Goal: Information Seeking & Learning: Learn about a topic

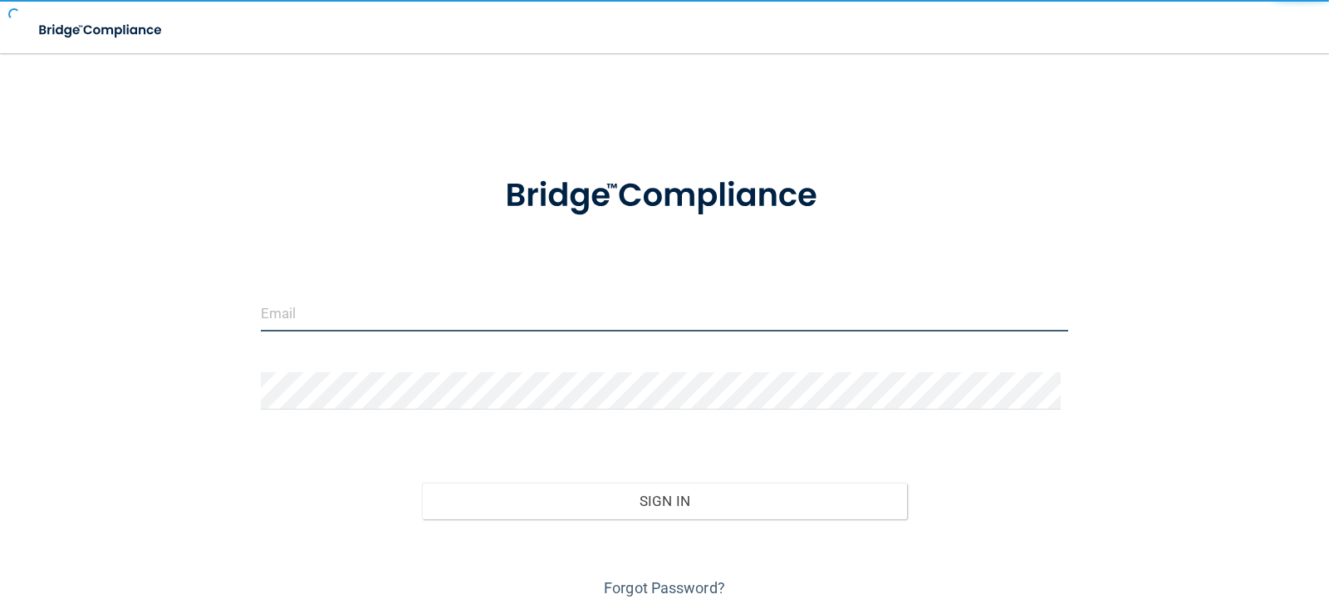
type input "[EMAIL_ADDRESS][DOMAIN_NAME]"
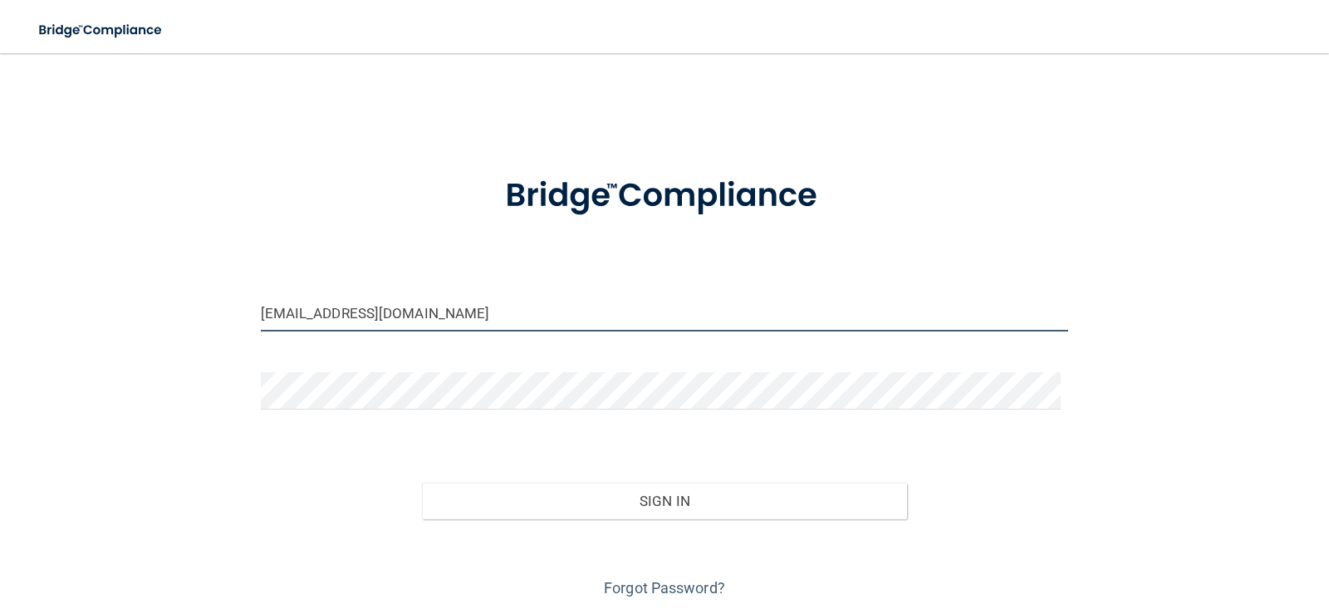
click at [326, 310] on input "[EMAIL_ADDRESS][DOMAIN_NAME]" at bounding box center [665, 312] width 808 height 37
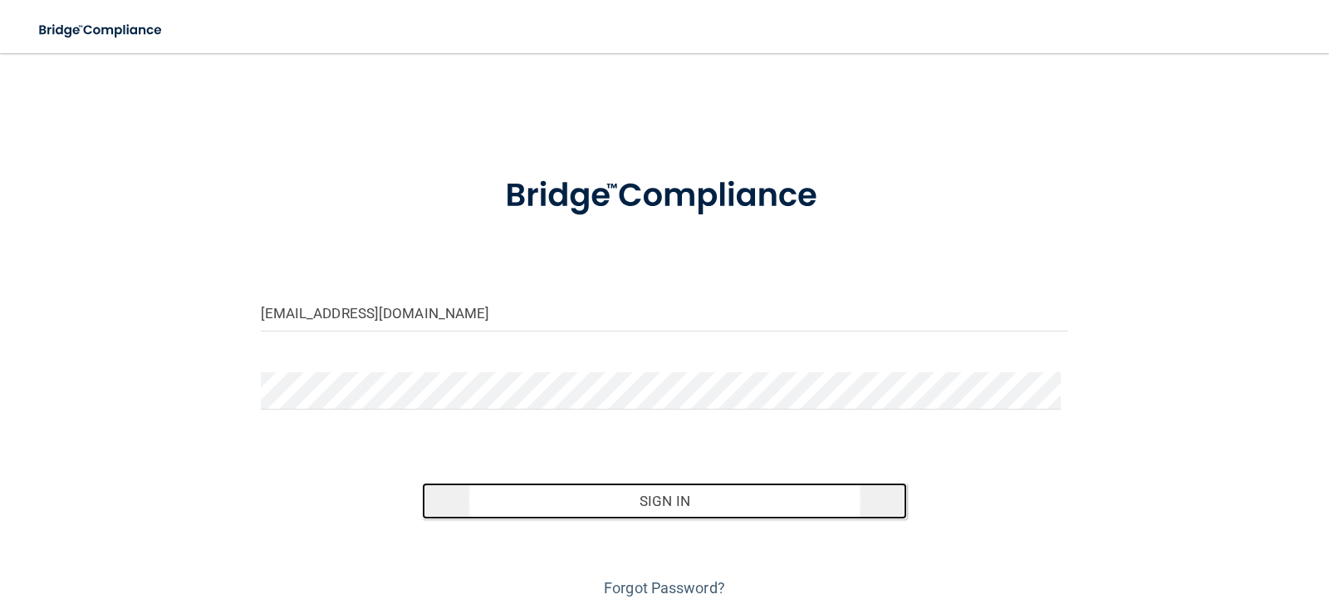
click at [603, 498] on button "Sign In" at bounding box center [664, 501] width 485 height 37
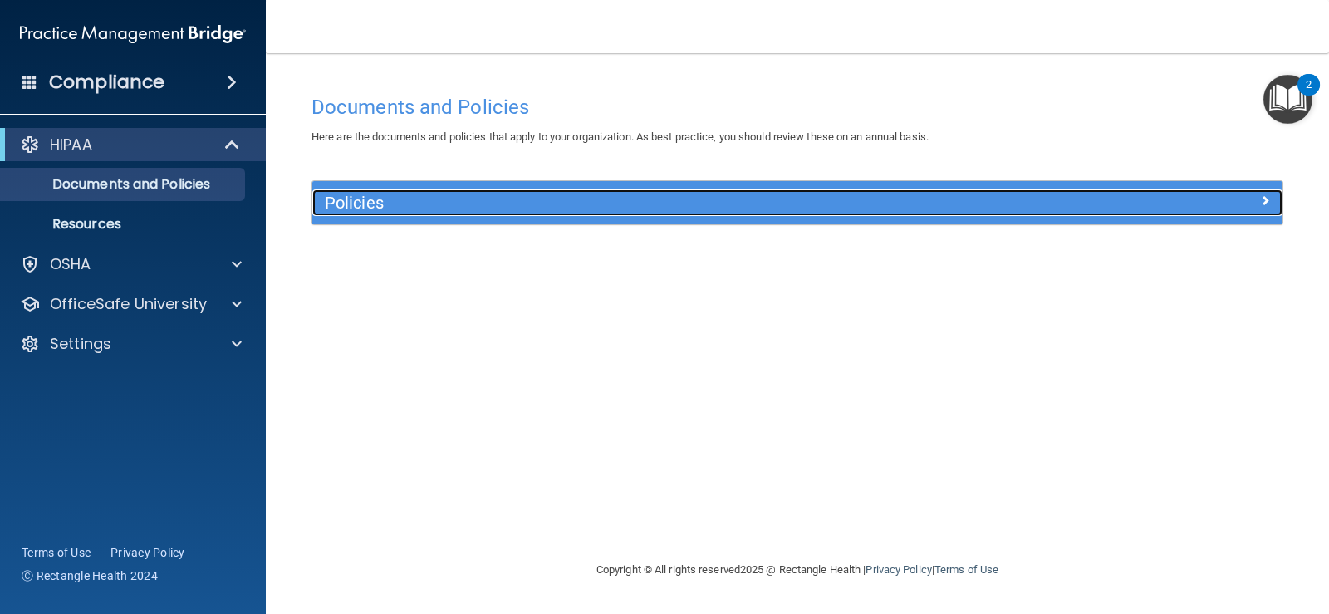
click at [363, 208] on h5 "Policies" at bounding box center [676, 203] width 703 height 18
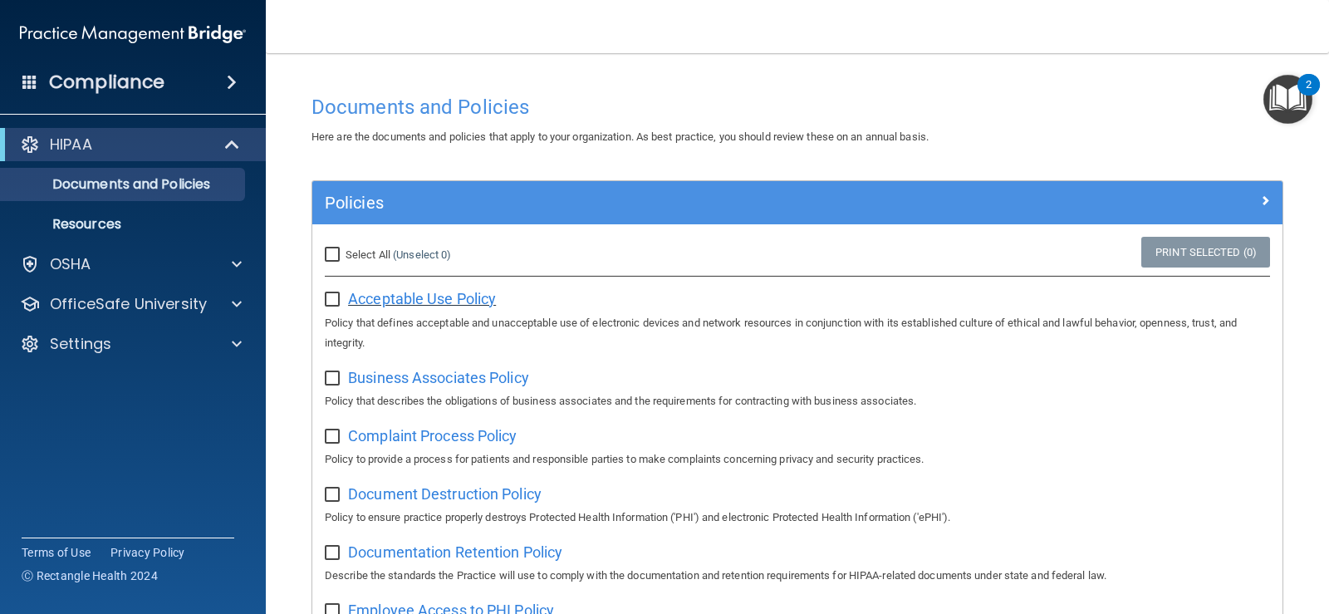
click at [456, 302] on span "Acceptable Use Policy" at bounding box center [422, 298] width 148 height 17
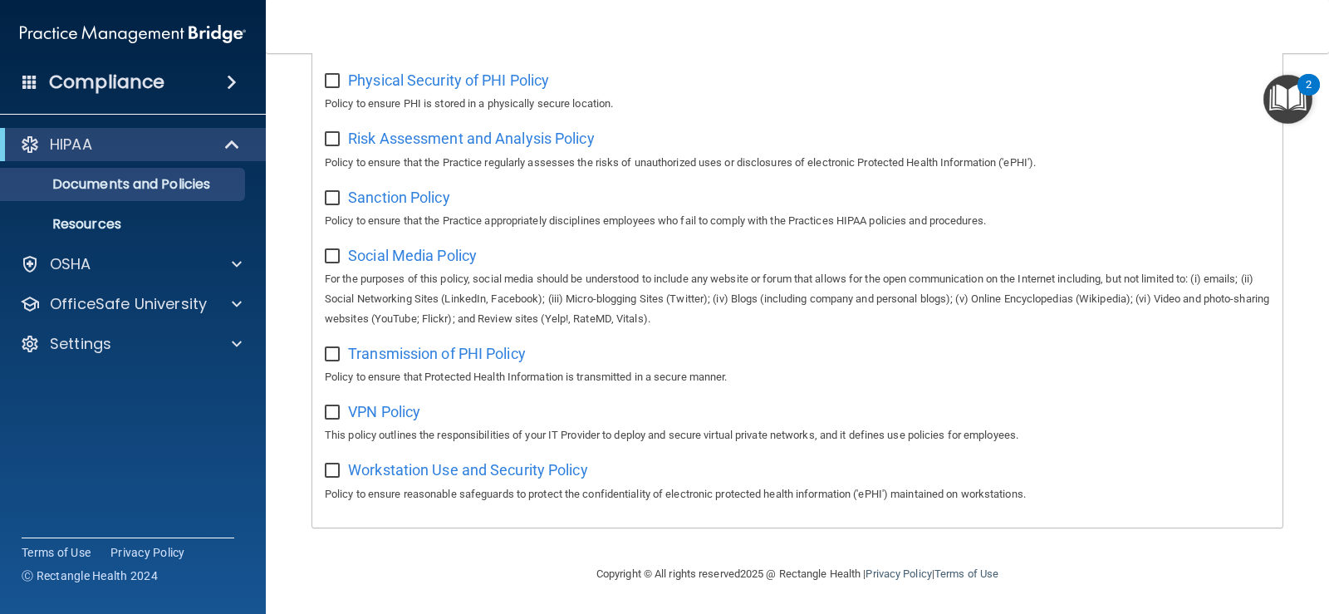
scroll to position [1092, 0]
click at [111, 222] on p "Resources" at bounding box center [124, 224] width 227 height 17
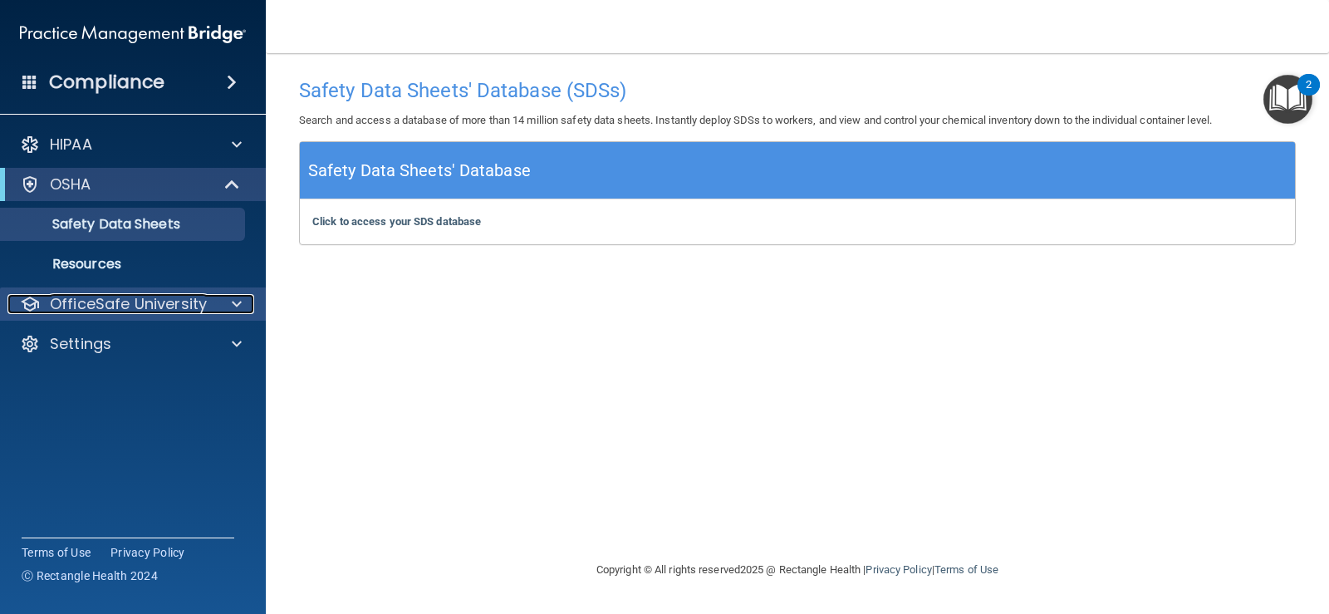
click at [162, 310] on p "OfficeSafe University" at bounding box center [128, 304] width 157 height 20
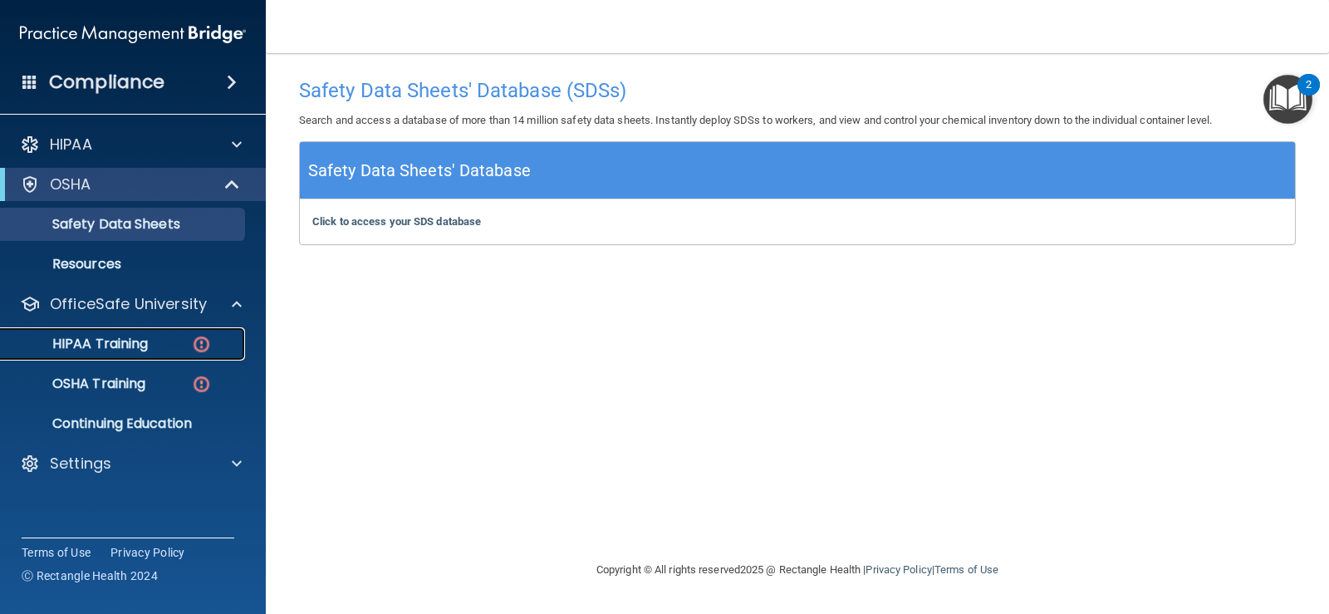
click at [212, 339] on div "HIPAA Training" at bounding box center [124, 344] width 227 height 17
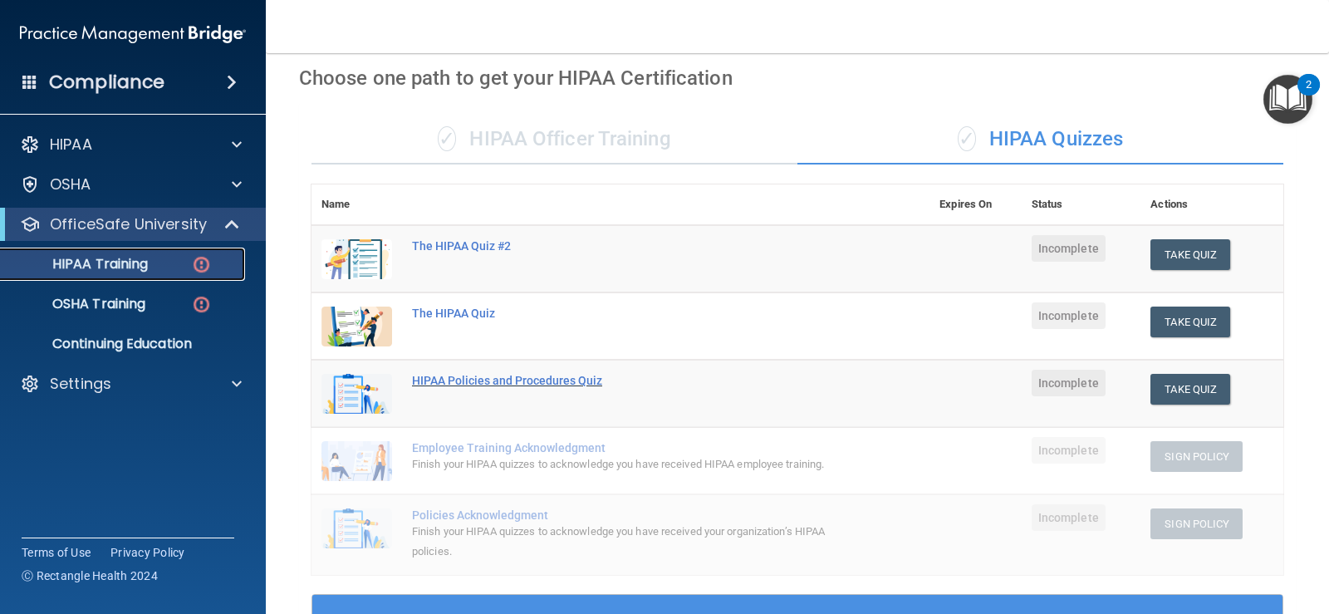
scroll to position [66, 0]
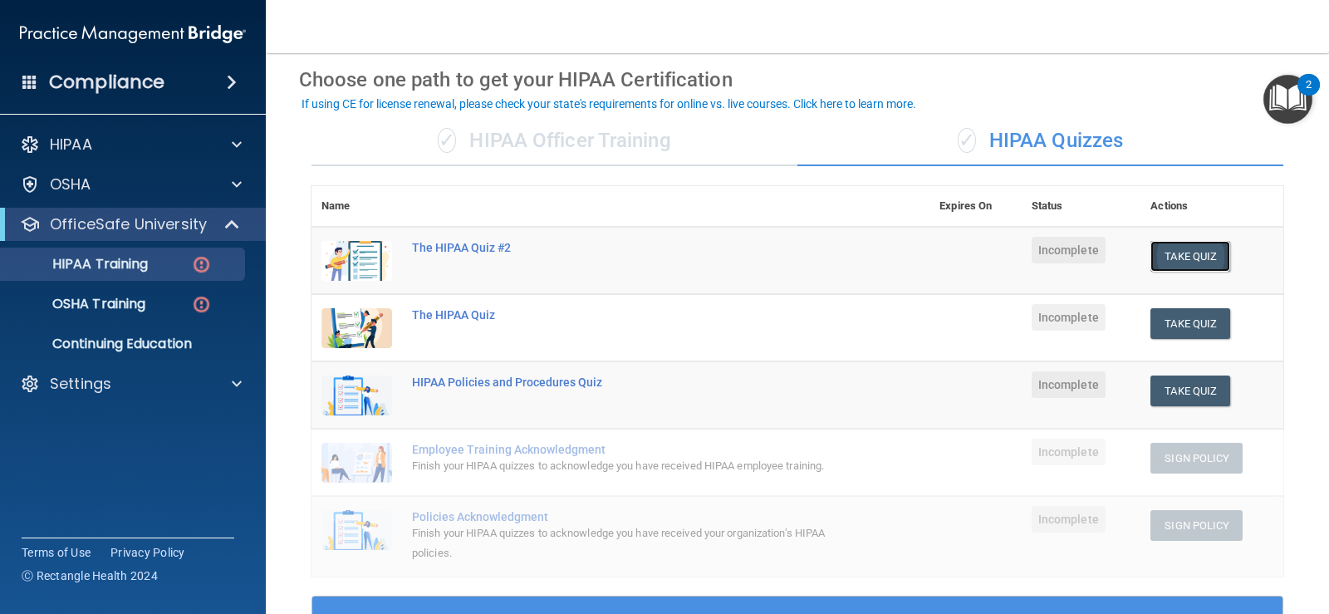
click at [1155, 254] on button "Take Quiz" at bounding box center [1190, 256] width 80 height 31
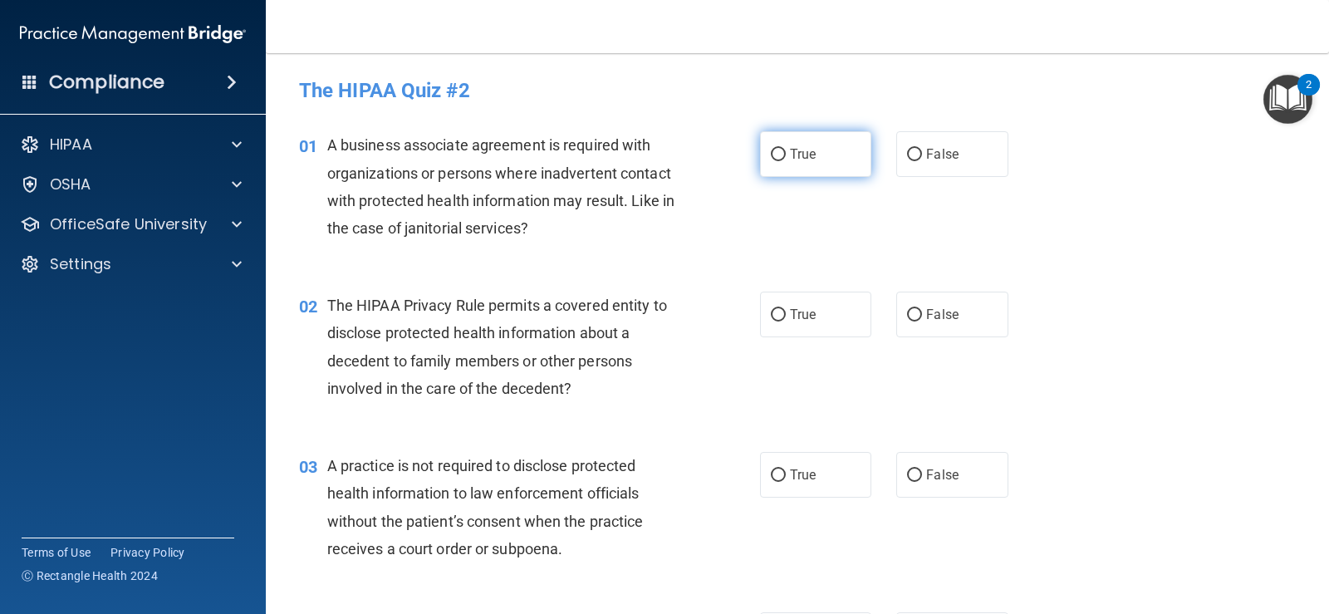
click at [771, 150] on input "True" at bounding box center [778, 155] width 15 height 12
radio input "true"
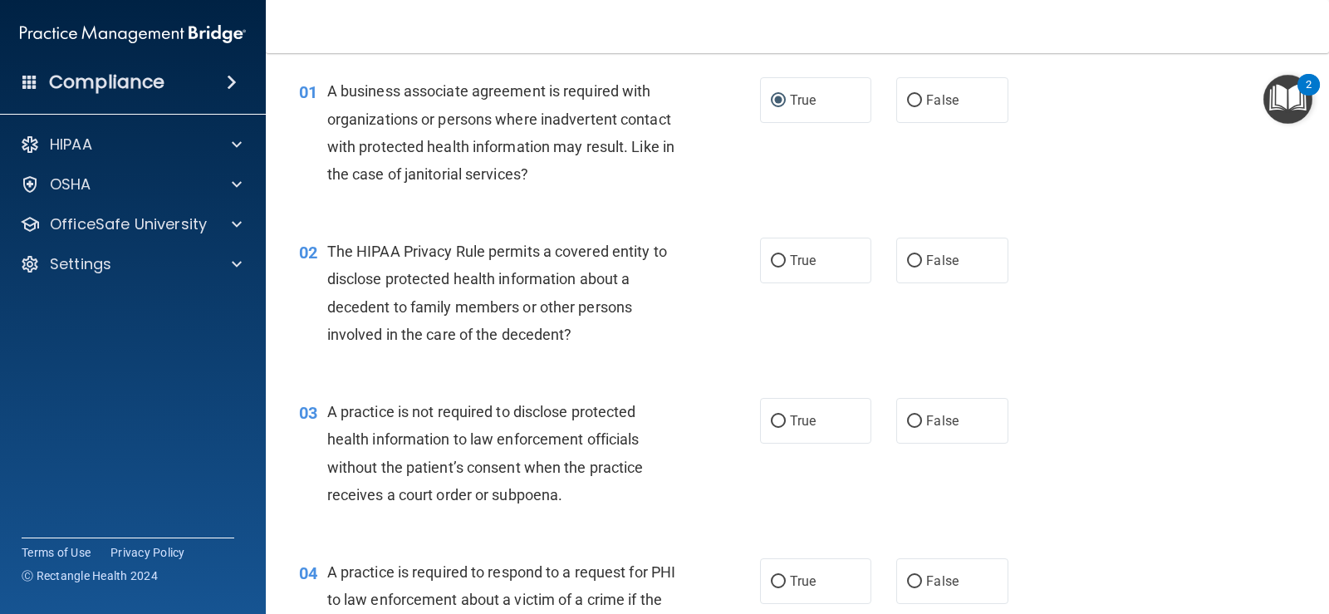
scroll to position [83, 0]
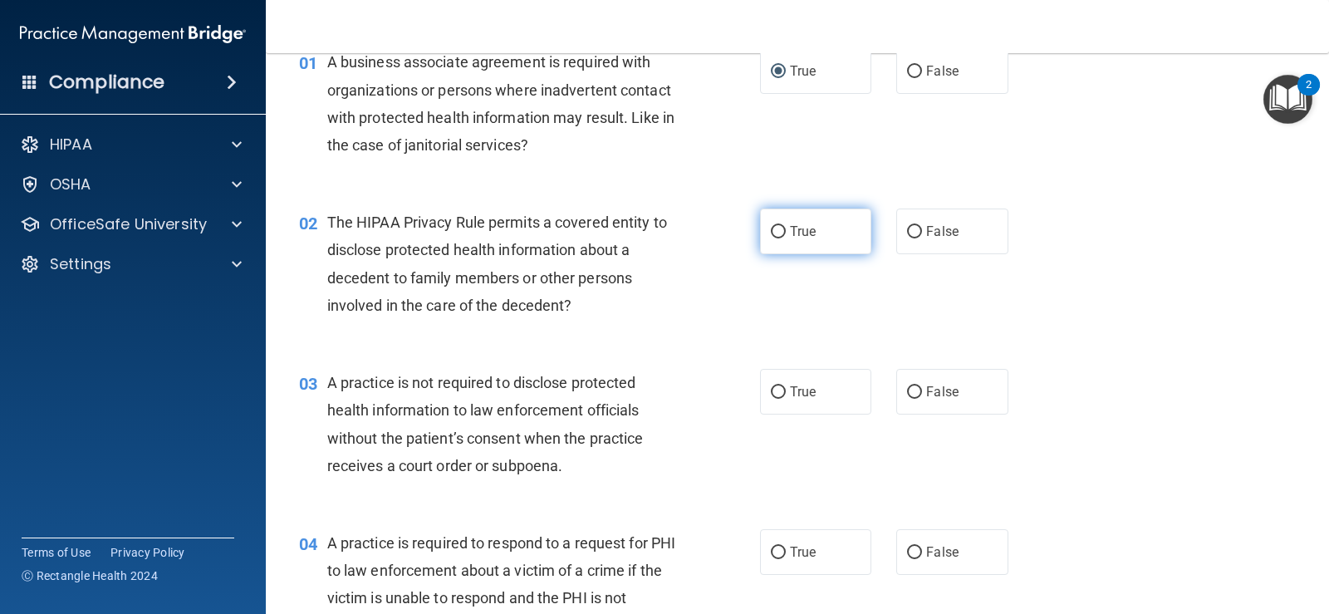
click at [773, 233] on input "True" at bounding box center [778, 232] width 15 height 12
radio input "true"
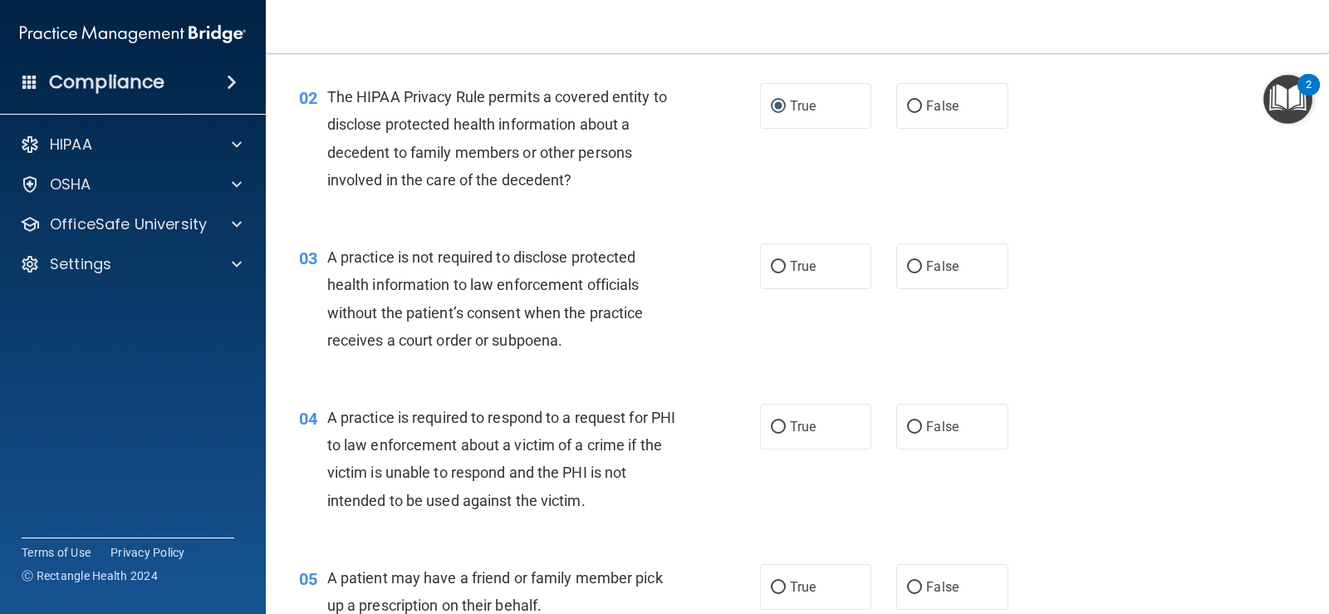
scroll to position [249, 0]
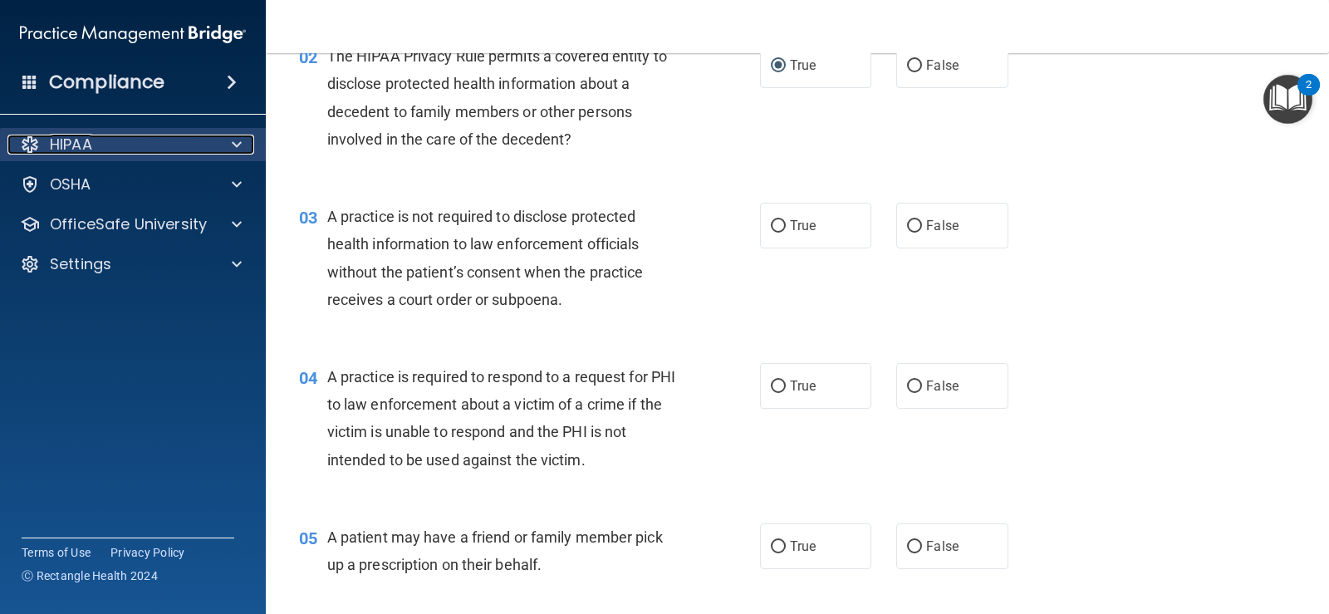
click at [237, 150] on span at bounding box center [237, 145] width 10 height 20
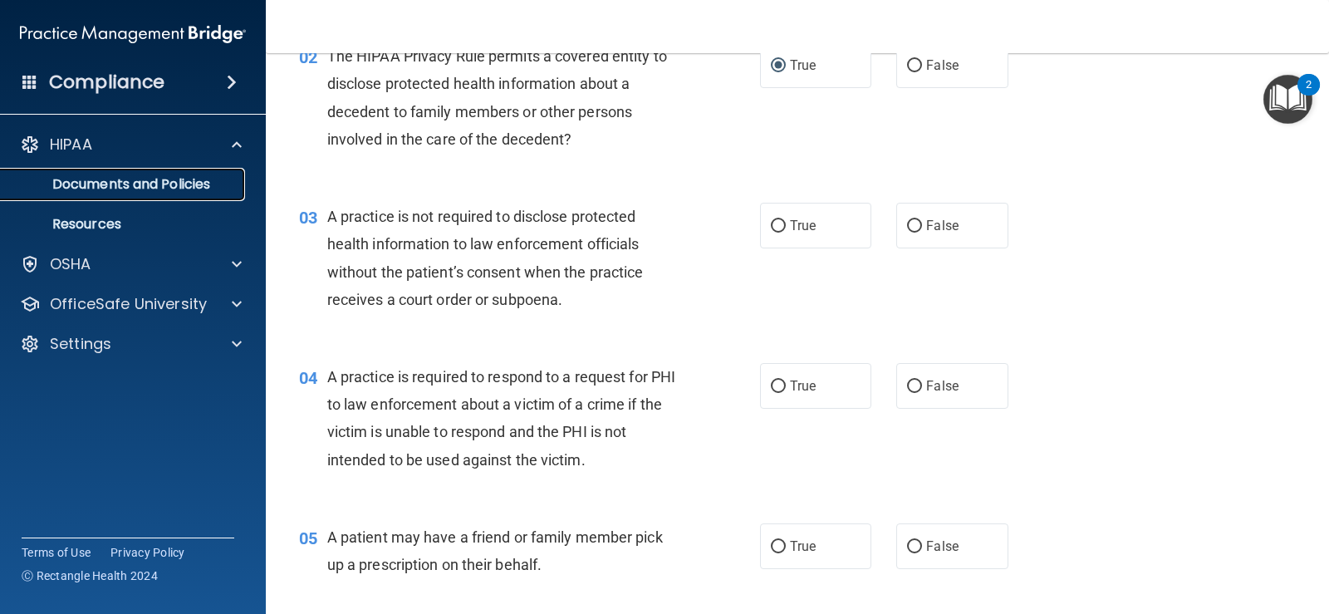
click at [198, 186] on p "Documents and Policies" at bounding box center [124, 184] width 227 height 17
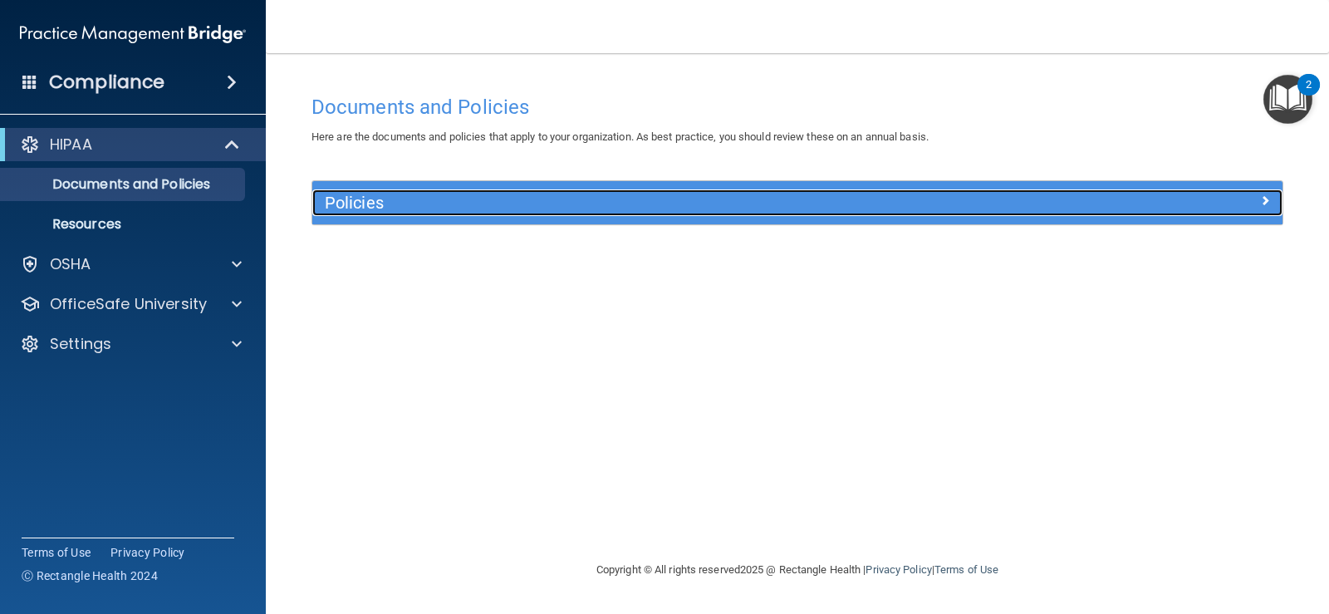
click at [372, 204] on h5 "Policies" at bounding box center [676, 203] width 703 height 18
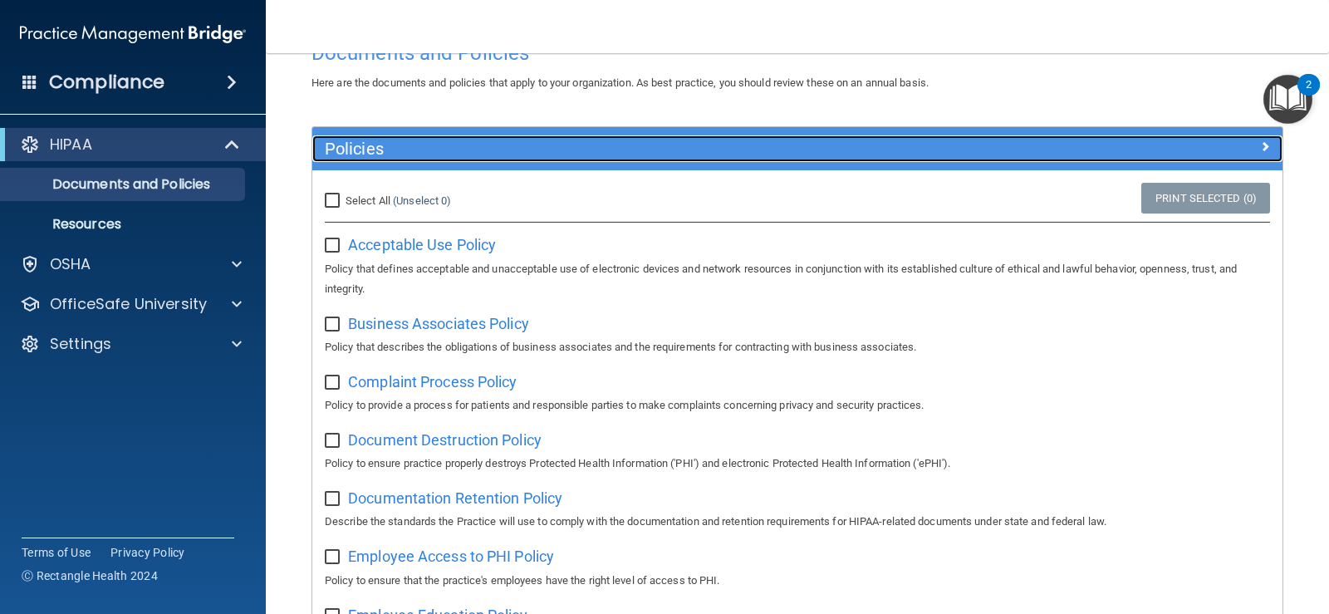
scroll to position [83, 0]
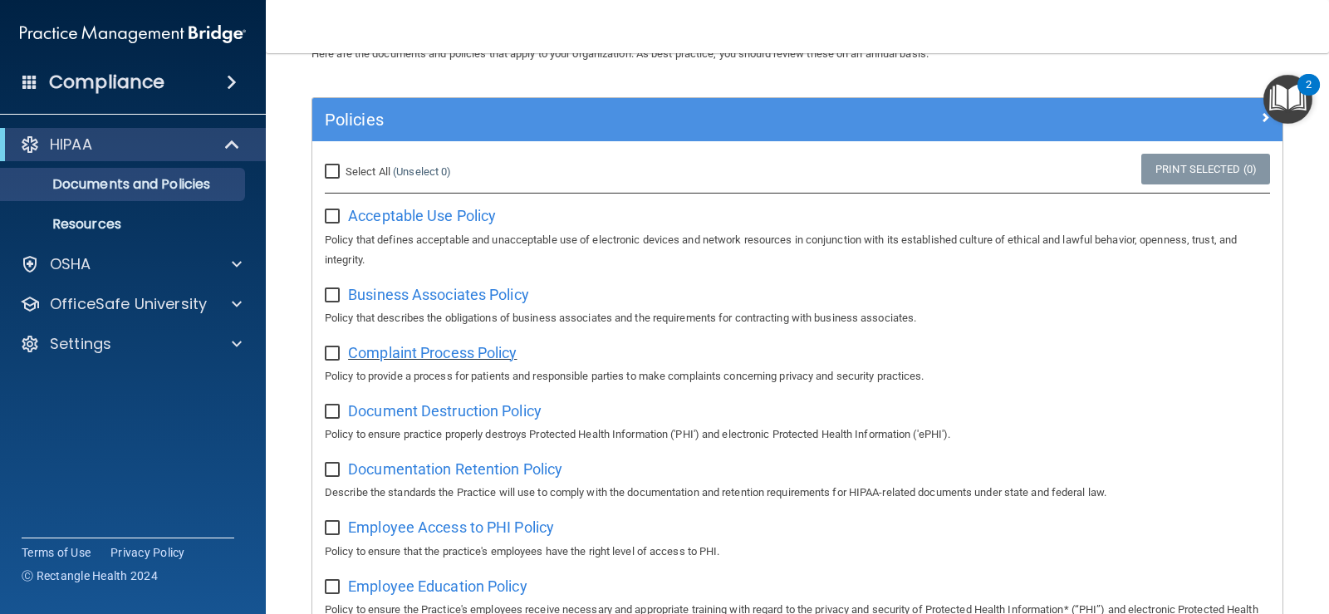
click at [443, 351] on span "Complaint Process Policy" at bounding box center [432, 352] width 169 height 17
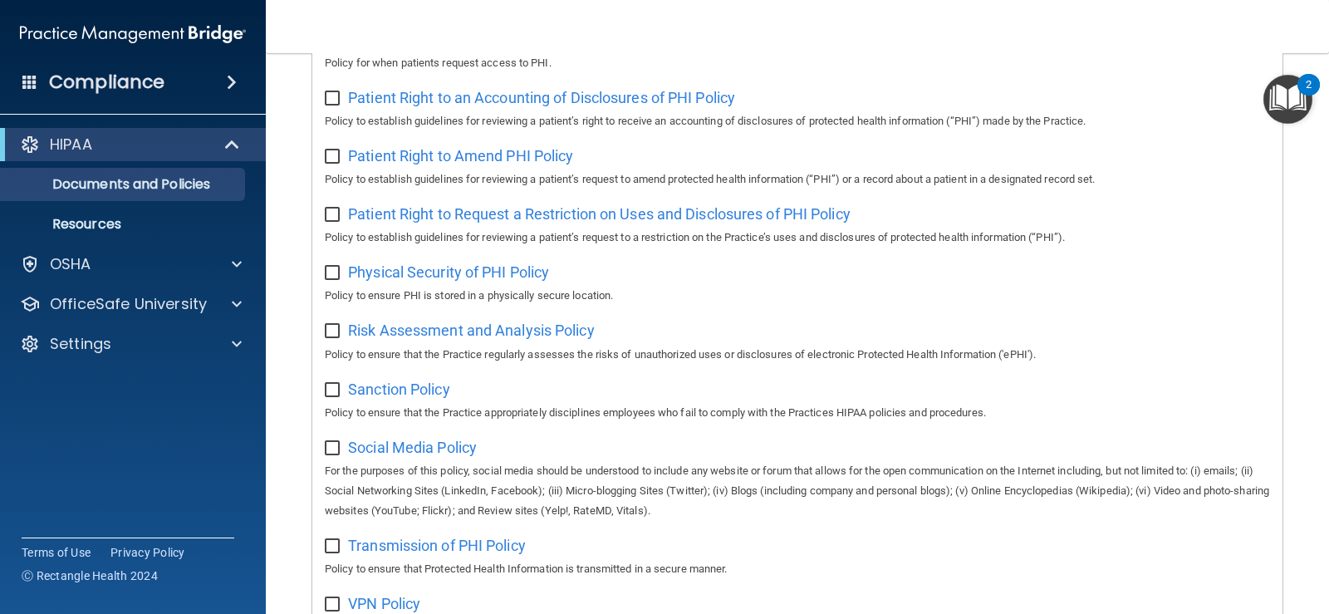
scroll to position [831, 0]
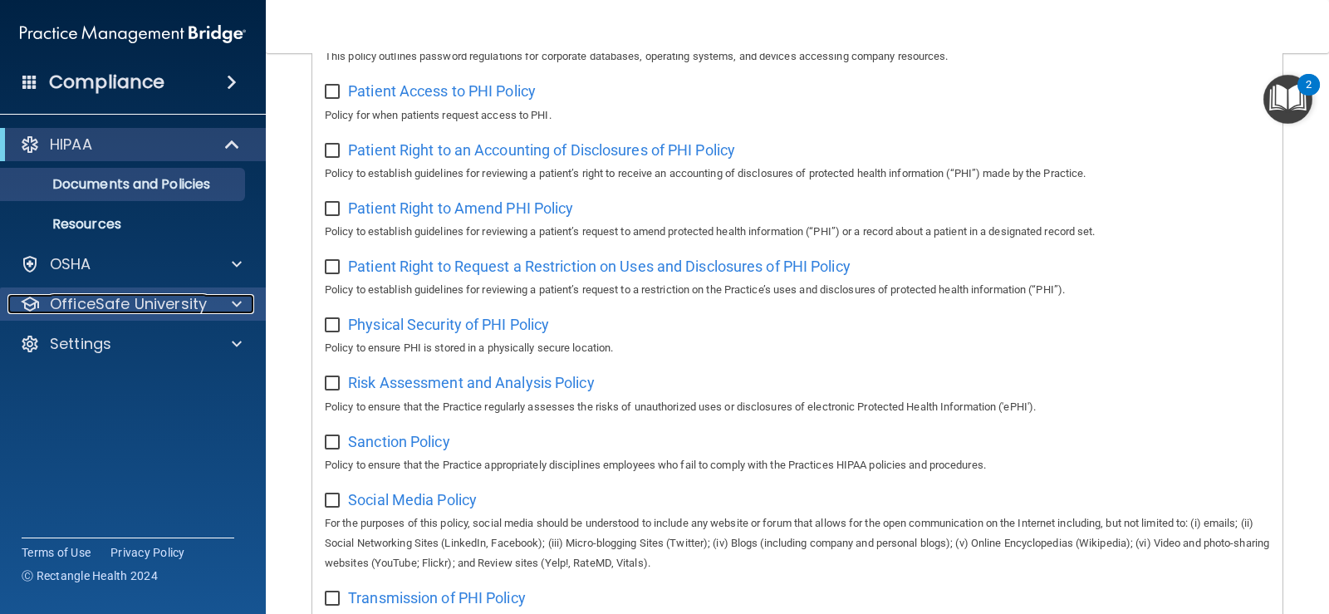
click at [155, 302] on p "OfficeSafe University" at bounding box center [128, 304] width 157 height 20
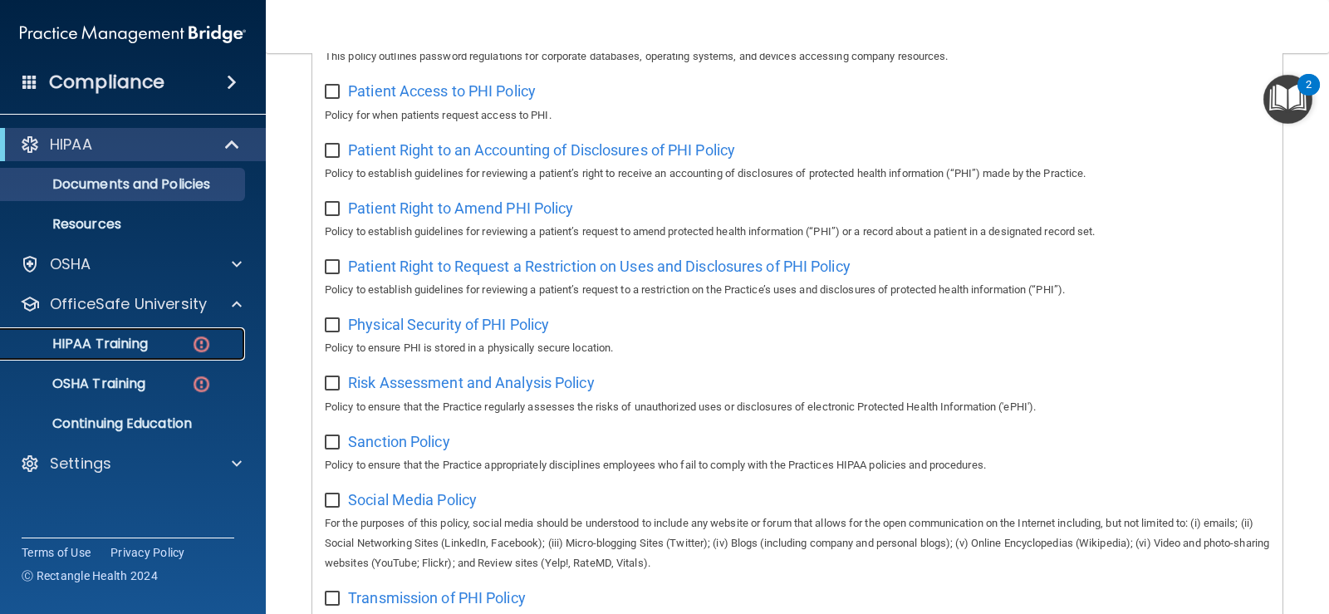
click at [204, 344] on img at bounding box center [201, 344] width 21 height 21
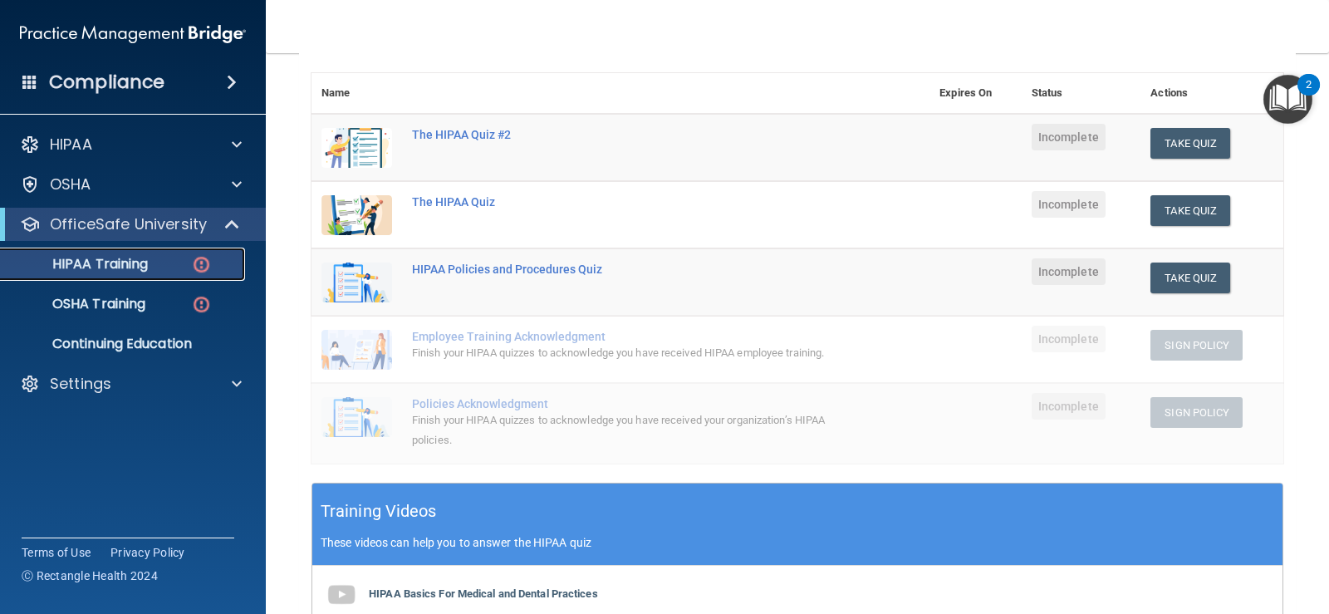
scroll to position [149, 0]
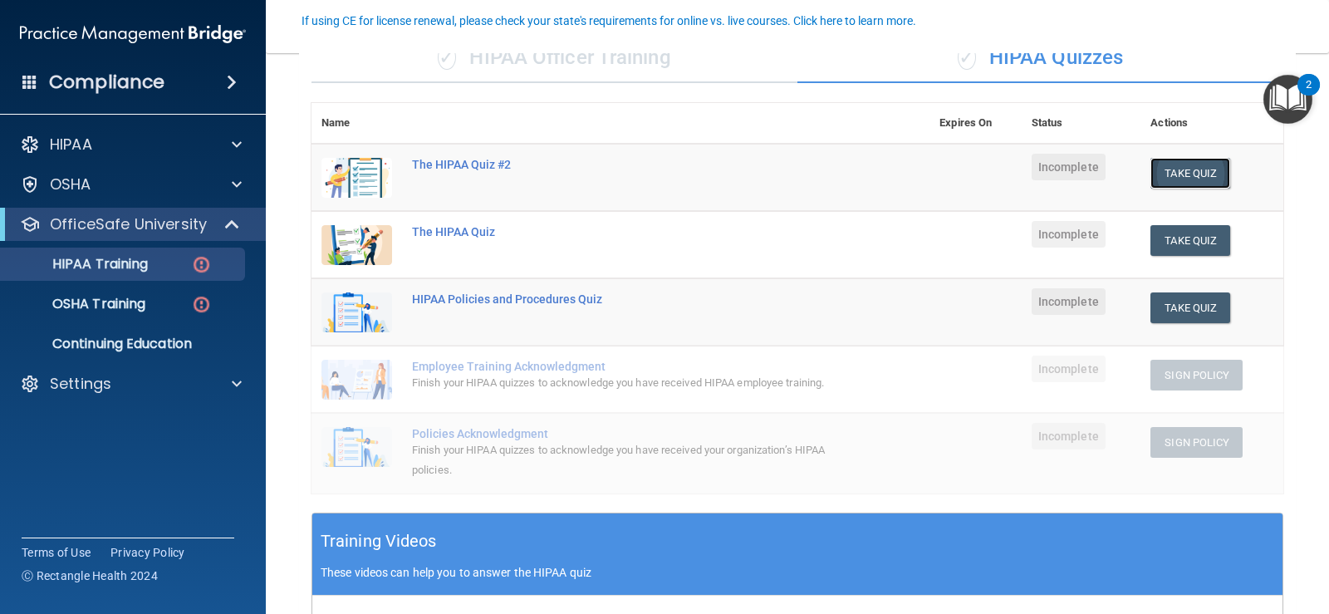
click at [1167, 166] on button "Take Quiz" at bounding box center [1190, 173] width 80 height 31
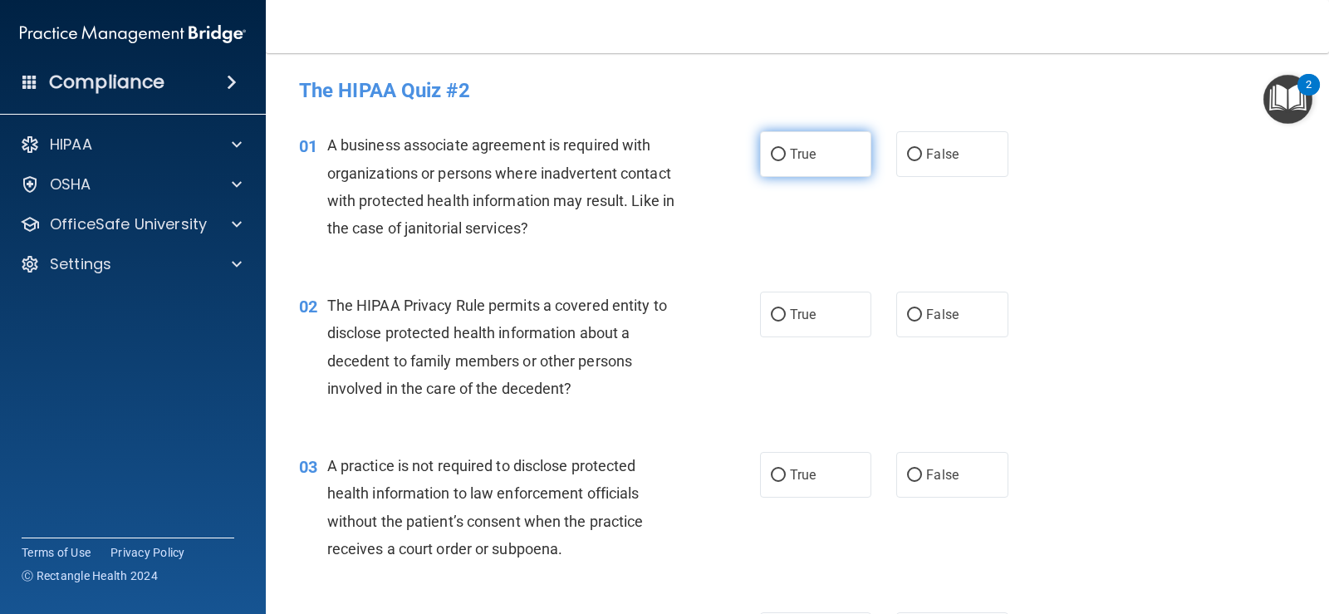
click at [773, 155] on input "True" at bounding box center [778, 155] width 15 height 12
radio input "true"
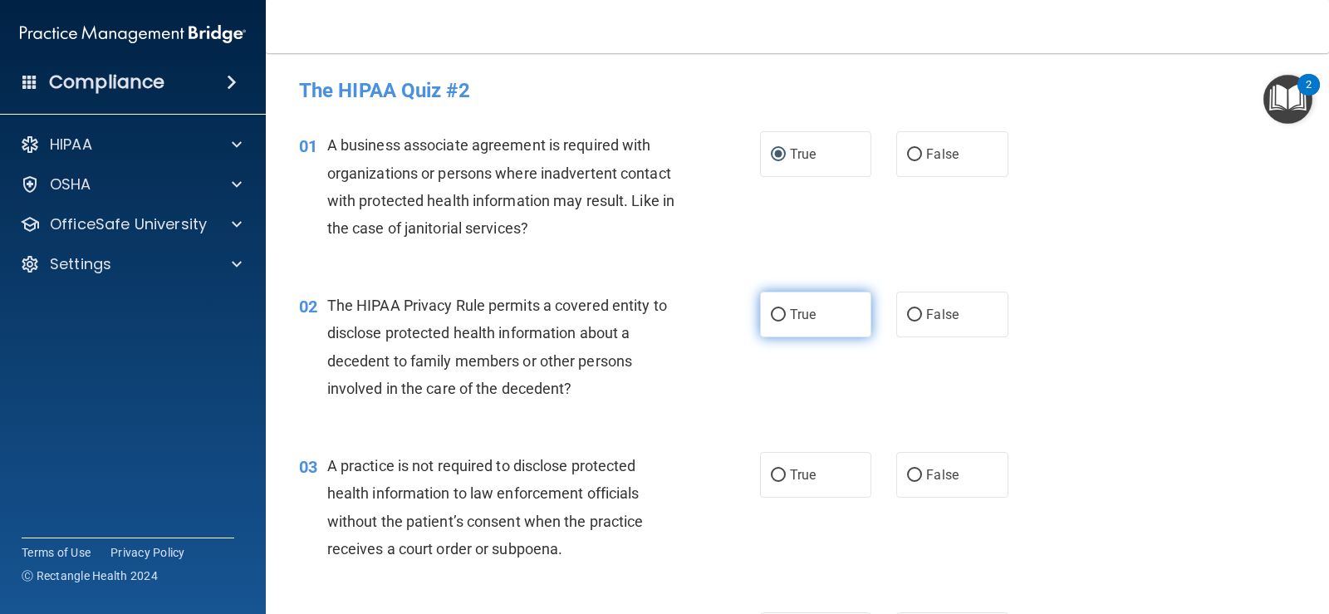
click at [771, 310] on input "True" at bounding box center [778, 315] width 15 height 12
radio input "true"
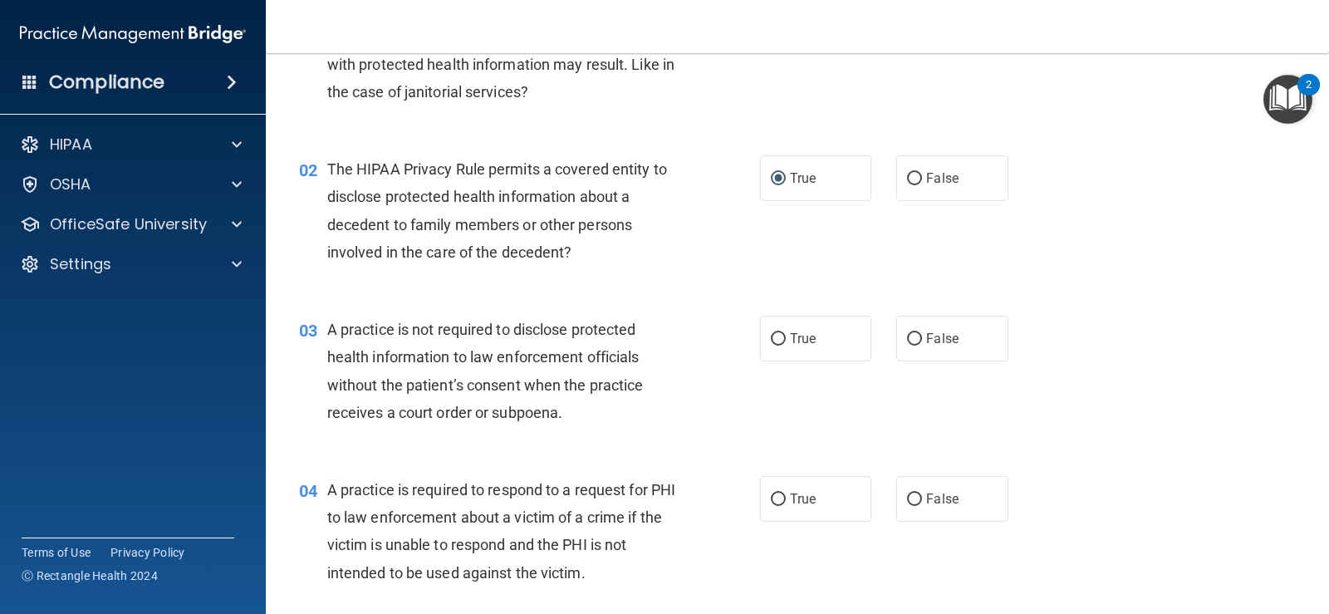
scroll to position [166, 0]
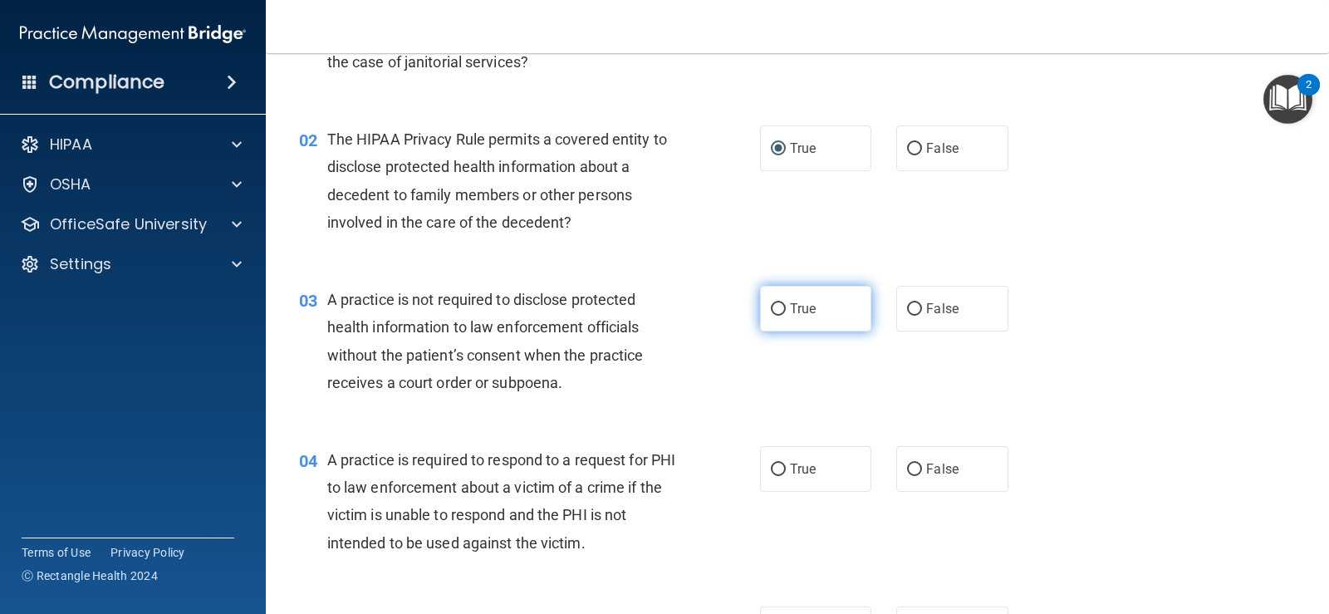
click at [772, 309] on input "True" at bounding box center [778, 309] width 15 height 12
radio input "true"
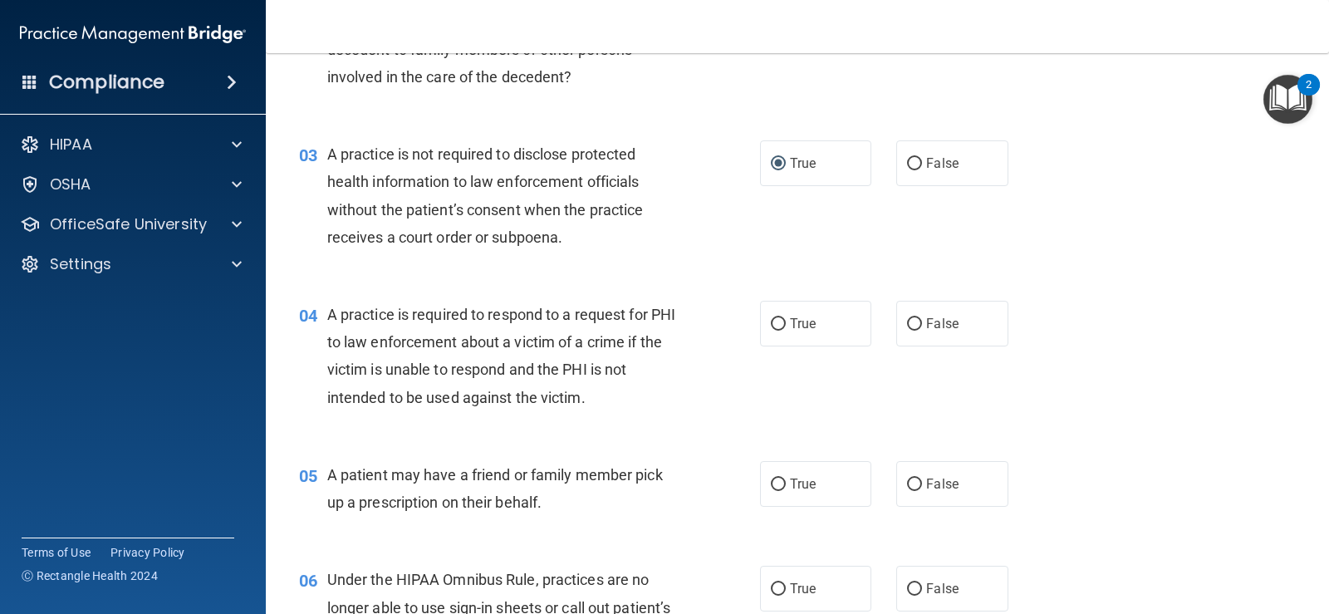
scroll to position [332, 0]
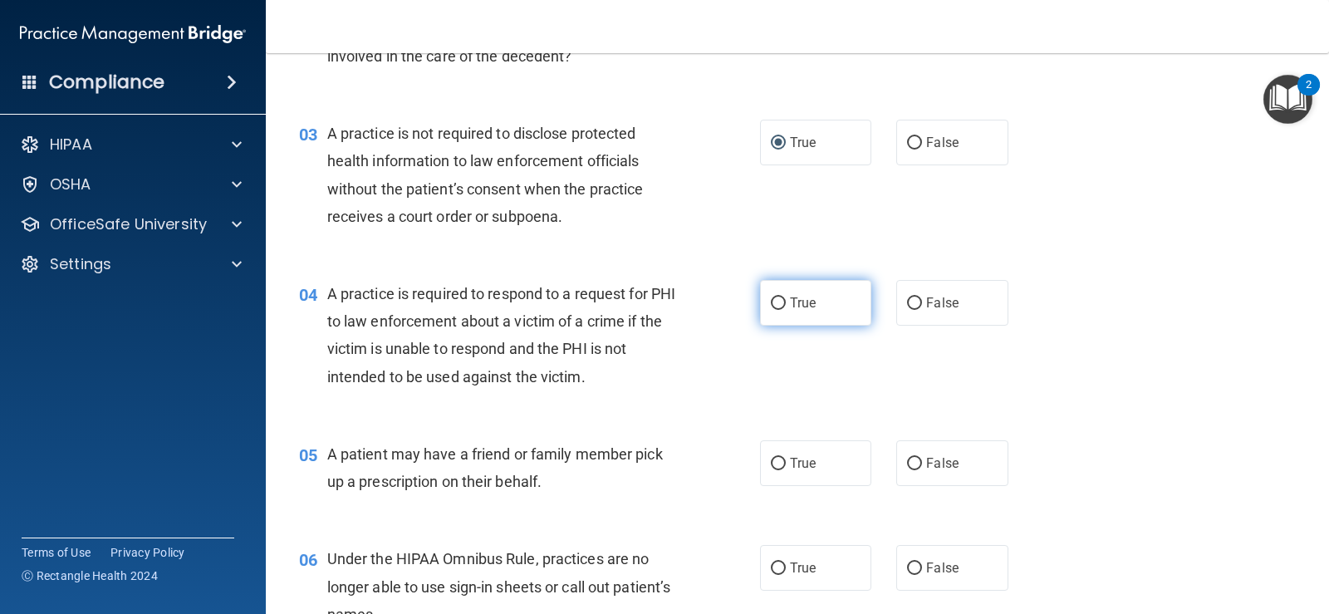
click at [771, 303] on input "True" at bounding box center [778, 303] width 15 height 12
radio input "true"
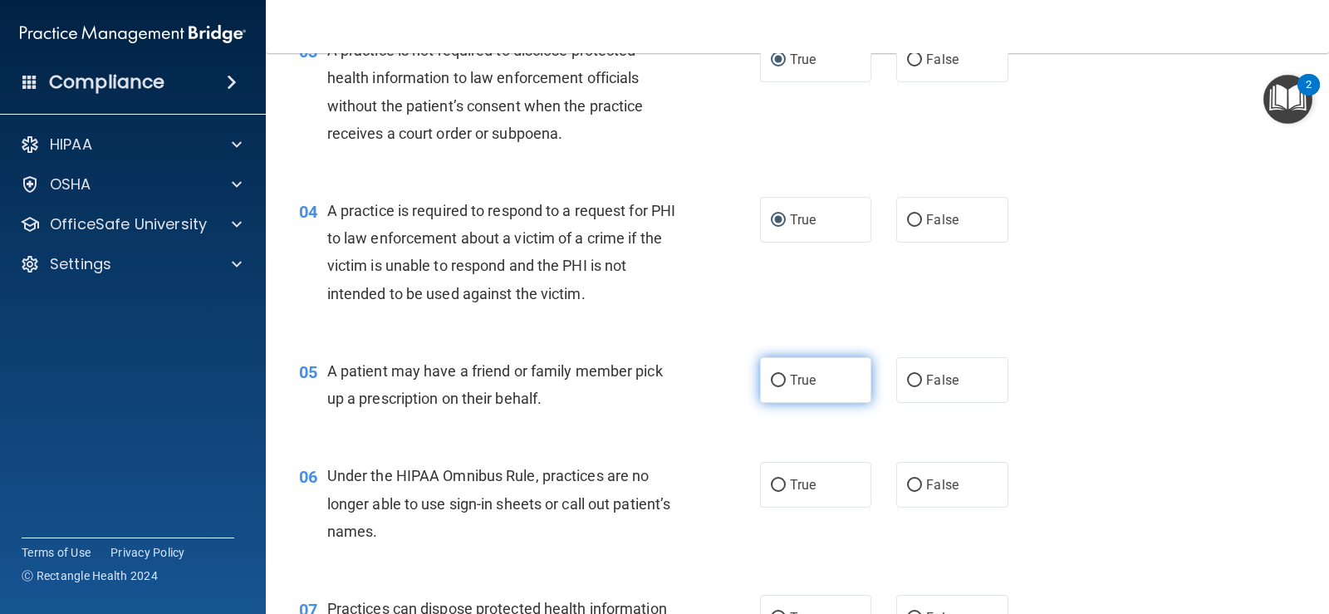
click at [772, 379] on input "True" at bounding box center [778, 381] width 15 height 12
radio input "true"
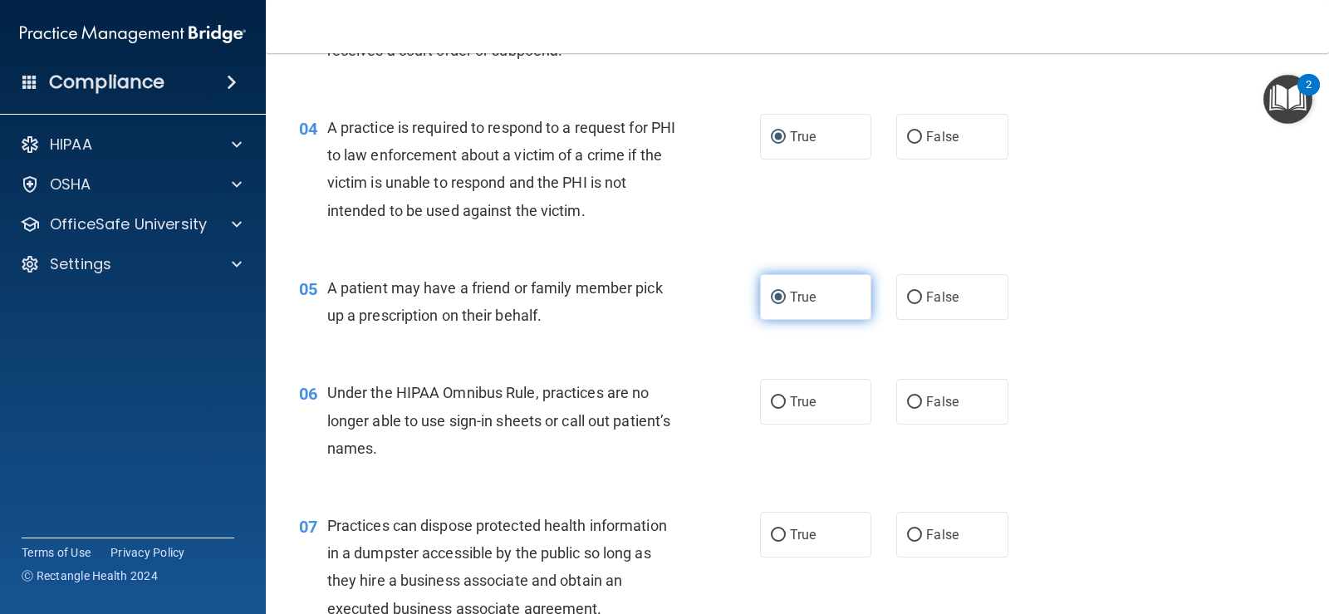
scroll to position [581, 0]
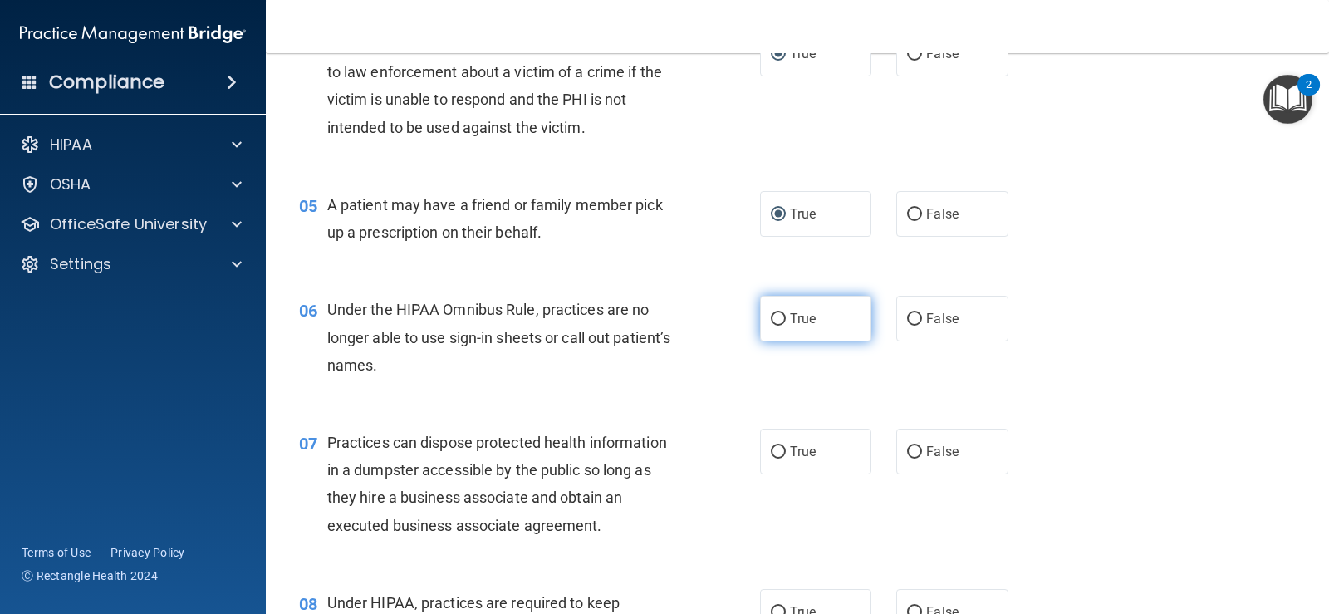
click at [772, 318] on input "True" at bounding box center [778, 319] width 15 height 12
radio input "true"
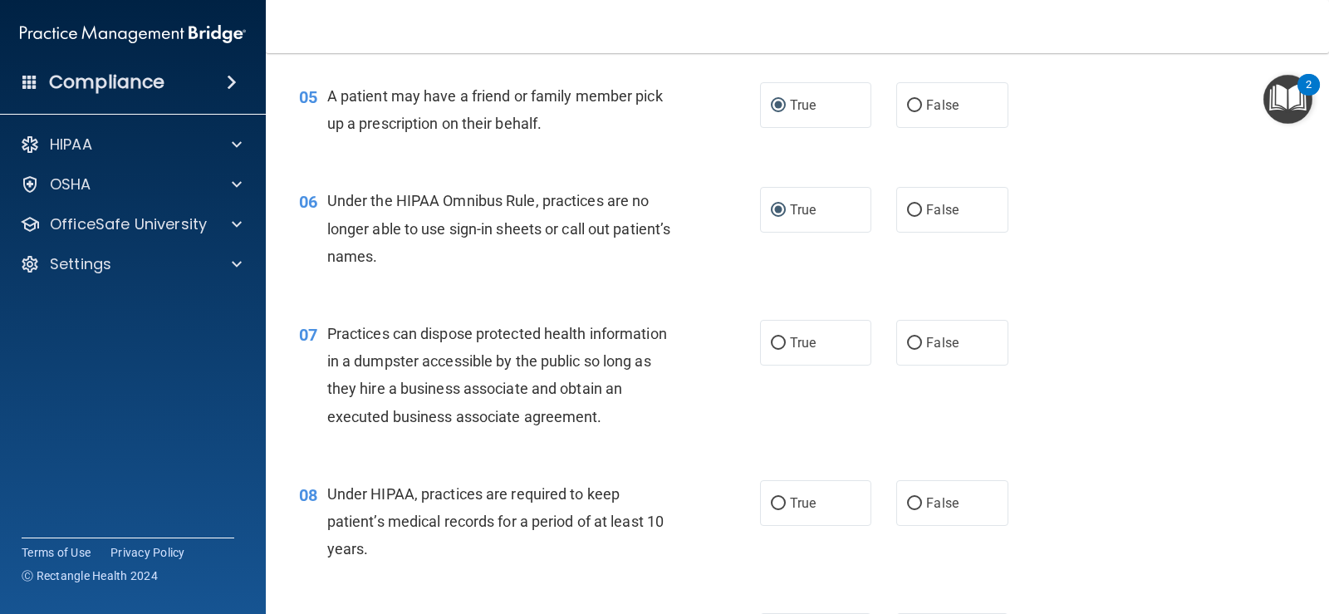
scroll to position [665, 0]
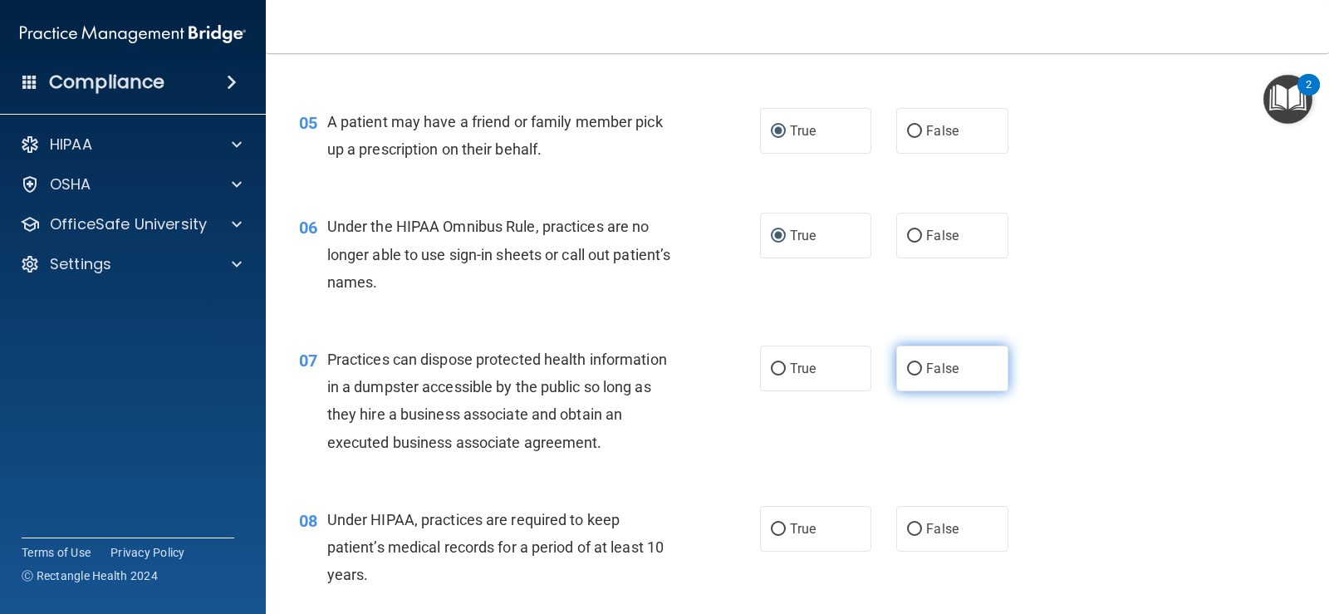
click at [907, 366] on input "False" at bounding box center [914, 369] width 15 height 12
radio input "true"
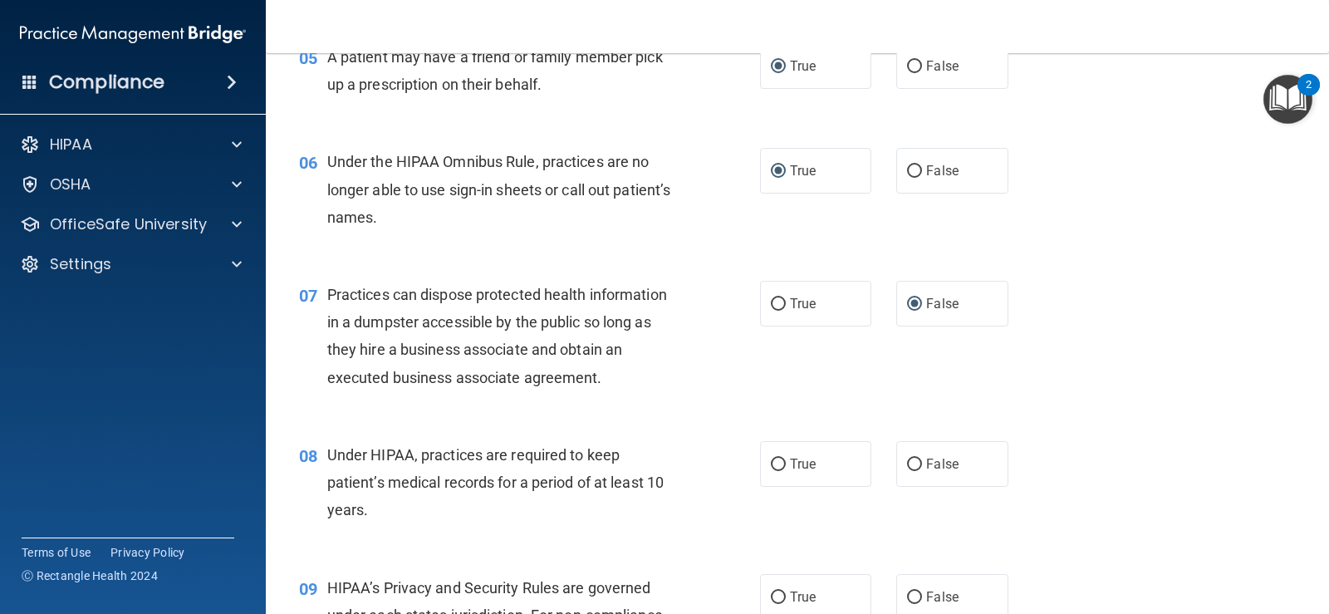
scroll to position [831, 0]
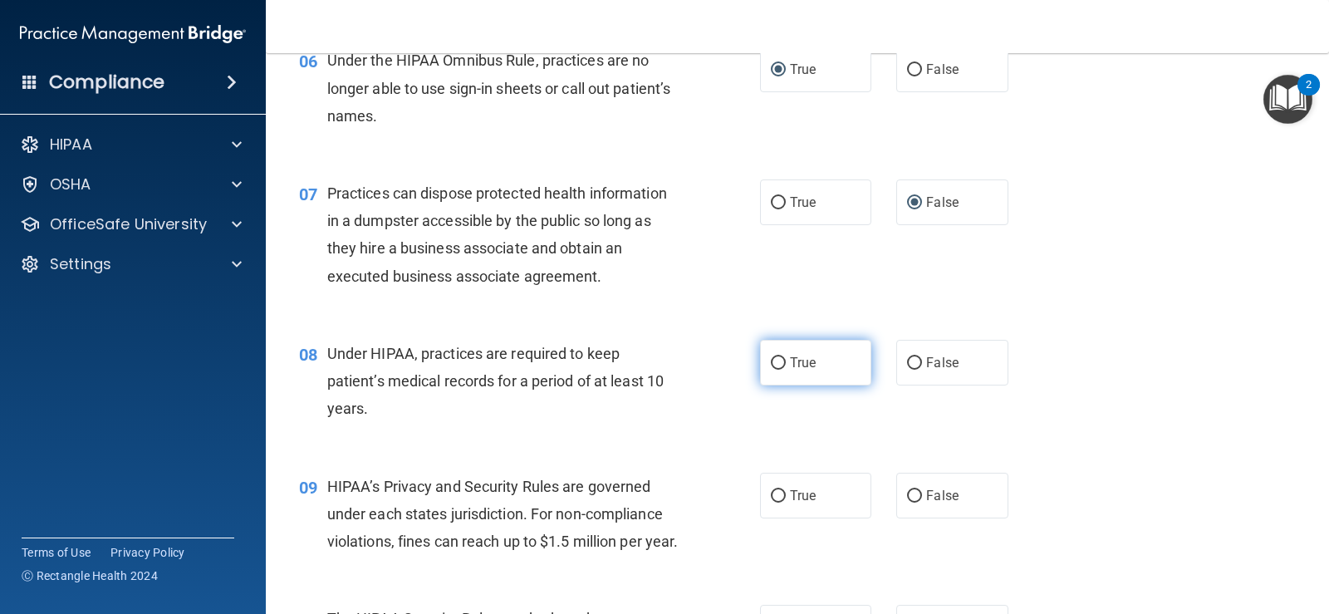
click at [774, 357] on input "True" at bounding box center [778, 363] width 15 height 12
radio input "true"
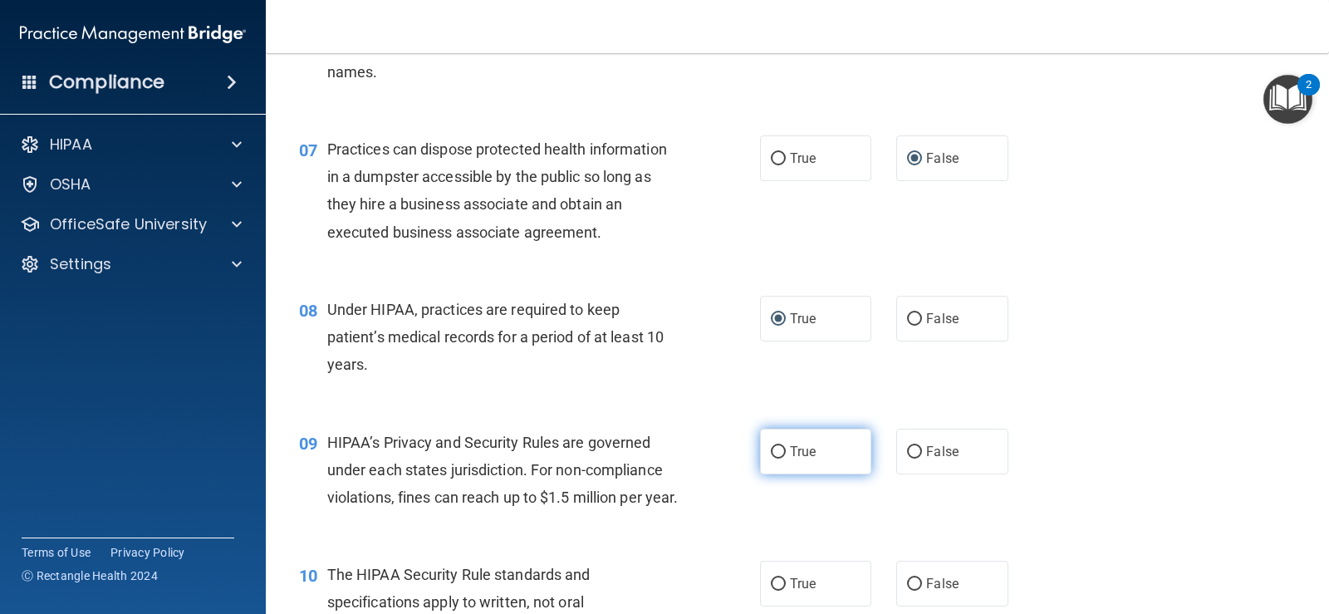
scroll to position [914, 0]
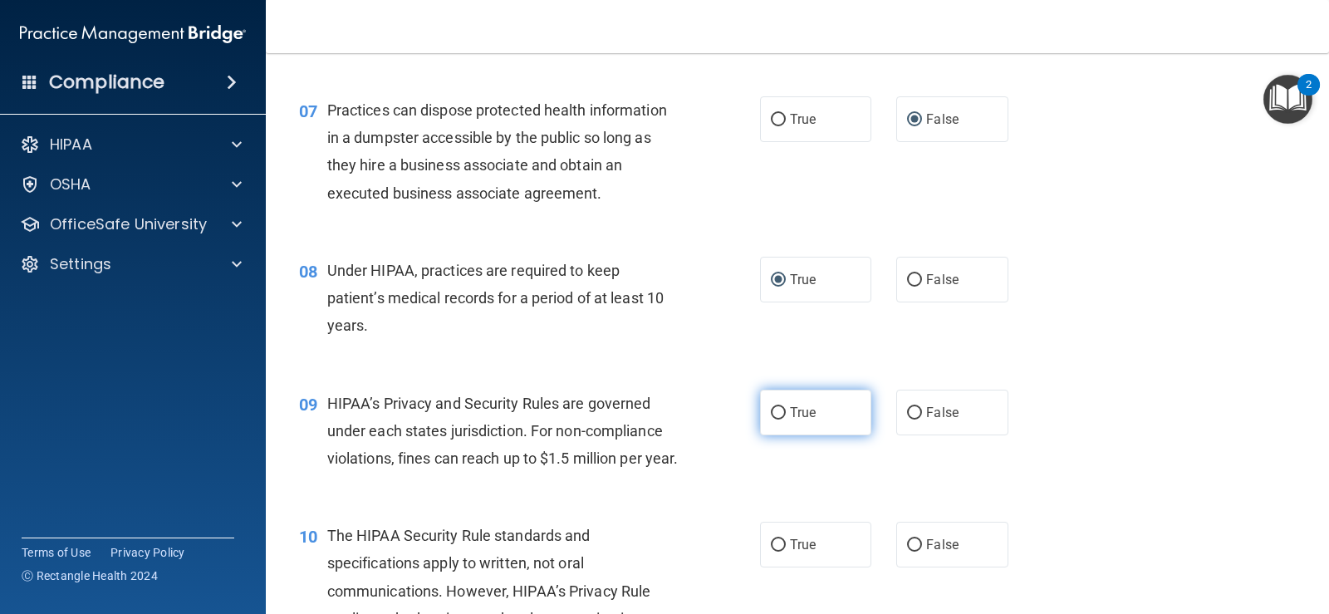
click at [771, 410] on input "True" at bounding box center [778, 413] width 15 height 12
radio input "true"
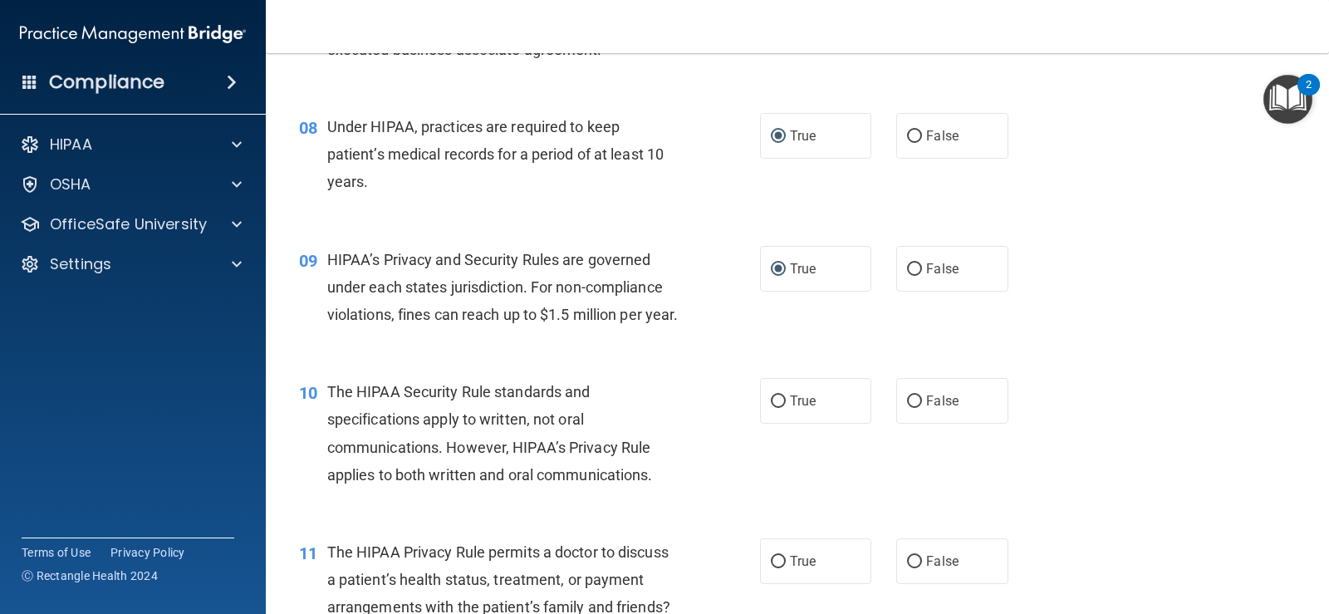
scroll to position [1080, 0]
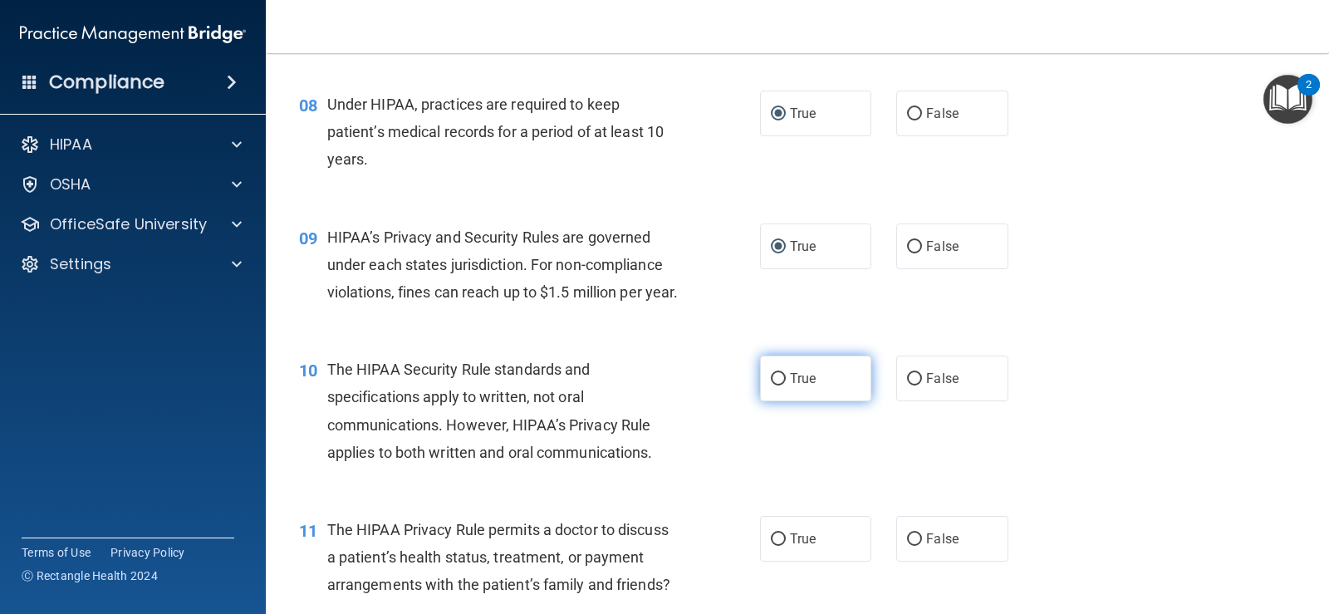
click at [771, 385] on input "True" at bounding box center [778, 379] width 15 height 12
radio input "true"
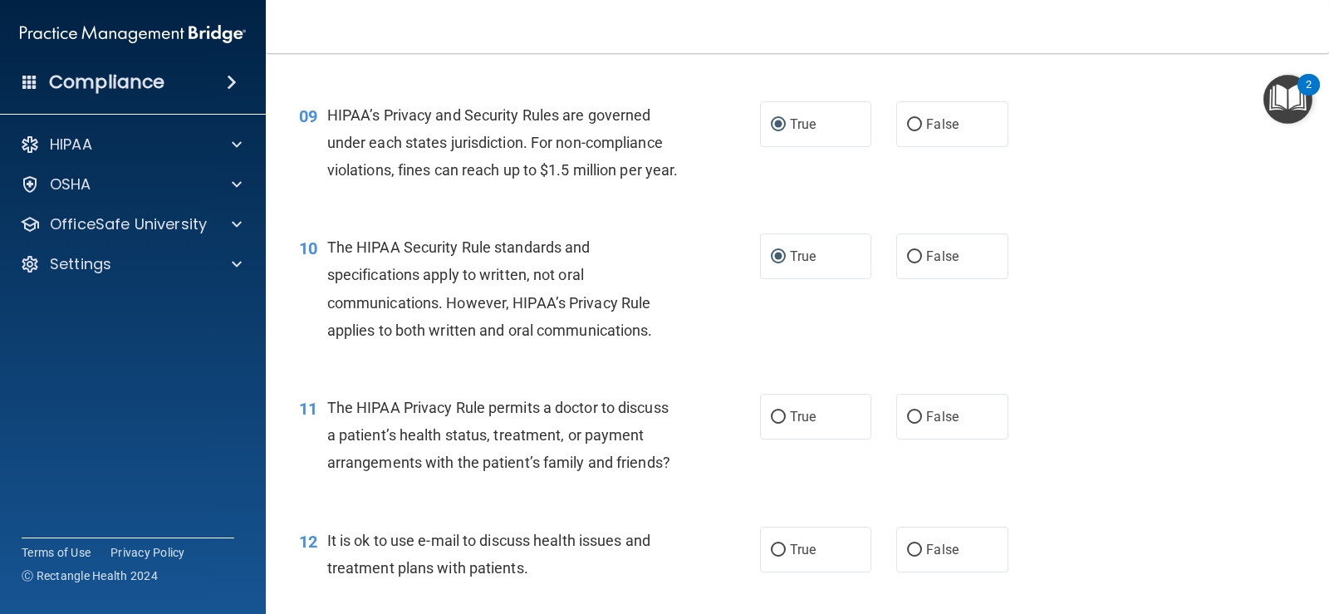
scroll to position [1246, 0]
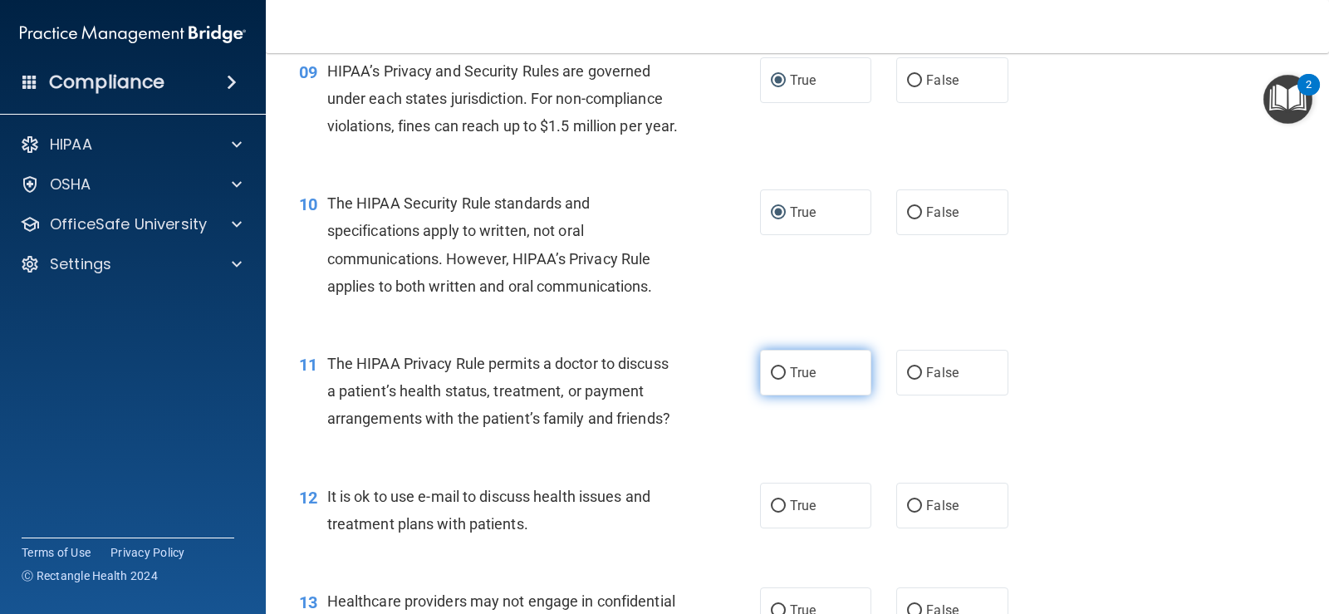
click at [777, 380] on input "True" at bounding box center [778, 373] width 15 height 12
radio input "true"
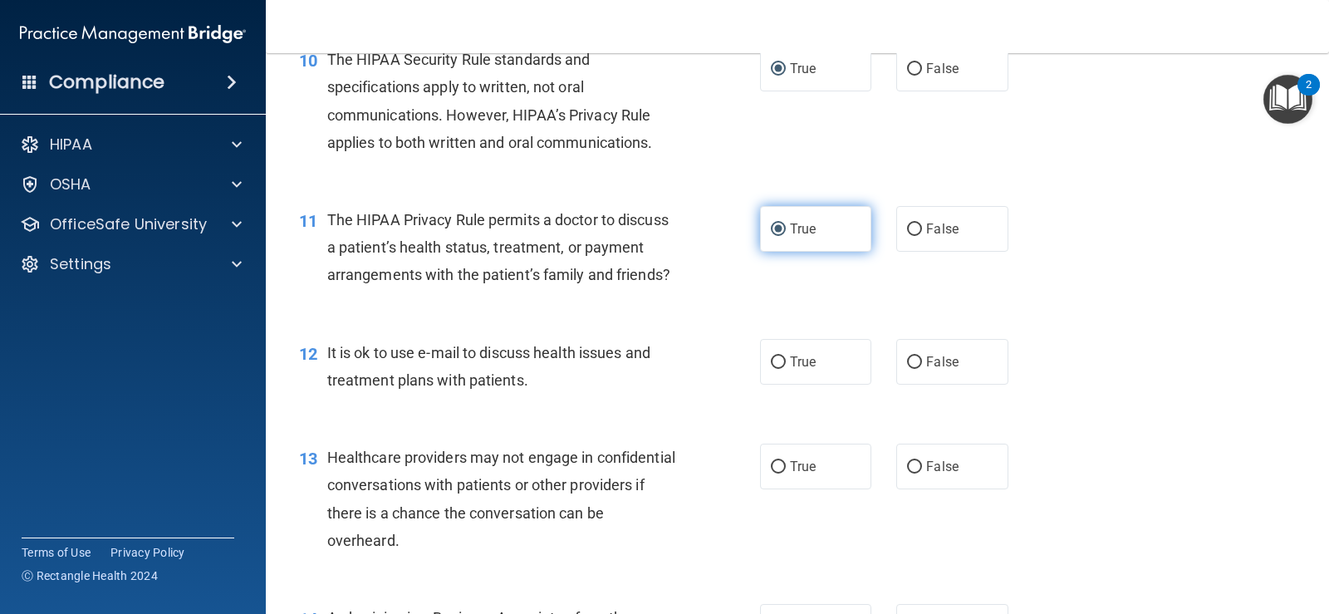
scroll to position [1412, 0]
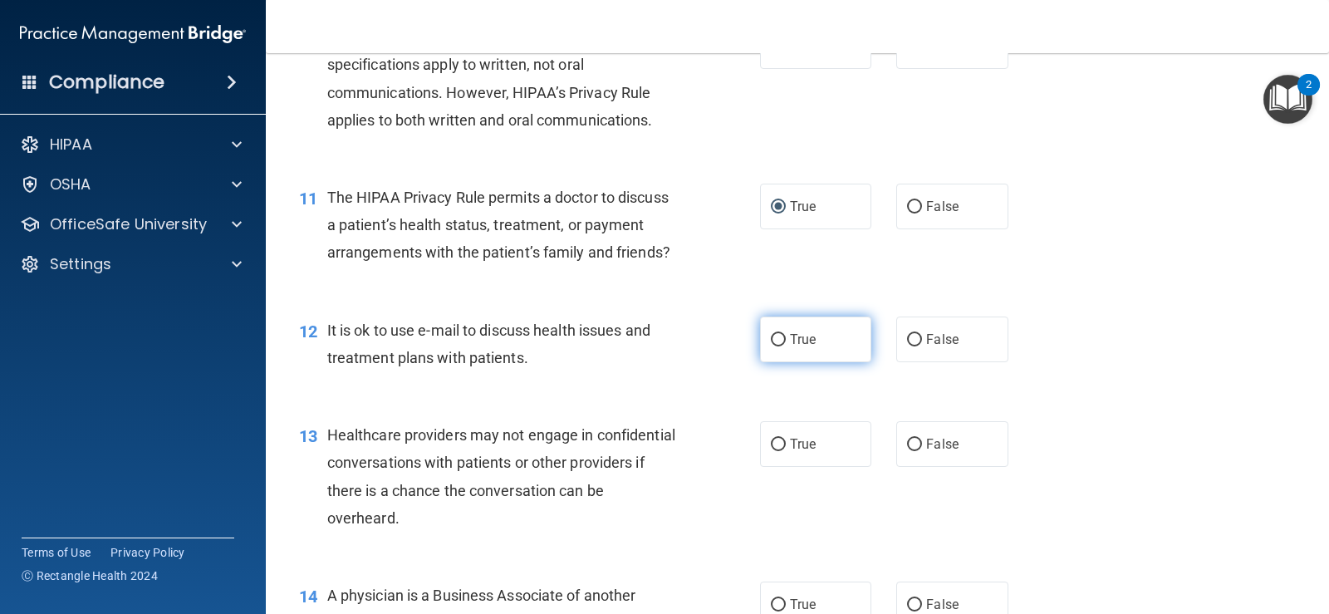
click at [772, 346] on input "True" at bounding box center [778, 340] width 15 height 12
radio input "true"
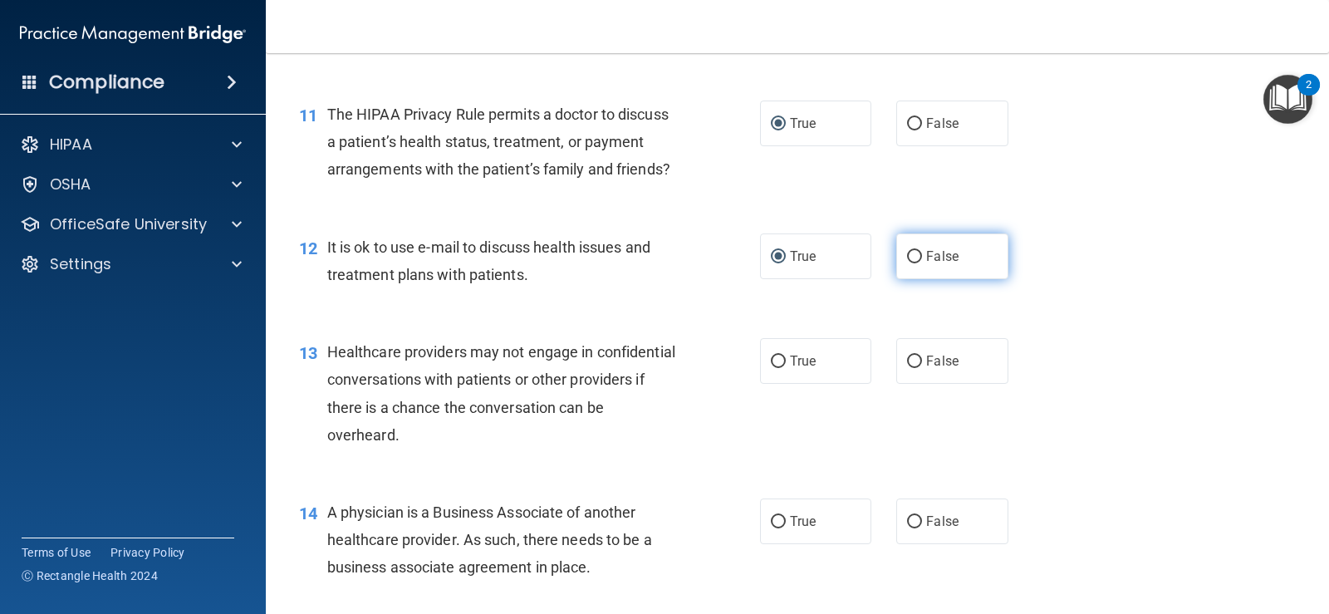
click at [907, 263] on input "False" at bounding box center [914, 257] width 15 height 12
radio input "true"
radio input "false"
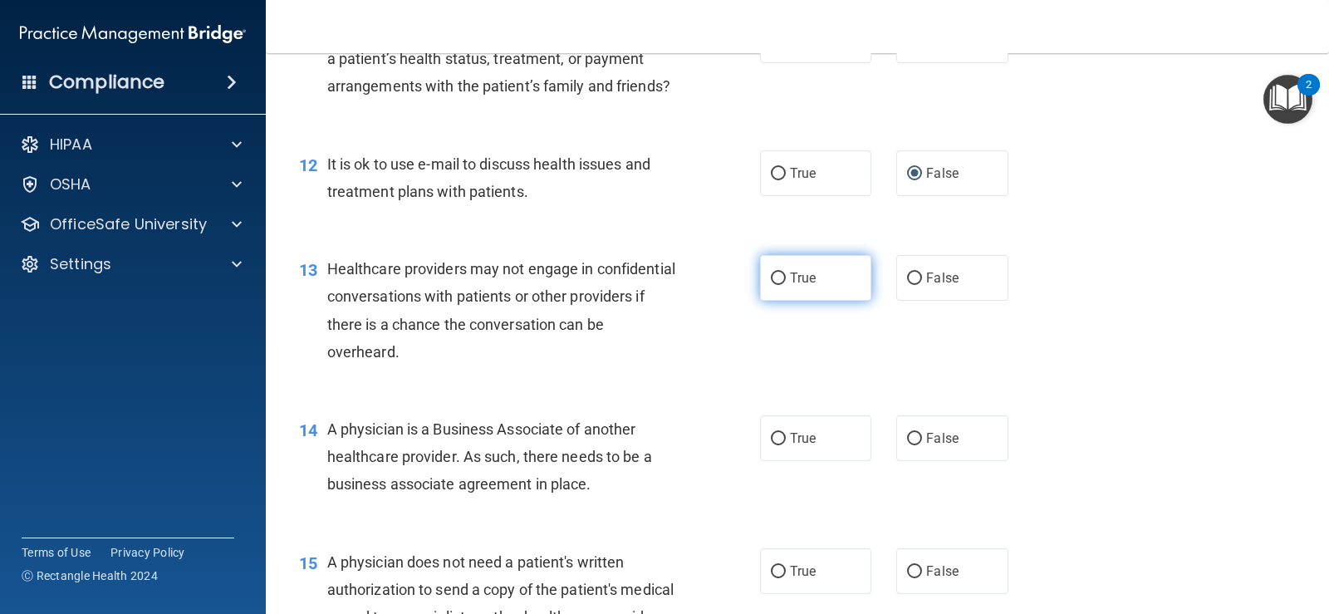
click at [771, 285] on input "True" at bounding box center [778, 278] width 15 height 12
radio input "true"
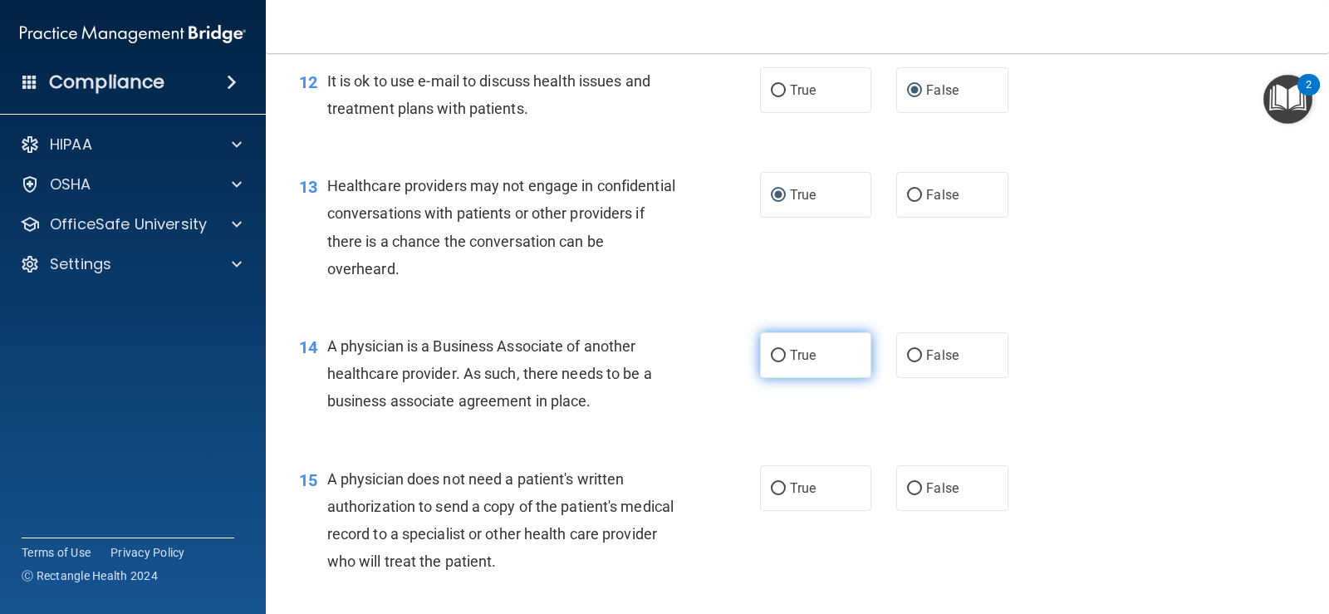
click at [773, 362] on input "True" at bounding box center [778, 356] width 15 height 12
radio input "true"
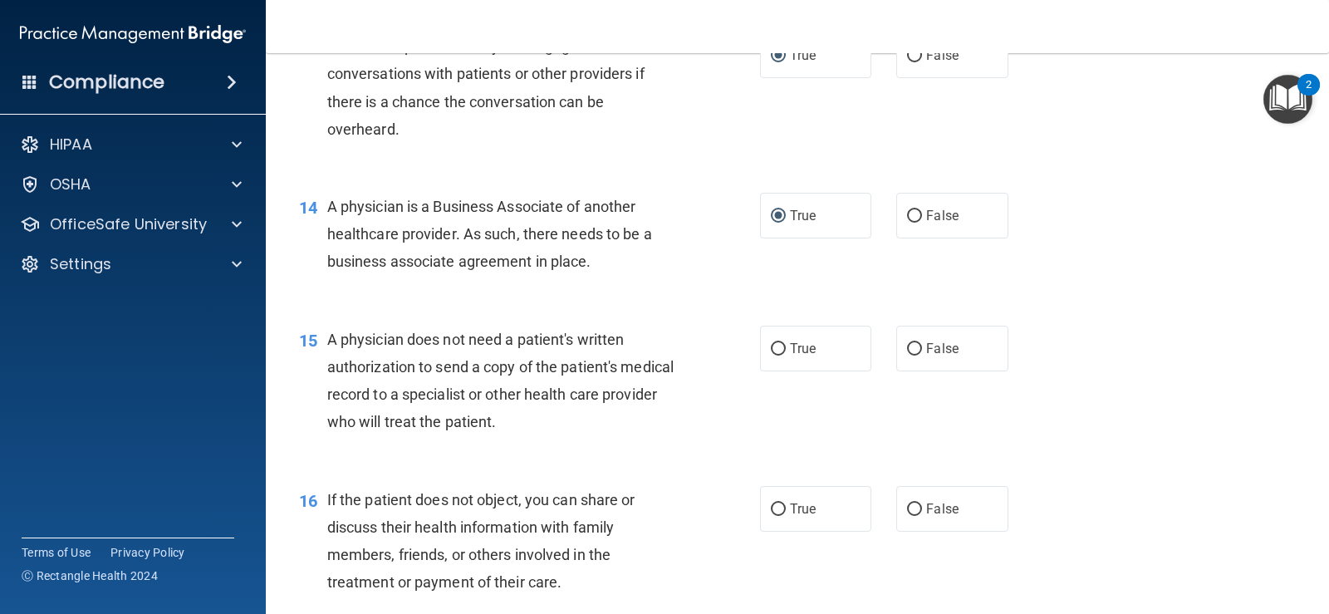
scroll to position [1827, 0]
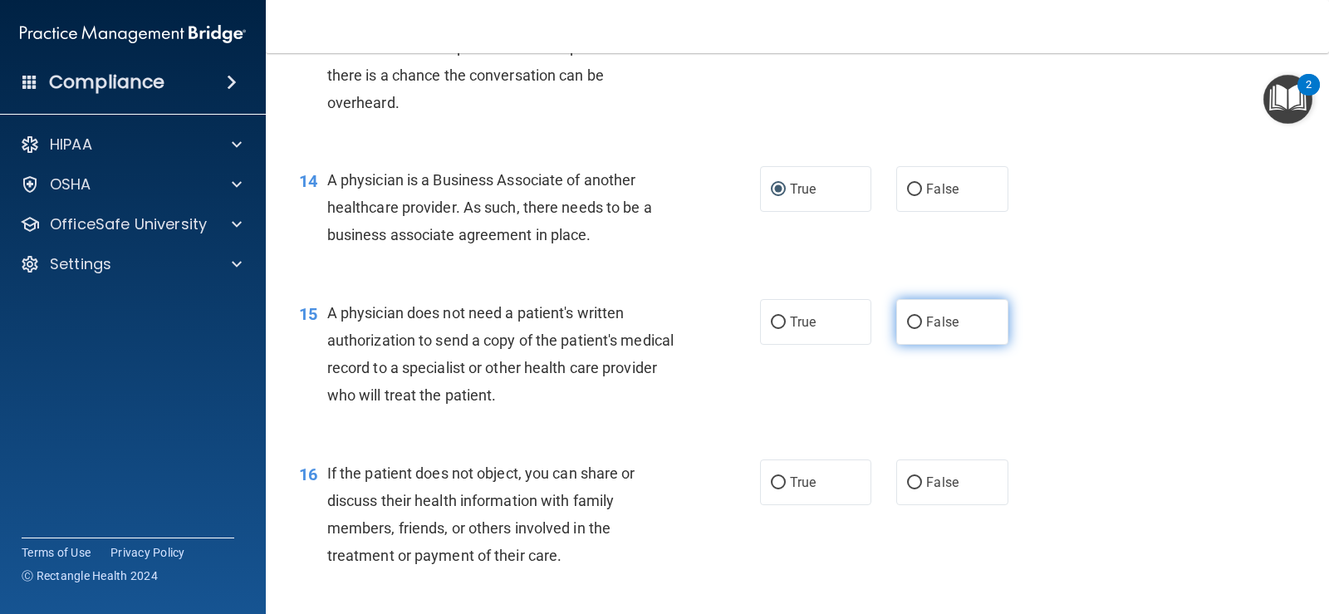
click at [907, 329] on input "False" at bounding box center [914, 322] width 15 height 12
radio input "true"
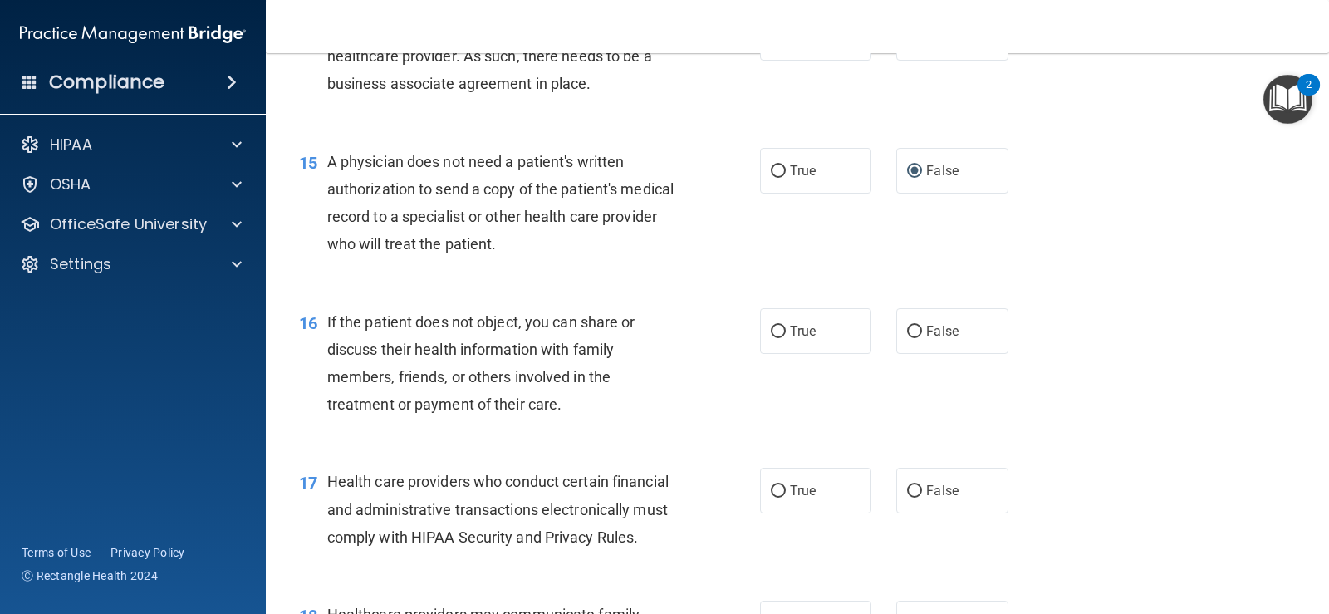
scroll to position [1994, 0]
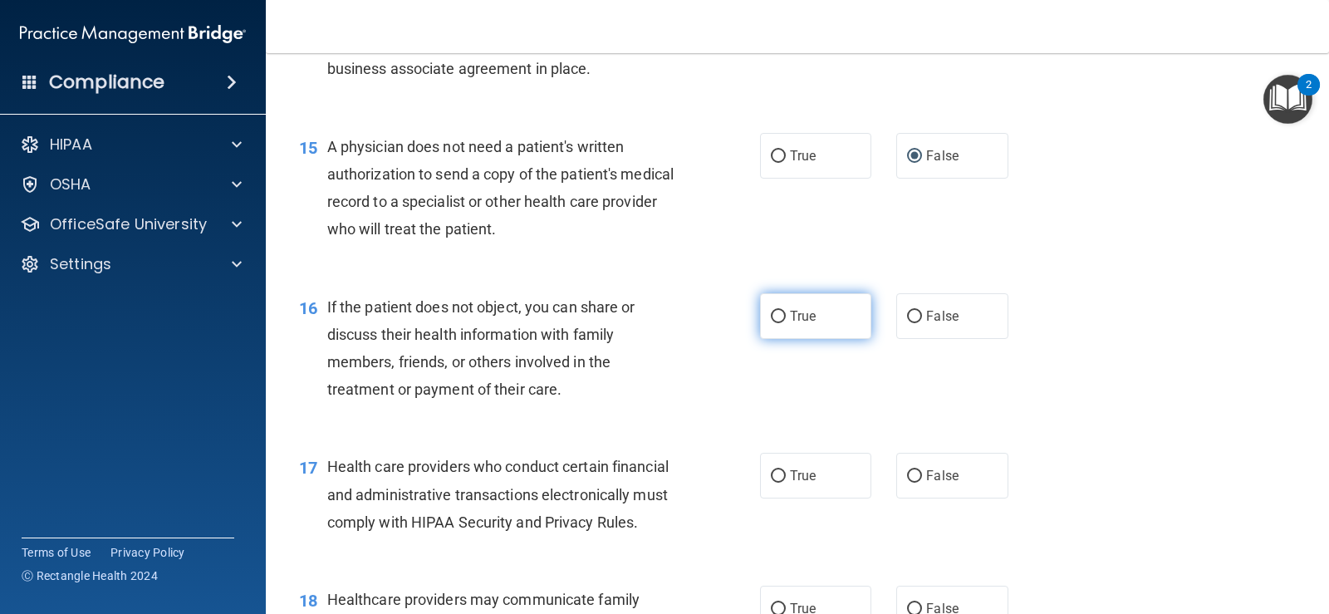
click at [773, 323] on input "True" at bounding box center [778, 317] width 15 height 12
radio input "true"
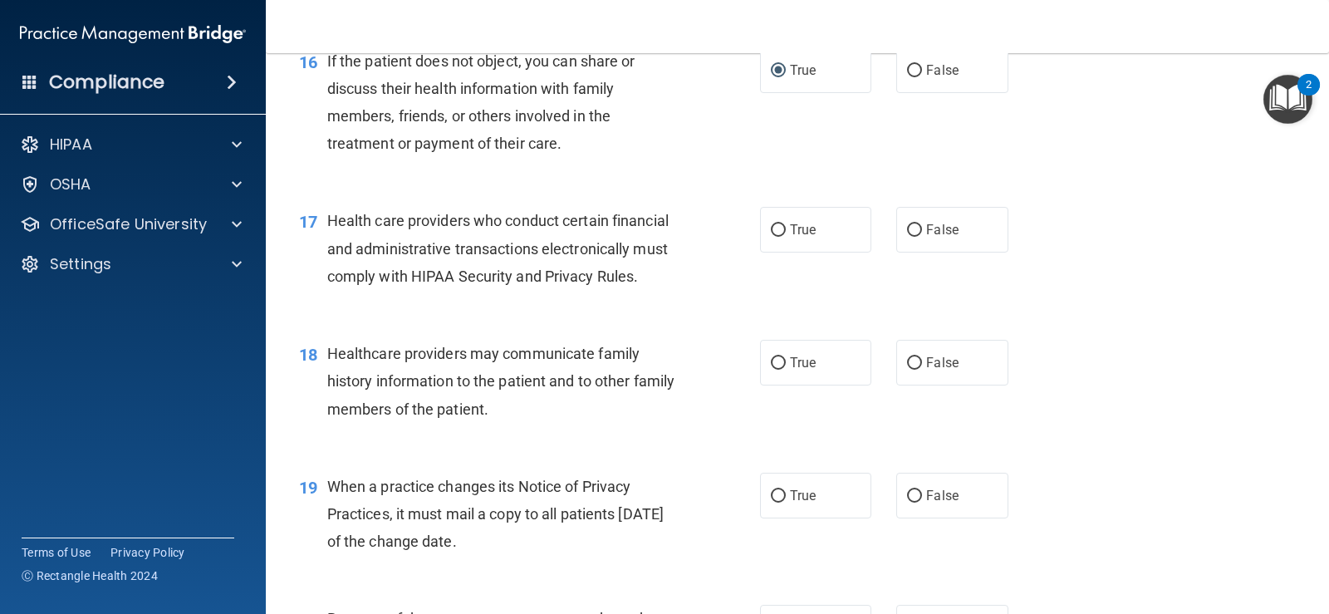
scroll to position [2243, 0]
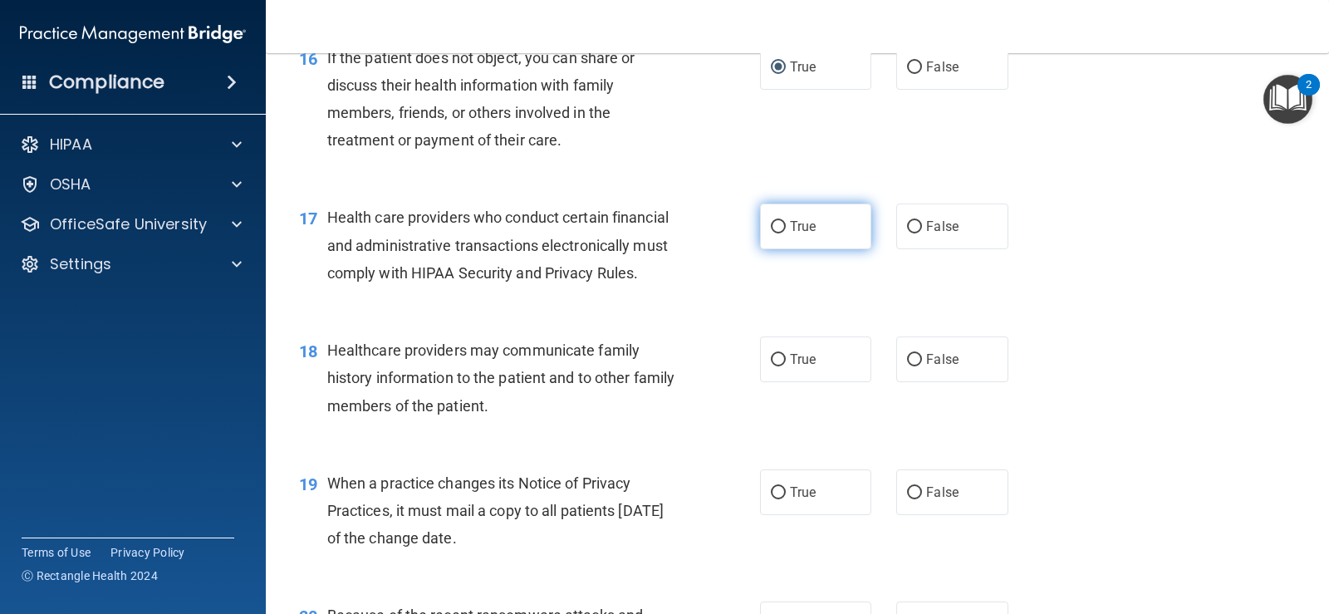
click at [772, 233] on input "True" at bounding box center [778, 227] width 15 height 12
radio input "true"
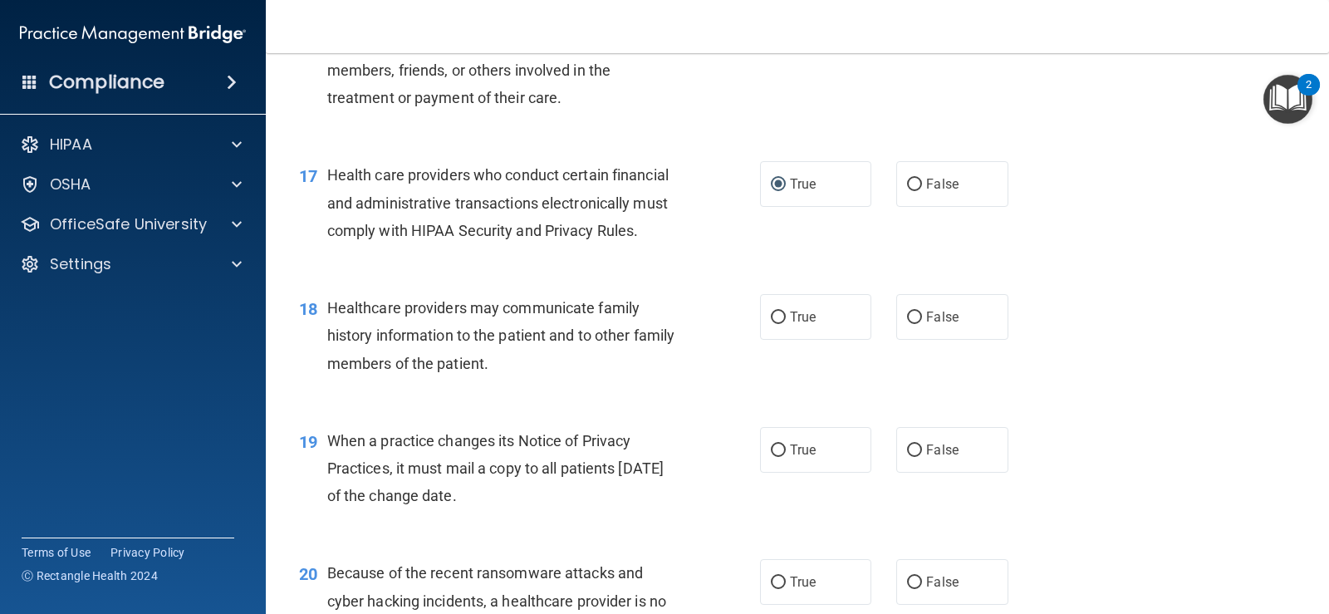
scroll to position [2326, 0]
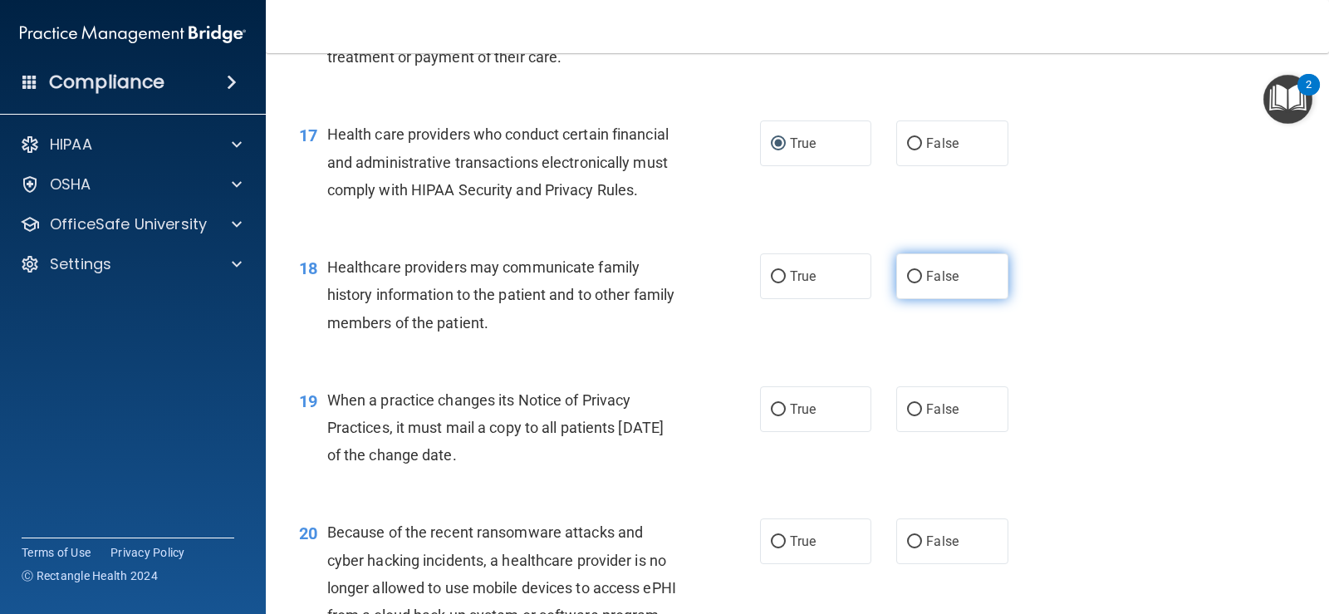
click at [912, 283] on input "False" at bounding box center [914, 277] width 15 height 12
radio input "true"
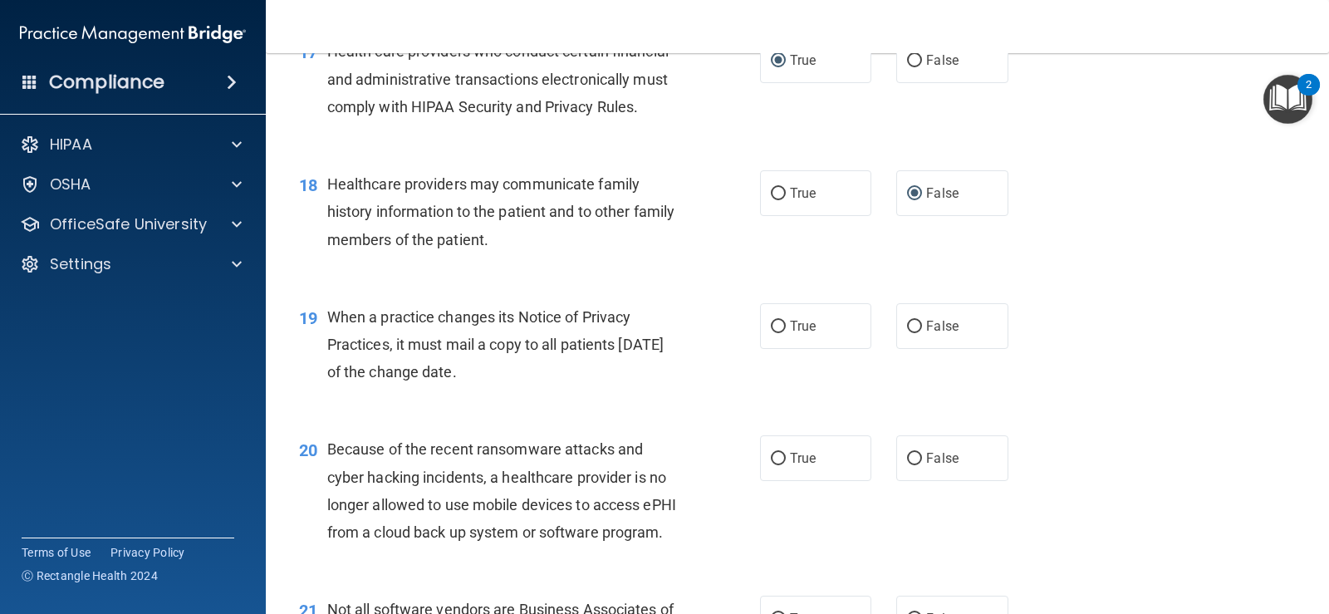
scroll to position [2492, 0]
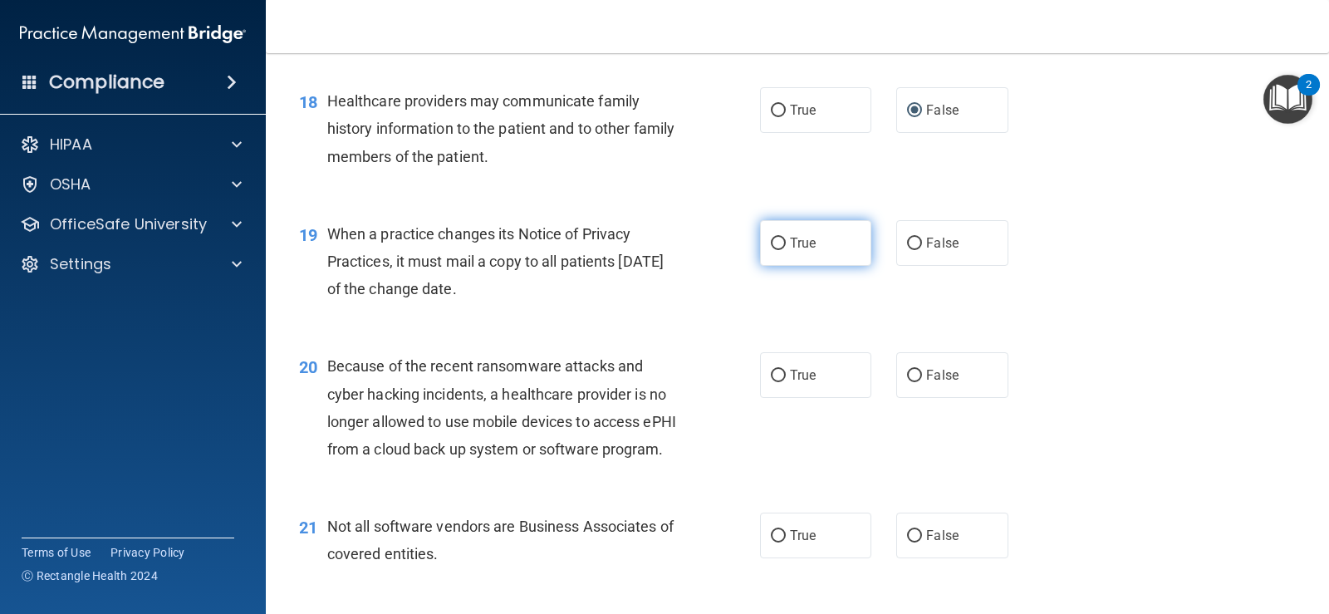
click at [772, 250] on input "True" at bounding box center [778, 244] width 15 height 12
radio input "true"
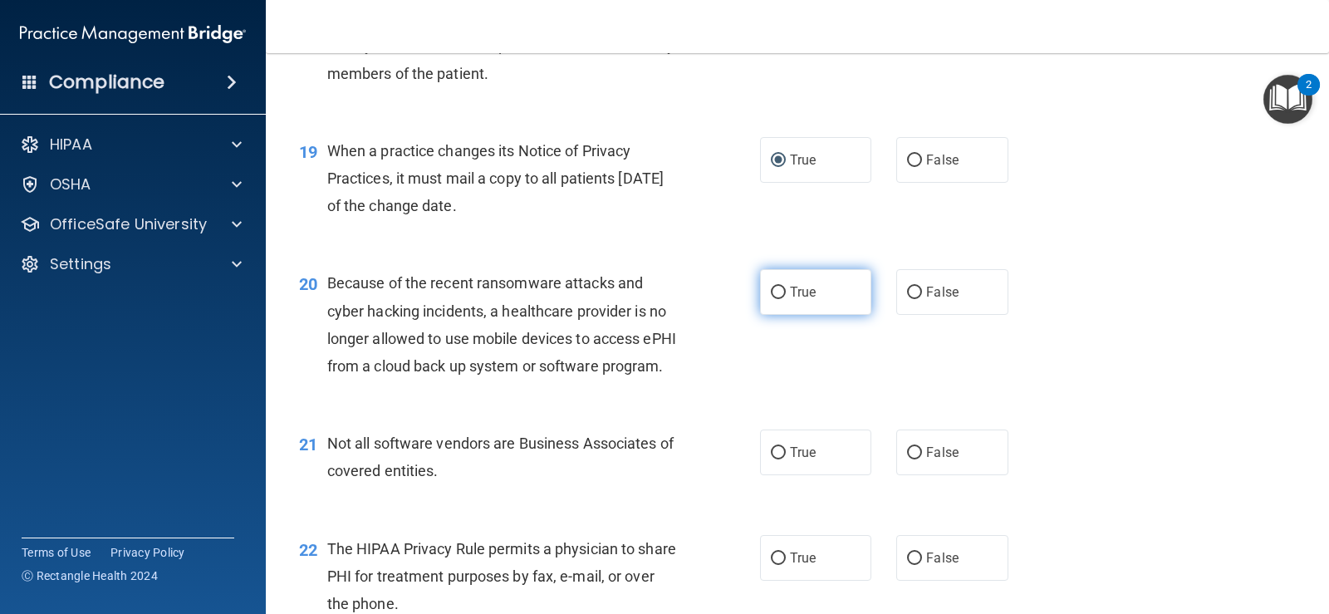
click at [771, 299] on input "True" at bounding box center [778, 293] width 15 height 12
radio input "true"
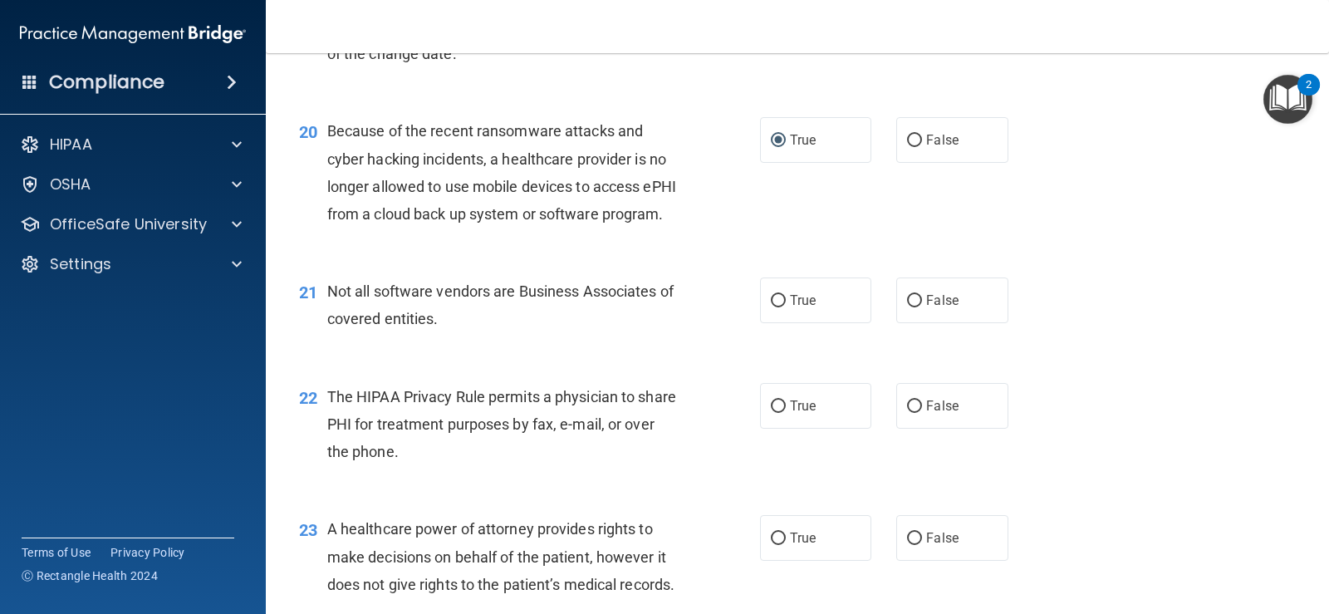
scroll to position [2741, 0]
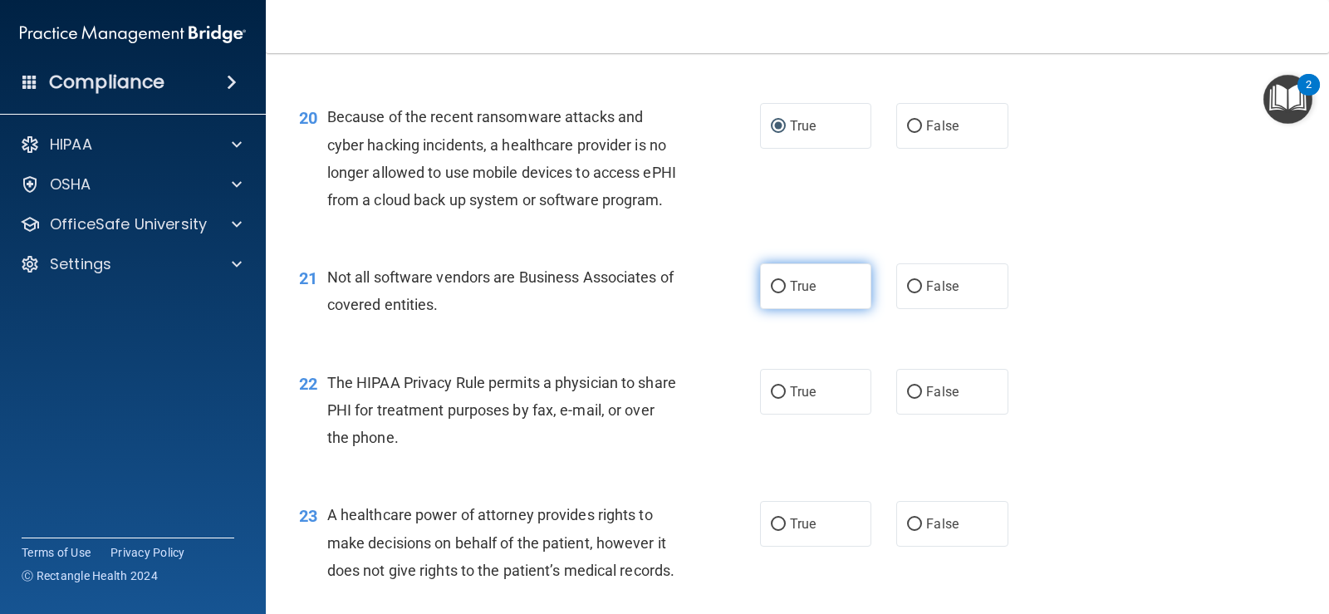
click at [771, 293] on input "True" at bounding box center [778, 287] width 15 height 12
radio input "true"
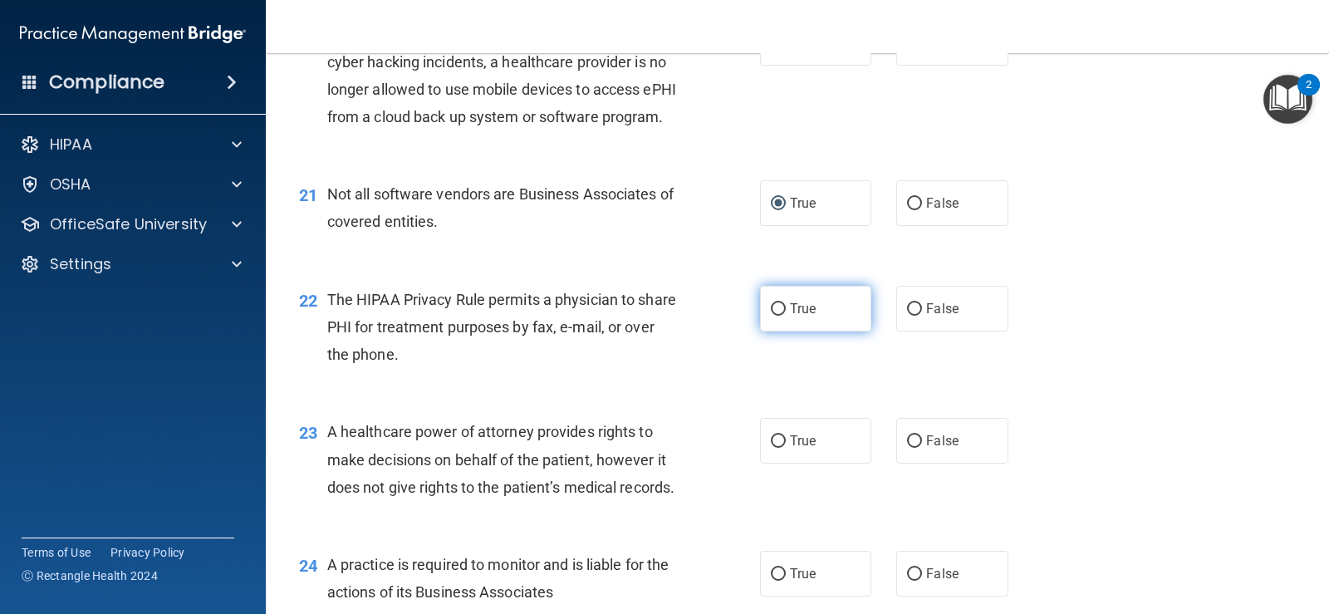
click at [771, 316] on input "True" at bounding box center [778, 309] width 15 height 12
radio input "true"
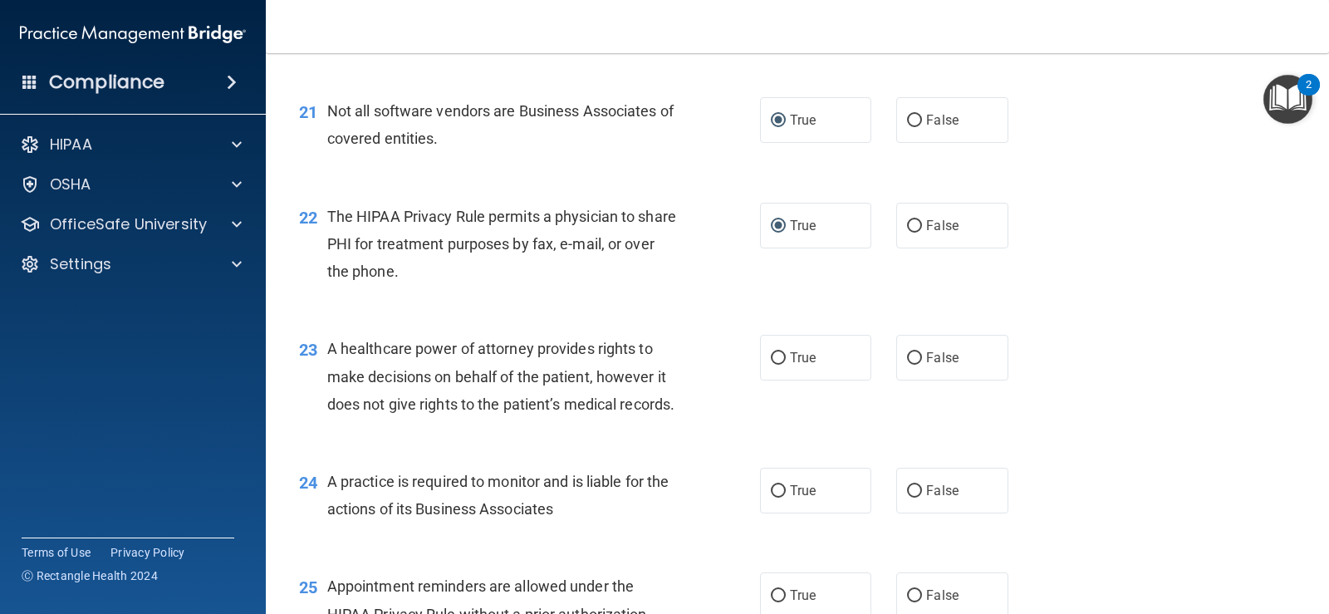
scroll to position [2990, 0]
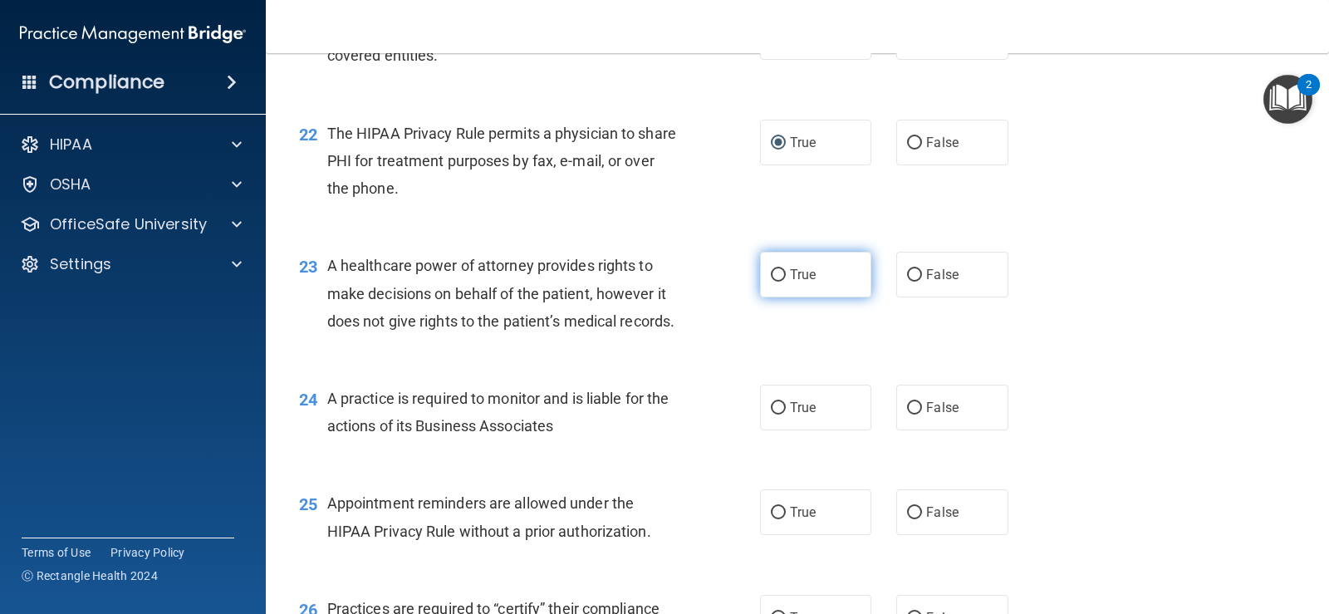
click at [771, 282] on input "True" at bounding box center [778, 275] width 15 height 12
radio input "true"
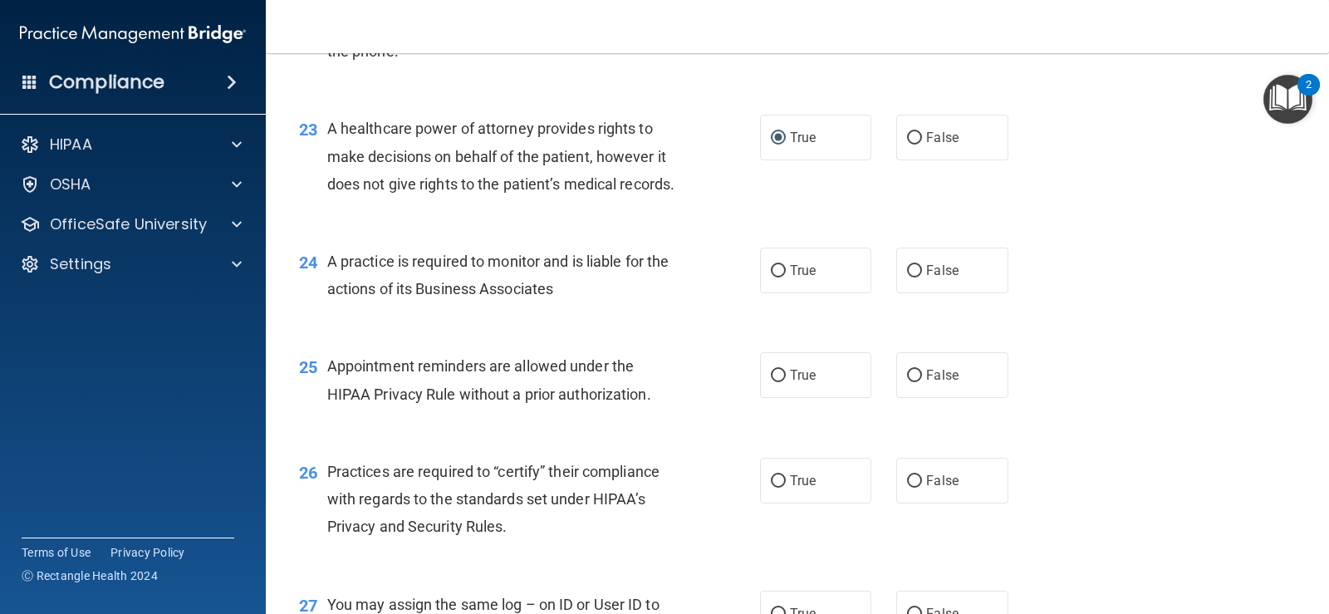
scroll to position [3156, 0]
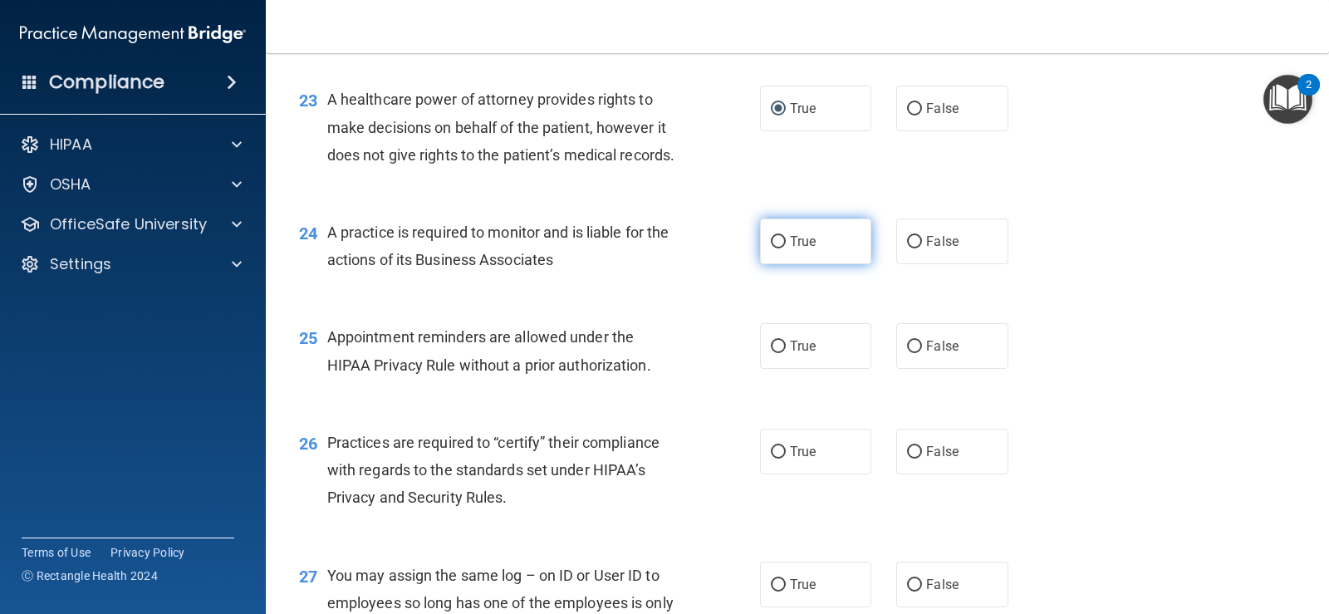
click at [771, 248] on input "True" at bounding box center [778, 242] width 15 height 12
radio input "true"
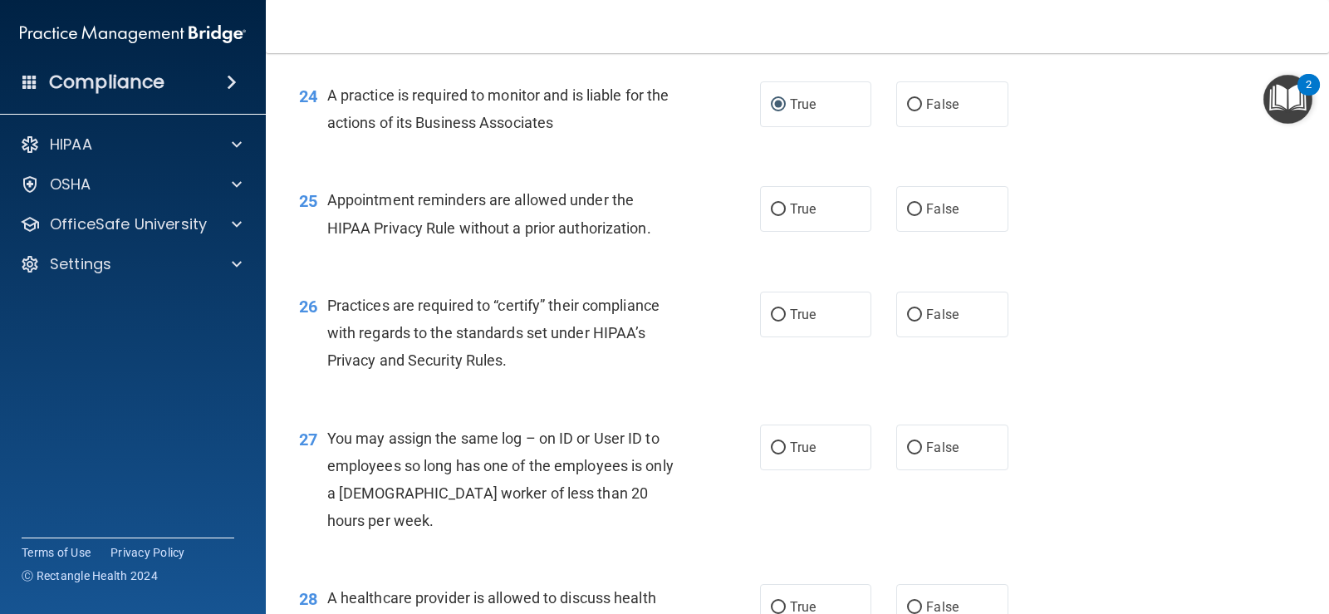
scroll to position [3323, 0]
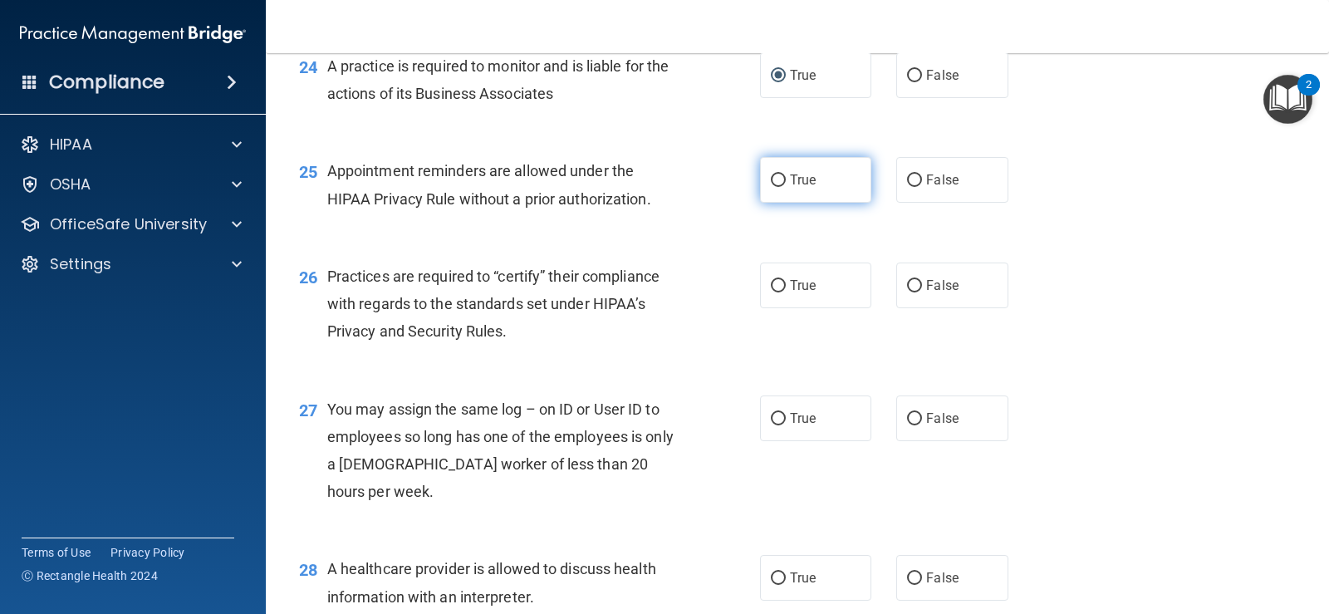
click at [771, 187] on input "True" at bounding box center [778, 180] width 15 height 12
radio input "true"
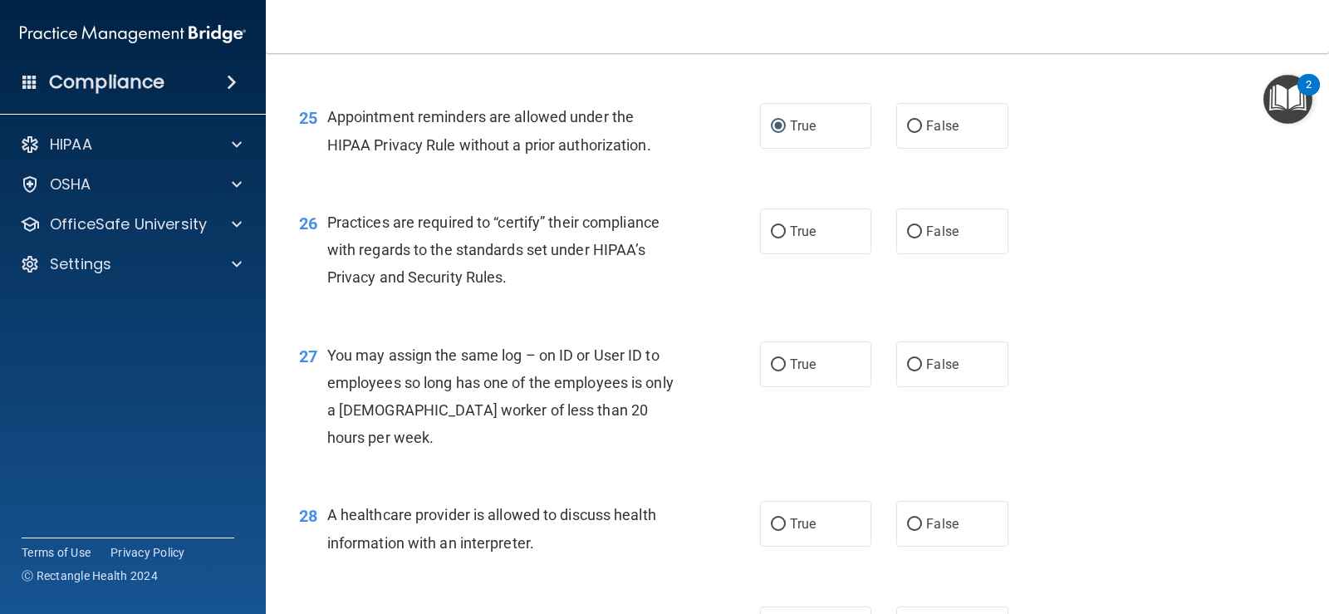
scroll to position [3406, 0]
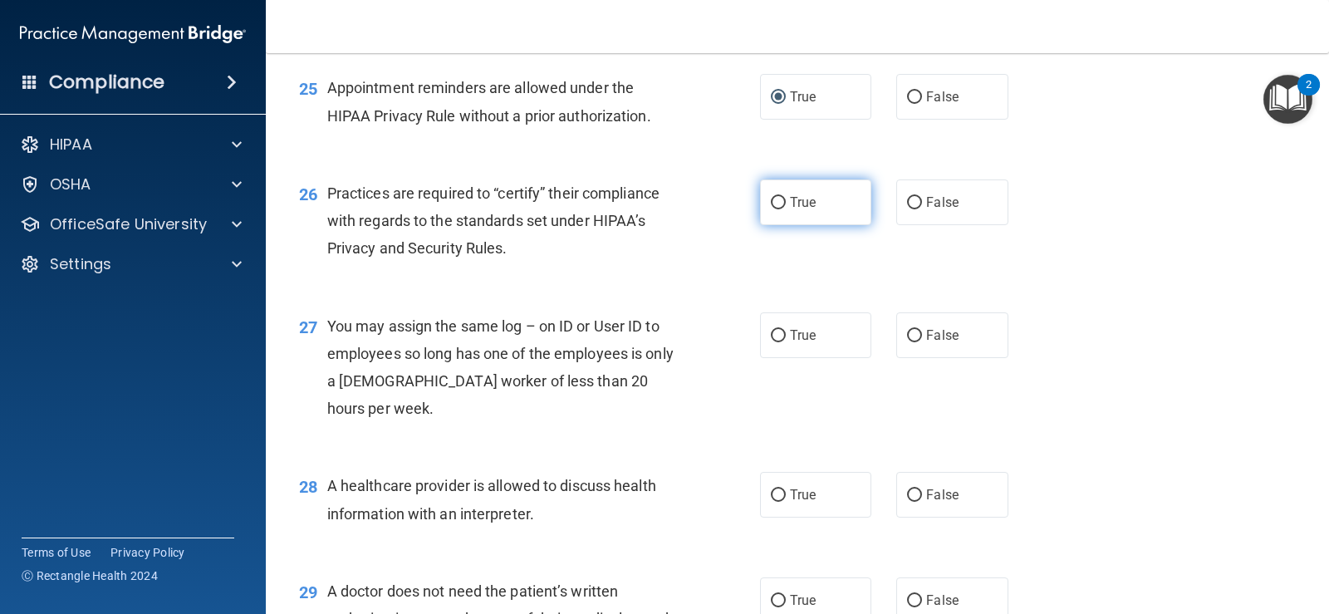
click at [771, 209] on input "True" at bounding box center [778, 203] width 15 height 12
radio input "true"
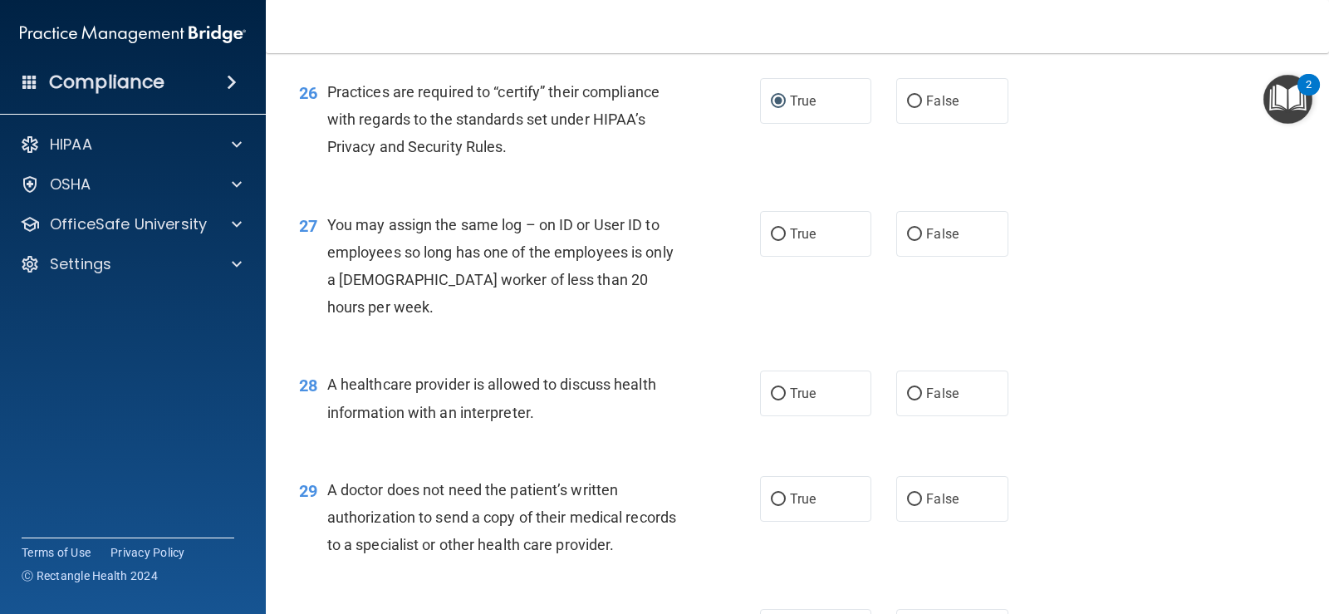
scroll to position [3572, 0]
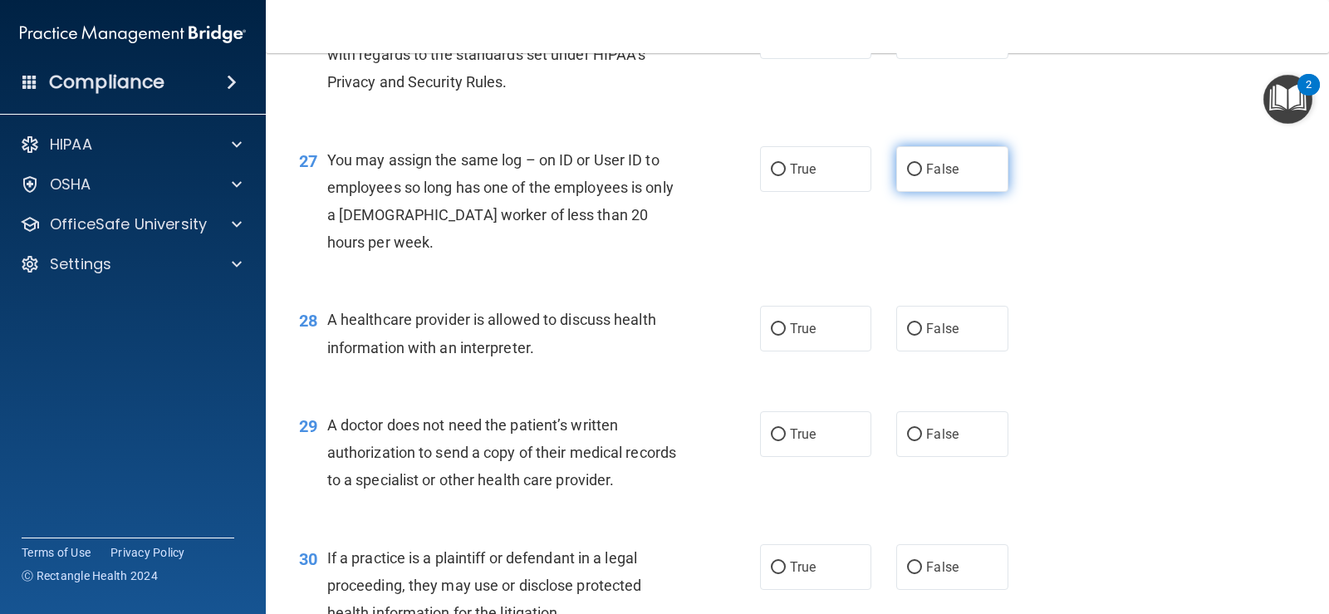
click at [909, 176] on input "False" at bounding box center [914, 170] width 15 height 12
radio input "true"
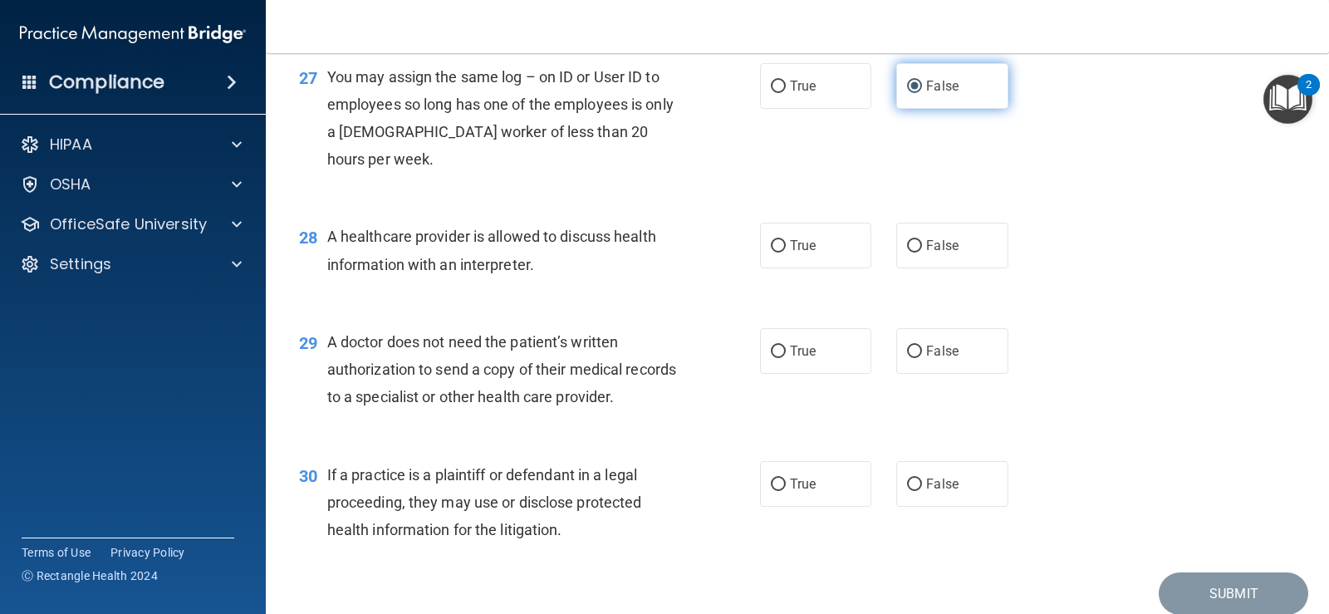
scroll to position [3738, 0]
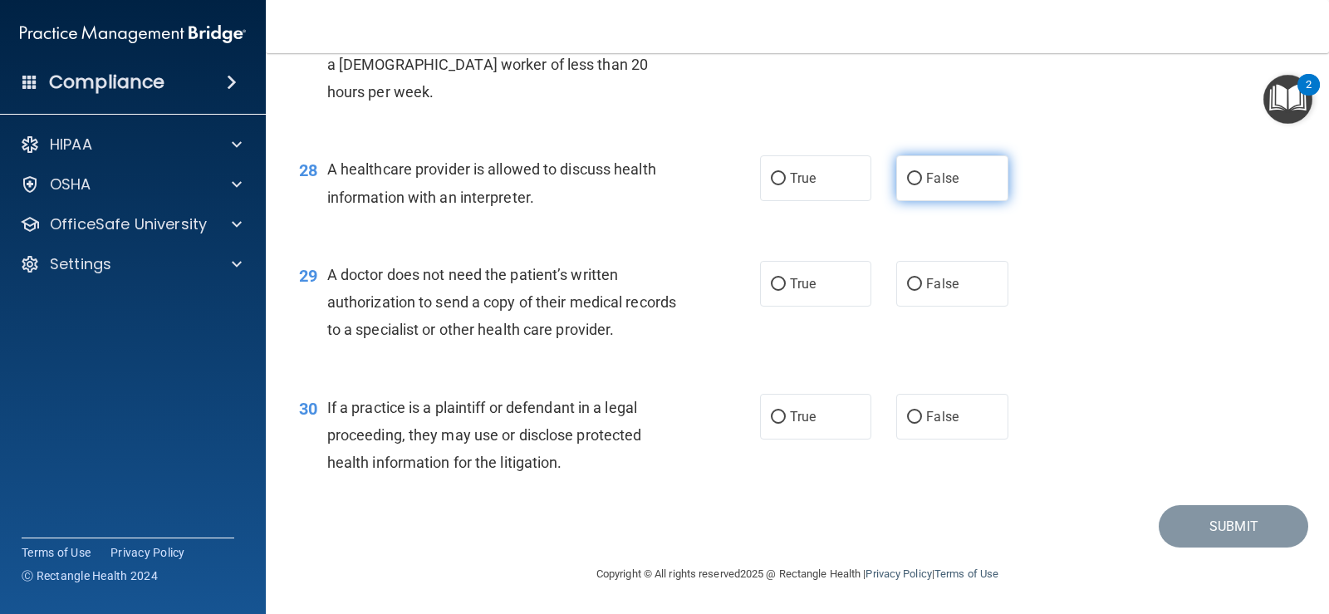
click at [908, 185] on input "False" at bounding box center [914, 179] width 15 height 12
radio input "true"
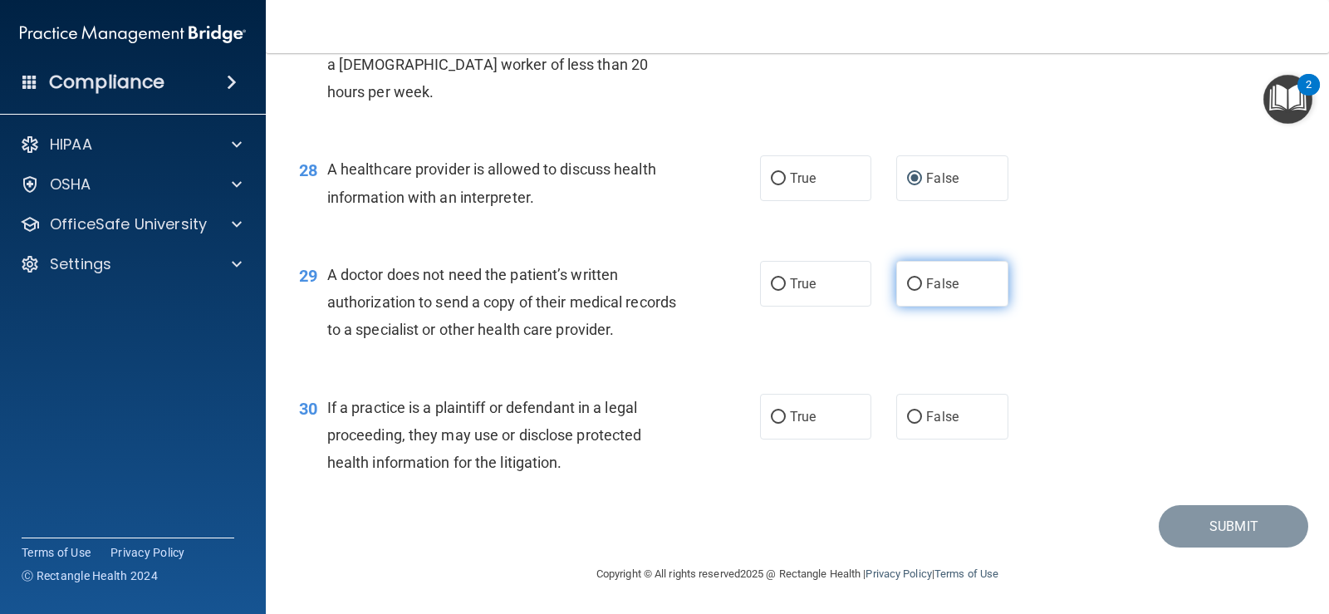
click at [926, 286] on span "False" at bounding box center [942, 284] width 32 height 16
click at [922, 286] on input "False" at bounding box center [914, 284] width 15 height 12
radio input "true"
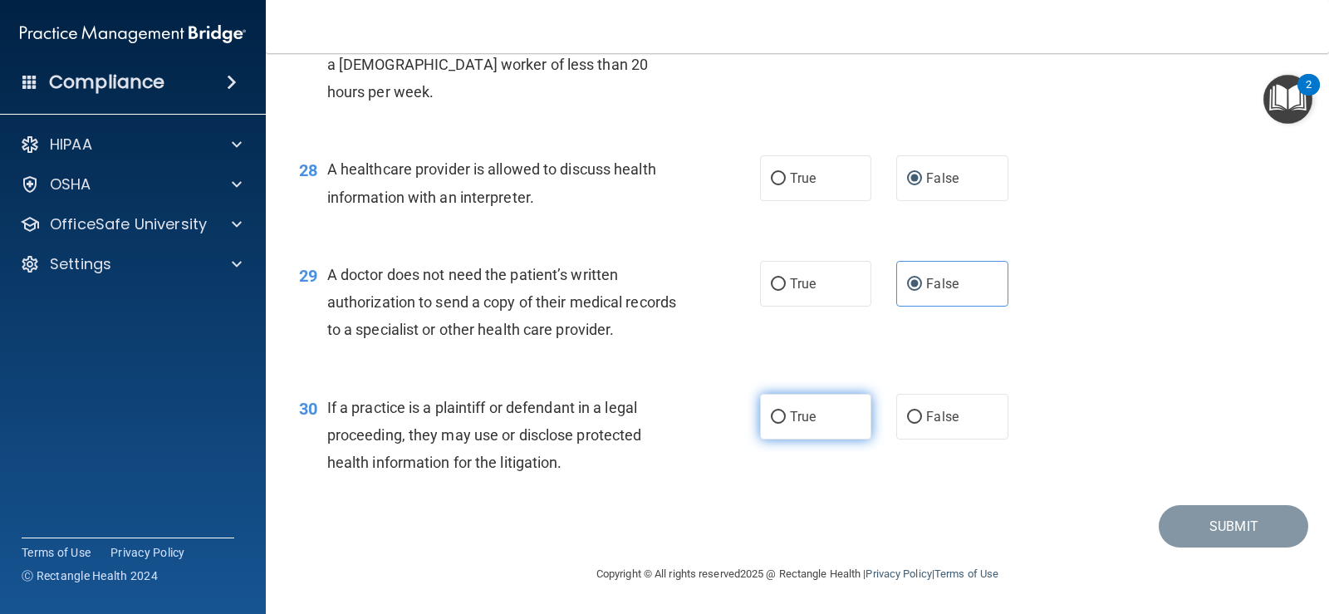
click at [780, 409] on label "True" at bounding box center [815, 417] width 111 height 46
click at [780, 411] on input "True" at bounding box center [778, 417] width 15 height 12
radio input "true"
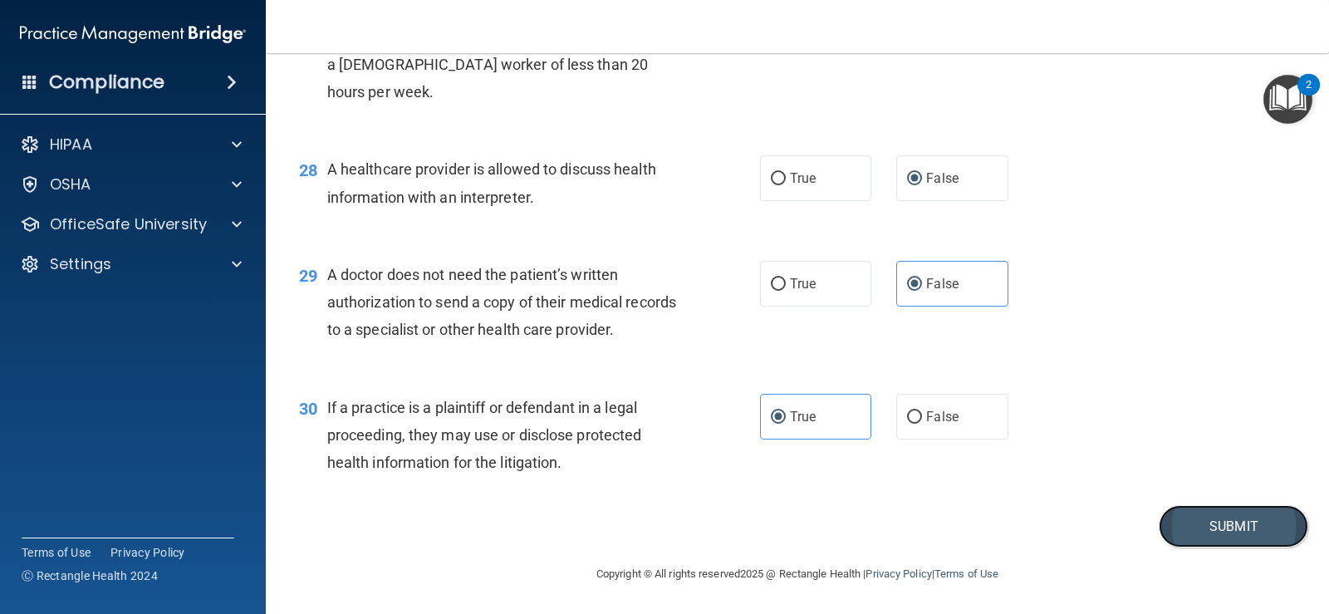
click at [1229, 518] on button "Submit" at bounding box center [1234, 526] width 150 height 42
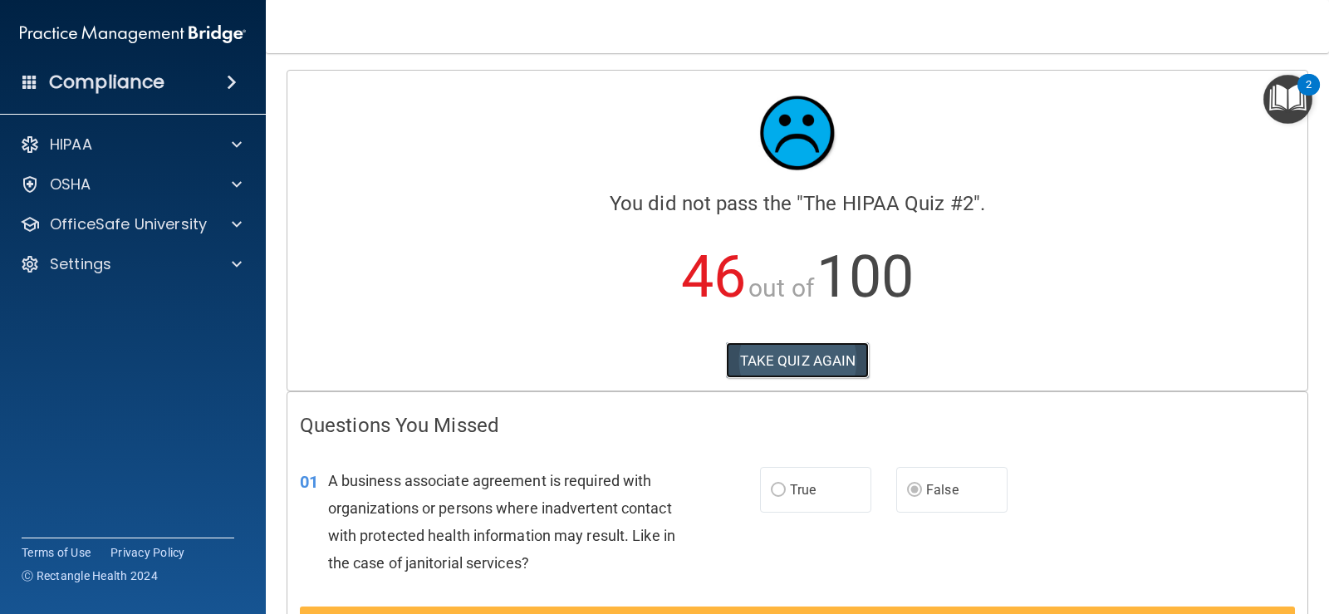
click at [777, 357] on button "TAKE QUIZ AGAIN" at bounding box center [798, 360] width 144 height 37
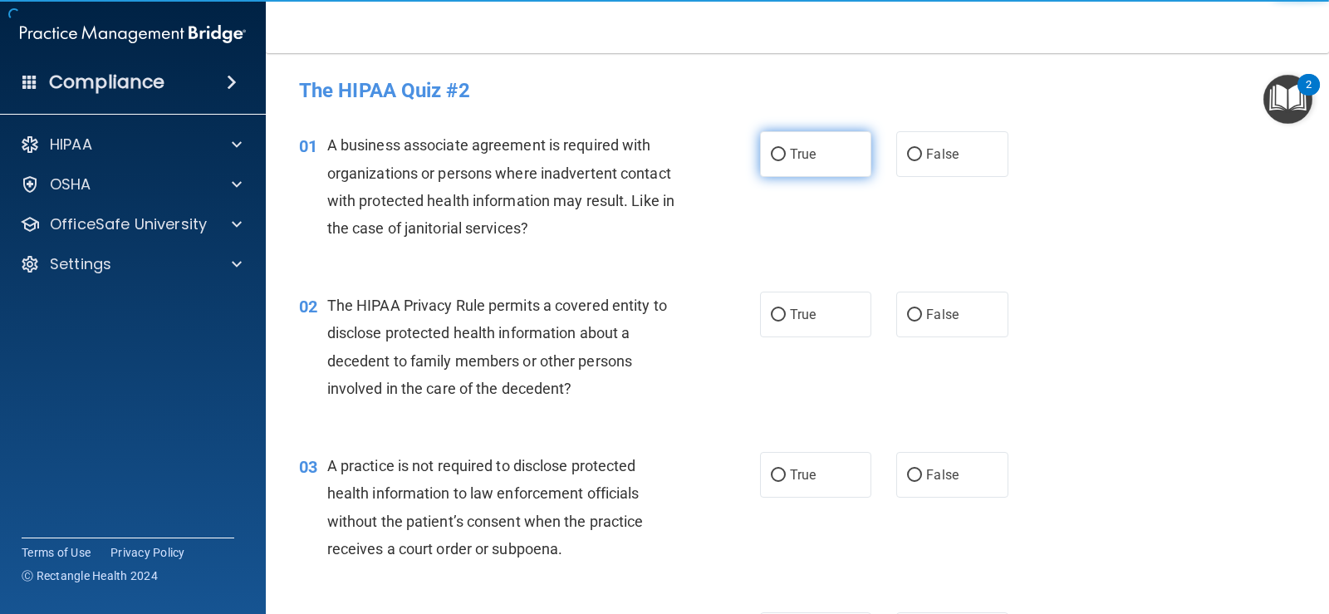
click at [790, 147] on span "True" at bounding box center [803, 154] width 26 height 16
click at [786, 149] on input "True" at bounding box center [778, 155] width 15 height 12
radio input "true"
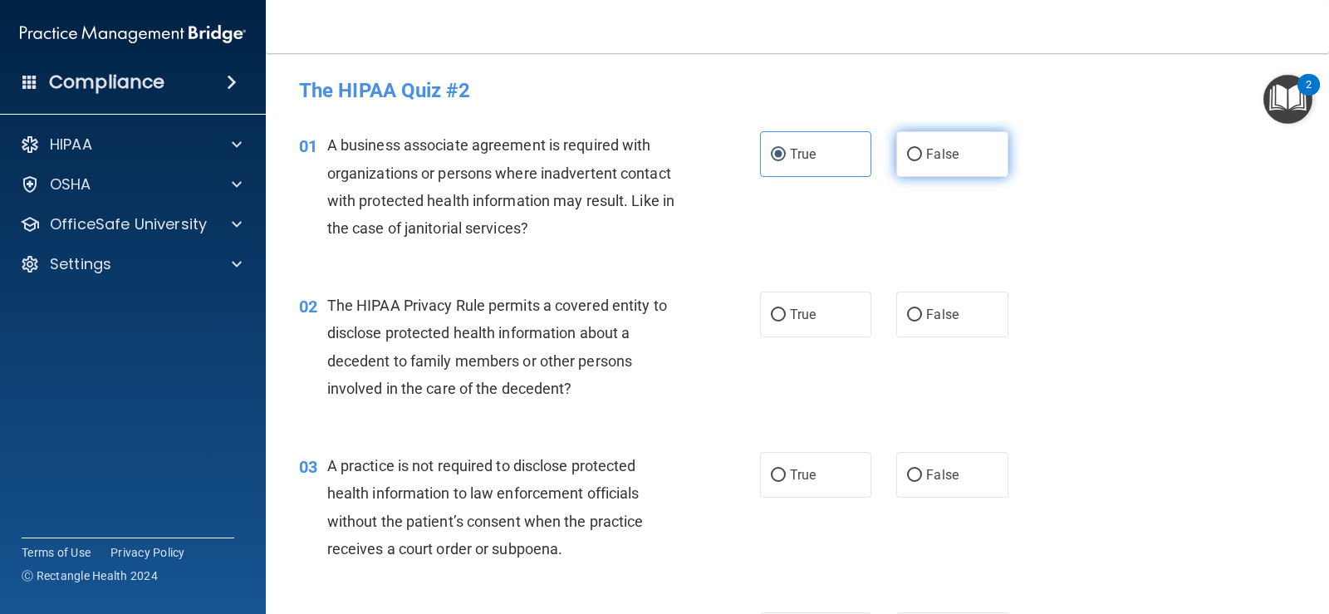
click at [962, 146] on label "False" at bounding box center [951, 154] width 111 height 46
click at [922, 149] on input "False" at bounding box center [914, 155] width 15 height 12
radio input "true"
radio input "false"
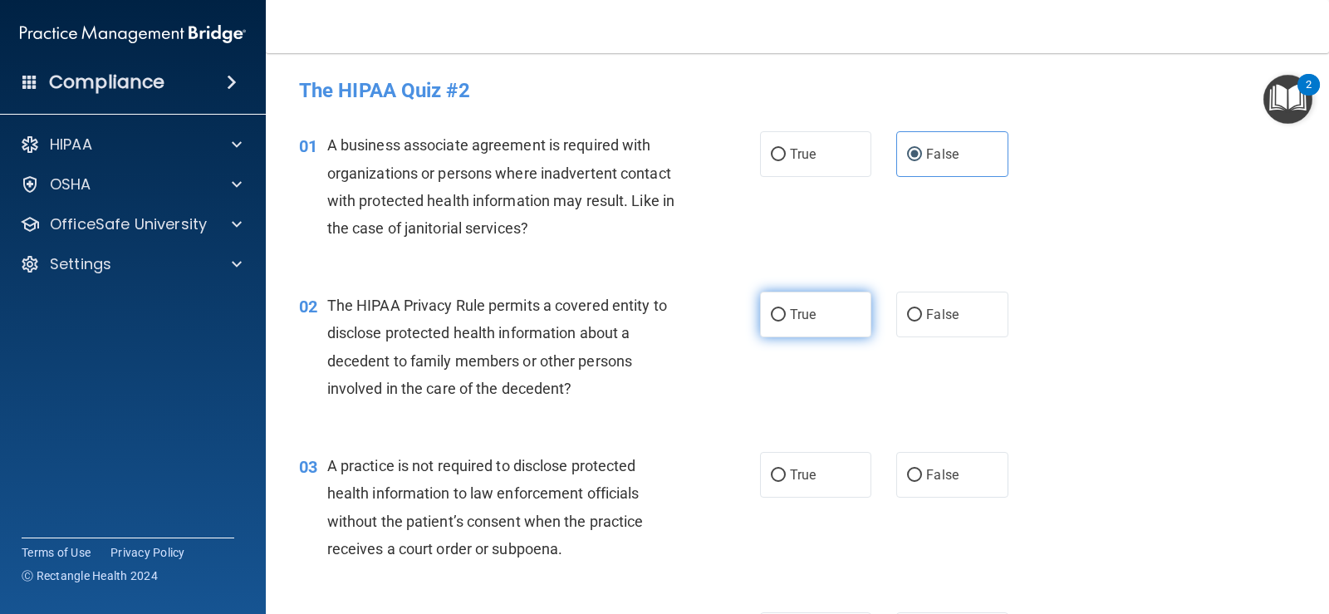
click at [796, 326] on label "True" at bounding box center [815, 315] width 111 height 46
click at [786, 321] on input "True" at bounding box center [778, 315] width 15 height 12
radio input "true"
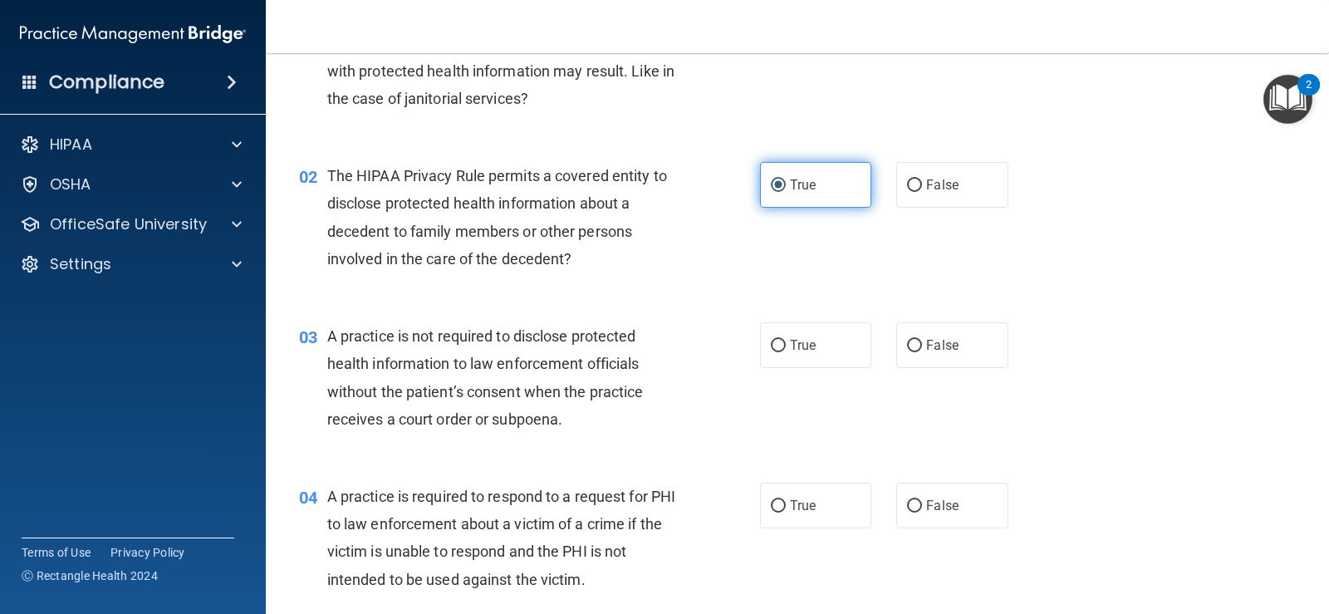
scroll to position [166, 0]
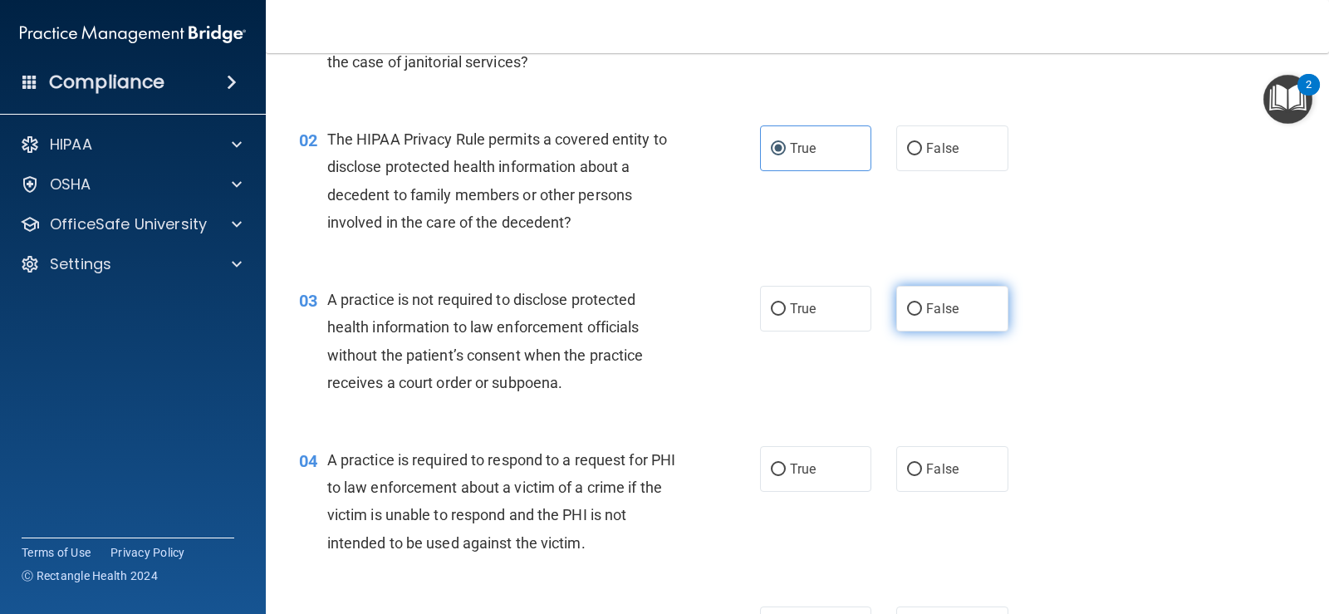
click at [926, 309] on span "False" at bounding box center [942, 309] width 32 height 16
click at [922, 309] on input "False" at bounding box center [914, 309] width 15 height 12
radio input "true"
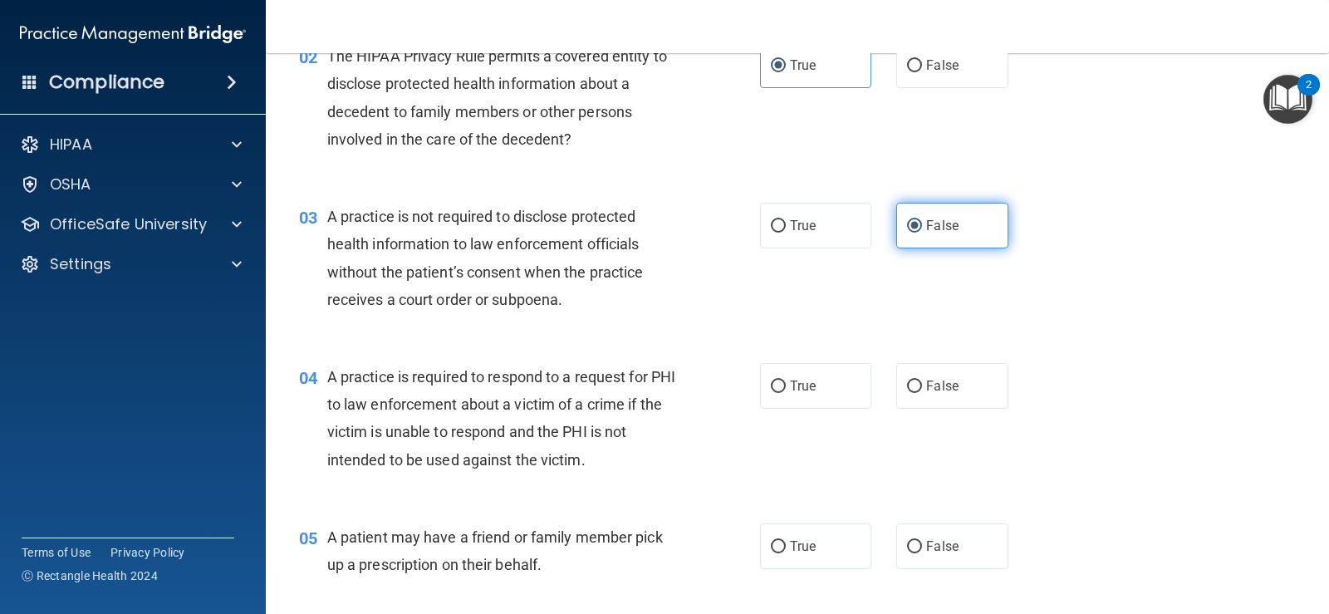
scroll to position [332, 0]
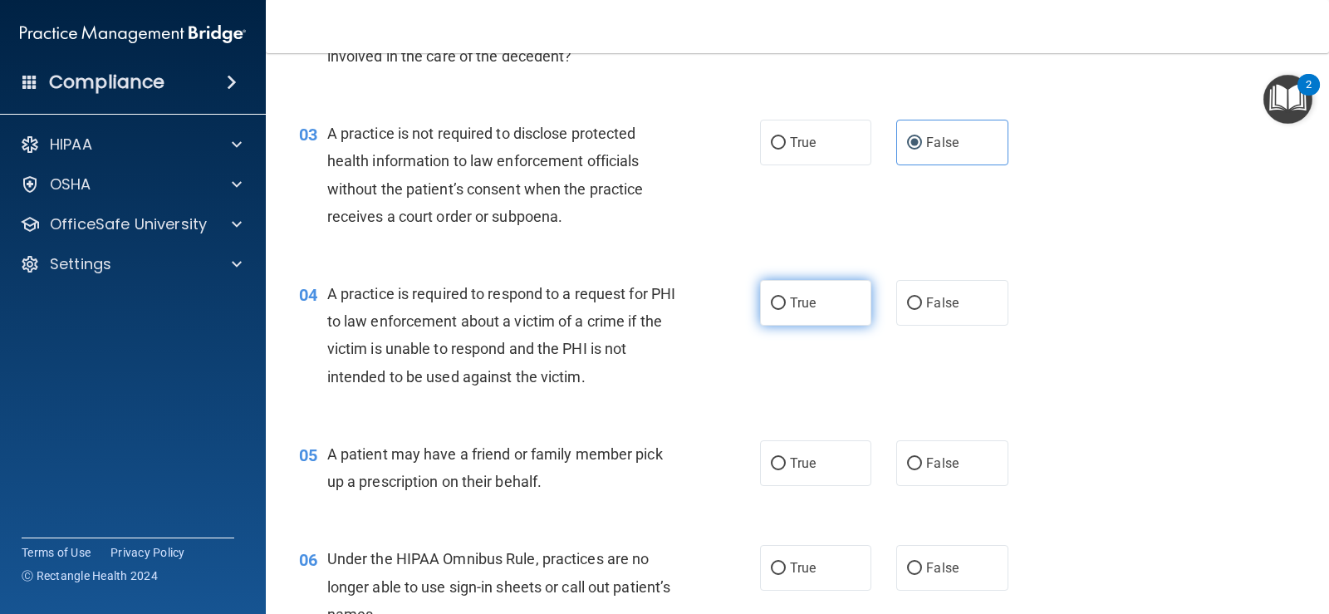
click at [799, 307] on span "True" at bounding box center [803, 303] width 26 height 16
click at [786, 307] on input "True" at bounding box center [778, 303] width 15 height 12
radio input "true"
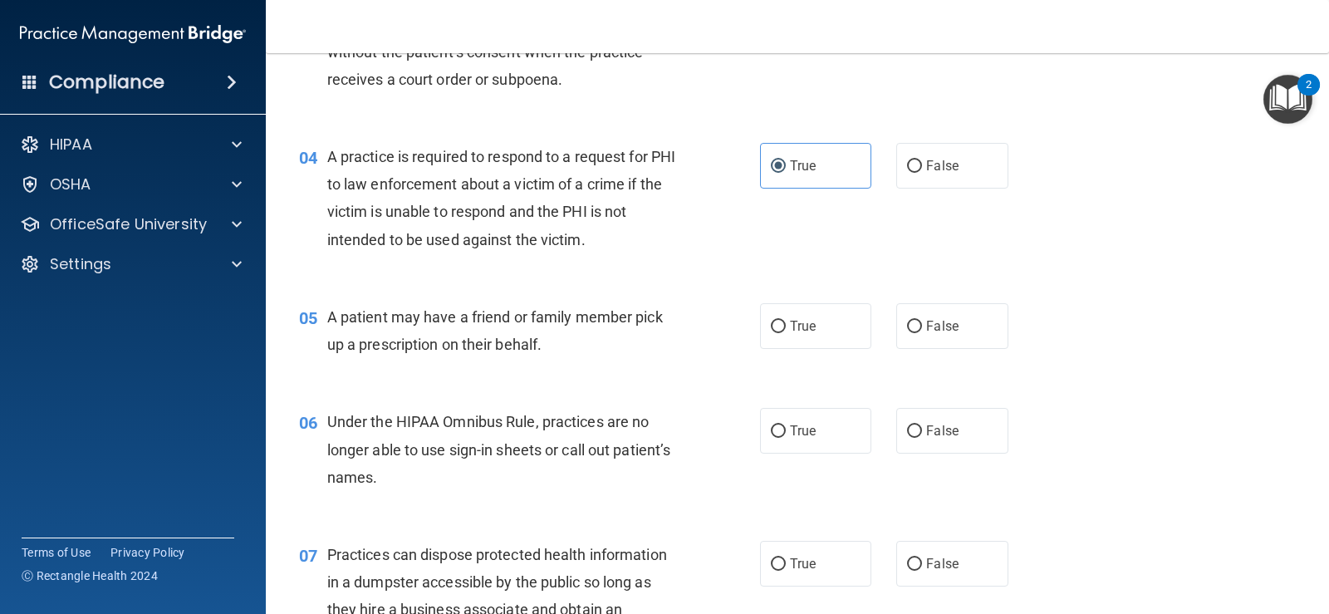
scroll to position [498, 0]
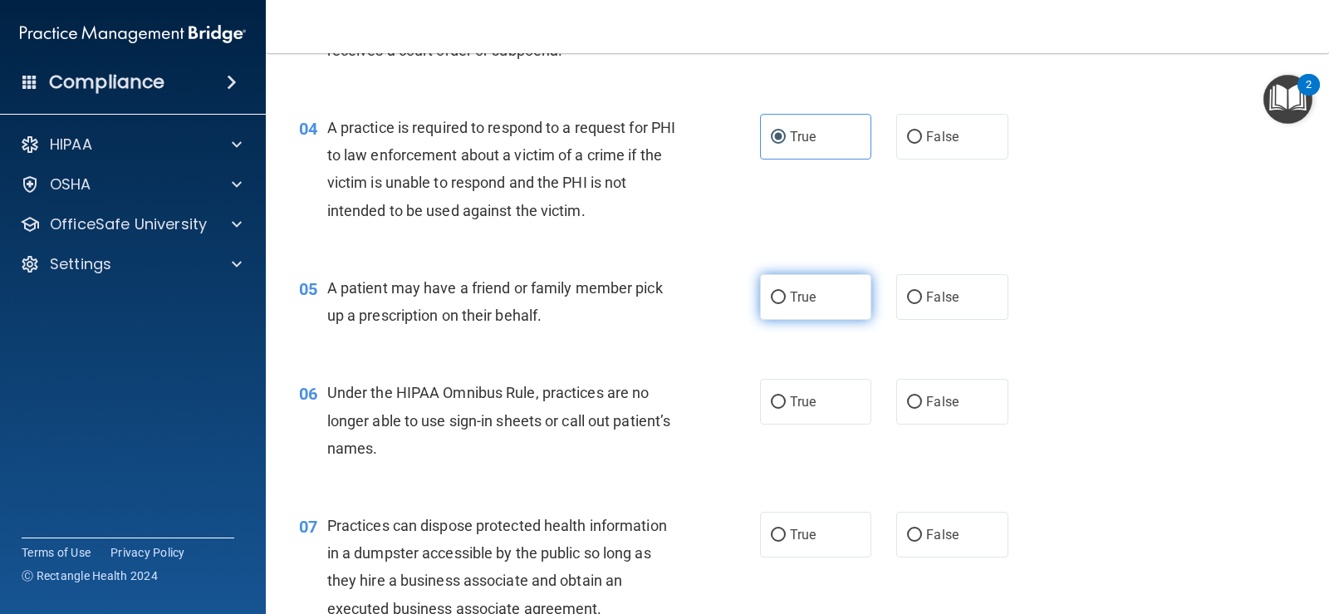
click at [790, 299] on span "True" at bounding box center [803, 297] width 26 height 16
click at [786, 299] on input "True" at bounding box center [778, 298] width 15 height 12
radio input "true"
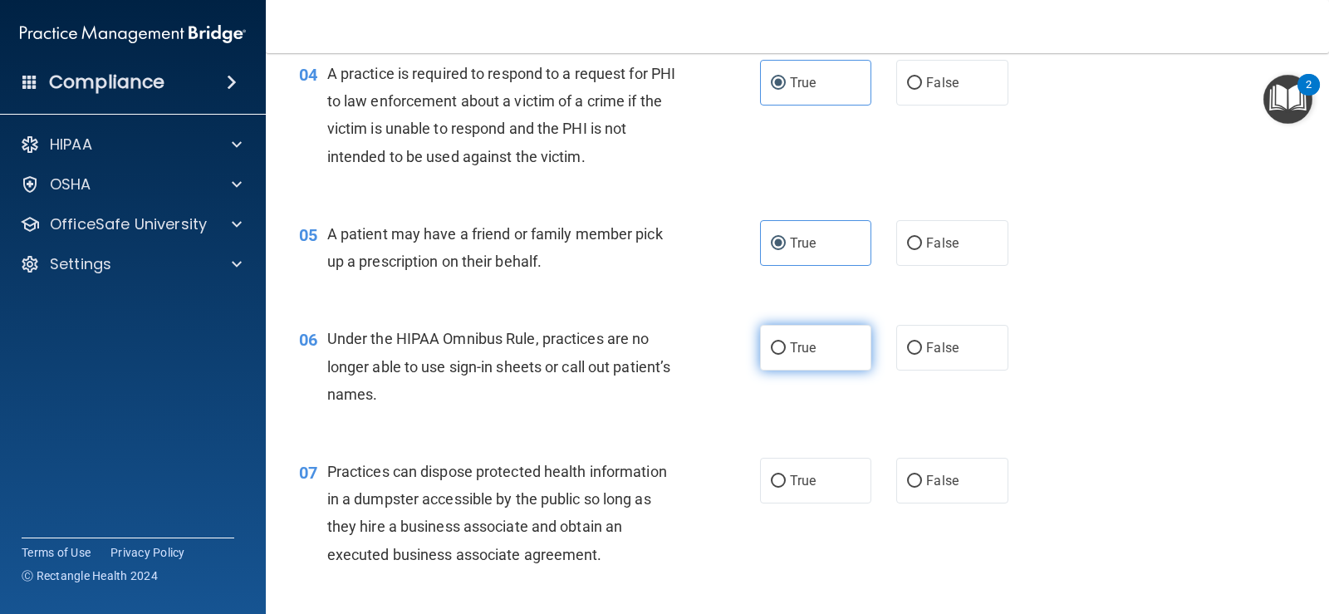
scroll to position [581, 0]
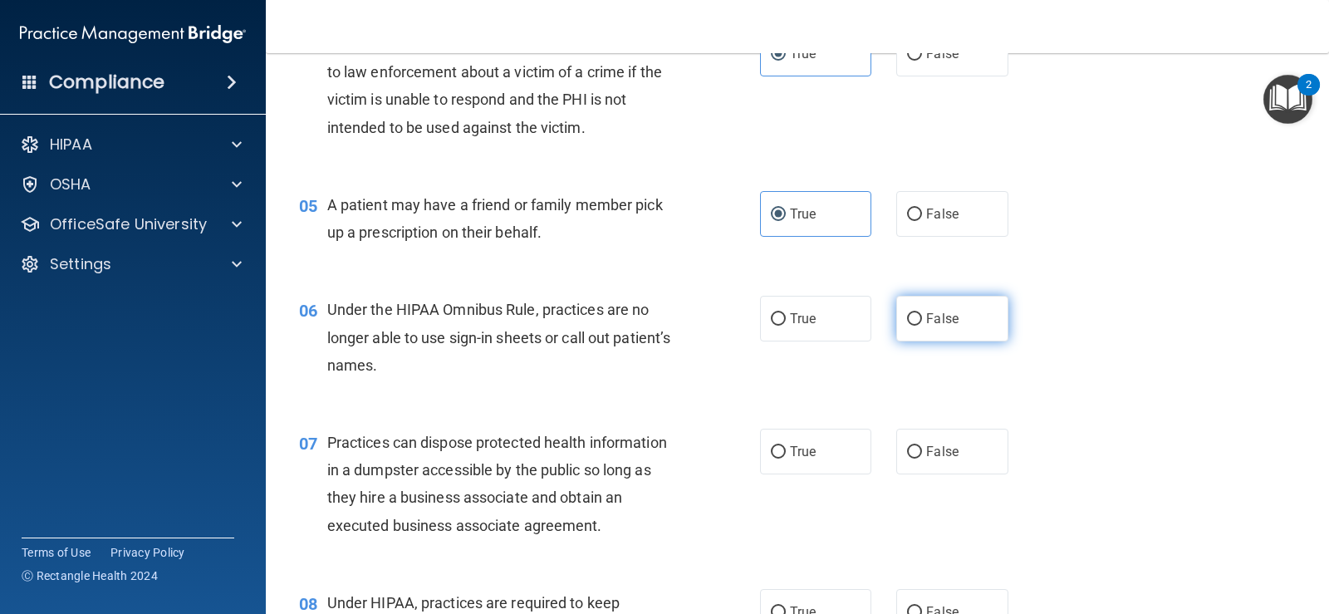
click at [915, 316] on label "False" at bounding box center [951, 319] width 111 height 46
click at [915, 316] on input "False" at bounding box center [914, 319] width 15 height 12
radio input "true"
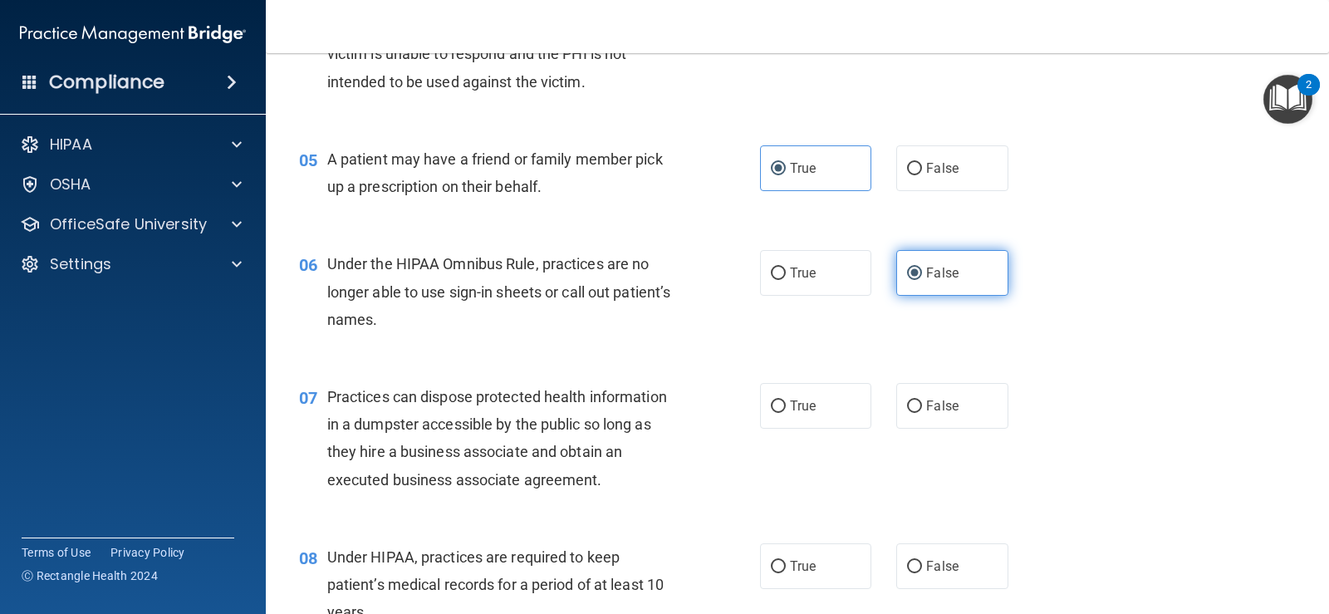
scroll to position [665, 0]
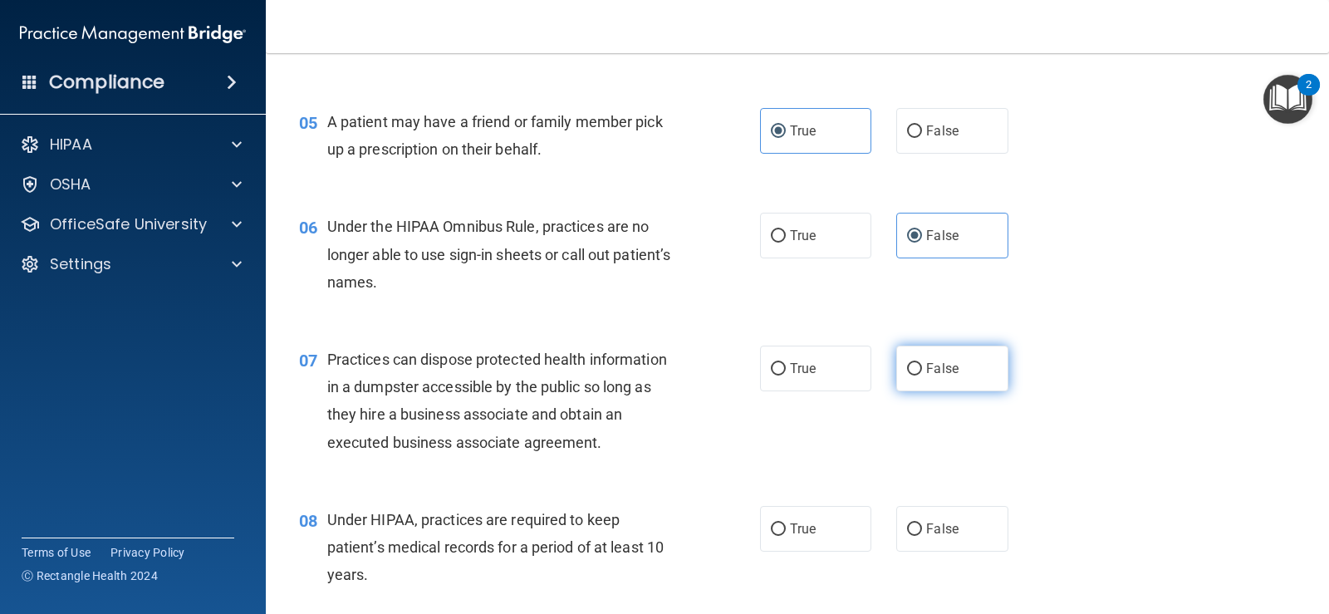
click at [916, 359] on label "False" at bounding box center [951, 369] width 111 height 46
click at [916, 363] on input "False" at bounding box center [914, 369] width 15 height 12
radio input "true"
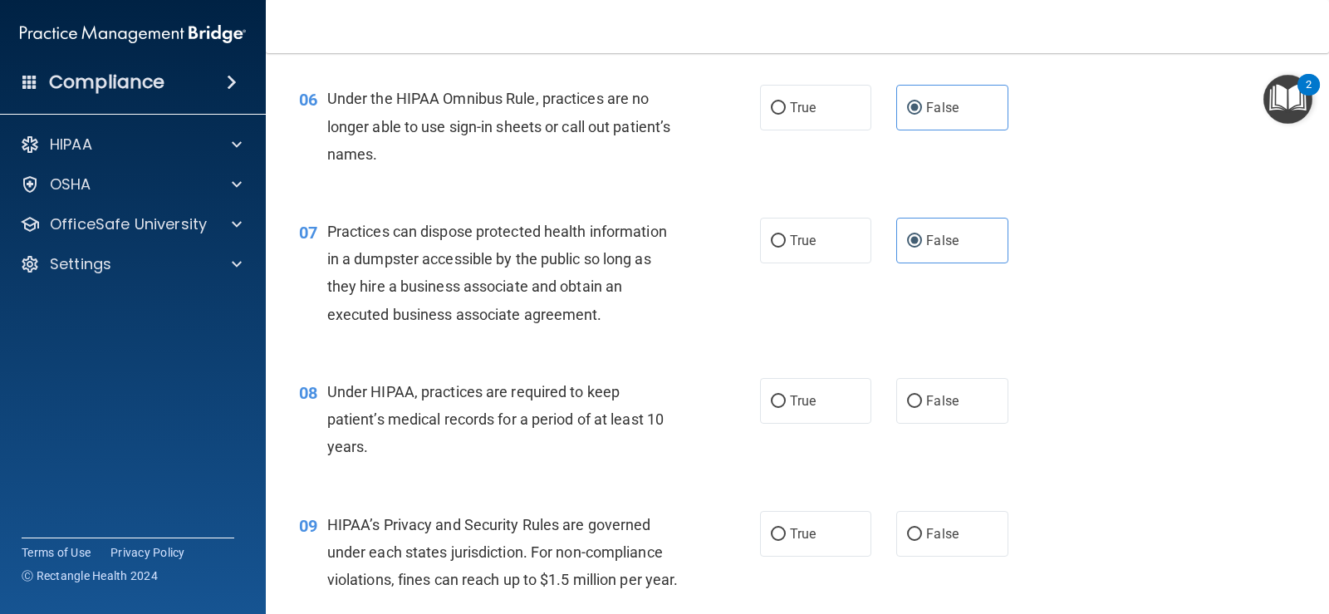
scroll to position [831, 0]
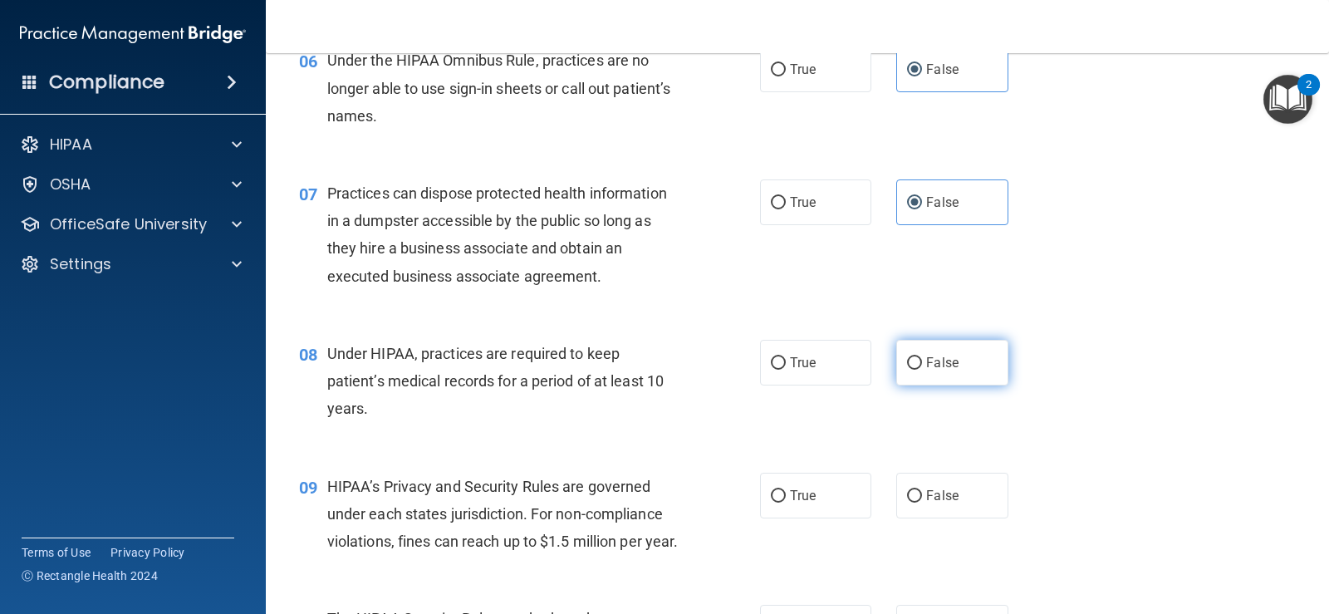
click at [912, 368] on input "False" at bounding box center [914, 363] width 15 height 12
radio input "true"
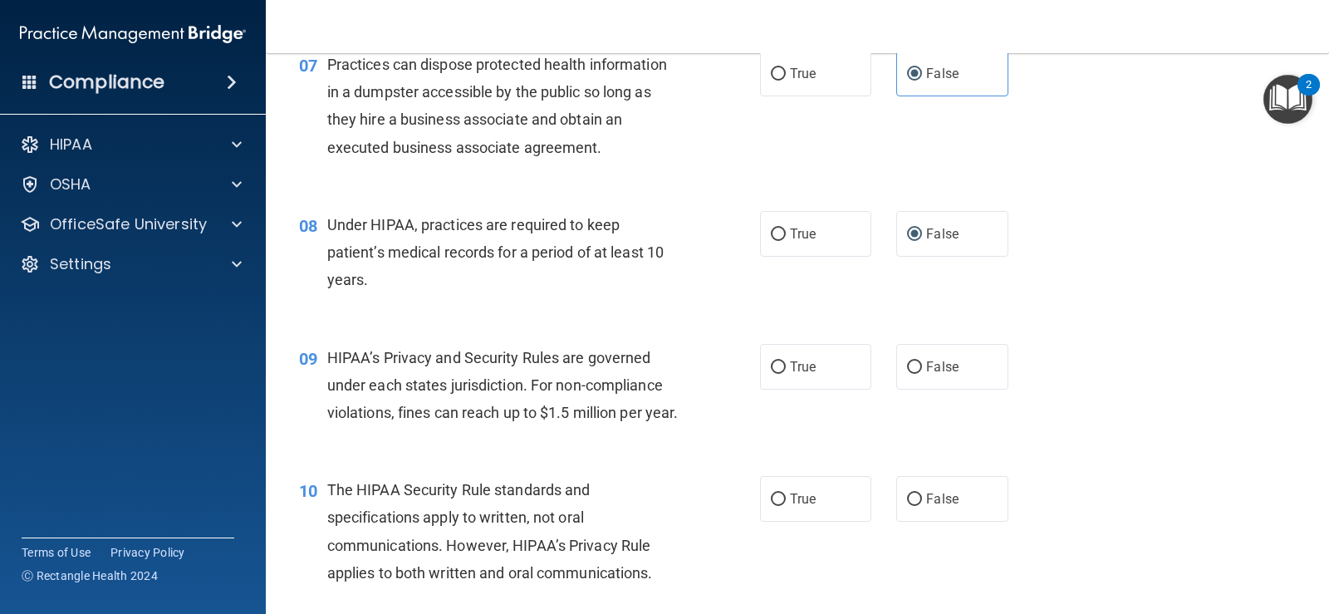
scroll to position [997, 0]
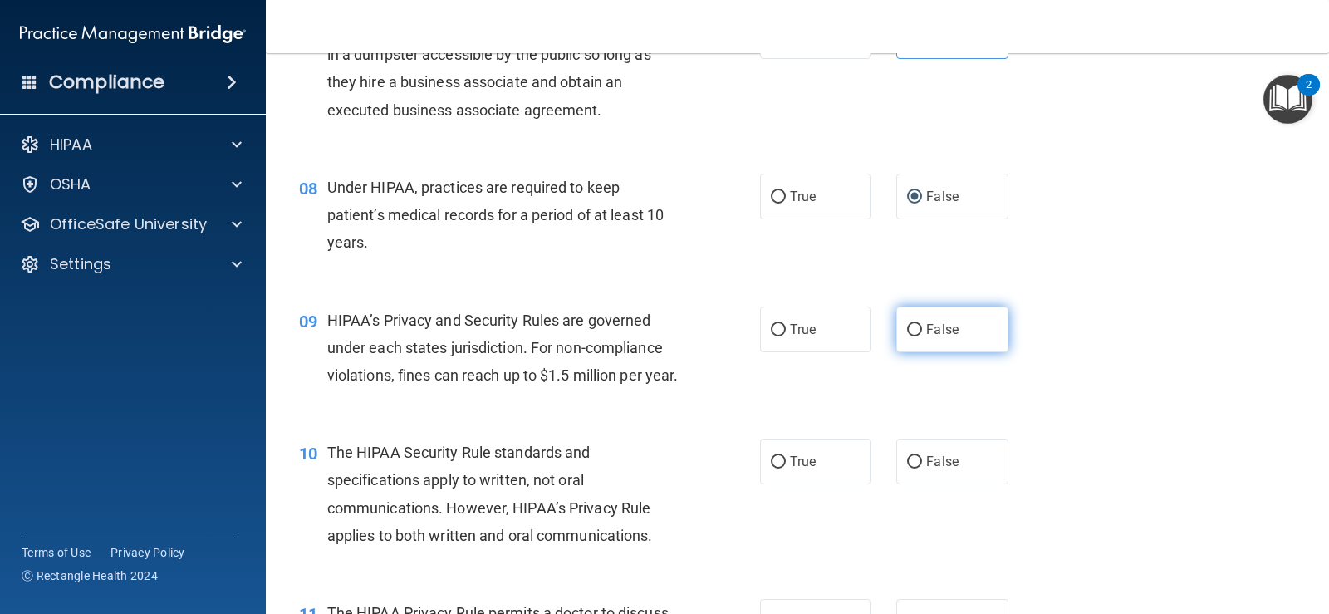
click at [907, 331] on input "False" at bounding box center [914, 330] width 15 height 12
radio input "true"
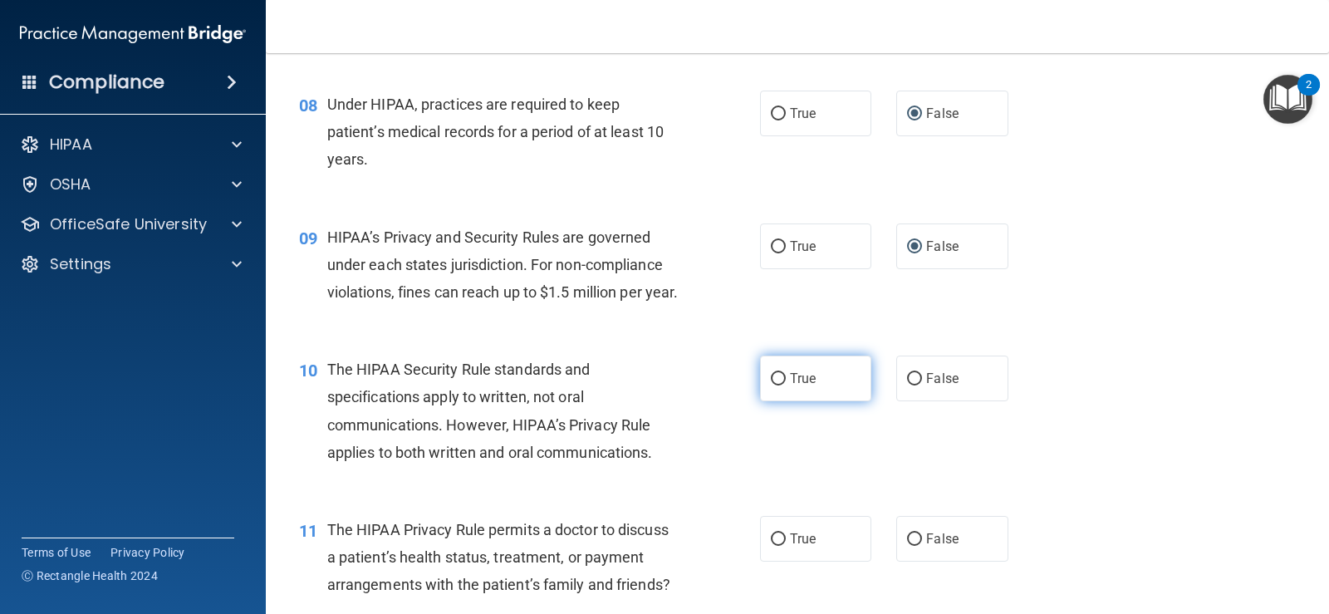
click at [790, 386] on span "True" at bounding box center [803, 378] width 26 height 16
click at [786, 385] on input "True" at bounding box center [778, 379] width 15 height 12
radio input "true"
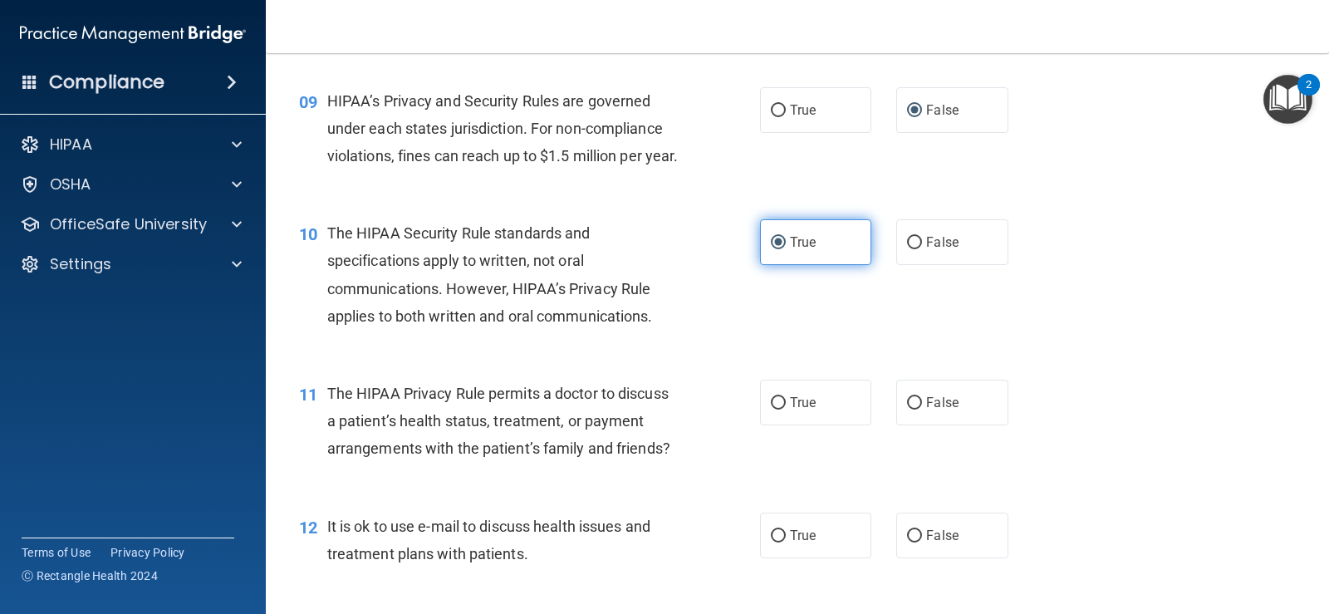
scroll to position [1246, 0]
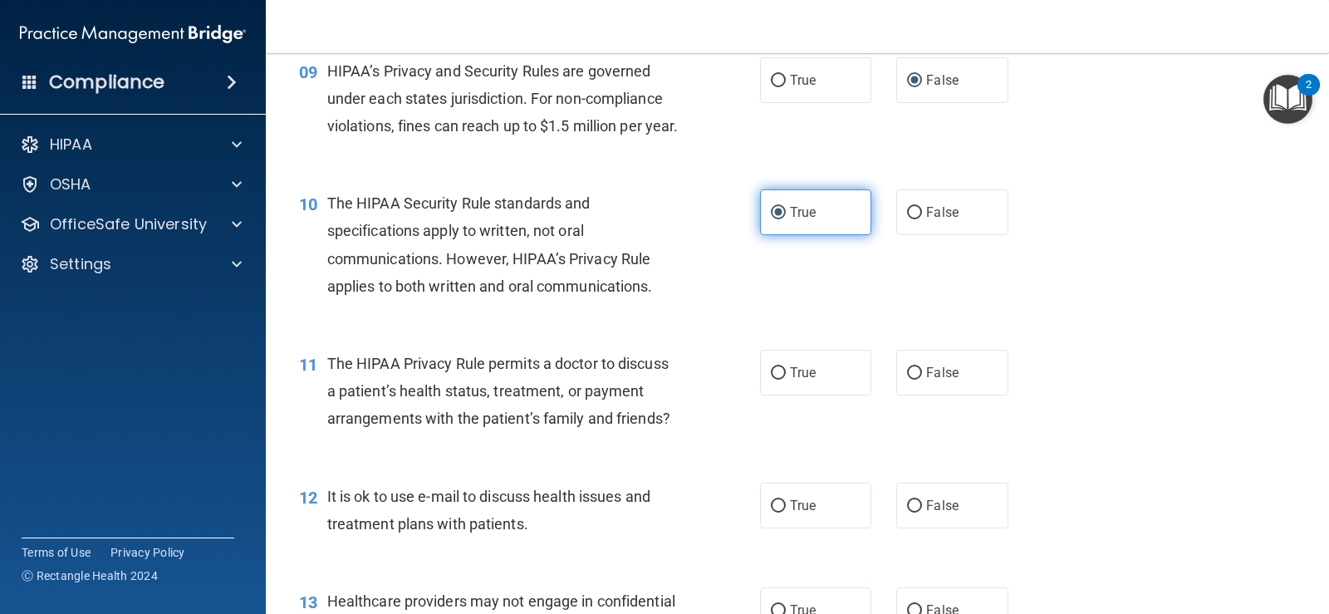
click at [788, 395] on label "True" at bounding box center [815, 373] width 111 height 46
click at [786, 380] on input "True" at bounding box center [778, 373] width 15 height 12
radio input "true"
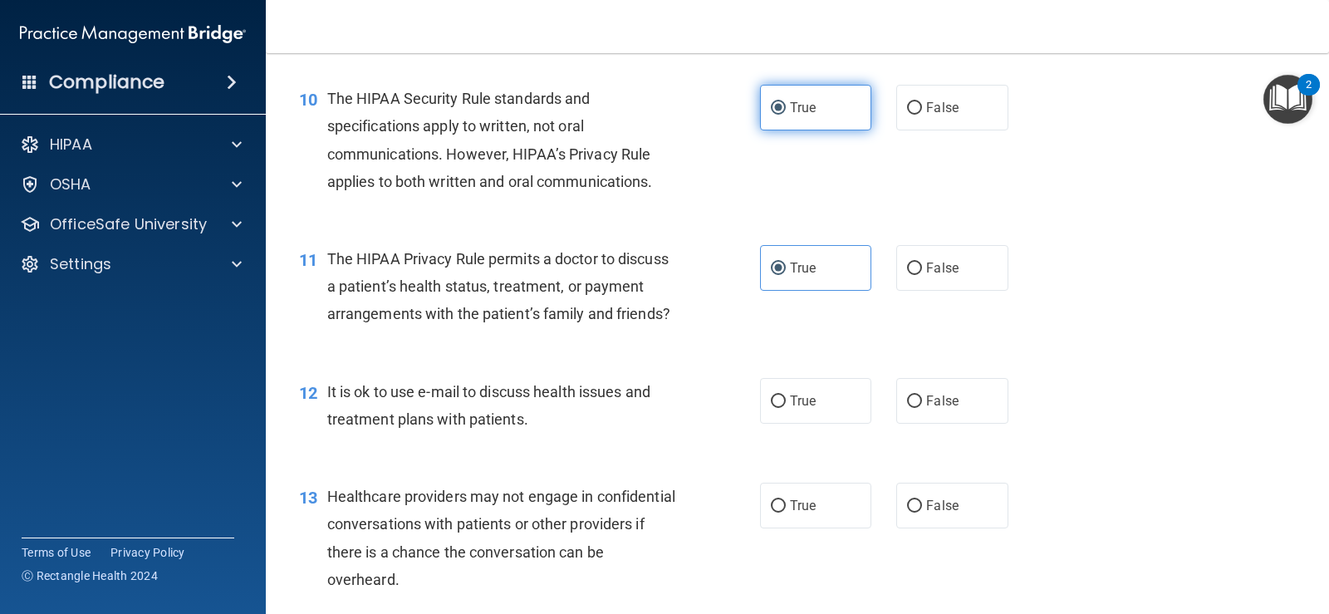
scroll to position [1412, 0]
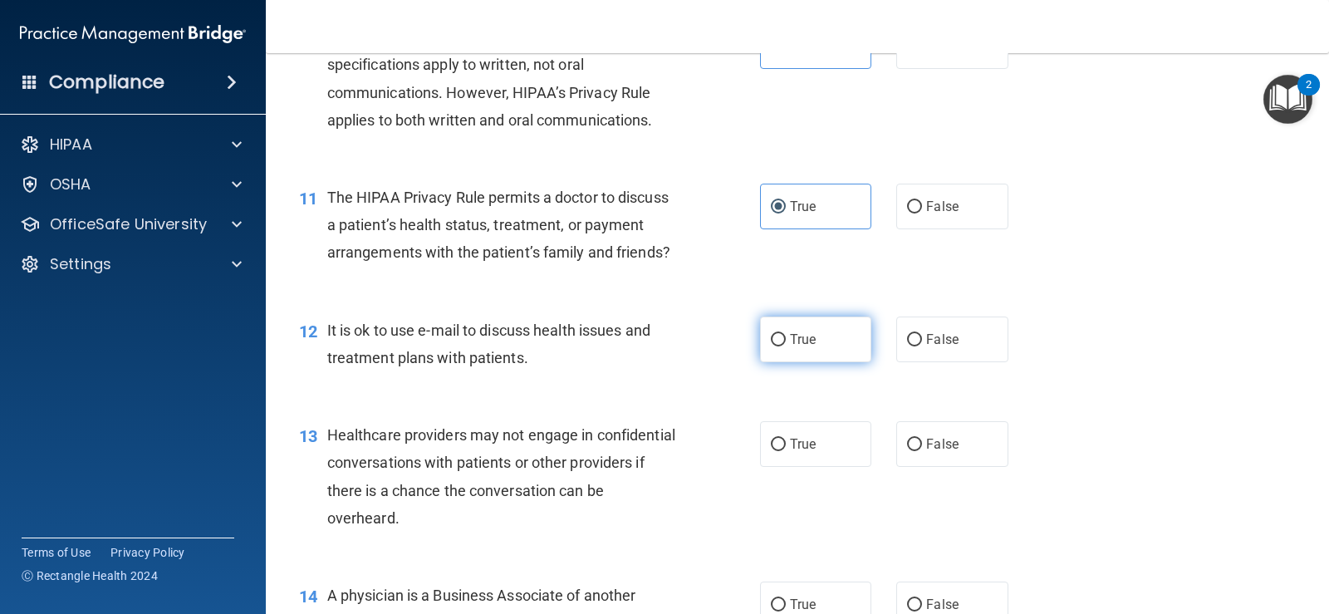
click at [816, 362] on label "True" at bounding box center [815, 339] width 111 height 46
click at [786, 346] on input "True" at bounding box center [778, 340] width 15 height 12
radio input "true"
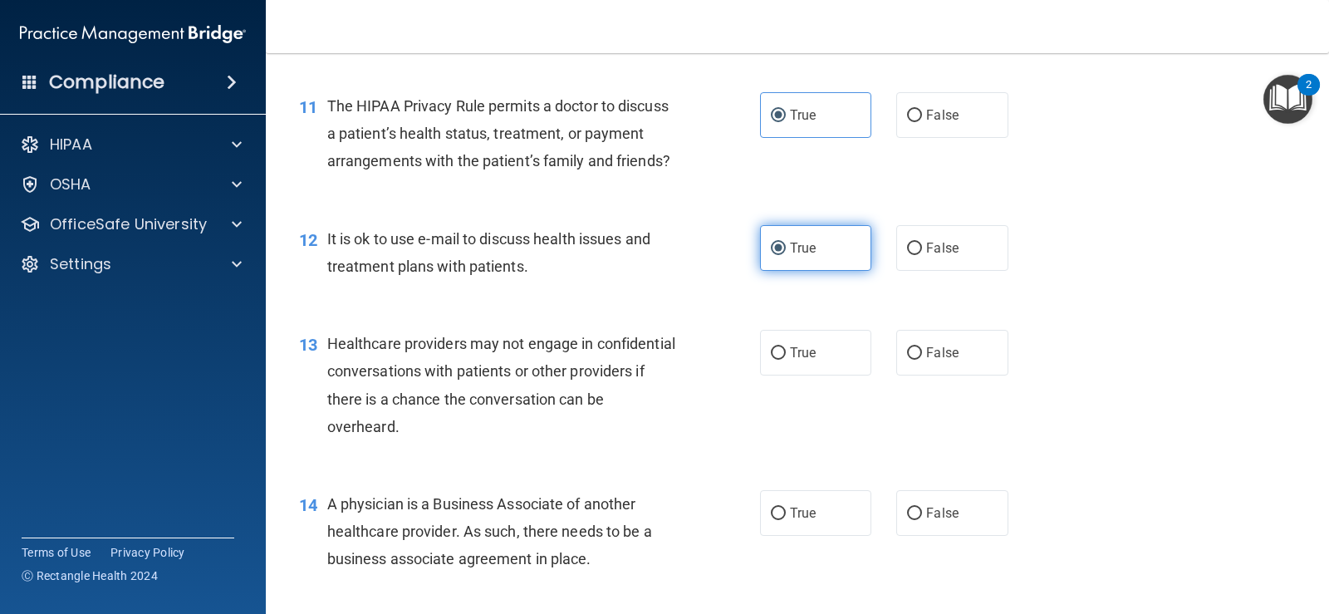
scroll to position [1578, 0]
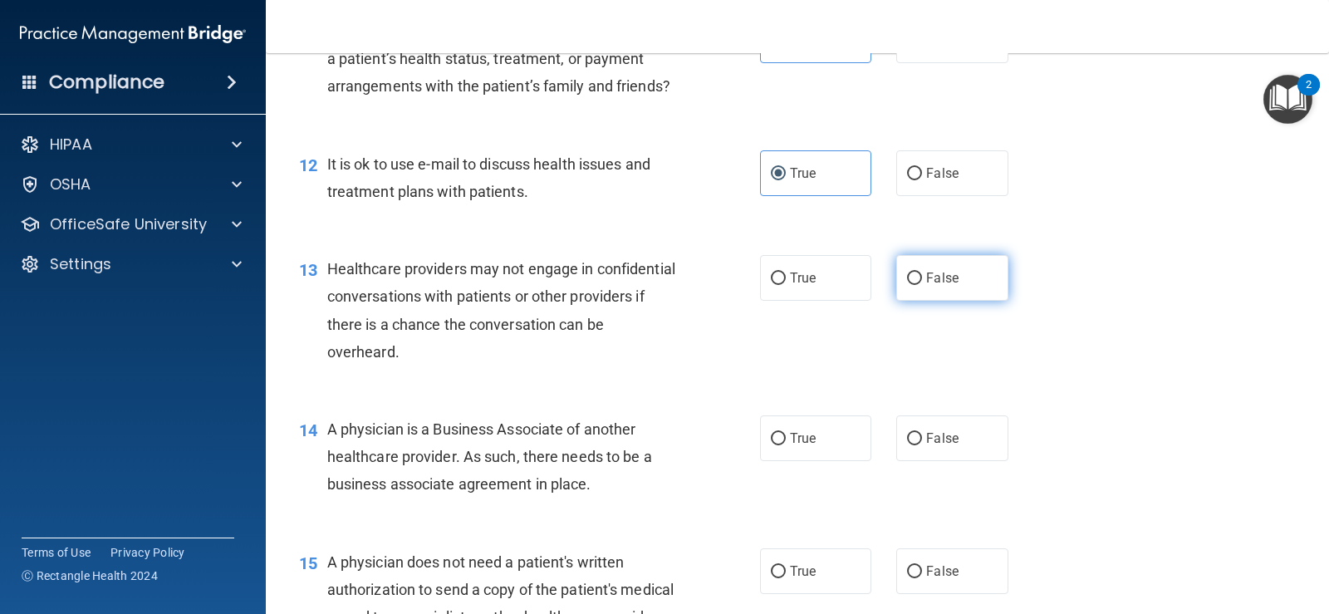
click at [929, 286] on span "False" at bounding box center [942, 278] width 32 height 16
click at [922, 285] on input "False" at bounding box center [914, 278] width 15 height 12
radio input "true"
click at [926, 446] on span "False" at bounding box center [942, 438] width 32 height 16
click at [922, 445] on input "False" at bounding box center [914, 439] width 15 height 12
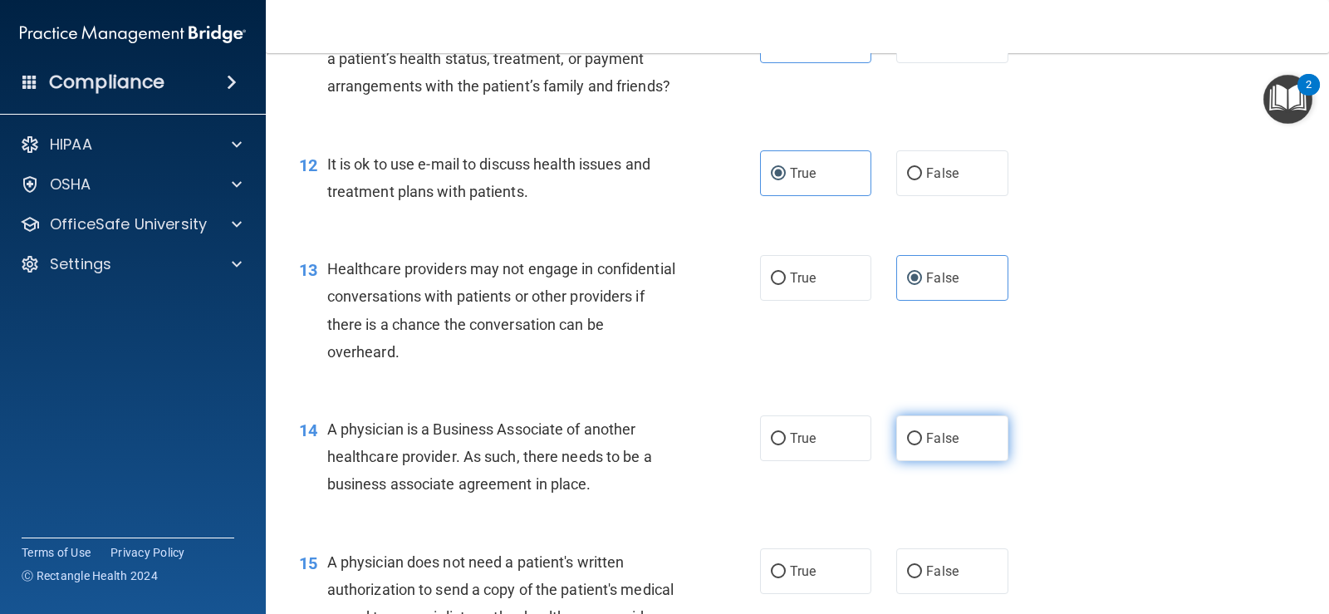
radio input "true"
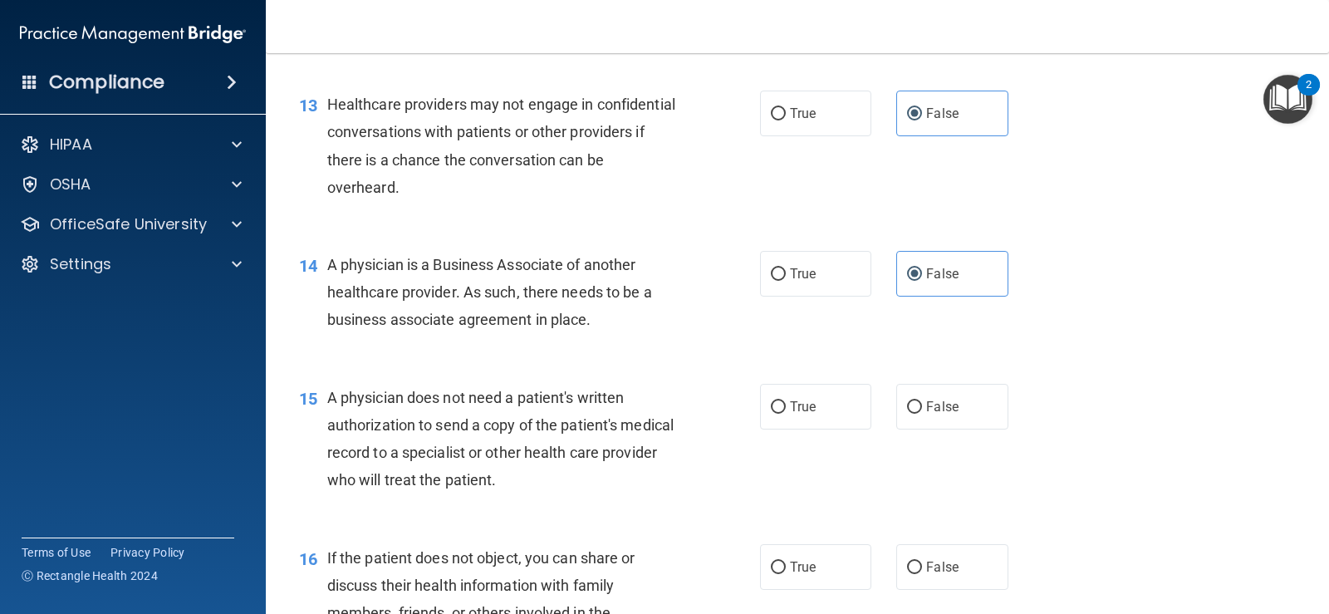
scroll to position [1744, 0]
click at [917, 428] on label "False" at bounding box center [951, 405] width 111 height 46
click at [917, 412] on input "False" at bounding box center [914, 406] width 15 height 12
radio input "true"
click at [851, 428] on label "True" at bounding box center [815, 405] width 111 height 46
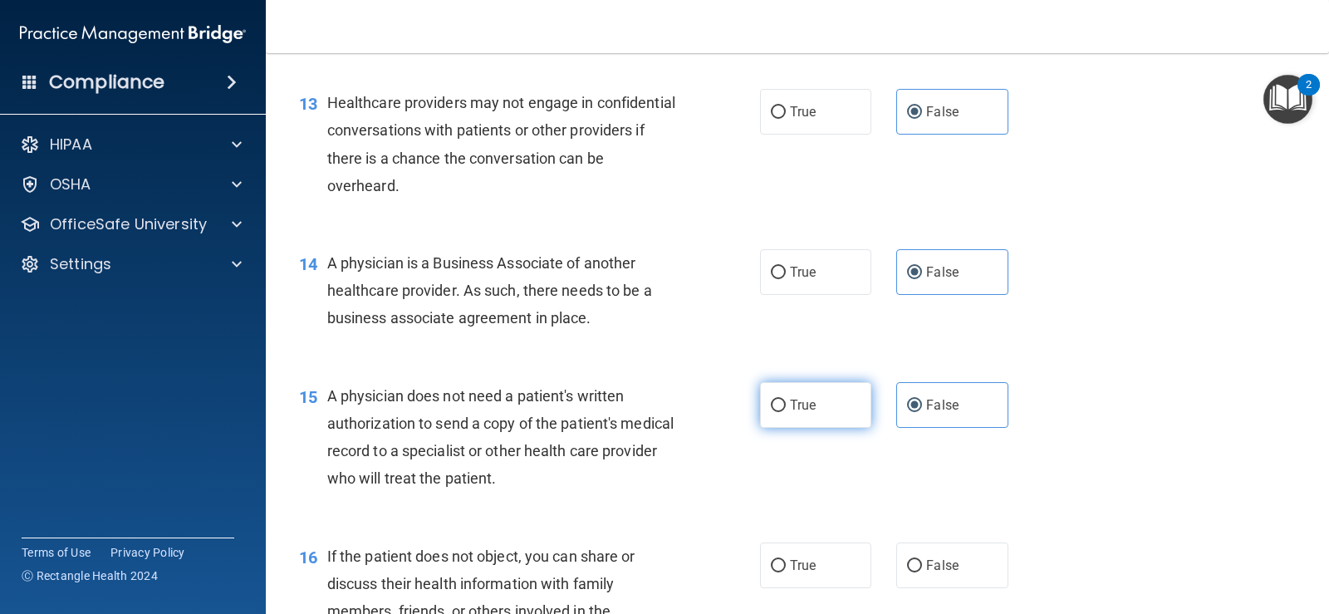
click at [786, 412] on input "True" at bounding box center [778, 406] width 15 height 12
radio input "true"
radio input "false"
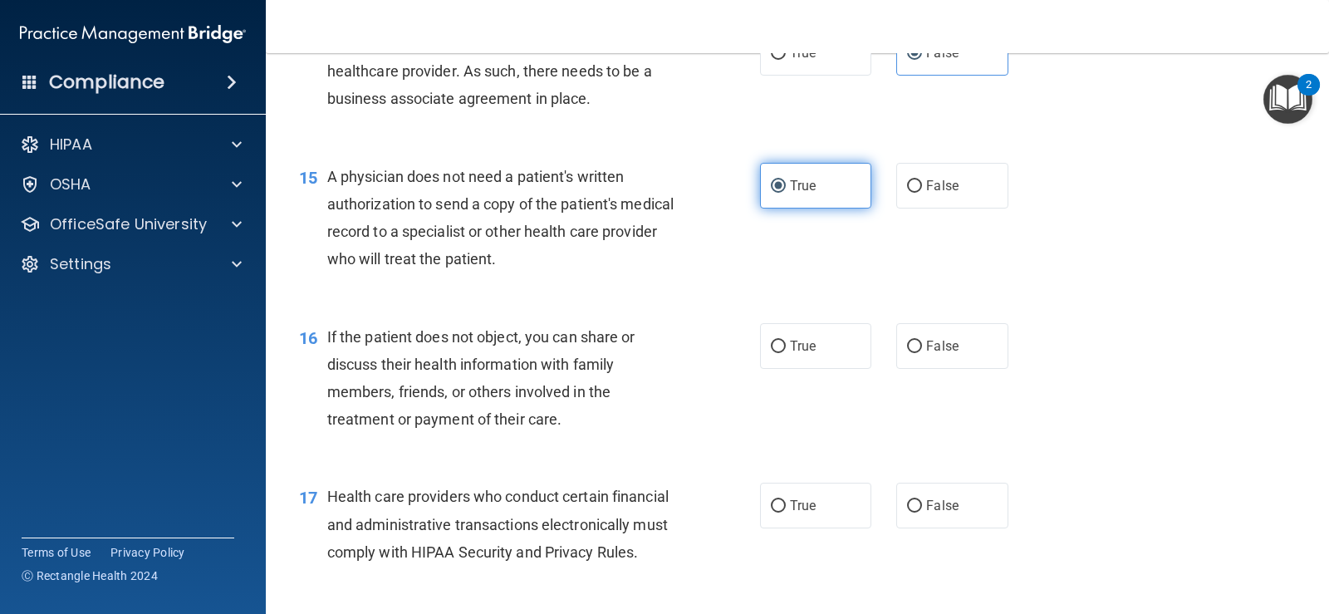
scroll to position [1994, 0]
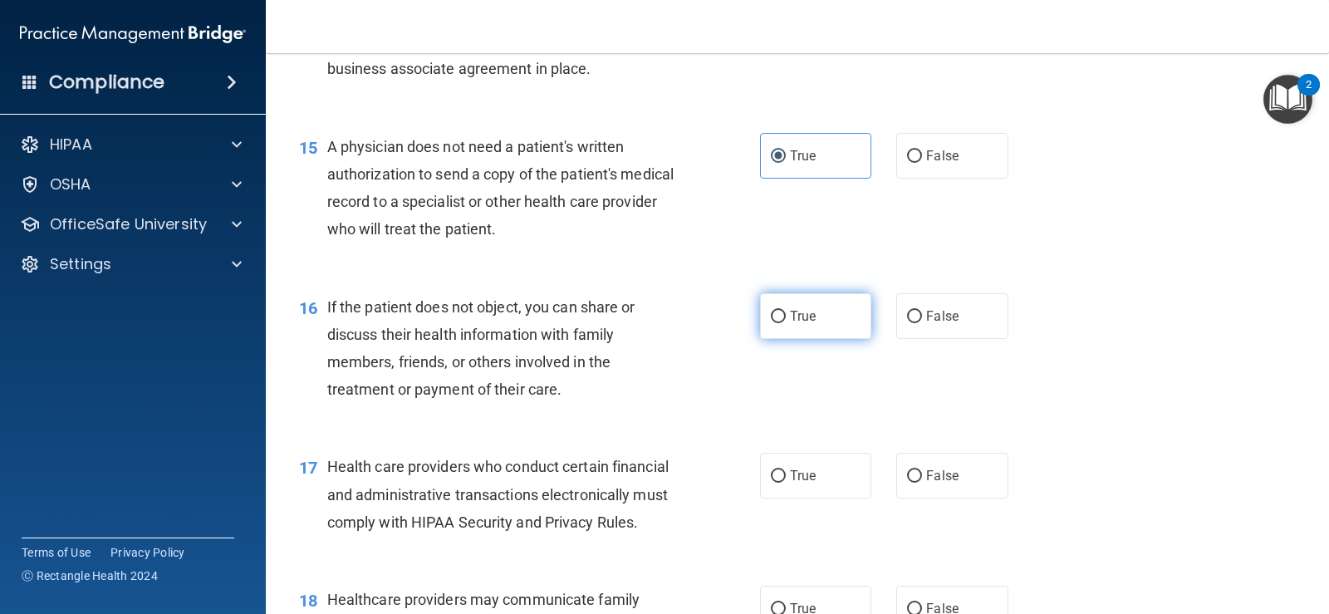
click at [809, 324] on span "True" at bounding box center [803, 316] width 26 height 16
click at [786, 323] on input "True" at bounding box center [778, 317] width 15 height 12
radio input "true"
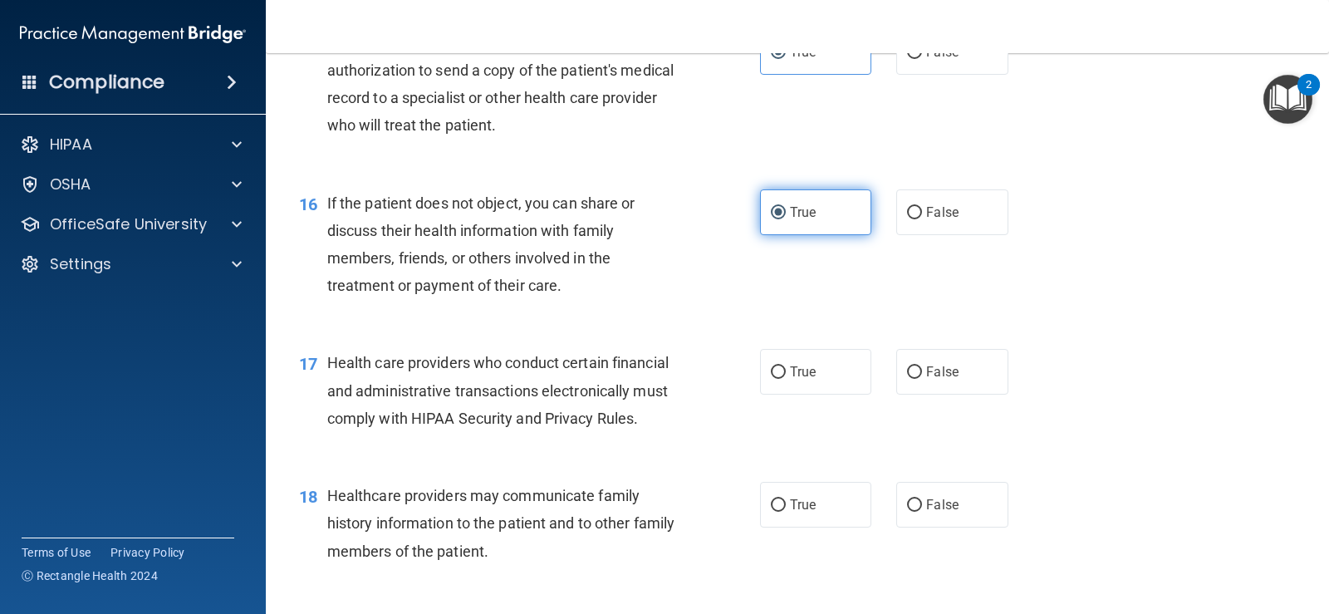
scroll to position [2160, 0]
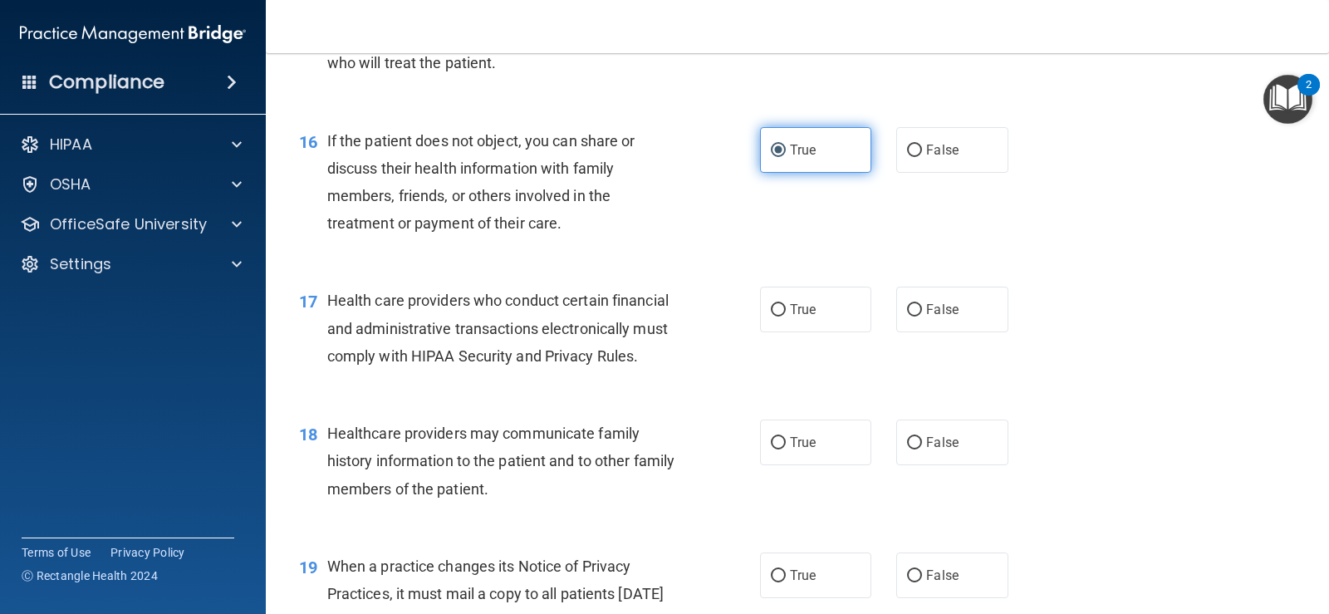
click at [809, 317] on span "True" at bounding box center [803, 310] width 26 height 16
click at [786, 316] on input "True" at bounding box center [778, 310] width 15 height 12
radio input "true"
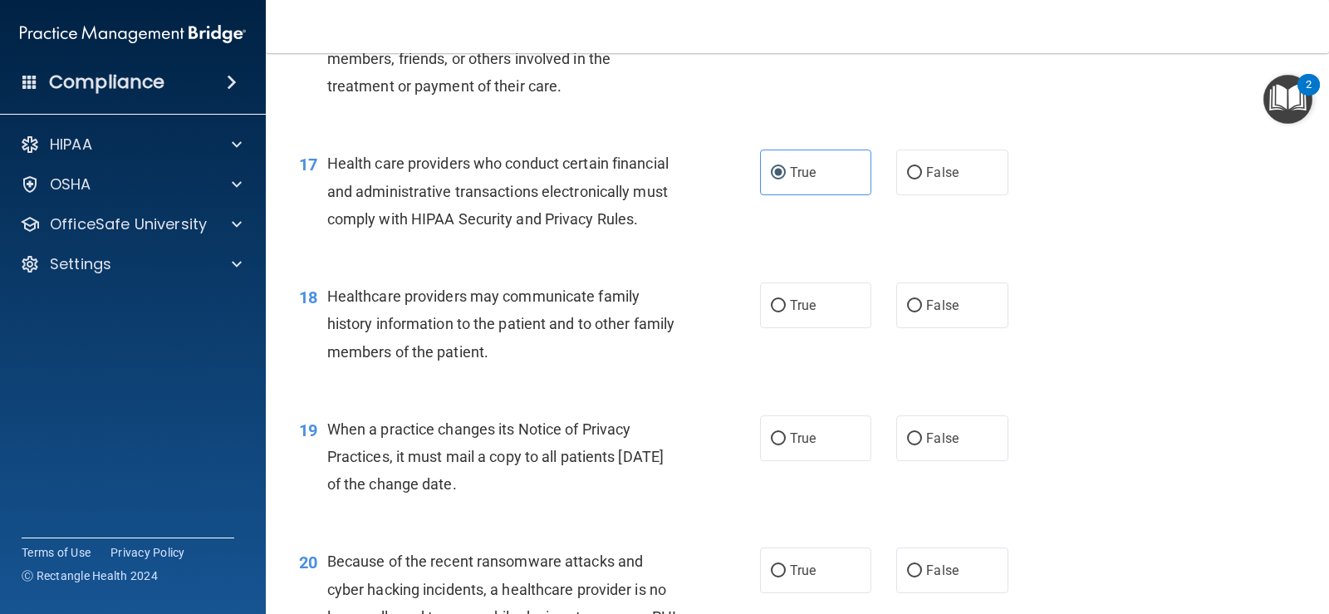
scroll to position [2326, 0]
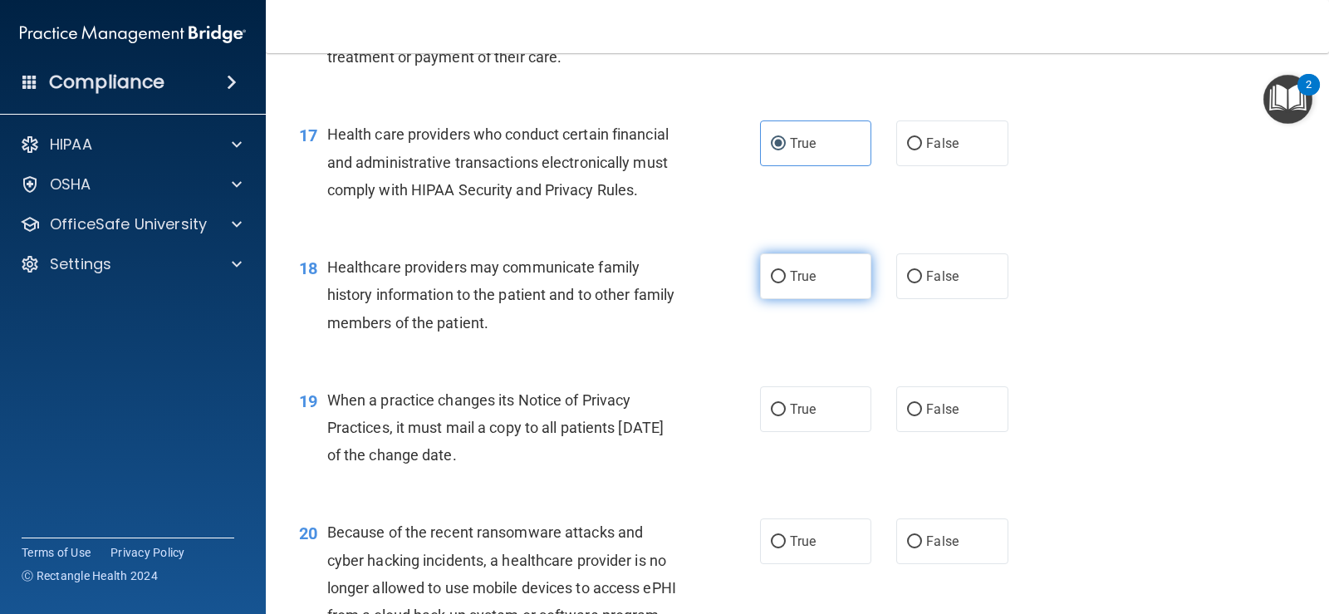
click at [799, 284] on span "True" at bounding box center [803, 276] width 26 height 16
click at [786, 283] on input "True" at bounding box center [778, 277] width 15 height 12
radio input "true"
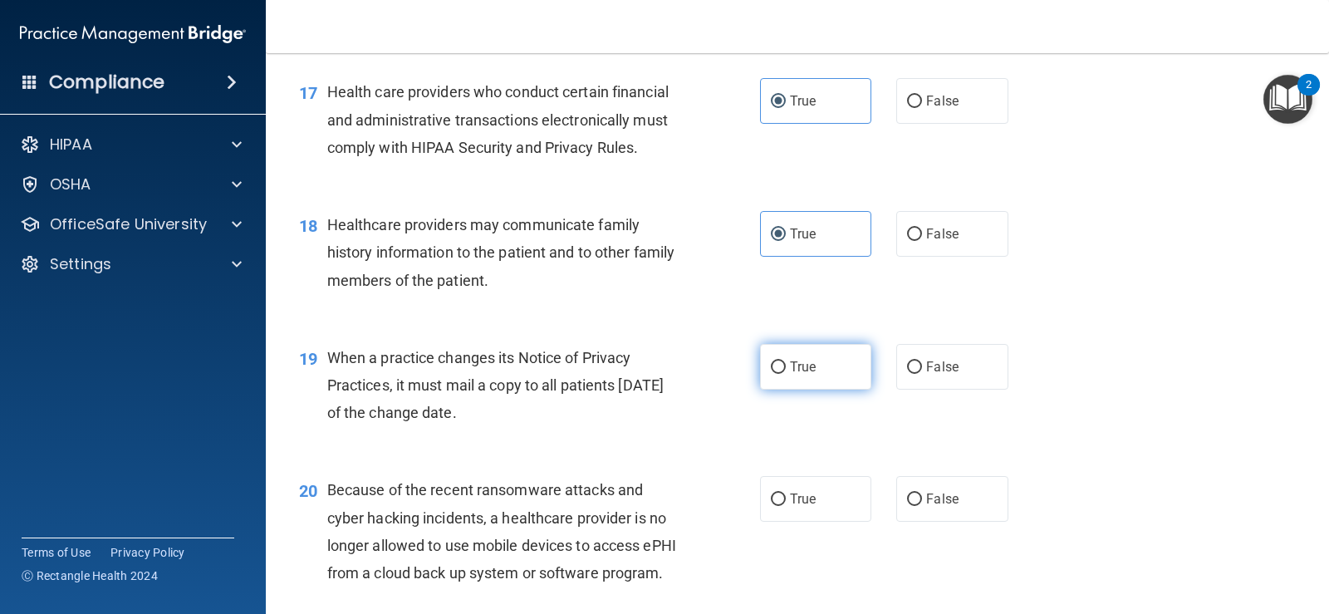
scroll to position [2409, 0]
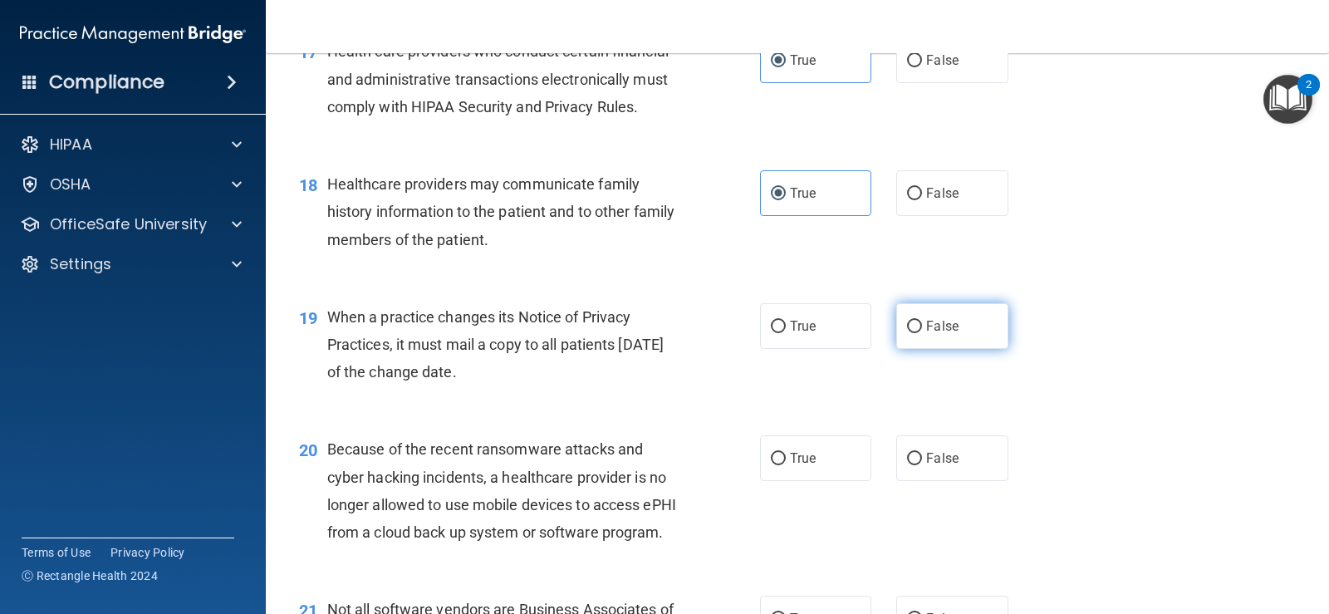
click at [907, 333] on input "False" at bounding box center [914, 327] width 15 height 12
radio input "true"
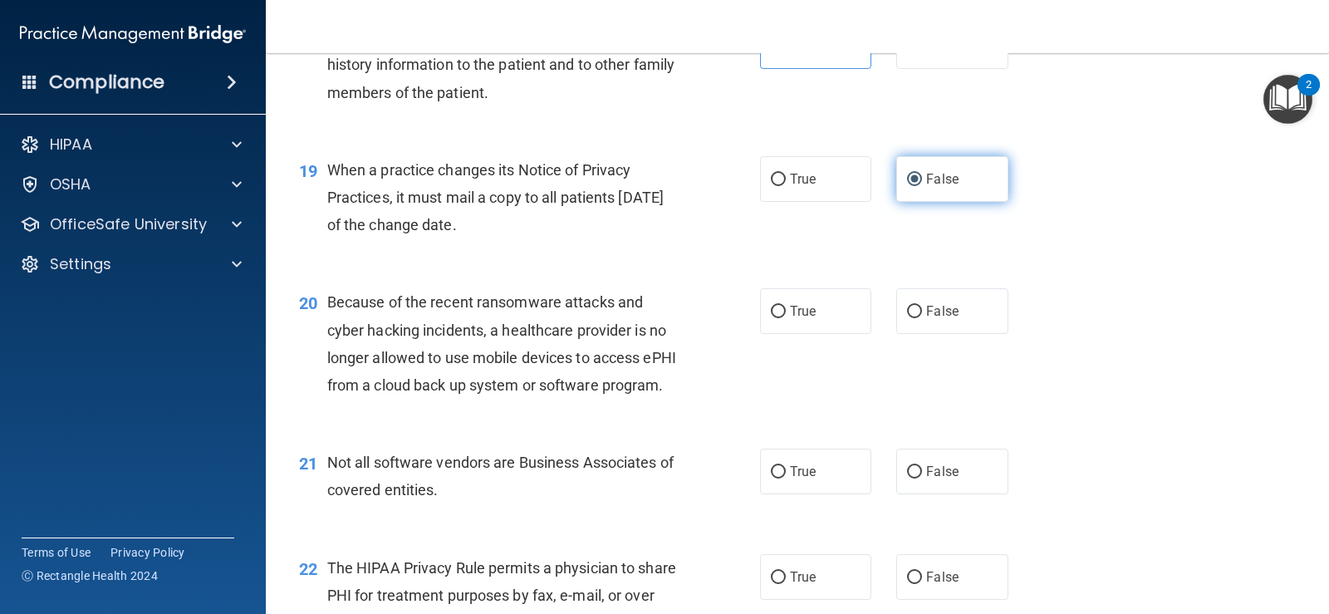
scroll to position [2575, 0]
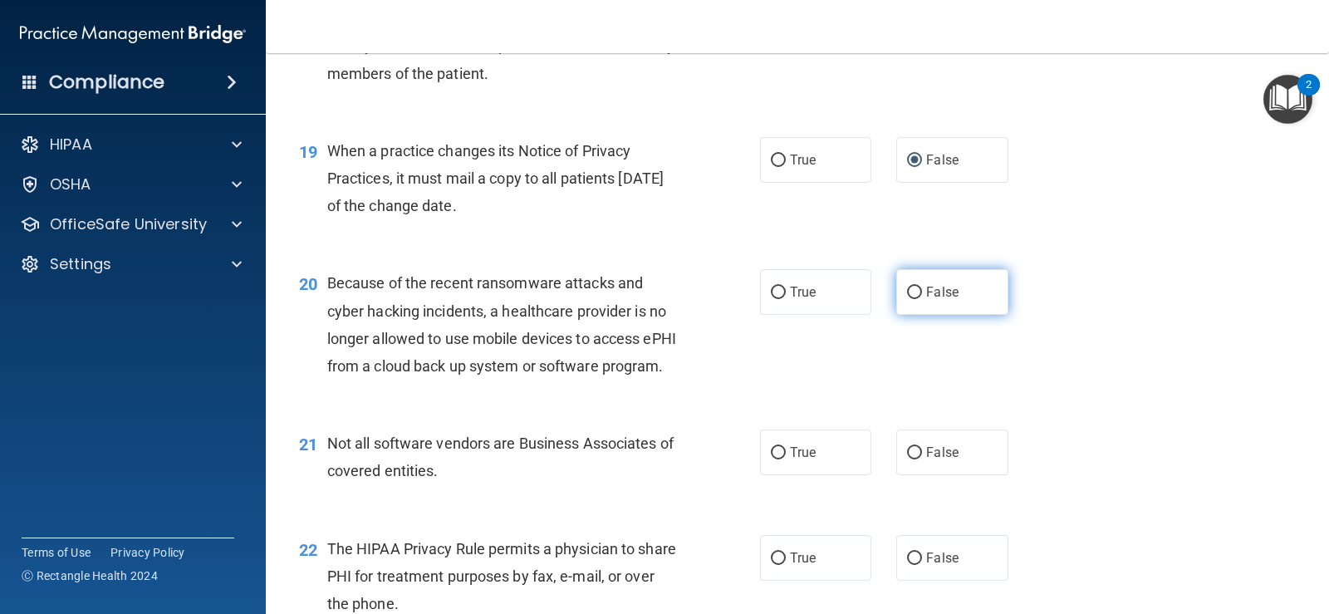
click at [910, 315] on label "False" at bounding box center [951, 292] width 111 height 46
click at [910, 299] on input "False" at bounding box center [914, 293] width 15 height 12
radio input "true"
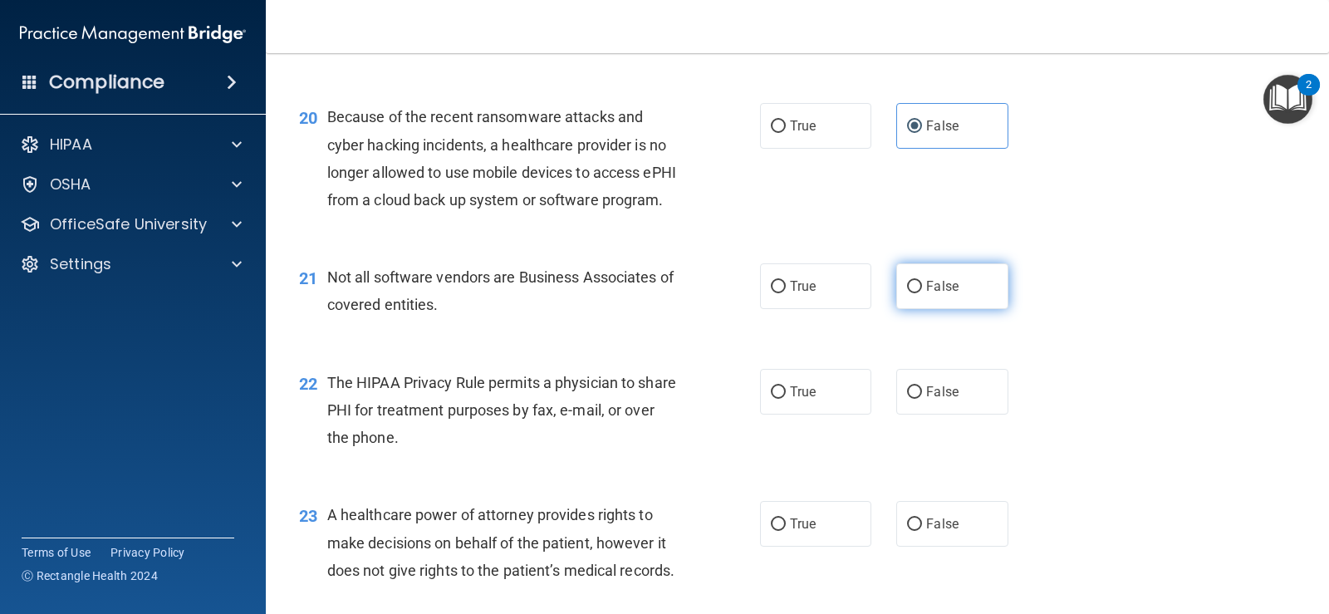
scroll to position [2824, 0]
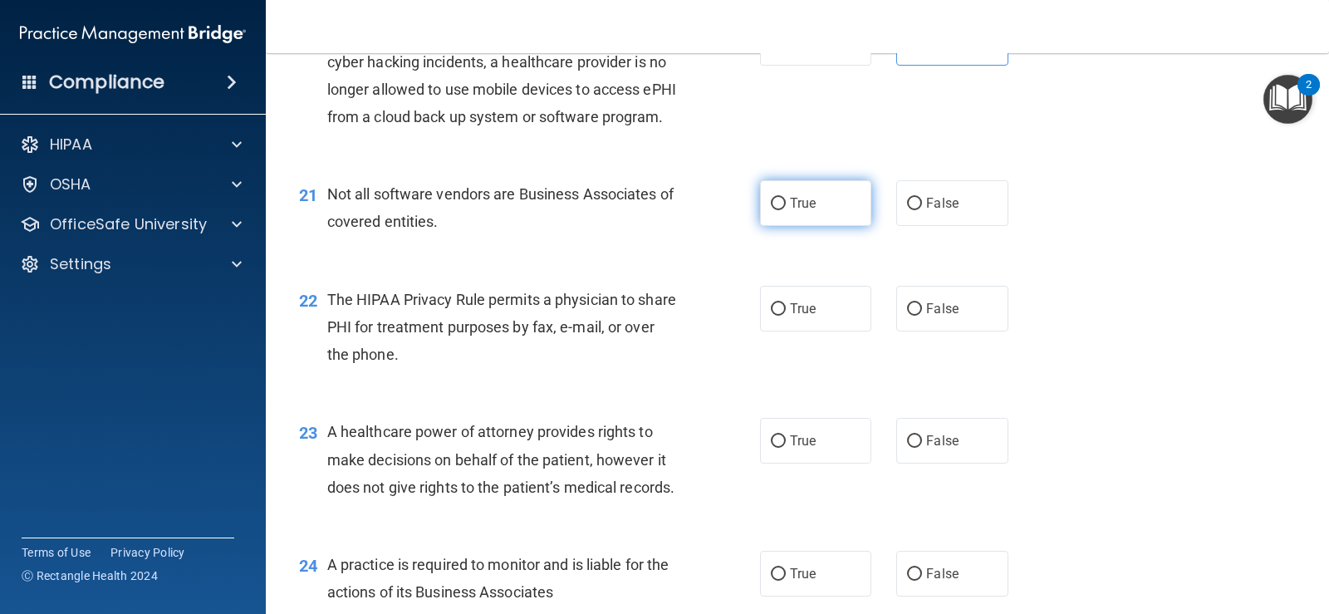
click at [788, 226] on label "True" at bounding box center [815, 203] width 111 height 46
click at [786, 210] on input "True" at bounding box center [778, 204] width 15 height 12
radio input "true"
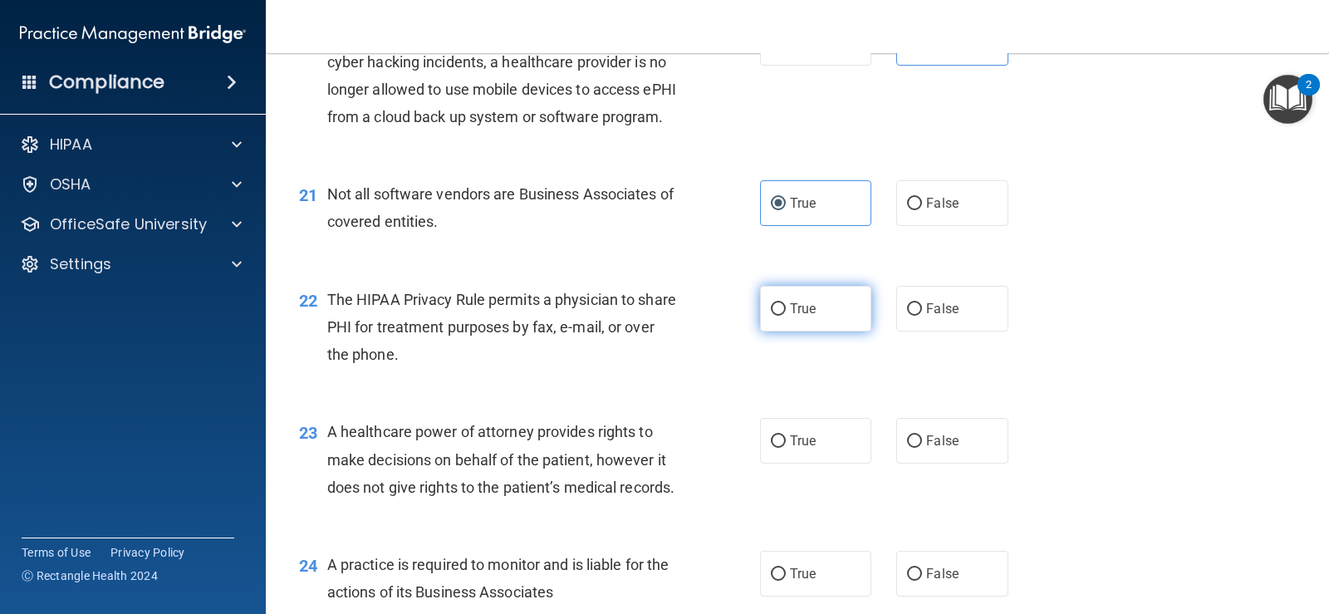
click at [794, 316] on span "True" at bounding box center [803, 309] width 26 height 16
click at [786, 316] on input "True" at bounding box center [778, 309] width 15 height 12
radio input "true"
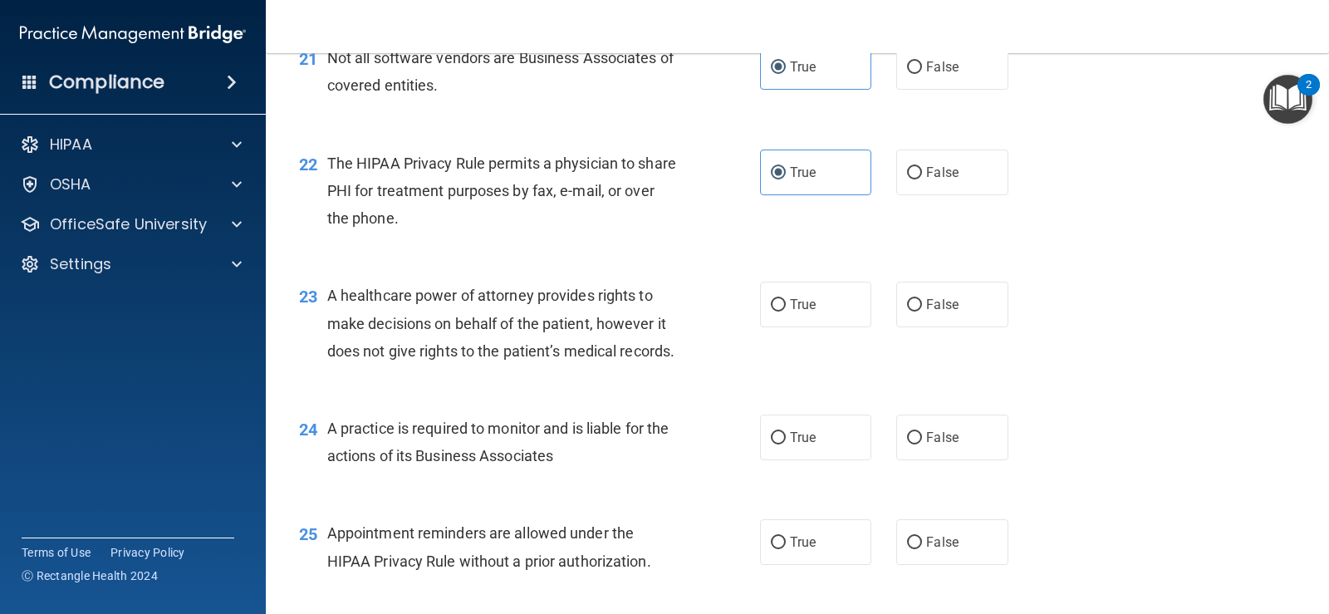
scroll to position [2990, 0]
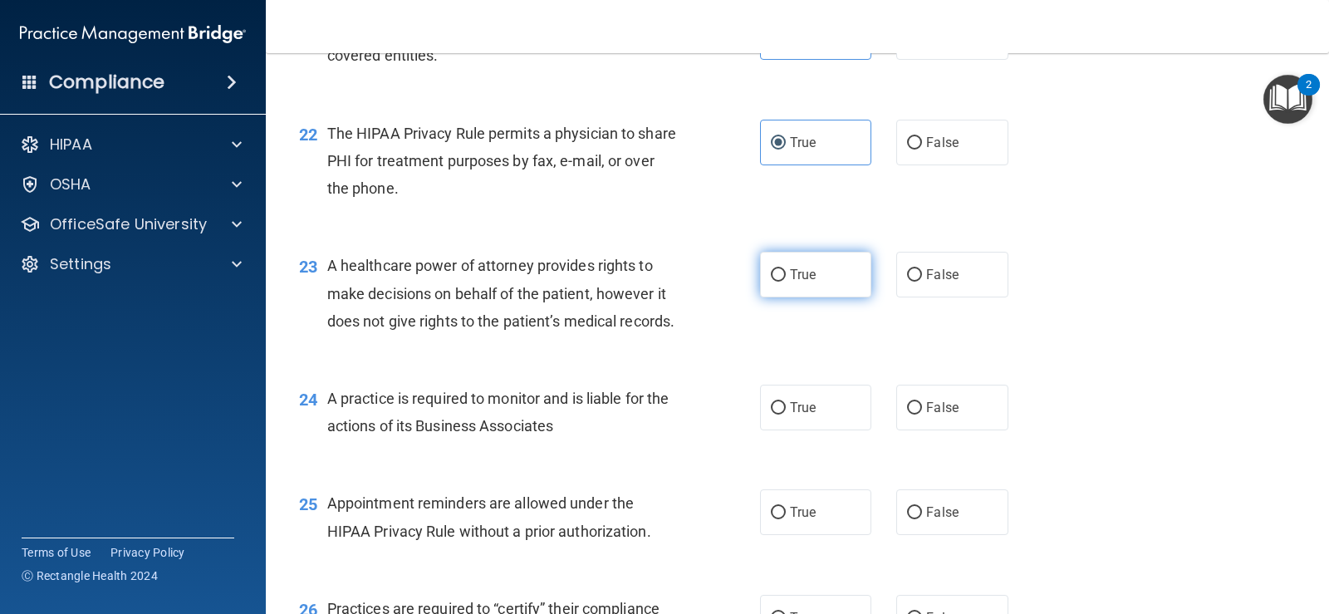
click at [798, 282] on span "True" at bounding box center [803, 275] width 26 height 16
click at [786, 282] on input "True" at bounding box center [778, 275] width 15 height 12
radio input "true"
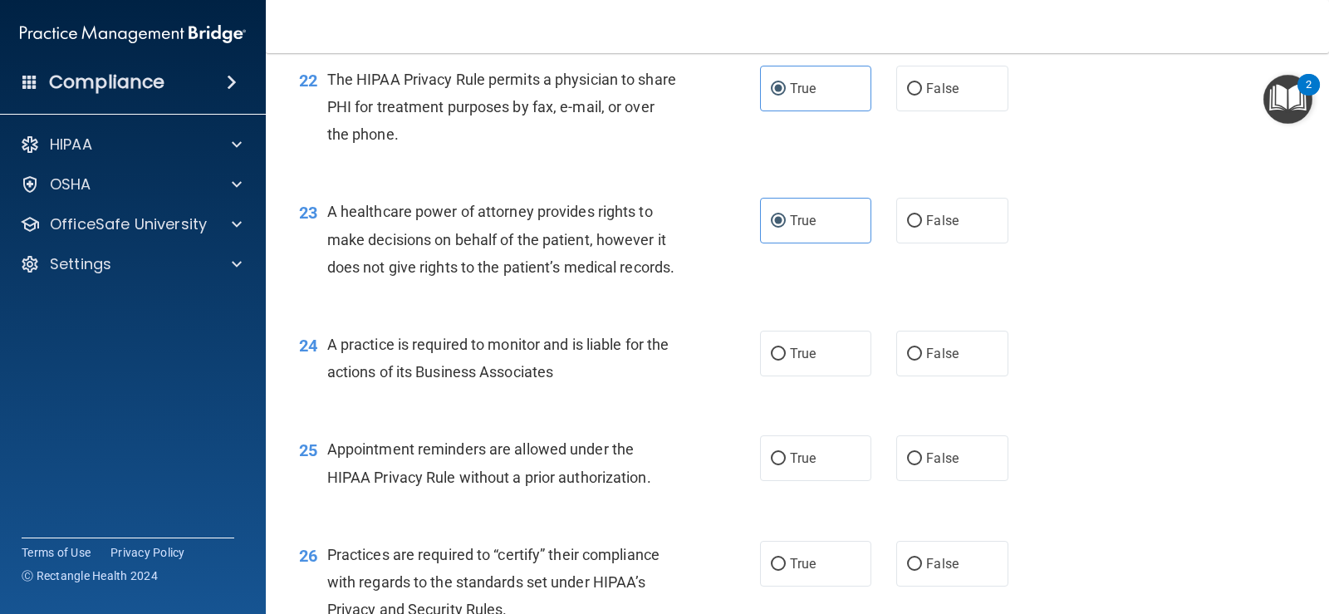
scroll to position [3073, 0]
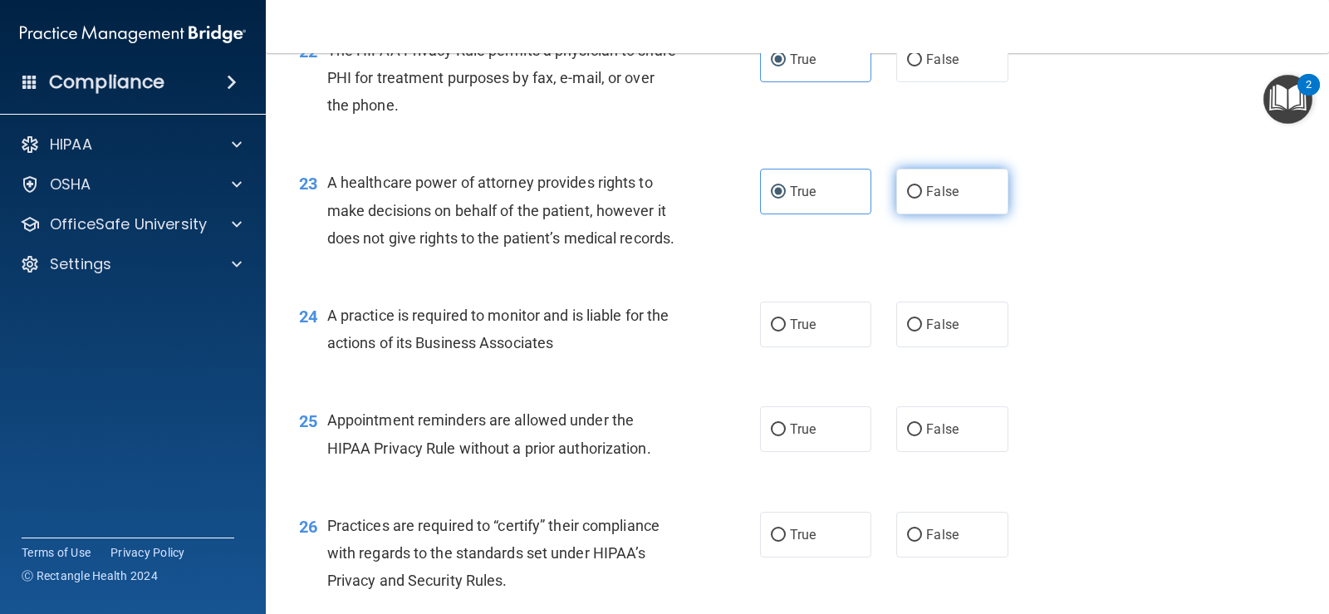
click at [944, 199] on span "False" at bounding box center [942, 192] width 32 height 16
click at [922, 199] on input "False" at bounding box center [914, 192] width 15 height 12
radio input "true"
radio input "false"
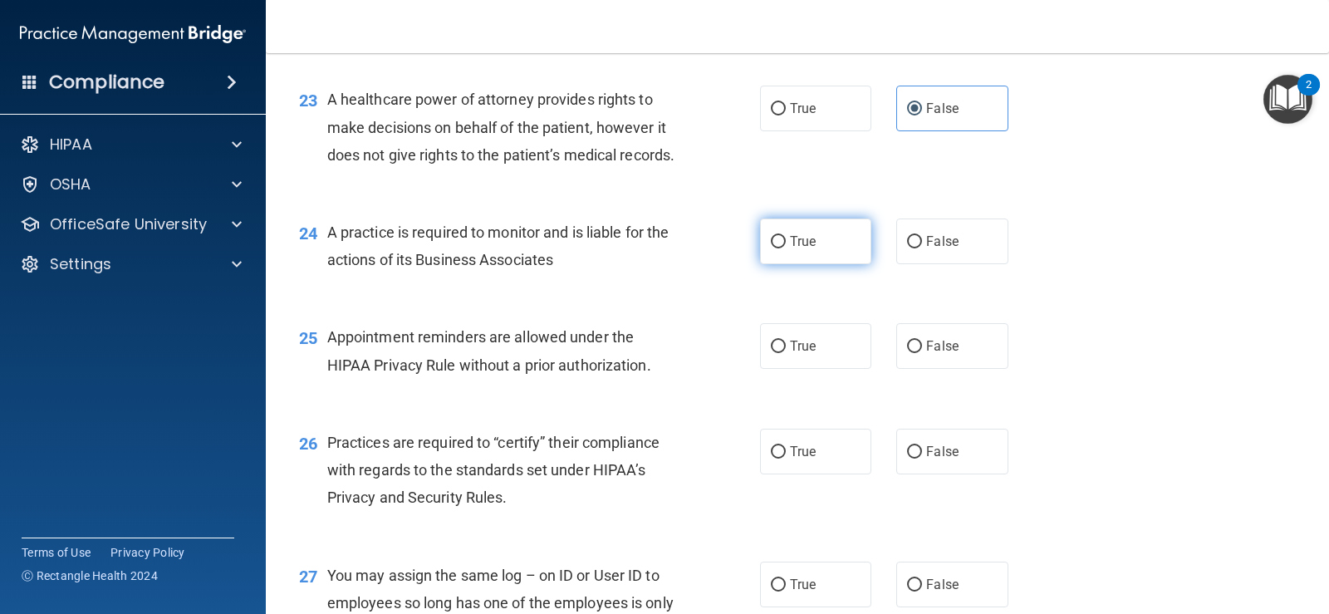
click at [830, 264] on label "True" at bounding box center [815, 241] width 111 height 46
click at [786, 248] on input "True" at bounding box center [778, 242] width 15 height 12
radio input "true"
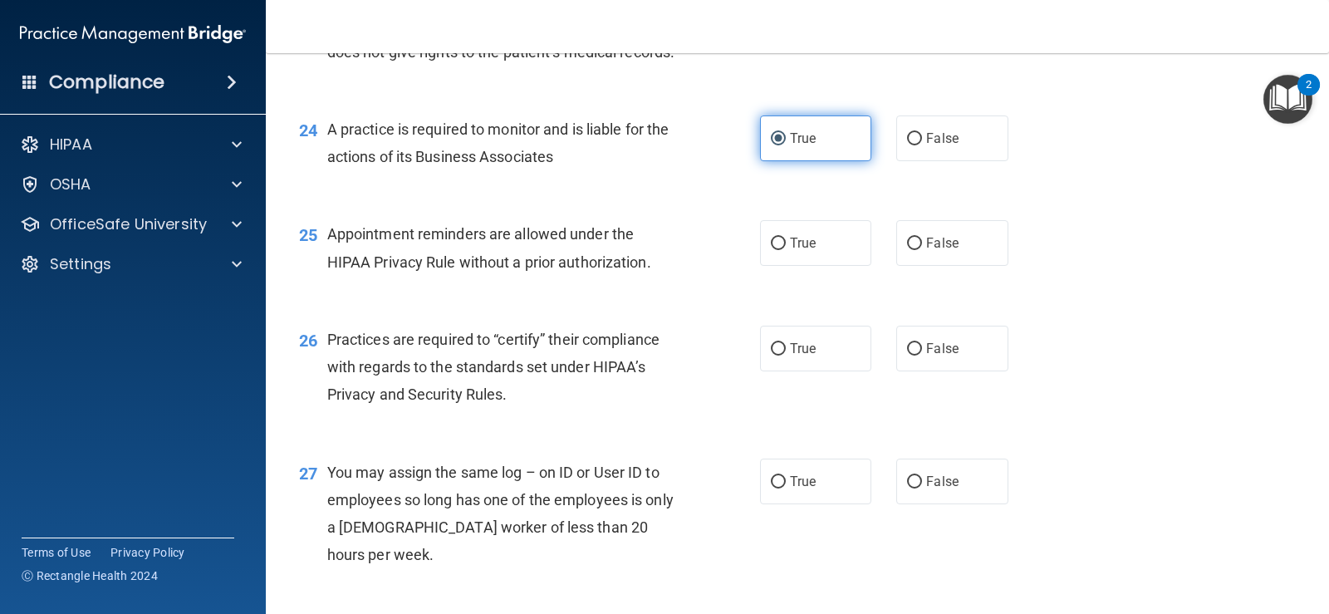
scroll to position [3323, 0]
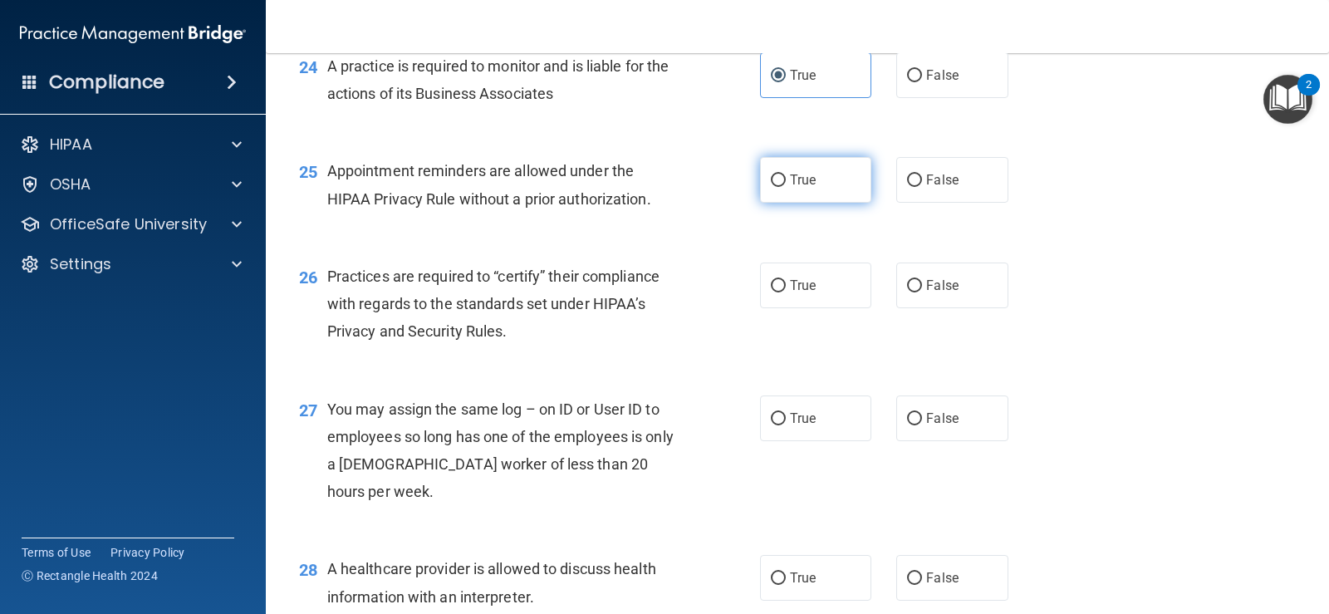
click at [813, 203] on label "True" at bounding box center [815, 180] width 111 height 46
click at [786, 187] on input "True" at bounding box center [778, 180] width 15 height 12
radio input "true"
click at [907, 292] on input "False" at bounding box center [914, 286] width 15 height 12
radio input "true"
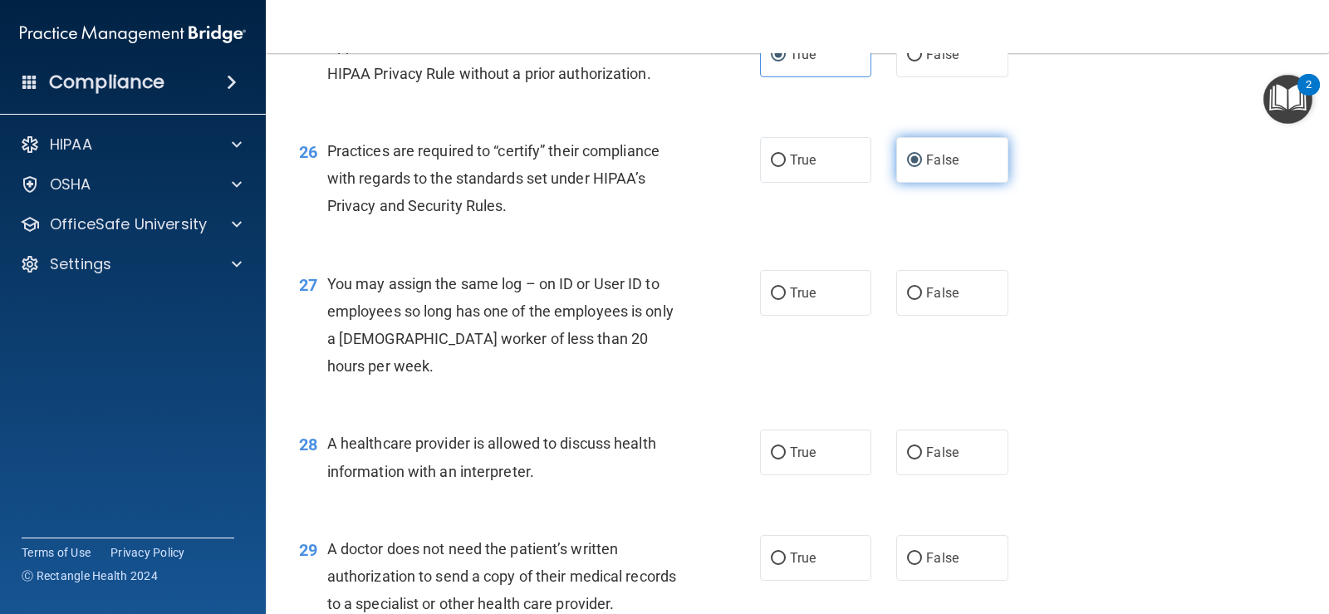
scroll to position [3489, 0]
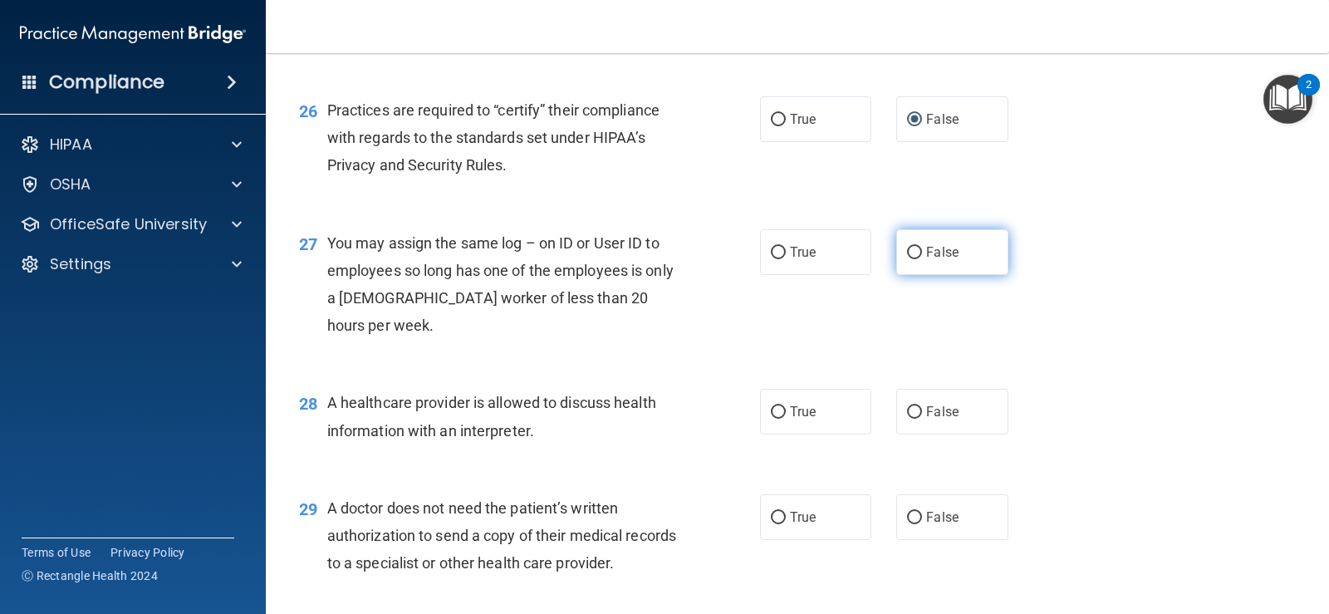
click at [912, 259] on input "False" at bounding box center [914, 253] width 15 height 12
radio input "true"
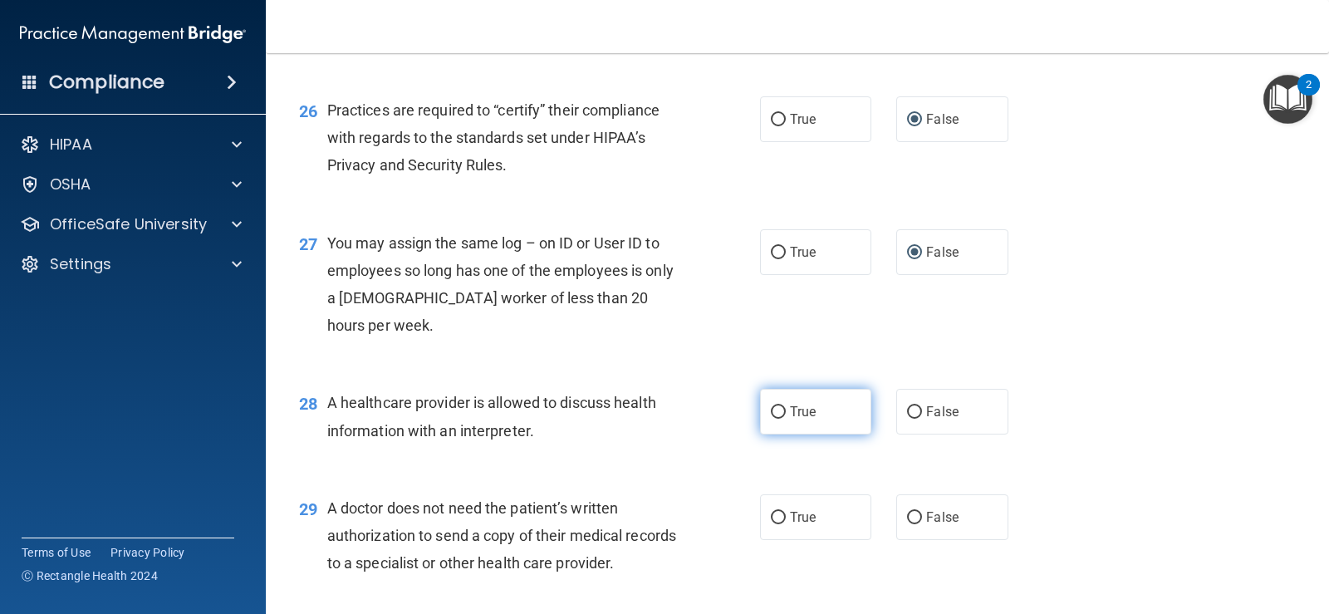
click at [833, 434] on label "True" at bounding box center [815, 412] width 111 height 46
click at [786, 419] on input "True" at bounding box center [778, 412] width 15 height 12
radio input "true"
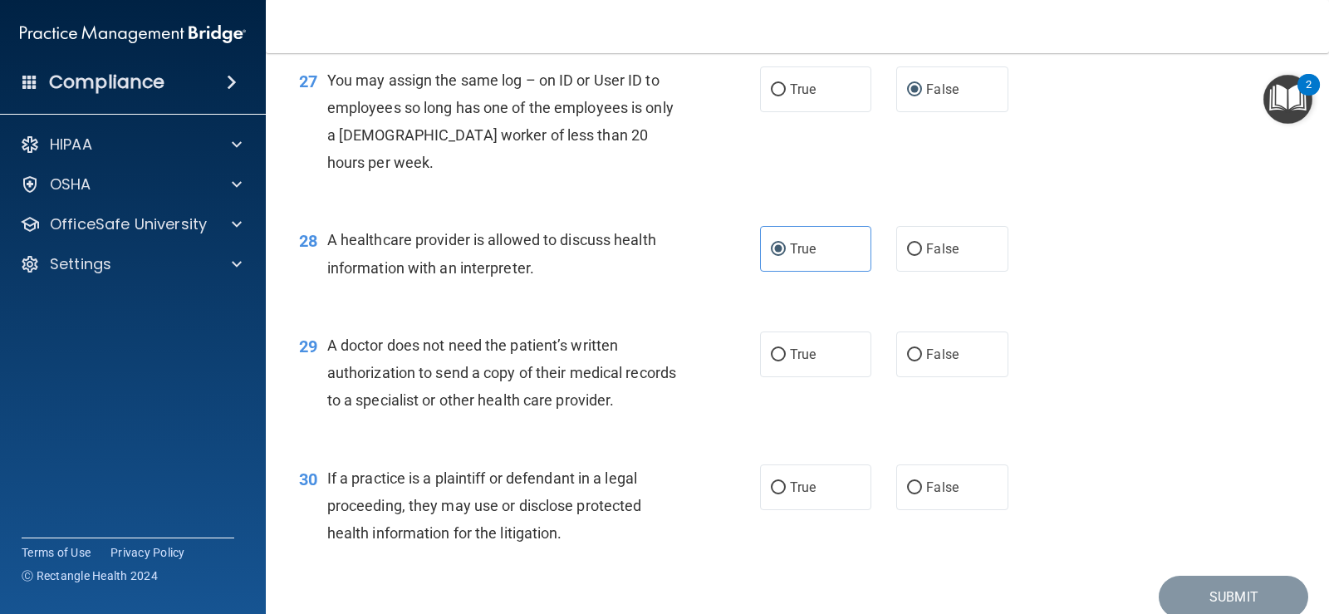
scroll to position [3655, 0]
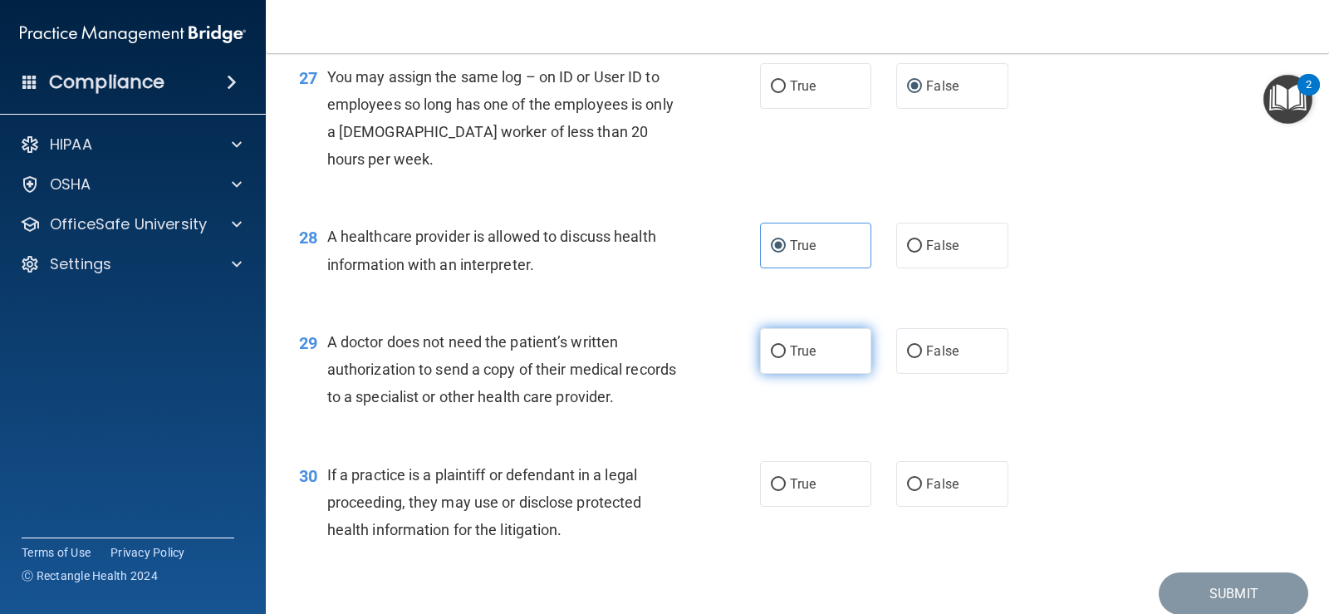
click at [828, 374] on label "True" at bounding box center [815, 351] width 111 height 46
click at [786, 358] on input "True" at bounding box center [778, 352] width 15 height 12
radio input "true"
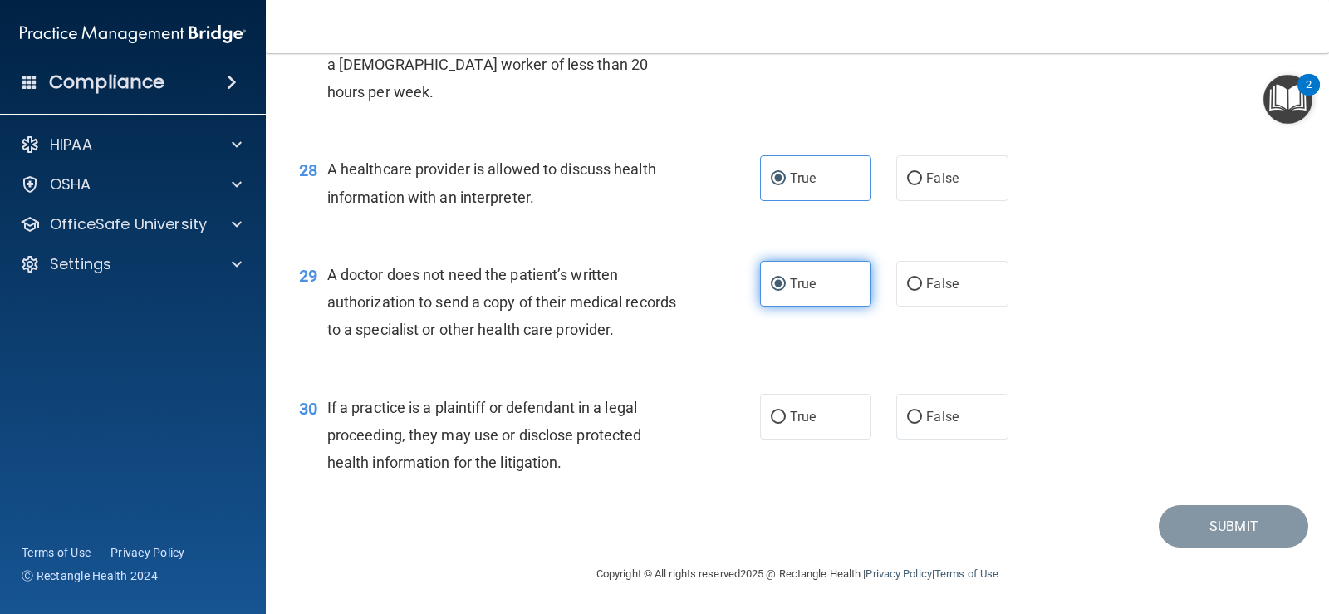
scroll to position [3804, 0]
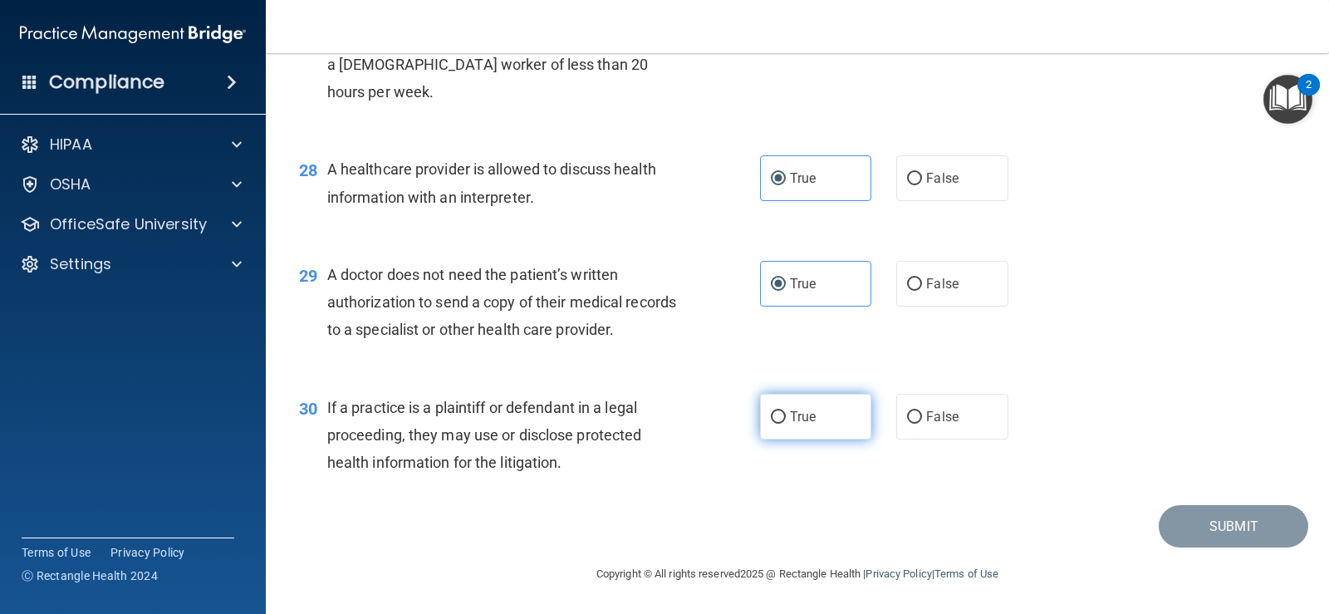
click at [782, 405] on label "True" at bounding box center [815, 417] width 111 height 46
click at [782, 411] on input "True" at bounding box center [778, 417] width 15 height 12
radio input "true"
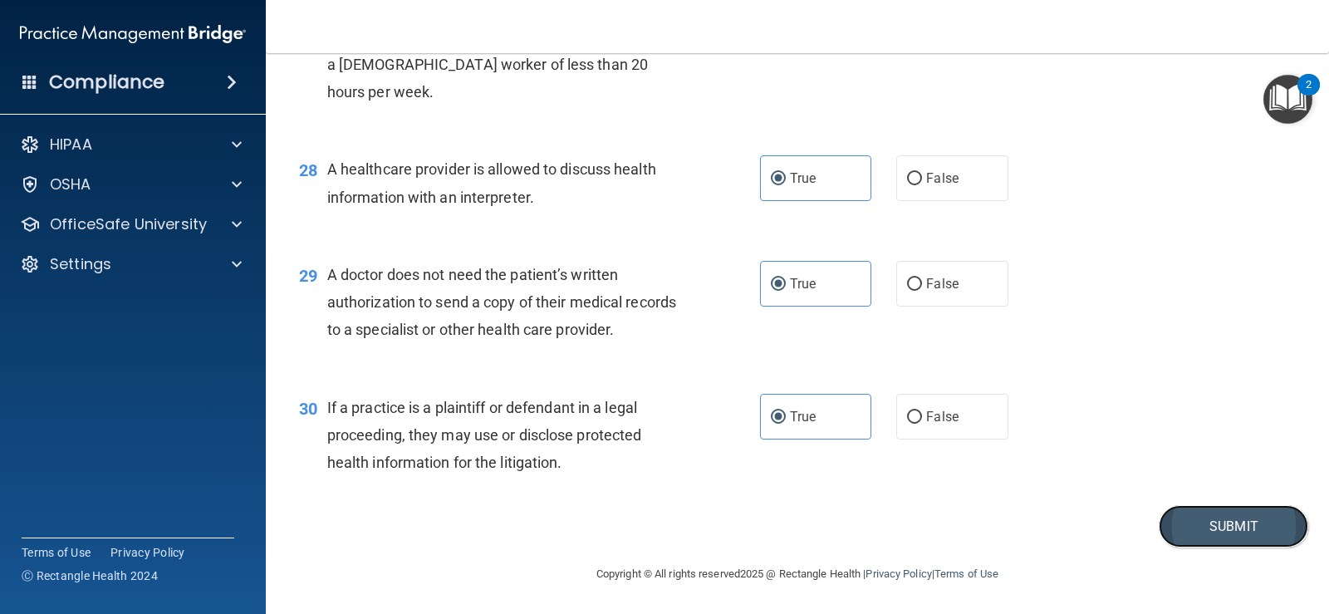
click at [1182, 531] on button "Submit" at bounding box center [1234, 526] width 150 height 42
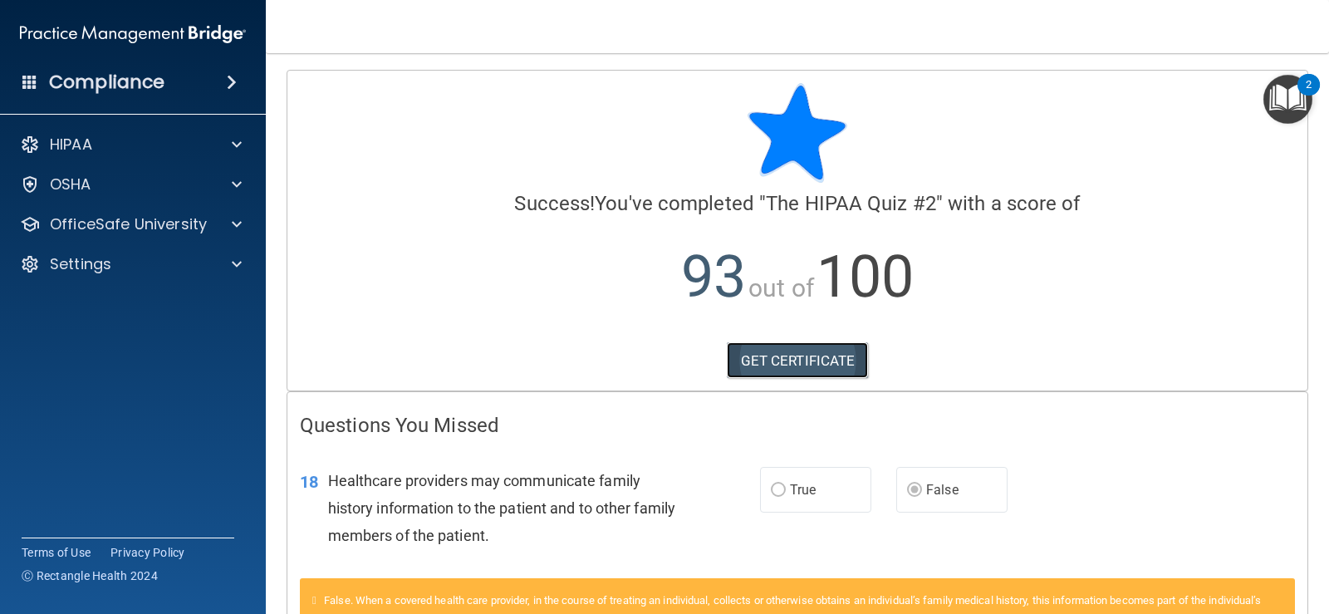
click at [751, 351] on link "GET CERTIFICATE" at bounding box center [798, 360] width 142 height 37
click at [163, 222] on p "OfficeSafe University" at bounding box center [128, 224] width 157 height 20
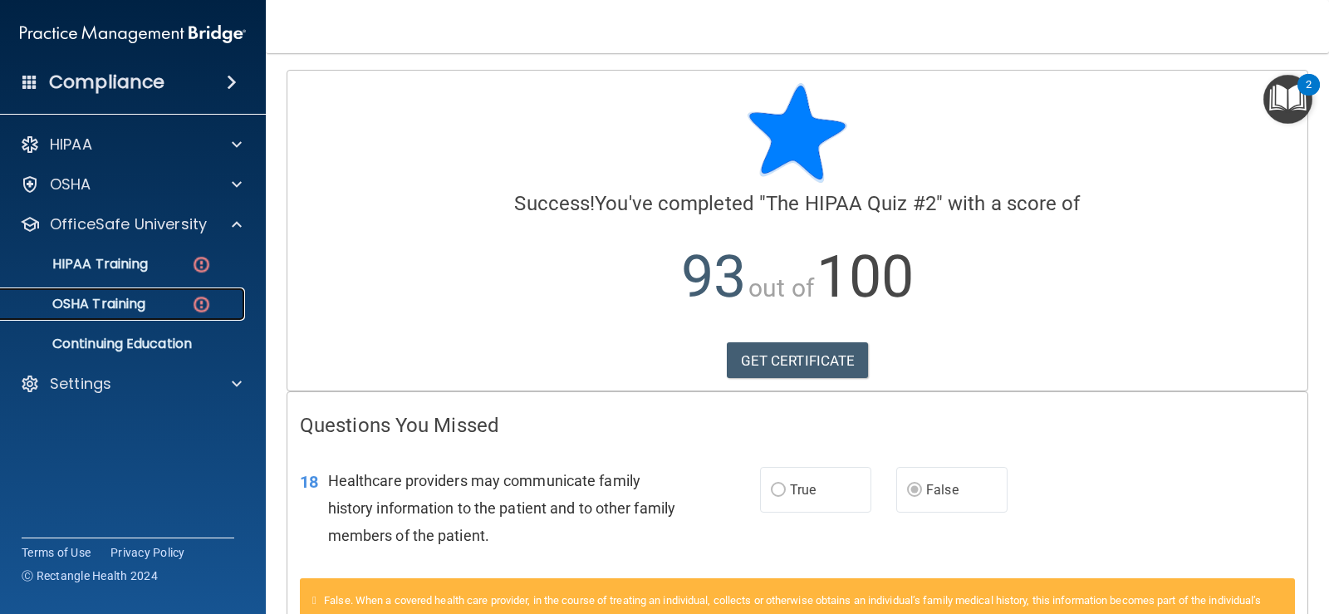
click at [199, 298] on img at bounding box center [201, 304] width 21 height 21
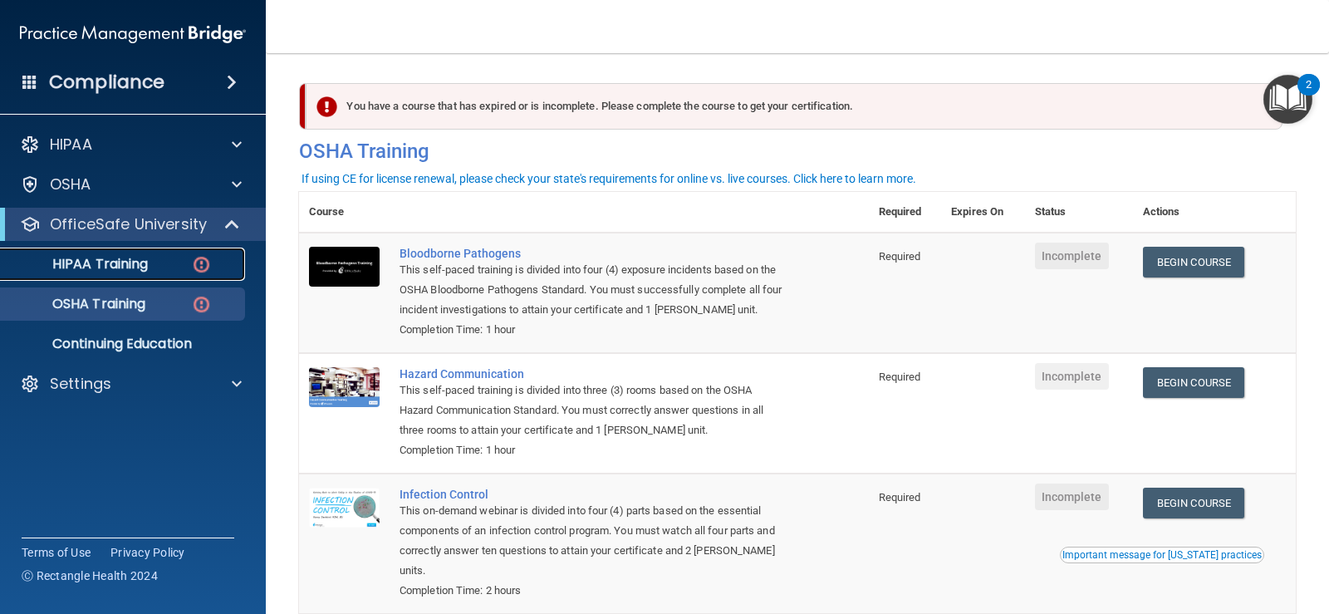
click at [203, 261] on img at bounding box center [201, 264] width 21 height 21
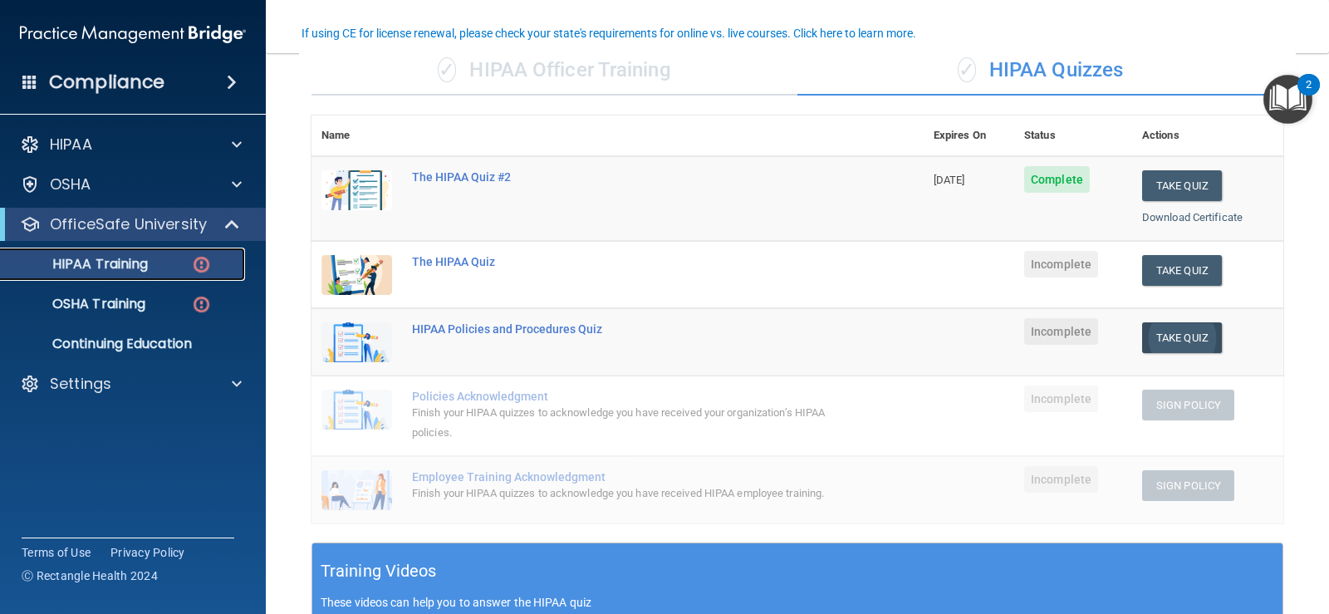
scroll to position [166, 0]
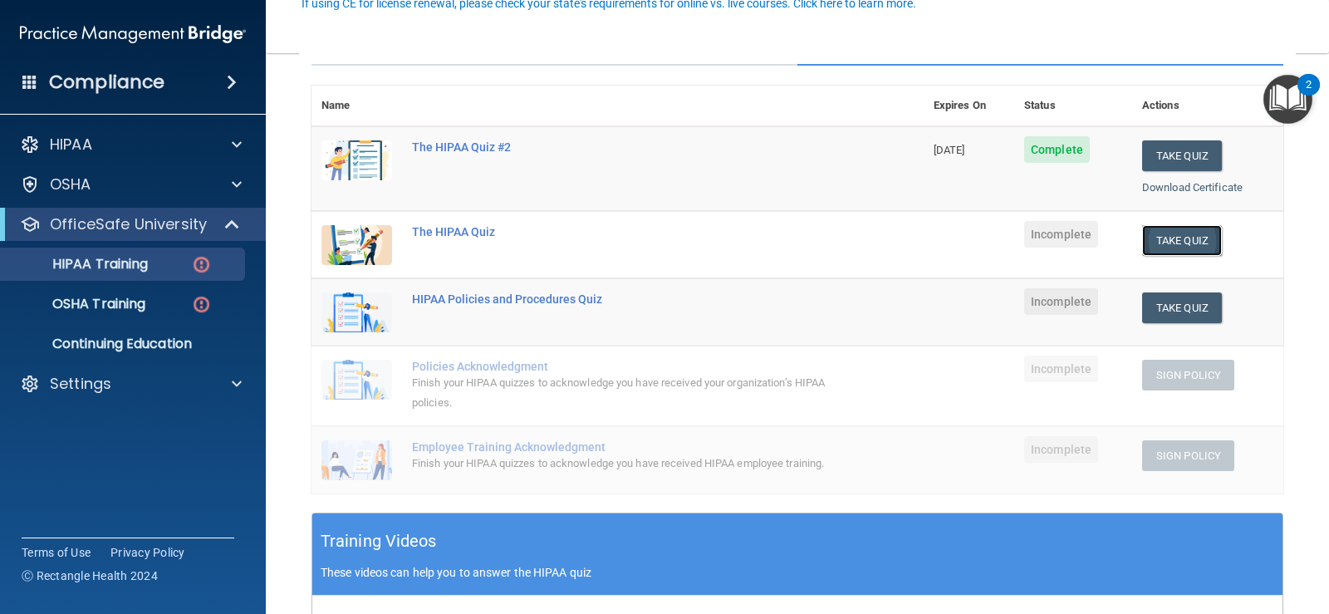
click at [1176, 238] on button "Take Quiz" at bounding box center [1182, 240] width 80 height 31
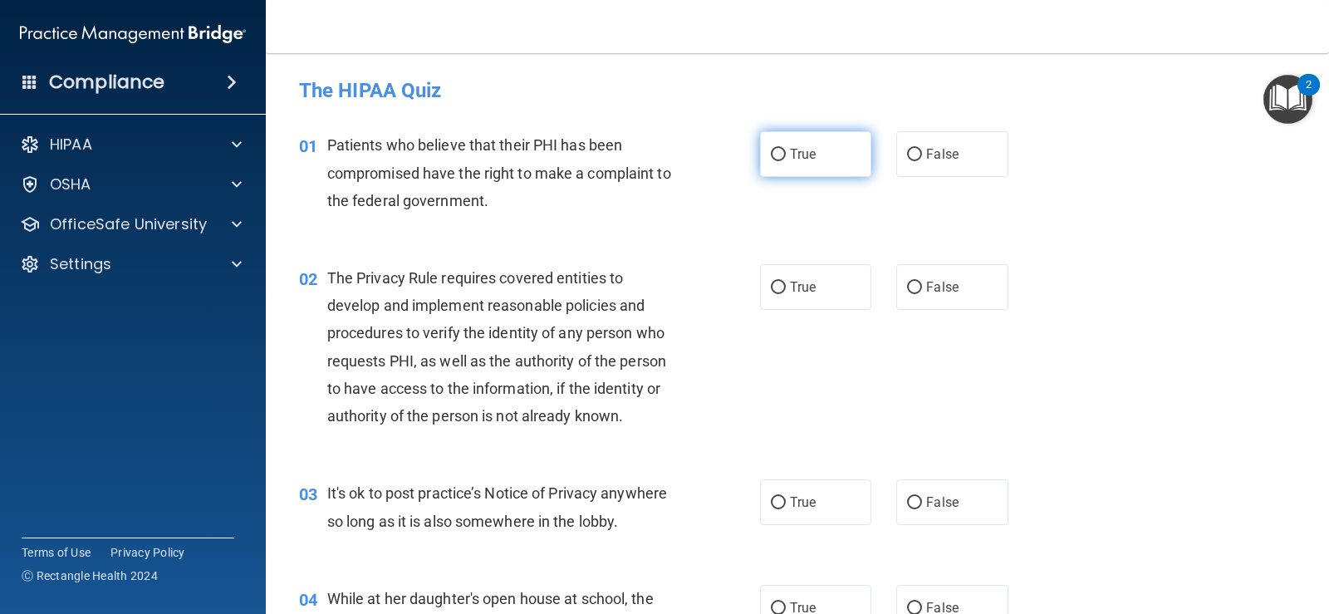
click at [829, 155] on label "True" at bounding box center [815, 154] width 111 height 46
click at [786, 155] on input "True" at bounding box center [778, 155] width 15 height 12
radio input "true"
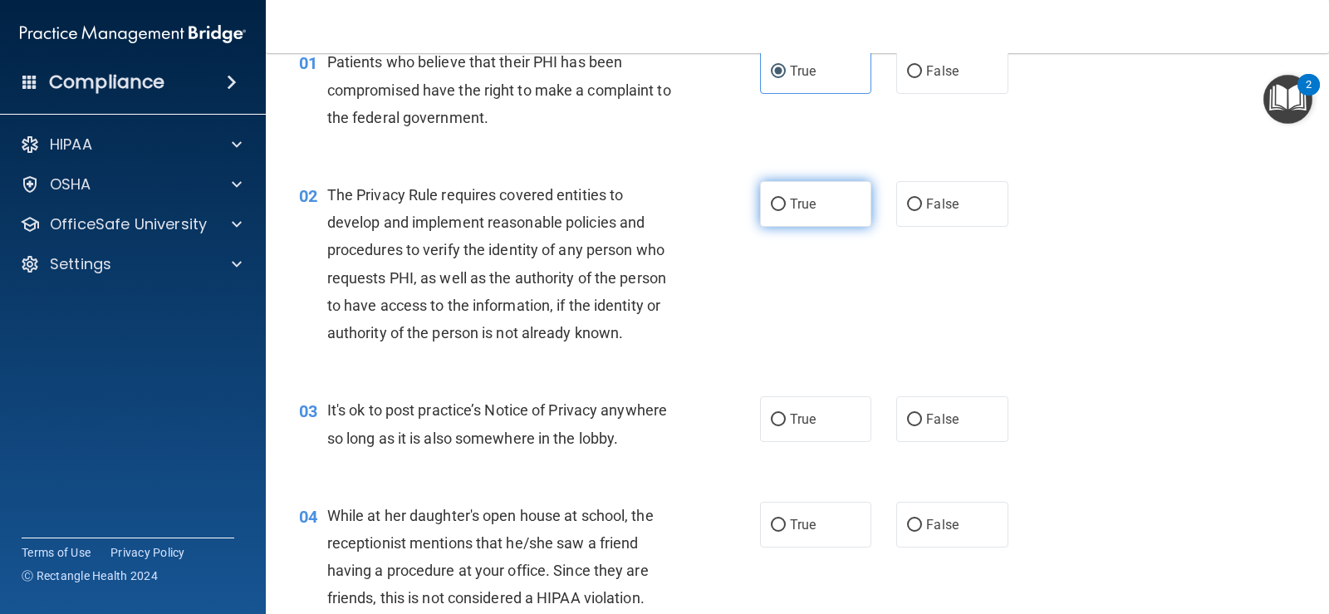
click at [833, 205] on label "True" at bounding box center [815, 204] width 111 height 46
click at [786, 205] on input "True" at bounding box center [778, 205] width 15 height 12
radio input "true"
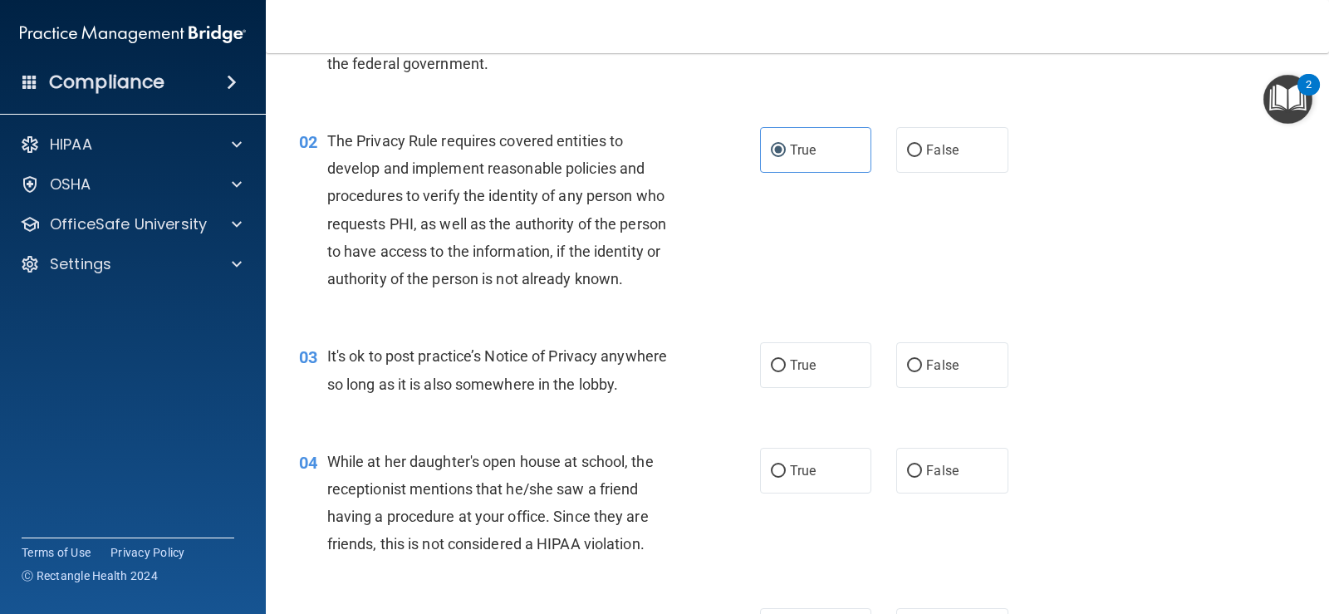
scroll to position [166, 0]
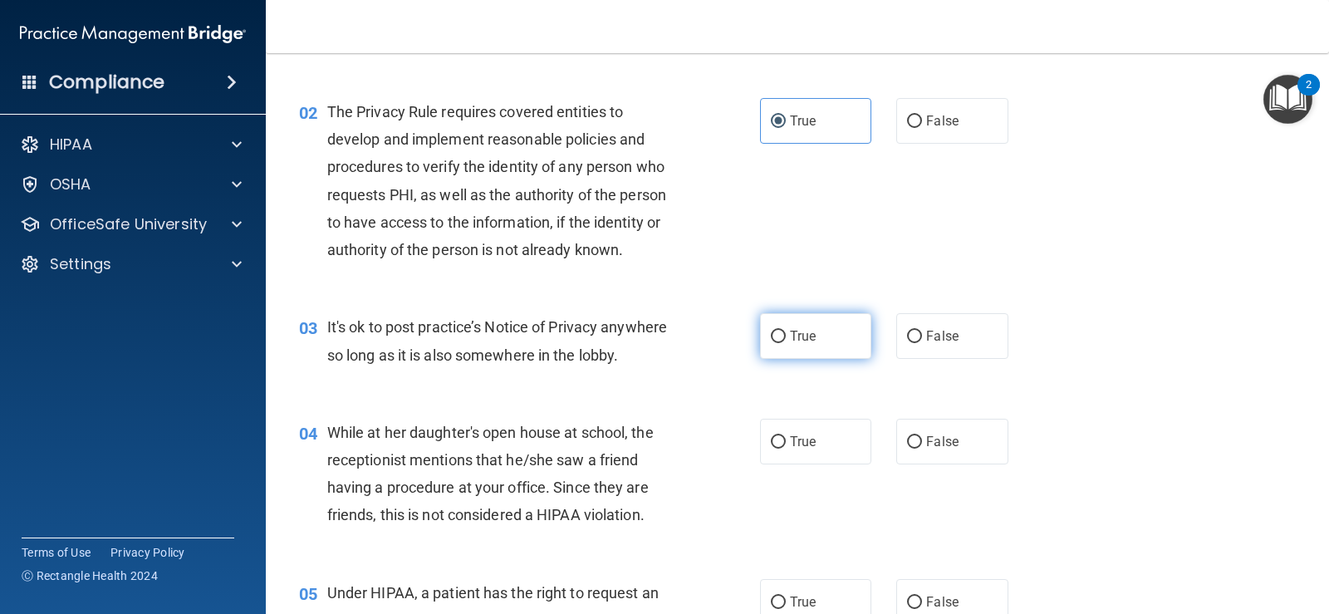
click at [806, 337] on span "True" at bounding box center [803, 336] width 26 height 16
click at [786, 337] on input "True" at bounding box center [778, 337] width 15 height 12
radio input "true"
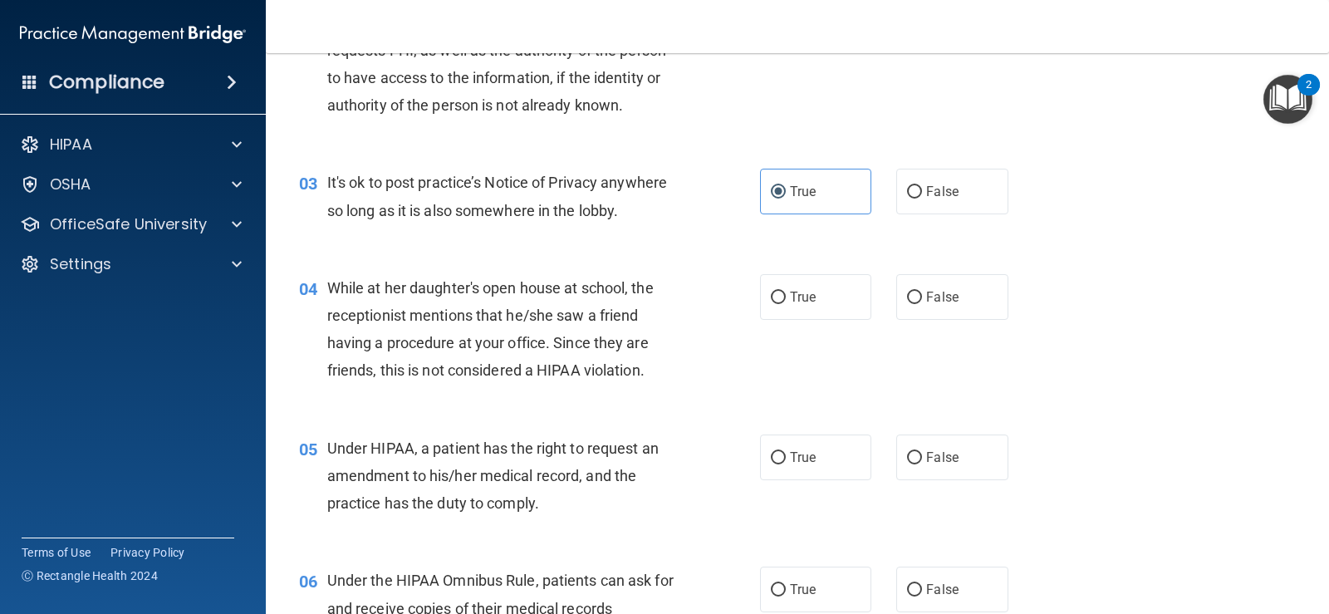
scroll to position [332, 0]
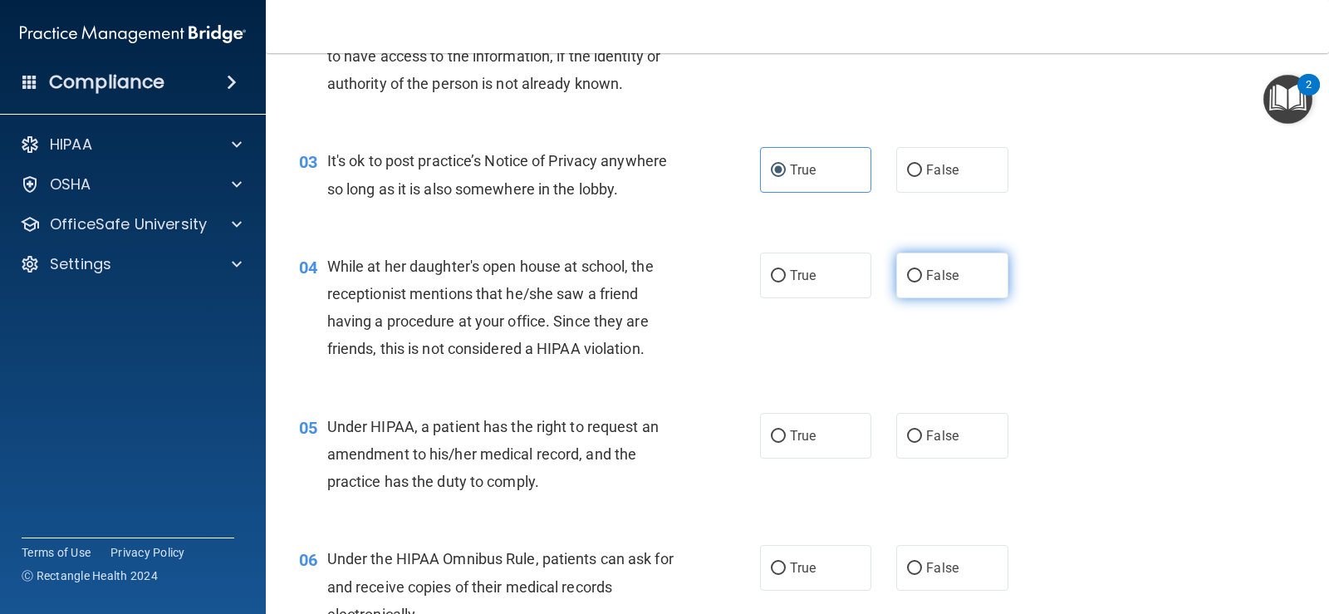
click at [949, 276] on span "False" at bounding box center [942, 275] width 32 height 16
click at [922, 276] on input "False" at bounding box center [914, 276] width 15 height 12
radio input "true"
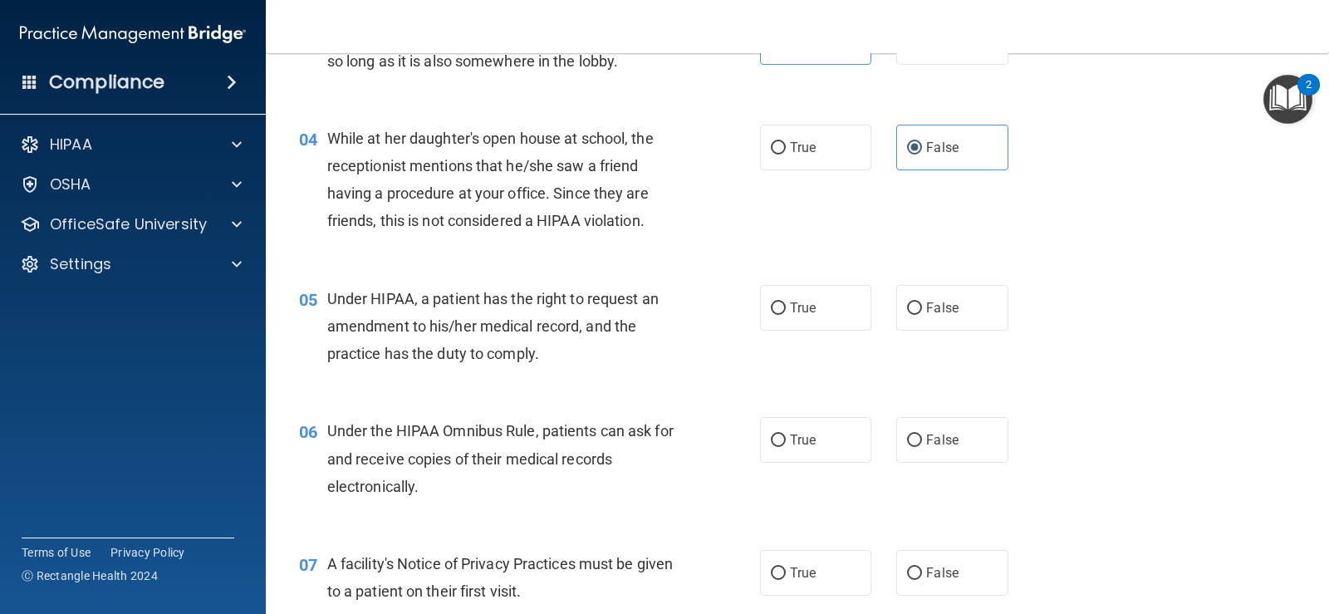
scroll to position [498, 0]
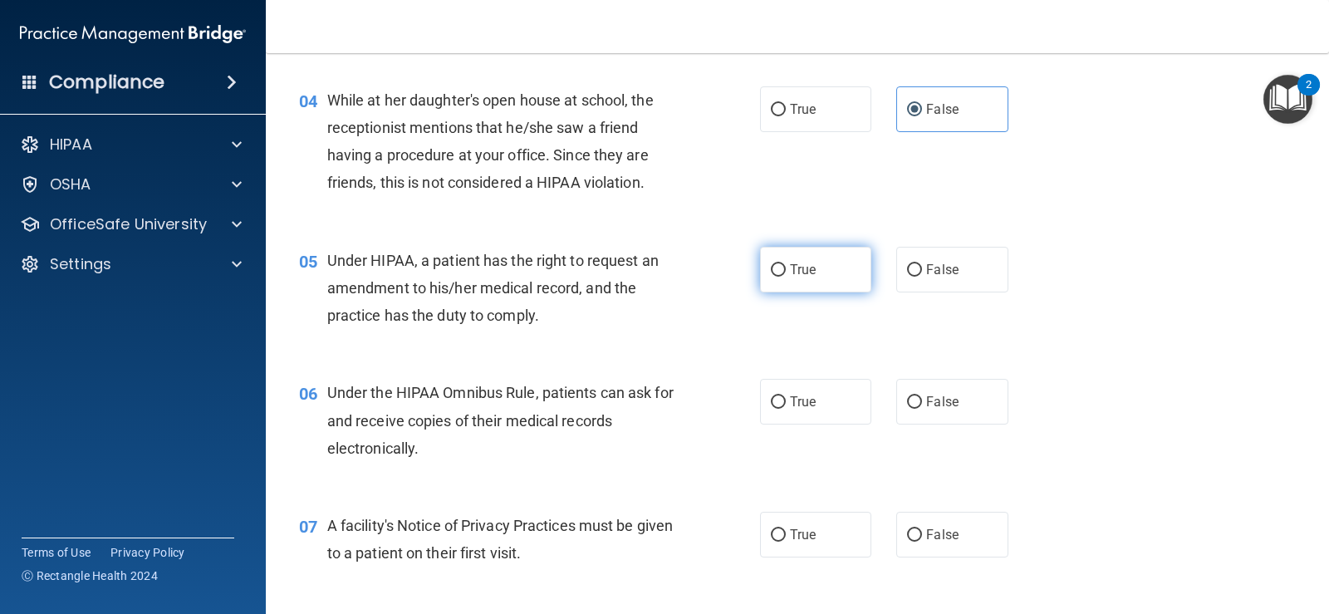
click at [827, 279] on label "True" at bounding box center [815, 270] width 111 height 46
click at [786, 277] on input "True" at bounding box center [778, 270] width 15 height 12
radio input "true"
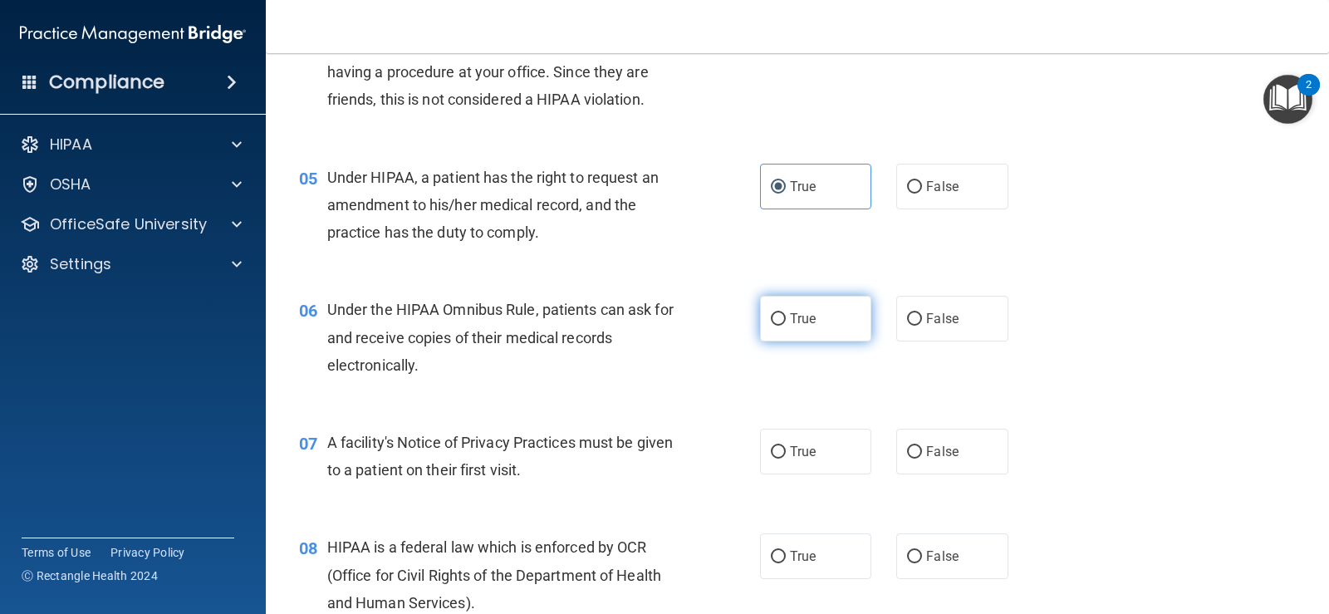
click at [790, 326] on span "True" at bounding box center [803, 319] width 26 height 16
click at [786, 326] on input "True" at bounding box center [778, 319] width 15 height 12
radio input "true"
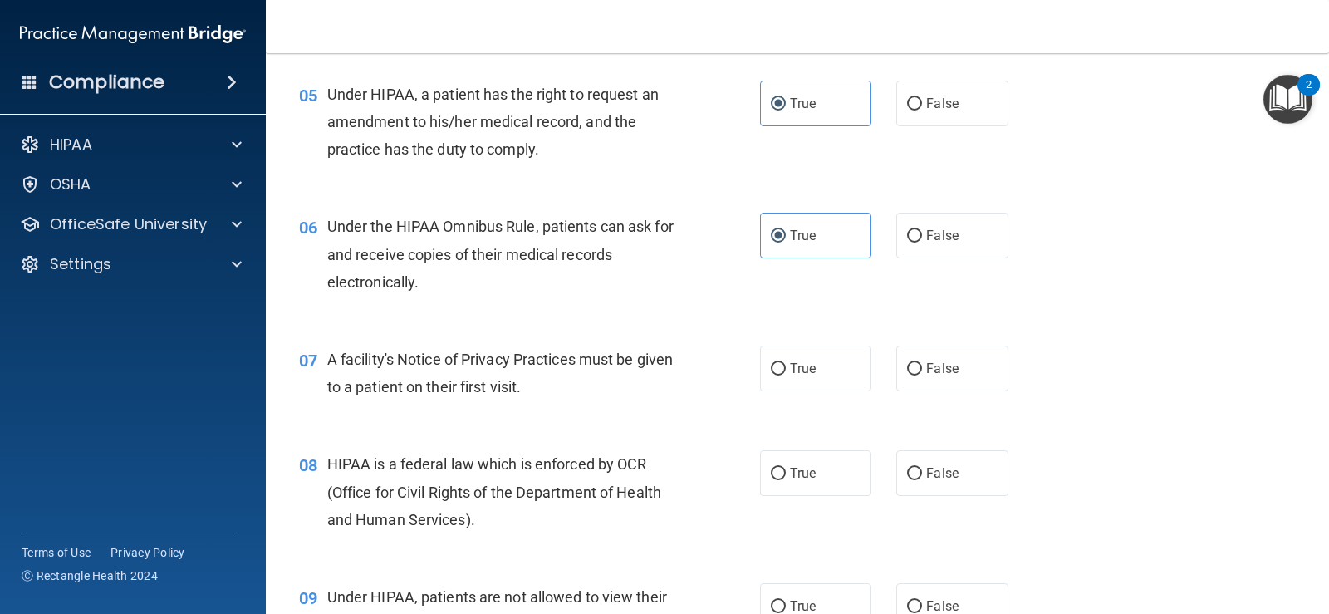
scroll to position [748, 0]
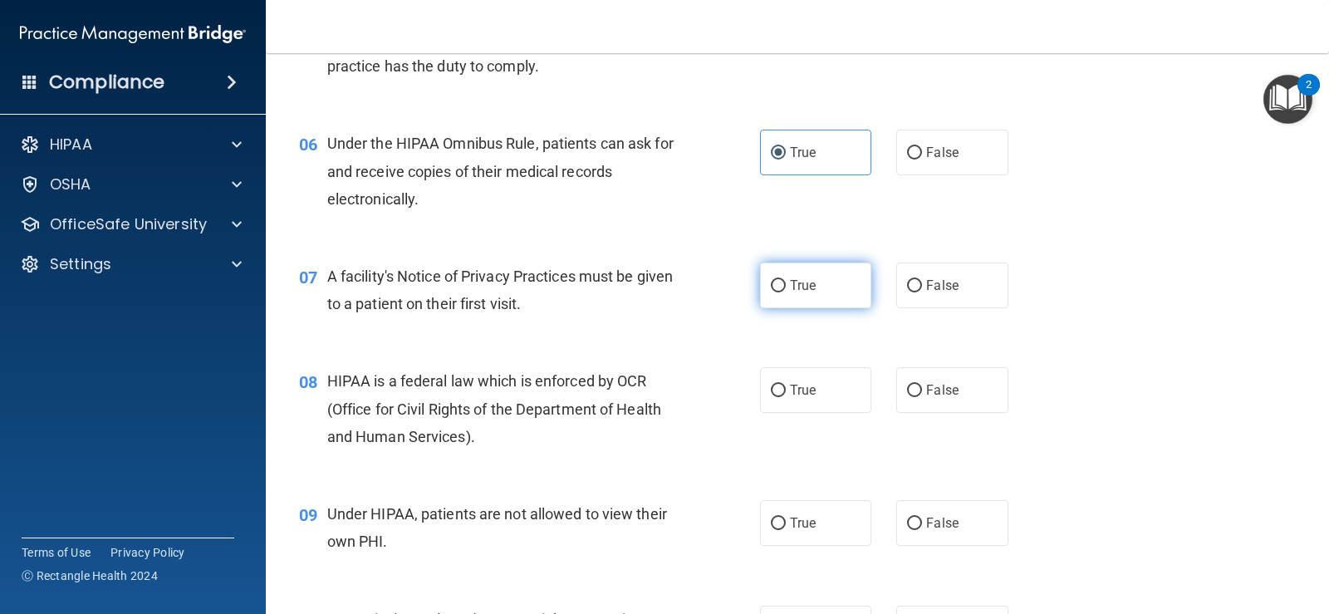
click at [807, 284] on span "True" at bounding box center [803, 285] width 26 height 16
click at [786, 284] on input "True" at bounding box center [778, 286] width 15 height 12
radio input "true"
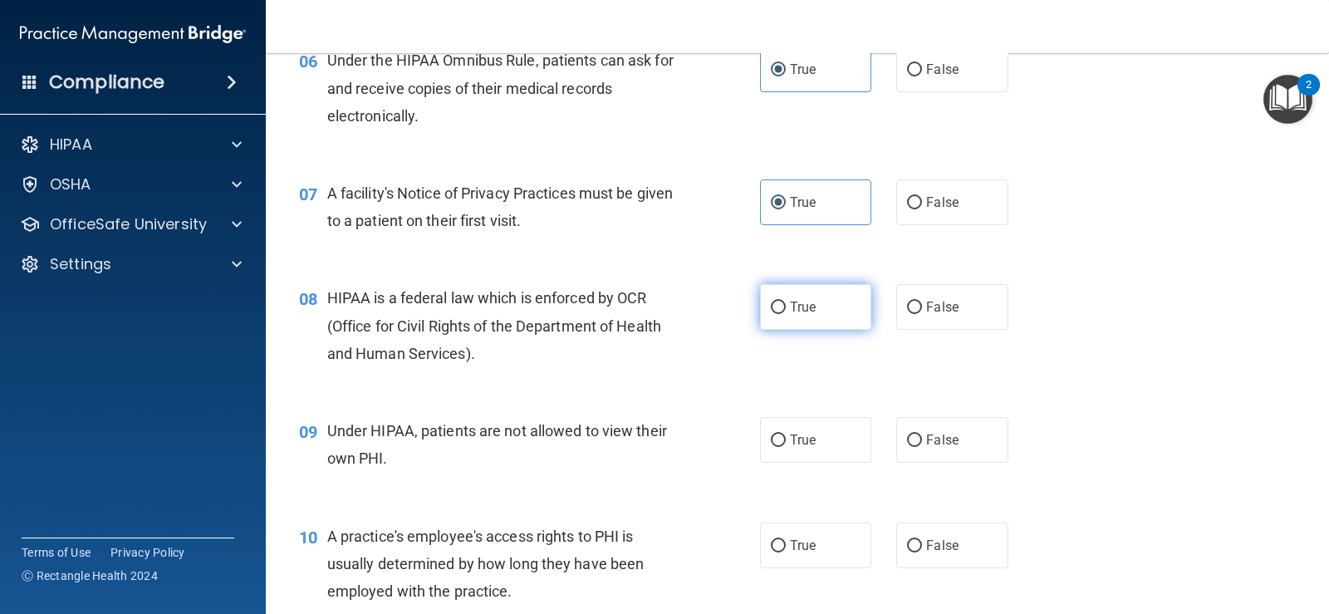
click at [801, 307] on span "True" at bounding box center [803, 307] width 26 height 16
click at [786, 307] on input "True" at bounding box center [778, 308] width 15 height 12
radio input "true"
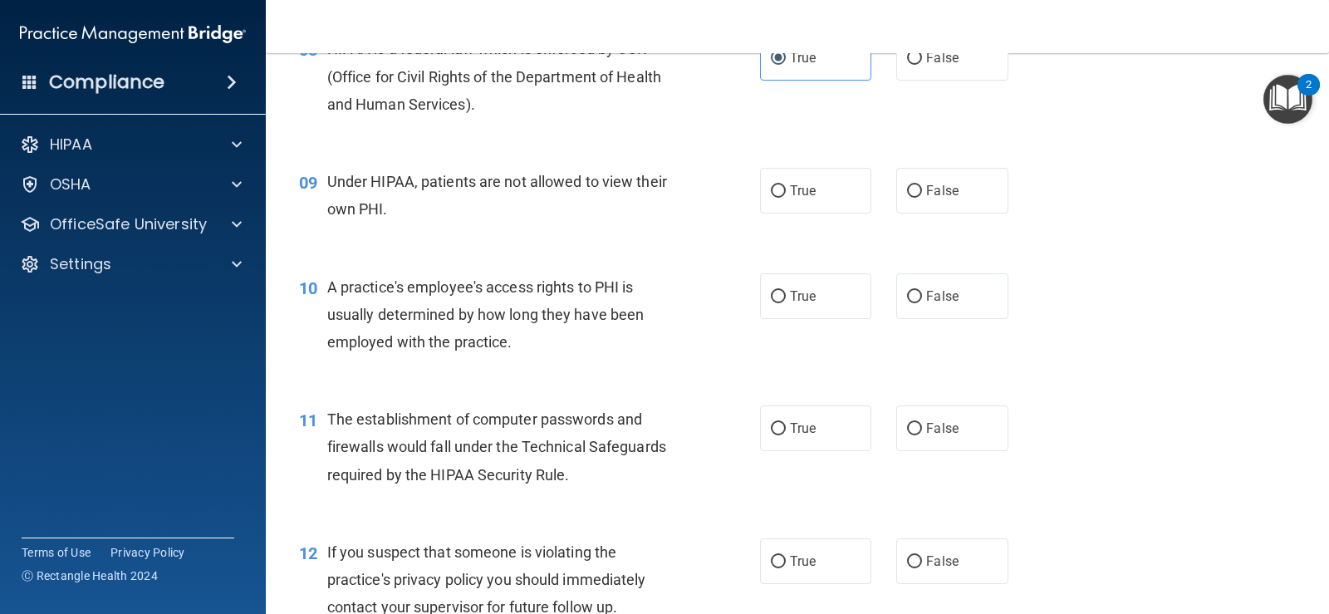
scroll to position [997, 0]
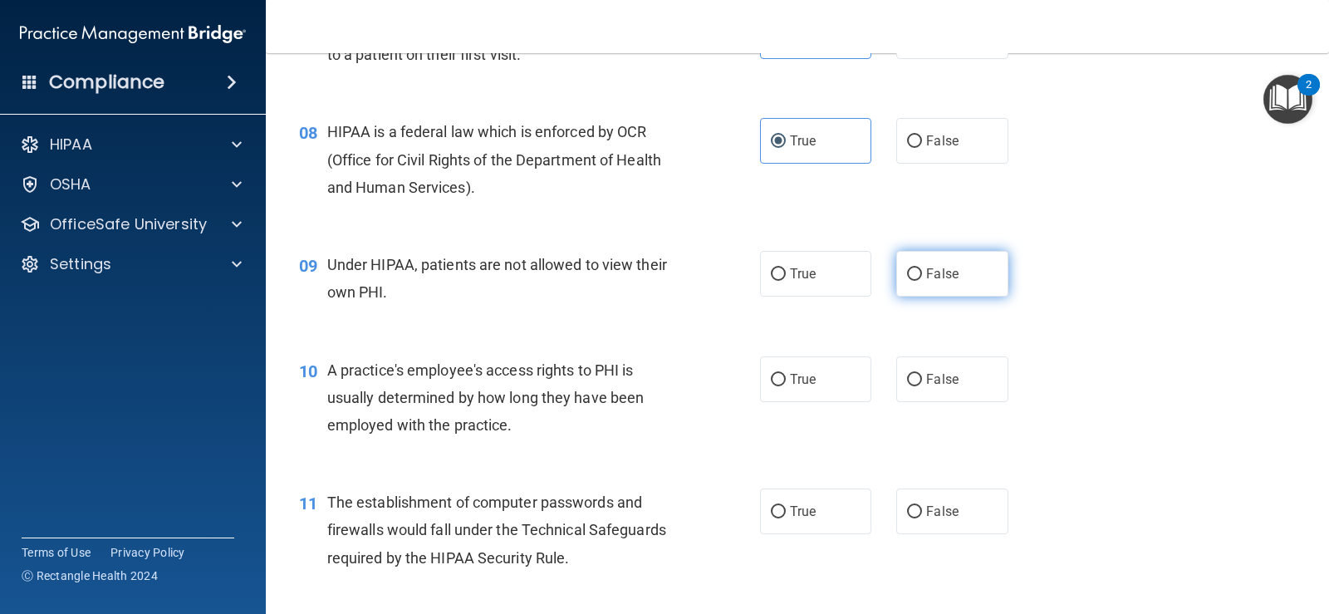
click at [936, 267] on span "False" at bounding box center [942, 274] width 32 height 16
click at [922, 268] on input "False" at bounding box center [914, 274] width 15 height 12
radio input "true"
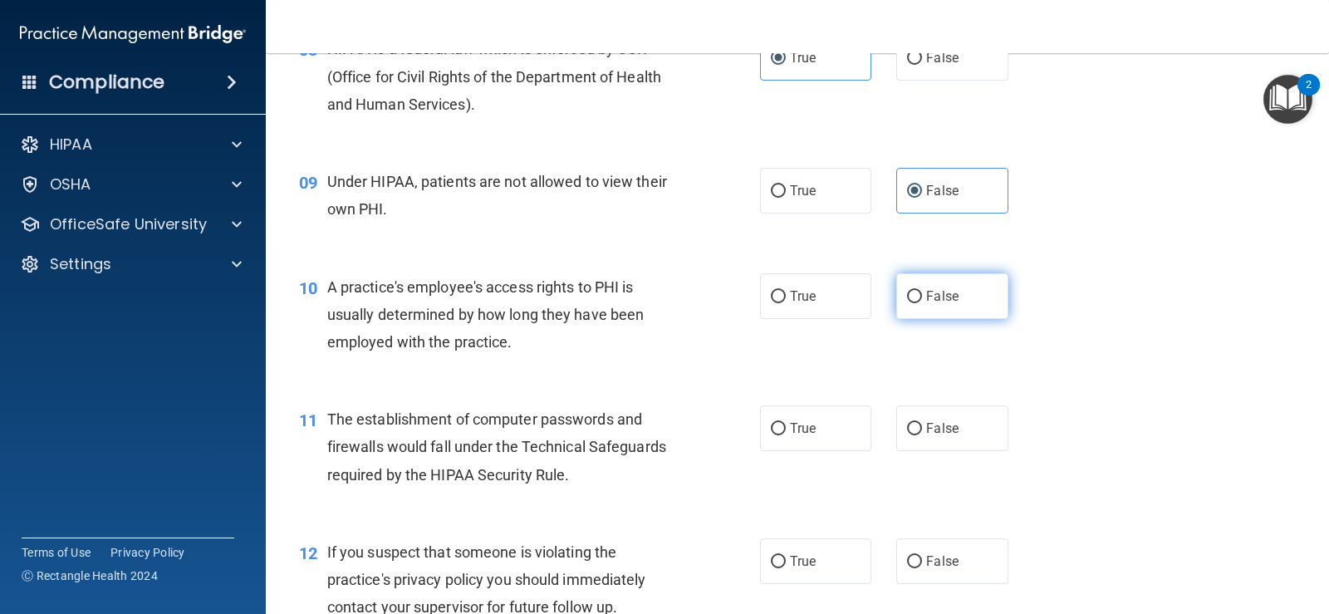
click at [980, 302] on label "False" at bounding box center [951, 296] width 111 height 46
click at [922, 302] on input "False" at bounding box center [914, 297] width 15 height 12
radio input "true"
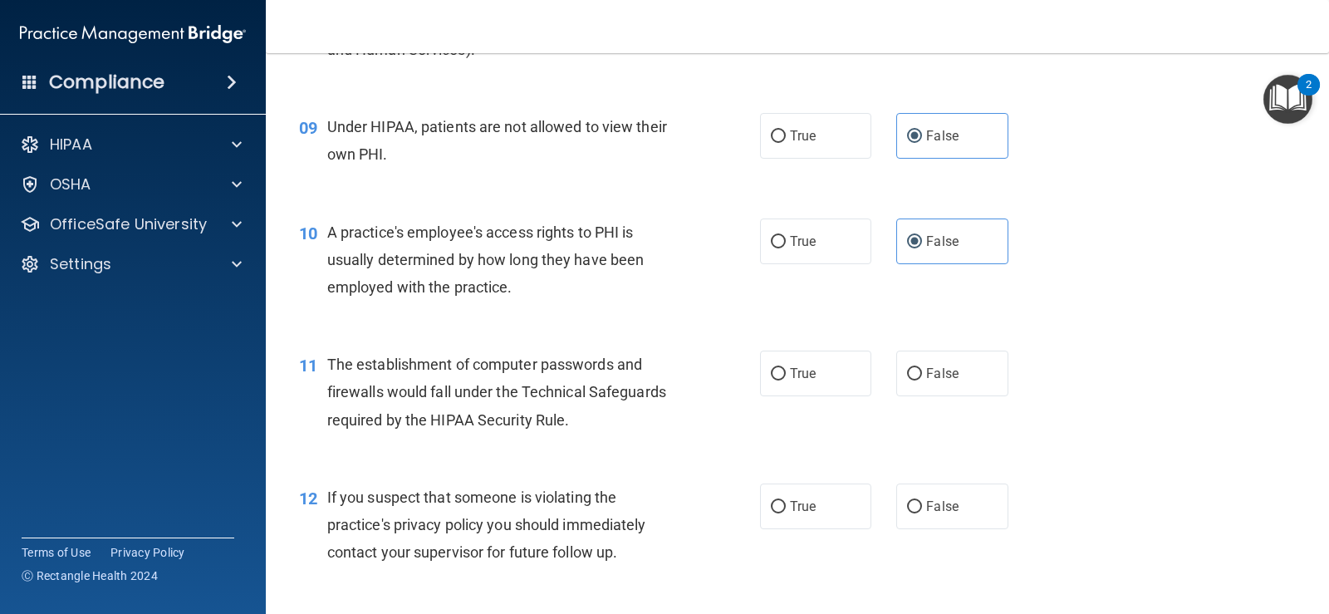
scroll to position [1163, 0]
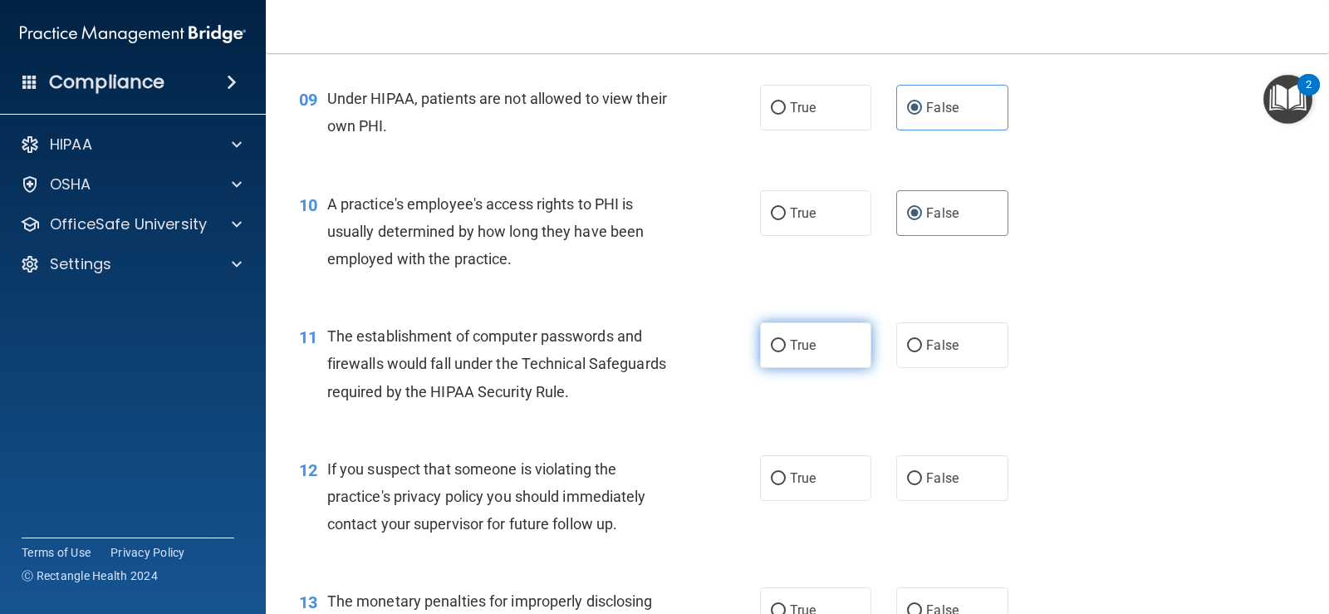
click at [783, 356] on label "True" at bounding box center [815, 345] width 111 height 46
click at [783, 352] on input "True" at bounding box center [778, 346] width 15 height 12
radio input "true"
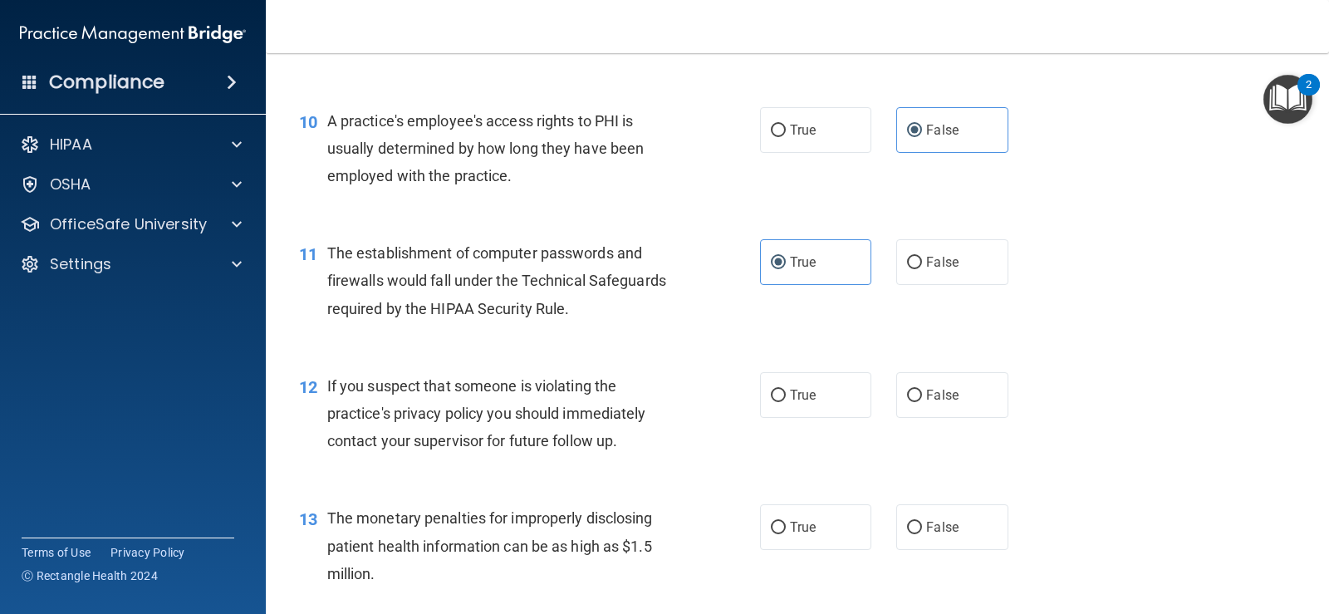
scroll to position [1329, 0]
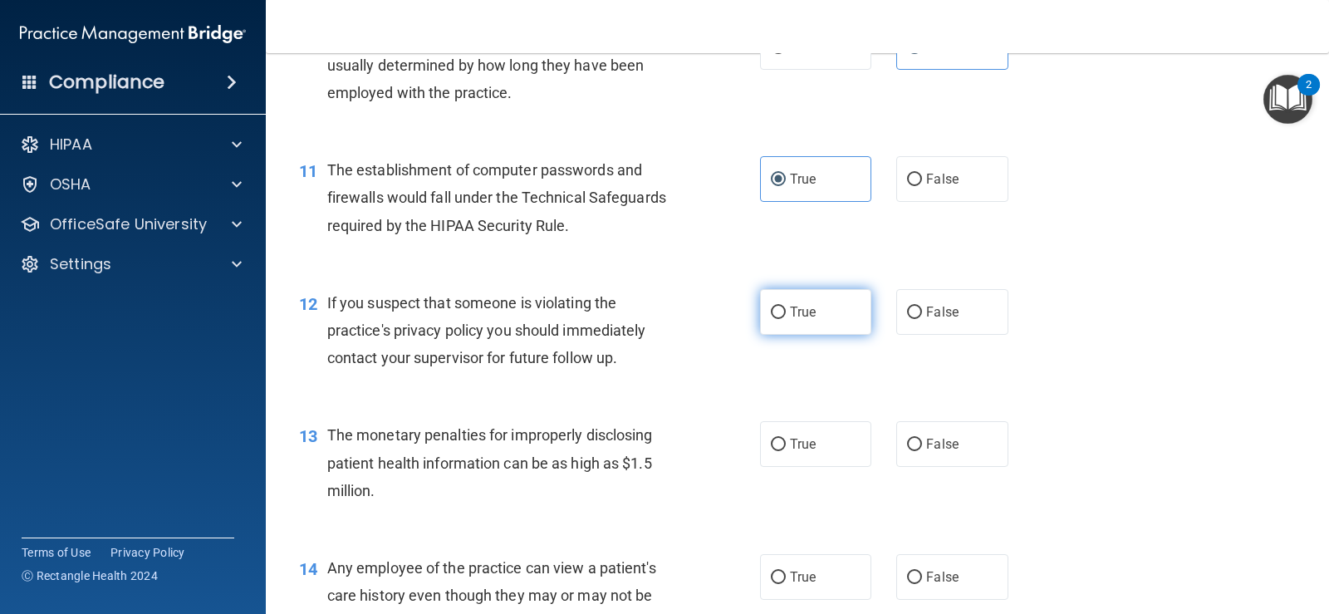
click at [832, 322] on label "True" at bounding box center [815, 312] width 111 height 46
click at [786, 319] on input "True" at bounding box center [778, 313] width 15 height 12
radio input "true"
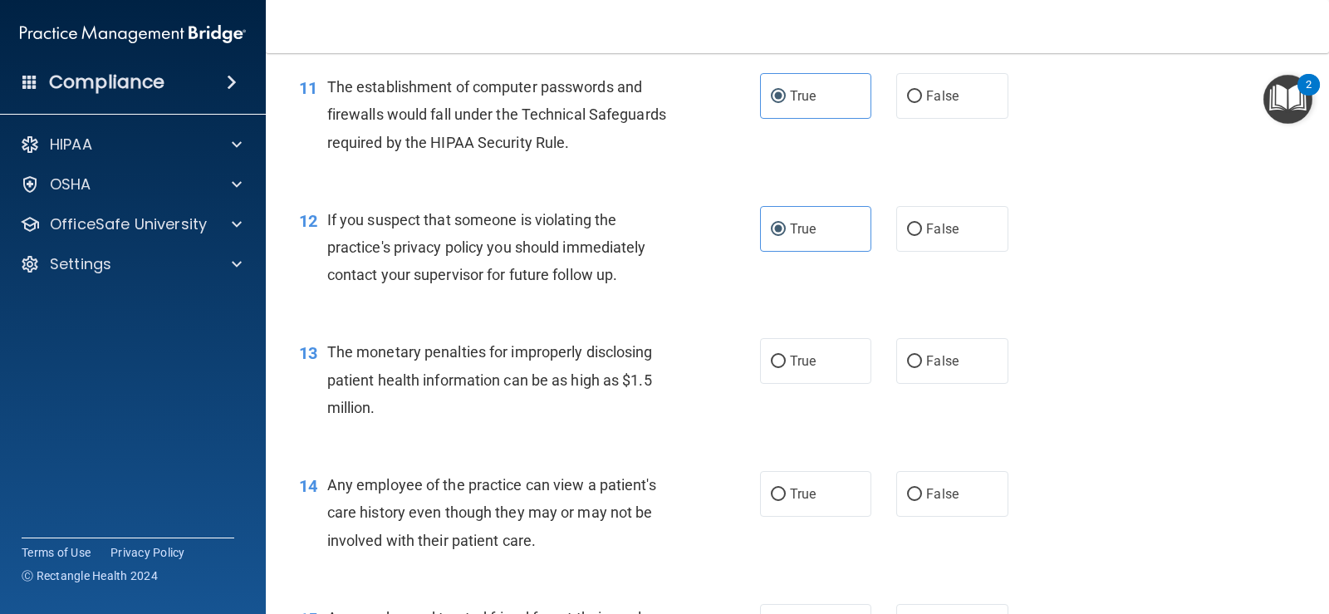
scroll to position [1495, 0]
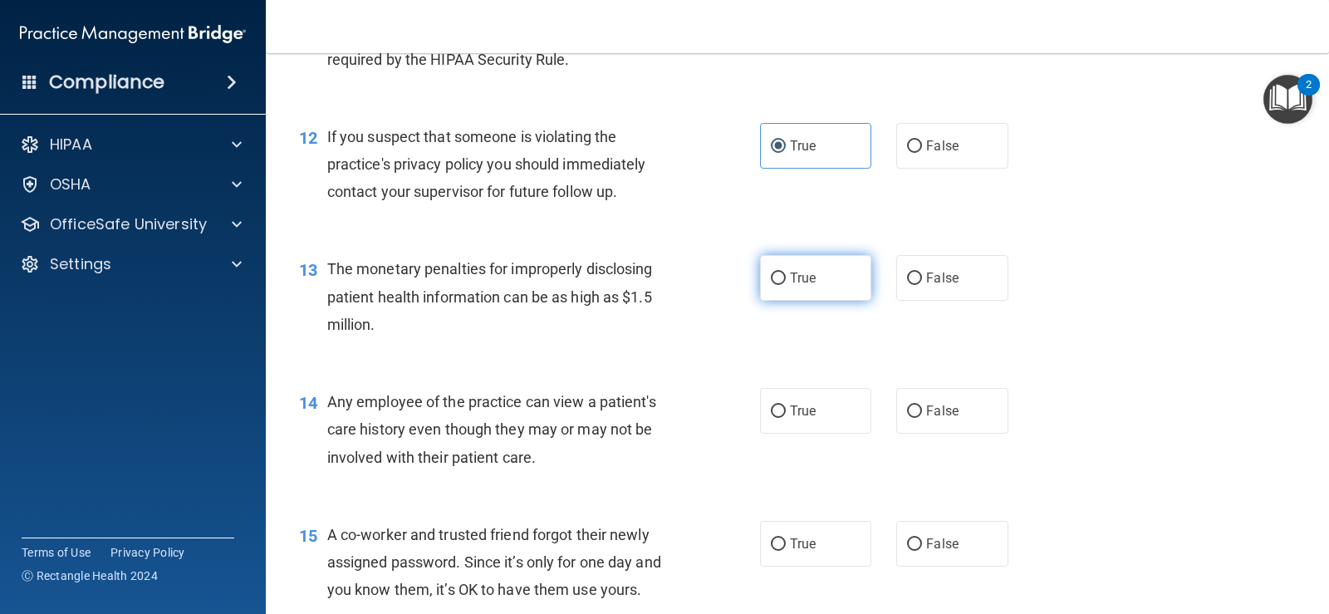
click at [816, 277] on label "True" at bounding box center [815, 278] width 111 height 46
click at [786, 277] on input "True" at bounding box center [778, 278] width 15 height 12
radio input "true"
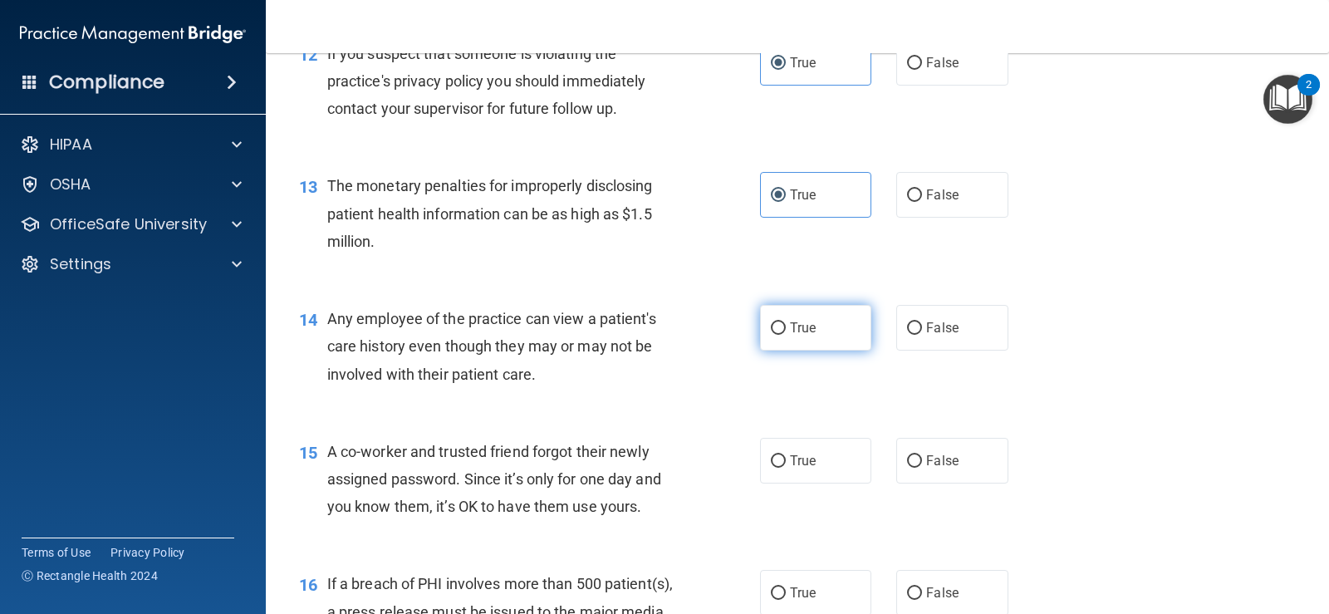
click at [834, 346] on label "True" at bounding box center [815, 328] width 111 height 46
click at [786, 335] on input "True" at bounding box center [778, 328] width 15 height 12
radio input "true"
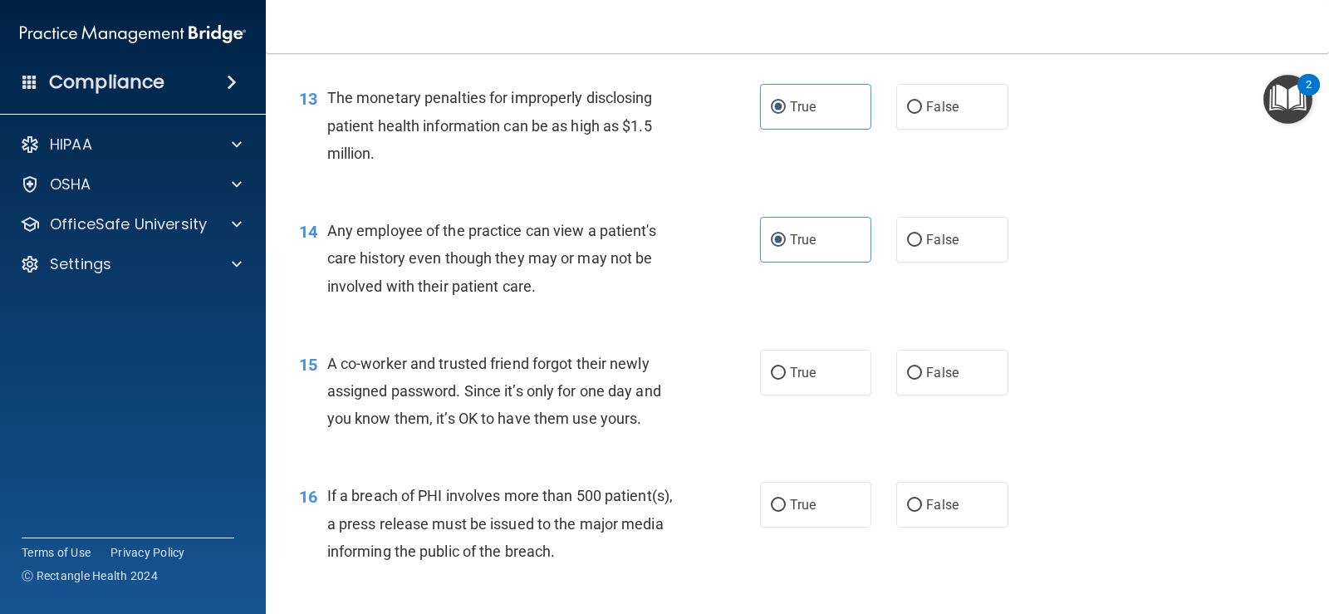
scroll to position [1744, 0]
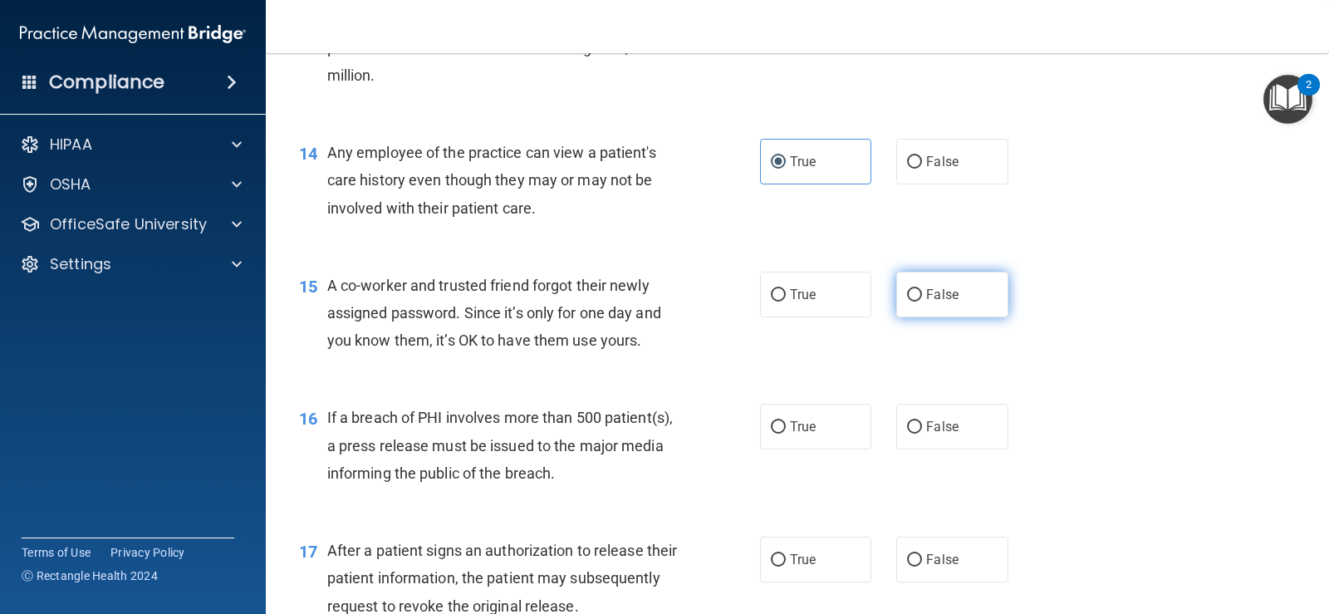
click at [947, 313] on label "False" at bounding box center [951, 295] width 111 height 46
click at [922, 302] on input "False" at bounding box center [914, 295] width 15 height 12
radio input "true"
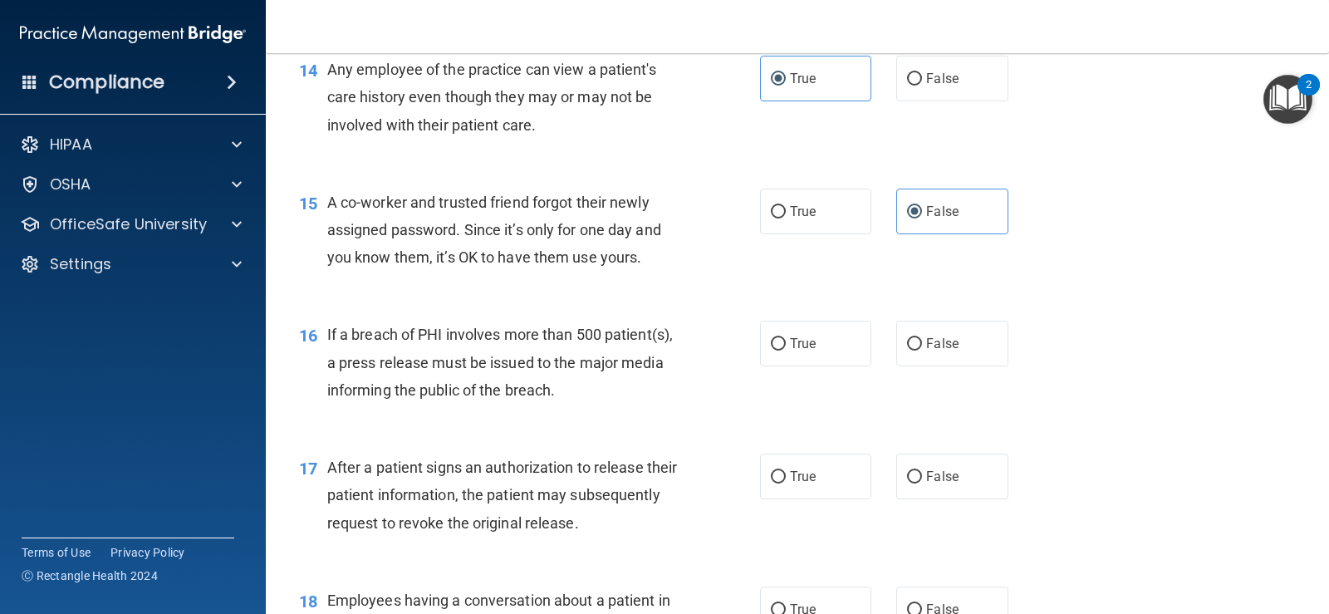
scroll to position [1910, 0]
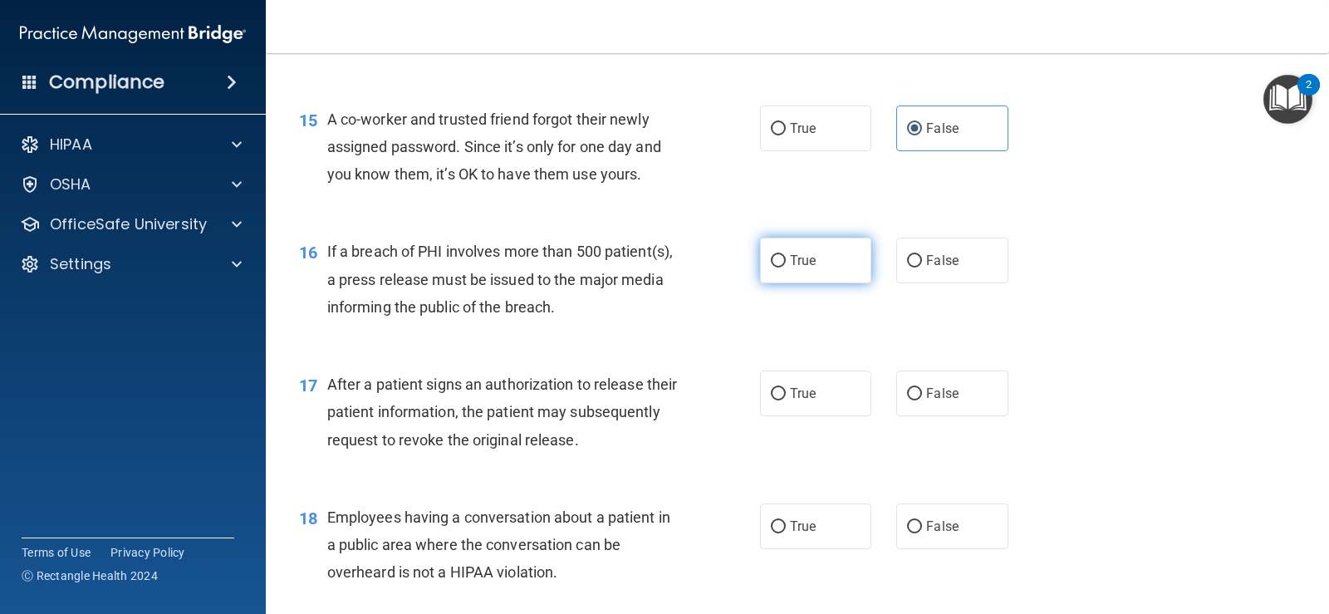
click at [819, 269] on label "True" at bounding box center [815, 261] width 111 height 46
click at [786, 267] on input "True" at bounding box center [778, 261] width 15 height 12
radio input "true"
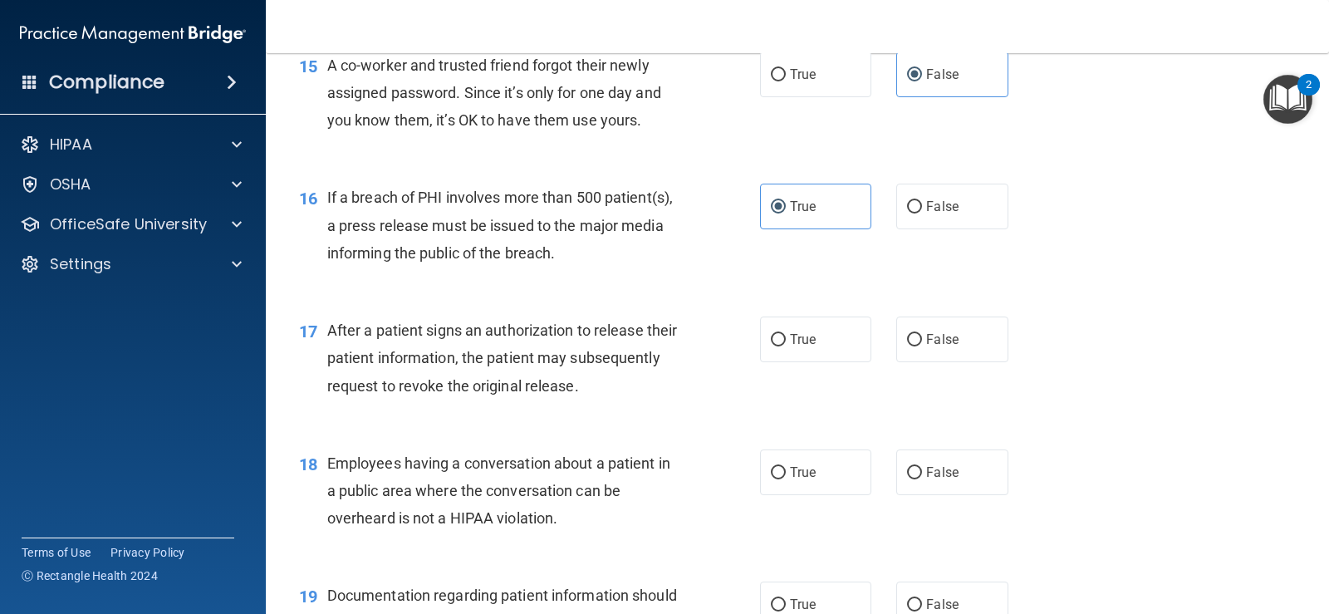
scroll to position [1994, 0]
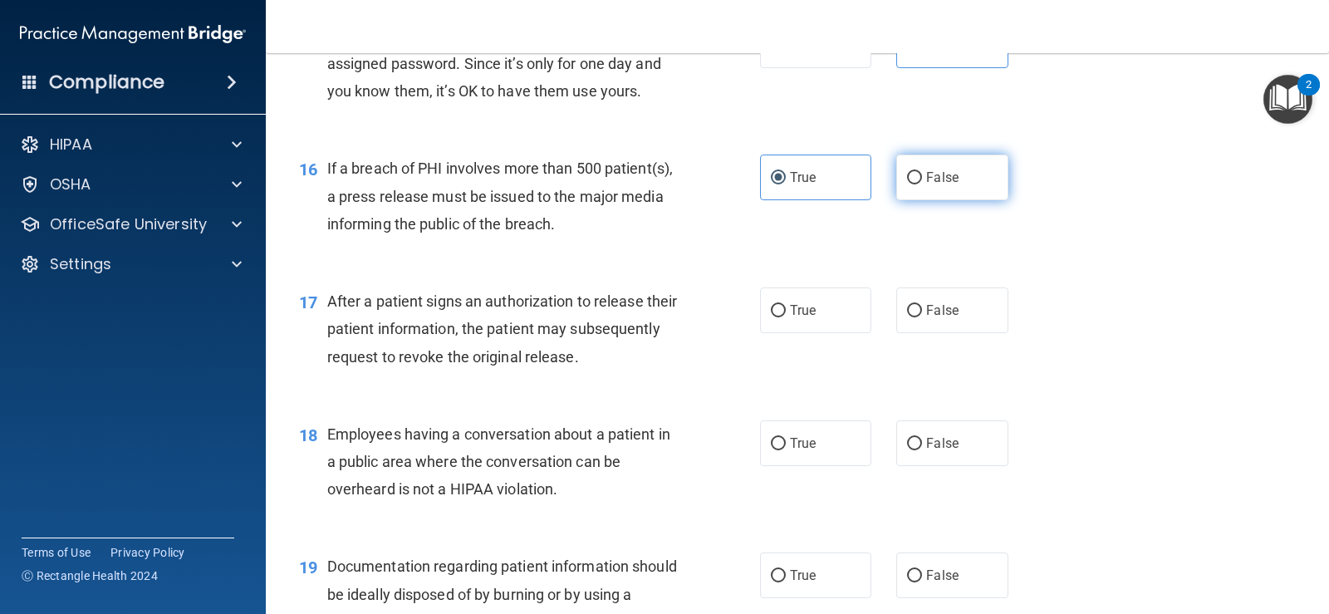
click at [929, 173] on span "False" at bounding box center [942, 177] width 32 height 16
click at [922, 173] on input "False" at bounding box center [914, 178] width 15 height 12
radio input "true"
radio input "false"
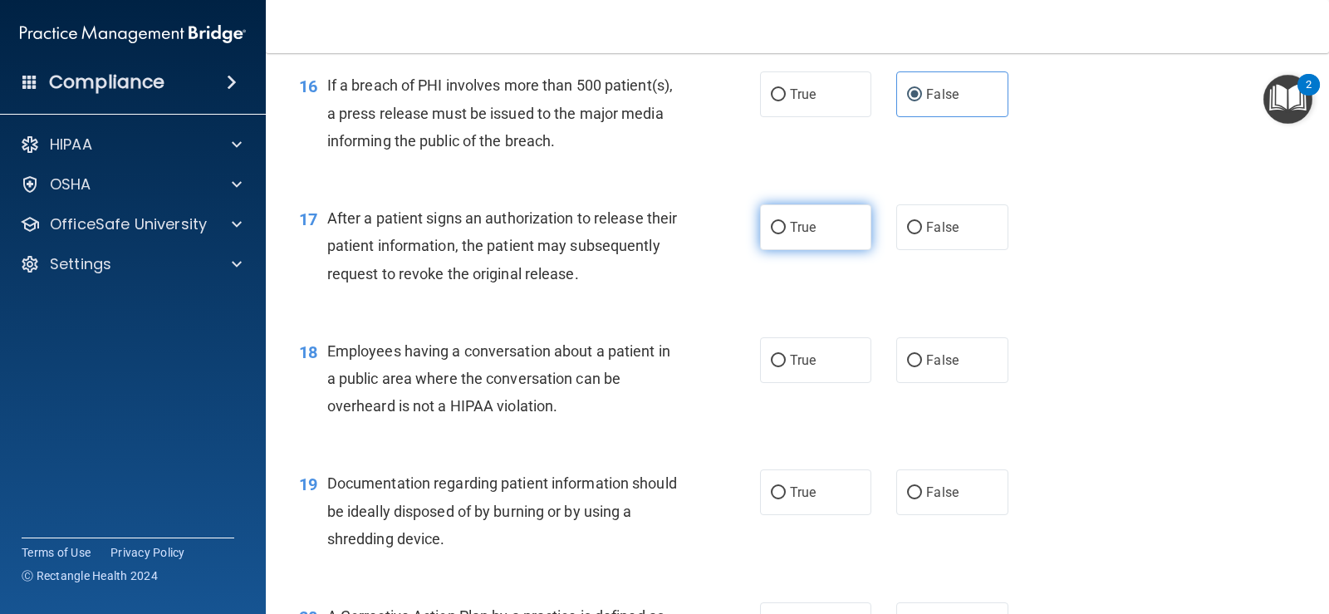
click at [851, 240] on label "True" at bounding box center [815, 227] width 111 height 46
click at [786, 234] on input "True" at bounding box center [778, 228] width 15 height 12
radio input "true"
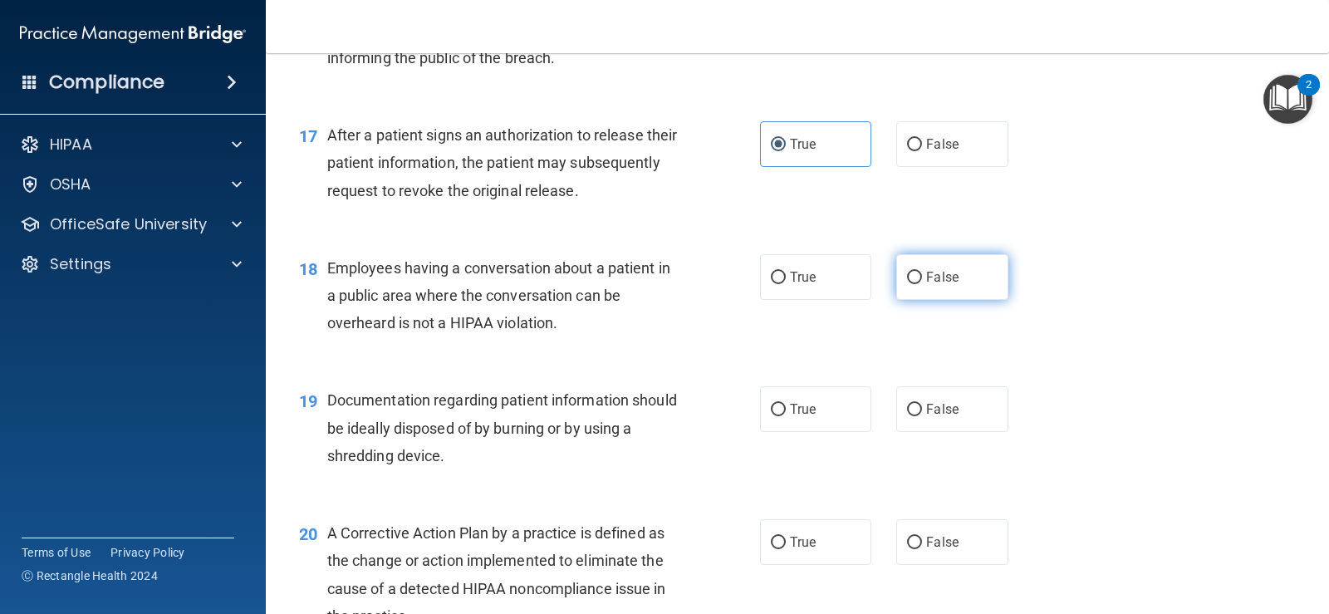
click at [926, 282] on span "False" at bounding box center [942, 277] width 32 height 16
click at [922, 282] on input "False" at bounding box center [914, 278] width 15 height 12
radio input "true"
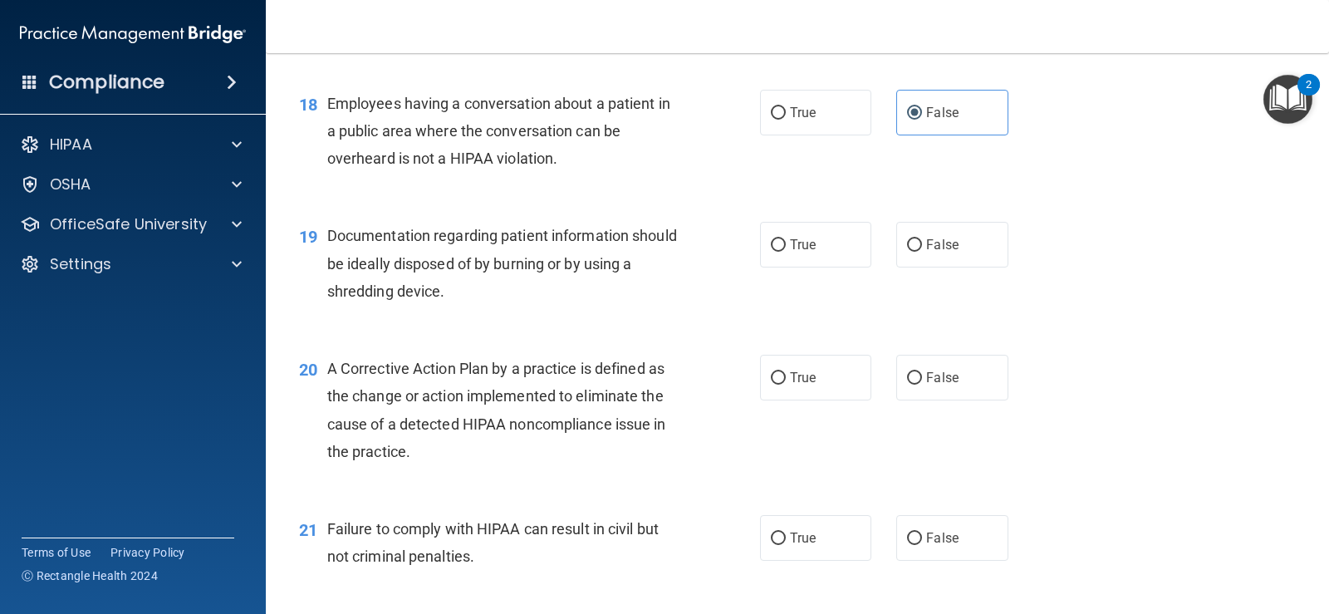
scroll to position [2326, 0]
click at [817, 253] on label "True" at bounding box center [815, 243] width 111 height 46
click at [786, 250] on input "True" at bounding box center [778, 244] width 15 height 12
radio input "true"
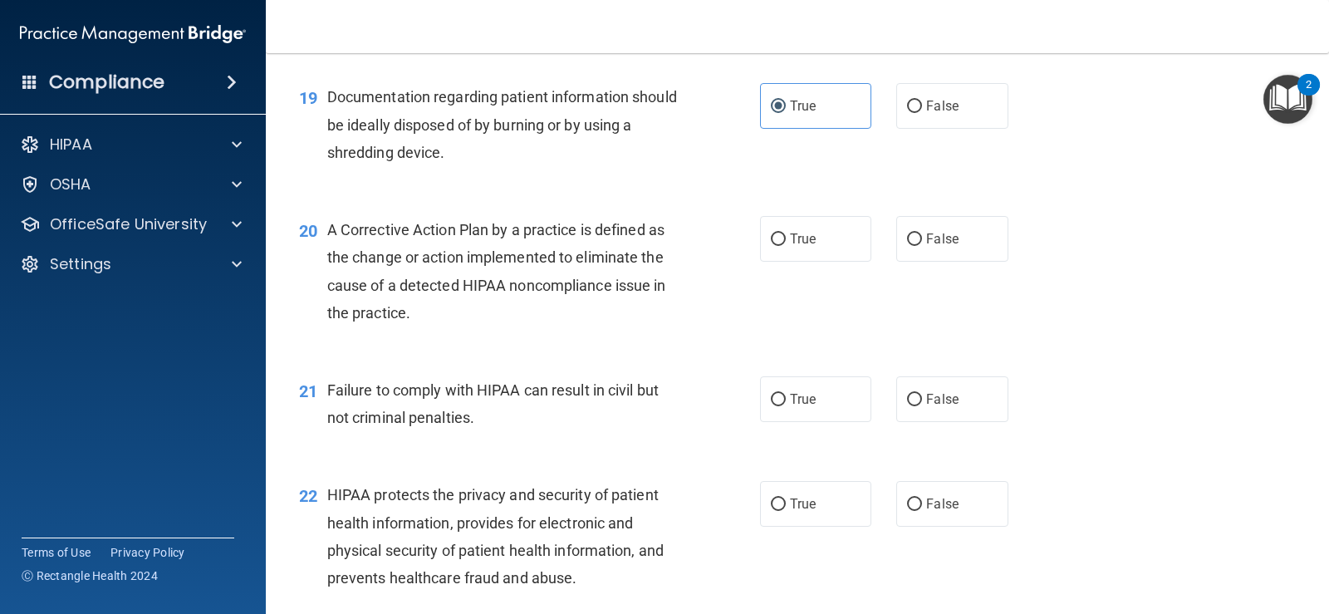
scroll to position [2492, 0]
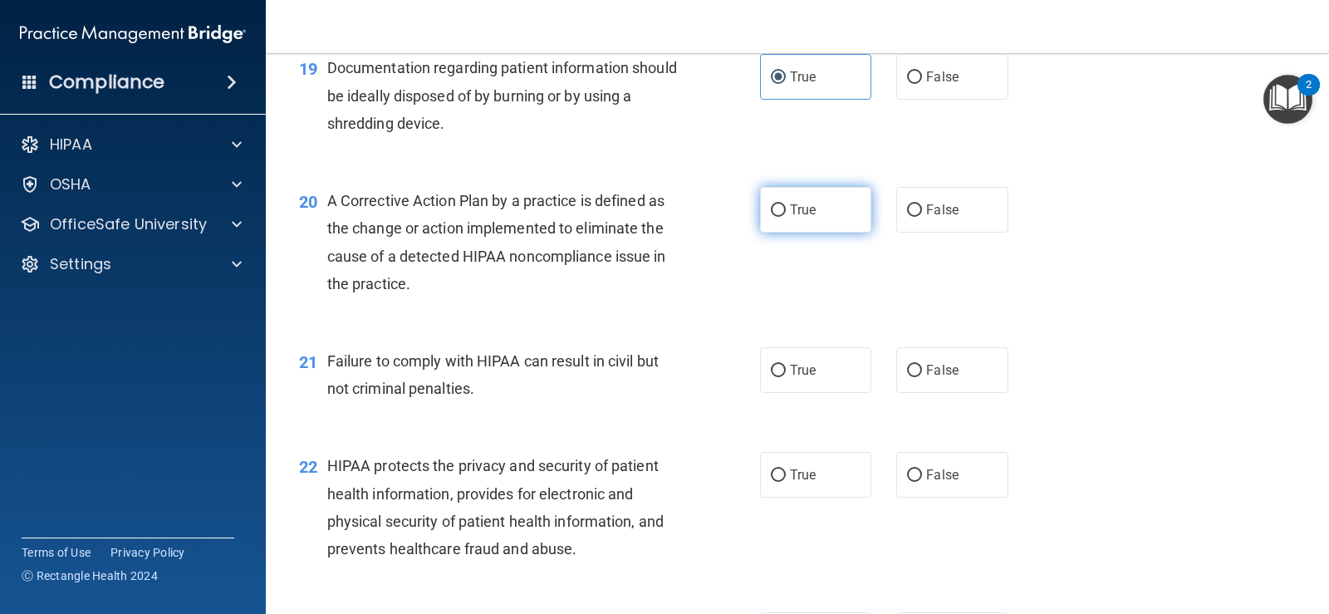
click at [829, 221] on label "True" at bounding box center [815, 210] width 111 height 46
click at [786, 217] on input "True" at bounding box center [778, 210] width 15 height 12
radio input "true"
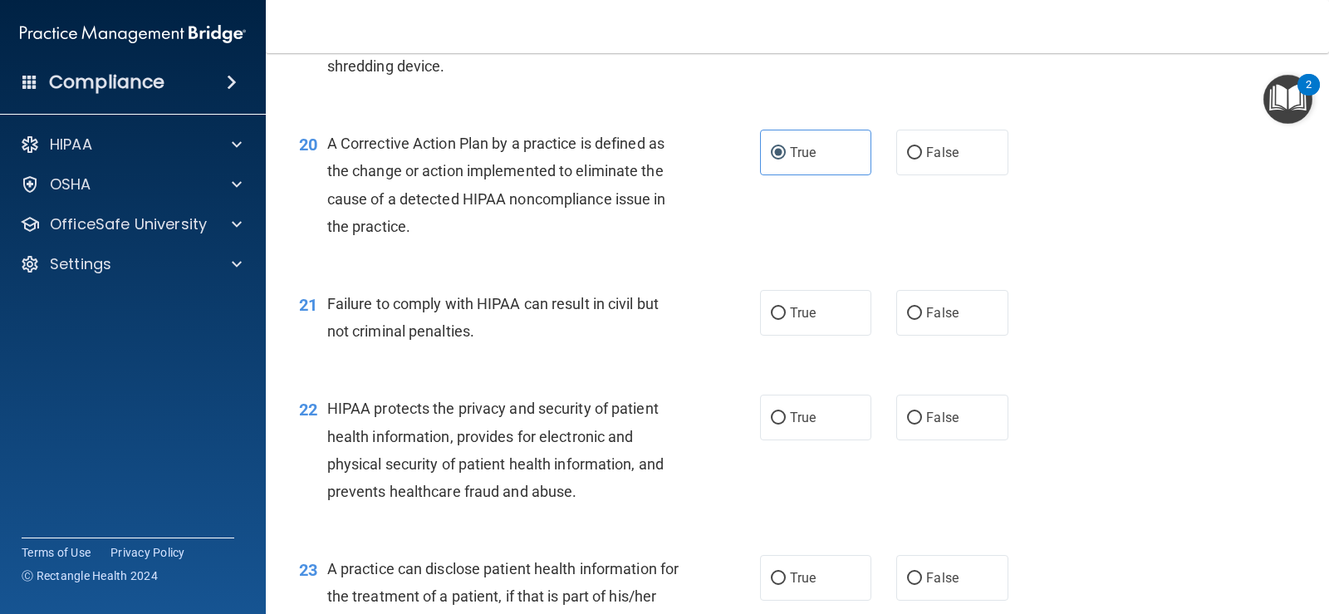
scroll to position [2575, 0]
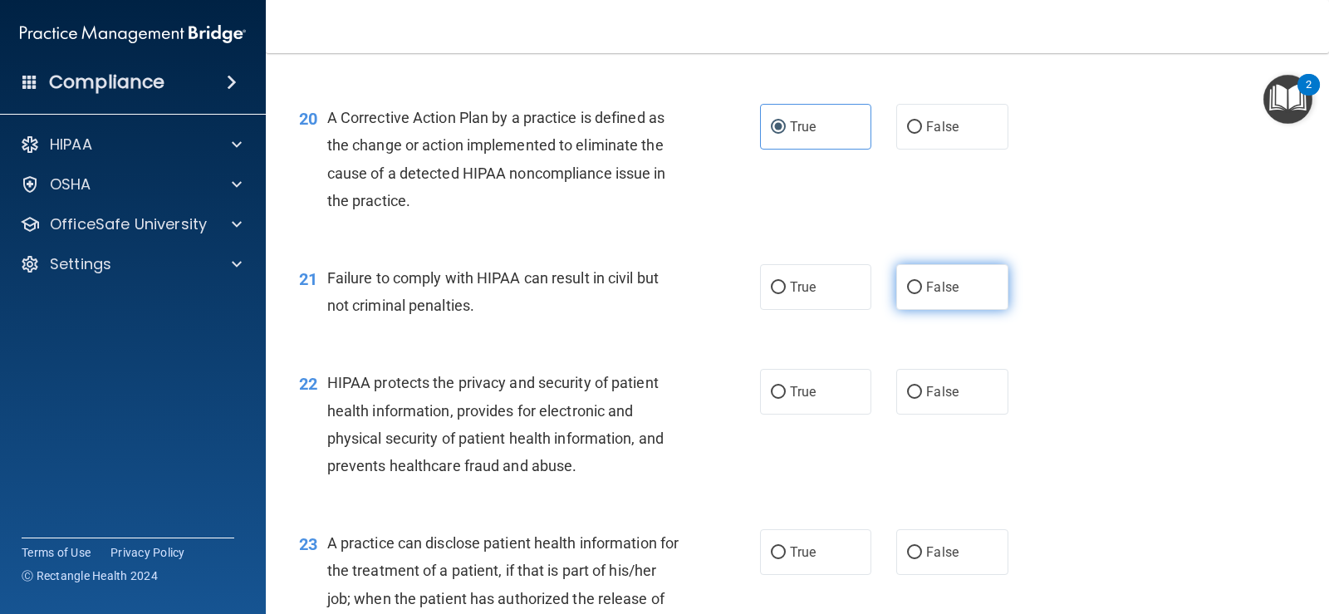
click at [959, 285] on label "False" at bounding box center [951, 287] width 111 height 46
click at [922, 285] on input "False" at bounding box center [914, 288] width 15 height 12
radio input "true"
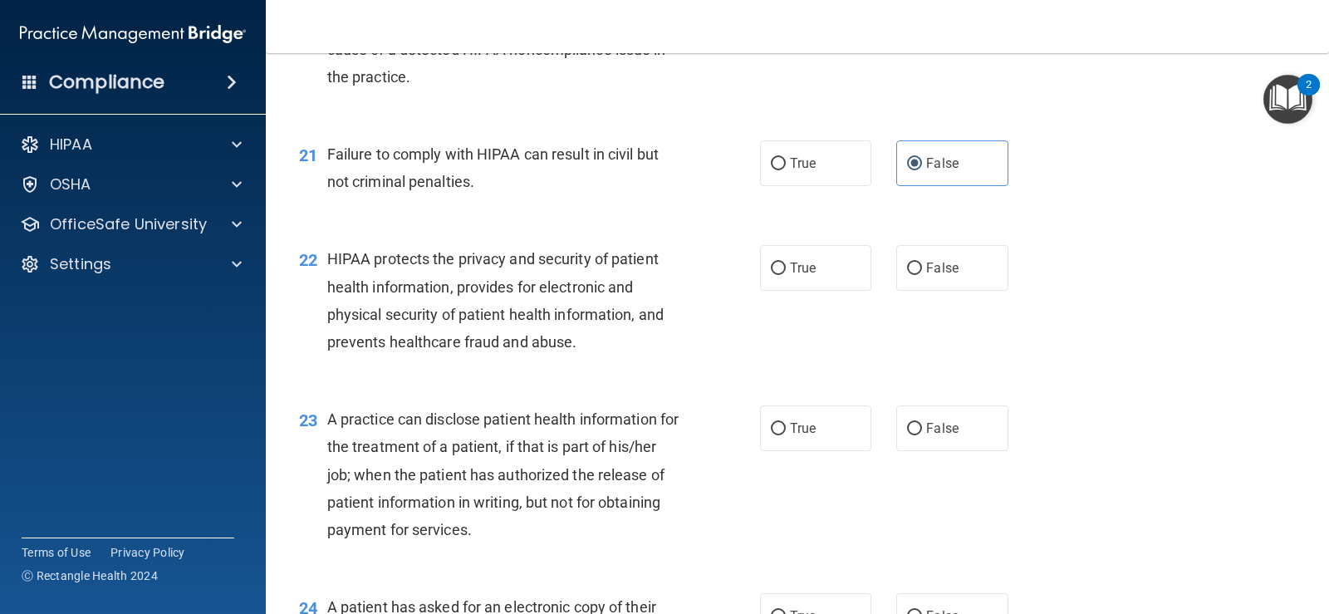
scroll to position [2741, 0]
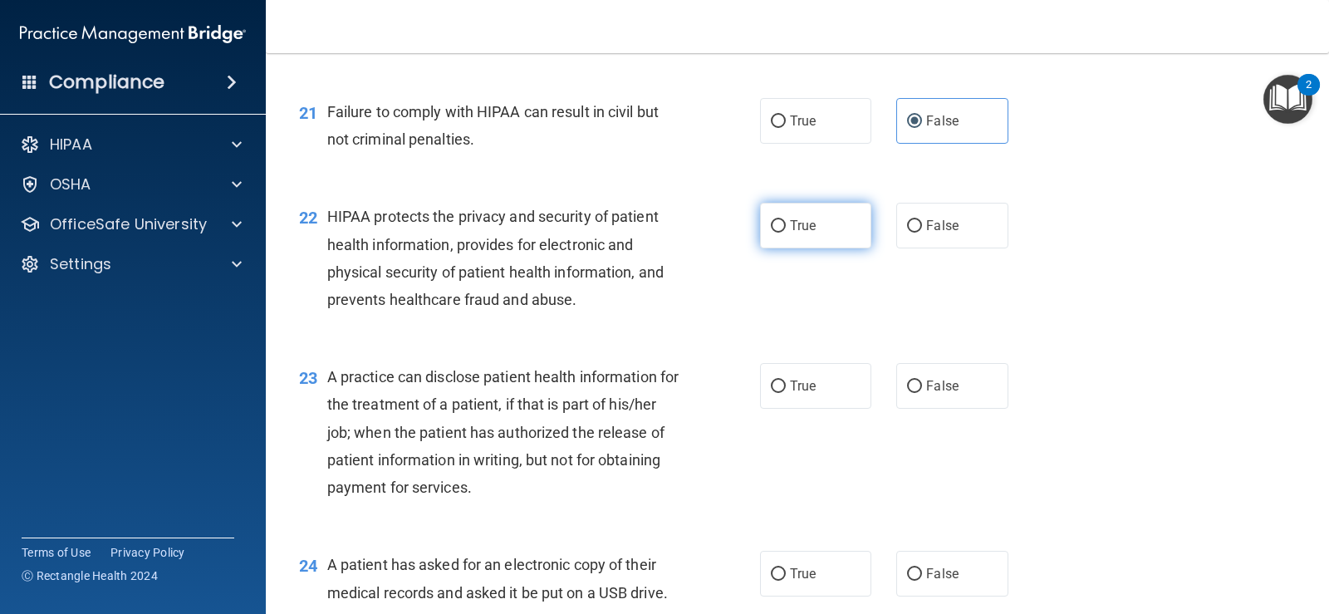
click at [811, 234] on label "True" at bounding box center [815, 226] width 111 height 46
click at [786, 233] on input "True" at bounding box center [778, 226] width 15 height 12
radio input "true"
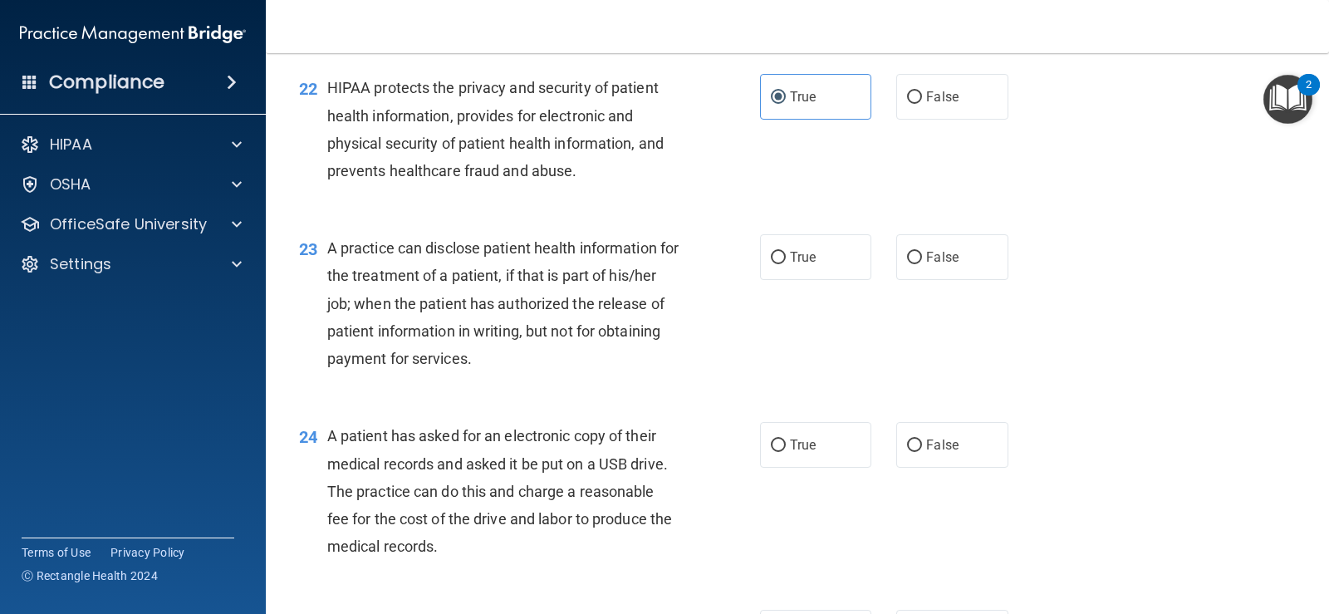
scroll to position [2907, 0]
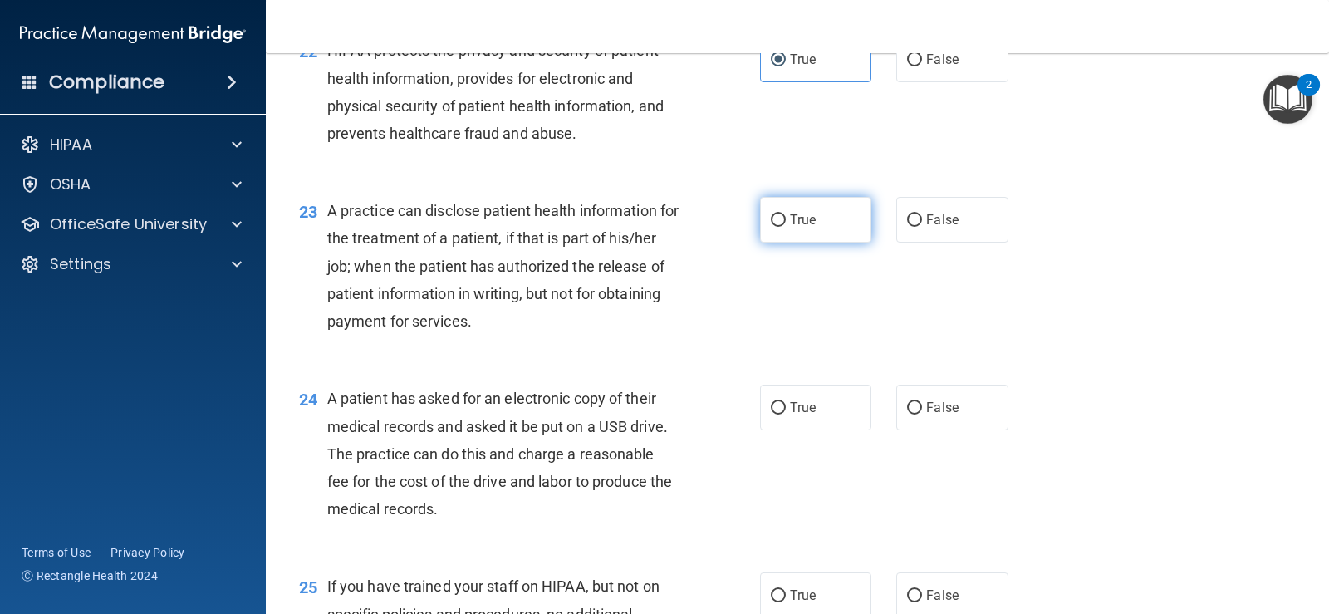
click at [826, 224] on label "True" at bounding box center [815, 220] width 111 height 46
click at [786, 224] on input "True" at bounding box center [778, 220] width 15 height 12
radio input "true"
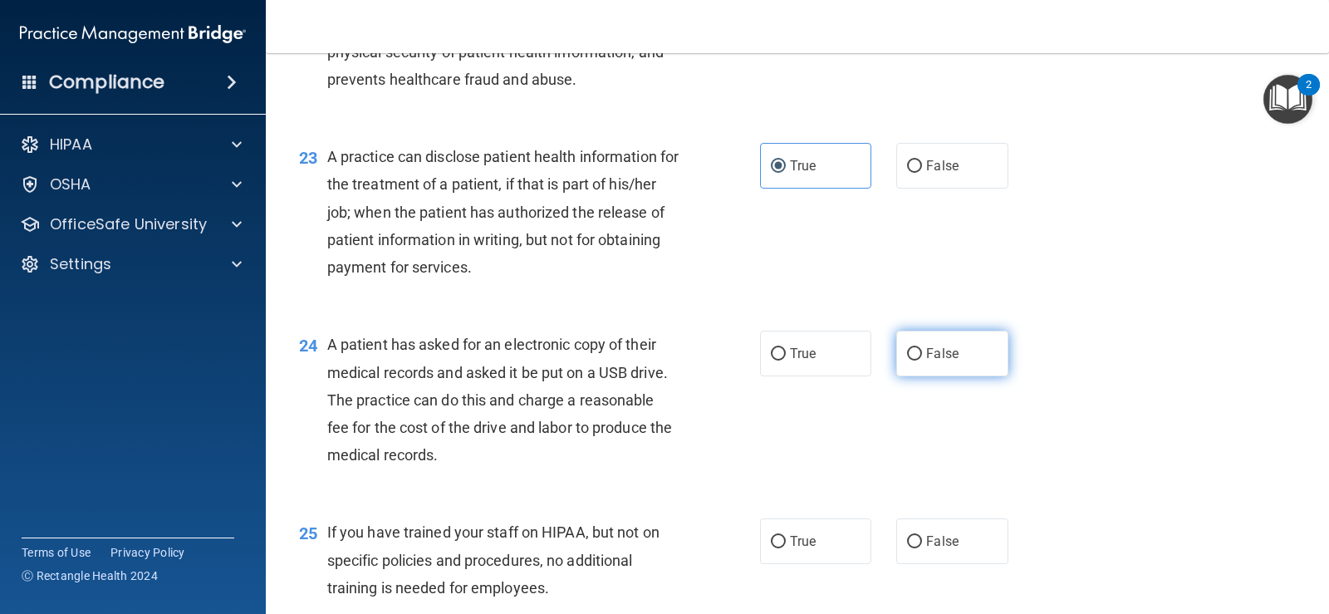
scroll to position [2990, 0]
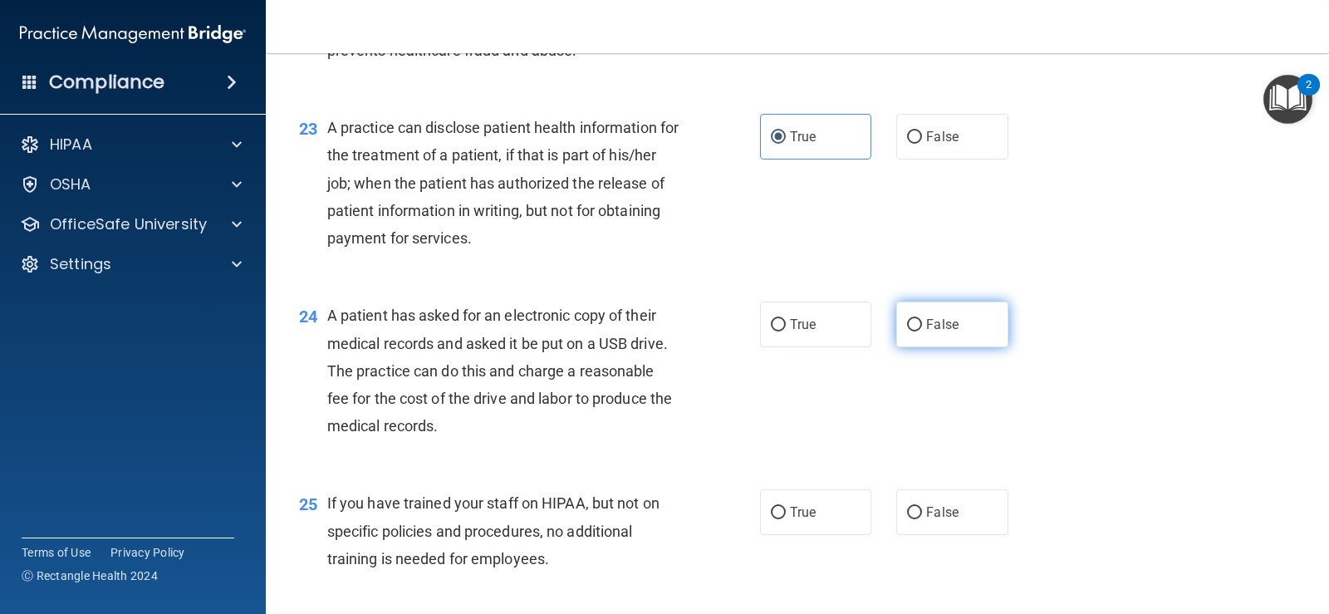
click at [954, 338] on label "False" at bounding box center [951, 325] width 111 height 46
click at [922, 331] on input "False" at bounding box center [914, 325] width 15 height 12
radio input "true"
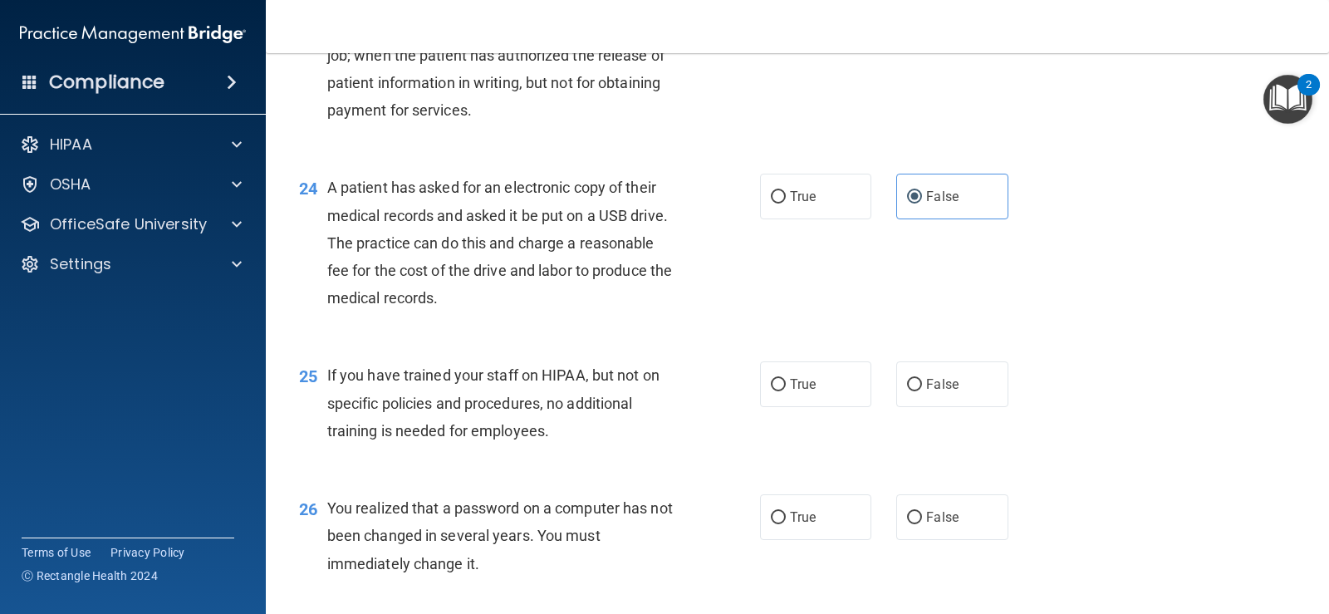
scroll to position [3156, 0]
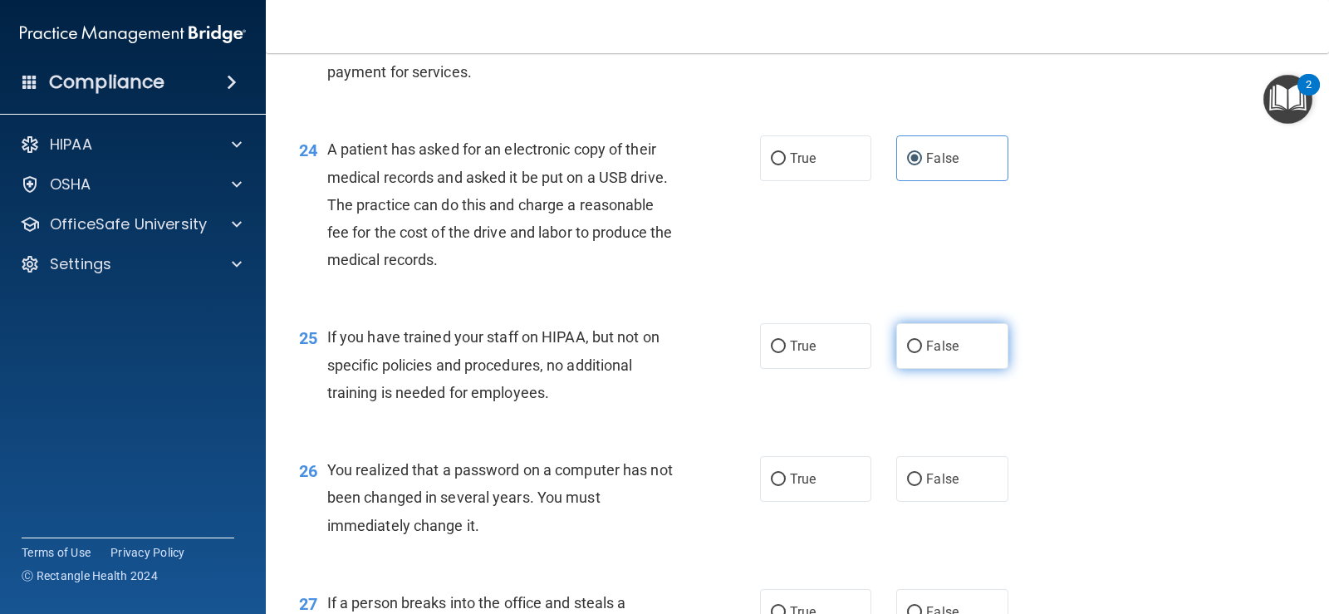
click at [926, 353] on span "False" at bounding box center [942, 346] width 32 height 16
click at [921, 353] on input "False" at bounding box center [914, 347] width 15 height 12
radio input "true"
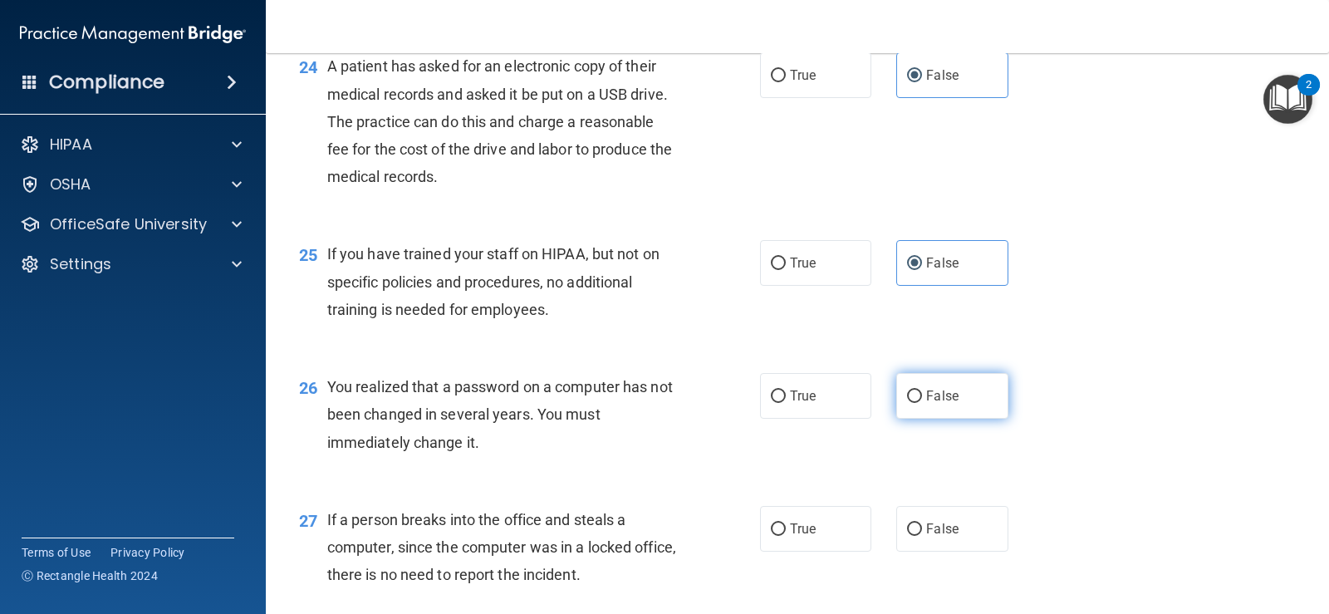
scroll to position [3323, 0]
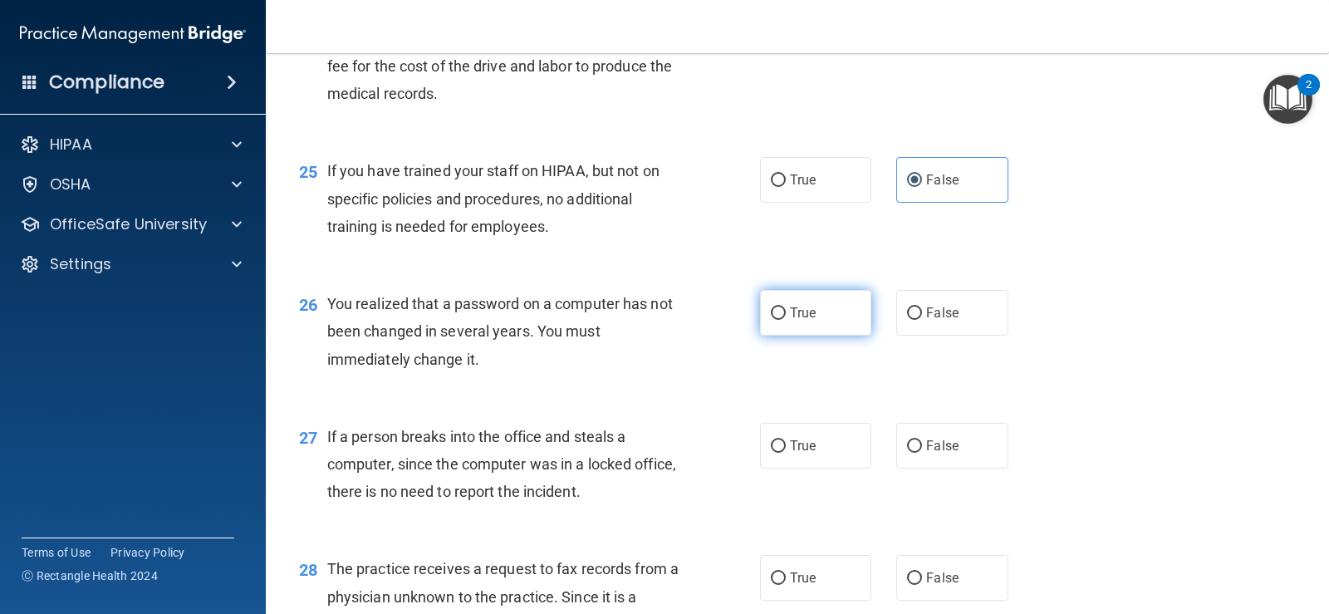
click at [816, 324] on label "True" at bounding box center [815, 313] width 111 height 46
click at [786, 320] on input "True" at bounding box center [778, 313] width 15 height 12
radio input "true"
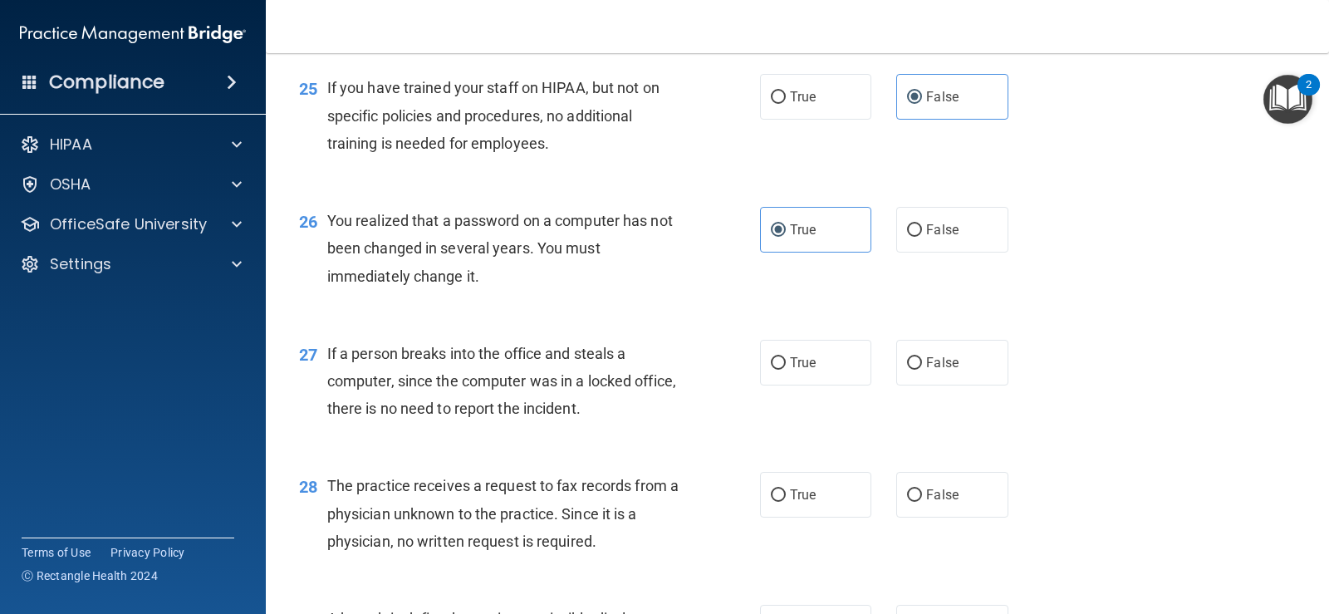
scroll to position [3489, 0]
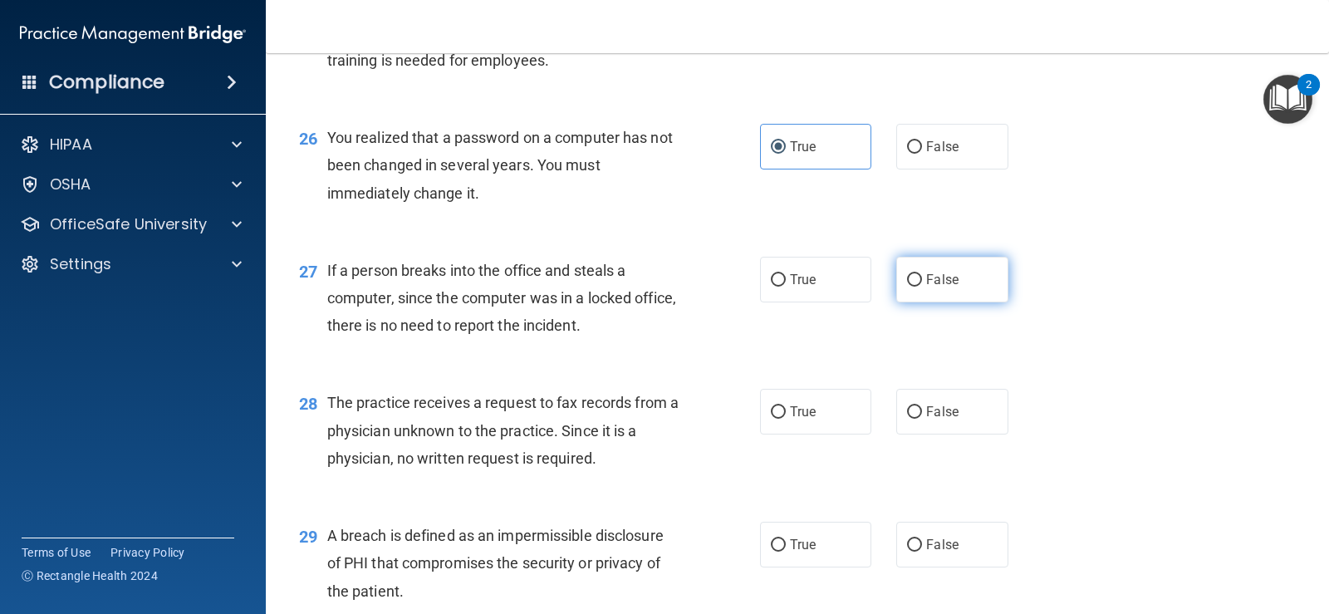
click at [954, 287] on label "False" at bounding box center [951, 280] width 111 height 46
click at [922, 287] on input "False" at bounding box center [914, 280] width 15 height 12
radio input "true"
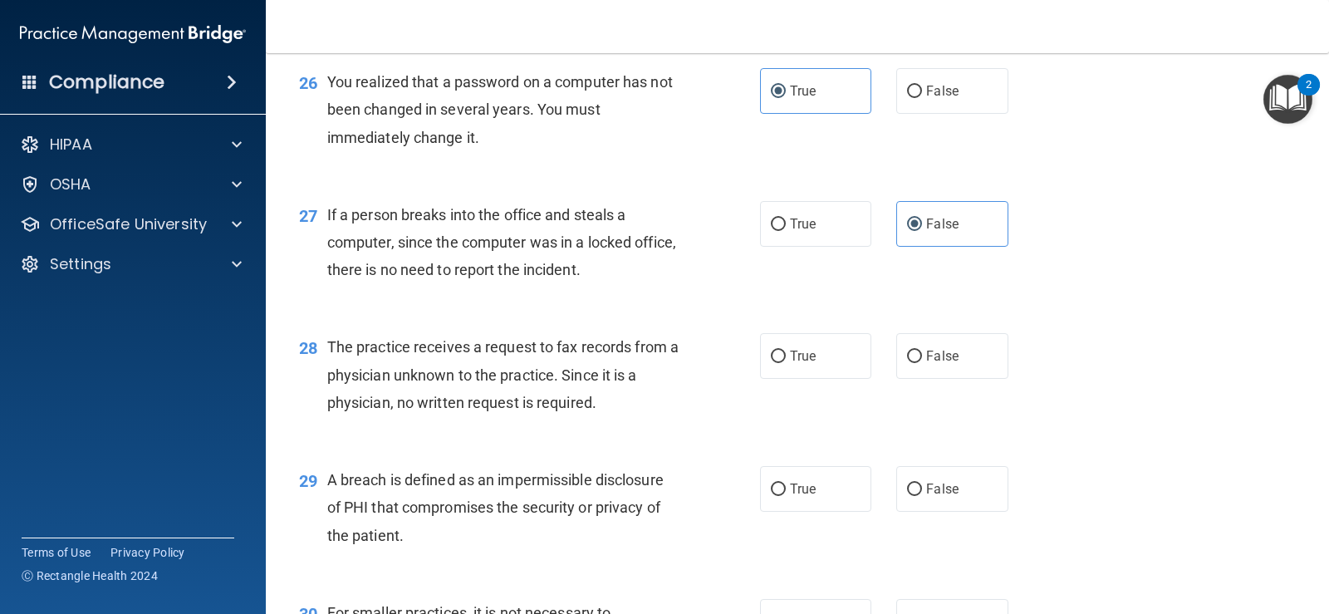
scroll to position [3572, 0]
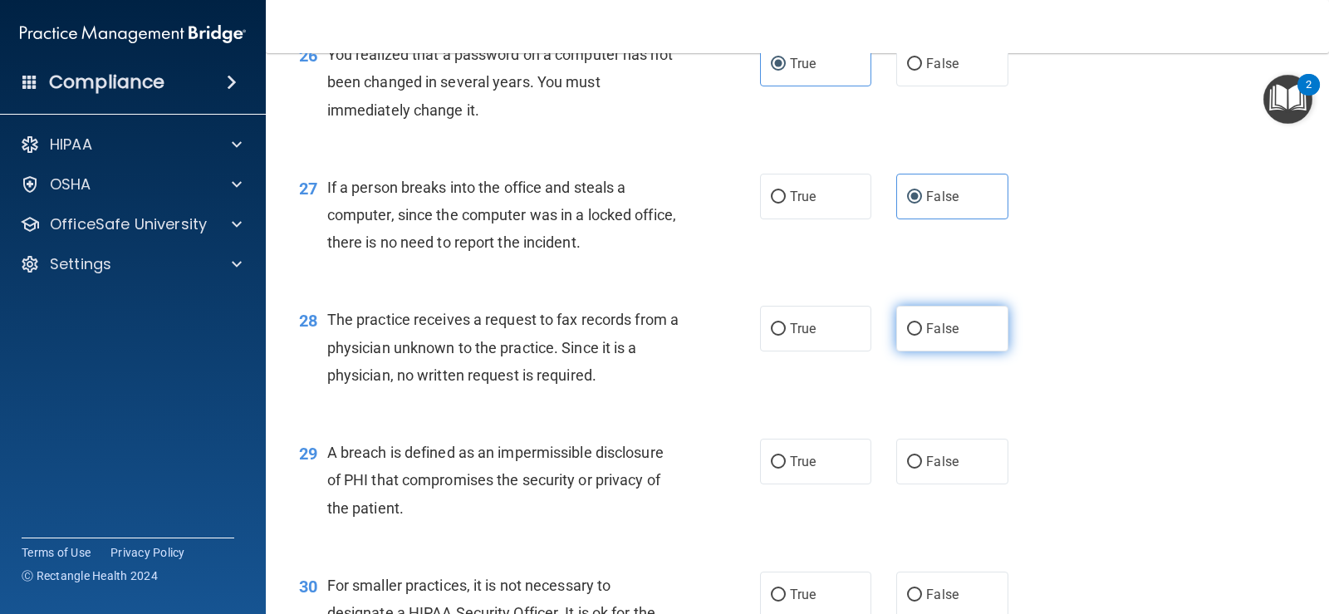
click at [917, 340] on label "False" at bounding box center [951, 329] width 111 height 46
click at [917, 336] on input "False" at bounding box center [914, 329] width 15 height 12
radio input "true"
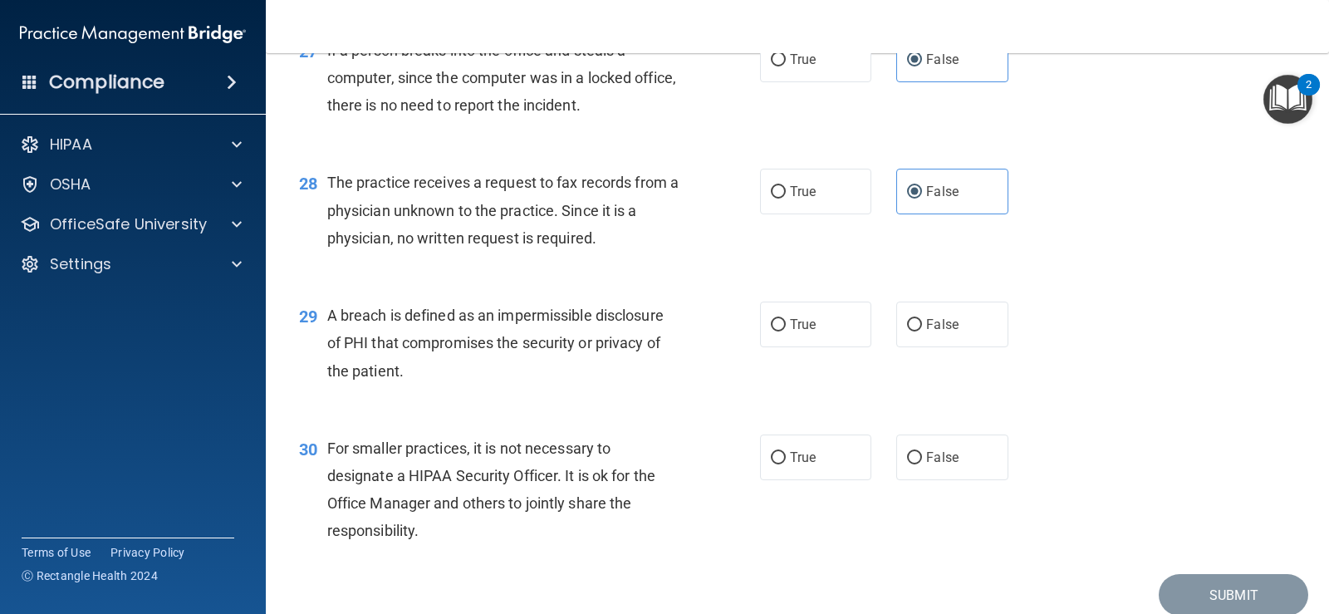
scroll to position [3738, 0]
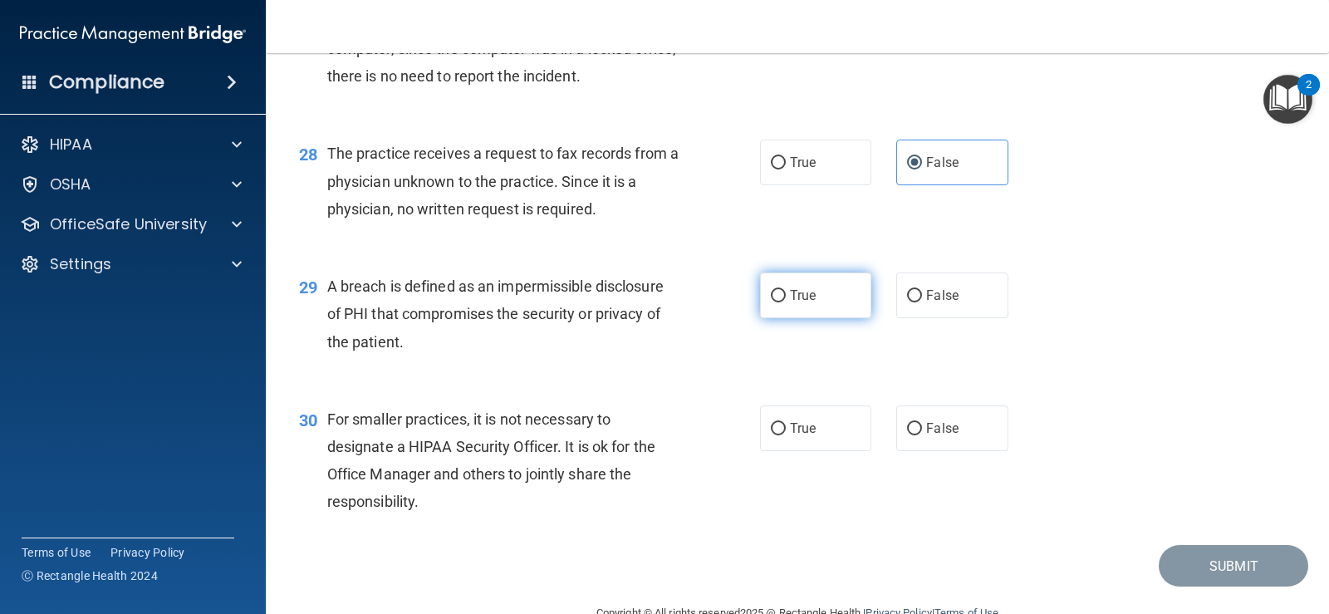
click at [818, 313] on label "True" at bounding box center [815, 295] width 111 height 46
click at [786, 302] on input "True" at bounding box center [778, 296] width 15 height 12
radio input "true"
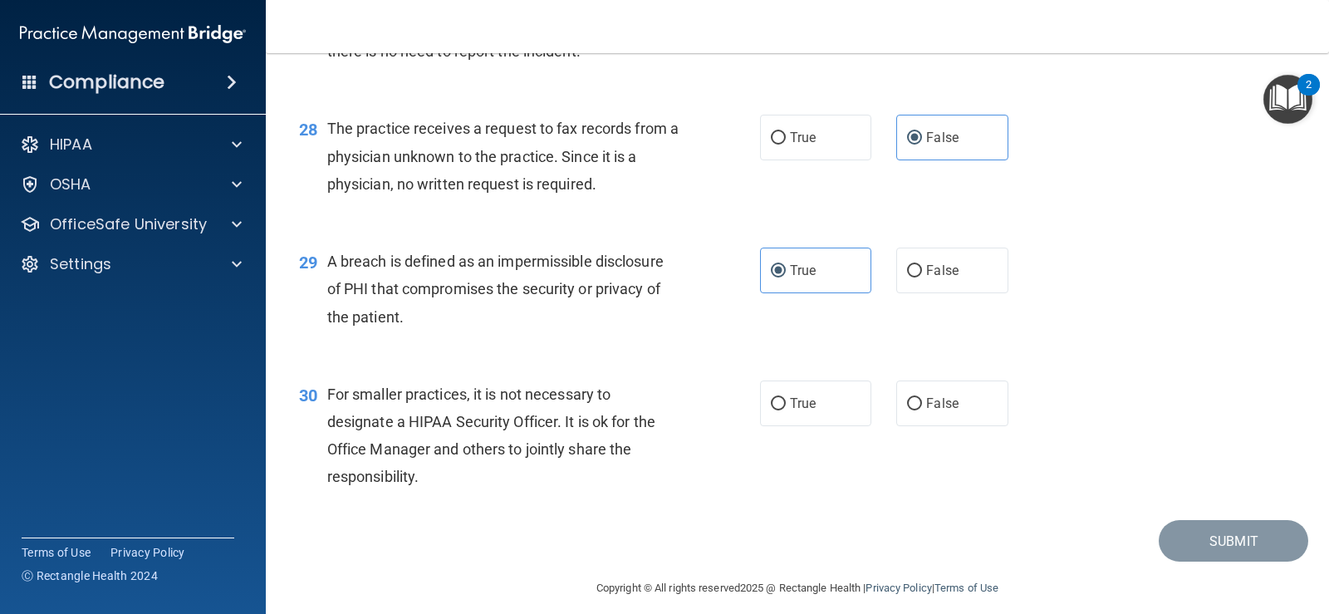
scroll to position [3777, 0]
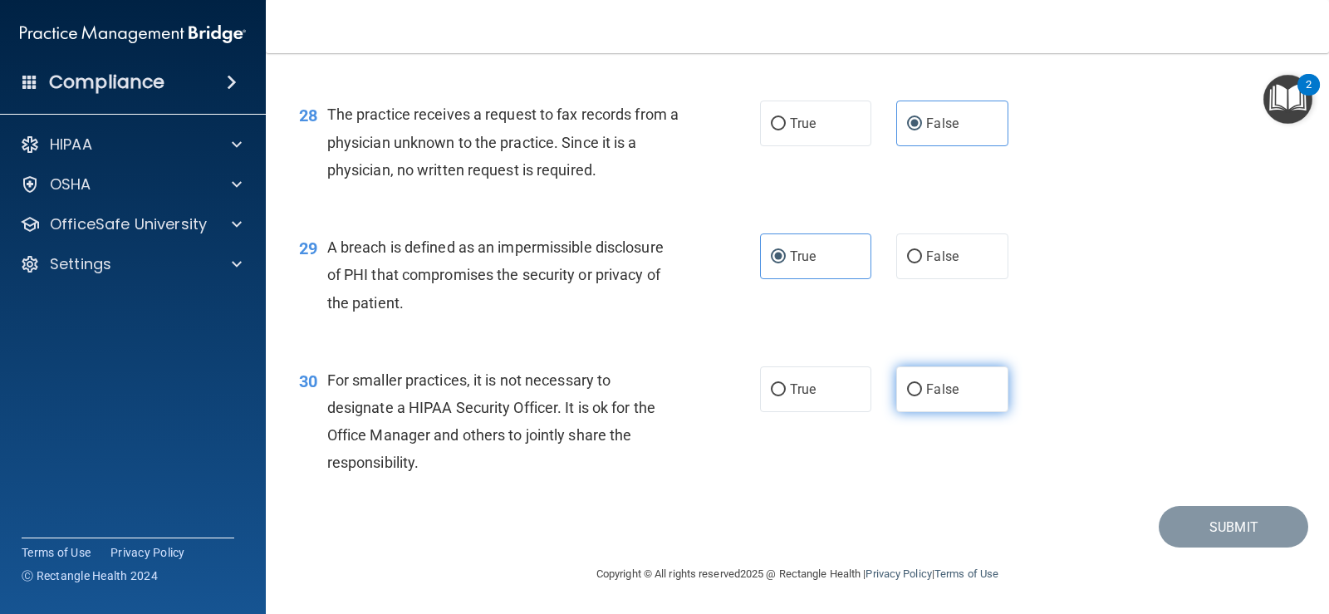
click at [974, 400] on label "False" at bounding box center [951, 389] width 111 height 46
click at [922, 396] on input "False" at bounding box center [914, 390] width 15 height 12
radio input "true"
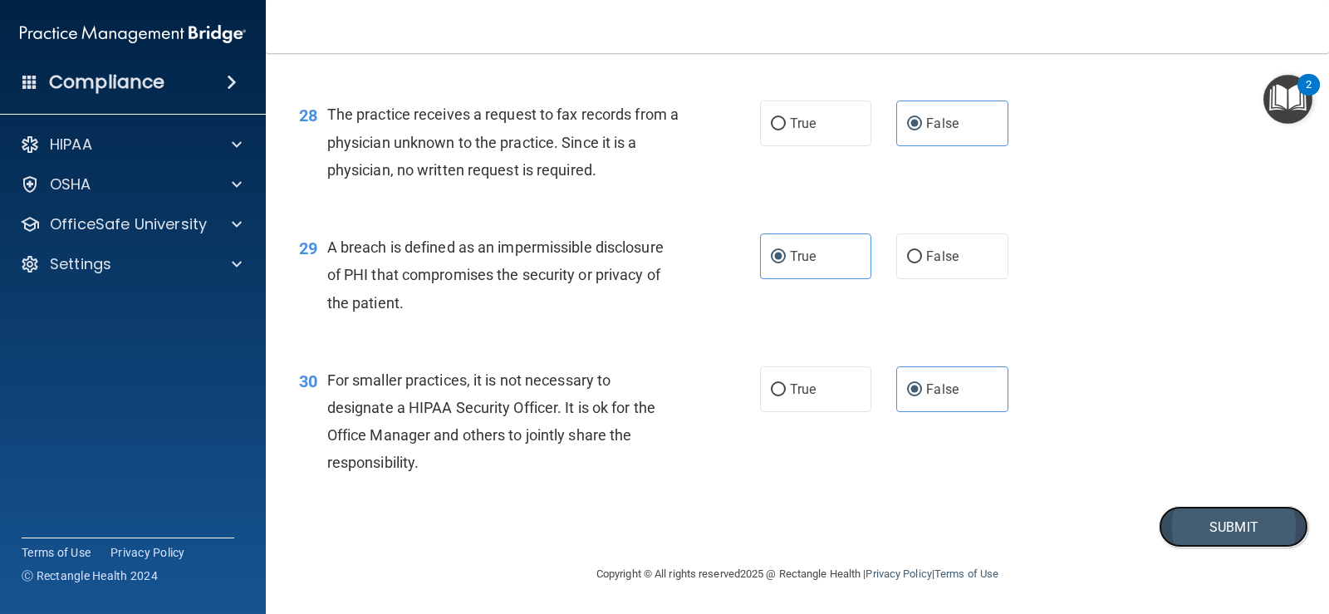
click at [1211, 530] on button "Submit" at bounding box center [1234, 527] width 150 height 42
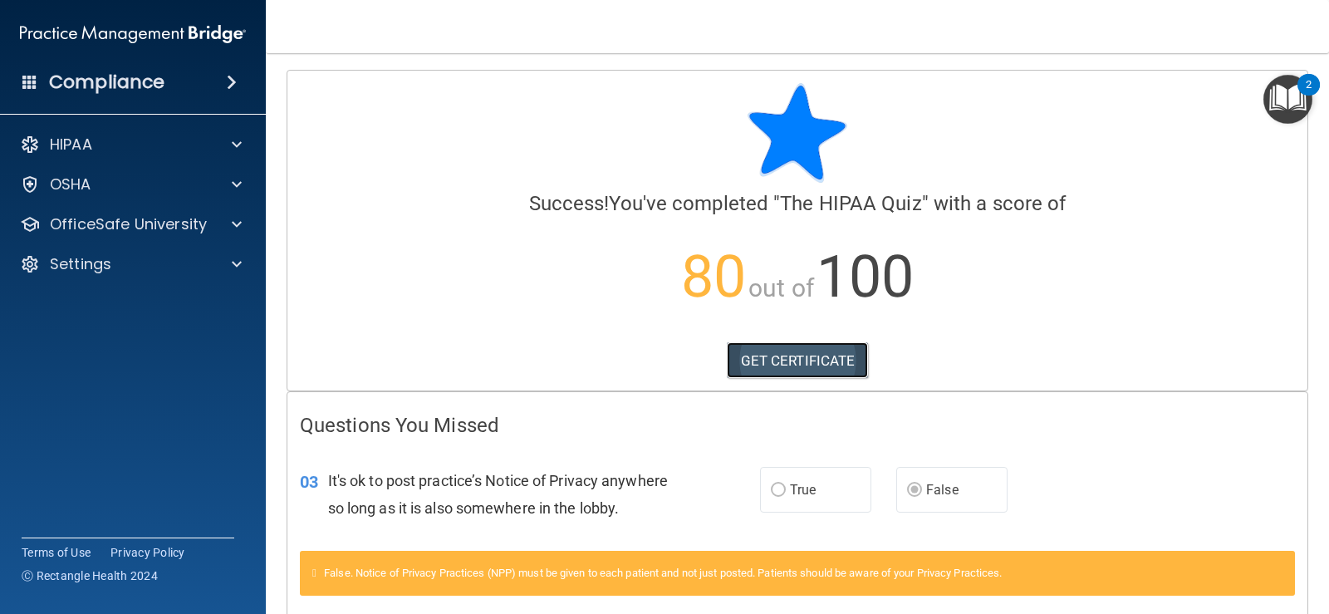
click at [794, 362] on link "GET CERTIFICATE" at bounding box center [798, 360] width 142 height 37
click at [234, 223] on span at bounding box center [237, 224] width 10 height 20
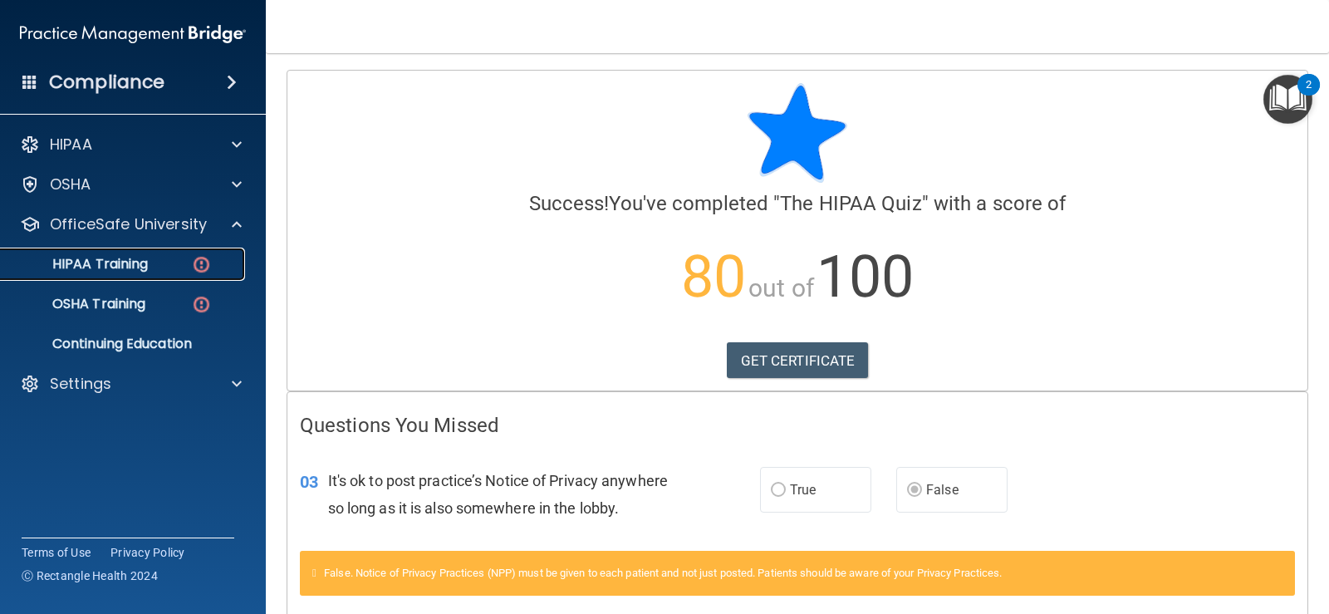
click at [199, 264] on img at bounding box center [201, 264] width 21 height 21
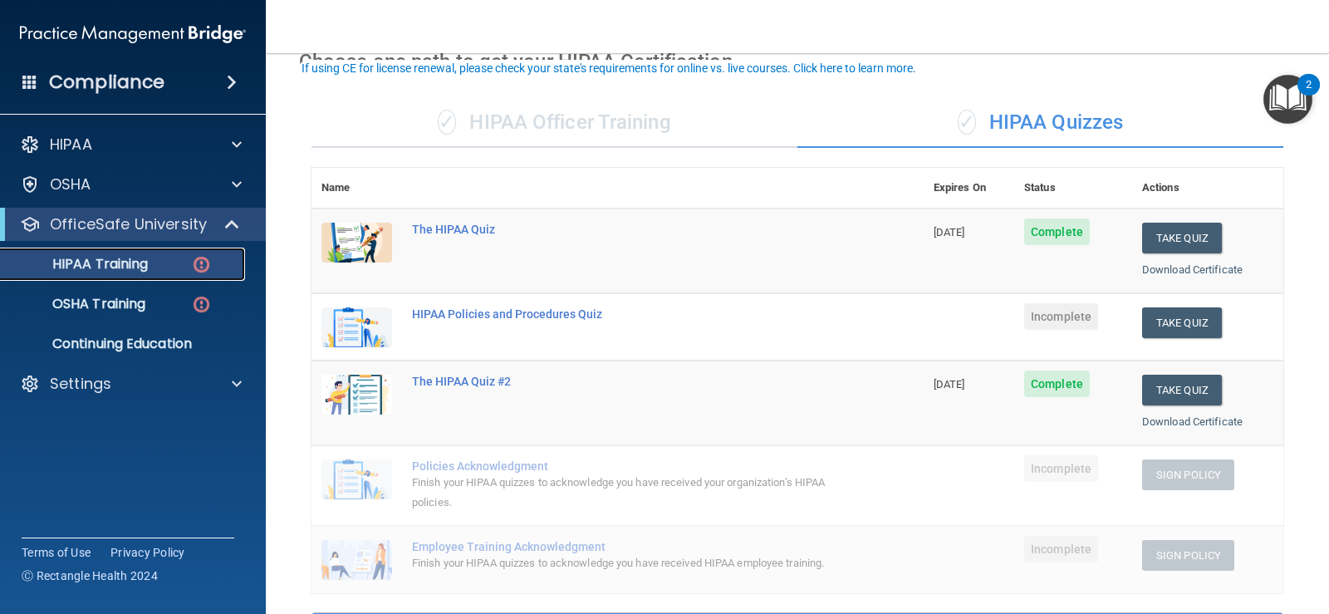
scroll to position [83, 0]
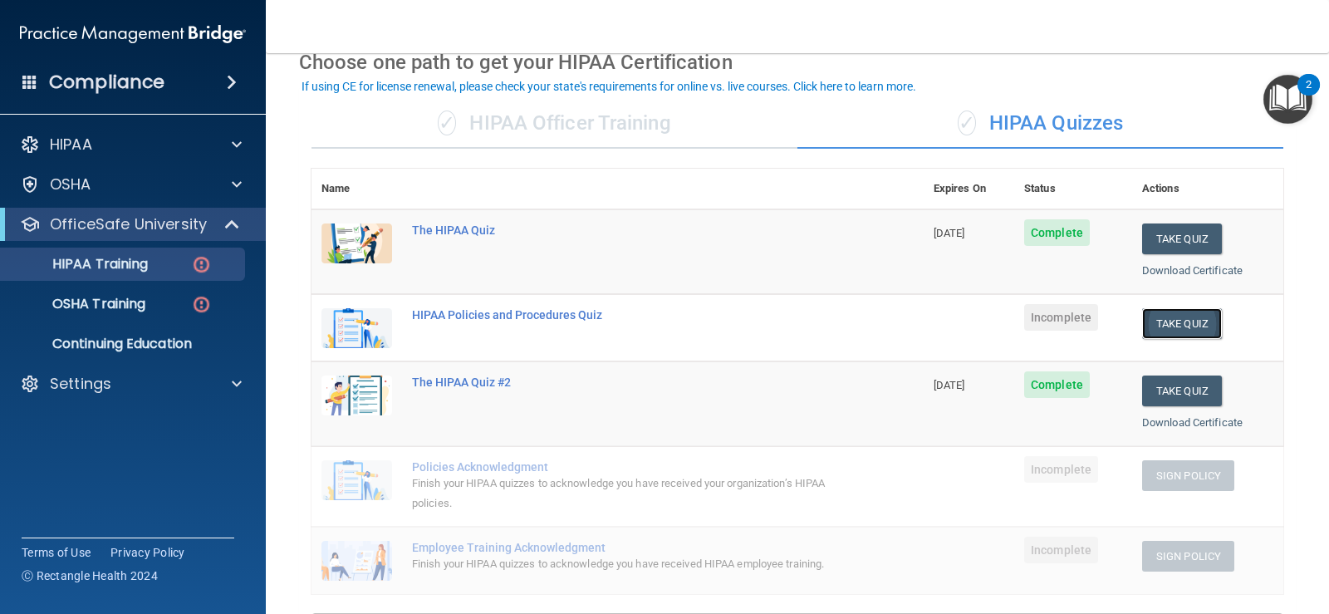
click at [1158, 322] on button "Take Quiz" at bounding box center [1182, 323] width 80 height 31
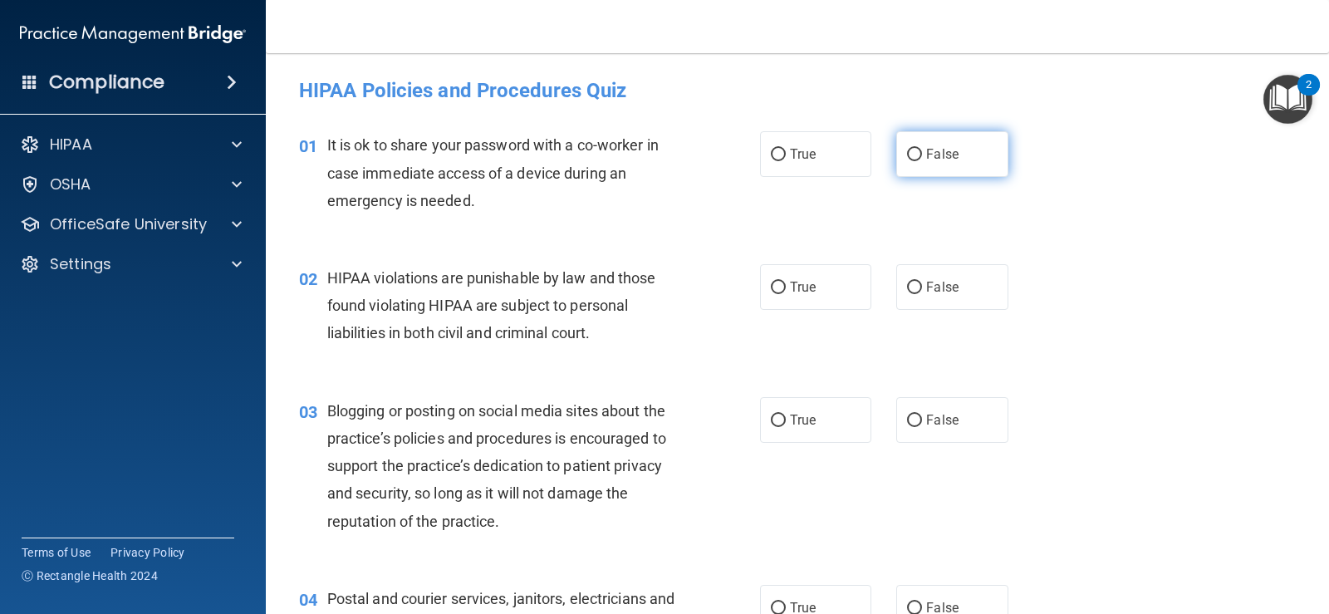
click at [937, 155] on span "False" at bounding box center [942, 154] width 32 height 16
click at [922, 155] on input "False" at bounding box center [914, 155] width 15 height 12
radio input "true"
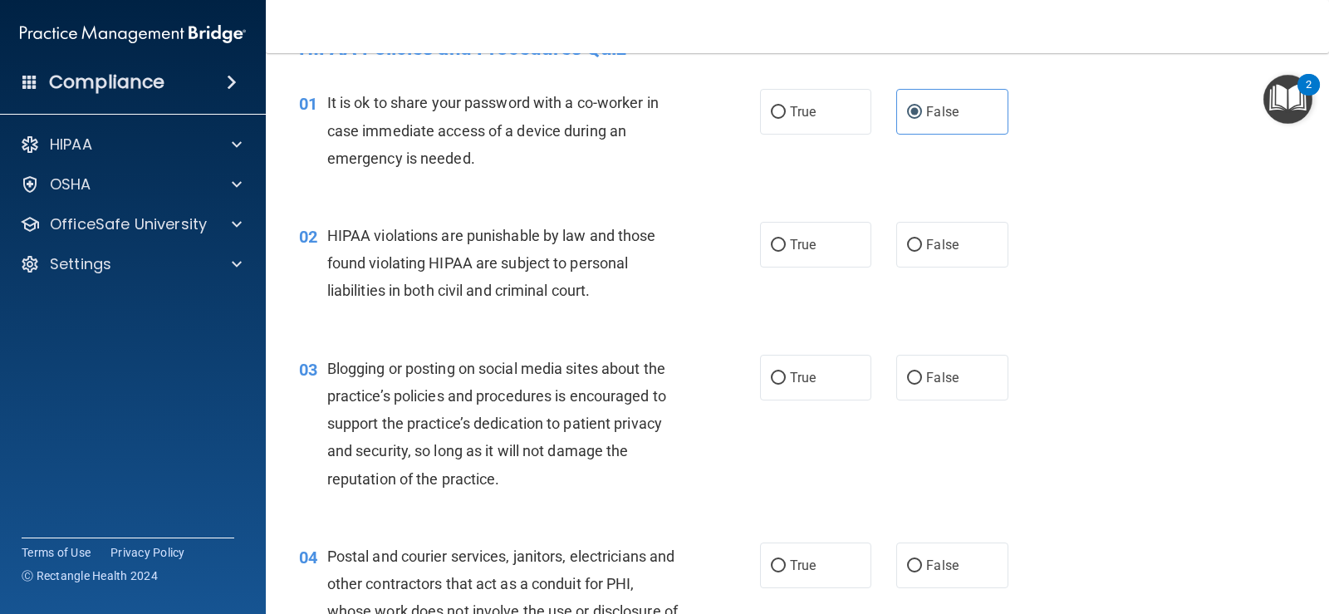
scroll to position [83, 0]
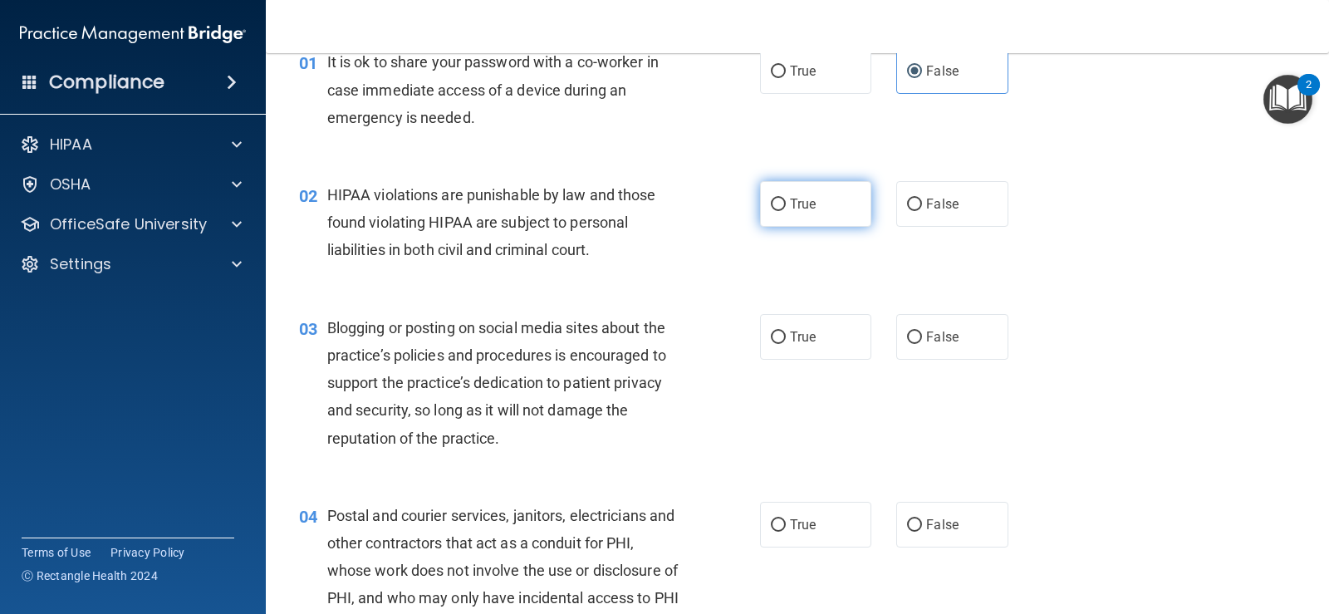
click at [792, 211] on span "True" at bounding box center [803, 204] width 26 height 16
click at [786, 211] on input "True" at bounding box center [778, 205] width 15 height 12
radio input "true"
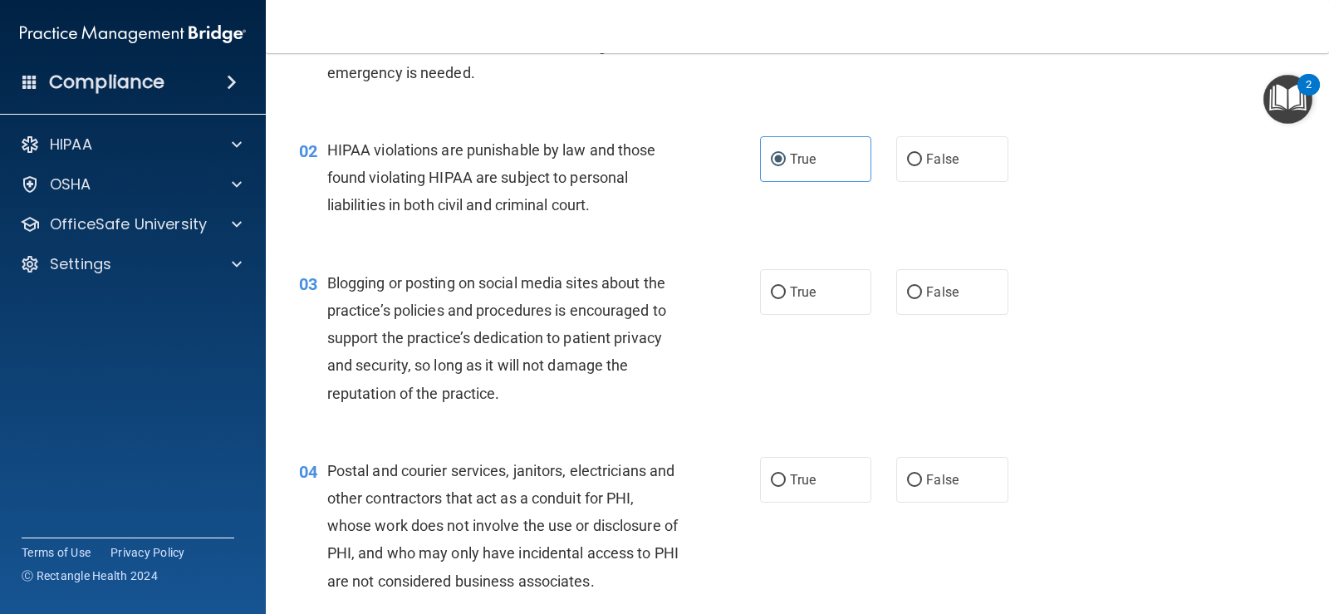
scroll to position [166, 0]
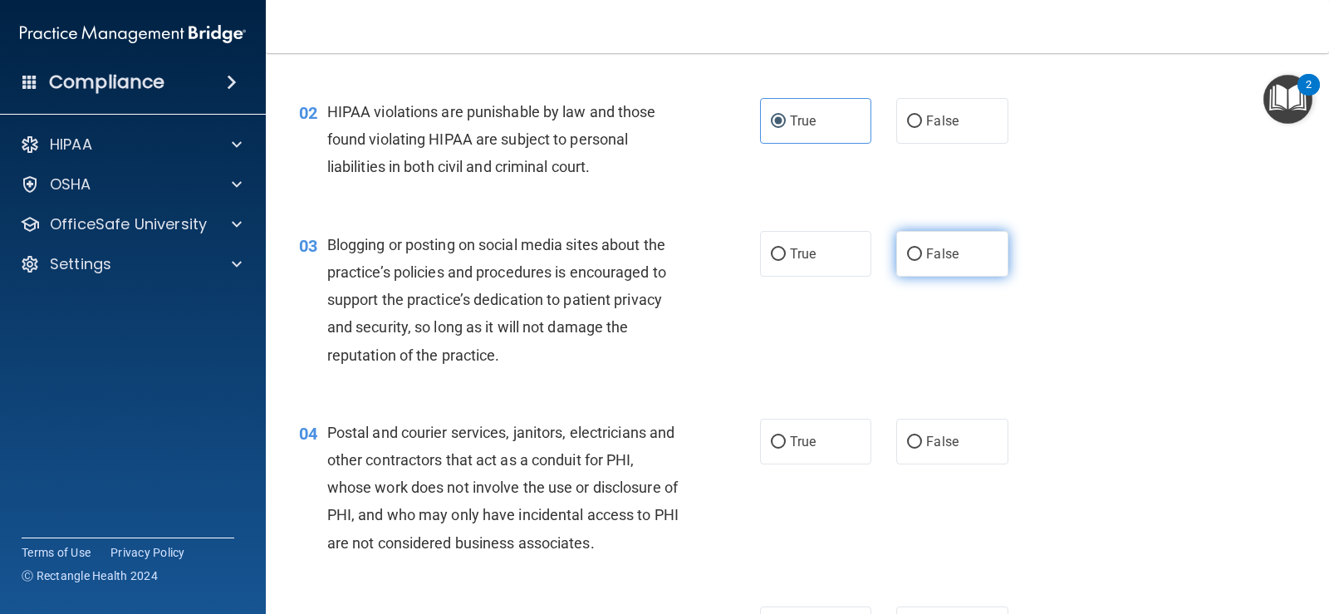
click at [937, 252] on span "False" at bounding box center [942, 254] width 32 height 16
click at [922, 252] on input "False" at bounding box center [914, 254] width 15 height 12
radio input "true"
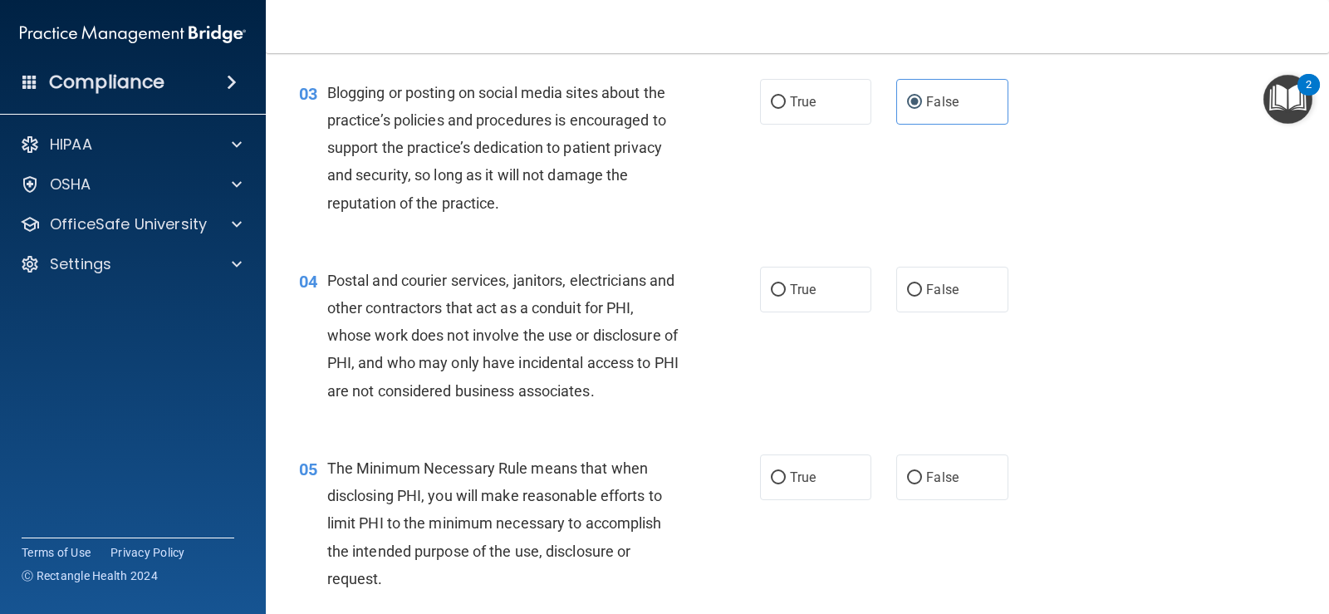
scroll to position [332, 0]
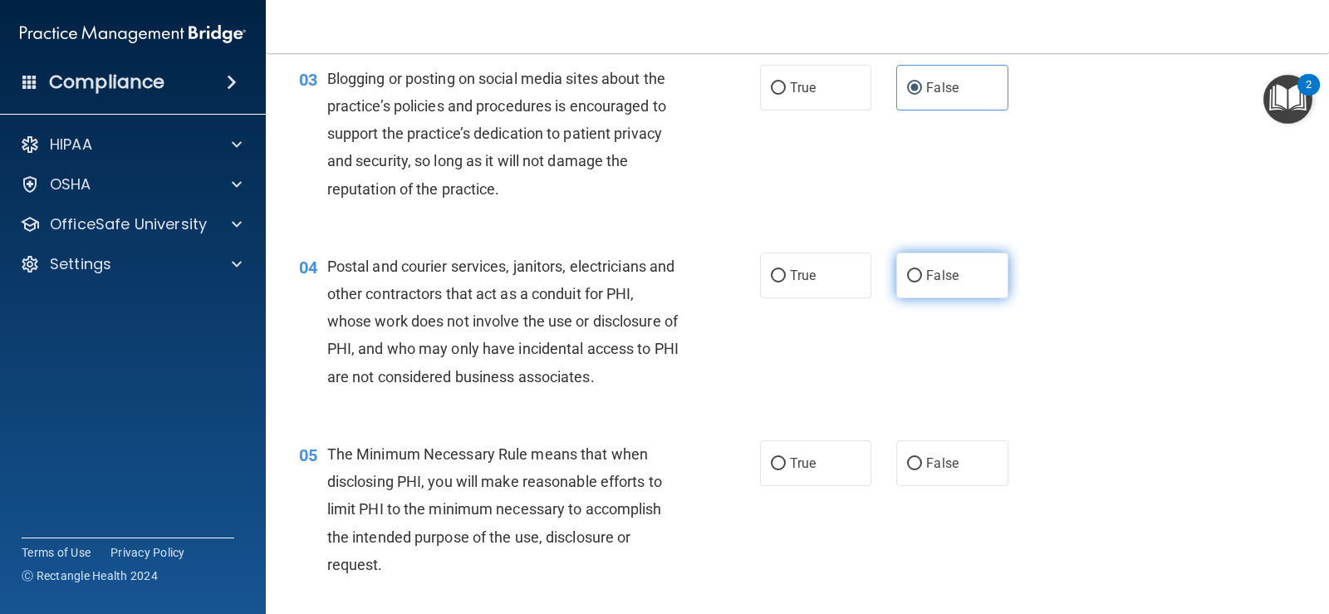
click at [930, 269] on span "False" at bounding box center [942, 275] width 32 height 16
click at [922, 270] on input "False" at bounding box center [914, 276] width 15 height 12
radio input "true"
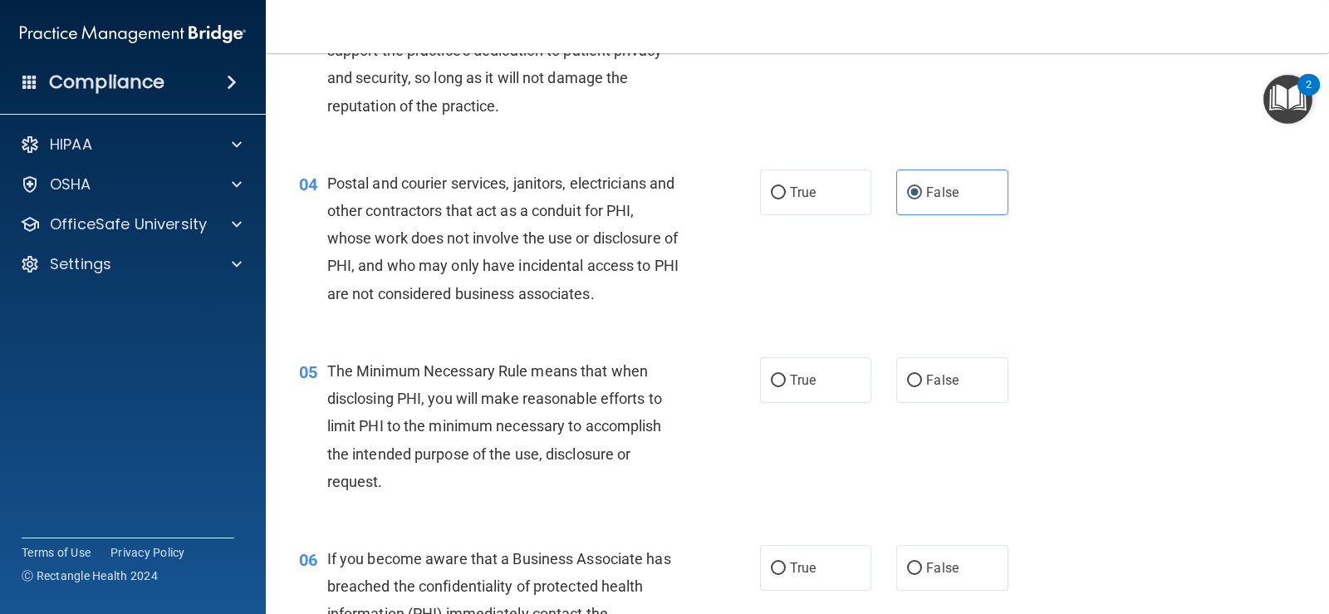
scroll to position [498, 0]
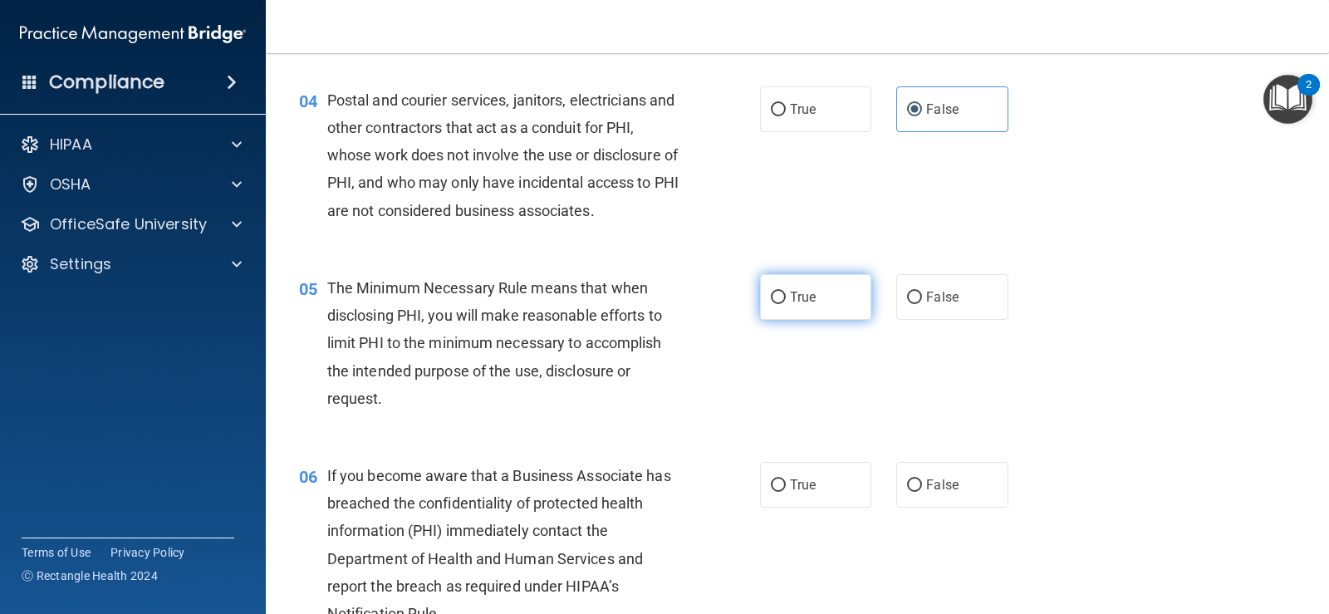
click at [841, 301] on label "True" at bounding box center [815, 297] width 111 height 46
click at [786, 301] on input "True" at bounding box center [778, 298] width 15 height 12
radio input "true"
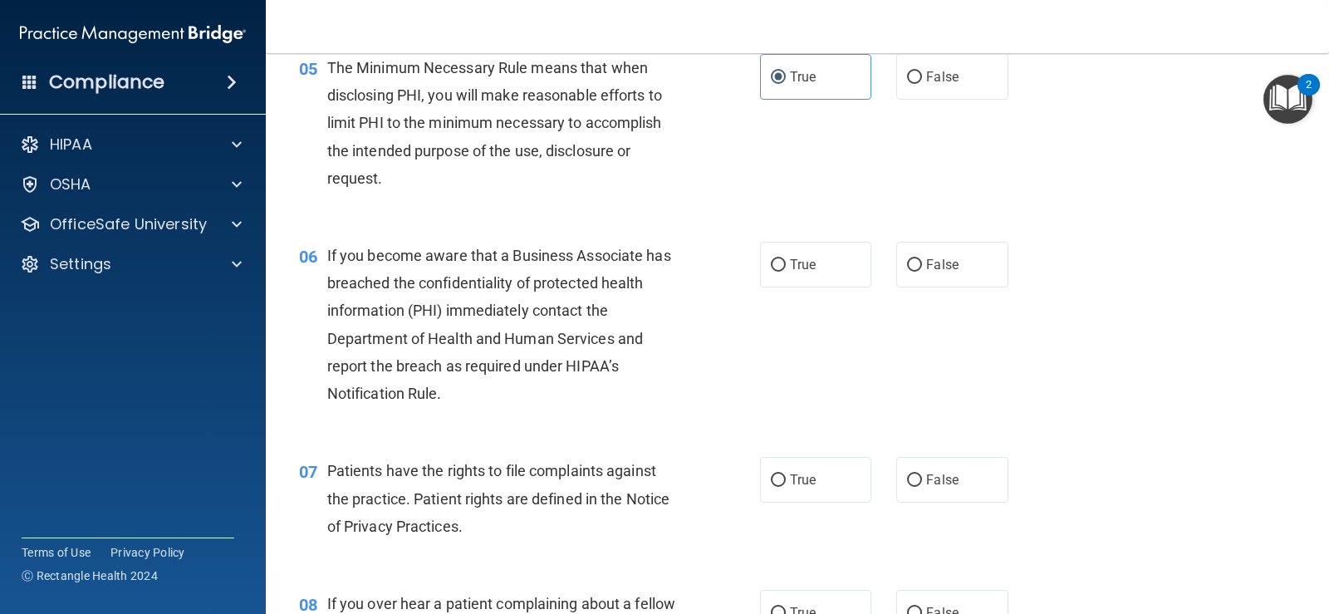
scroll to position [748, 0]
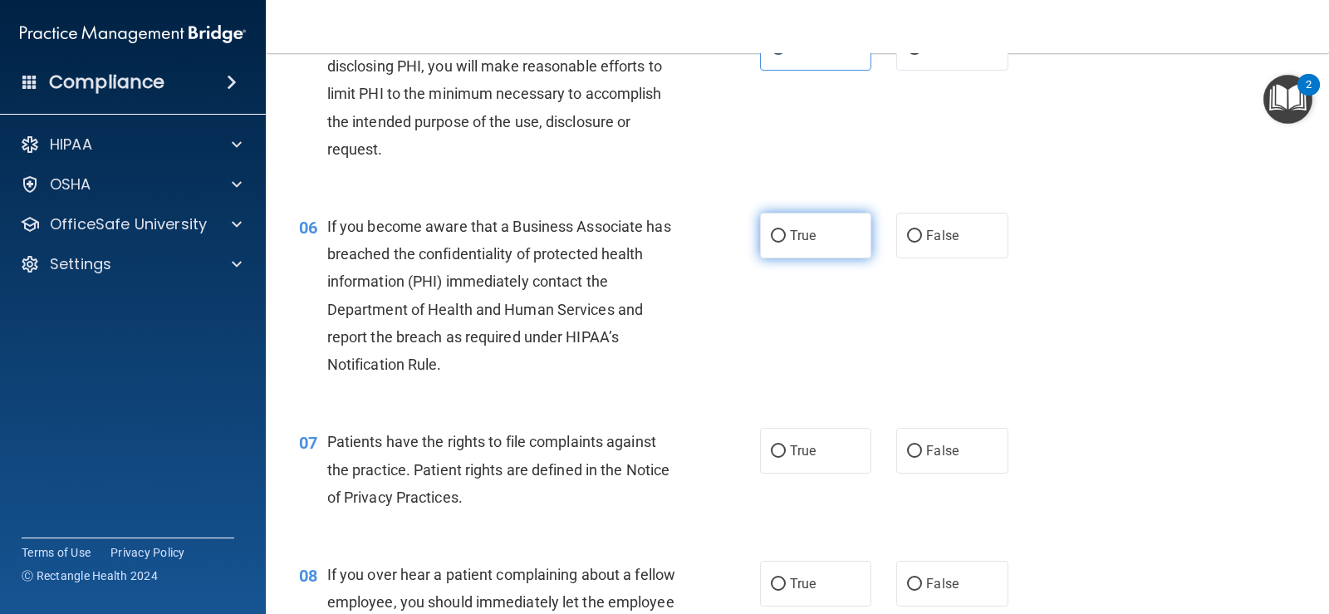
click at [825, 234] on label "True" at bounding box center [815, 236] width 111 height 46
click at [786, 234] on input "True" at bounding box center [778, 236] width 15 height 12
radio input "true"
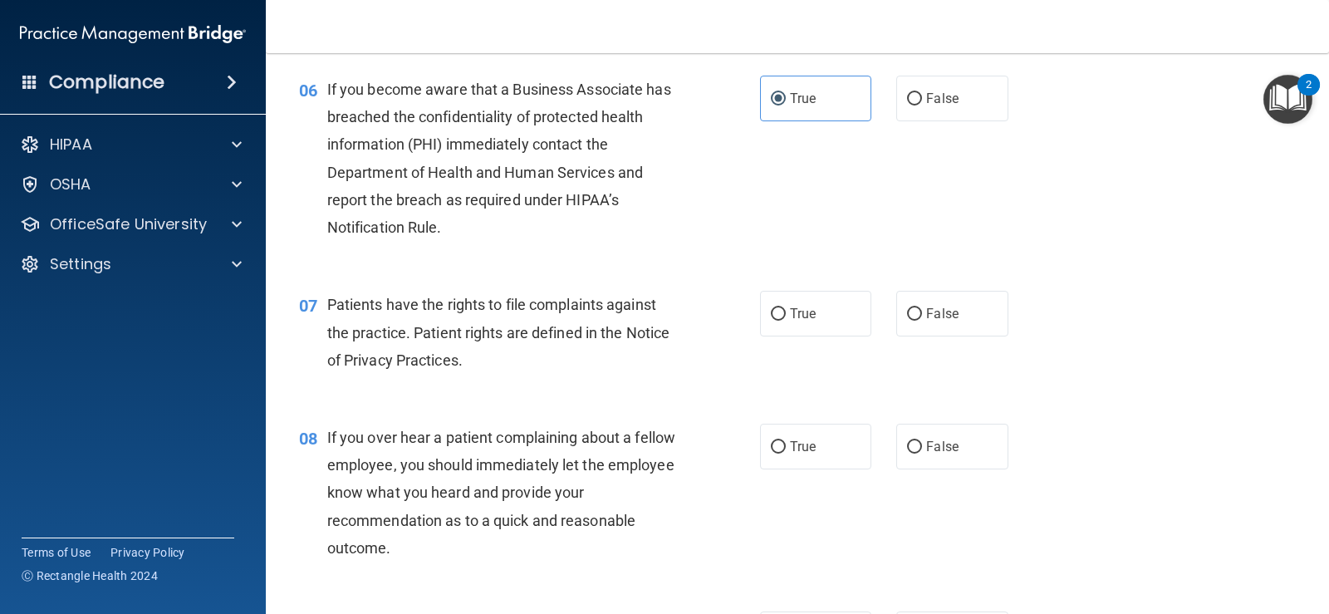
scroll to position [914, 0]
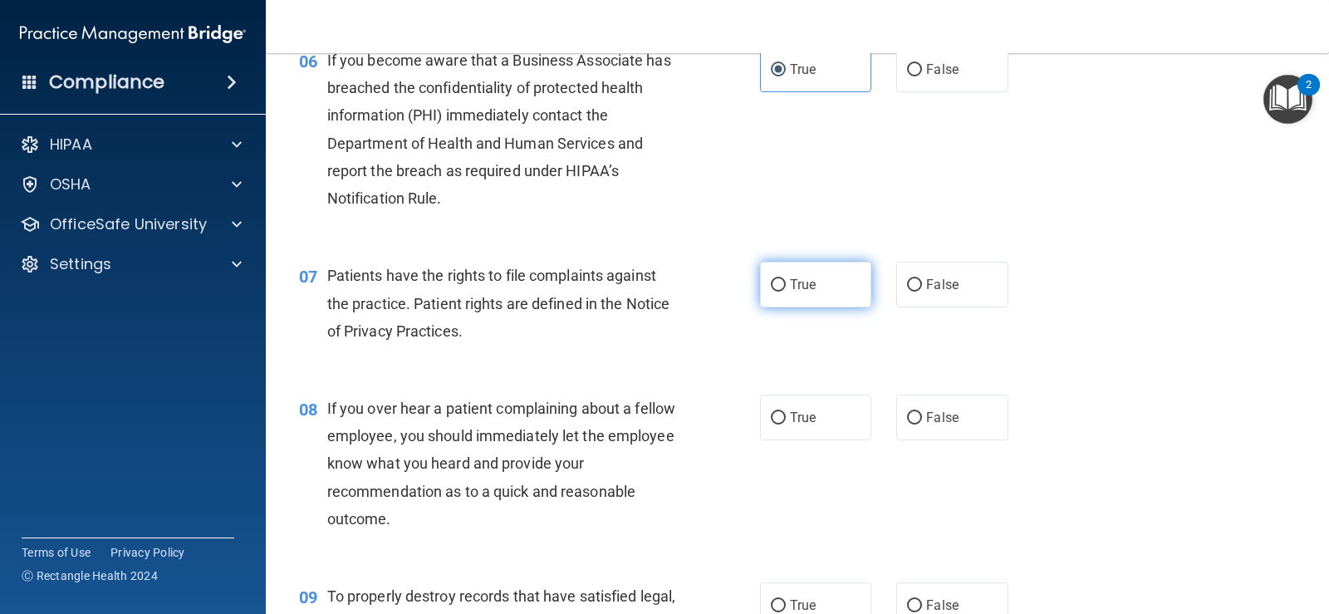
click at [825, 292] on label "True" at bounding box center [815, 285] width 111 height 46
click at [786, 292] on input "True" at bounding box center [778, 285] width 15 height 12
radio input "true"
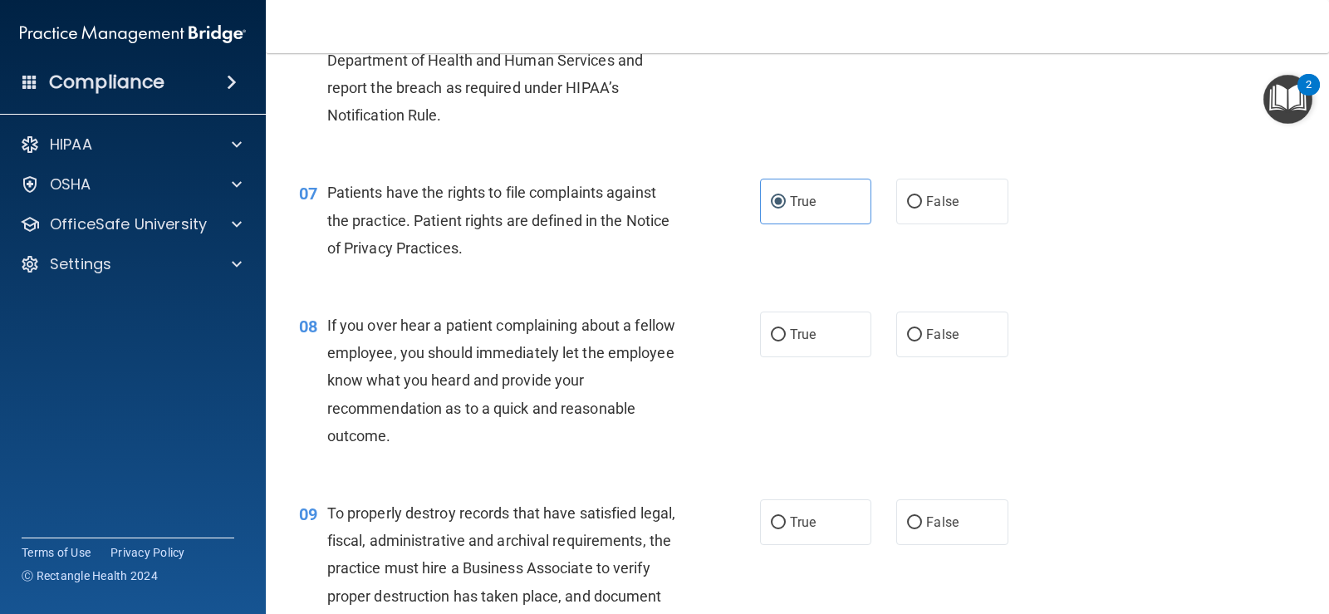
scroll to position [1080, 0]
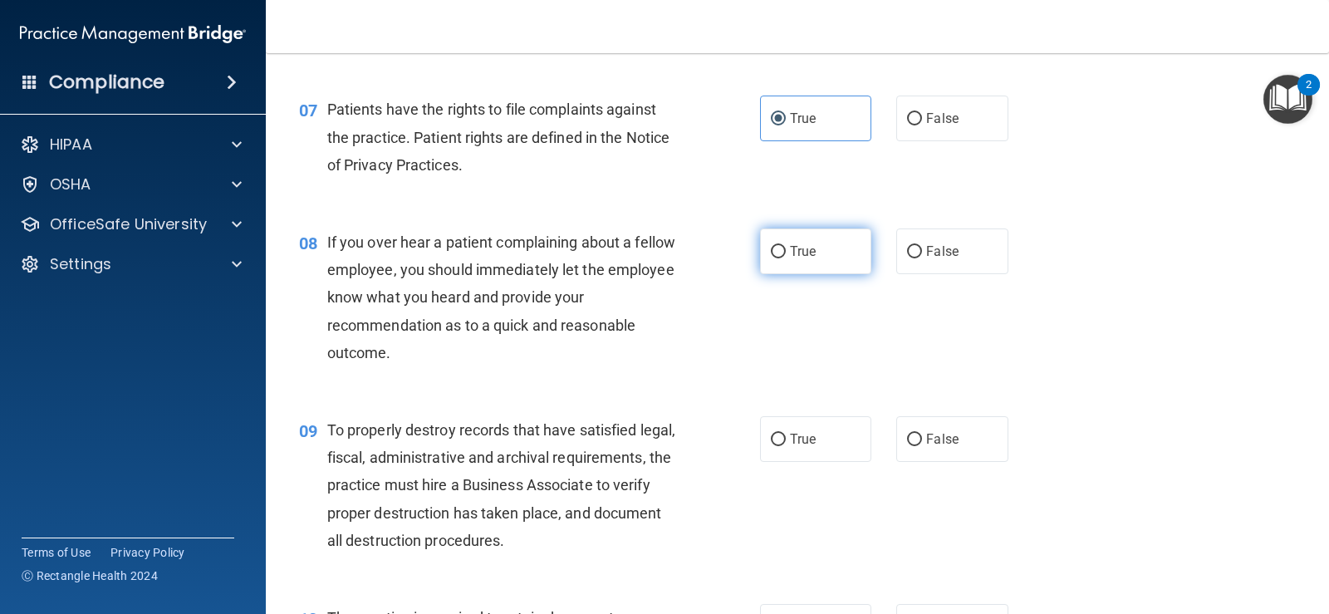
click at [830, 255] on label "True" at bounding box center [815, 251] width 111 height 46
click at [786, 255] on input "True" at bounding box center [778, 252] width 15 height 12
radio input "true"
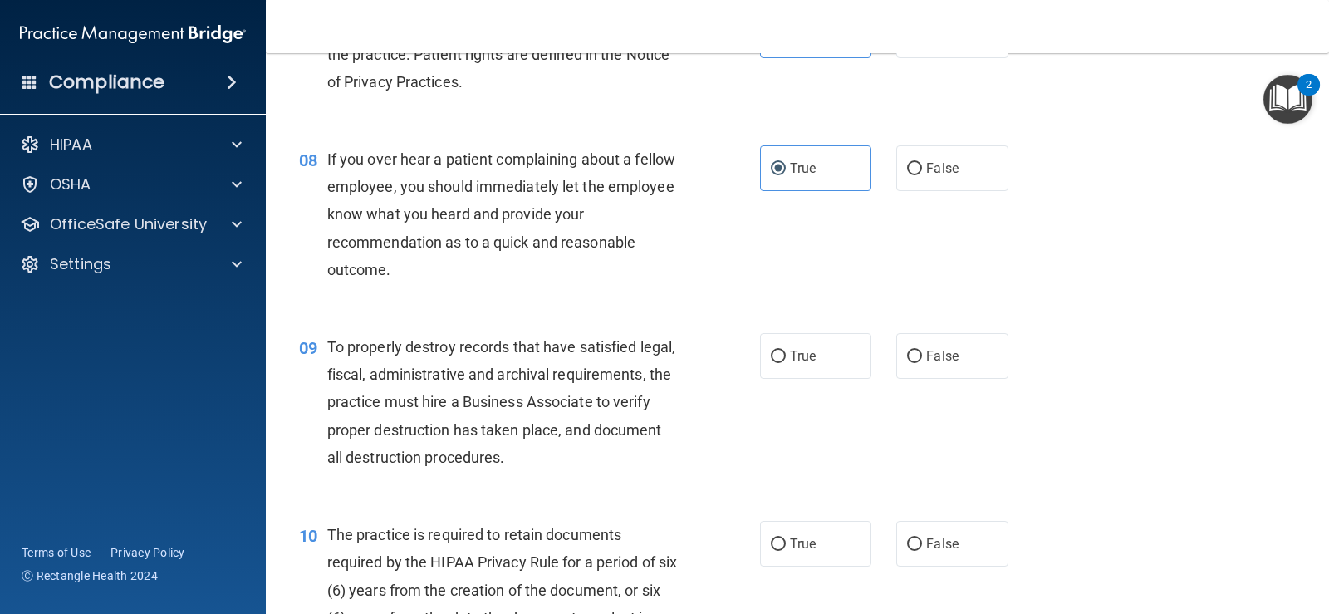
scroll to position [1246, 0]
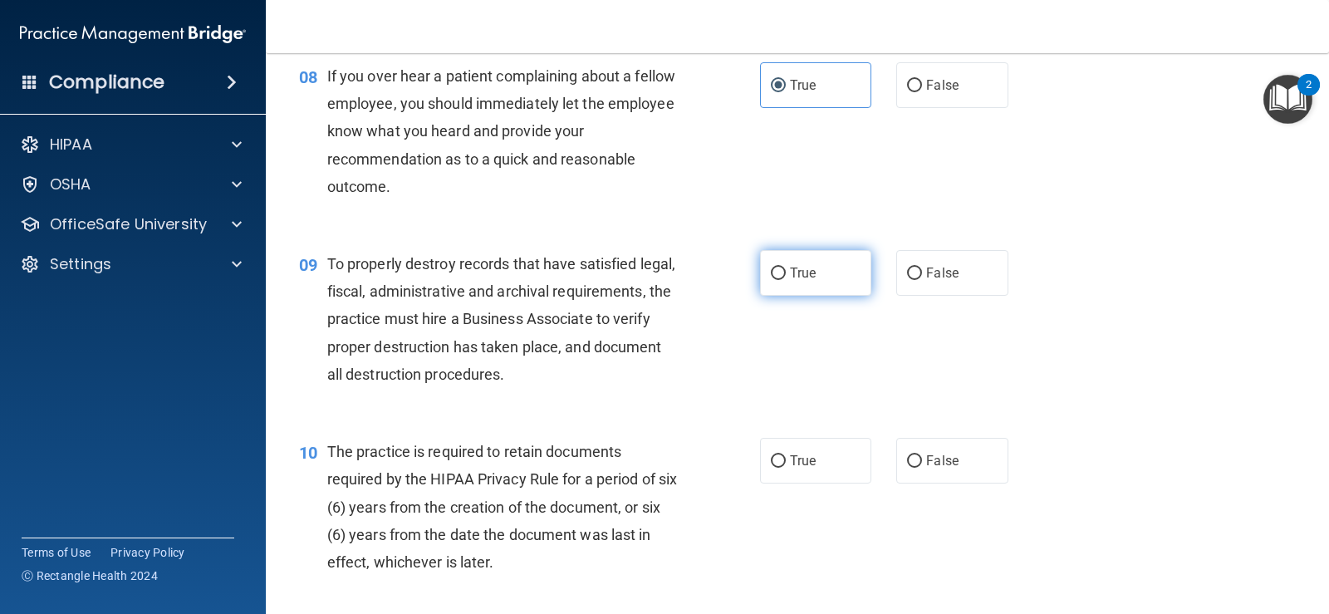
click at [813, 271] on label "True" at bounding box center [815, 273] width 111 height 46
click at [786, 271] on input "True" at bounding box center [778, 273] width 15 height 12
radio input "true"
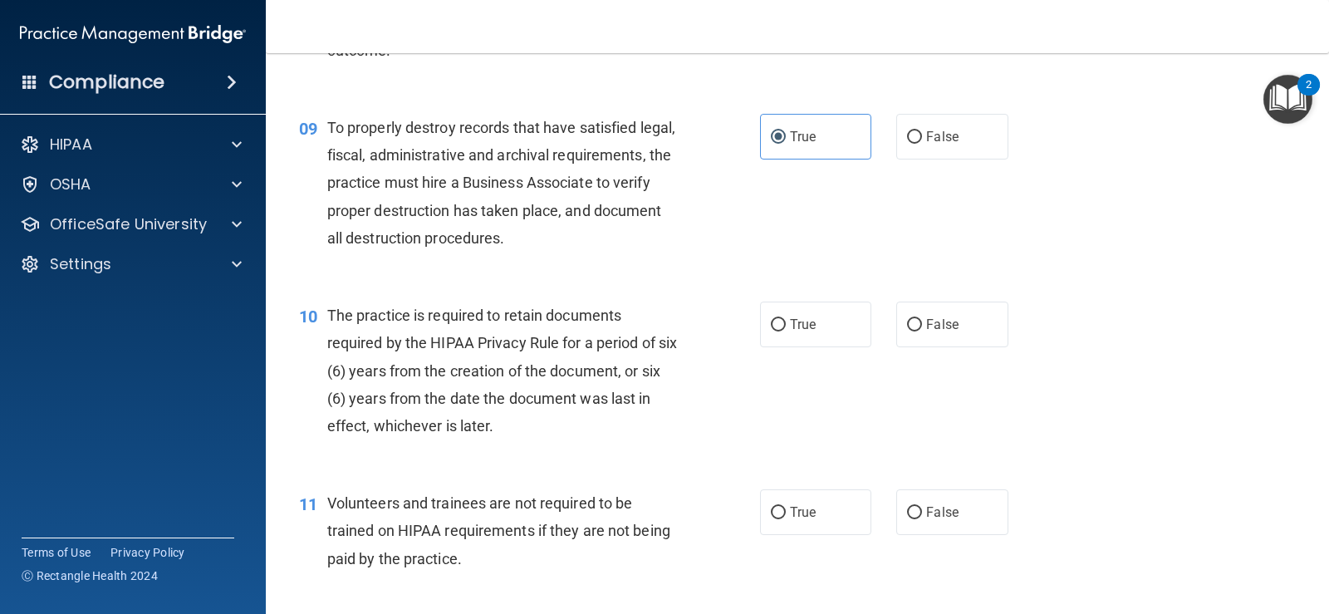
scroll to position [1412, 0]
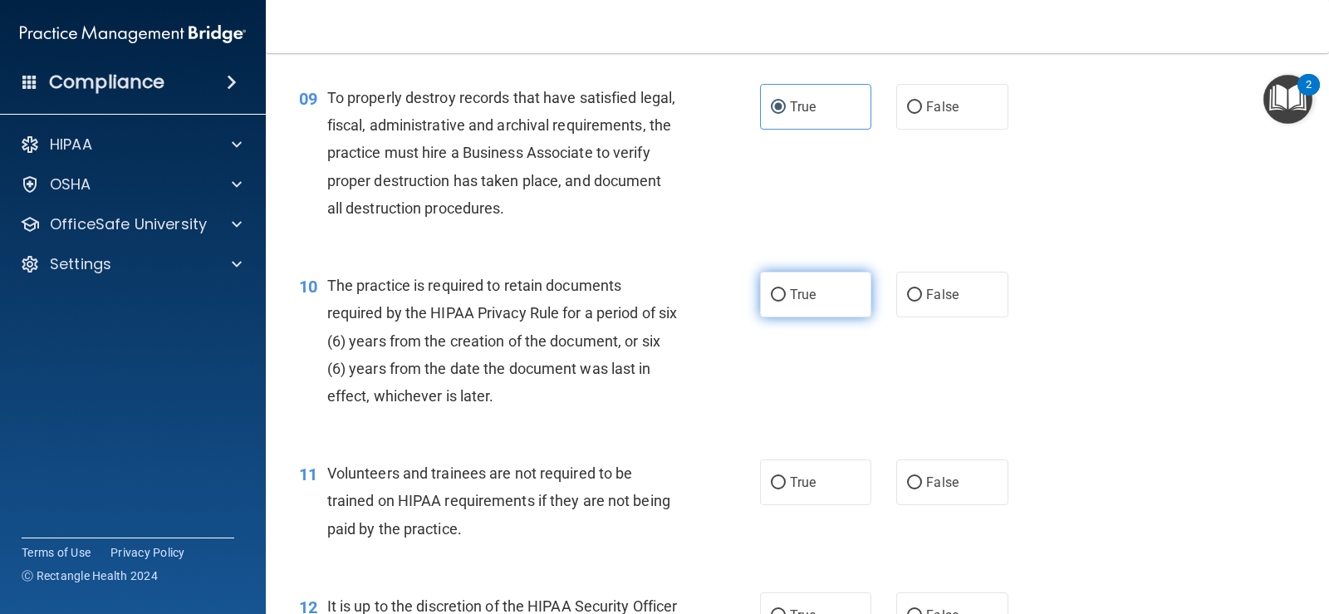
click at [804, 296] on span "True" at bounding box center [803, 295] width 26 height 16
click at [786, 296] on input "True" at bounding box center [778, 295] width 15 height 12
radio input "true"
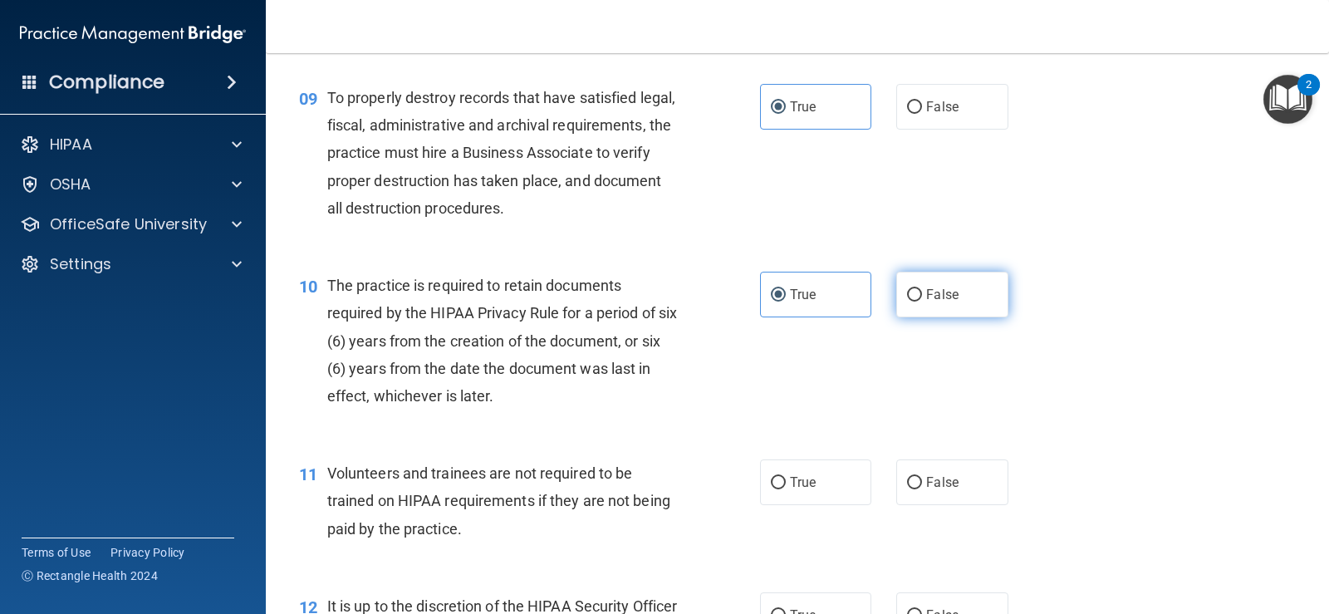
click at [983, 296] on label "False" at bounding box center [951, 295] width 111 height 46
click at [922, 296] on input "False" at bounding box center [914, 295] width 15 height 12
radio input "true"
radio input "false"
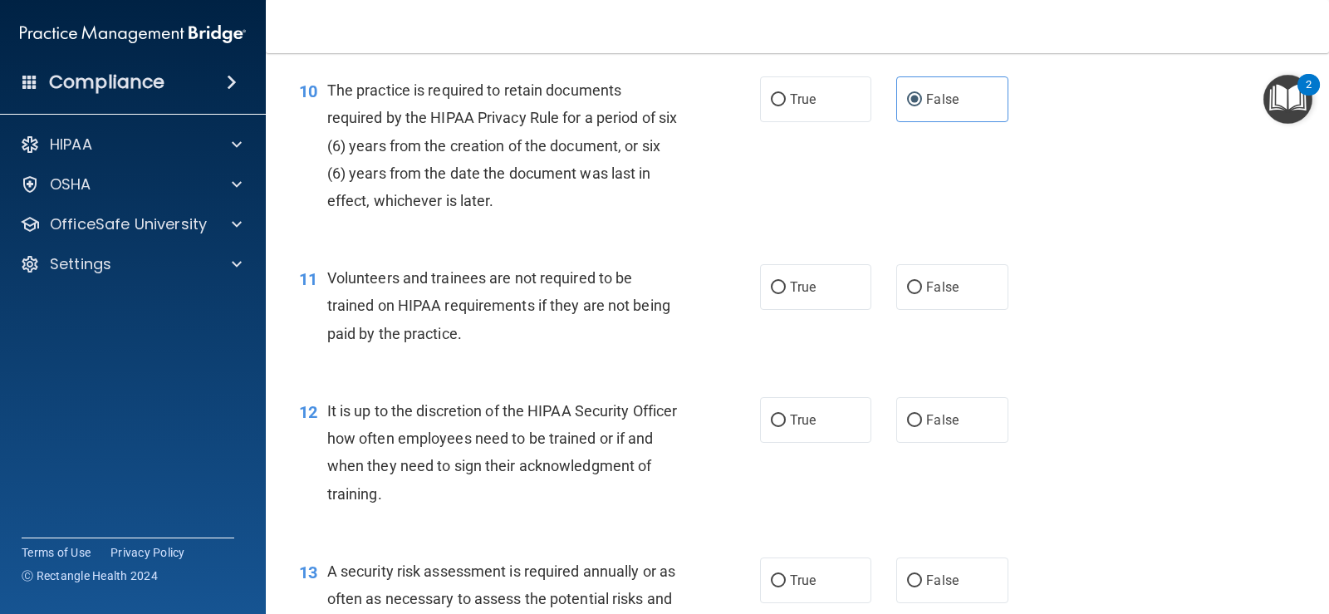
scroll to position [1661, 0]
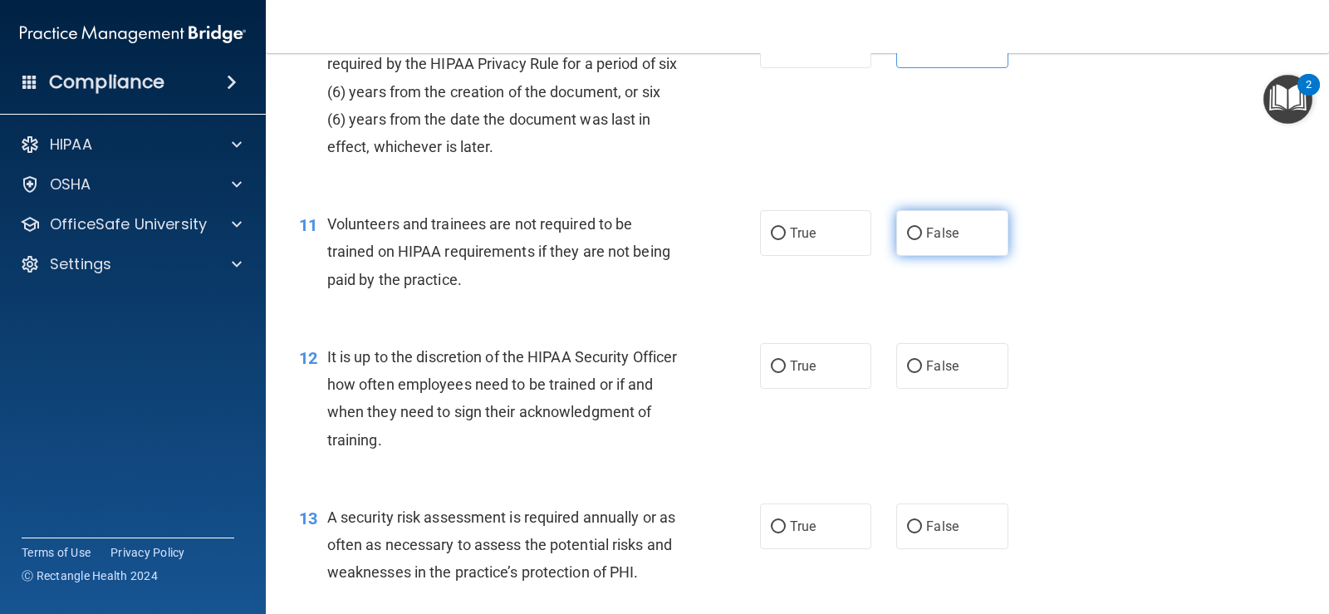
click at [926, 229] on span "False" at bounding box center [942, 233] width 32 height 16
click at [920, 229] on input "False" at bounding box center [914, 234] width 15 height 12
radio input "true"
click at [834, 245] on label "True" at bounding box center [815, 233] width 111 height 46
click at [786, 240] on input "True" at bounding box center [778, 234] width 15 height 12
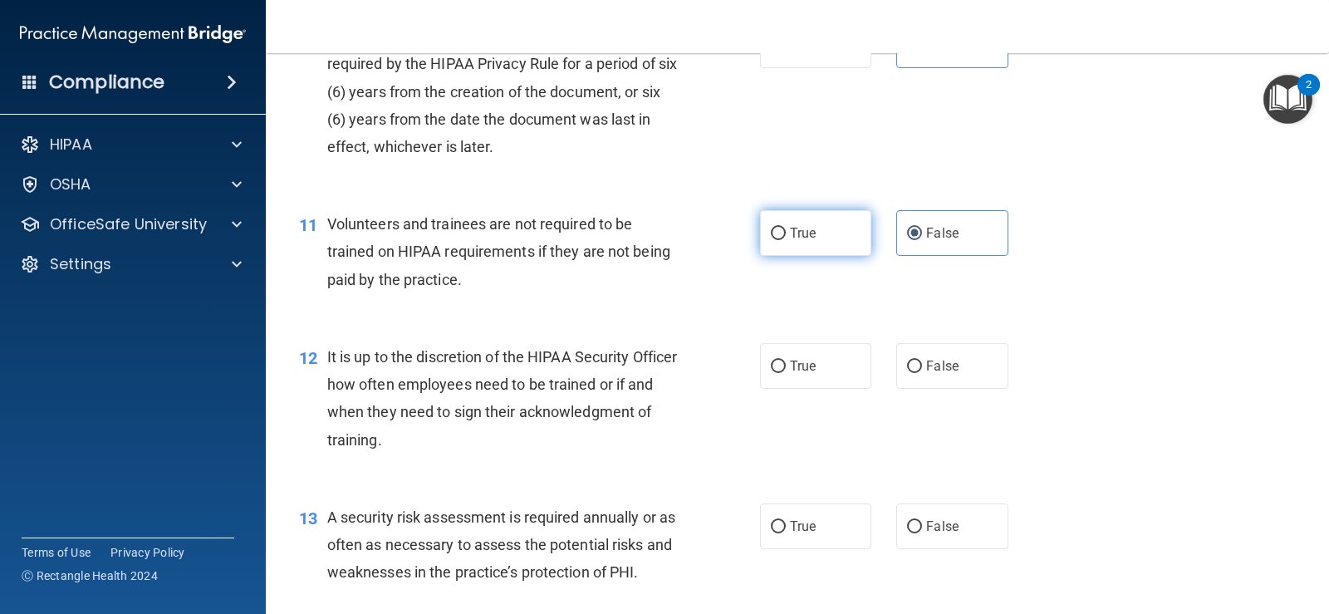
radio input "true"
radio input "false"
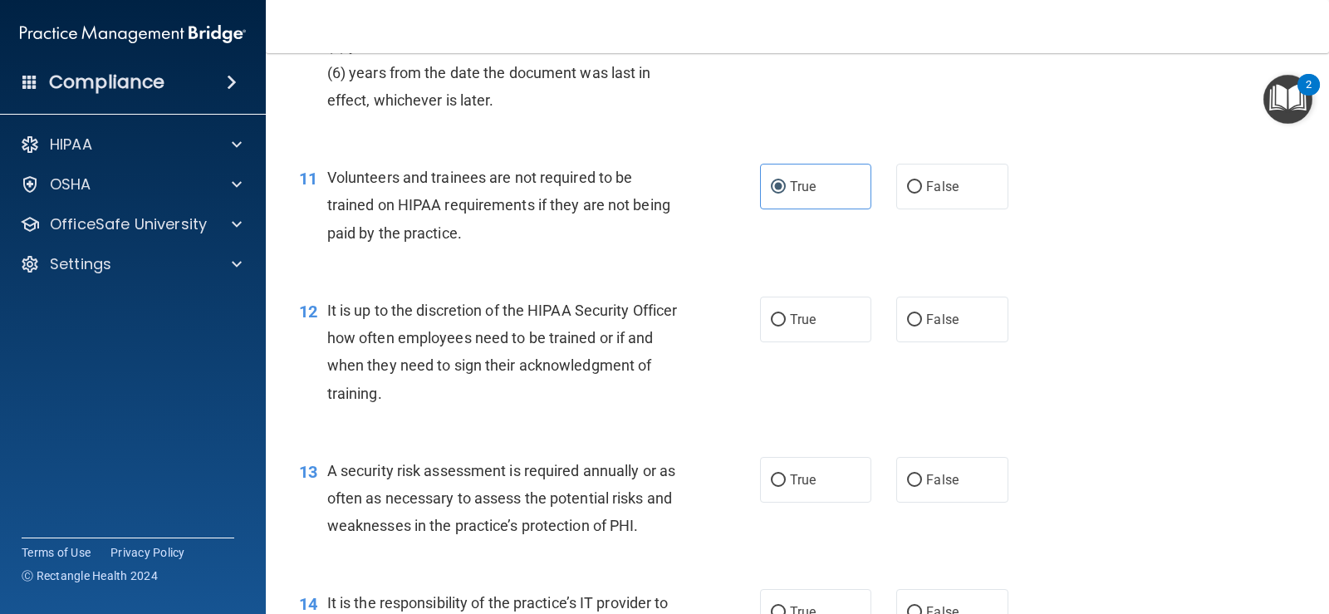
scroll to position [1827, 0]
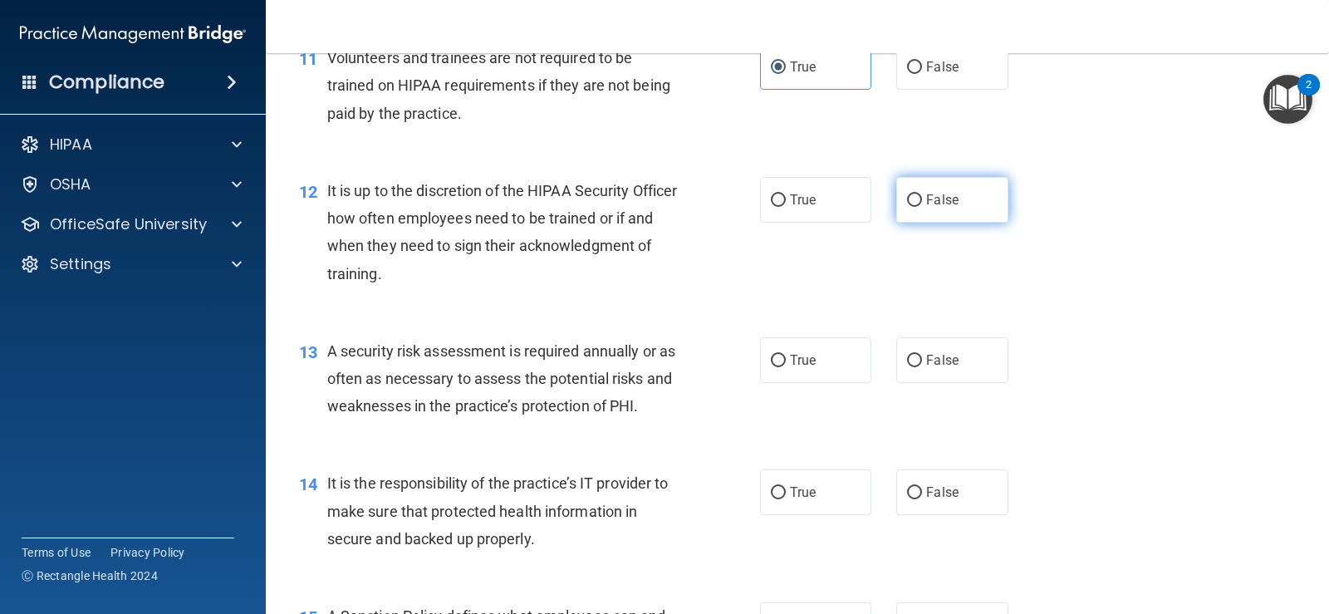
click at [926, 200] on span "False" at bounding box center [942, 200] width 32 height 16
click at [920, 200] on input "False" at bounding box center [914, 200] width 15 height 12
radio input "true"
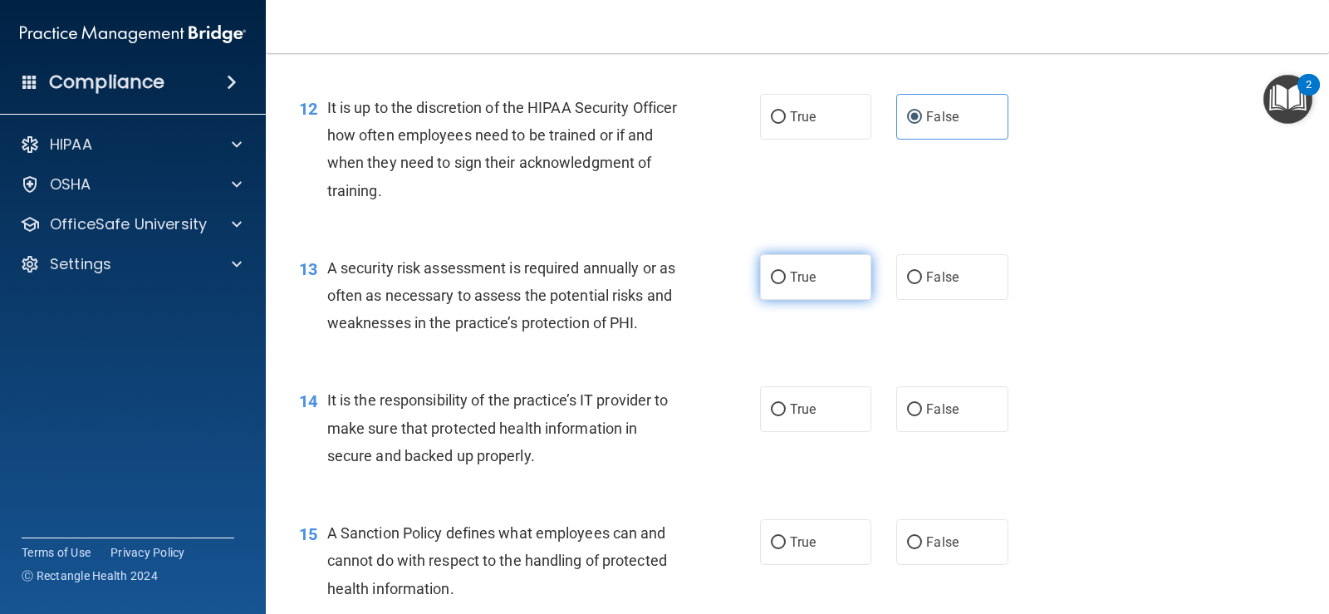
click at [821, 282] on label "True" at bounding box center [815, 277] width 111 height 46
click at [786, 282] on input "True" at bounding box center [778, 278] width 15 height 12
radio input "true"
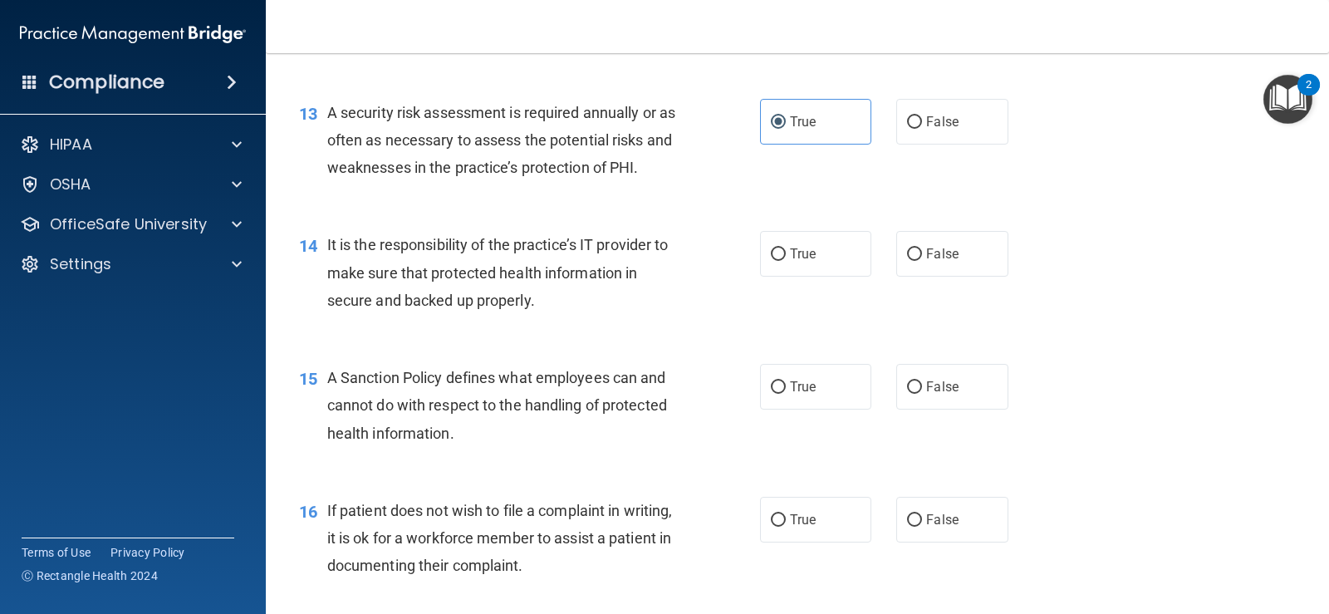
scroll to position [2077, 0]
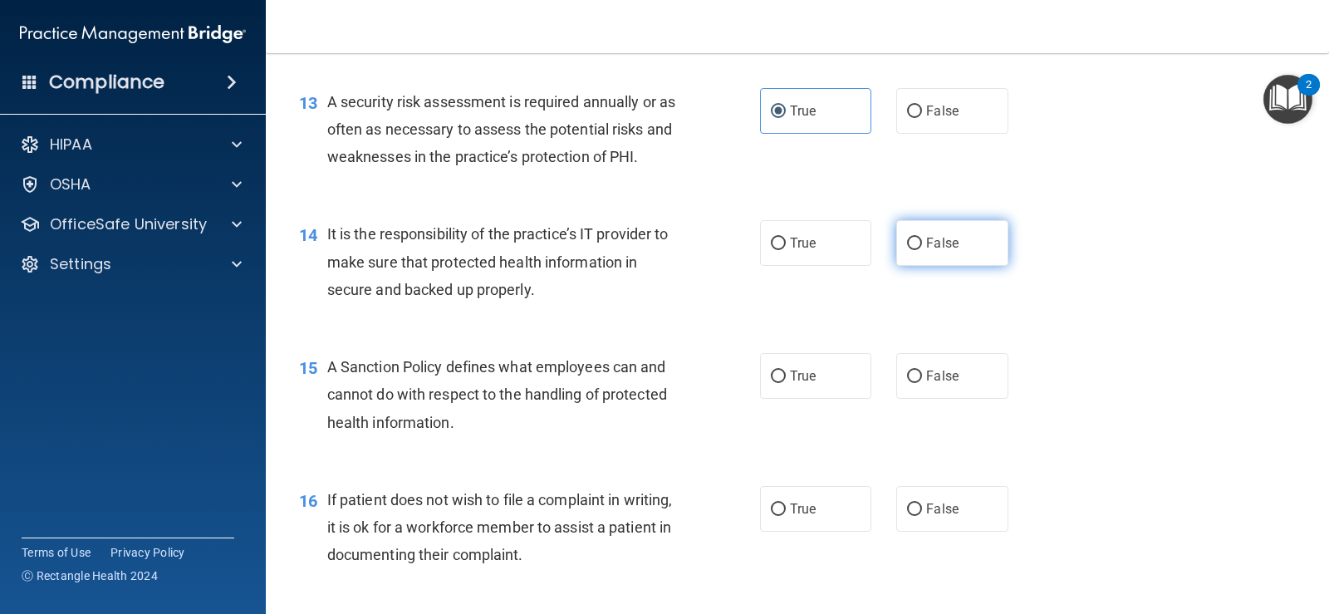
click at [974, 252] on label "False" at bounding box center [951, 243] width 111 height 46
click at [922, 250] on input "False" at bounding box center [914, 244] width 15 height 12
radio input "true"
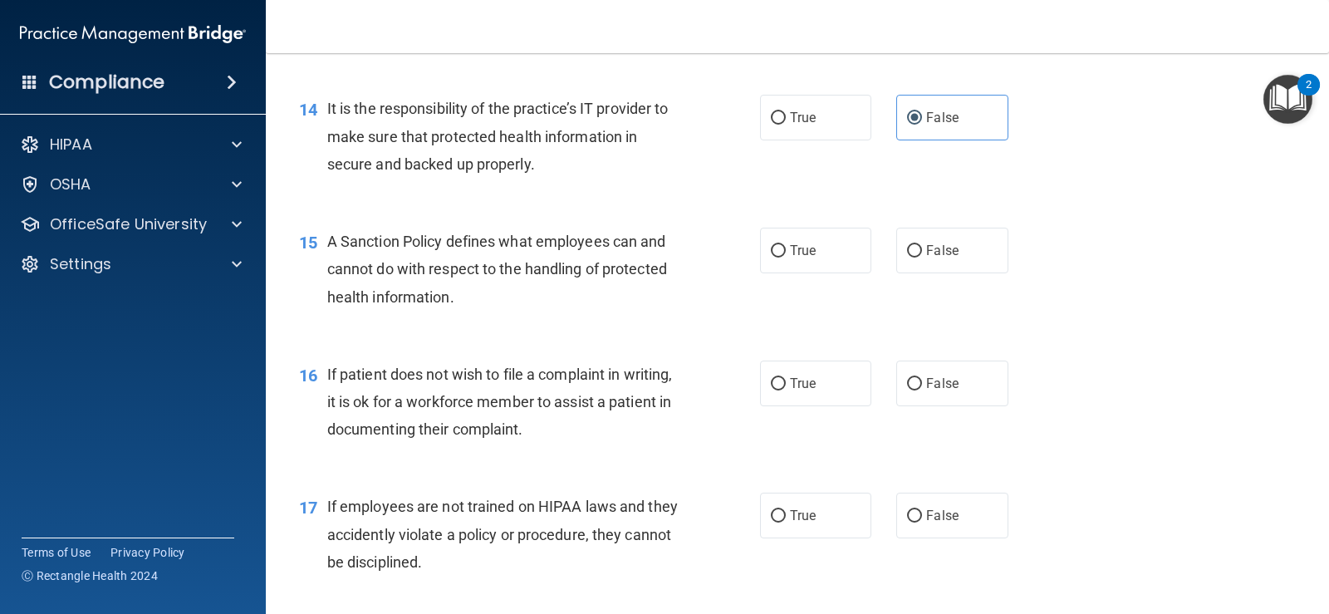
scroll to position [2243, 0]
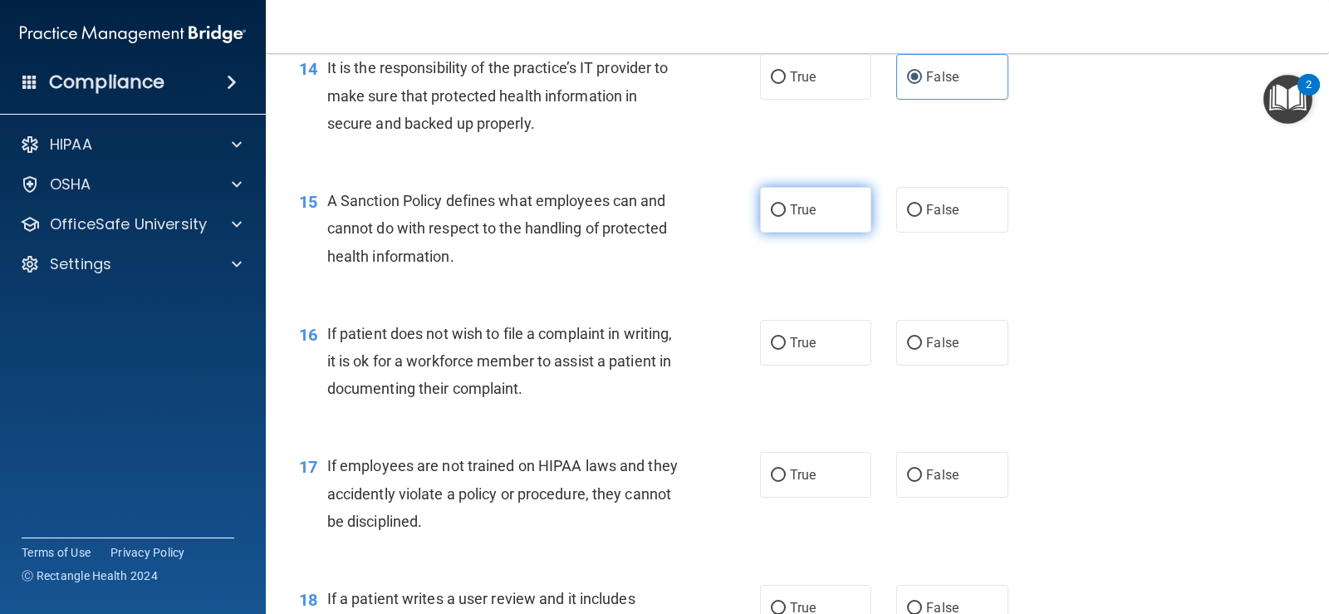
click at [827, 216] on label "True" at bounding box center [815, 210] width 111 height 46
click at [786, 216] on input "True" at bounding box center [778, 210] width 15 height 12
radio input "true"
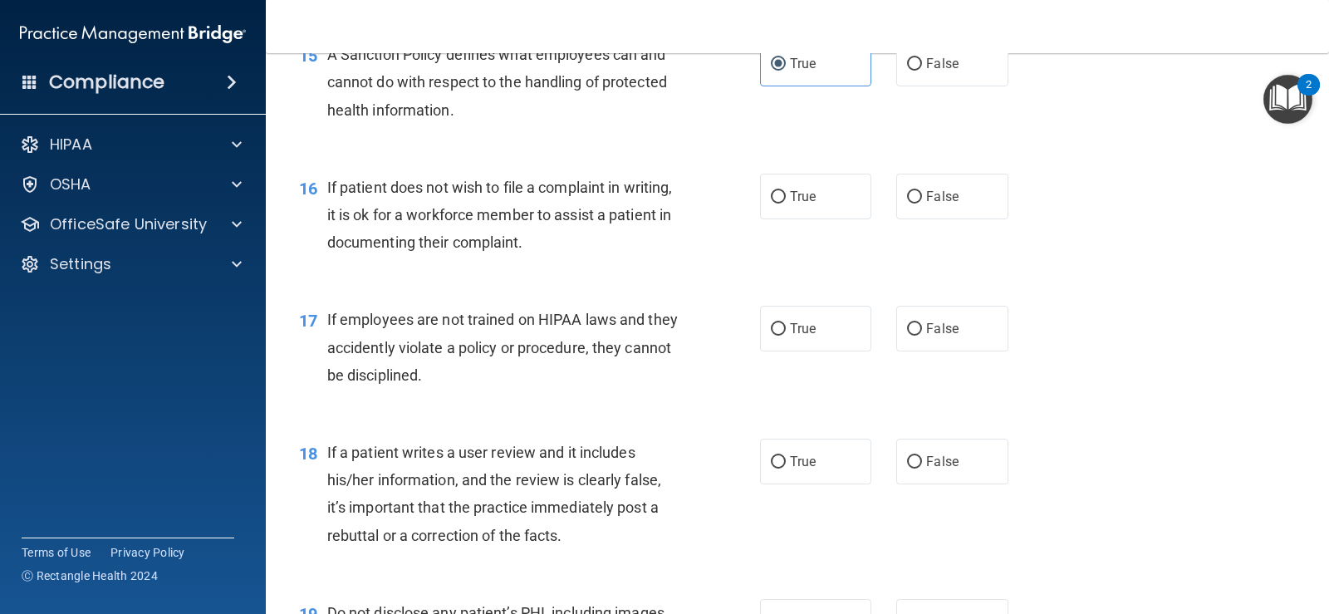
scroll to position [2409, 0]
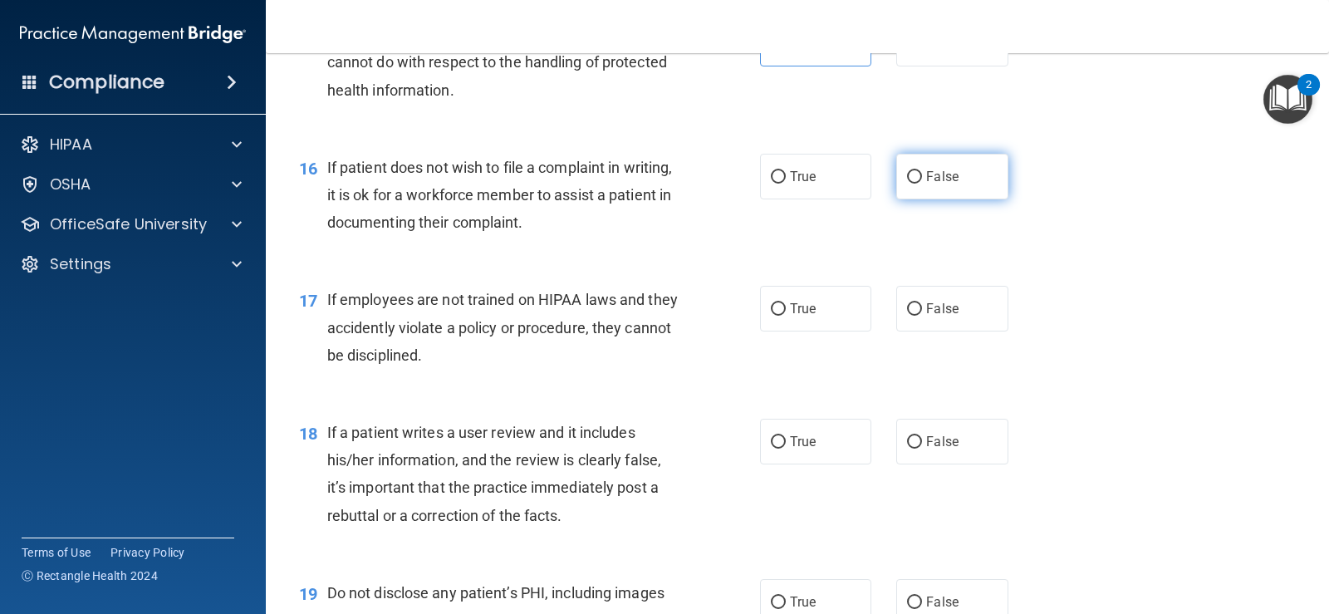
click at [947, 188] on label "False" at bounding box center [951, 177] width 111 height 46
click at [922, 184] on input "False" at bounding box center [914, 177] width 15 height 12
radio input "true"
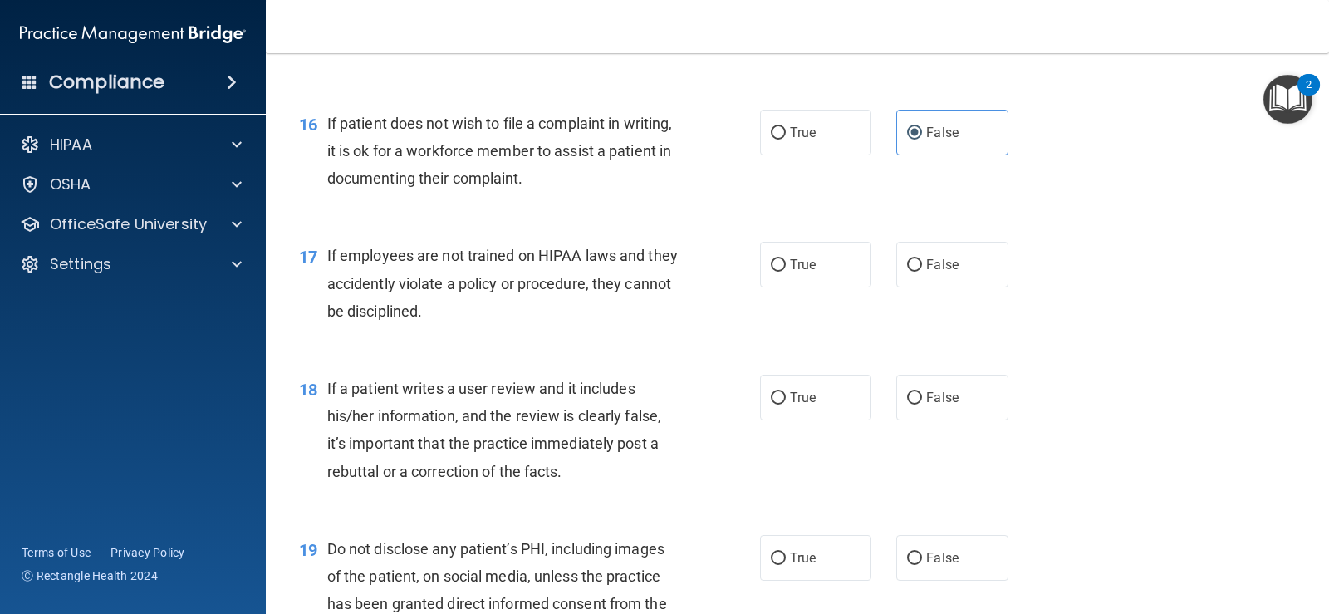
scroll to position [2492, 0]
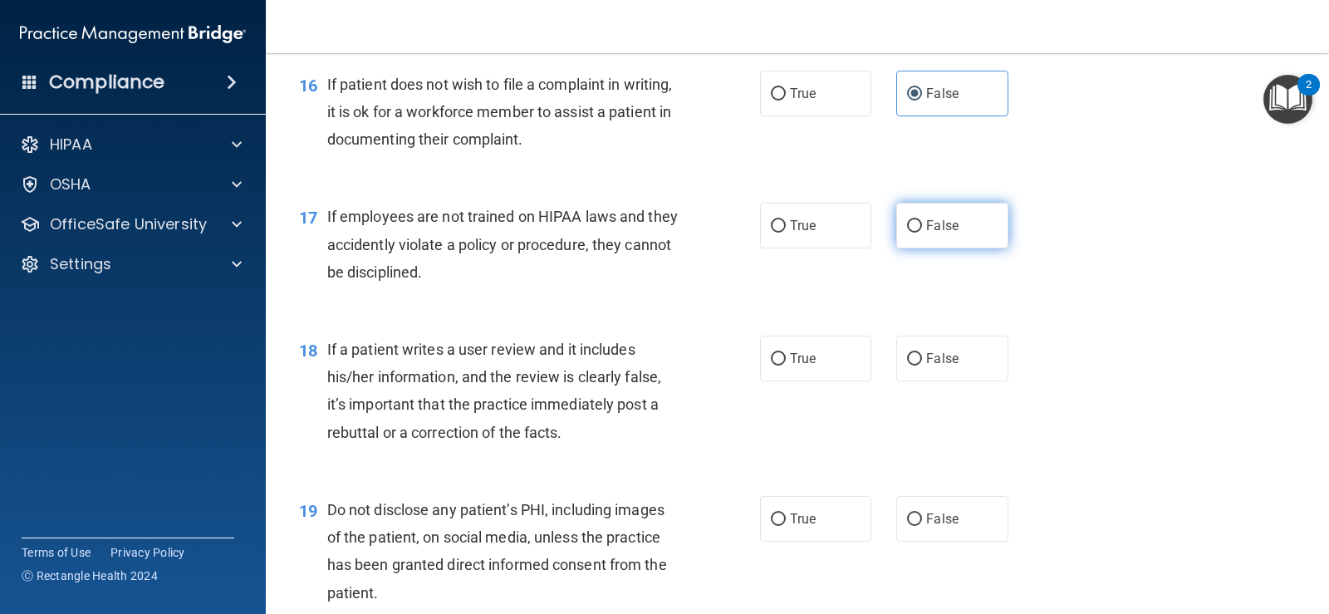
click at [965, 236] on label "False" at bounding box center [951, 226] width 111 height 46
click at [922, 233] on input "False" at bounding box center [914, 226] width 15 height 12
radio input "true"
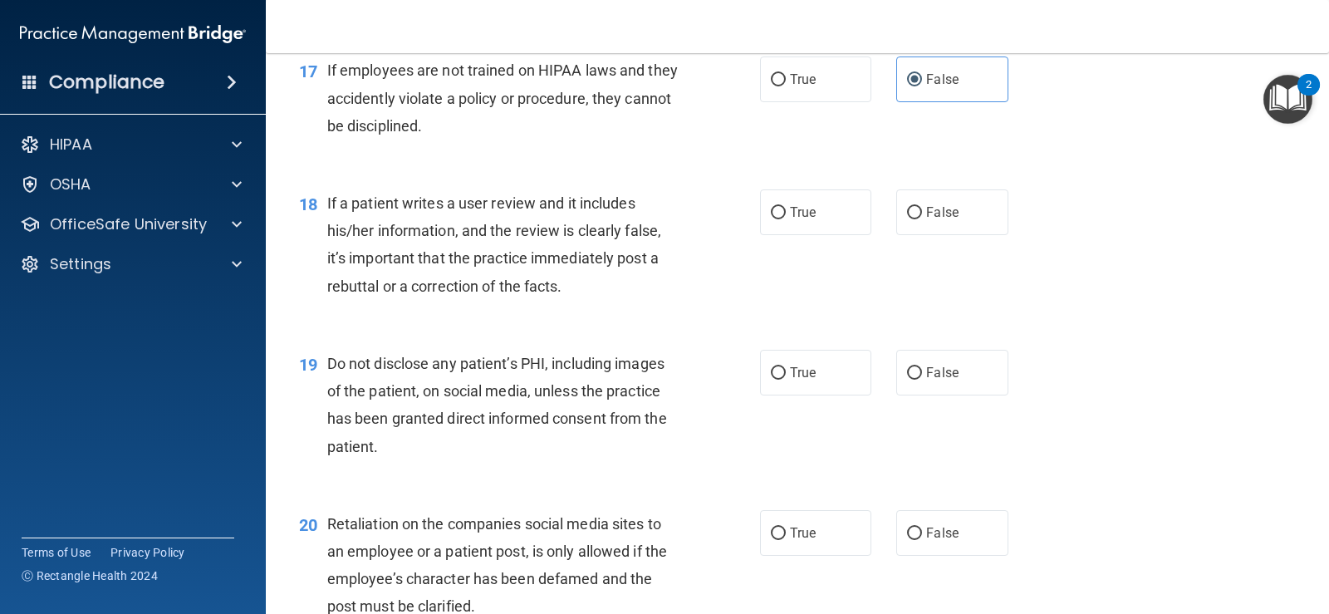
scroll to position [2658, 0]
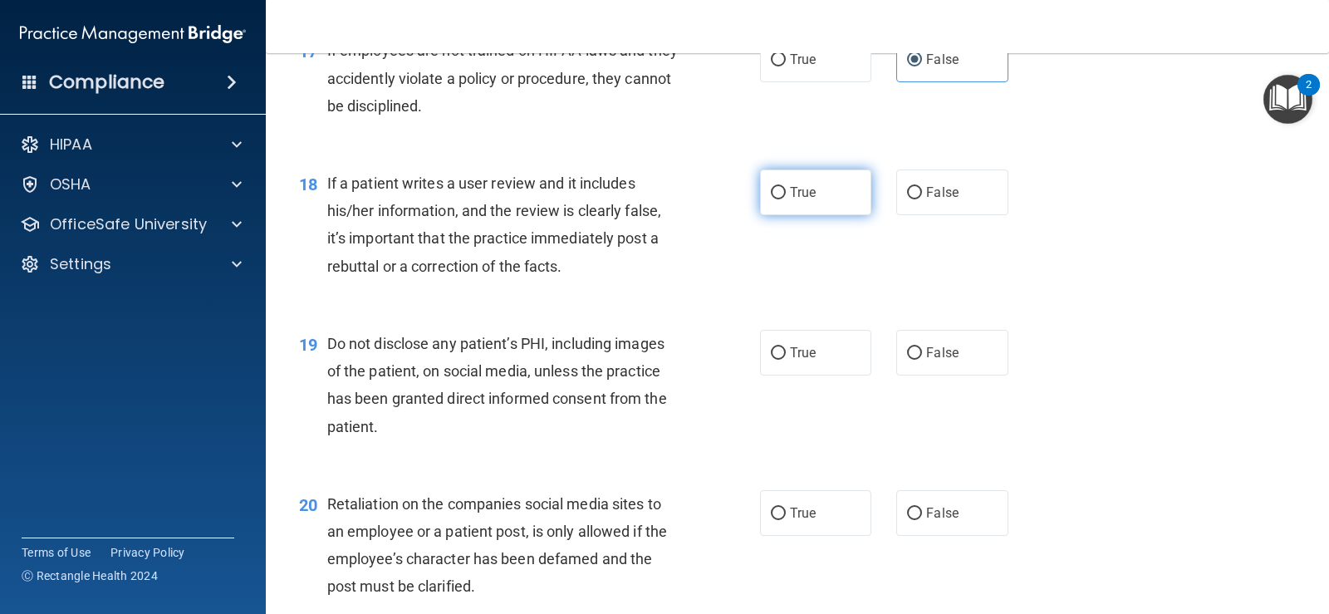
click at [838, 203] on label "True" at bounding box center [815, 192] width 111 height 46
click at [786, 199] on input "True" at bounding box center [778, 193] width 15 height 12
radio input "true"
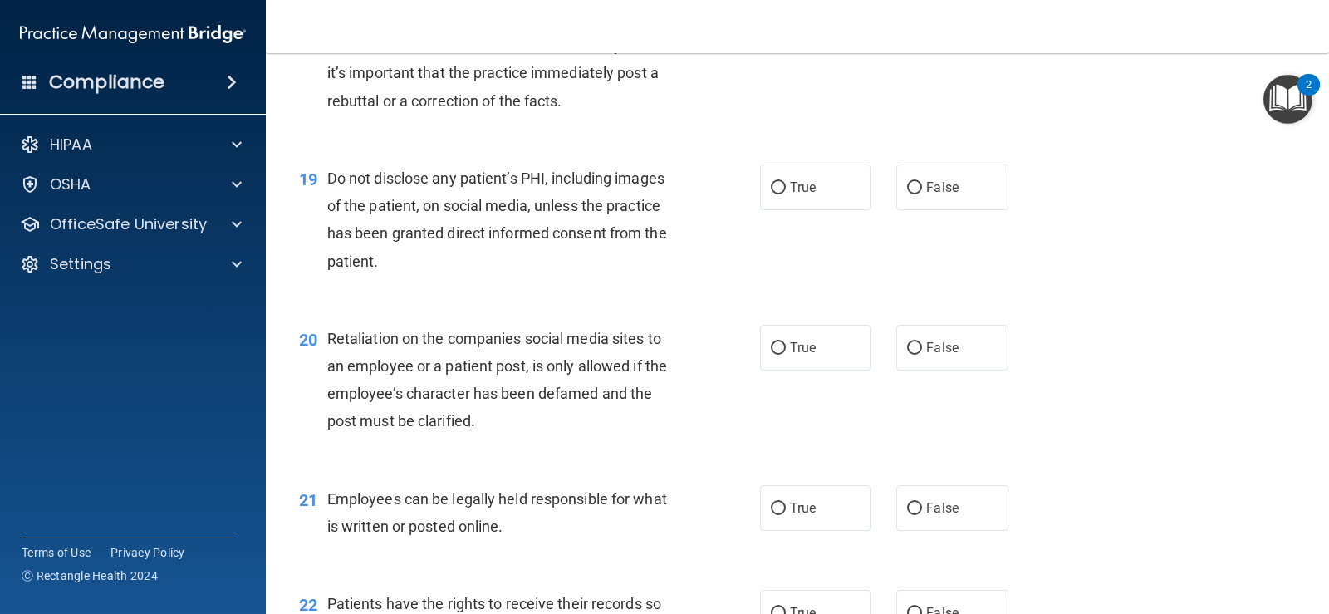
scroll to position [2824, 0]
click at [802, 188] on span "True" at bounding box center [803, 187] width 26 height 16
click at [786, 188] on input "True" at bounding box center [778, 187] width 15 height 12
radio input "true"
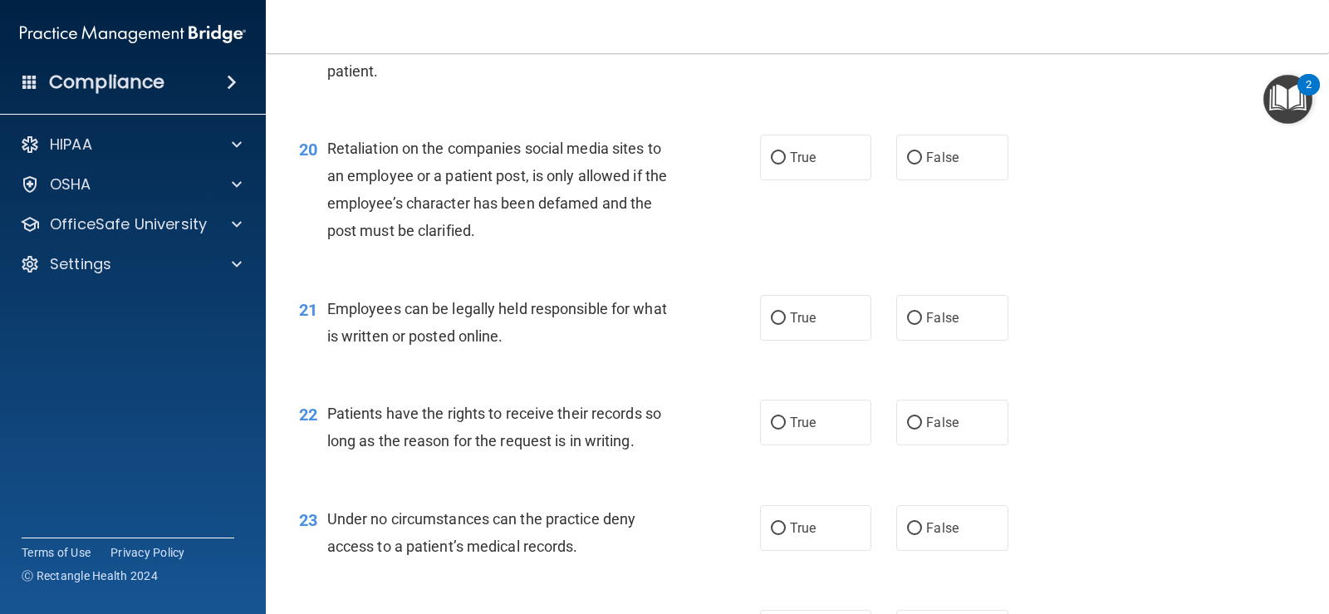
scroll to position [3073, 0]
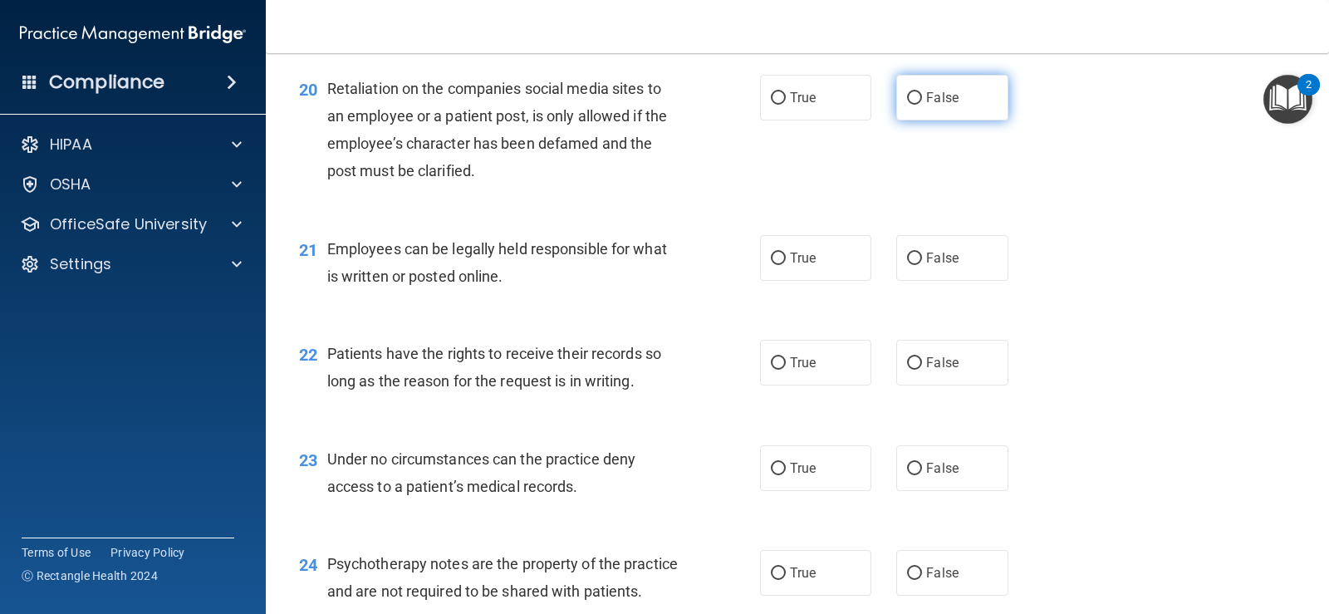
click at [927, 108] on label "False" at bounding box center [951, 98] width 111 height 46
click at [922, 105] on input "False" at bounding box center [914, 98] width 15 height 12
radio input "true"
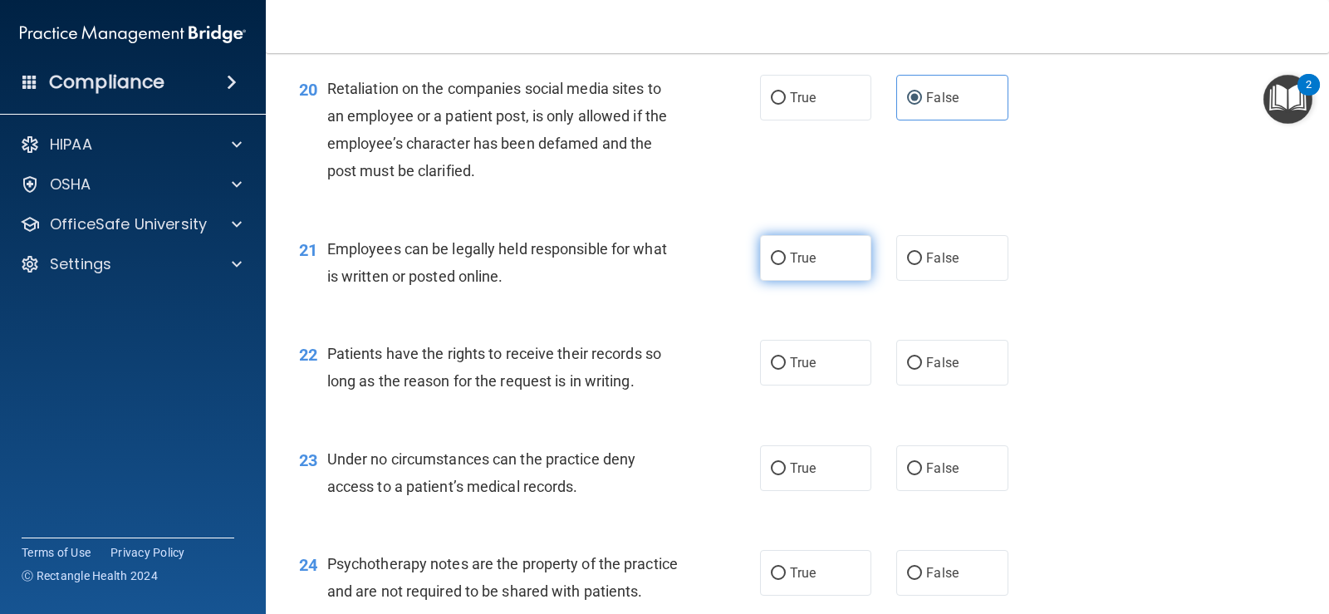
click at [802, 239] on label "True" at bounding box center [815, 258] width 111 height 46
click at [786, 253] on input "True" at bounding box center [778, 259] width 15 height 12
radio input "true"
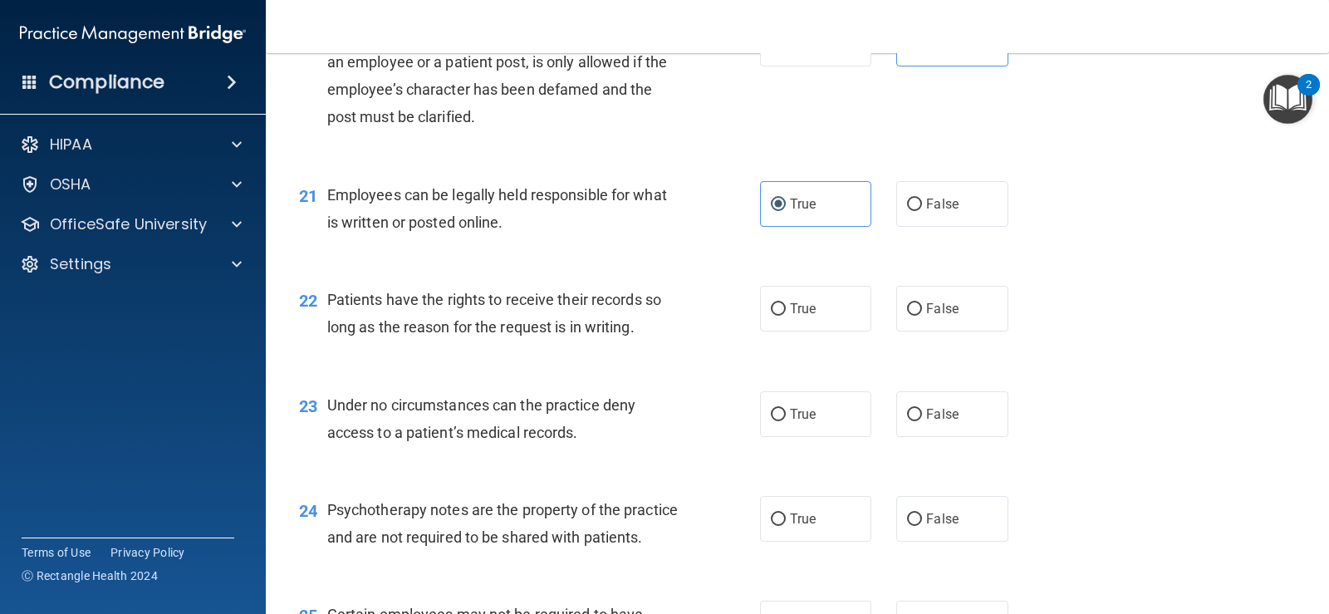
scroll to position [3156, 0]
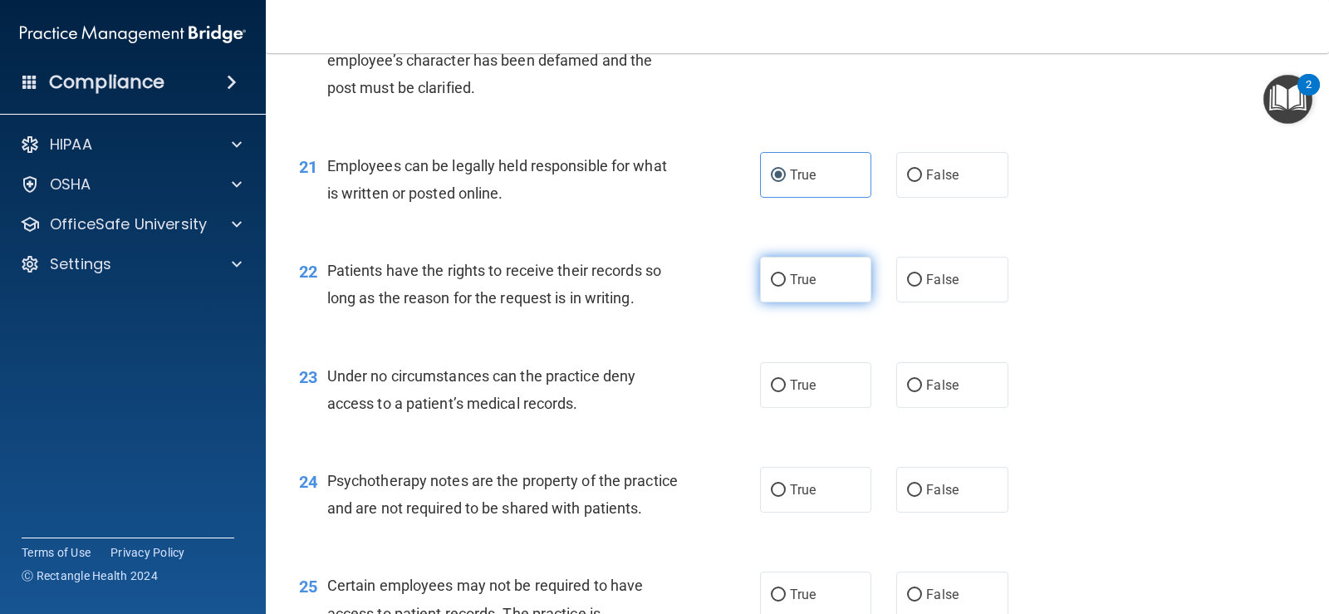
click at [825, 284] on label "True" at bounding box center [815, 280] width 111 height 46
click at [786, 284] on input "True" at bounding box center [778, 280] width 15 height 12
radio input "true"
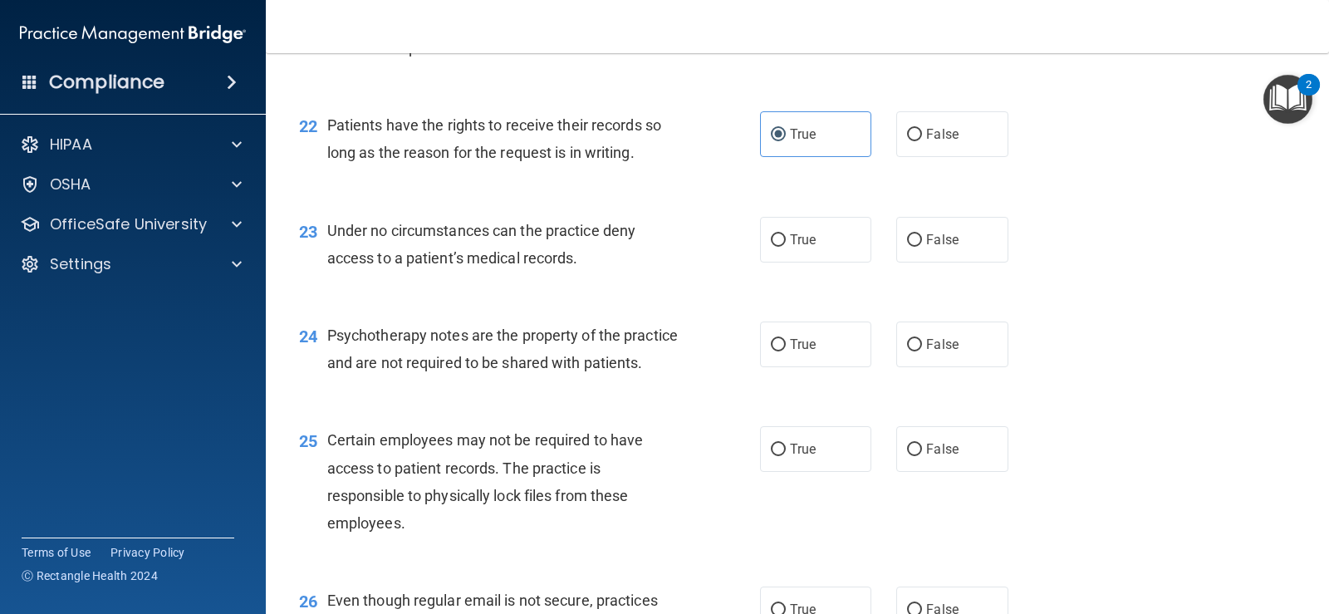
scroll to position [3323, 0]
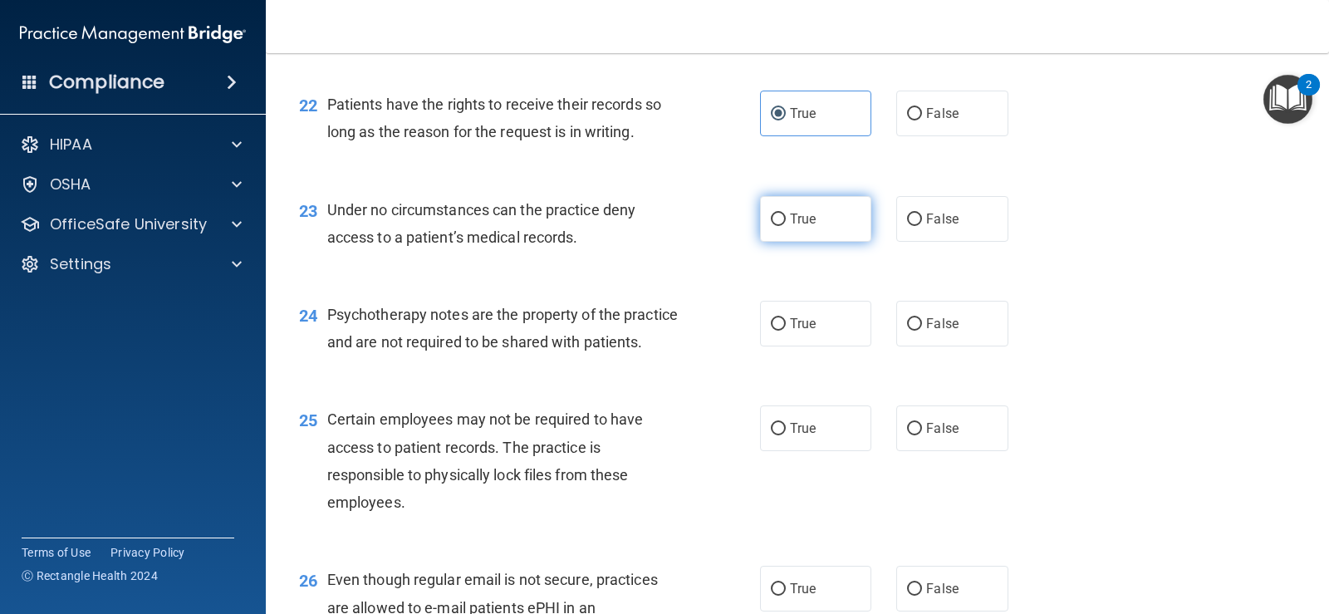
click at [824, 227] on label "True" at bounding box center [815, 219] width 111 height 46
click at [786, 226] on input "True" at bounding box center [778, 219] width 15 height 12
radio input "true"
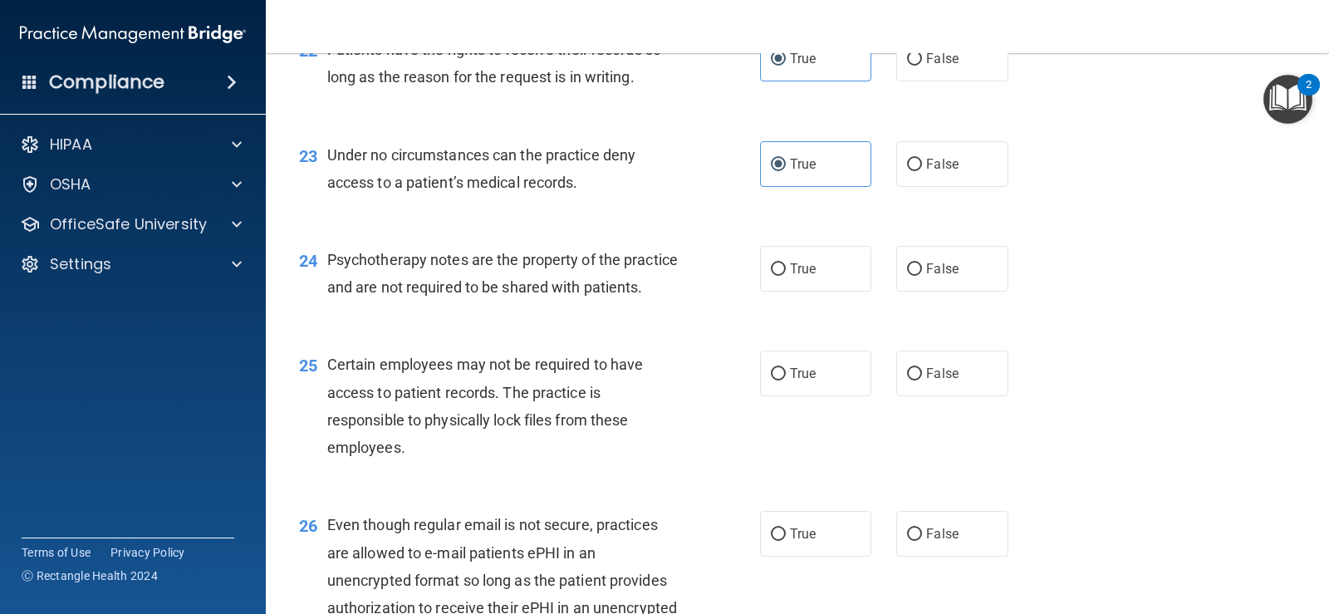
scroll to position [3406, 0]
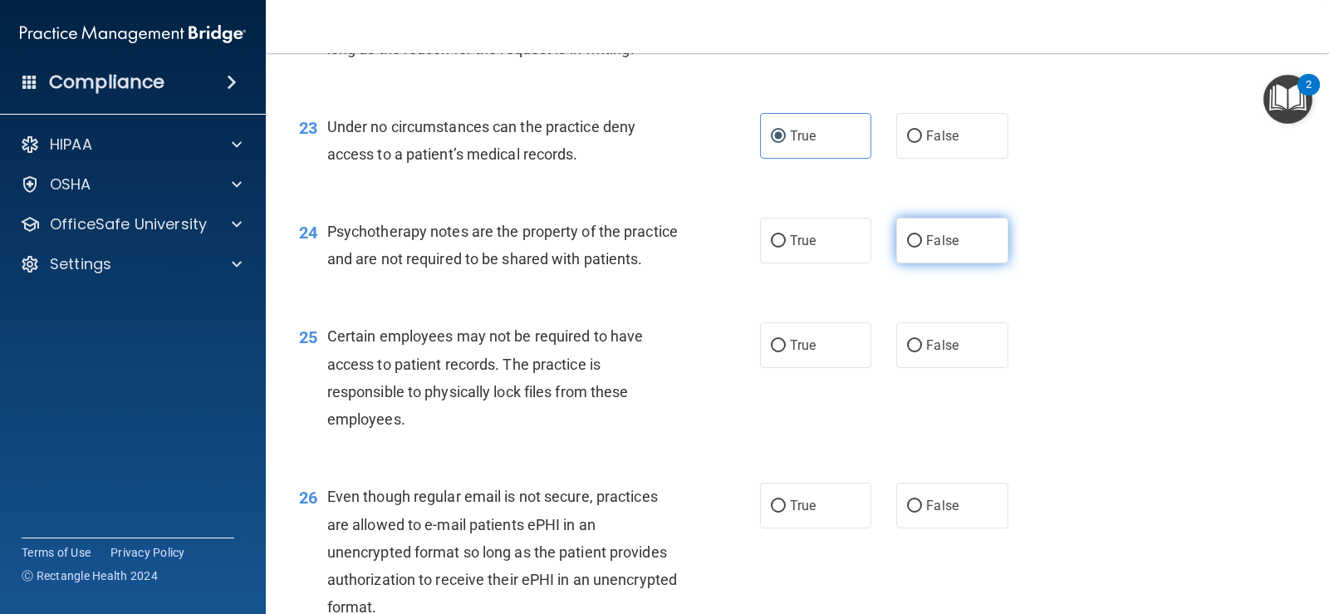
click at [955, 233] on label "False" at bounding box center [951, 241] width 111 height 46
click at [922, 235] on input "False" at bounding box center [914, 241] width 15 height 12
radio input "true"
click at [790, 247] on span "True" at bounding box center [803, 241] width 26 height 16
click at [786, 247] on input "True" at bounding box center [778, 241] width 15 height 12
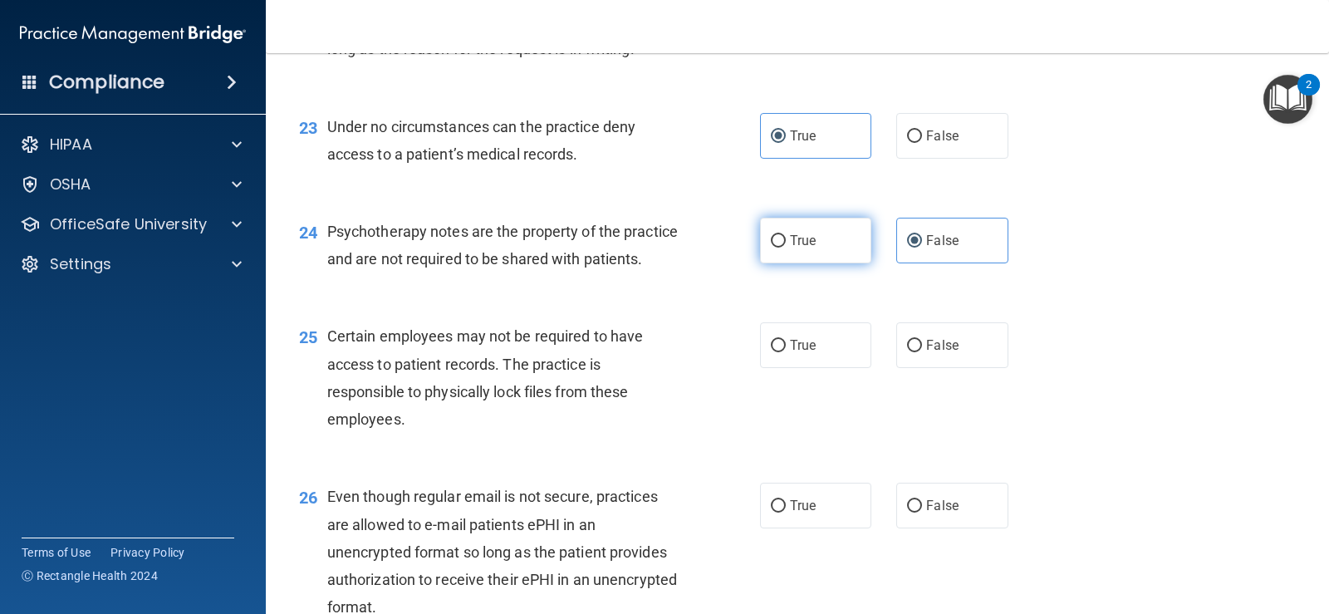
radio input "true"
radio input "false"
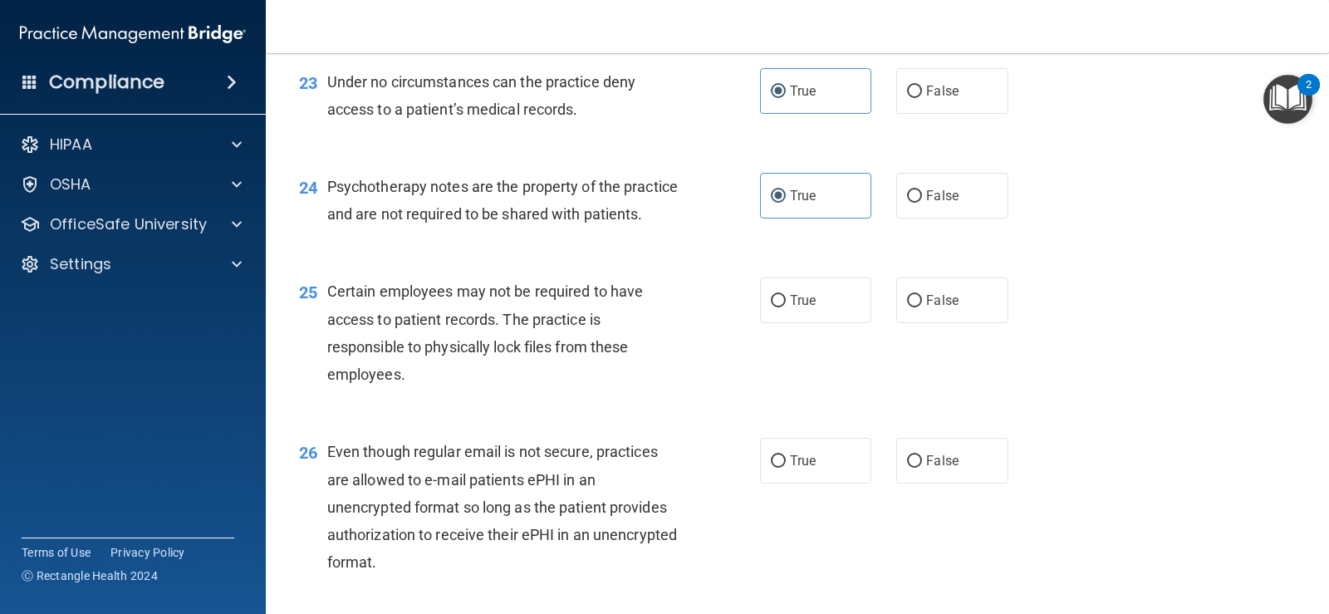
scroll to position [3489, 0]
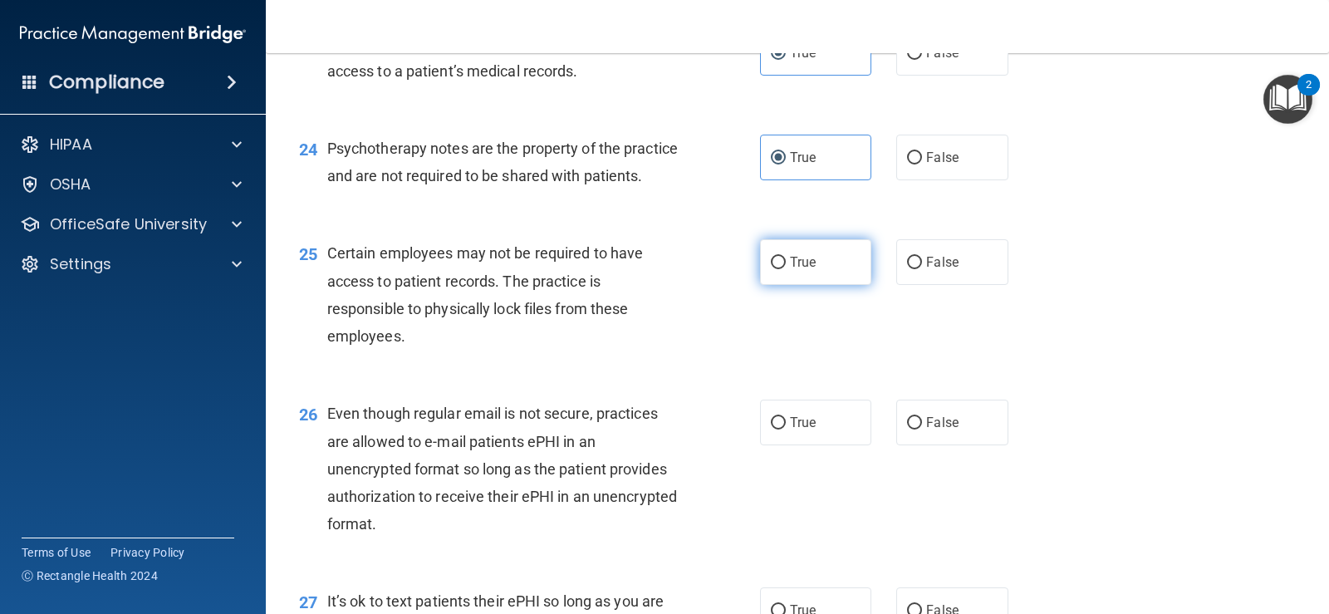
click at [783, 285] on label "True" at bounding box center [815, 262] width 111 height 46
click at [783, 269] on input "True" at bounding box center [778, 263] width 15 height 12
radio input "true"
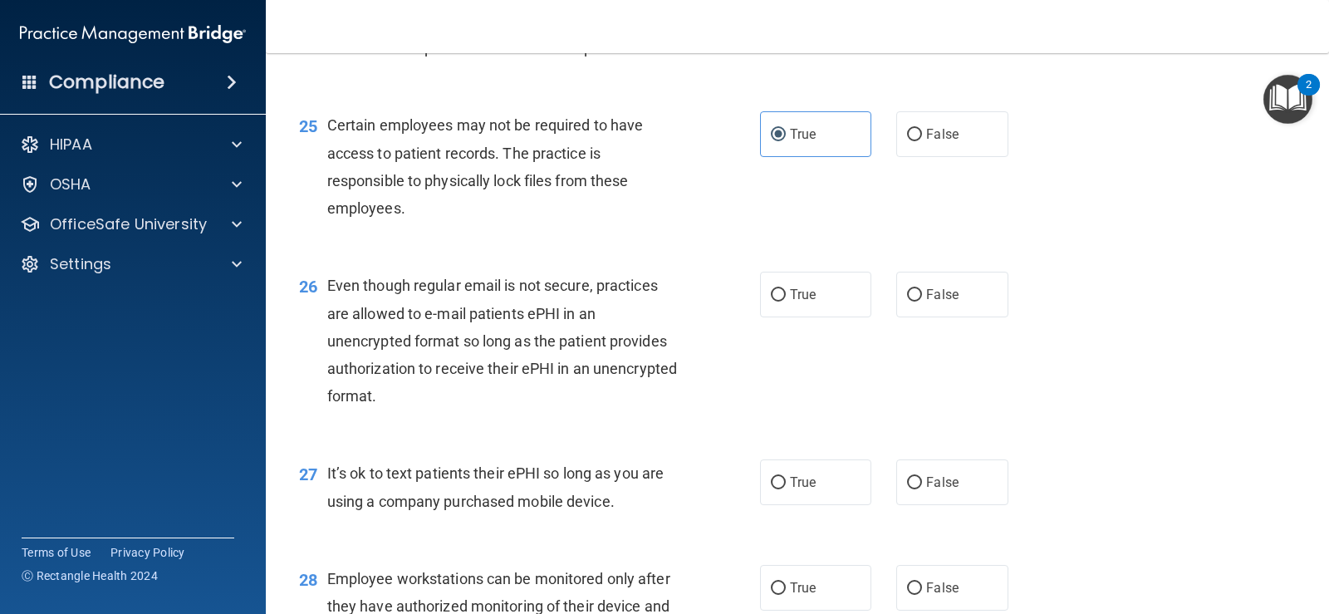
scroll to position [3655, 0]
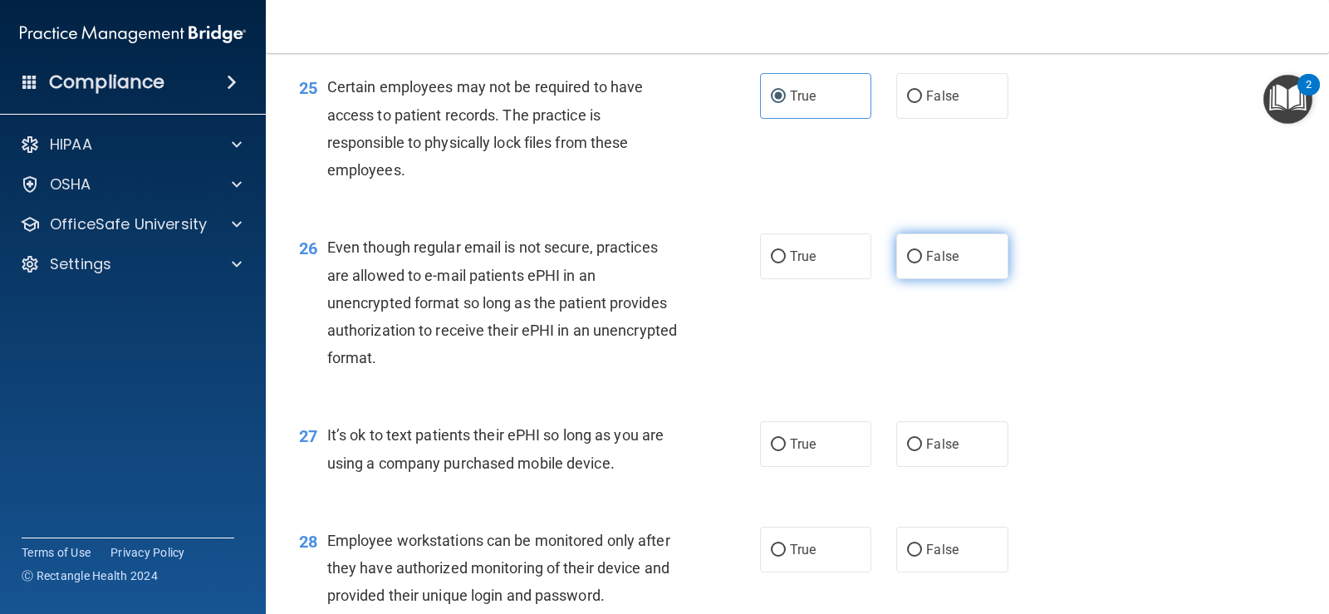
click at [952, 279] on label "False" at bounding box center [951, 256] width 111 height 46
click at [922, 263] on input "False" at bounding box center [914, 257] width 15 height 12
radio input "true"
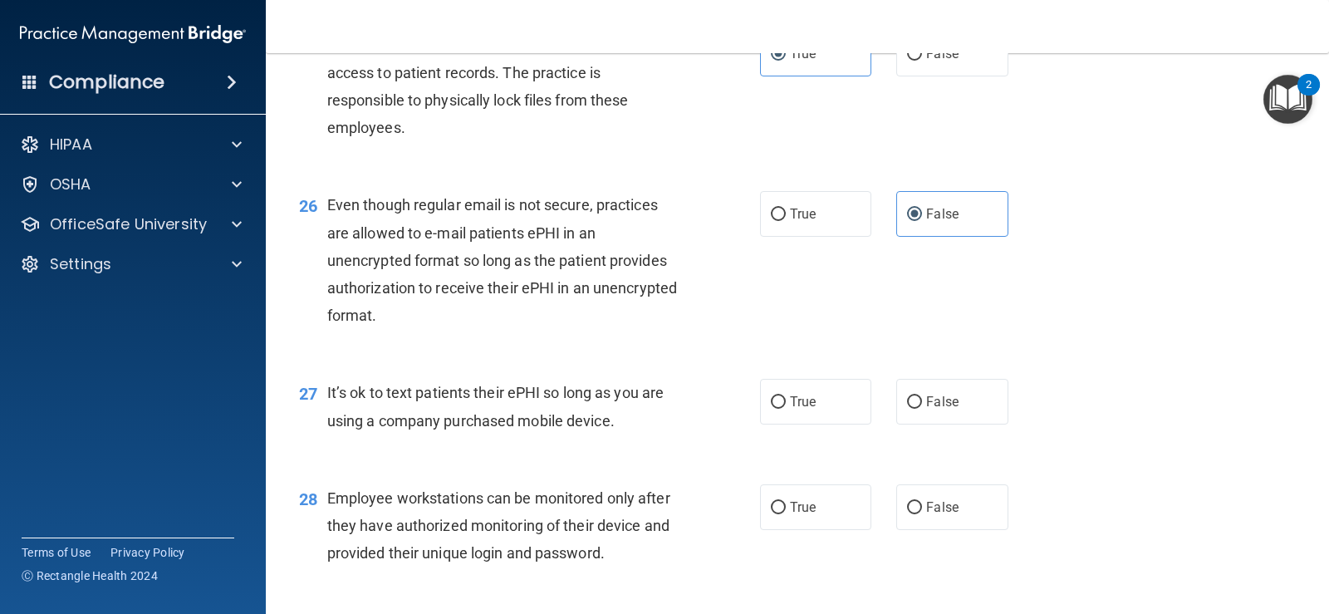
scroll to position [3821, 0]
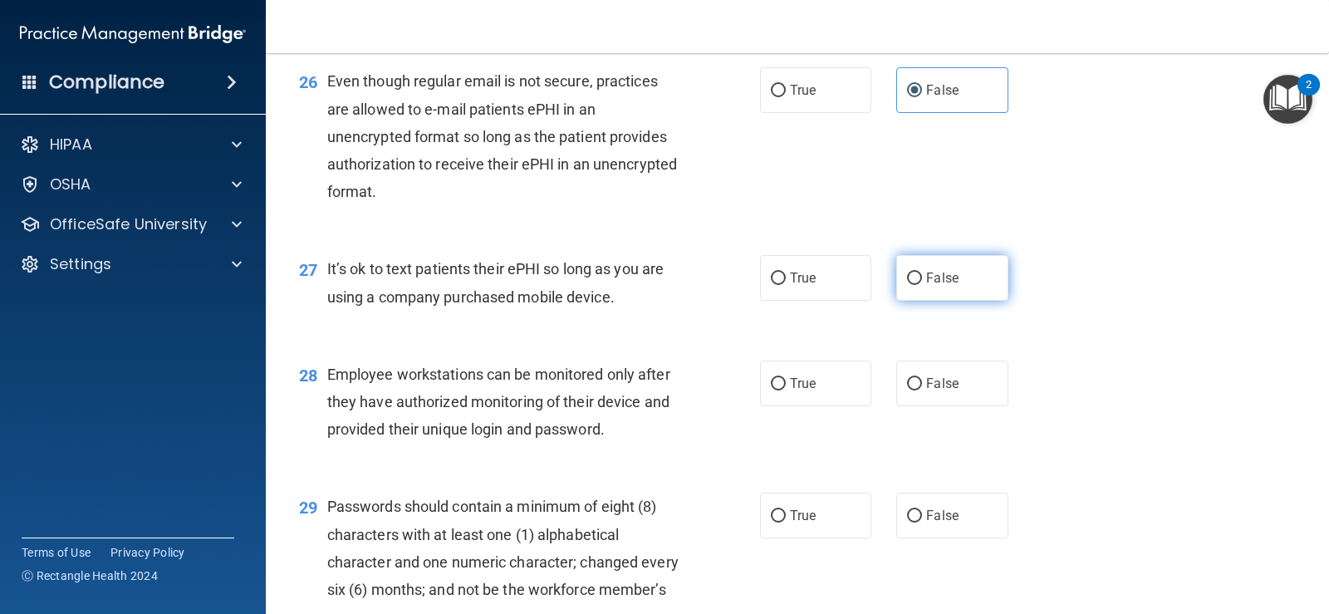
click at [974, 301] on label "False" at bounding box center [951, 278] width 111 height 46
click at [922, 285] on input "False" at bounding box center [914, 278] width 15 height 12
radio input "true"
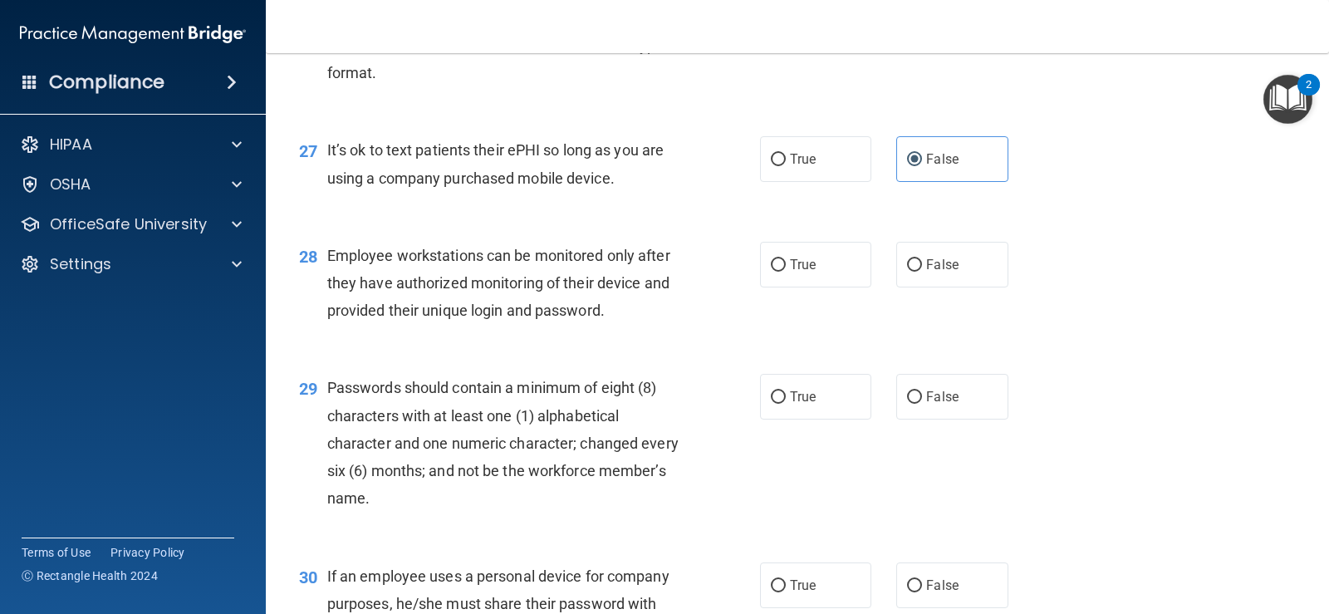
scroll to position [3987, 0]
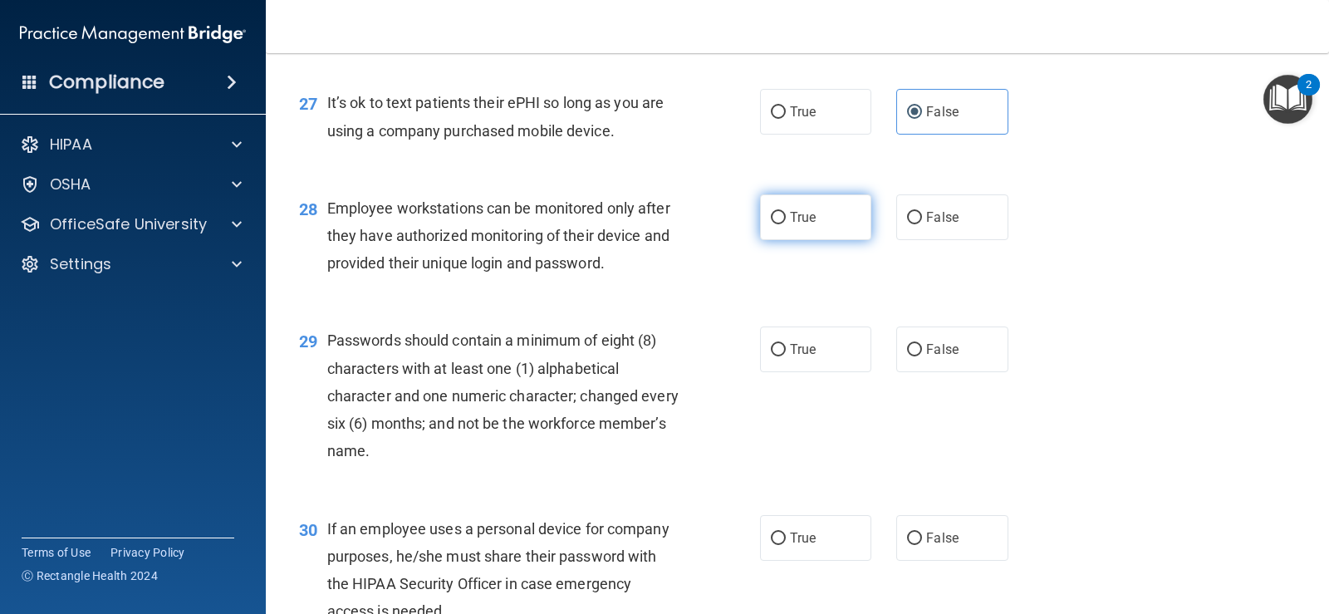
click at [838, 240] on label "True" at bounding box center [815, 217] width 111 height 46
click at [786, 224] on input "True" at bounding box center [778, 218] width 15 height 12
radio input "true"
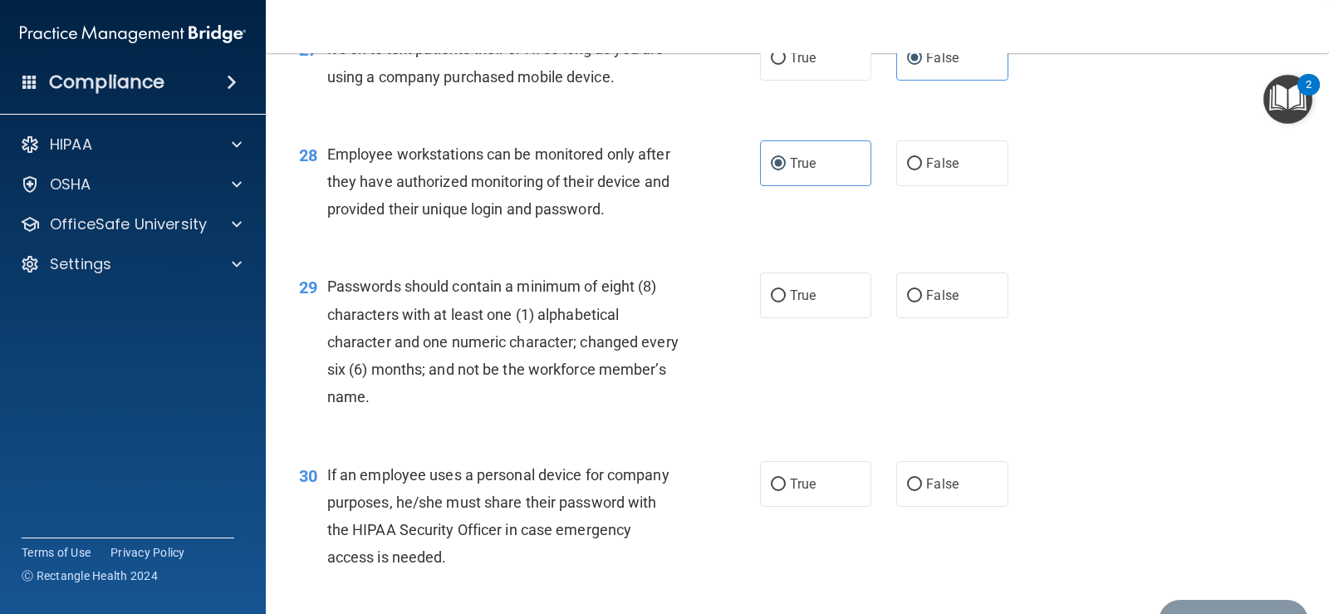
scroll to position [4070, 0]
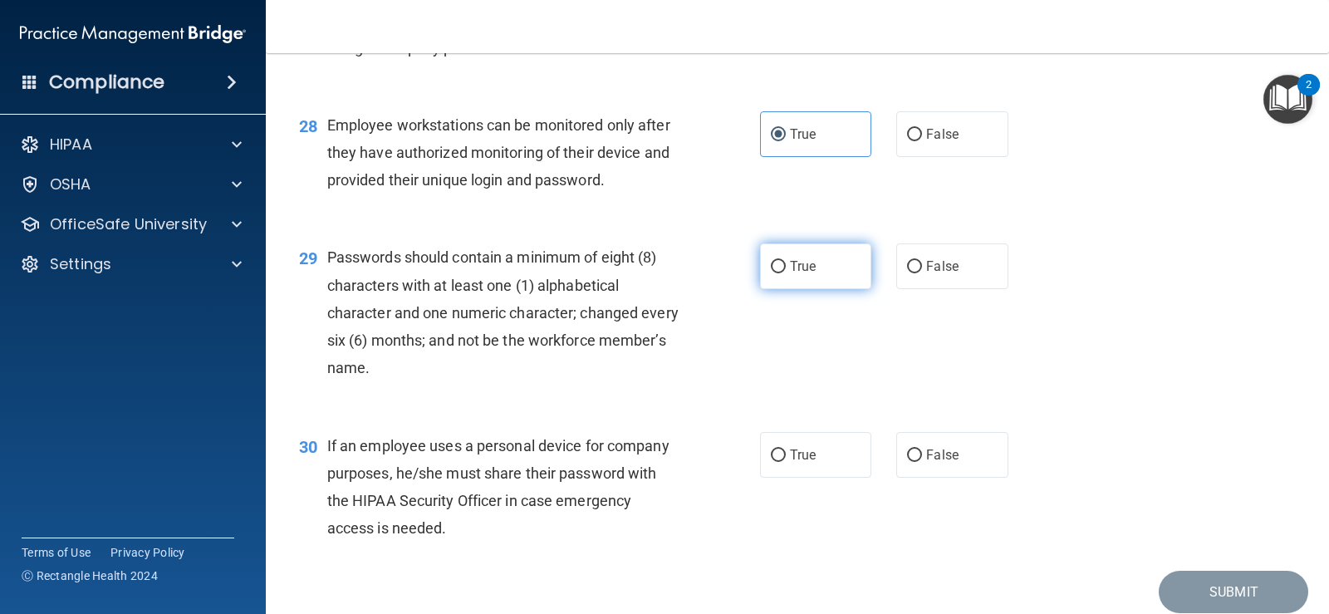
click at [787, 289] on label "True" at bounding box center [815, 266] width 111 height 46
click at [786, 273] on input "True" at bounding box center [778, 267] width 15 height 12
radio input "true"
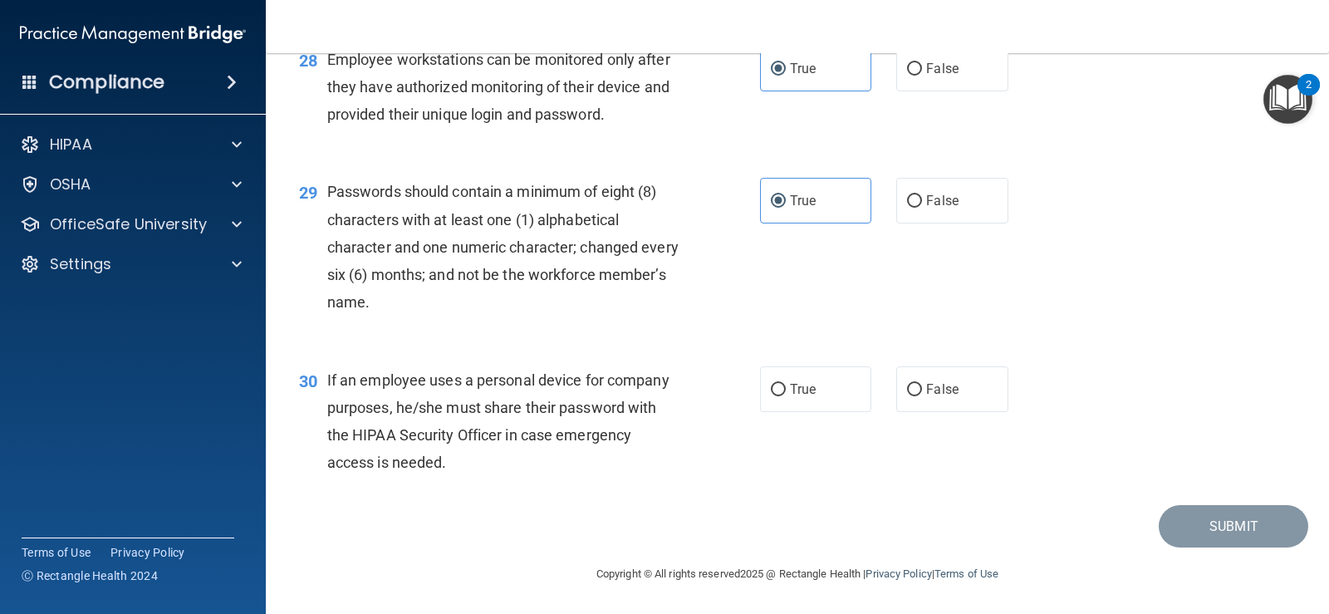
scroll to position [4163, 0]
click at [935, 395] on span "False" at bounding box center [942, 389] width 32 height 16
click at [922, 395] on input "False" at bounding box center [914, 390] width 15 height 12
radio input "true"
click at [1223, 525] on button "Submit" at bounding box center [1234, 526] width 150 height 42
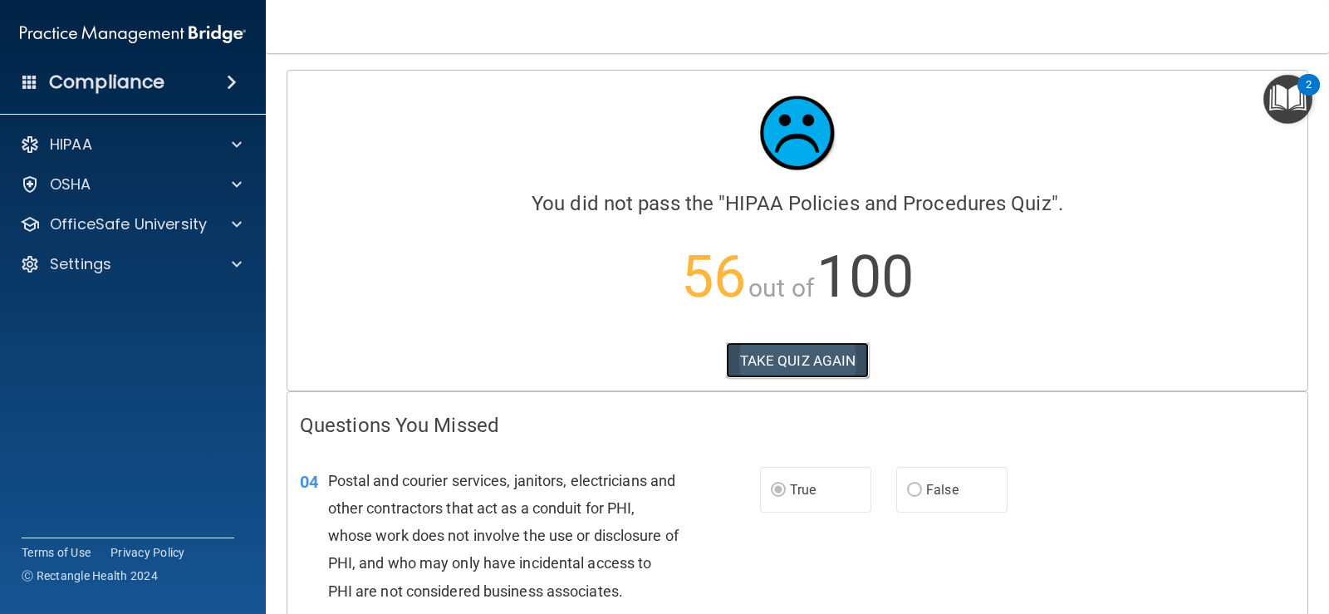
click at [782, 354] on button "TAKE QUIZ AGAIN" at bounding box center [798, 360] width 144 height 37
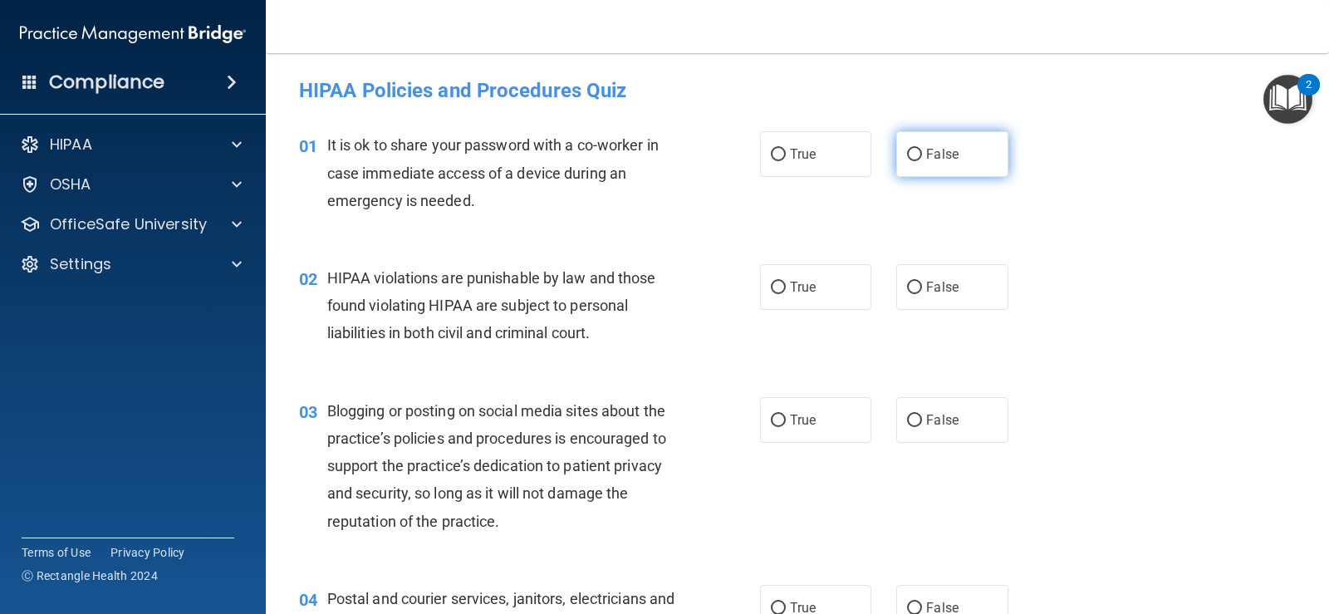
click at [934, 150] on span "False" at bounding box center [942, 154] width 32 height 16
click at [922, 150] on input "False" at bounding box center [914, 155] width 15 height 12
radio input "true"
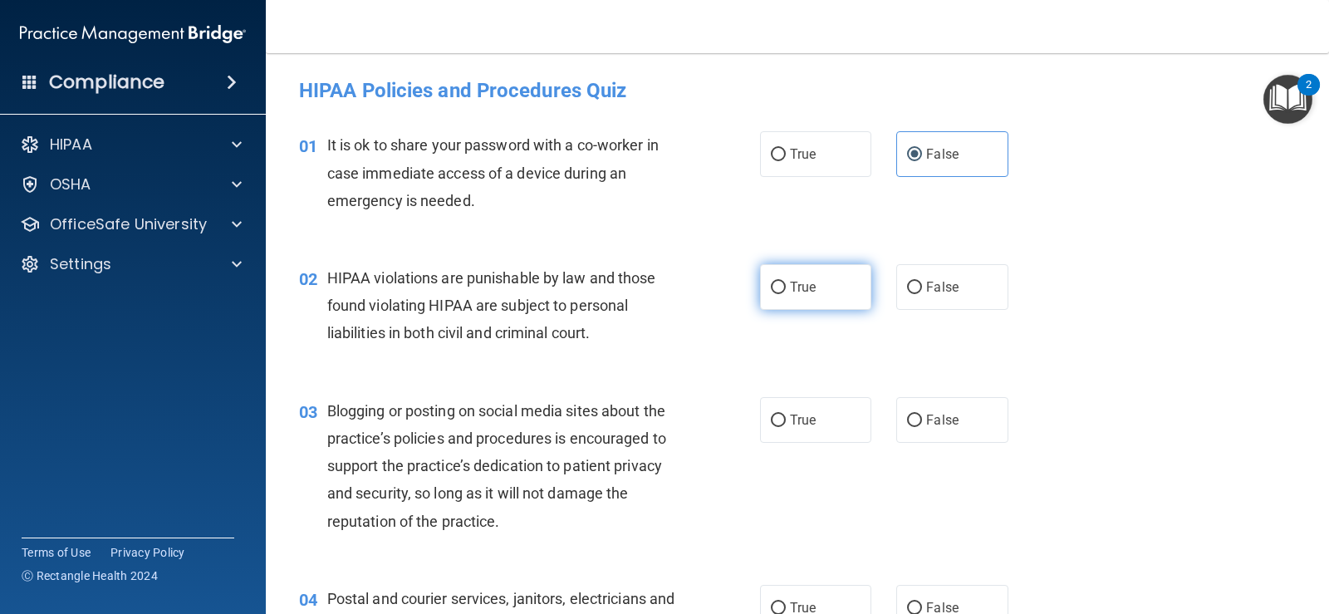
click at [838, 286] on label "True" at bounding box center [815, 287] width 111 height 46
click at [786, 286] on input "True" at bounding box center [778, 288] width 15 height 12
radio input "true"
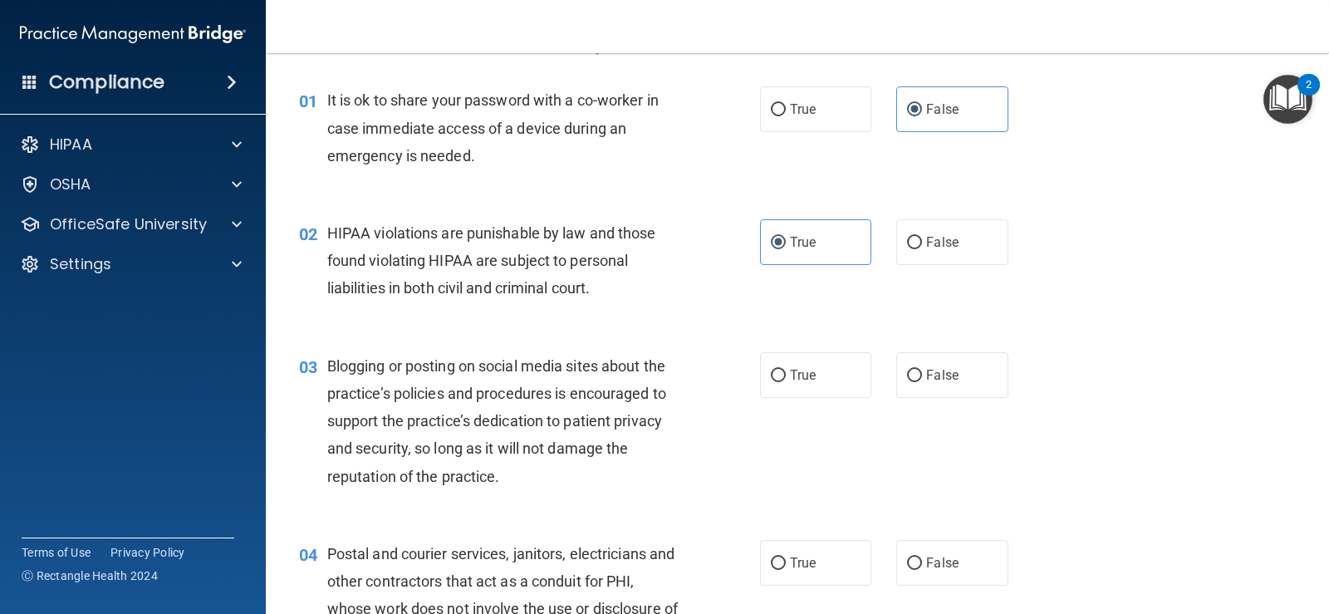
scroll to position [83, 0]
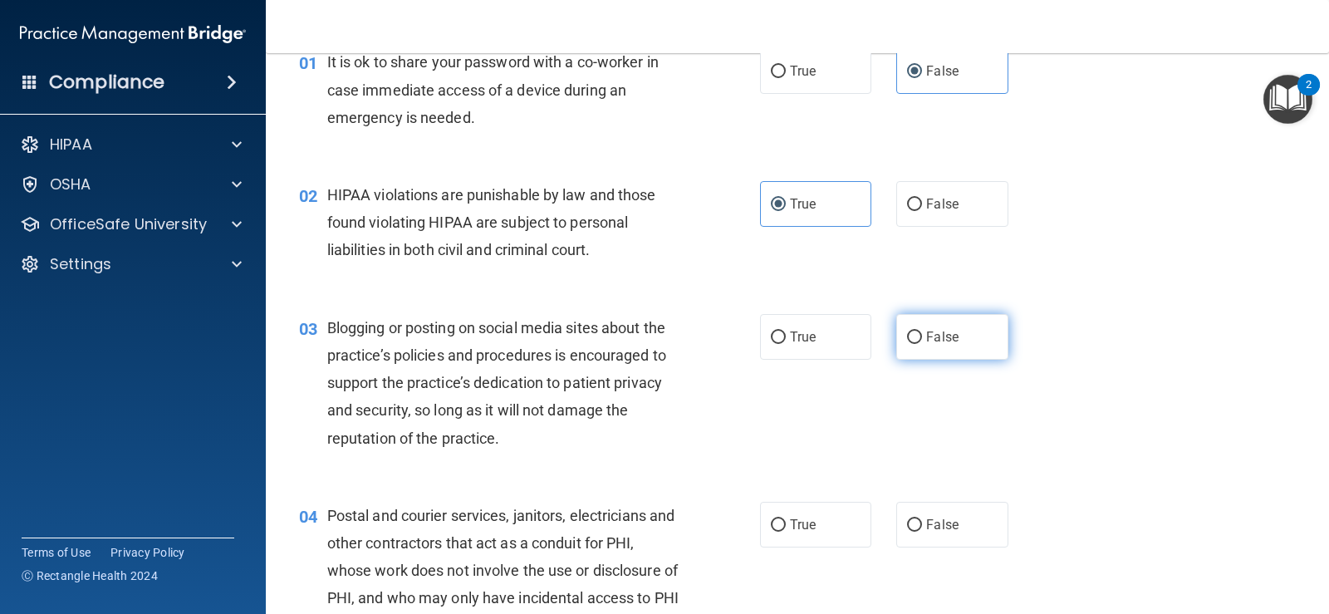
click at [914, 335] on input "False" at bounding box center [914, 337] width 15 height 12
radio input "true"
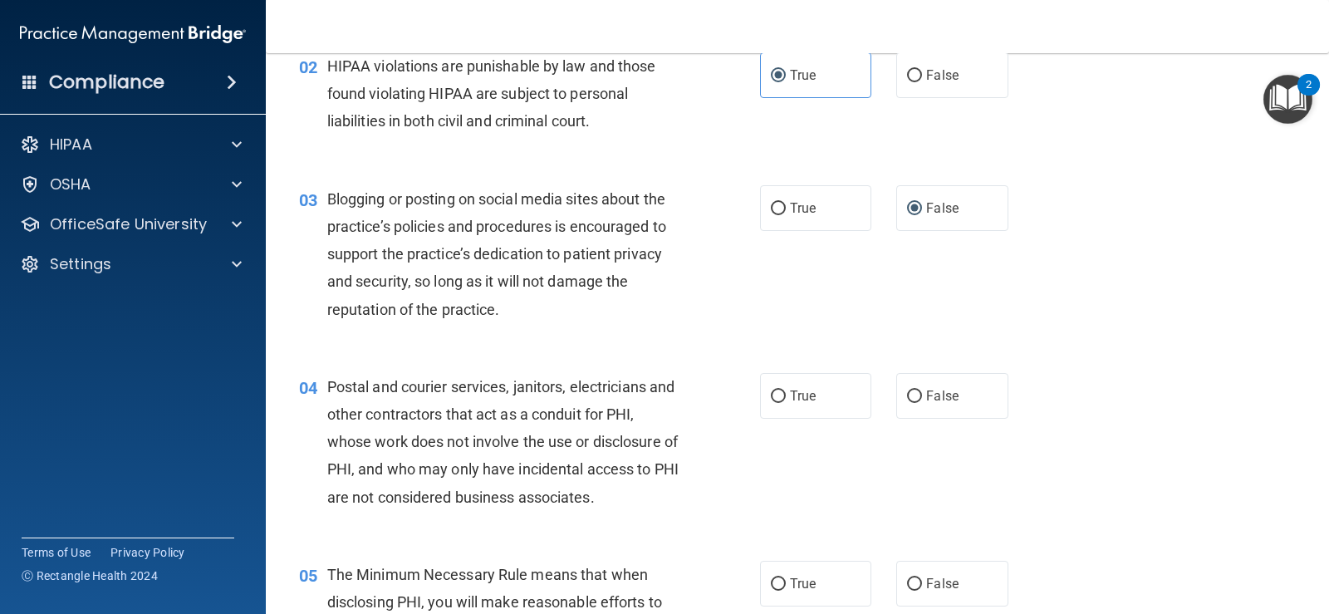
scroll to position [249, 0]
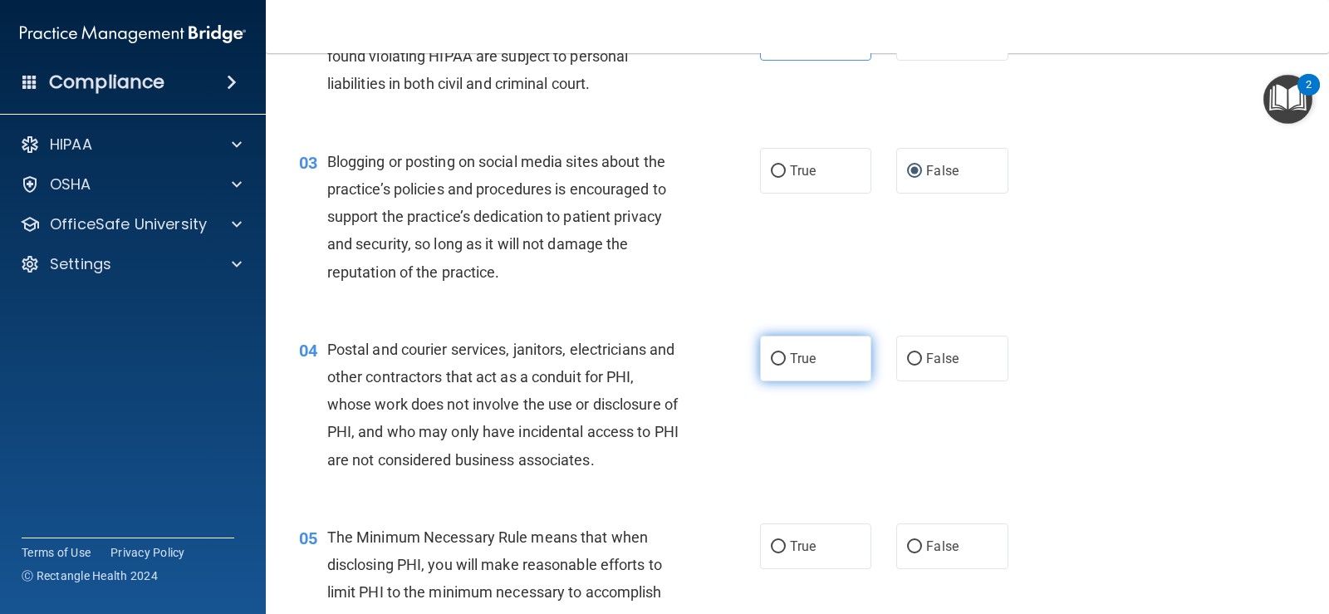
click at [832, 362] on label "True" at bounding box center [815, 359] width 111 height 46
click at [786, 362] on input "True" at bounding box center [778, 359] width 15 height 12
radio input "true"
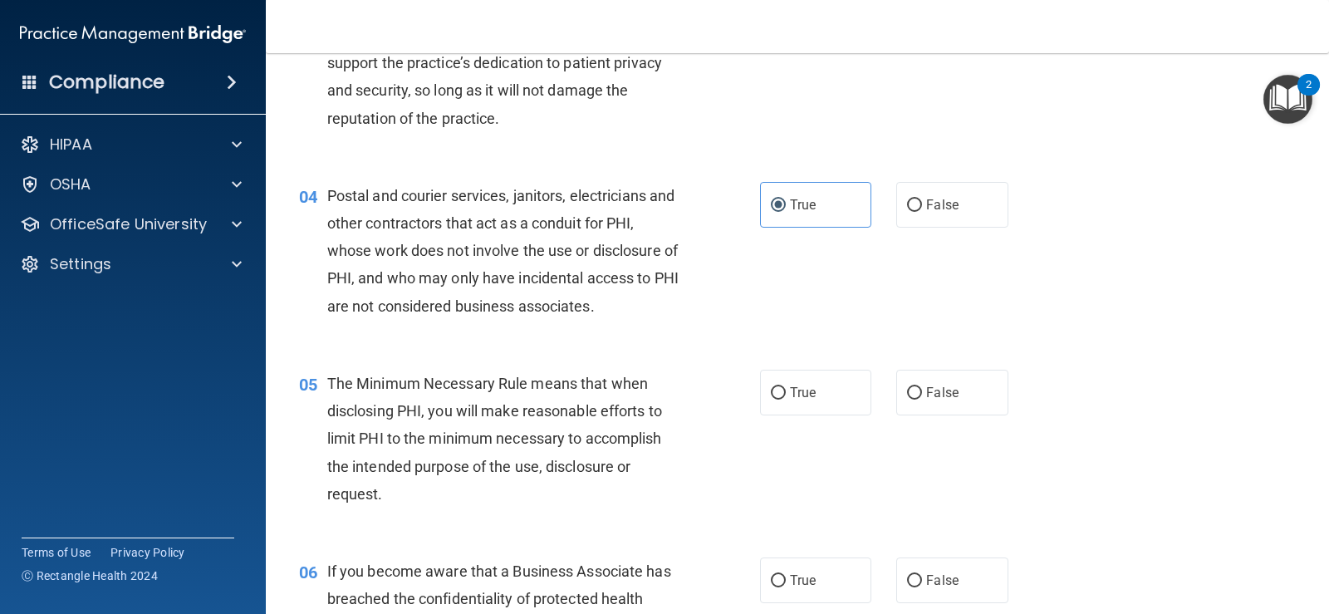
scroll to position [415, 0]
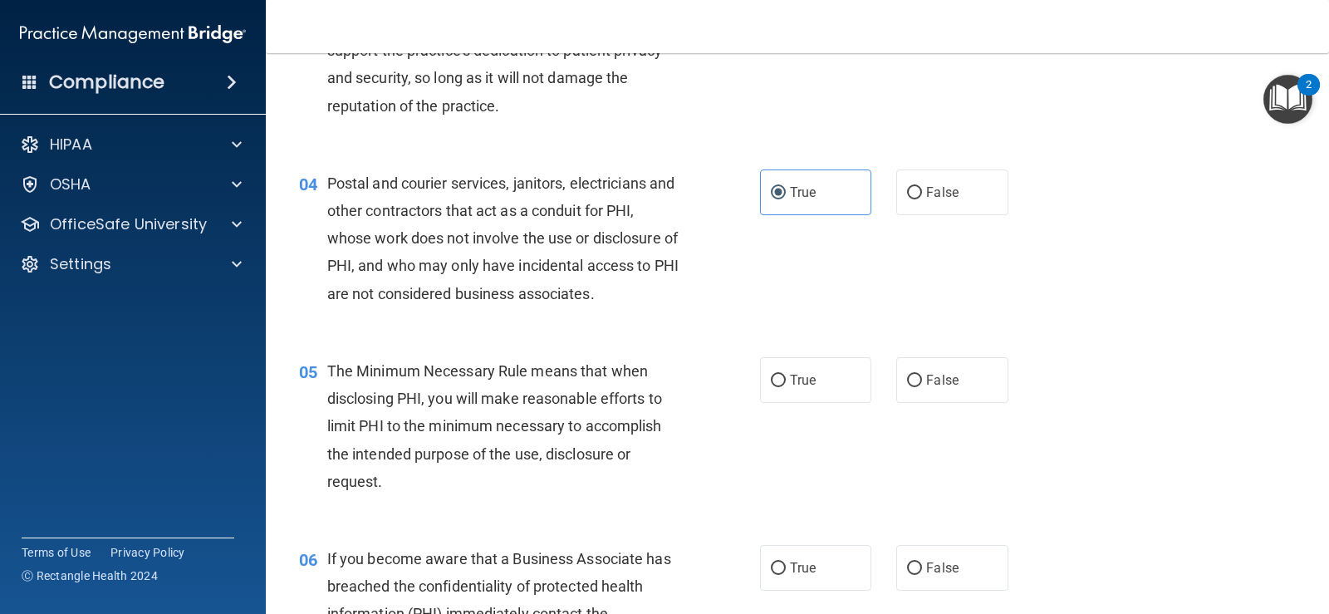
click at [832, 375] on label "True" at bounding box center [815, 380] width 111 height 46
click at [786, 375] on input "True" at bounding box center [778, 381] width 15 height 12
radio input "true"
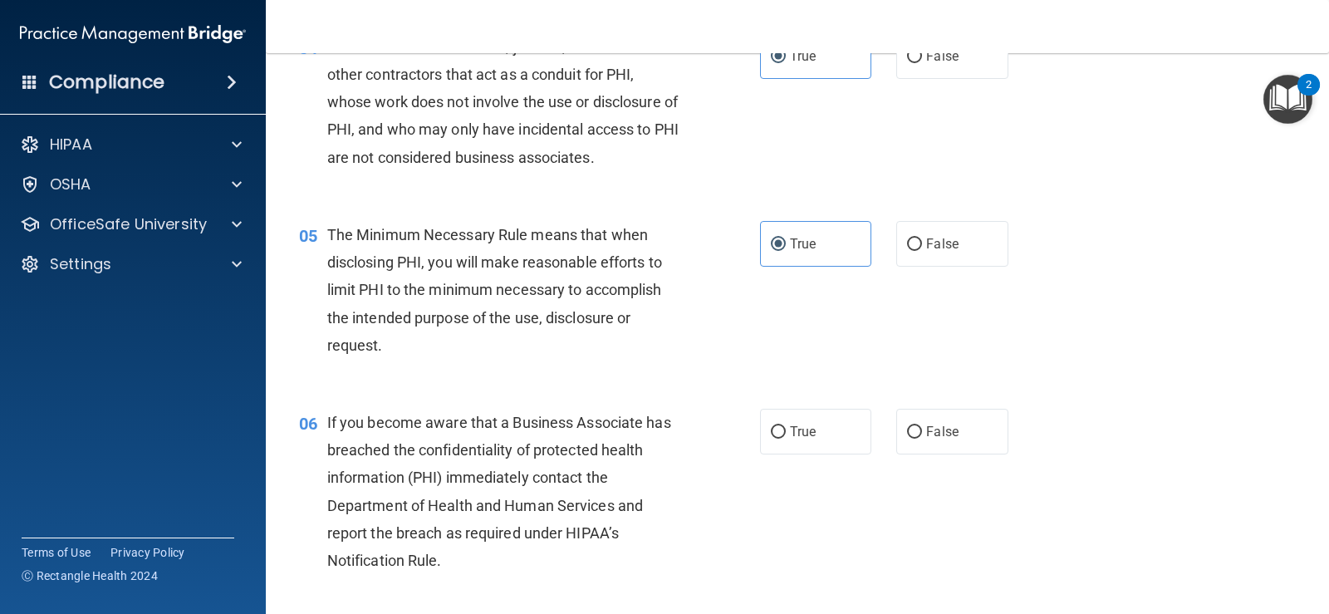
scroll to position [581, 0]
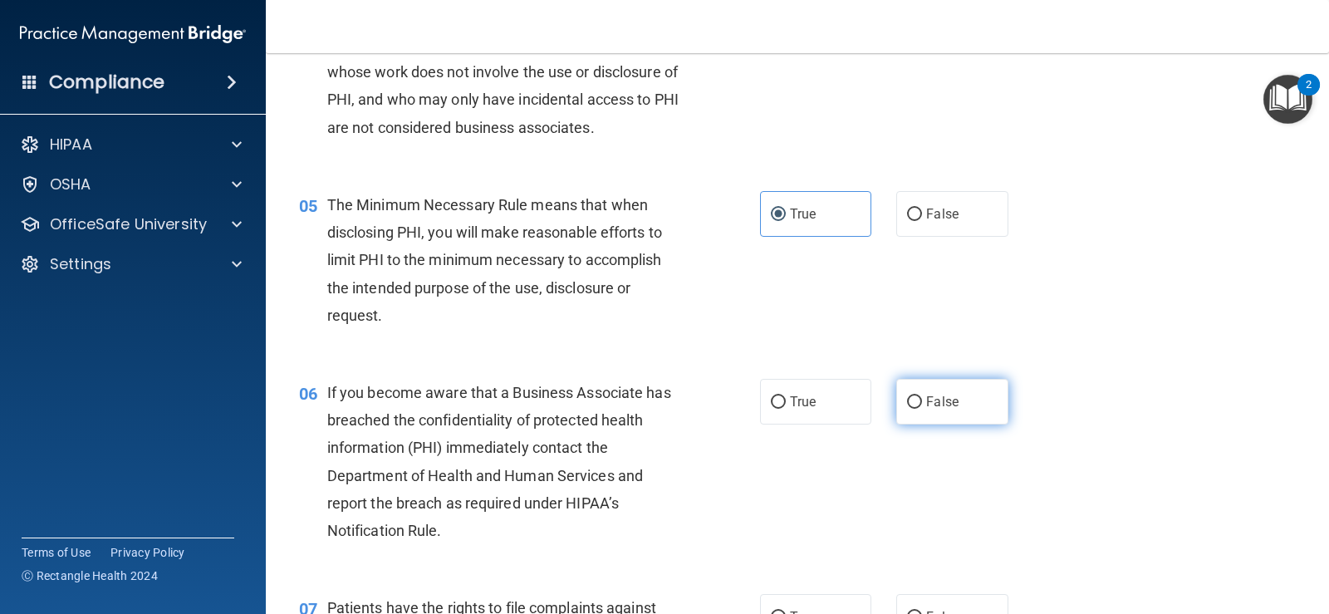
click at [926, 405] on span "False" at bounding box center [942, 402] width 32 height 16
click at [922, 405] on input "False" at bounding box center [914, 402] width 15 height 12
radio input "true"
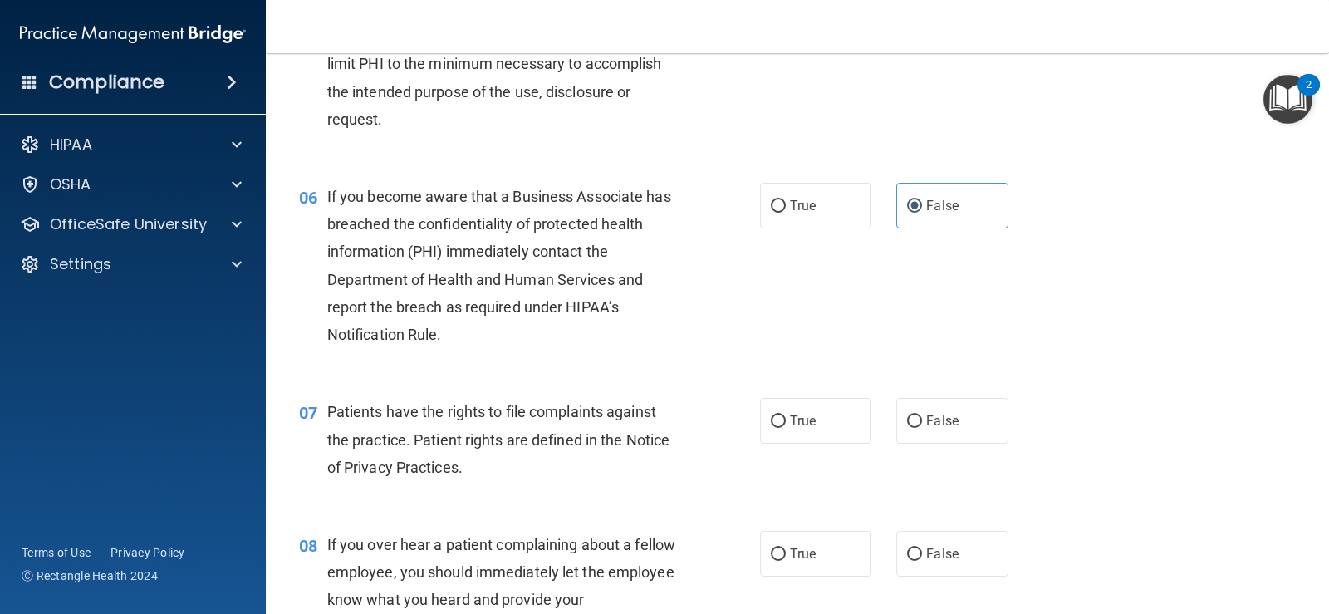
scroll to position [831, 0]
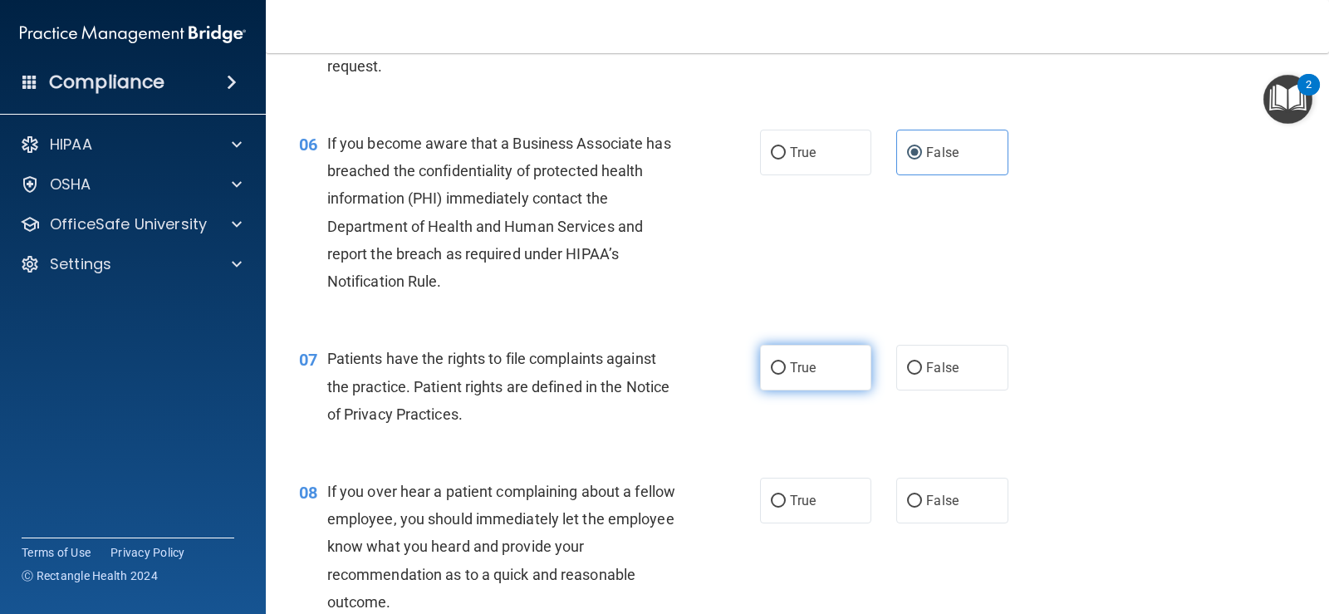
click at [818, 375] on label "True" at bounding box center [815, 368] width 111 height 46
click at [786, 375] on input "True" at bounding box center [778, 368] width 15 height 12
radio input "true"
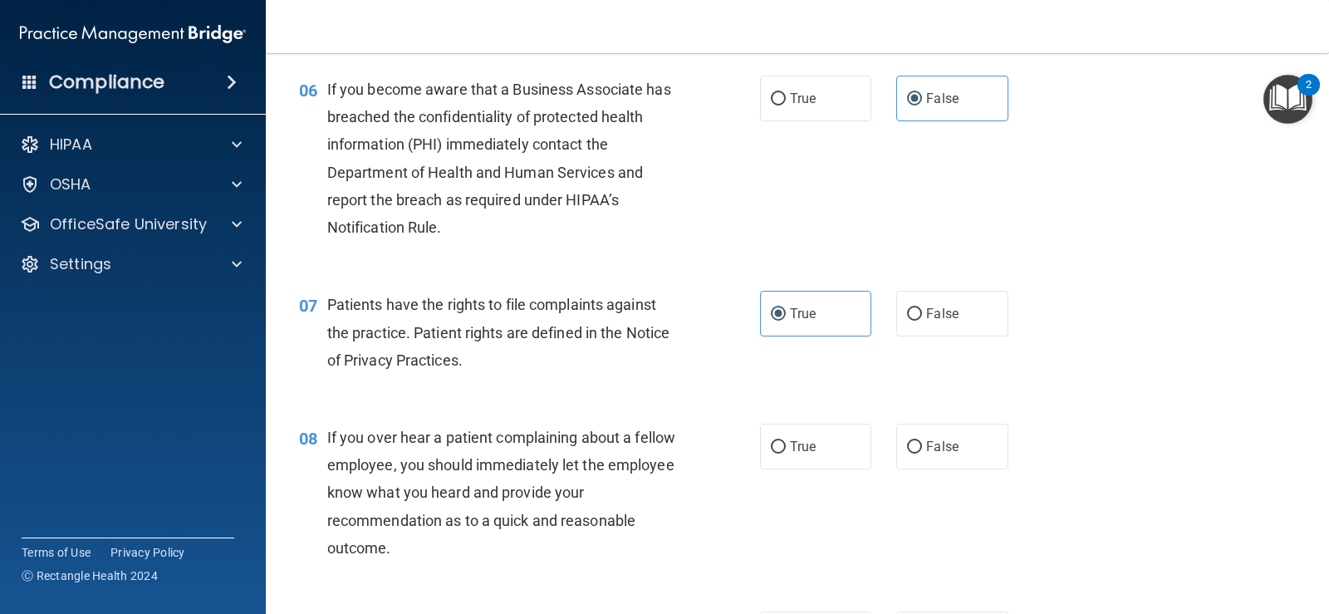
scroll to position [914, 0]
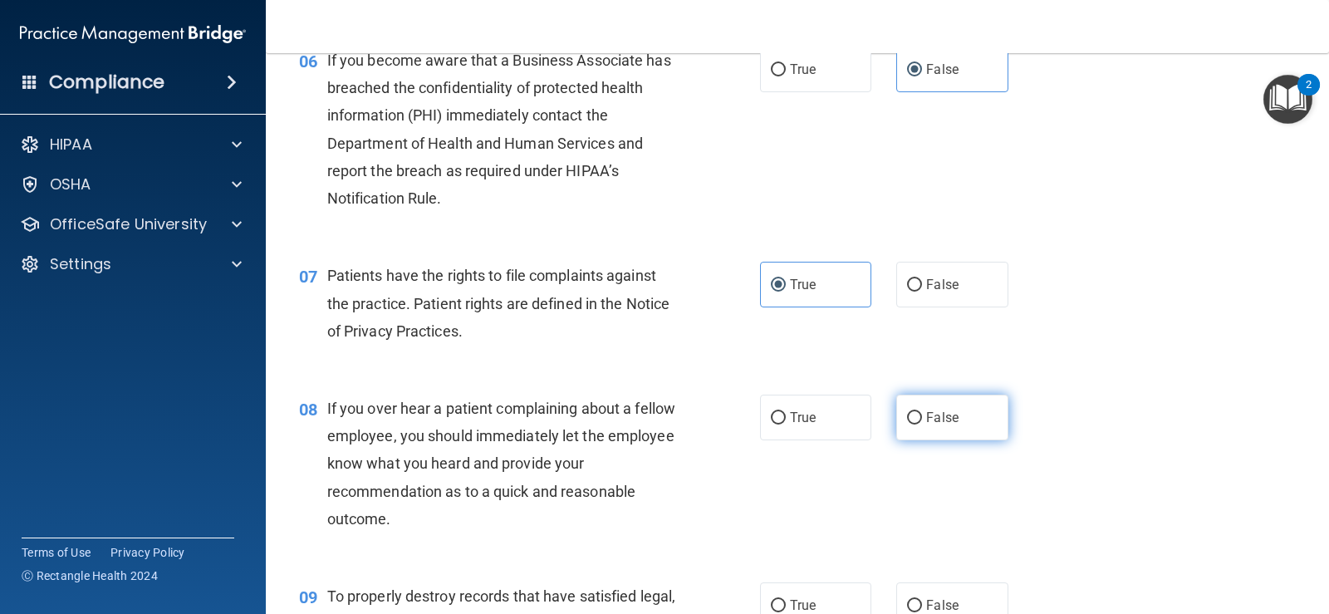
click at [907, 419] on input "False" at bounding box center [914, 418] width 15 height 12
radio input "true"
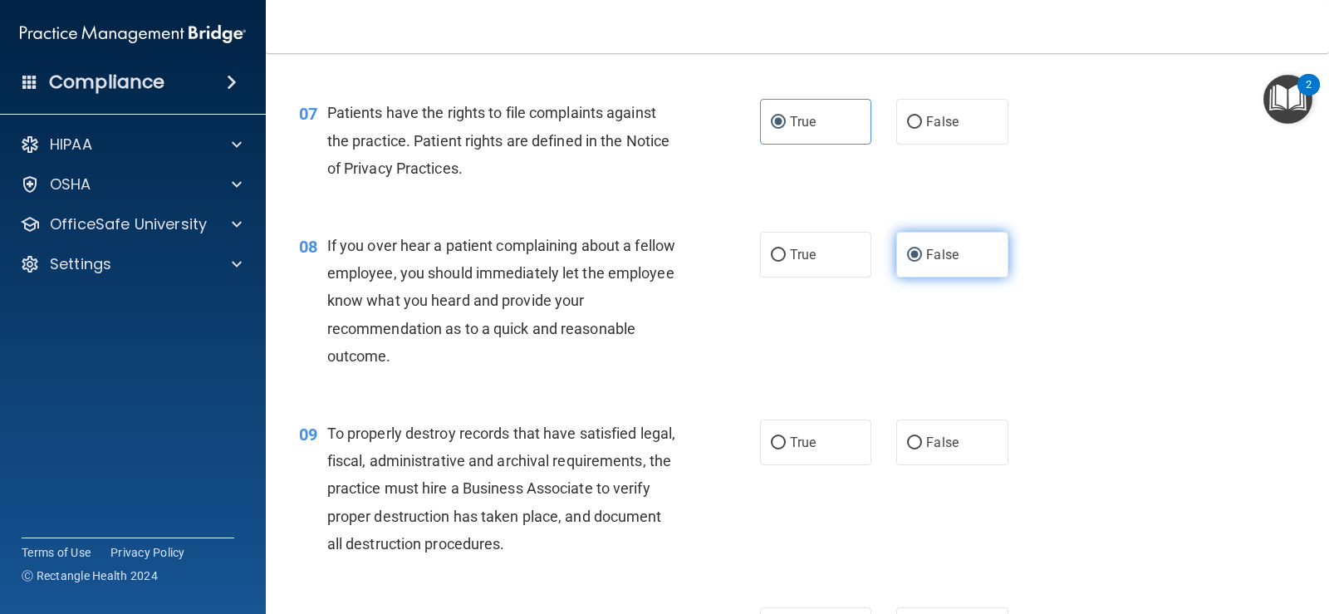
scroll to position [1080, 0]
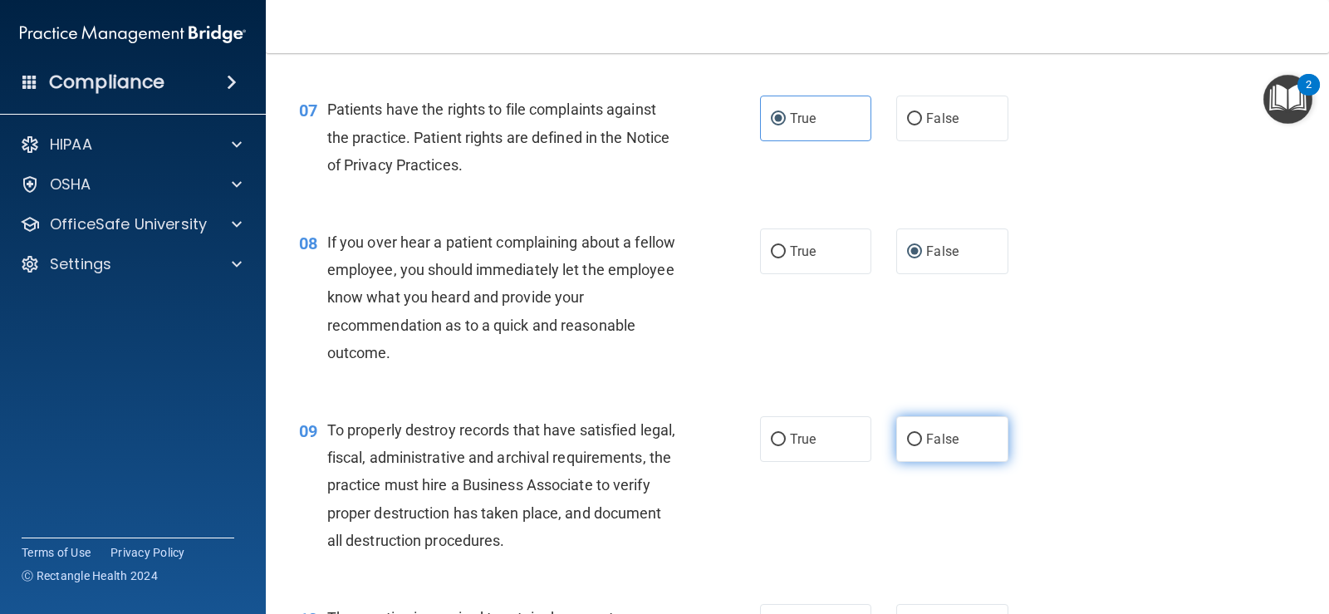
click at [915, 439] on label "False" at bounding box center [951, 439] width 111 height 46
click at [915, 439] on input "False" at bounding box center [914, 440] width 15 height 12
radio input "true"
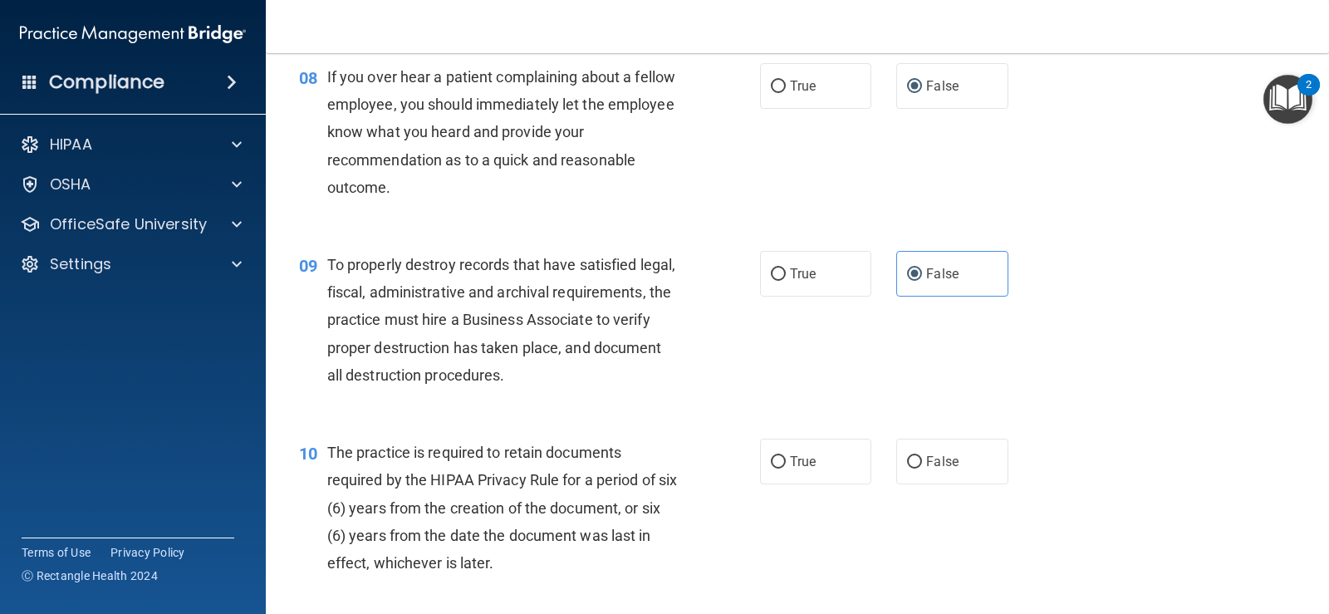
scroll to position [1246, 0]
click at [811, 464] on label "True" at bounding box center [815, 461] width 111 height 46
click at [786, 464] on input "True" at bounding box center [778, 461] width 15 height 12
radio input "true"
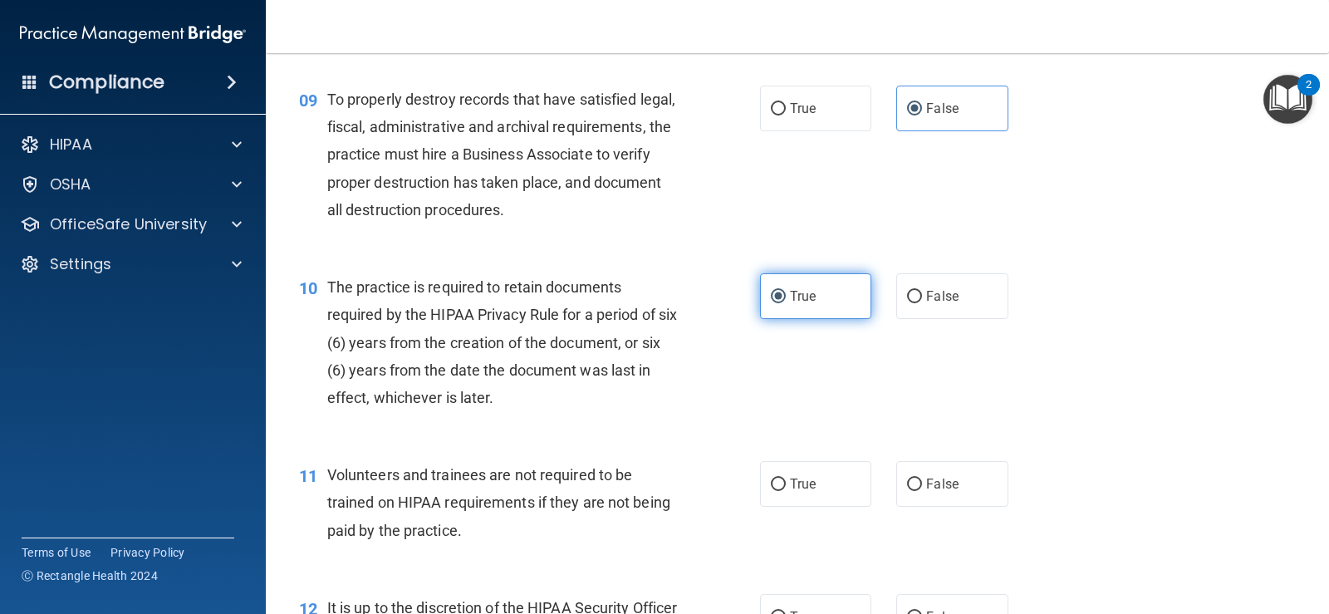
scroll to position [1412, 0]
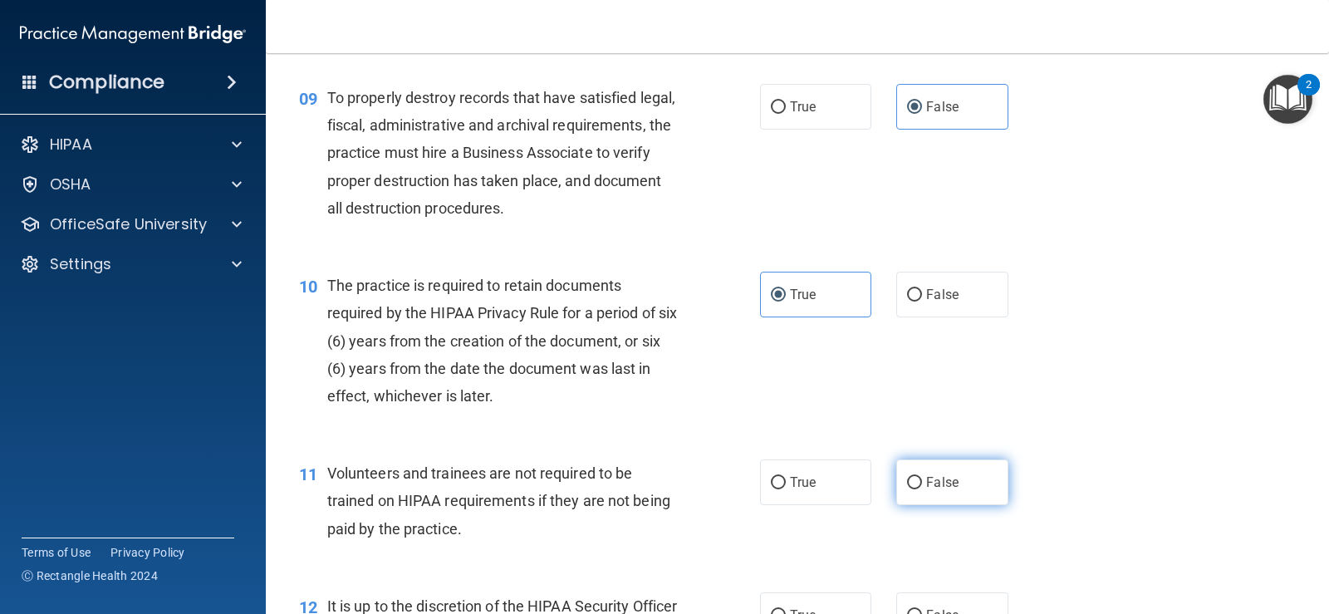
click at [927, 491] on label "False" at bounding box center [951, 482] width 111 height 46
click at [922, 489] on input "False" at bounding box center [914, 483] width 15 height 12
radio input "true"
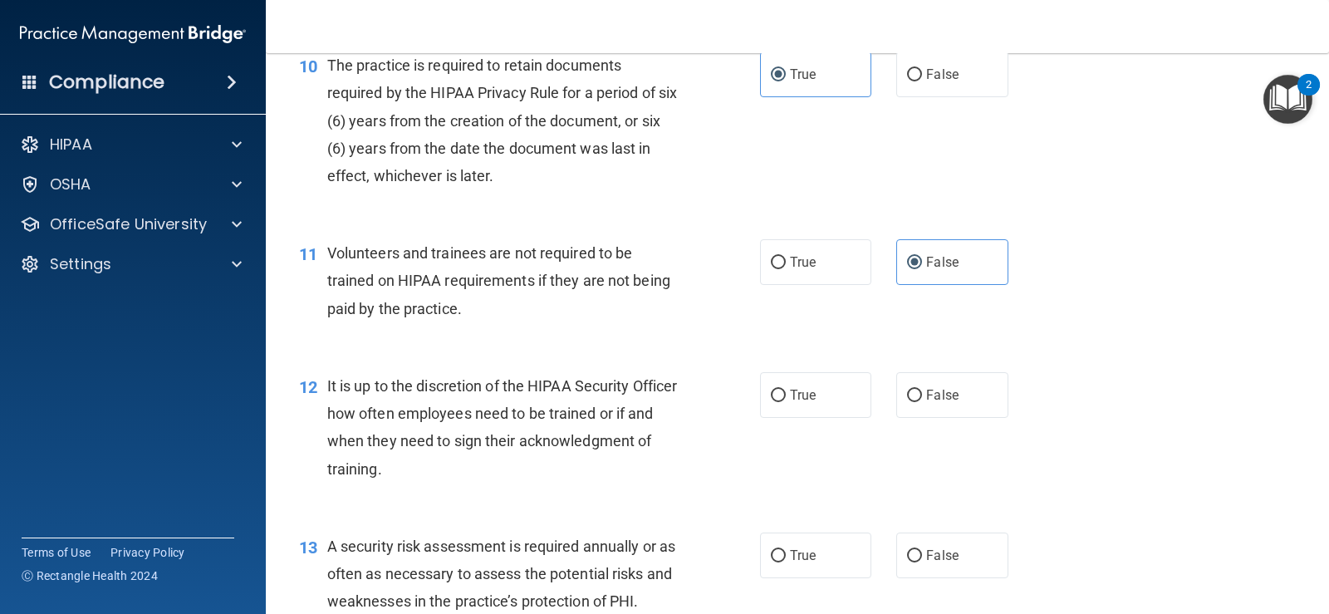
scroll to position [1661, 0]
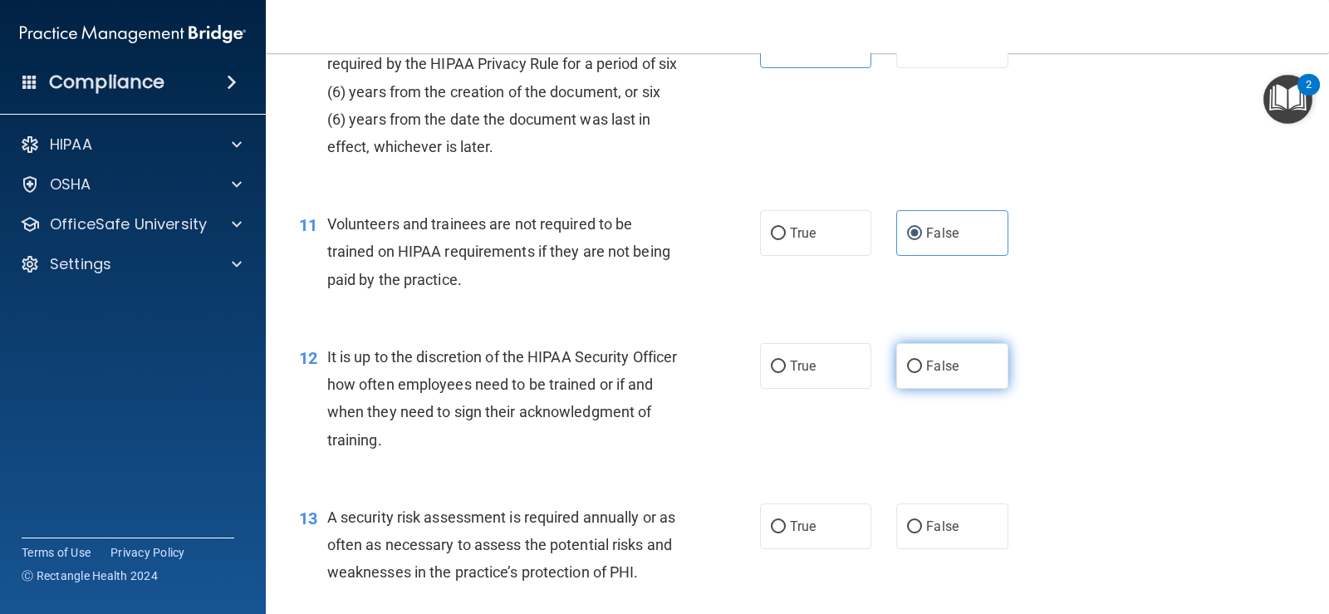
click at [914, 367] on input "False" at bounding box center [914, 367] width 15 height 12
radio input "true"
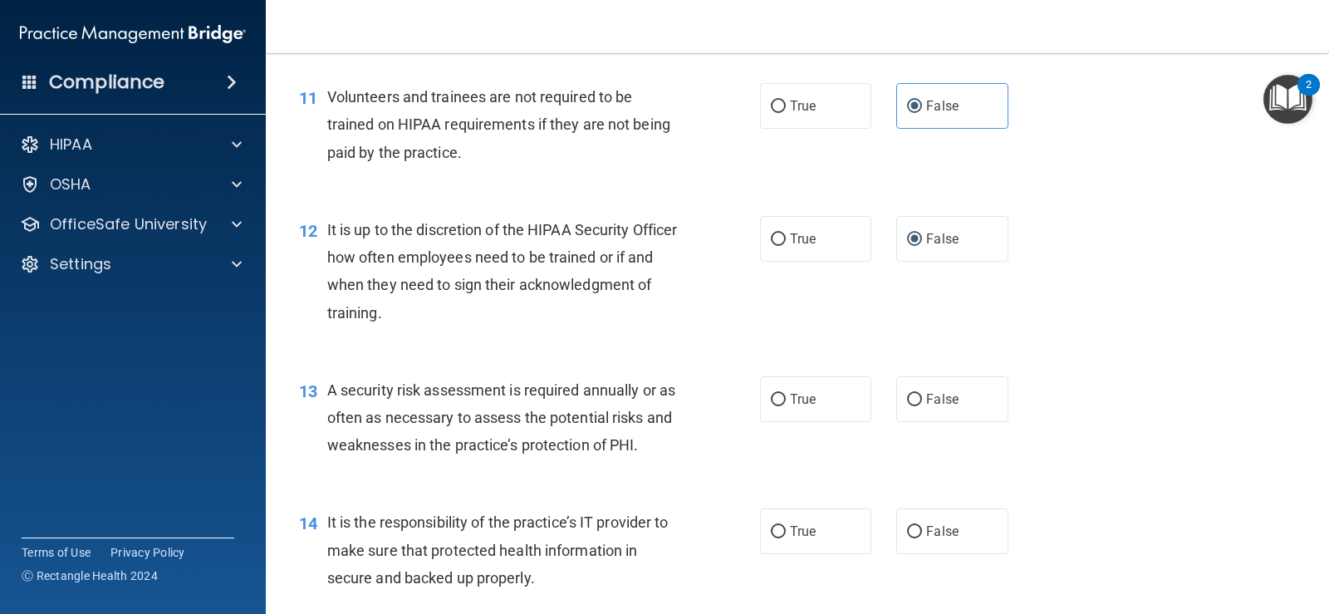
scroll to position [1827, 0]
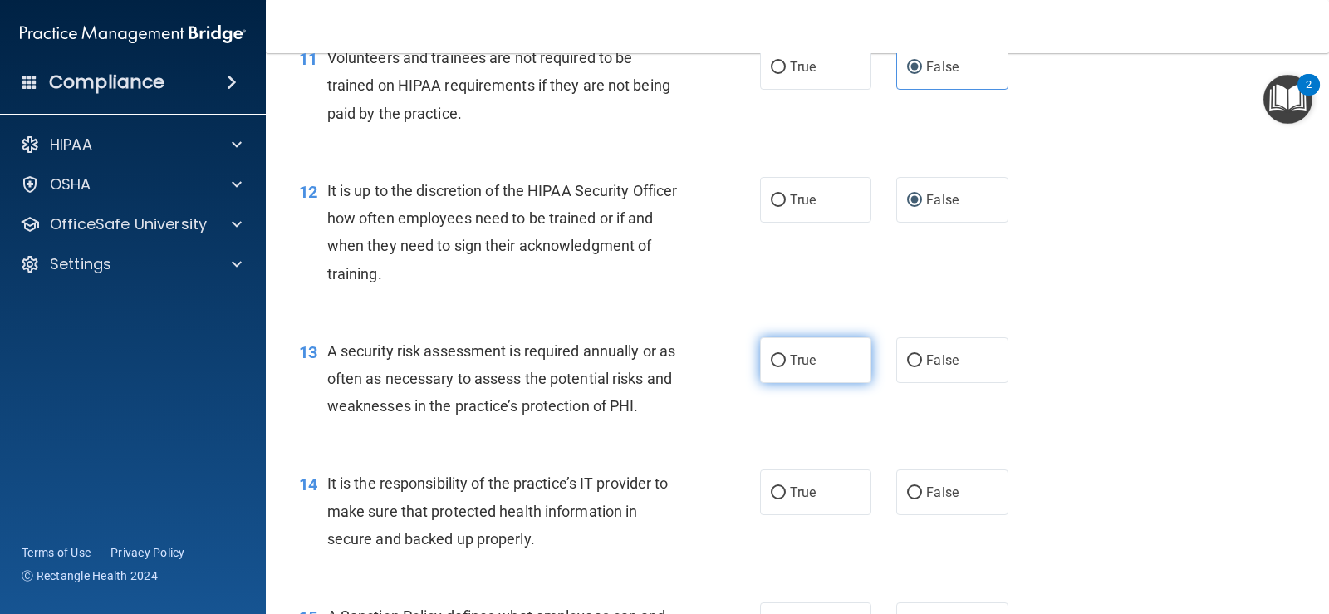
click at [830, 371] on label "True" at bounding box center [815, 360] width 111 height 46
click at [786, 367] on input "True" at bounding box center [778, 361] width 15 height 12
radio input "true"
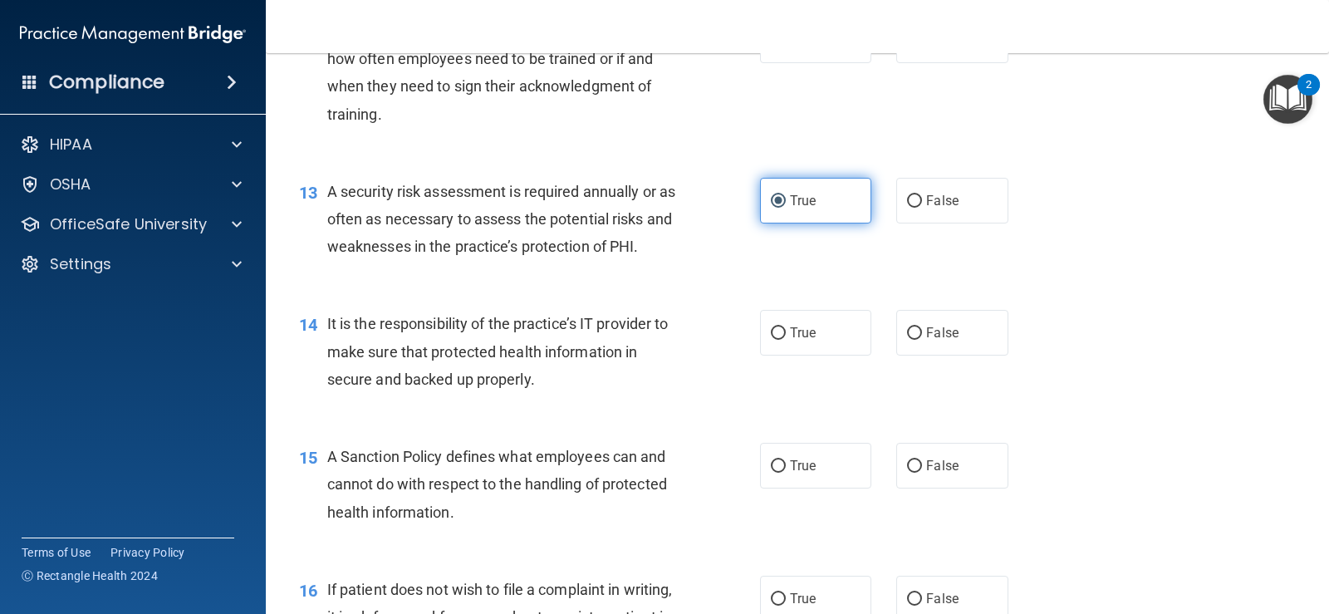
scroll to position [1994, 0]
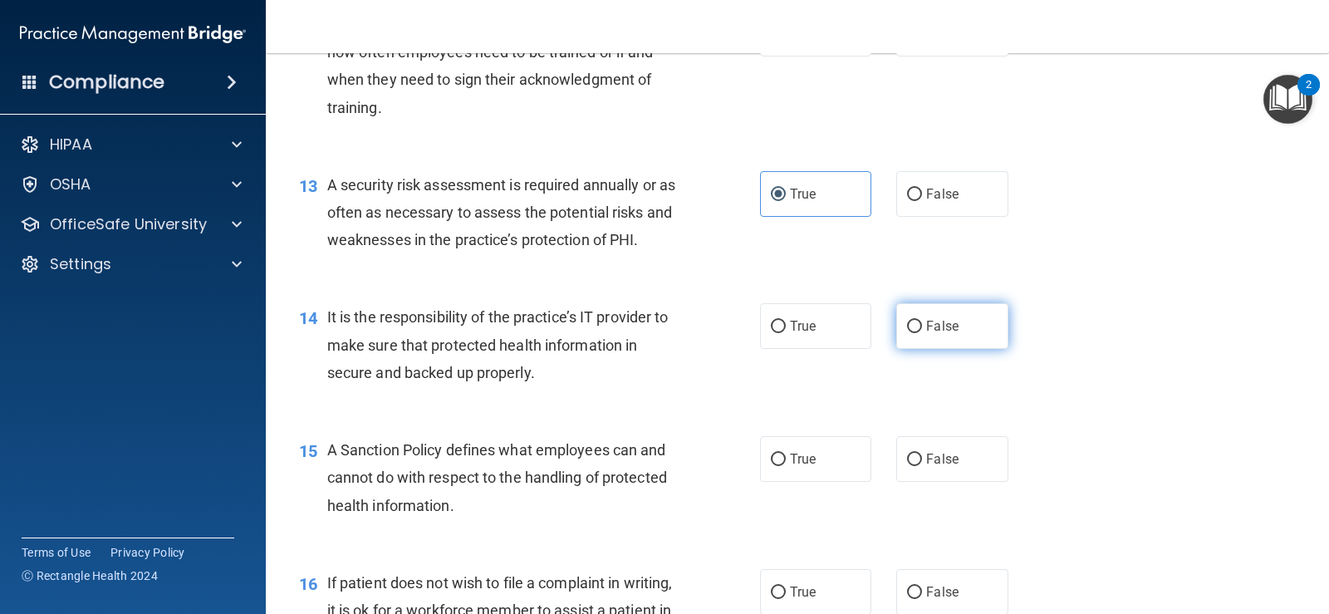
click at [925, 336] on label "False" at bounding box center [951, 326] width 111 height 46
click at [922, 333] on input "False" at bounding box center [914, 327] width 15 height 12
radio input "true"
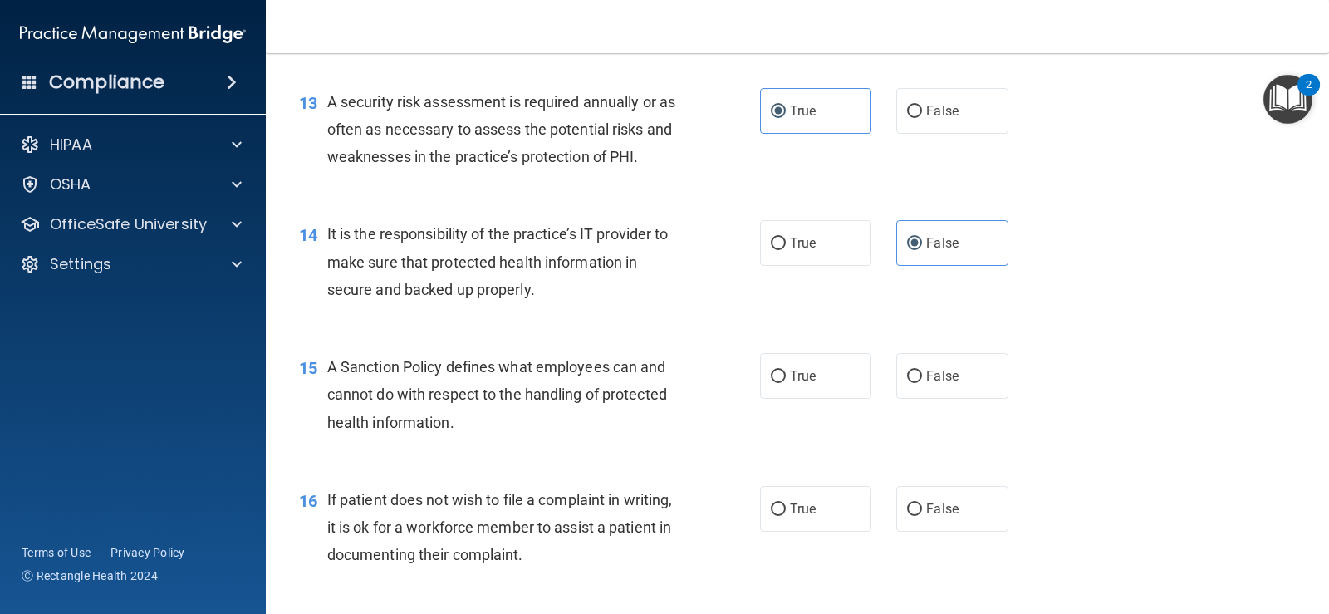
click at [925, 390] on label "False" at bounding box center [951, 376] width 111 height 46
click at [922, 383] on input "False" at bounding box center [914, 376] width 15 height 12
radio input "true"
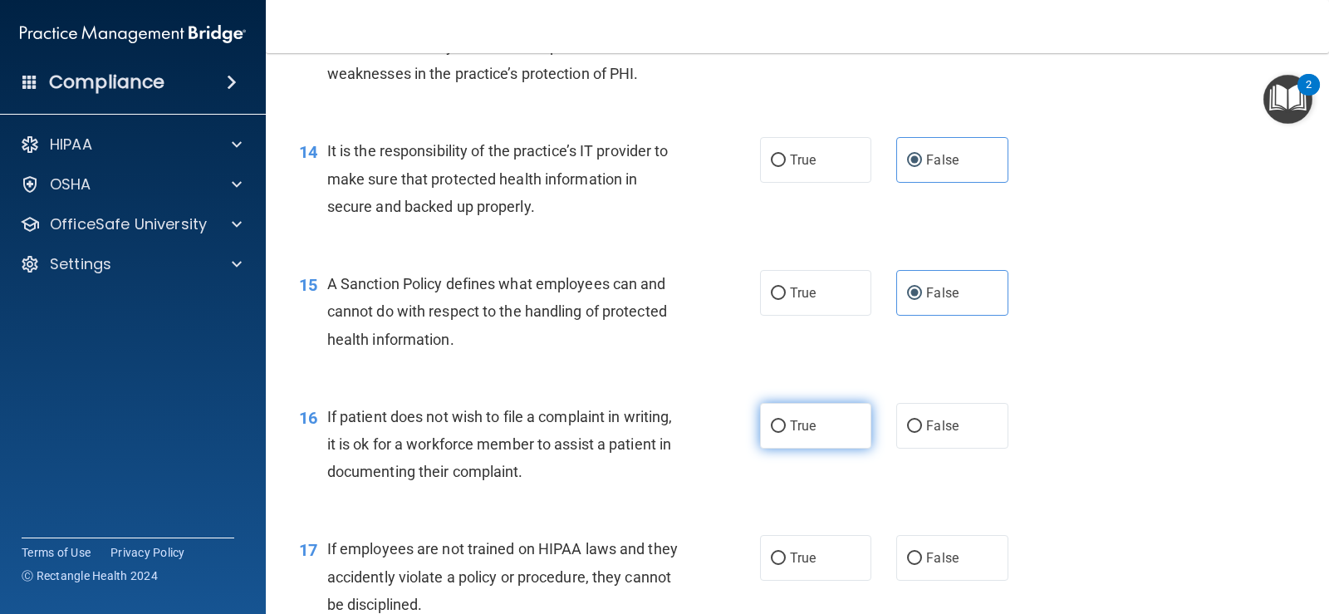
click at [839, 436] on label "True" at bounding box center [815, 426] width 111 height 46
click at [786, 433] on input "True" at bounding box center [778, 426] width 15 height 12
radio input "true"
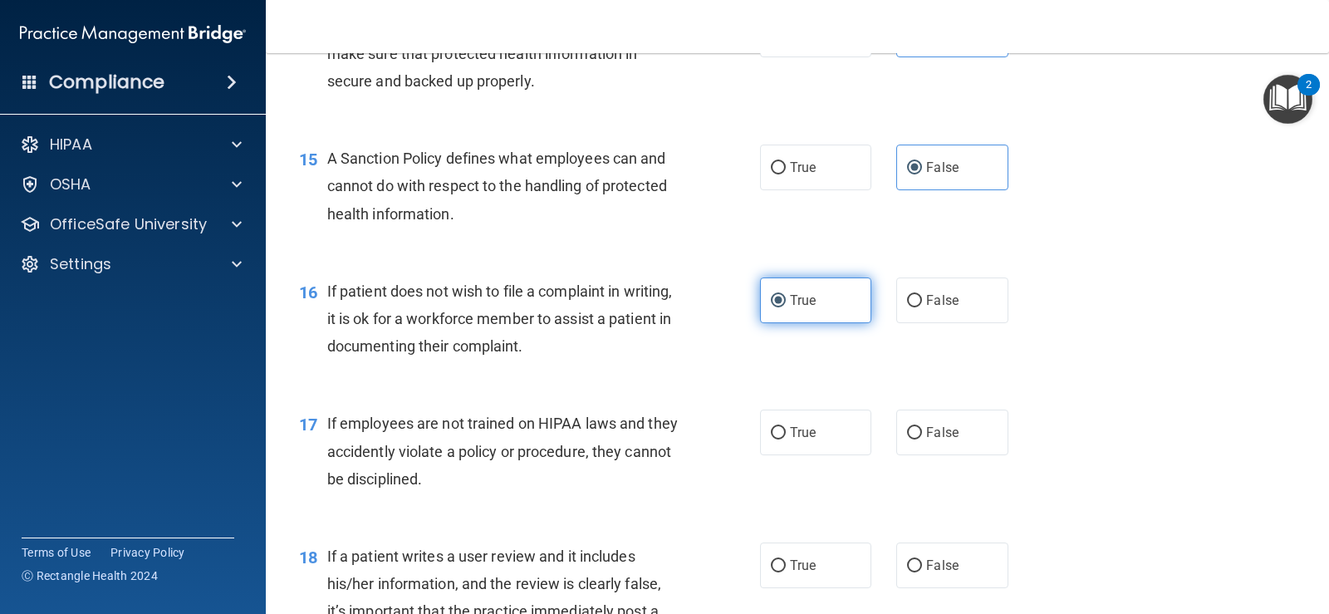
scroll to position [2326, 0]
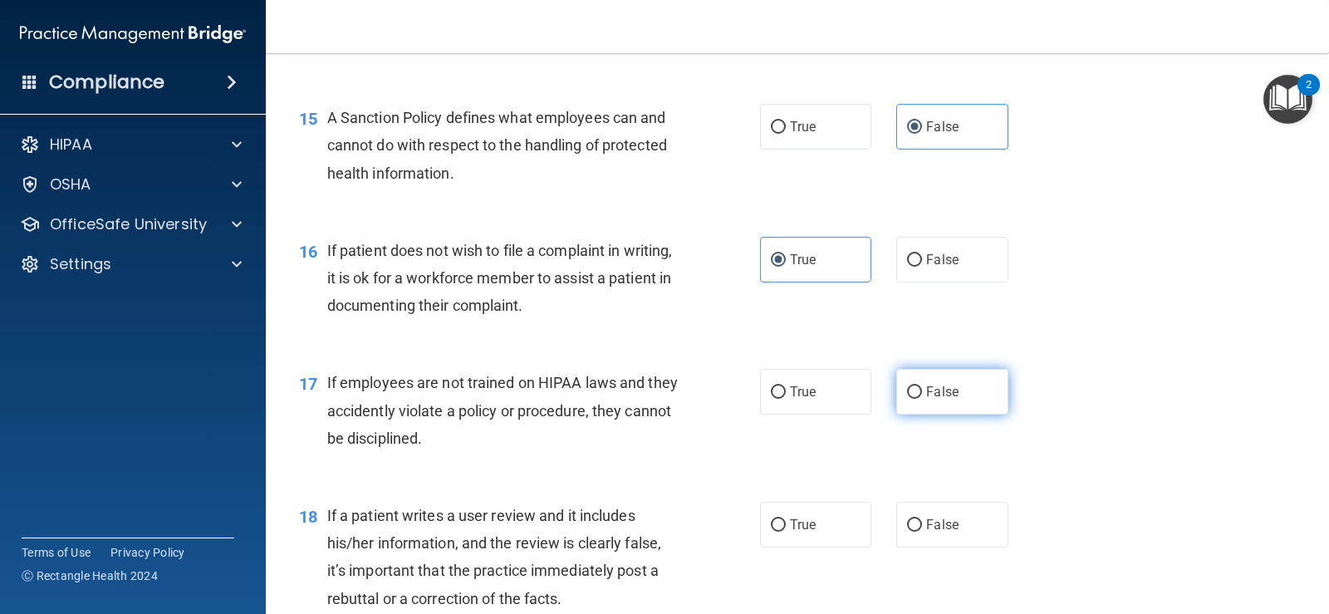
click at [918, 398] on label "False" at bounding box center [951, 392] width 111 height 46
click at [918, 398] on input "False" at bounding box center [914, 392] width 15 height 12
radio input "true"
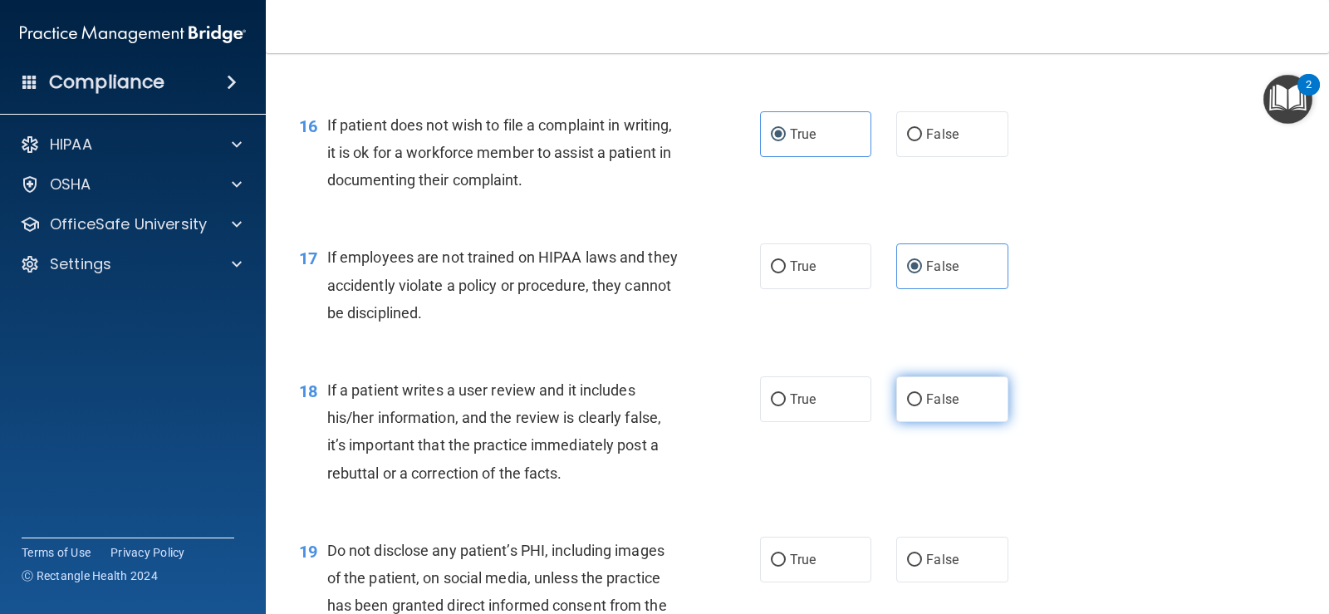
scroll to position [2492, 0]
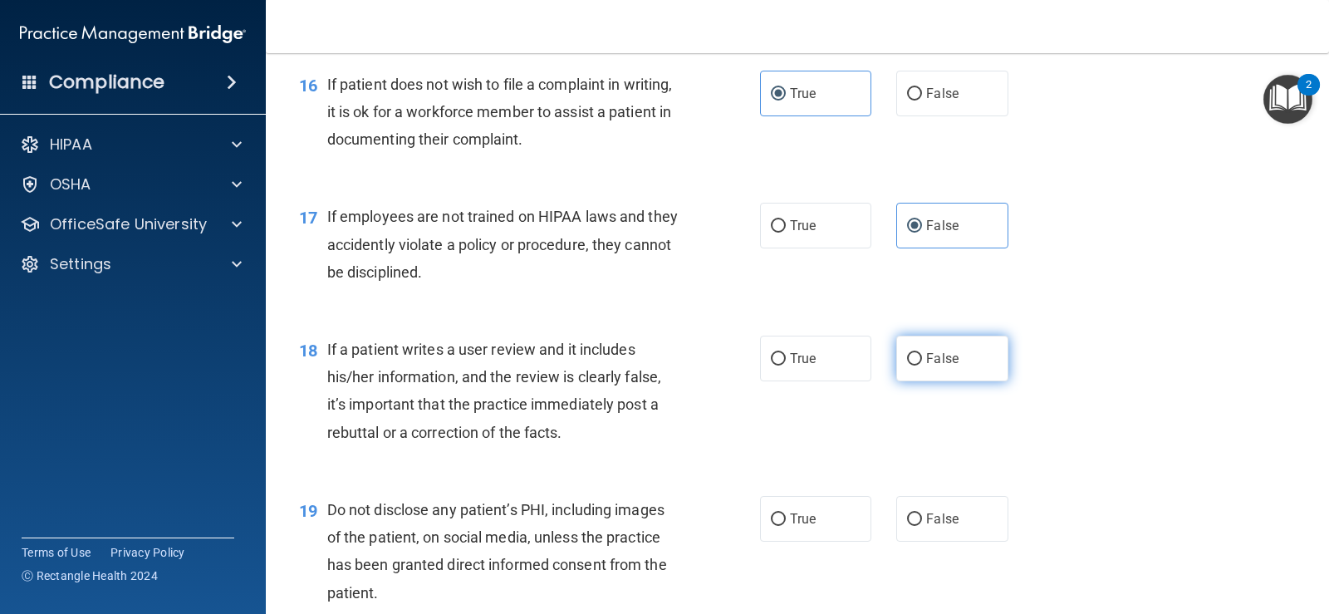
click at [923, 370] on label "False" at bounding box center [951, 359] width 111 height 46
click at [922, 365] on input "False" at bounding box center [914, 359] width 15 height 12
radio input "true"
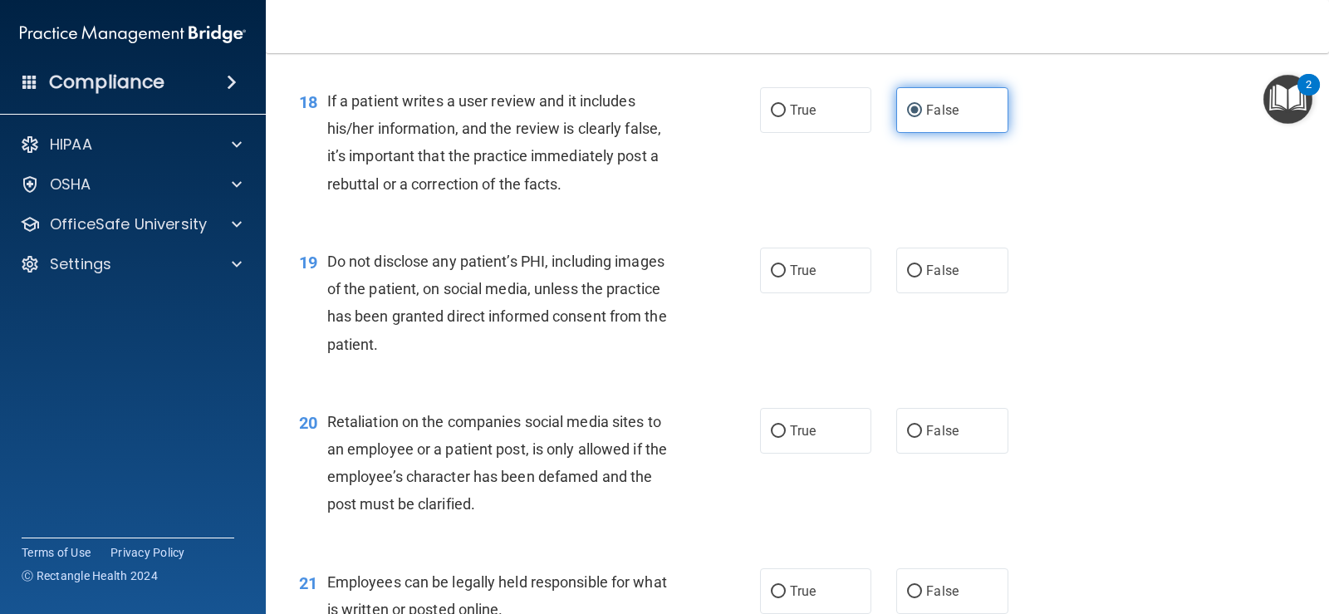
scroll to position [2741, 0]
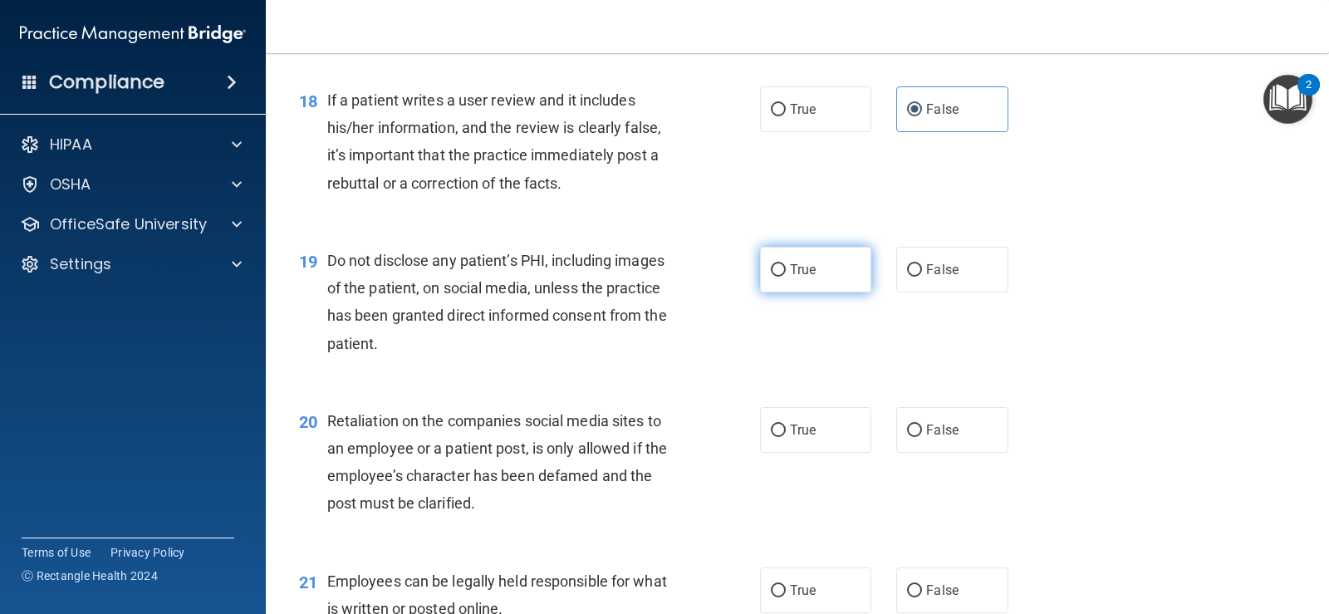
click at [808, 267] on span "True" at bounding box center [803, 270] width 26 height 16
click at [786, 267] on input "True" at bounding box center [778, 270] width 15 height 12
radio input "true"
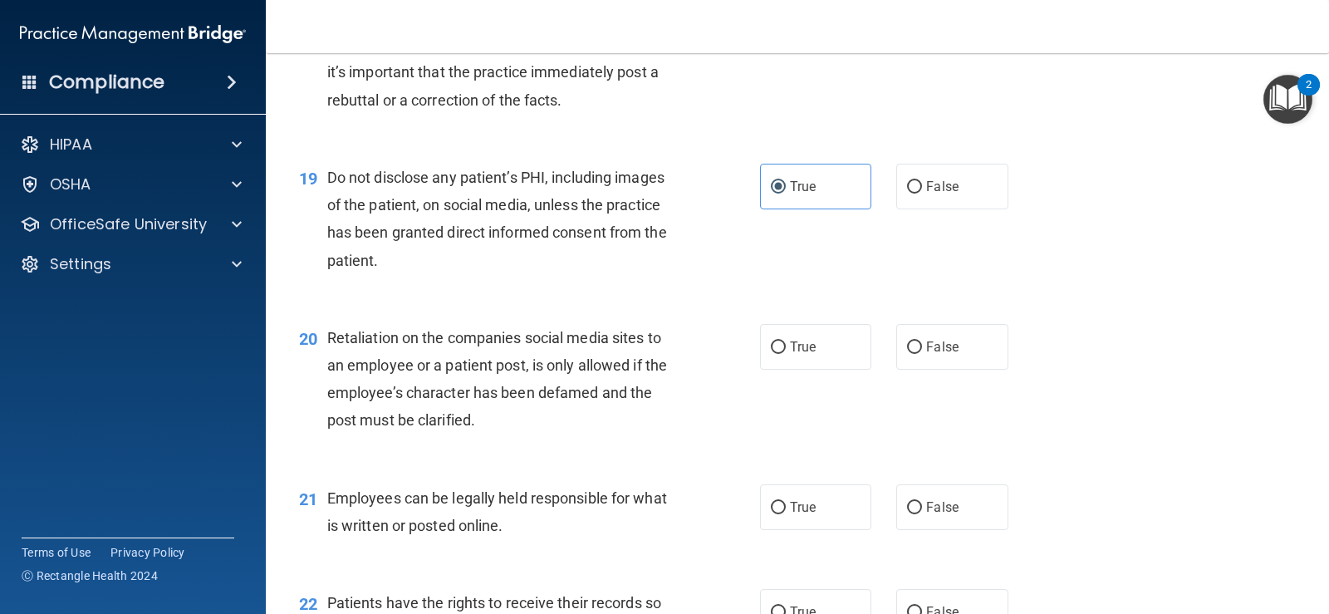
scroll to position [2907, 0]
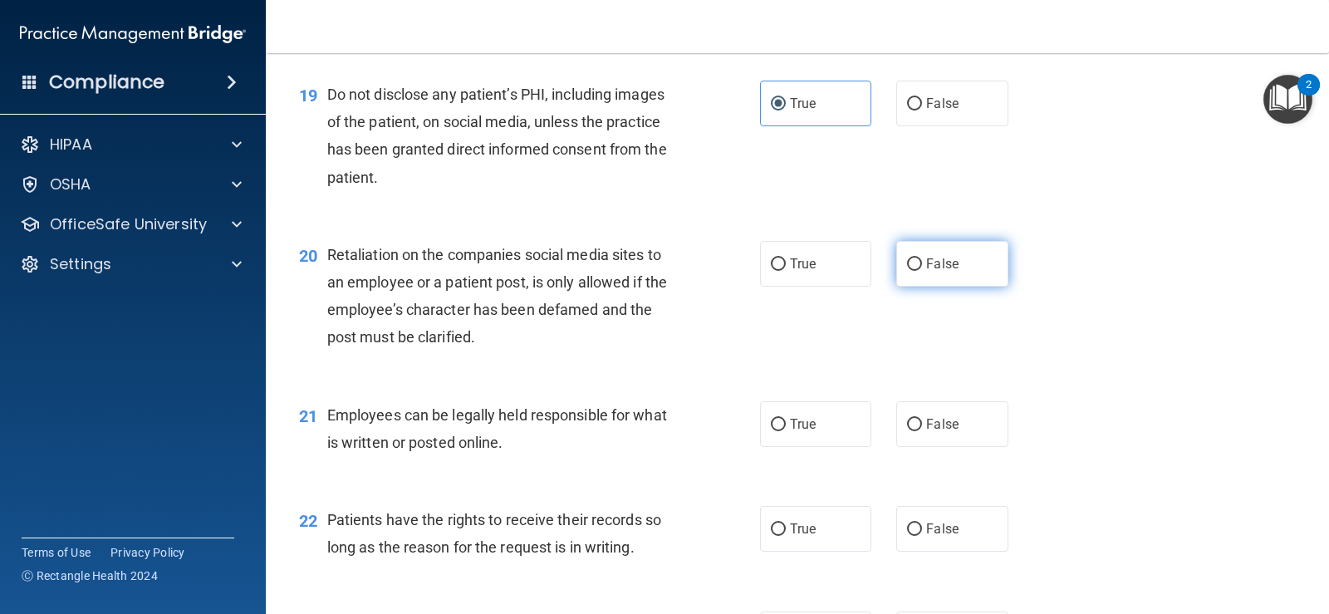
click at [941, 274] on label "False" at bounding box center [951, 264] width 111 height 46
click at [922, 271] on input "False" at bounding box center [914, 264] width 15 height 12
radio input "true"
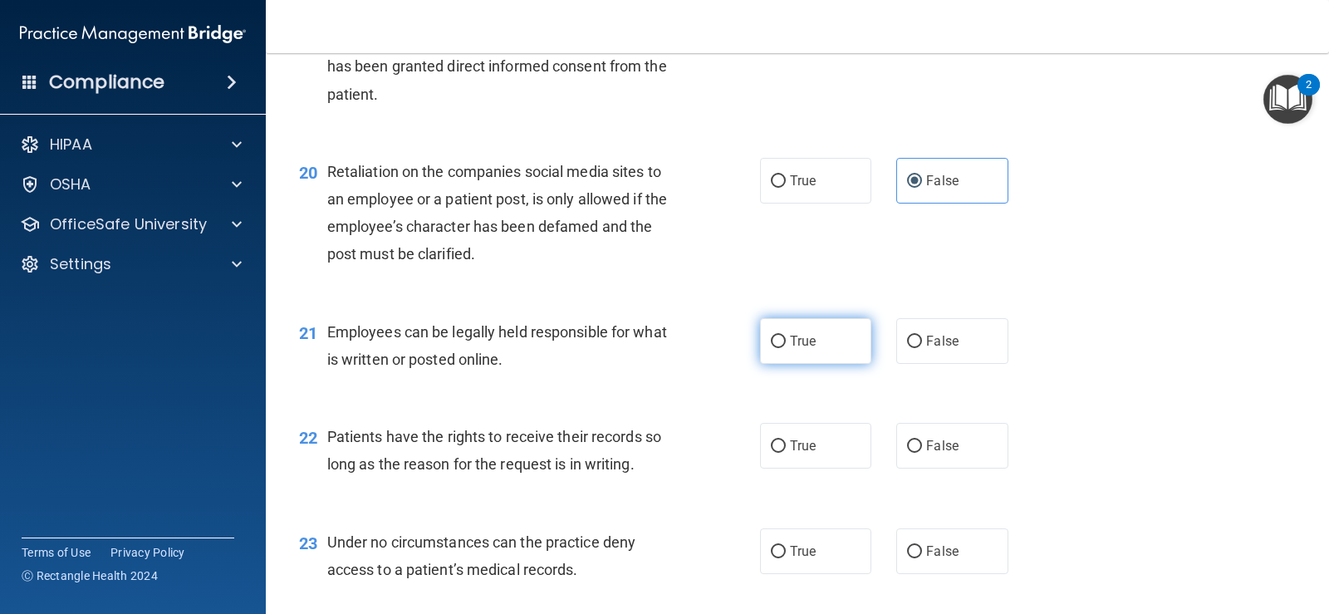
click at [838, 345] on label "True" at bounding box center [815, 341] width 111 height 46
click at [786, 345] on input "True" at bounding box center [778, 342] width 15 height 12
radio input "true"
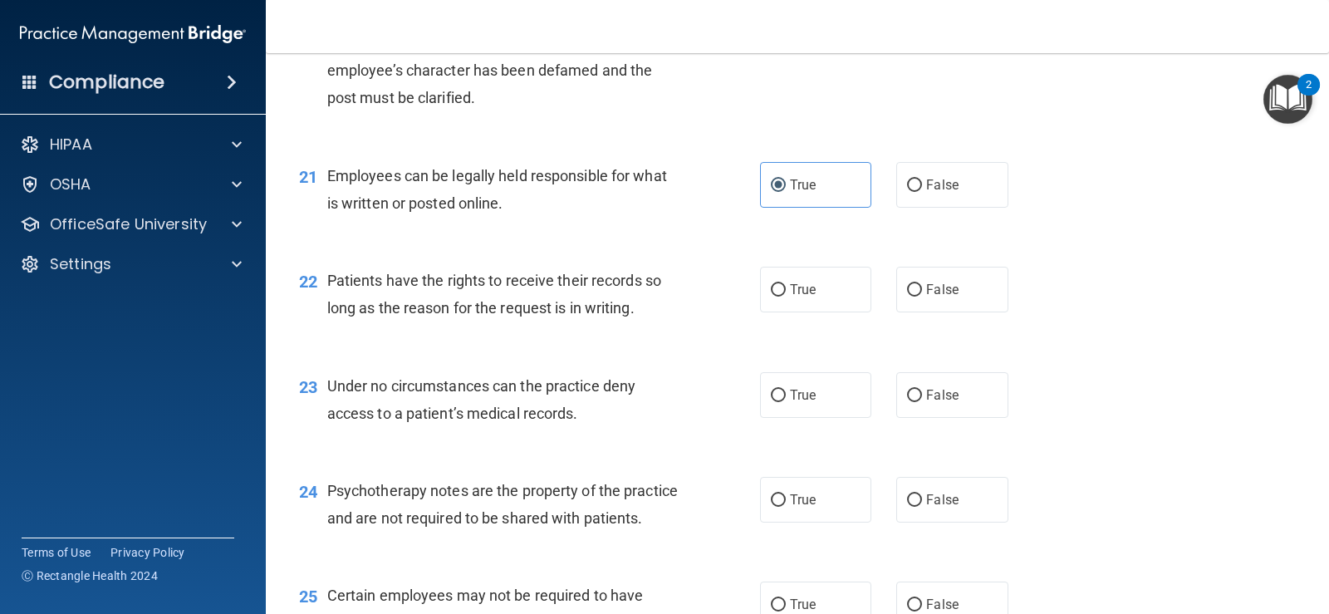
scroll to position [3156, 0]
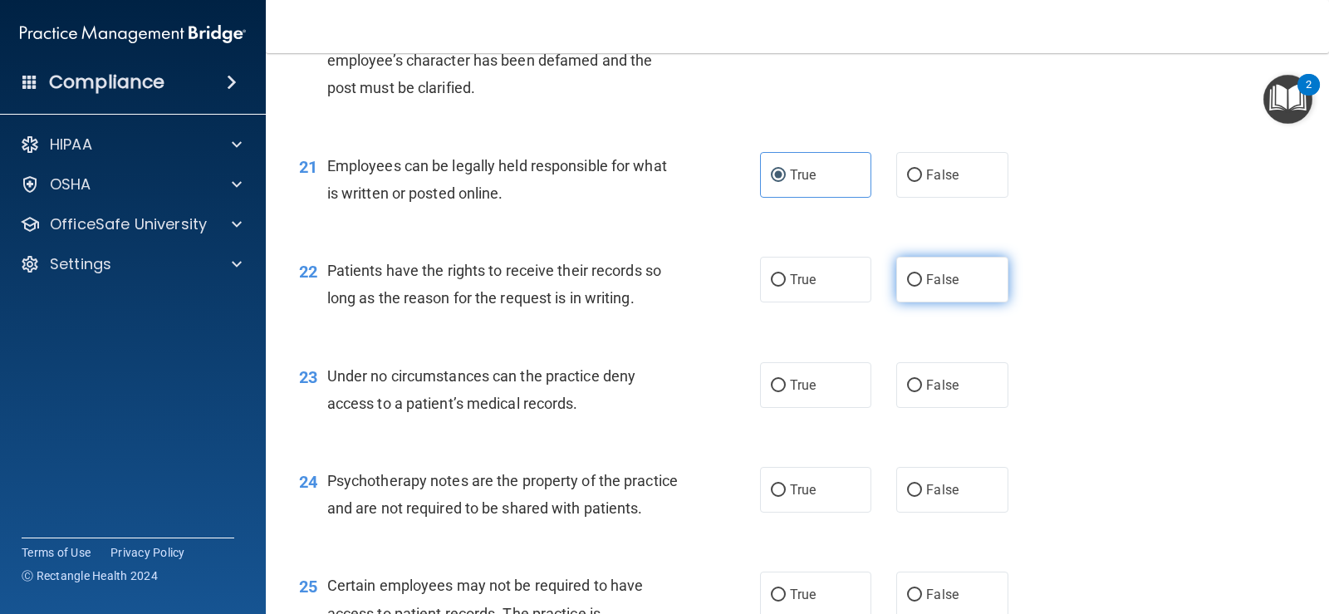
click at [948, 284] on span "False" at bounding box center [942, 280] width 32 height 16
click at [922, 284] on input "False" at bounding box center [914, 280] width 15 height 12
radio input "true"
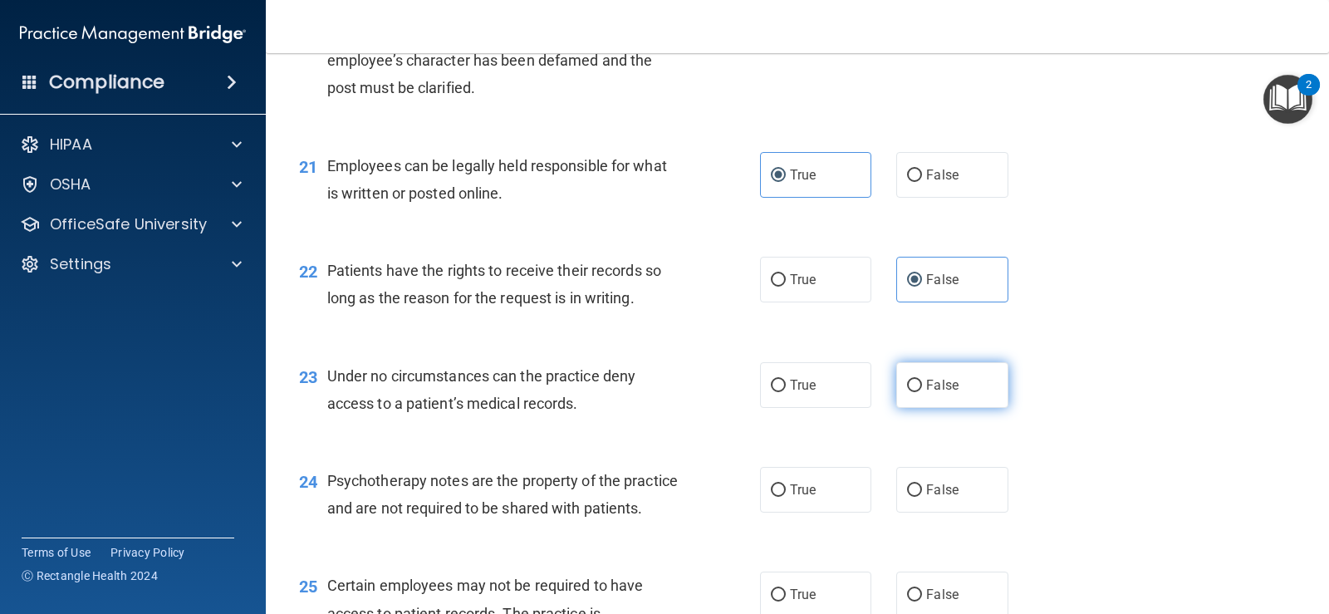
click at [950, 385] on span "False" at bounding box center [942, 385] width 32 height 16
click at [922, 385] on input "False" at bounding box center [914, 386] width 15 height 12
radio input "true"
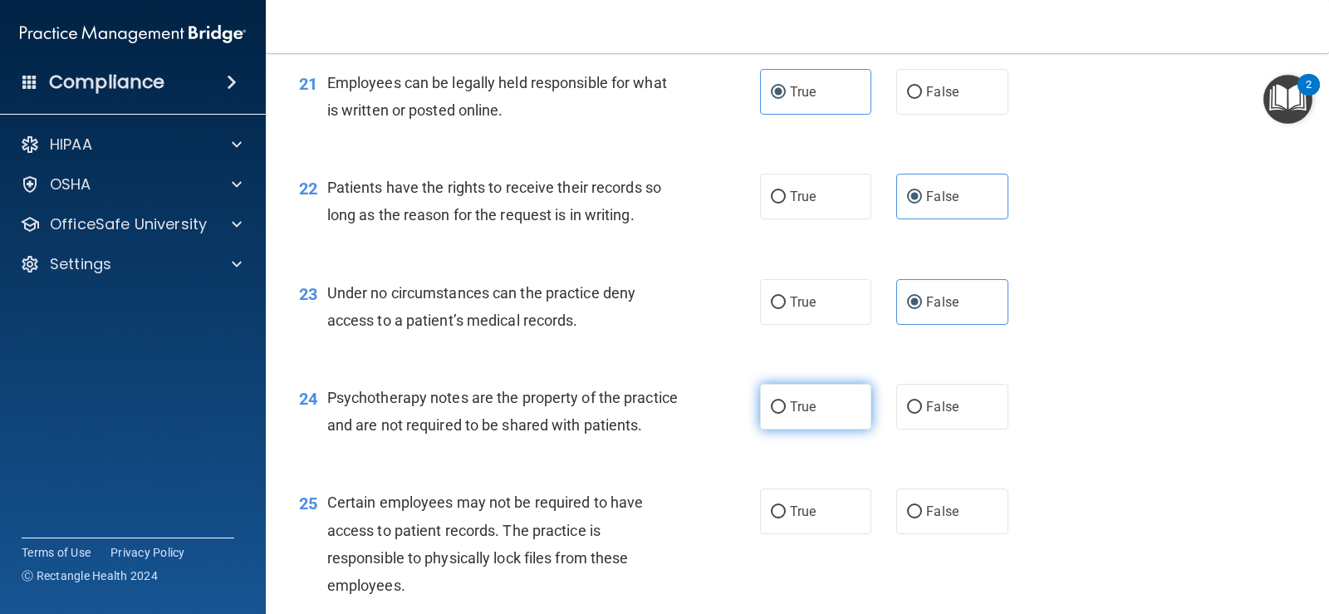
click at [824, 414] on label "True" at bounding box center [815, 407] width 111 height 46
click at [786, 414] on input "True" at bounding box center [778, 407] width 15 height 12
radio input "true"
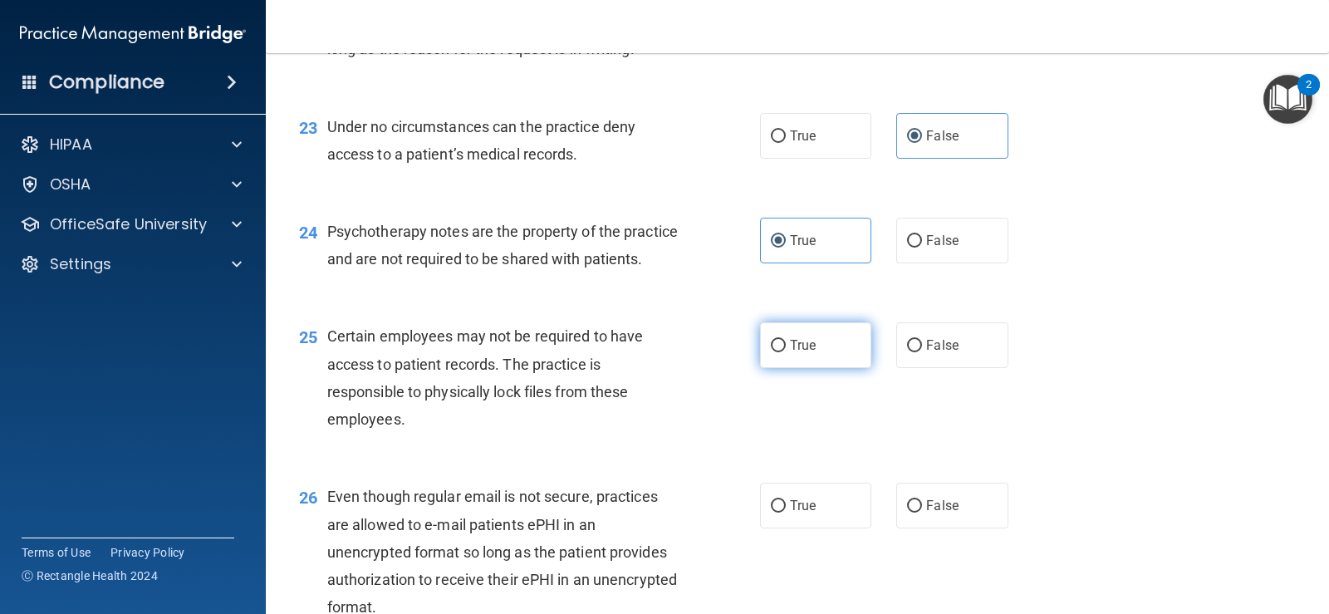
click at [823, 368] on label "True" at bounding box center [815, 345] width 111 height 46
click at [786, 352] on input "True" at bounding box center [778, 346] width 15 height 12
radio input "true"
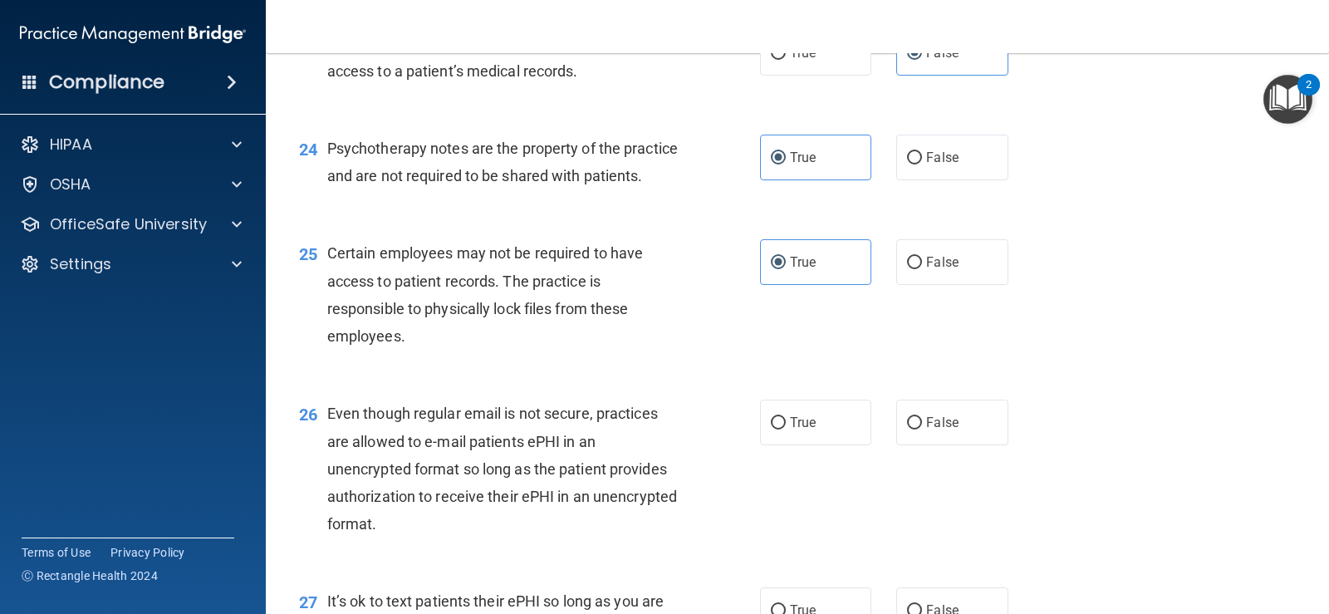
scroll to position [3572, 0]
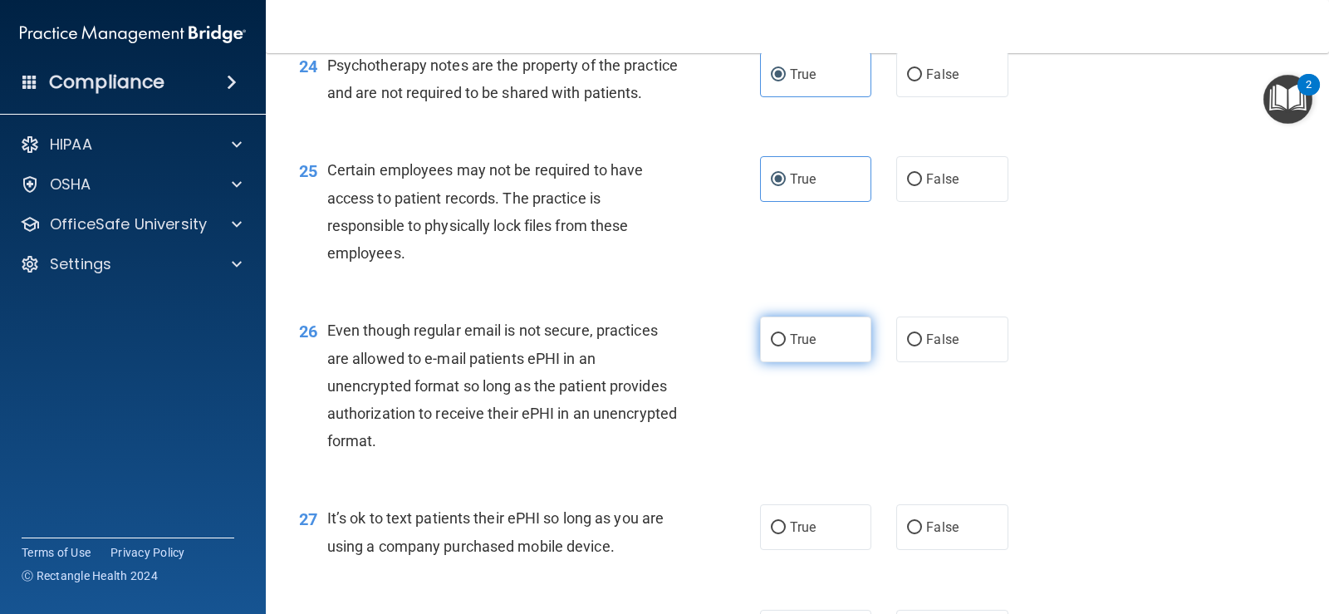
click at [814, 362] on label "True" at bounding box center [815, 339] width 111 height 46
click at [786, 346] on input "True" at bounding box center [778, 340] width 15 height 12
radio input "true"
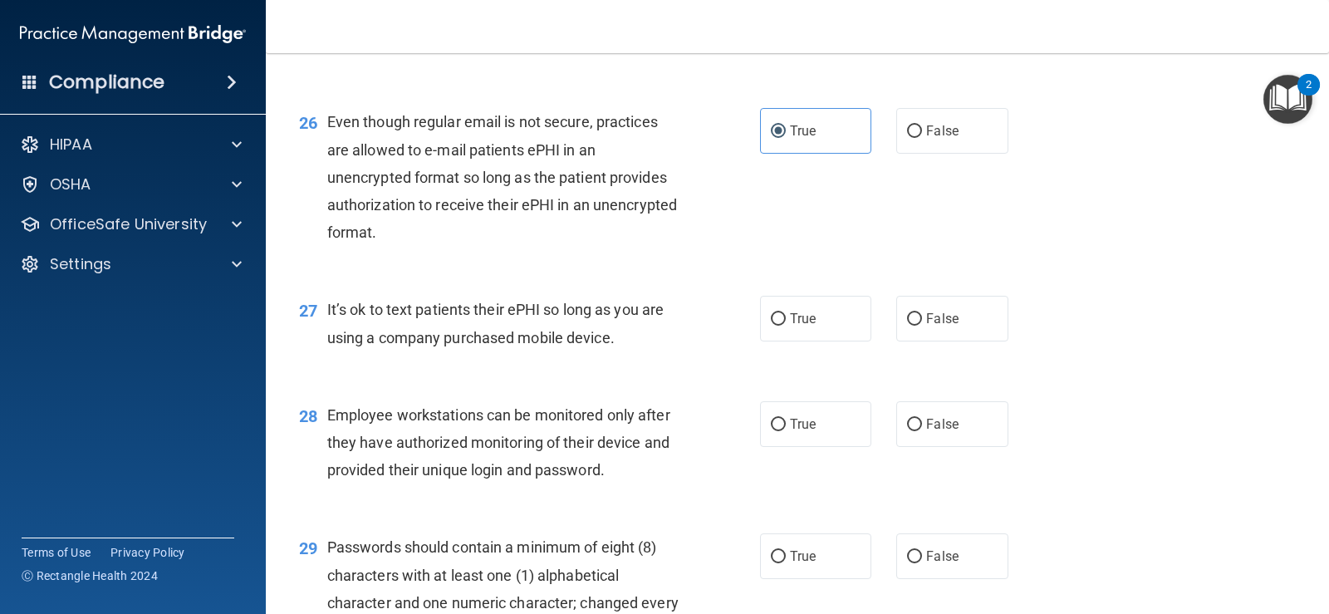
scroll to position [3821, 0]
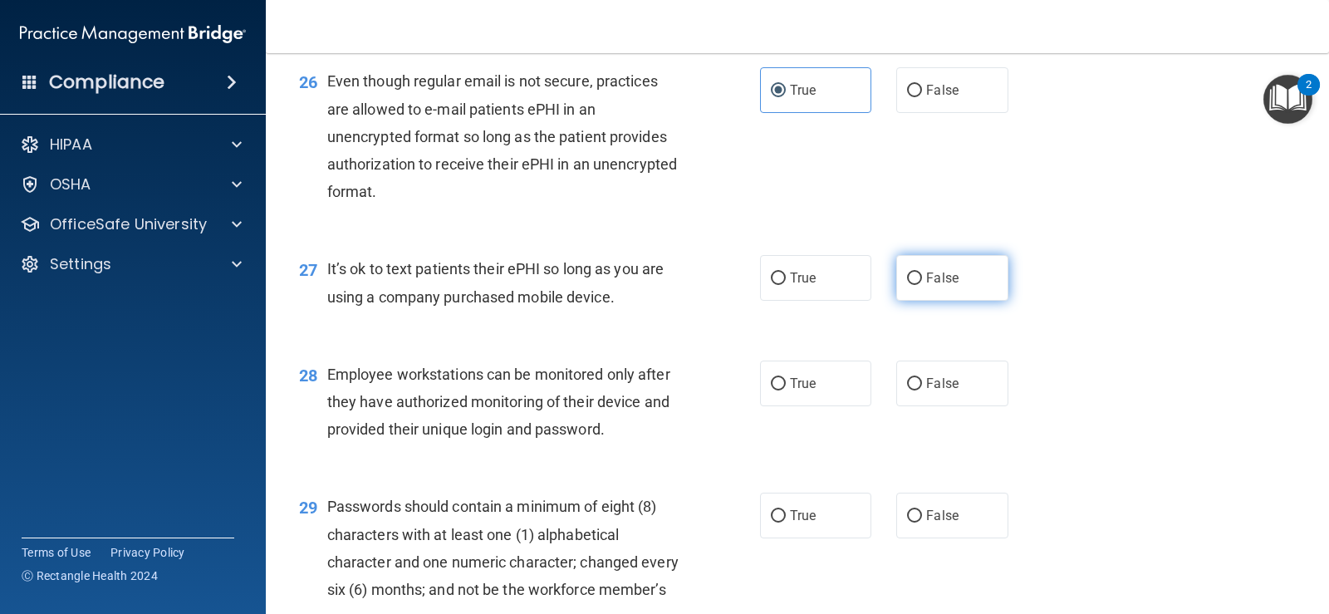
click at [917, 301] on label "False" at bounding box center [951, 278] width 111 height 46
click at [917, 285] on input "False" at bounding box center [914, 278] width 15 height 12
radio input "true"
click at [831, 406] on label "True" at bounding box center [815, 384] width 111 height 46
click at [786, 390] on input "True" at bounding box center [778, 384] width 15 height 12
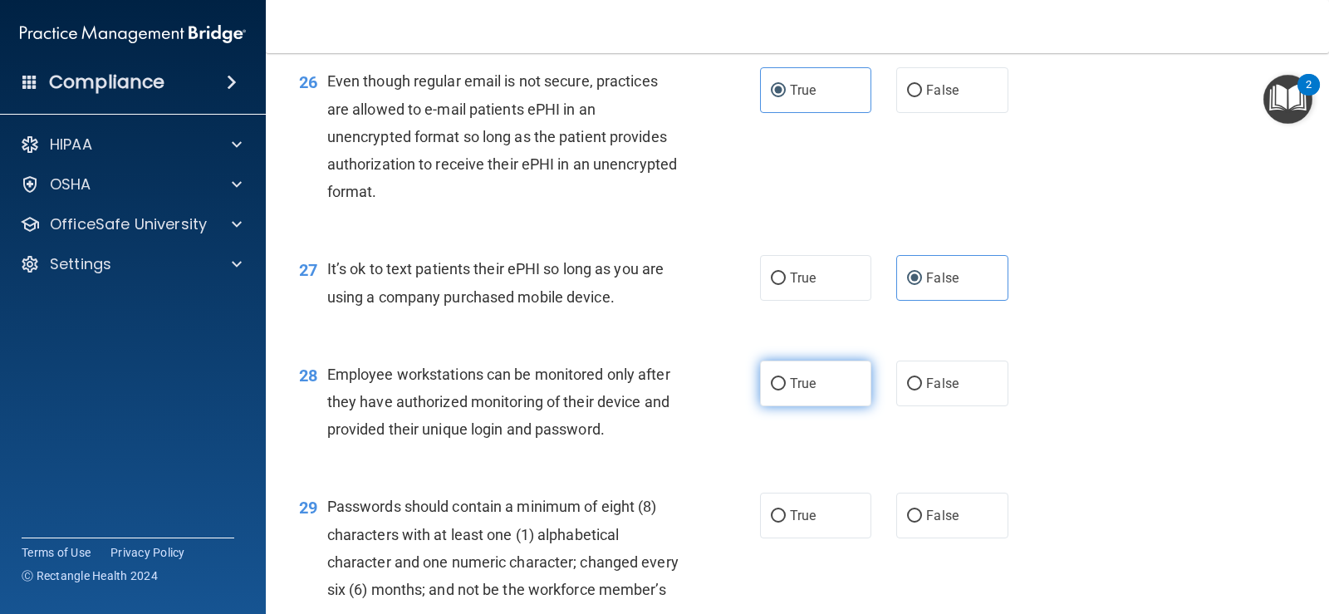
radio input "true"
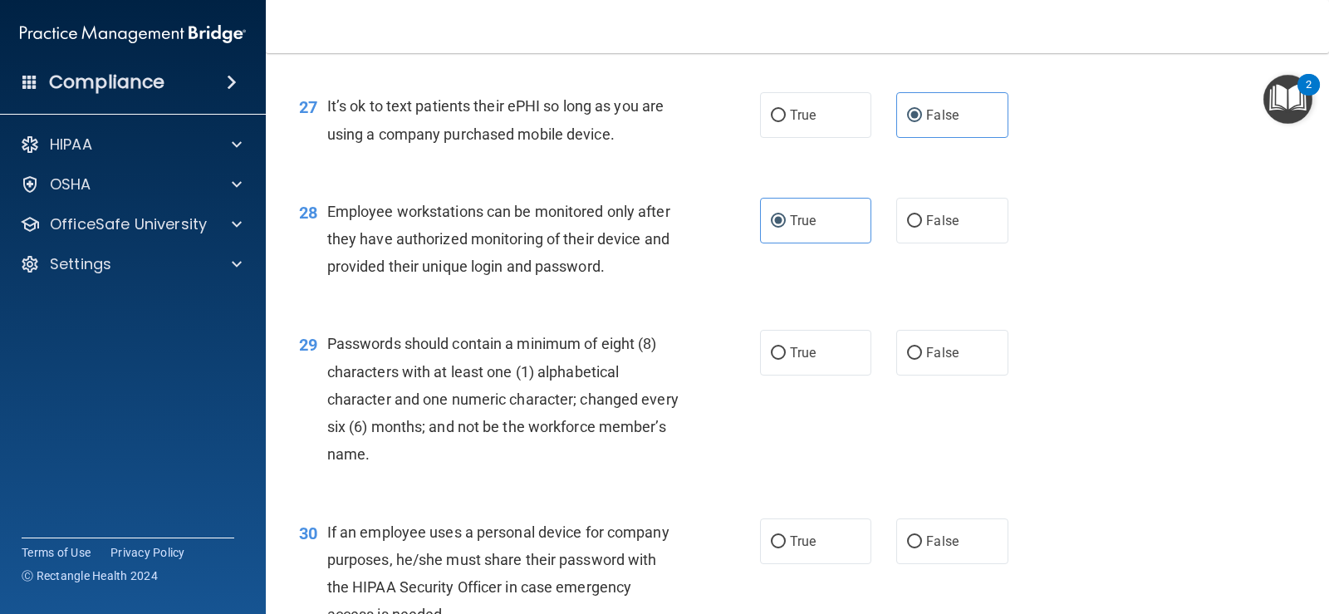
scroll to position [3987, 0]
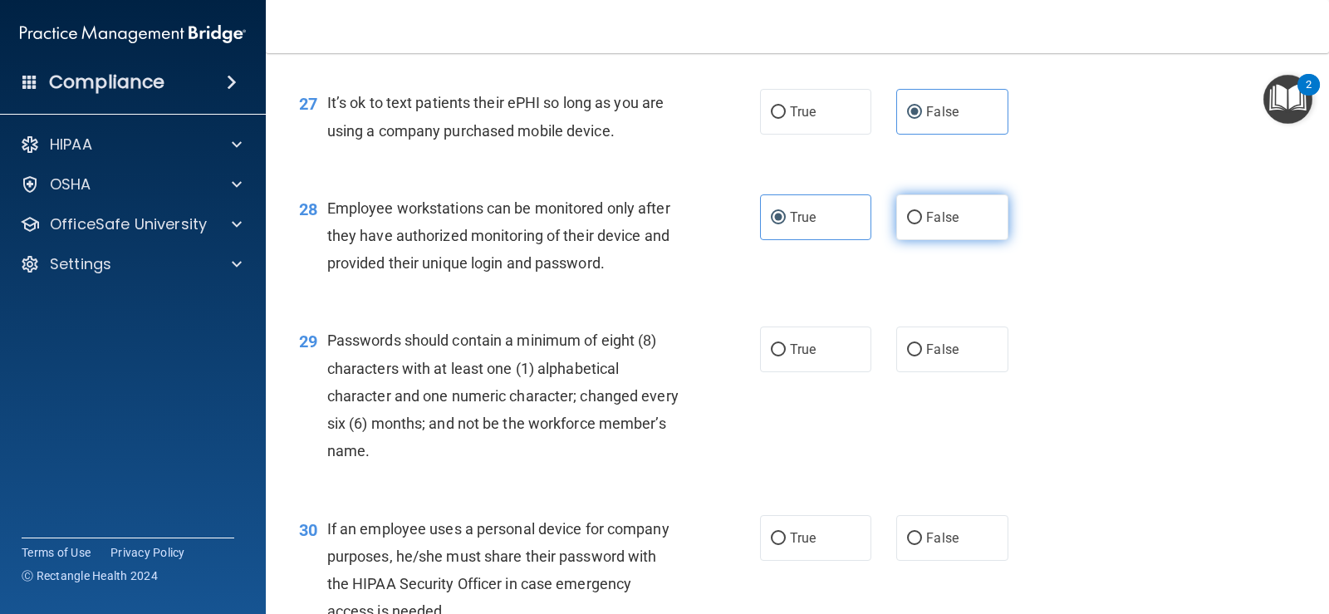
click at [910, 224] on input "False" at bounding box center [914, 218] width 15 height 12
radio input "true"
radio input "false"
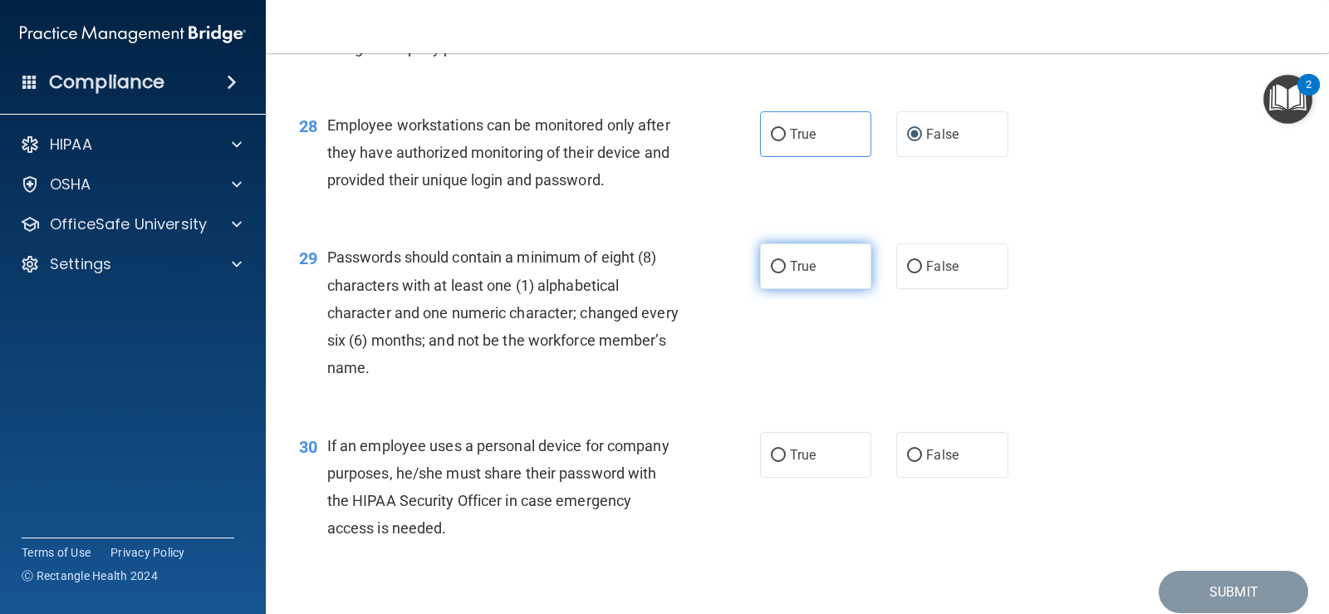
click at [793, 274] on span "True" at bounding box center [803, 266] width 26 height 16
click at [786, 273] on input "True" at bounding box center [778, 267] width 15 height 12
radio input "true"
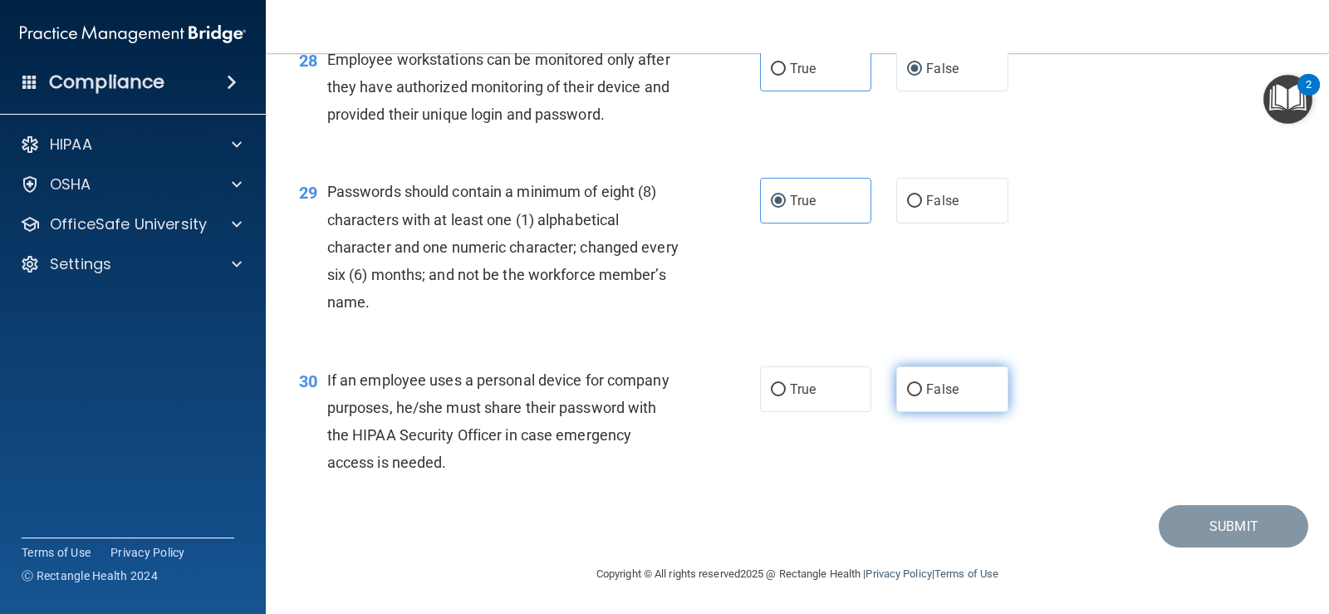
click at [907, 396] on input "False" at bounding box center [914, 390] width 15 height 12
radio input "true"
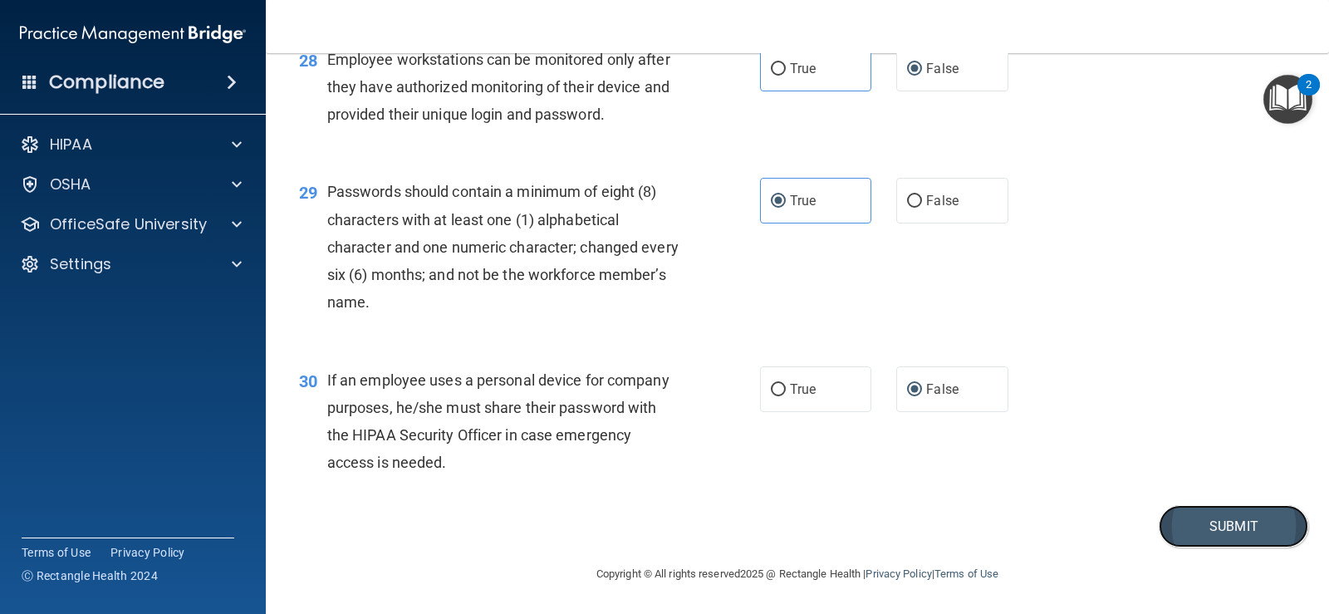
click at [1196, 537] on button "Submit" at bounding box center [1234, 526] width 150 height 42
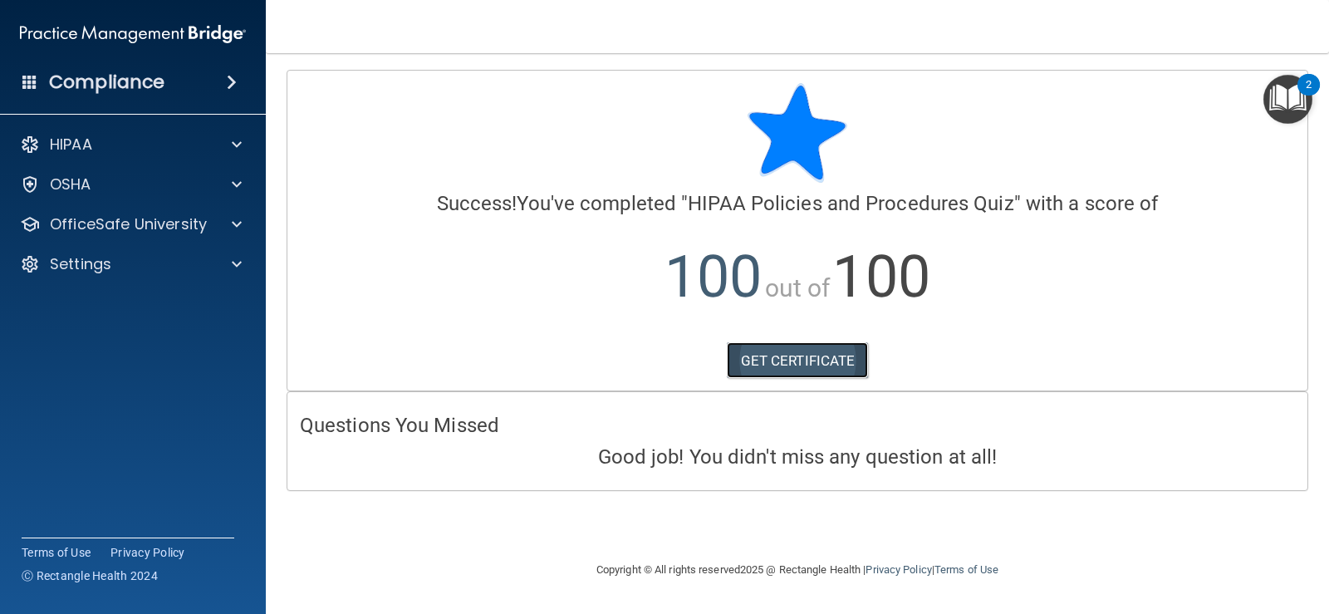
click at [823, 365] on link "GET CERTIFICATE" at bounding box center [798, 360] width 142 height 37
click at [1288, 101] on img "Open Resource Center, 2 new notifications" at bounding box center [1287, 99] width 49 height 49
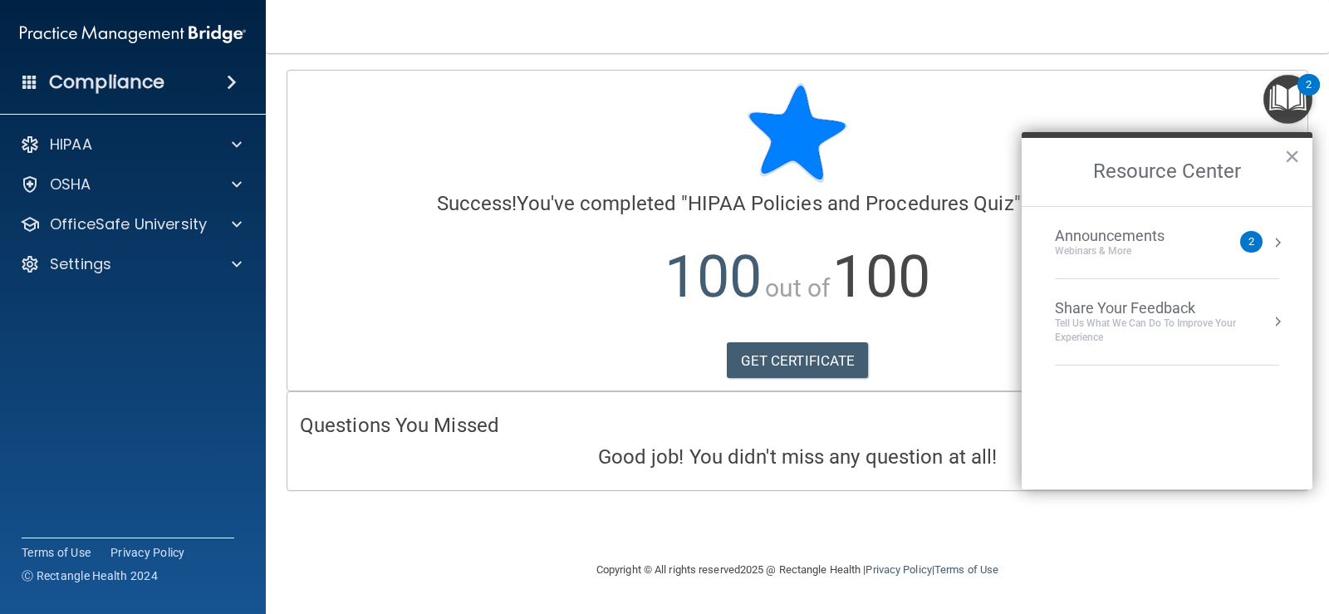
click at [1288, 101] on img "Open Resource Center, 2 new notifications" at bounding box center [1287, 99] width 49 height 49
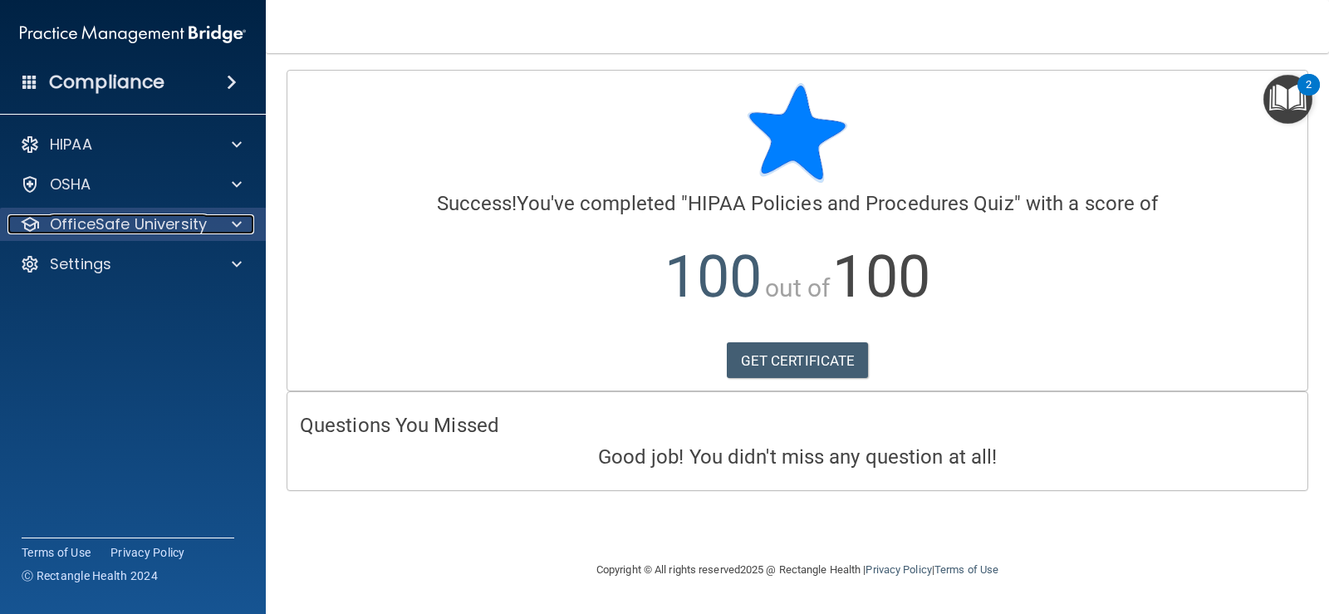
click at [239, 220] on span at bounding box center [237, 224] width 10 height 20
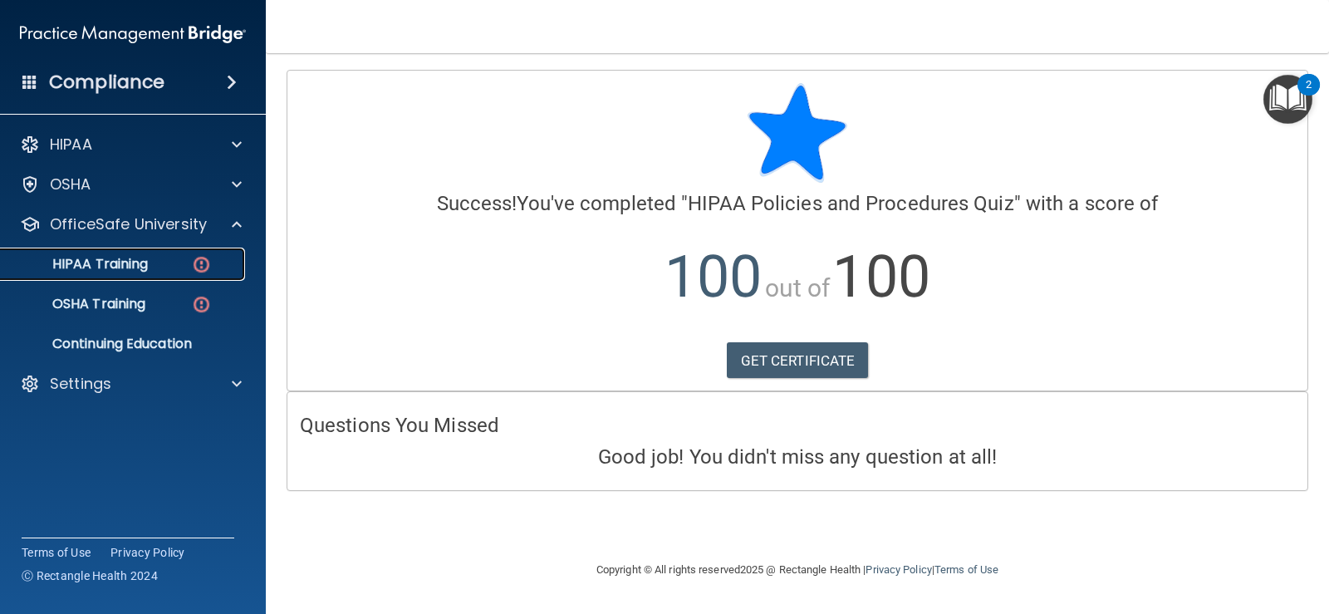
click at [199, 259] on img at bounding box center [201, 264] width 21 height 21
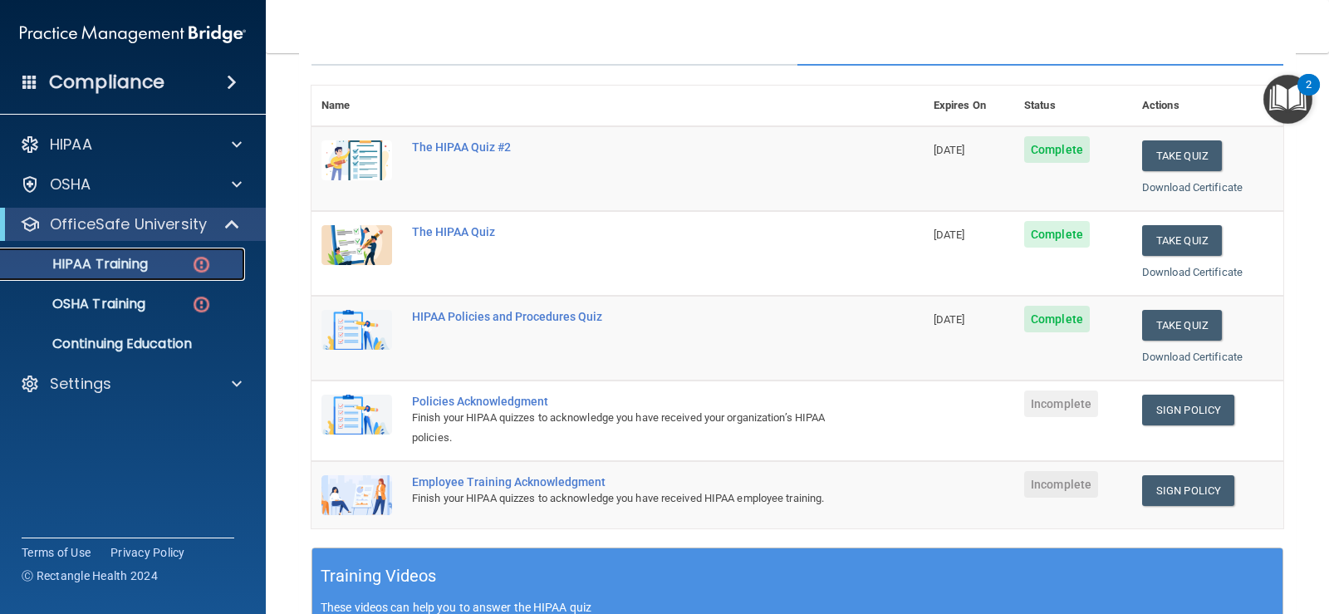
scroll to position [249, 0]
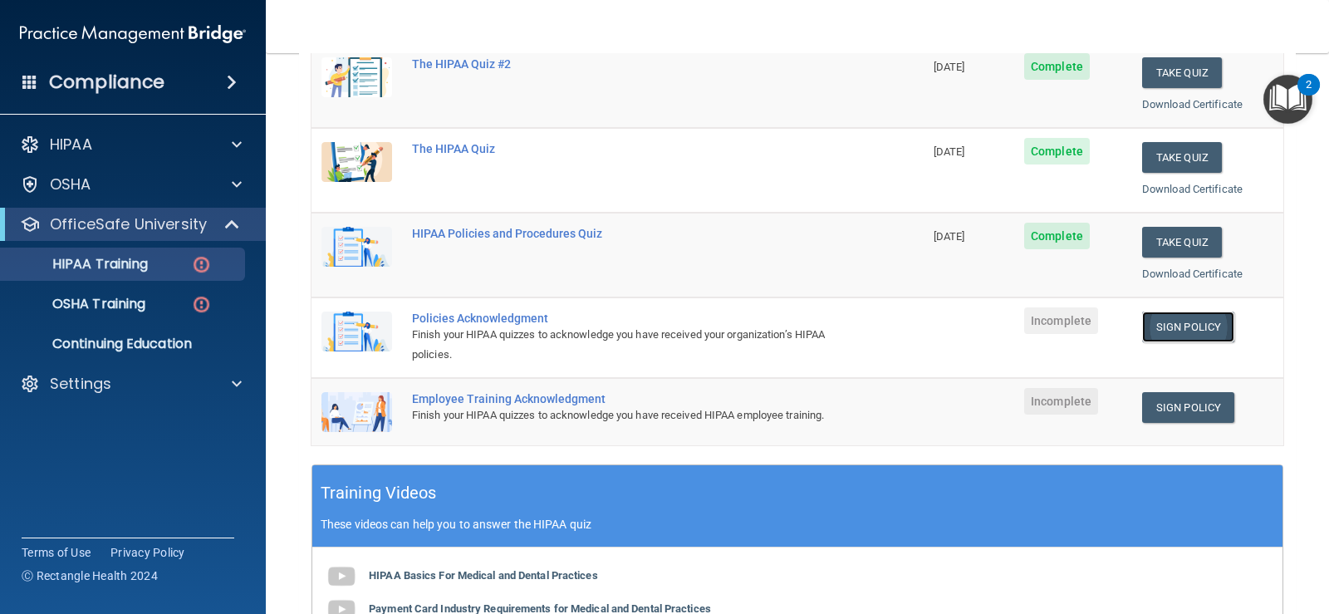
click at [1154, 325] on link "Sign Policy" at bounding box center [1188, 326] width 92 height 31
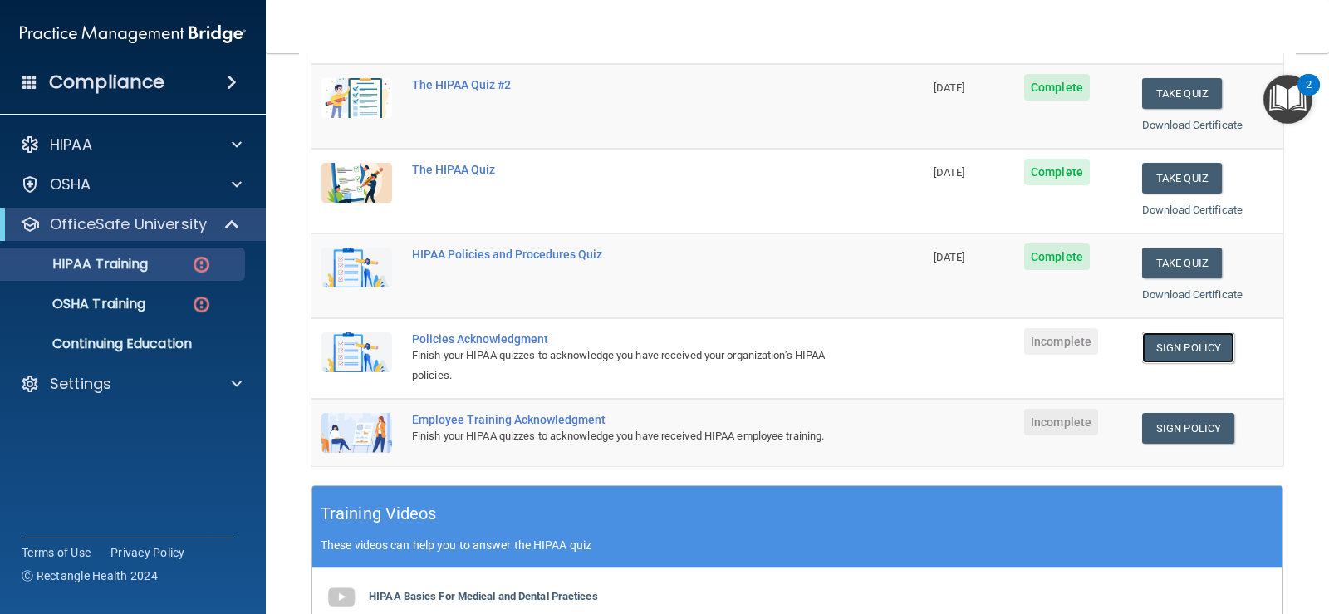
scroll to position [0, 0]
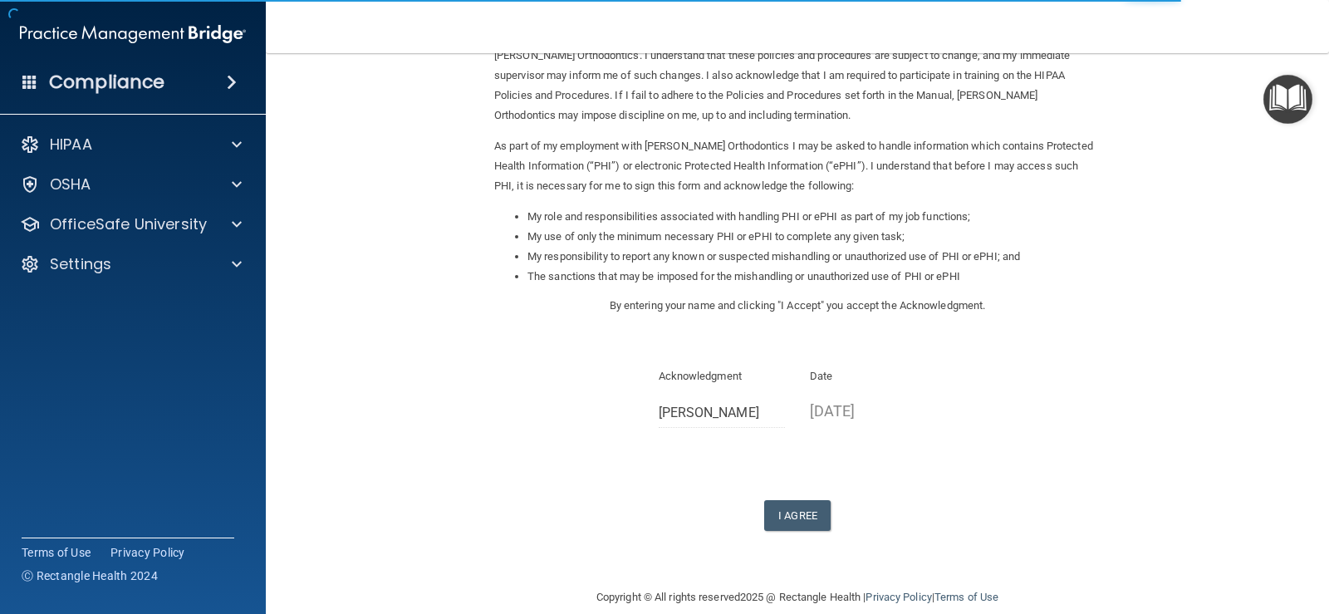
scroll to position [147, 0]
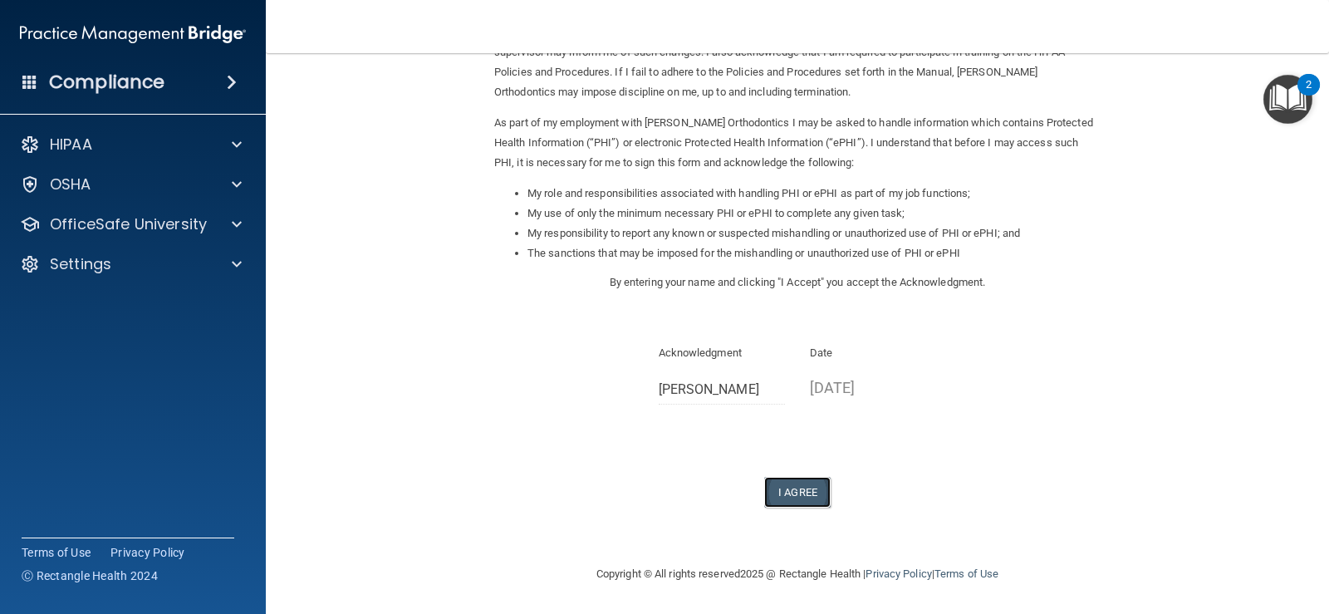
click at [784, 489] on button "I Agree" at bounding box center [797, 492] width 66 height 31
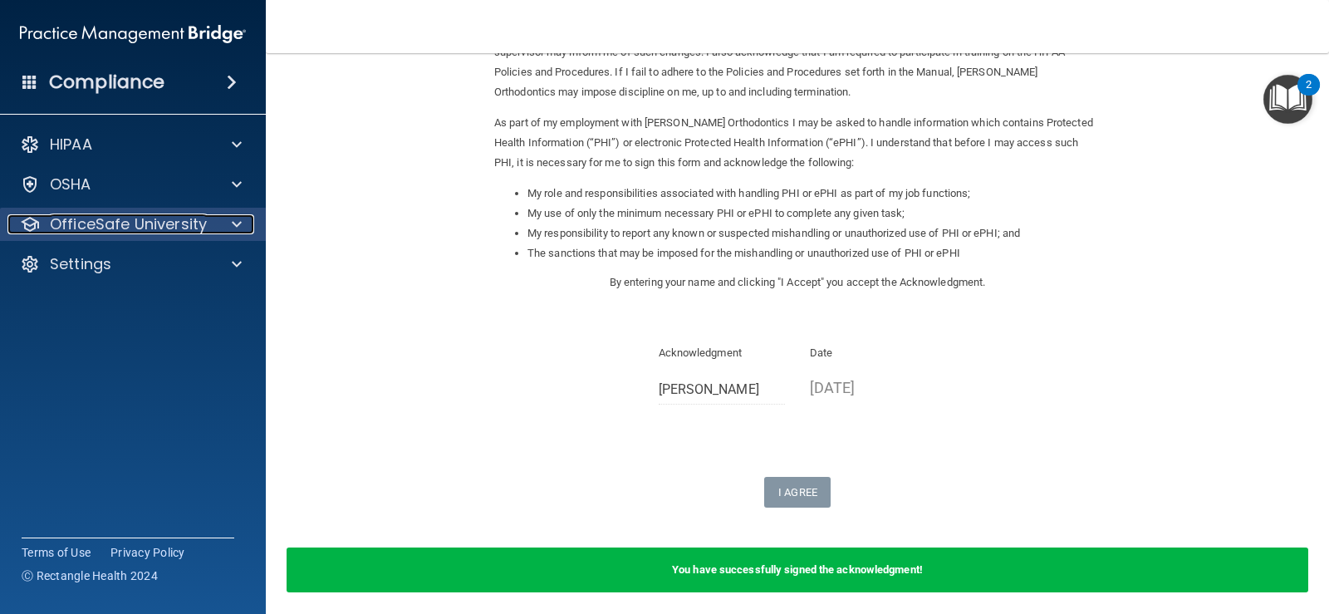
click at [237, 218] on span at bounding box center [237, 224] width 10 height 20
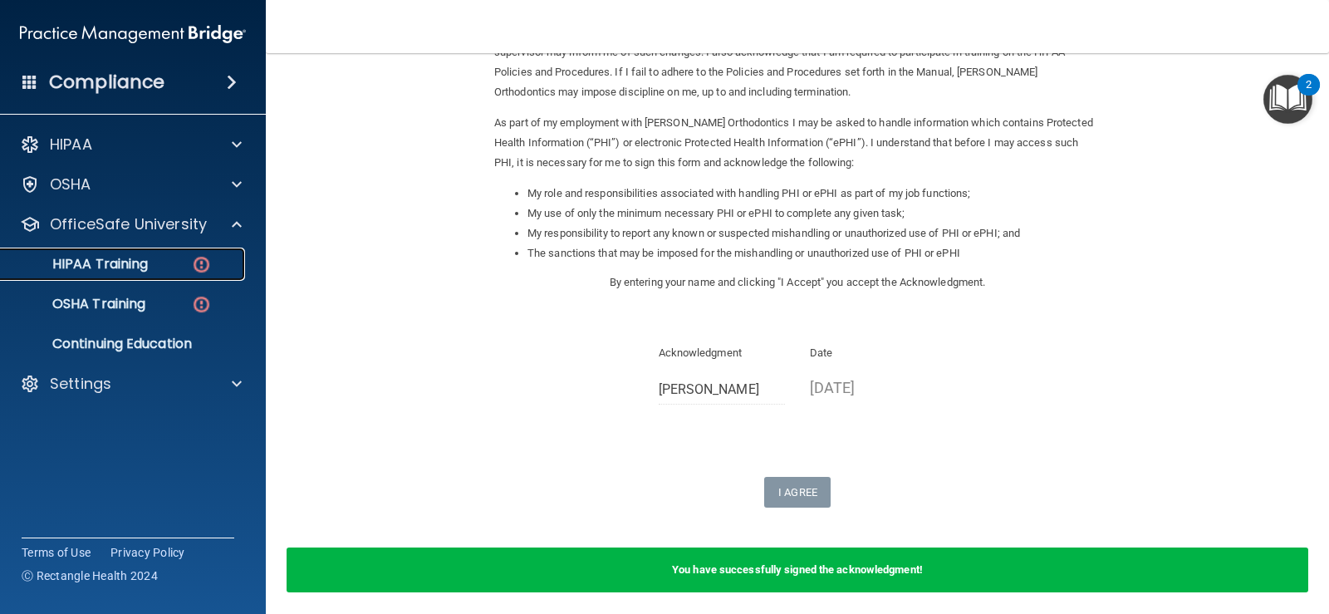
click at [194, 258] on img at bounding box center [201, 264] width 21 height 21
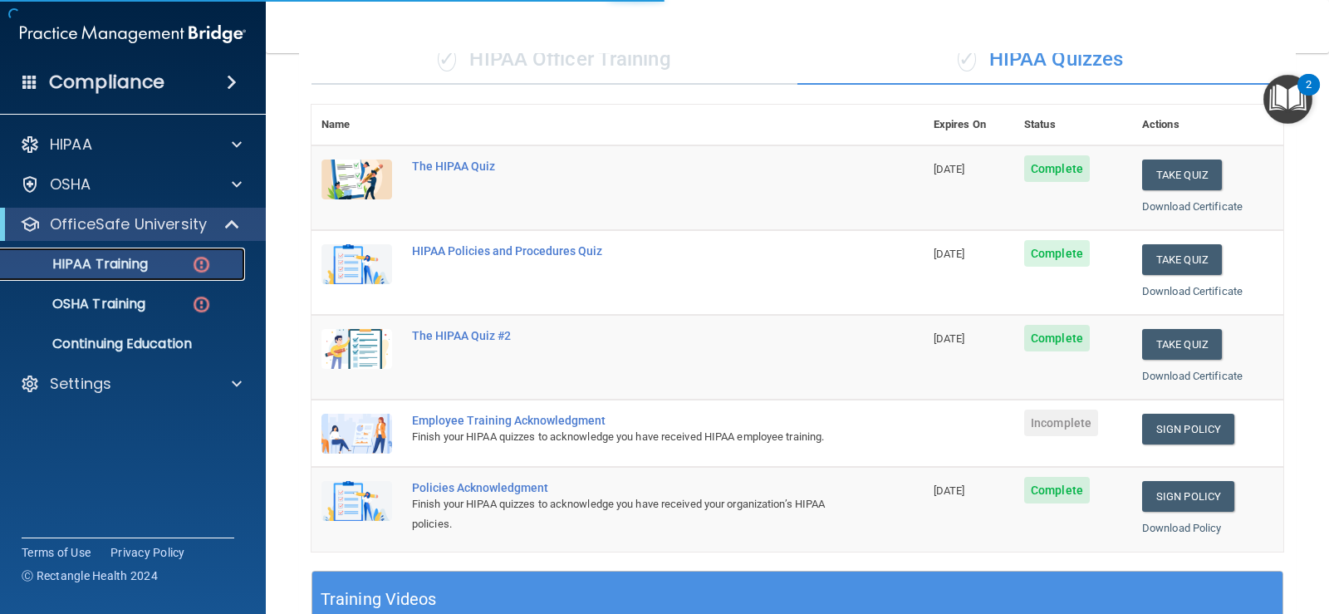
scroll to position [569, 0]
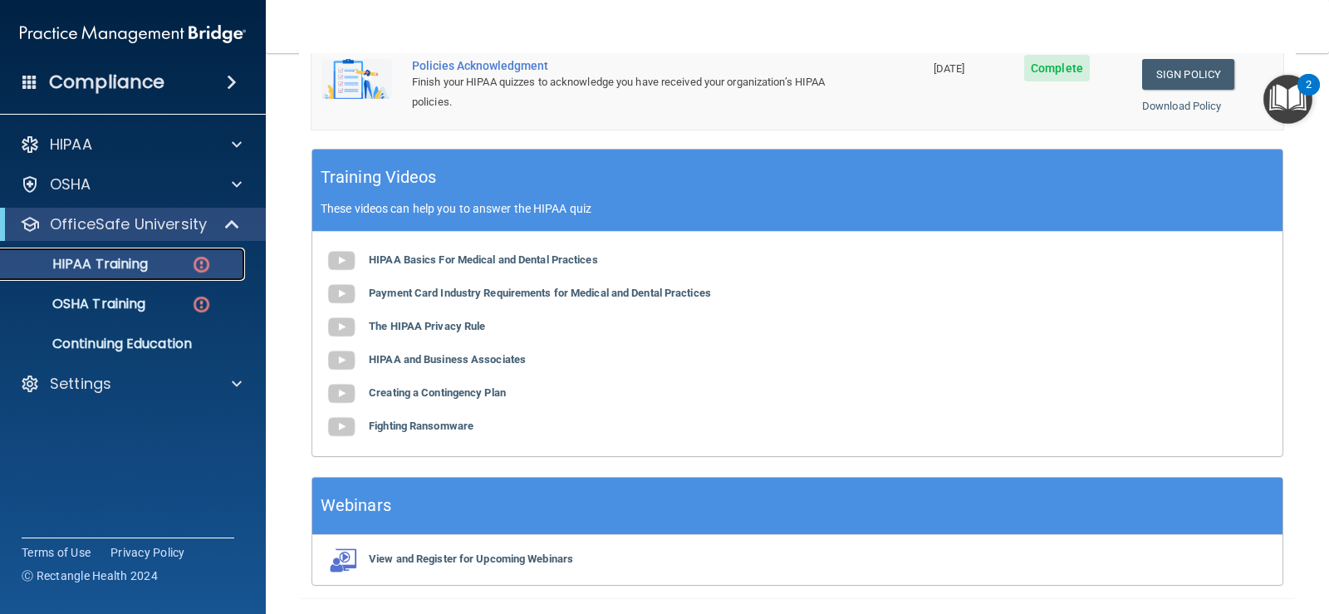
click at [200, 258] on img at bounding box center [201, 264] width 21 height 21
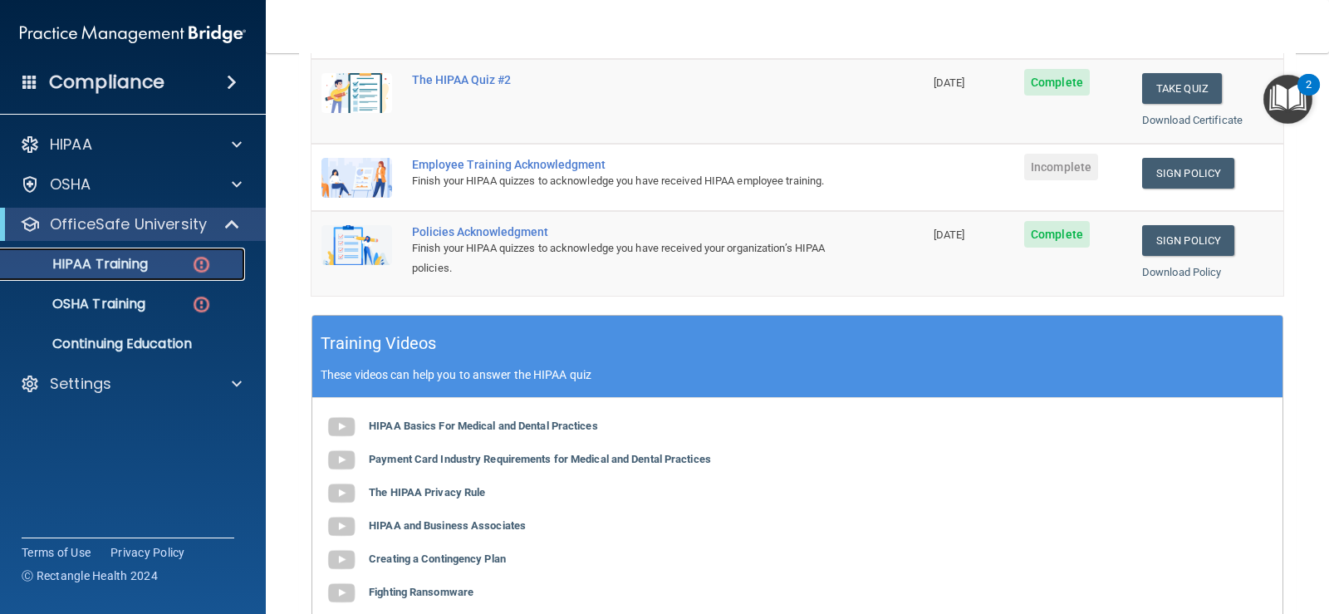
scroll to position [320, 0]
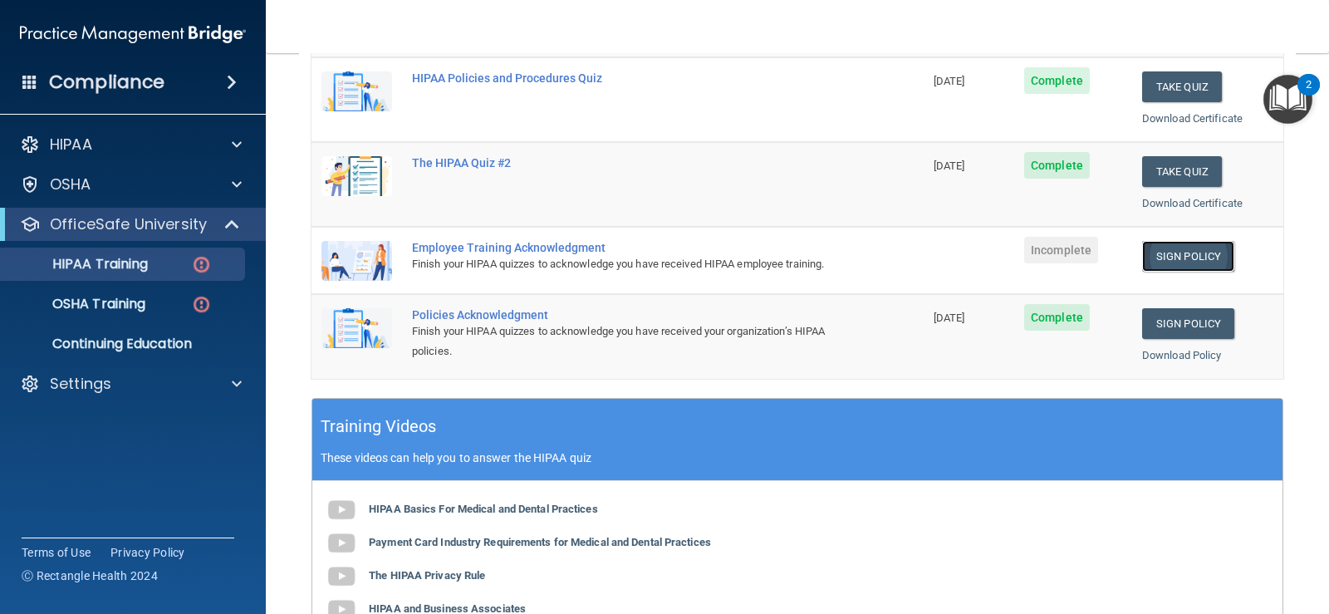
click at [1169, 259] on link "Sign Policy" at bounding box center [1188, 256] width 92 height 31
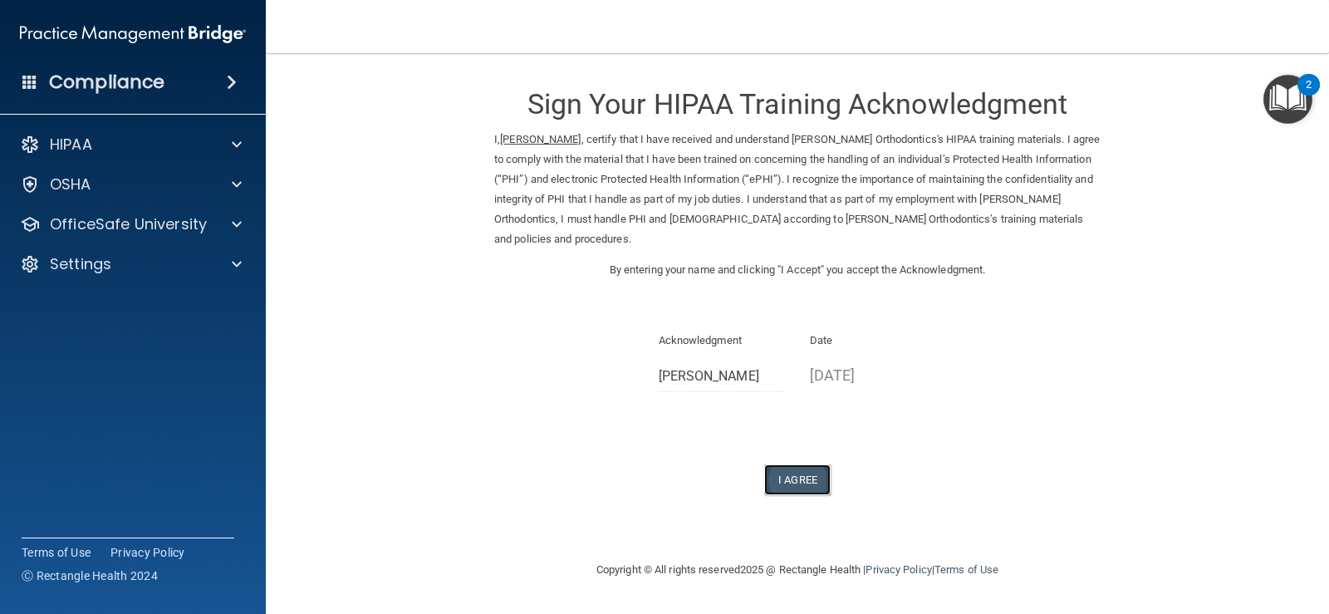
click at [796, 478] on button "I Agree" at bounding box center [797, 479] width 66 height 31
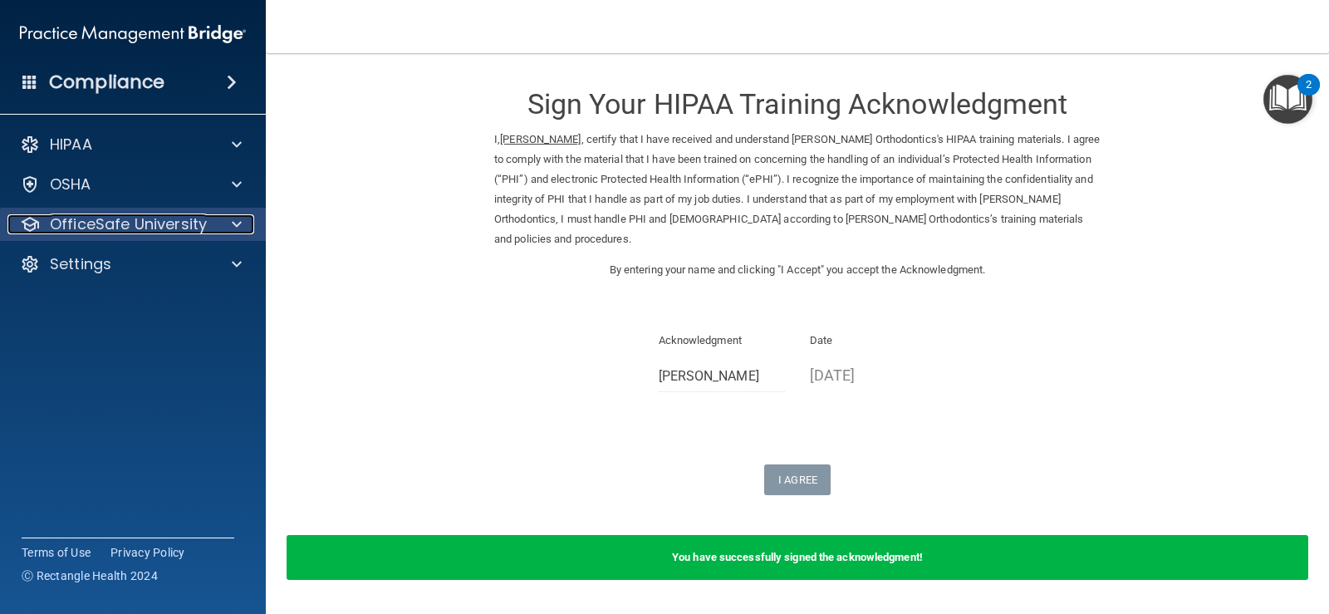
click at [235, 218] on span at bounding box center [237, 224] width 10 height 20
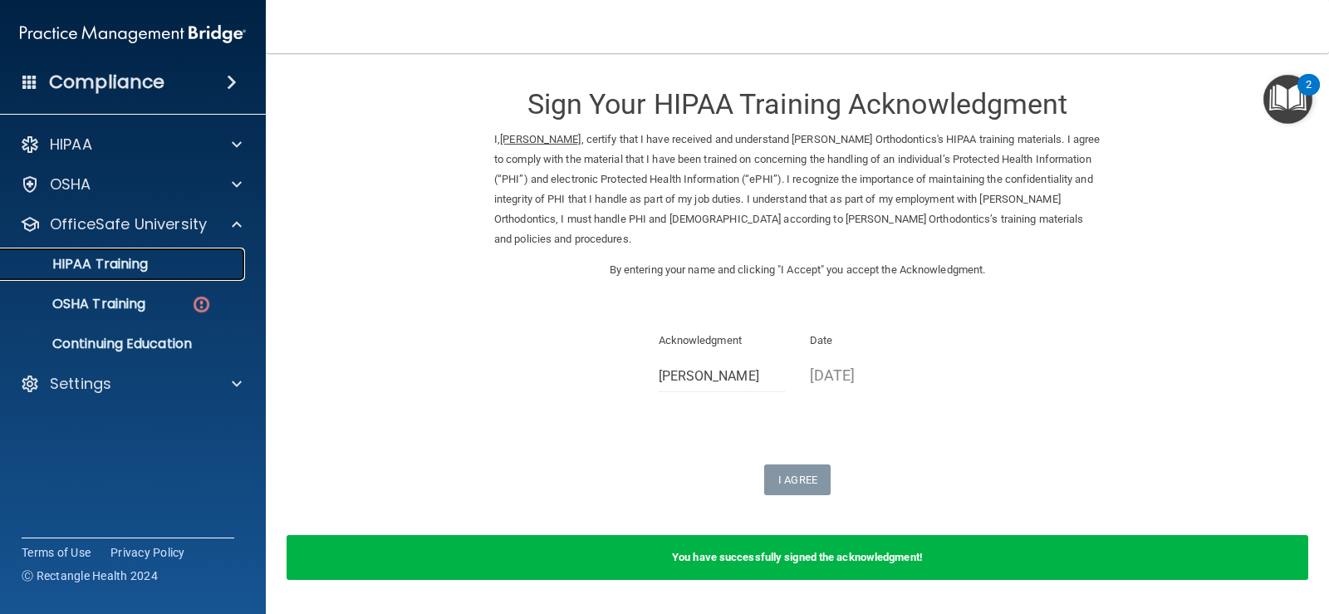
click at [140, 262] on p "HIPAA Training" at bounding box center [79, 264] width 137 height 17
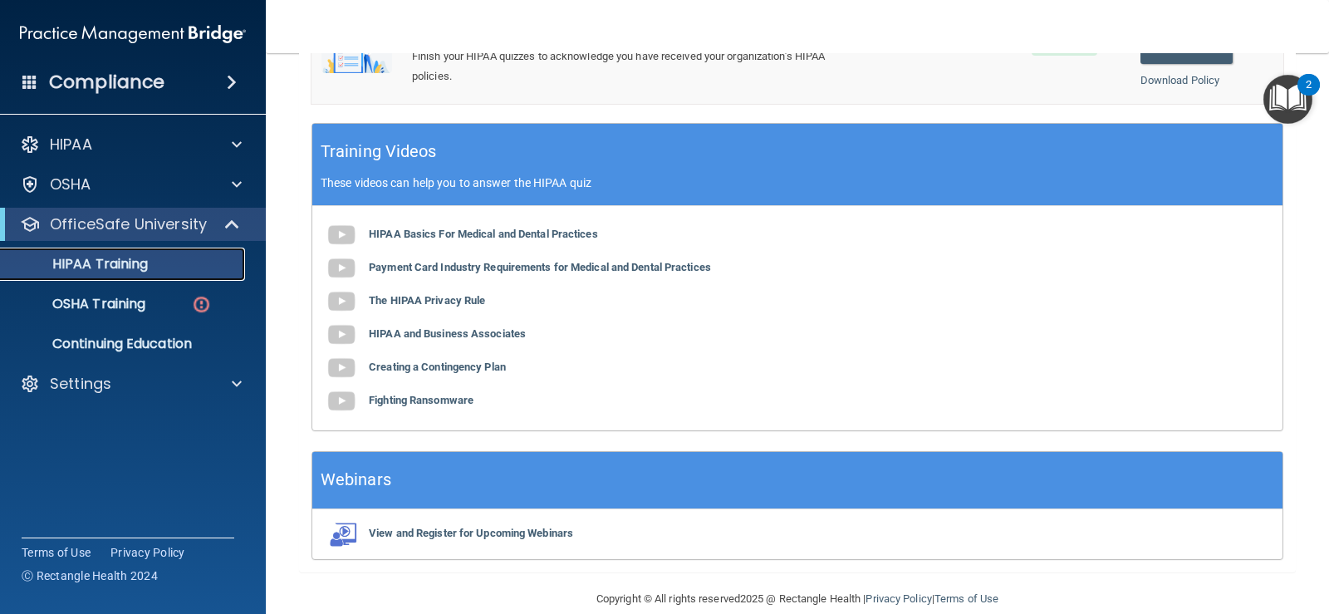
scroll to position [637, 0]
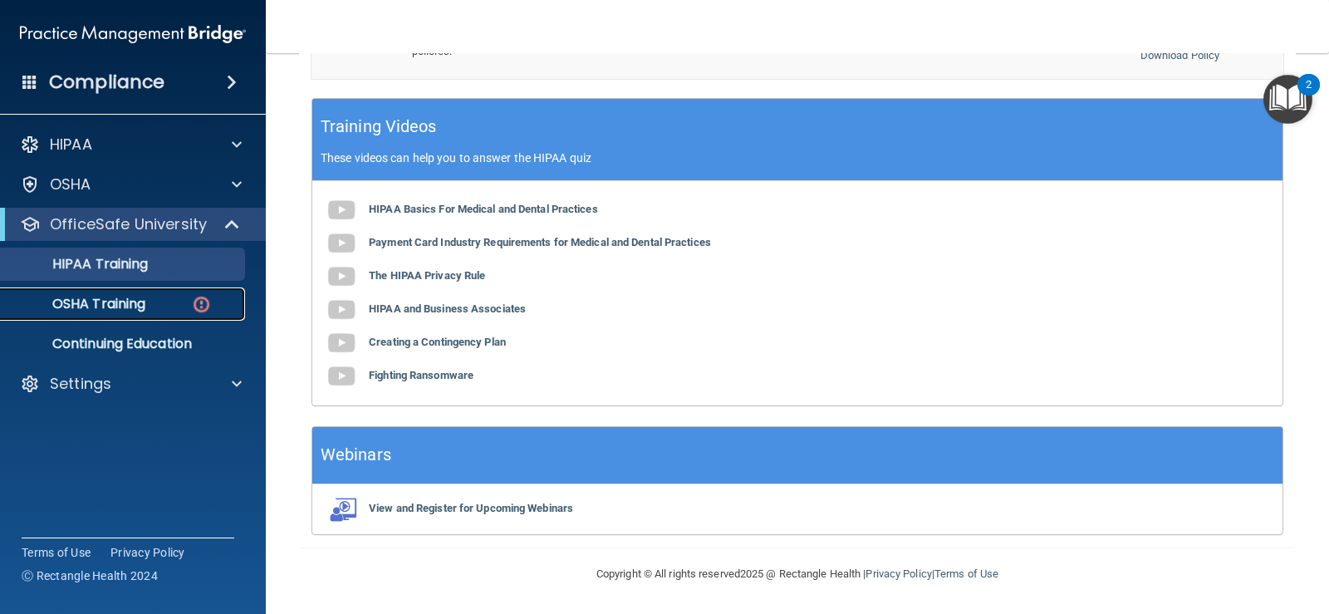
click at [195, 304] on img at bounding box center [201, 304] width 21 height 21
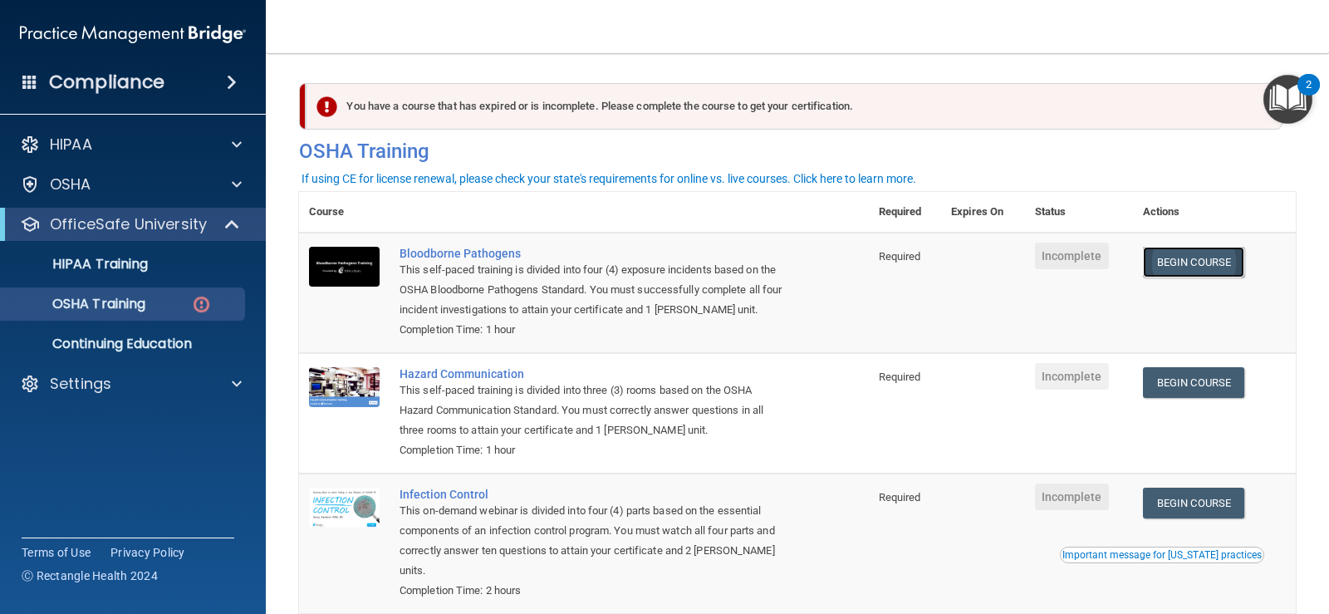
click at [1166, 266] on link "Begin Course" at bounding box center [1193, 262] width 101 height 31
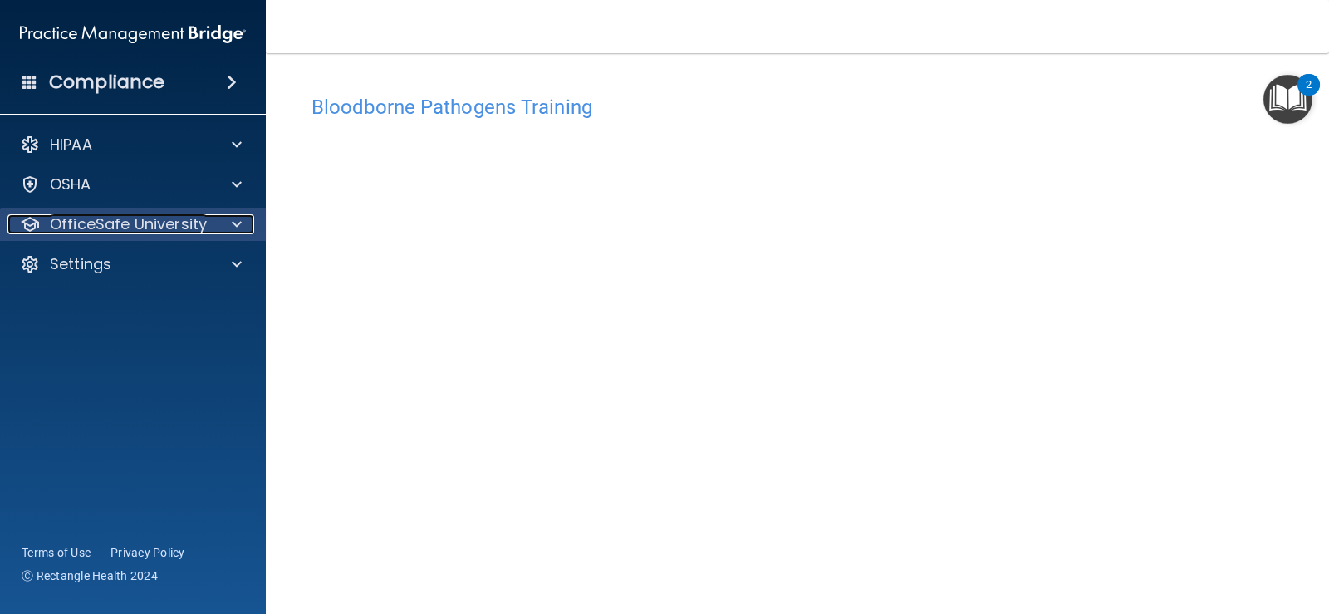
click at [236, 228] on span at bounding box center [237, 224] width 10 height 20
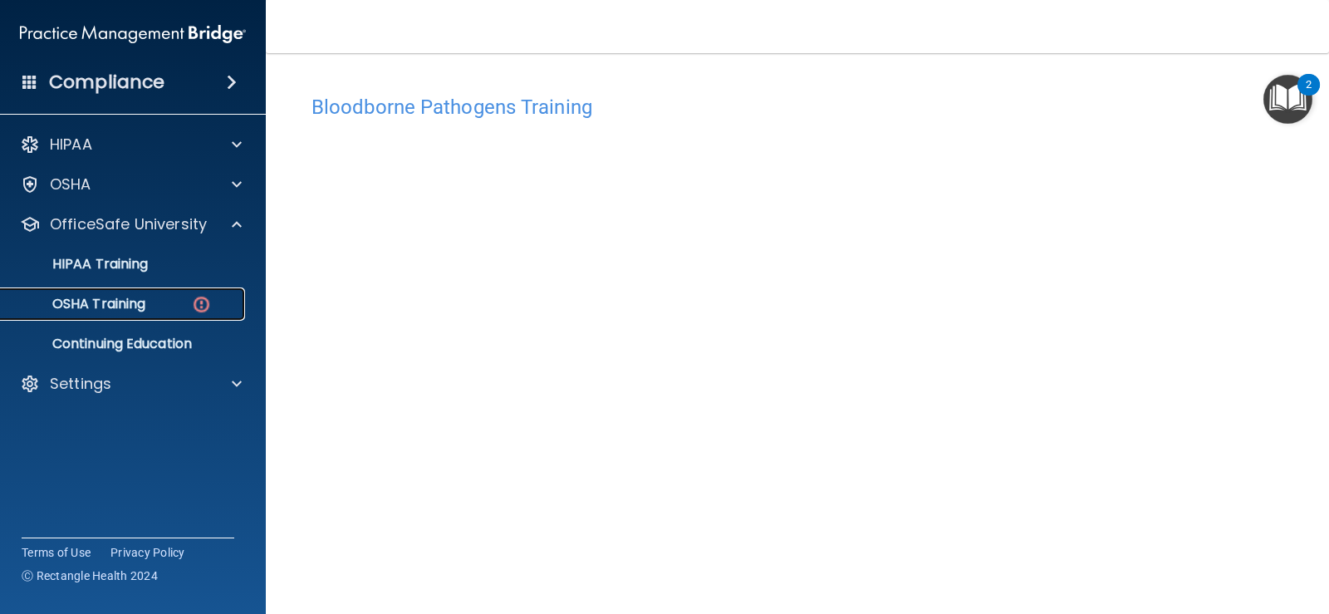
click at [197, 302] on img at bounding box center [201, 304] width 21 height 21
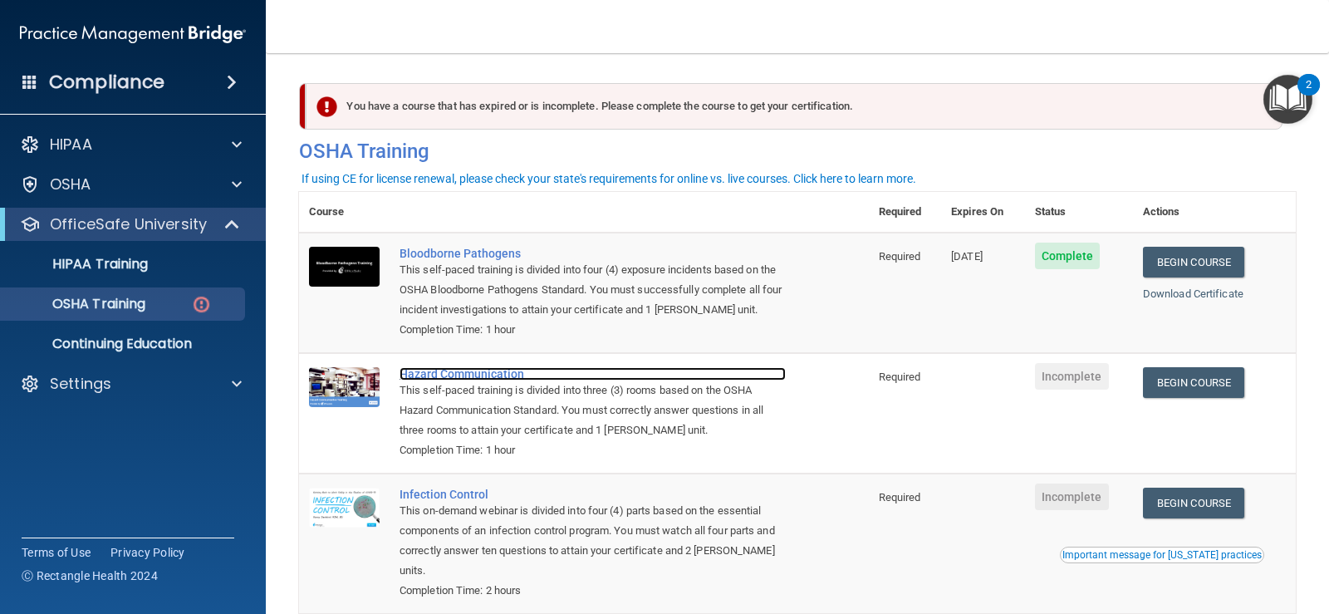
click at [414, 375] on div "Hazard Communication" at bounding box center [593, 373] width 386 height 13
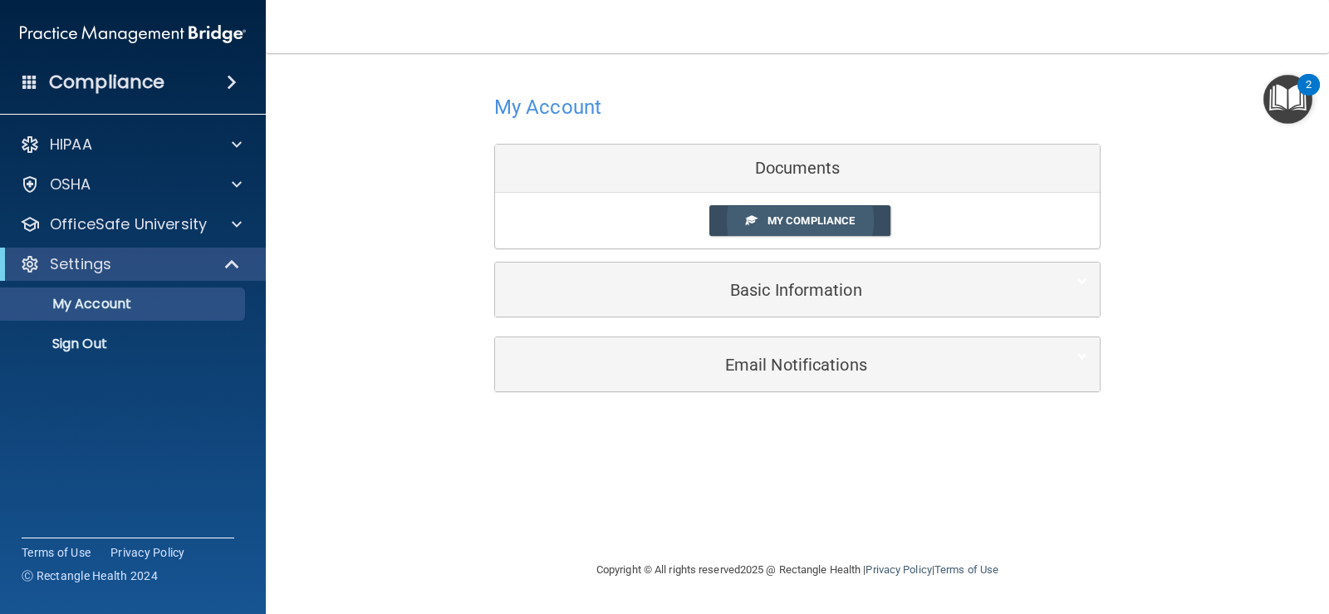
click at [763, 218] on link "My Compliance" at bounding box center [800, 220] width 182 height 31
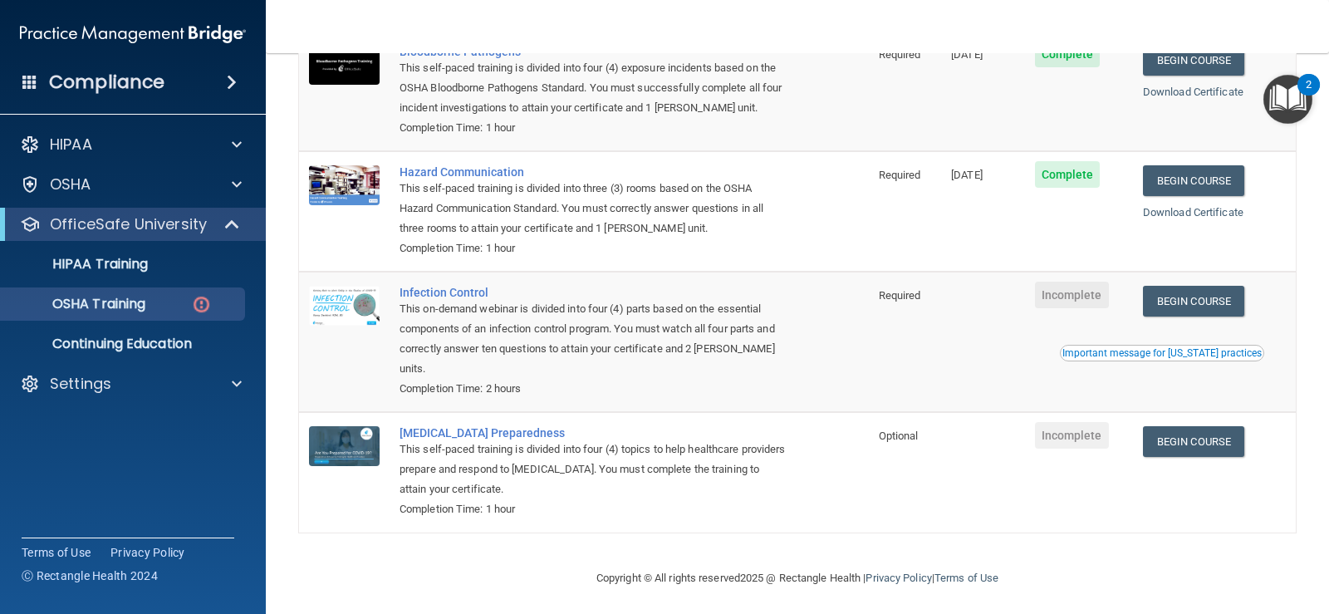
scroll to position [210, 0]
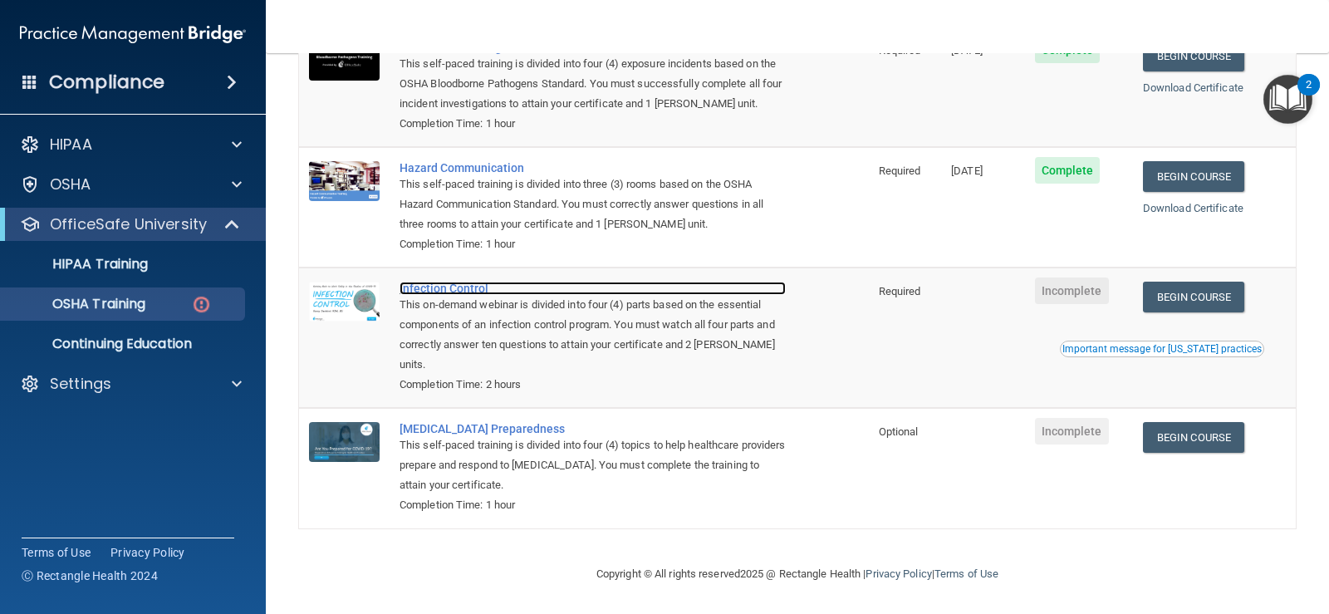
click at [463, 283] on div "Infection Control" at bounding box center [593, 288] width 386 height 13
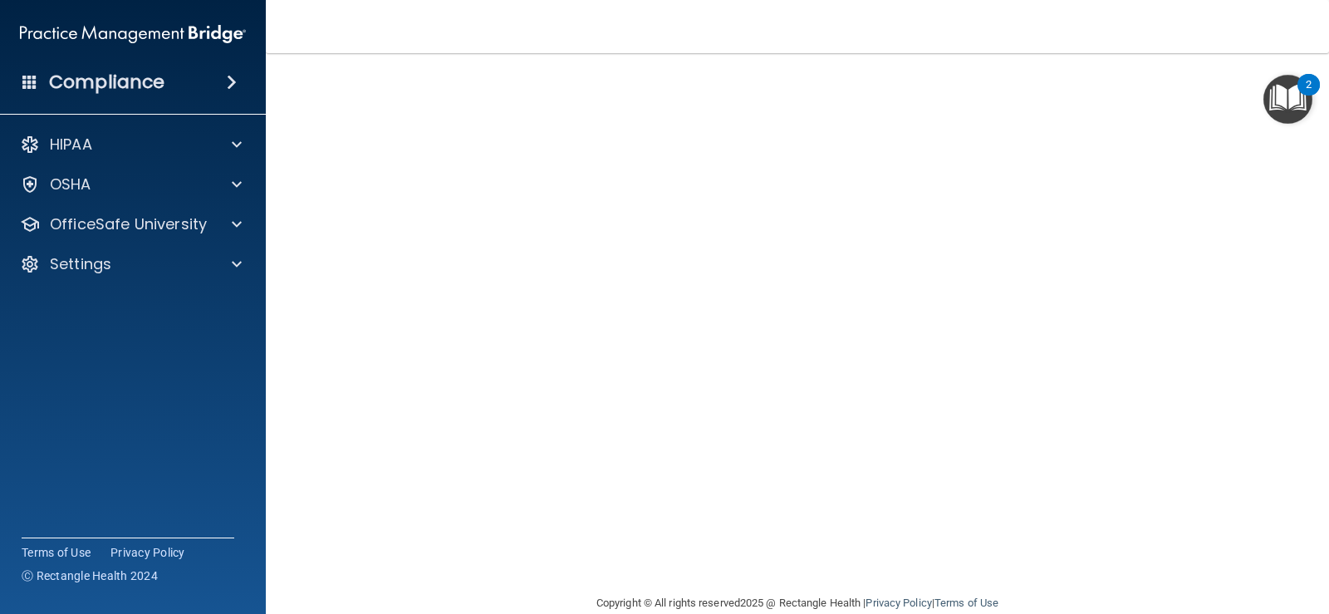
scroll to position [97, 0]
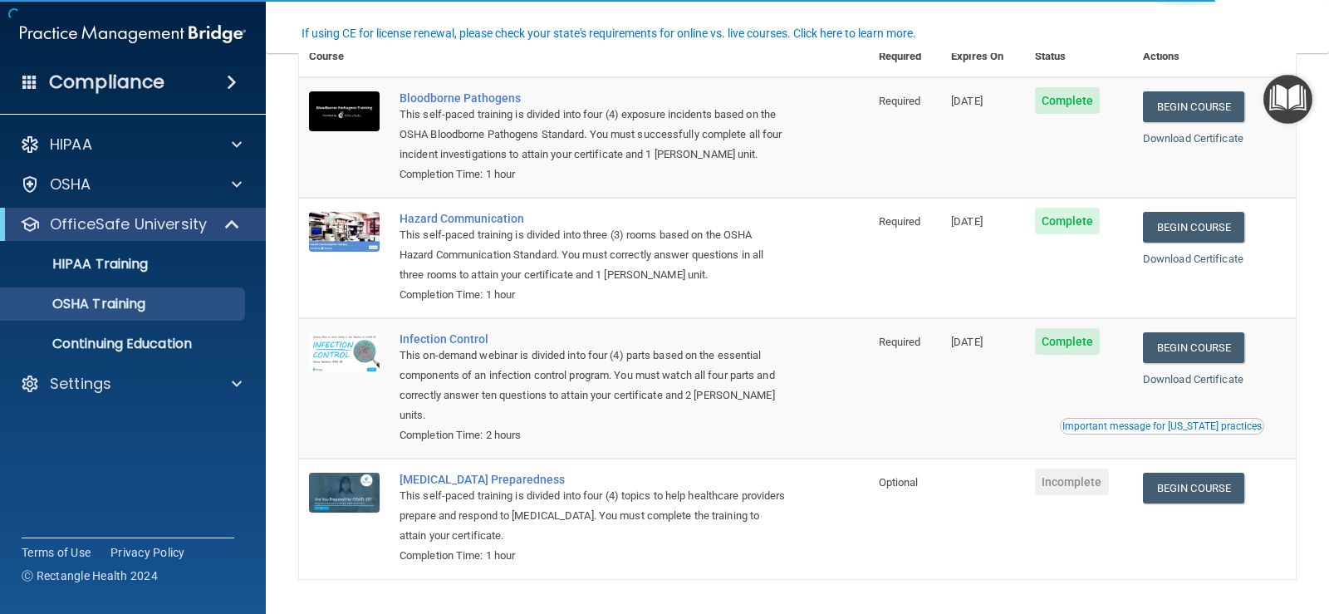
scroll to position [164, 0]
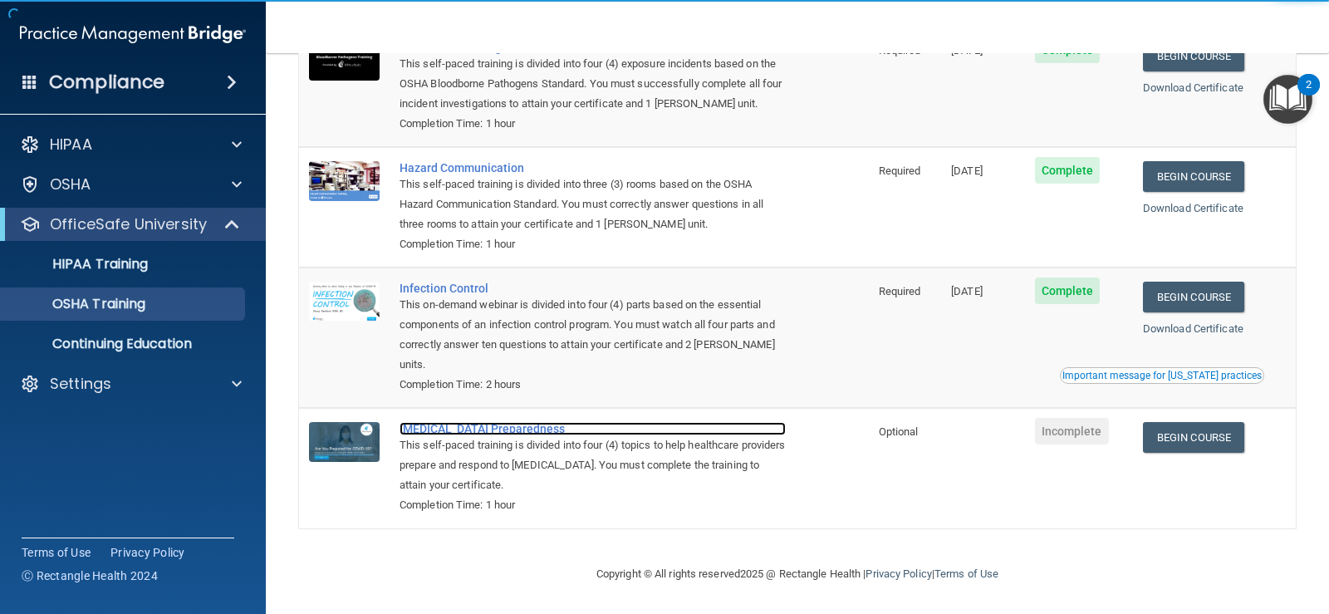
click at [473, 428] on div "[MEDICAL_DATA] Preparedness" at bounding box center [593, 428] width 386 height 13
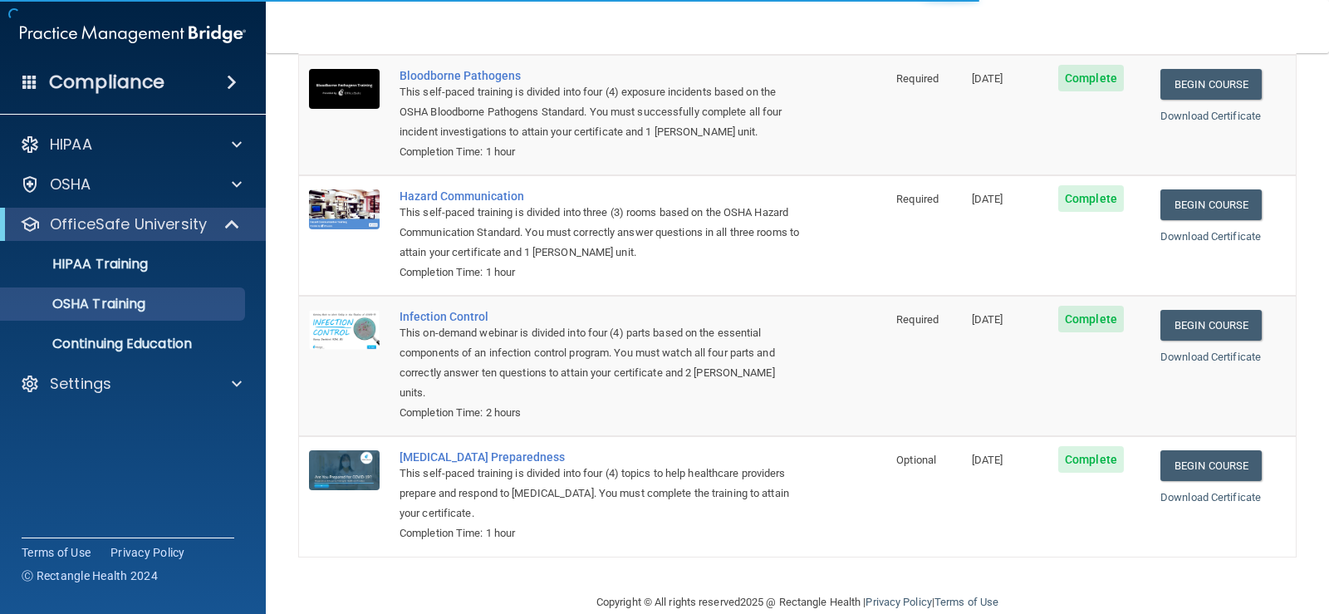
scroll to position [144, 0]
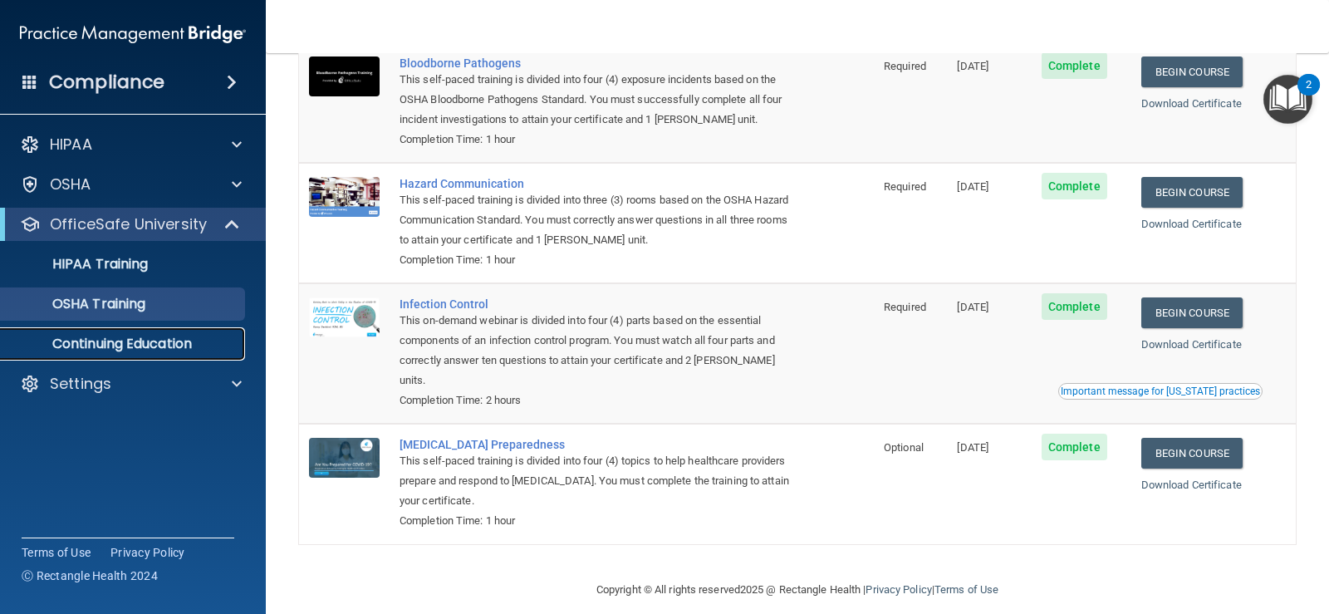
click at [165, 342] on p "Continuing Education" at bounding box center [124, 344] width 227 height 17
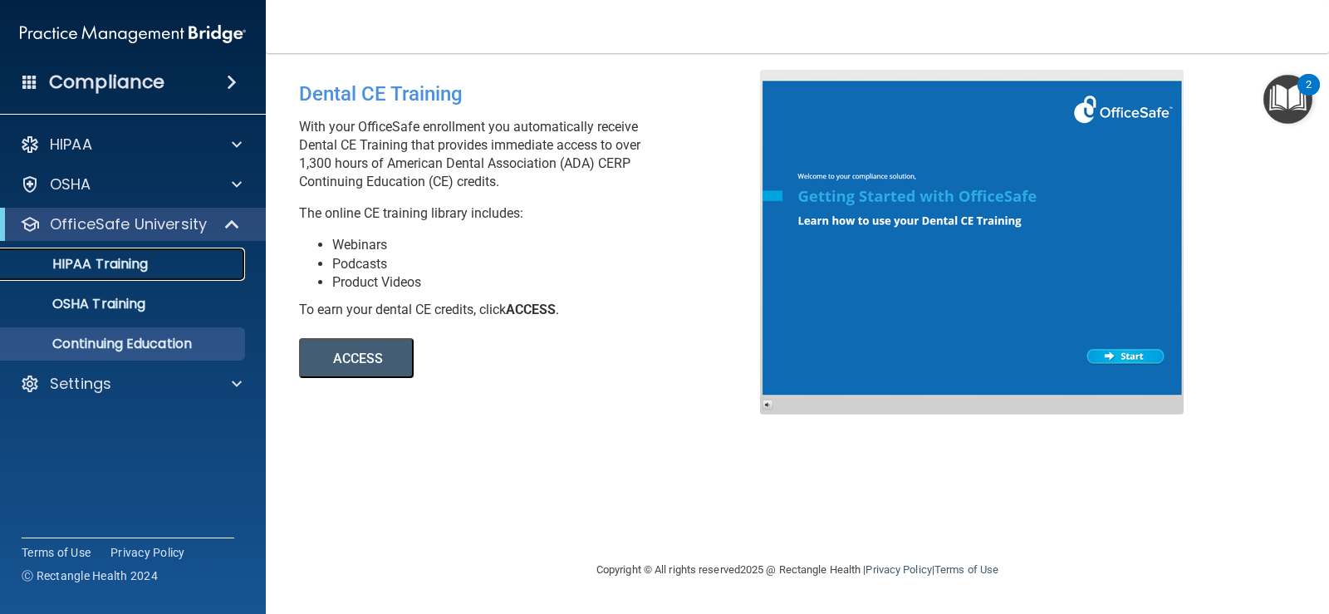
click at [147, 267] on p "HIPAA Training" at bounding box center [79, 264] width 137 height 17
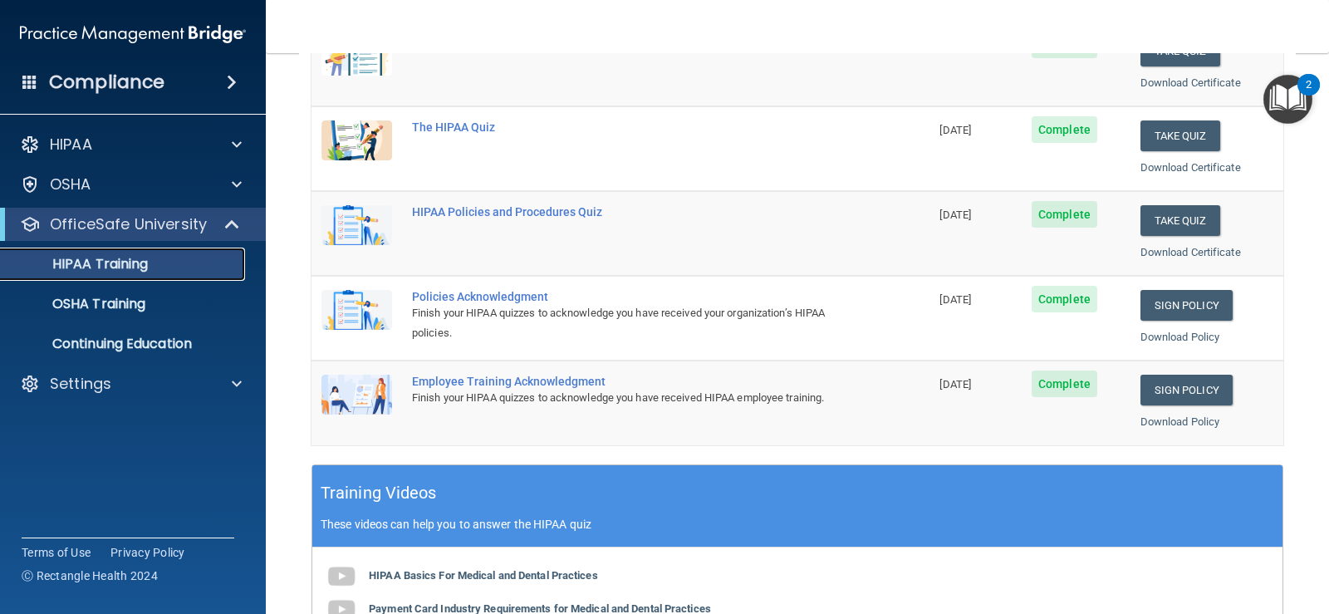
scroll to position [222, 0]
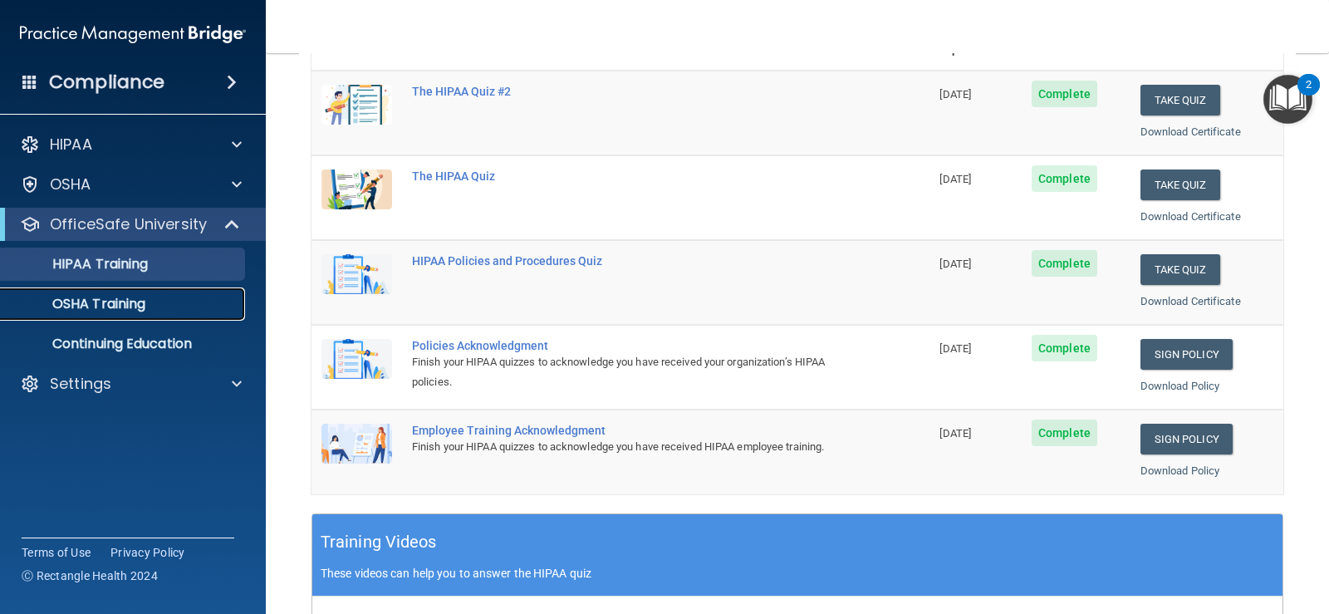
click at [145, 302] on p "OSHA Training" at bounding box center [78, 304] width 135 height 17
